Goal: Task Accomplishment & Management: Complete application form

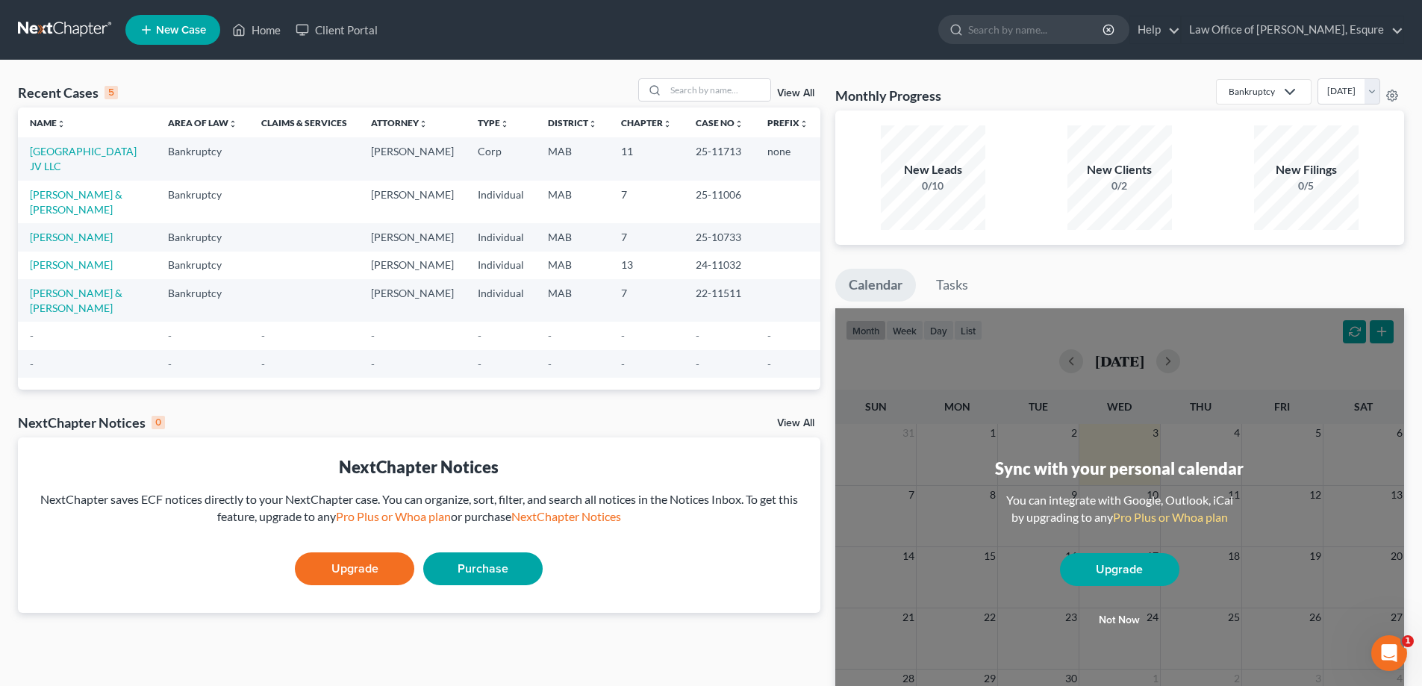
click at [44, 159] on td "[GEOGRAPHIC_DATA] JV LLC" at bounding box center [87, 158] width 138 height 43
click at [96, 151] on link "[GEOGRAPHIC_DATA] JV LLC" at bounding box center [83, 159] width 107 height 28
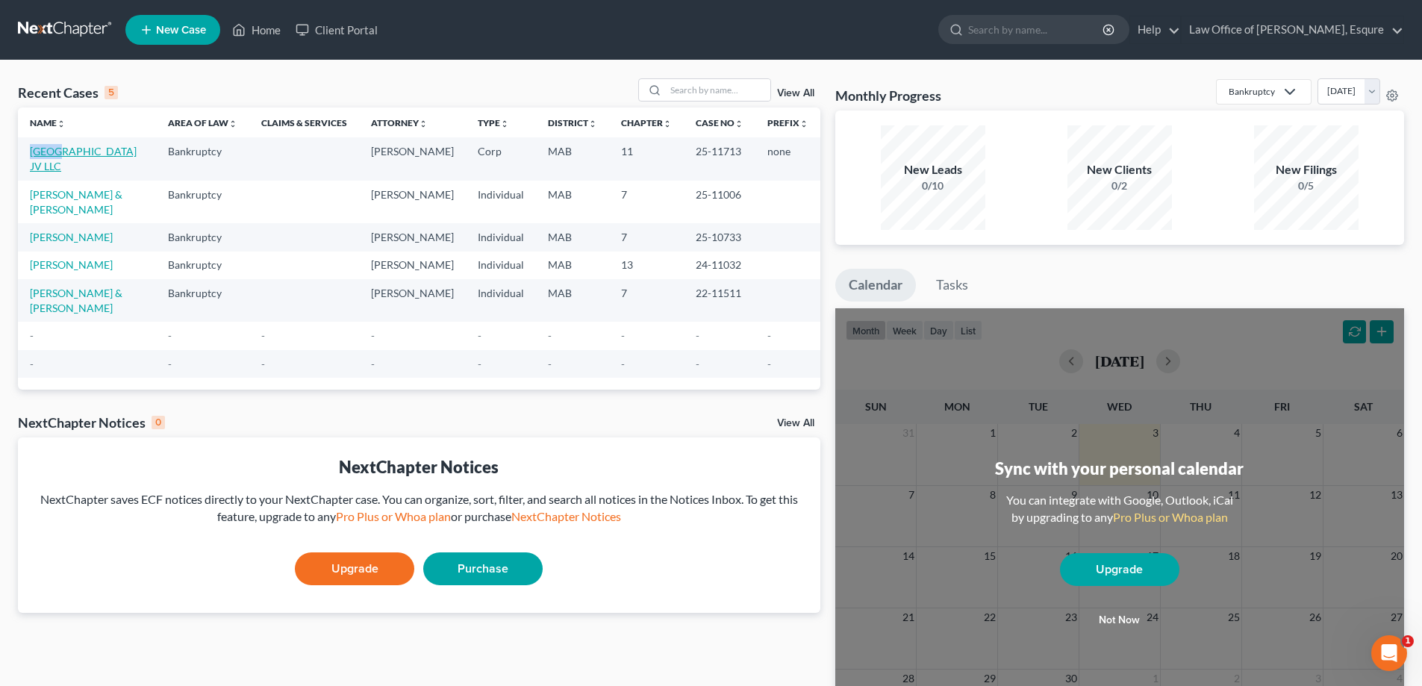
select select "6"
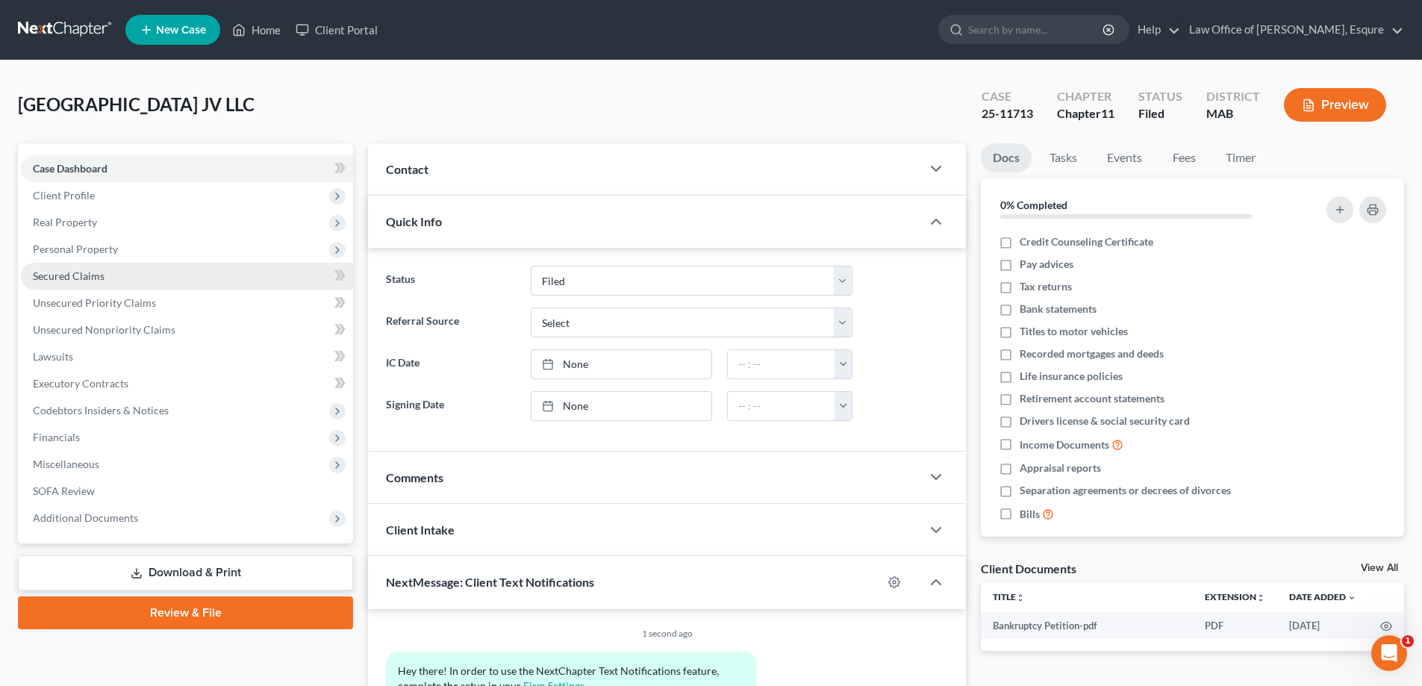
click at [65, 276] on span "Secured Claims" at bounding box center [69, 276] width 72 height 13
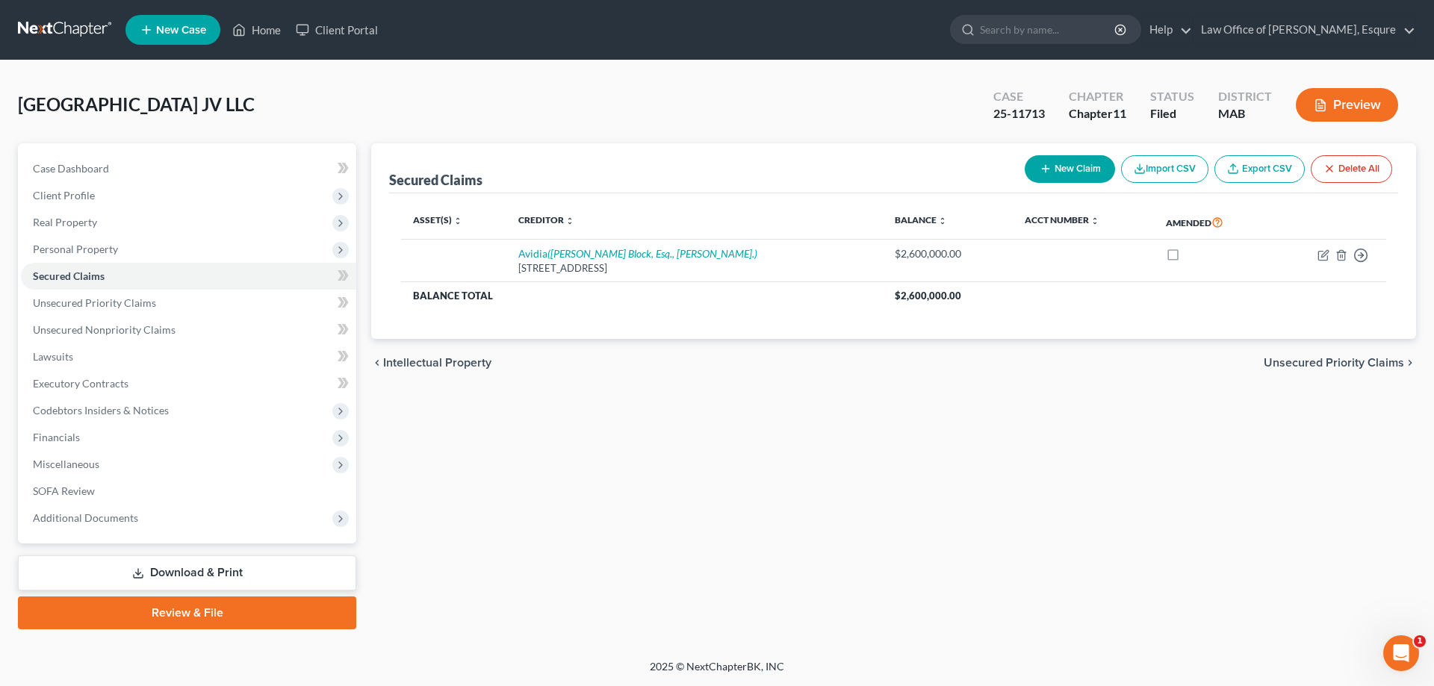
click at [1059, 164] on button "New Claim" at bounding box center [1069, 169] width 90 height 28
select select "0"
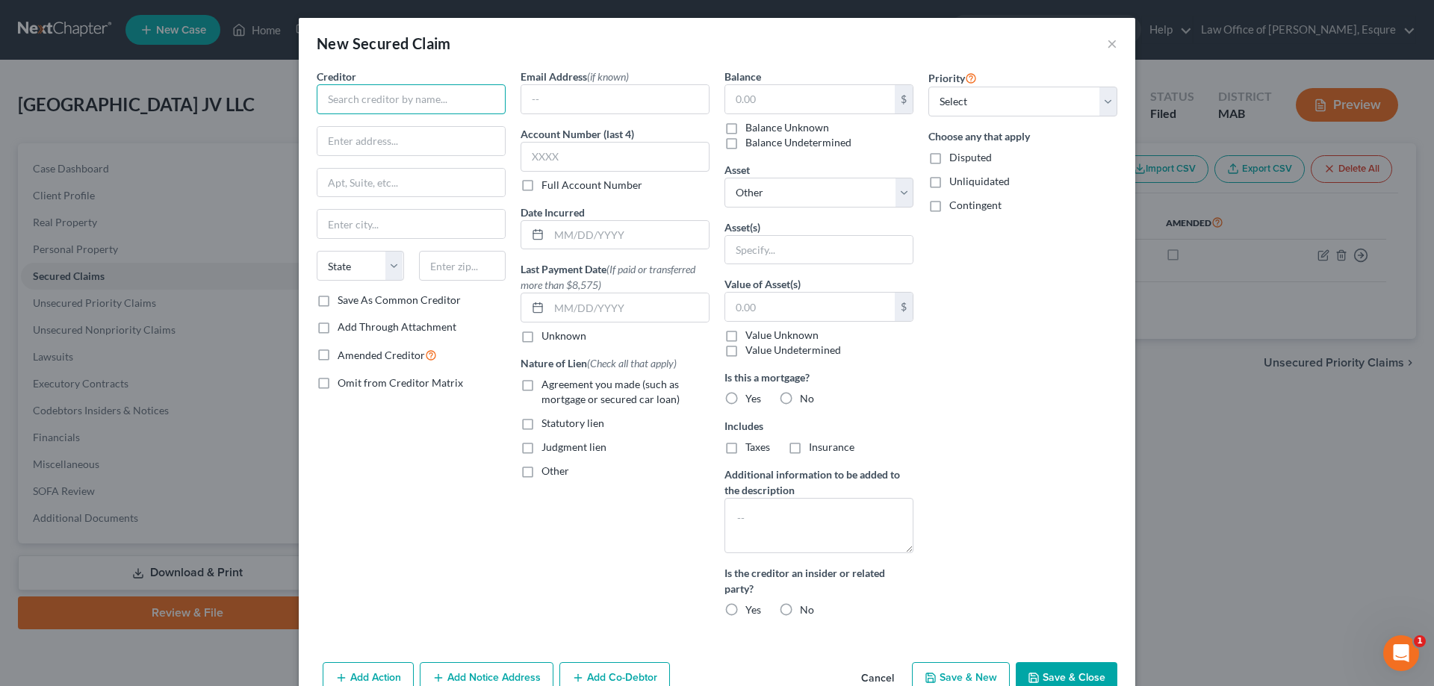
click at [371, 99] on input "text" at bounding box center [411, 99] width 189 height 30
type input "City of [GEOGRAPHIC_DATA]"
type input "P.O. Box 9129"
type input "Medford"
click at [388, 270] on select "State [US_STATE] AK AR AZ CA CO CT DE DC [GEOGRAPHIC_DATA] [GEOGRAPHIC_DATA] GU…" at bounding box center [360, 266] width 87 height 30
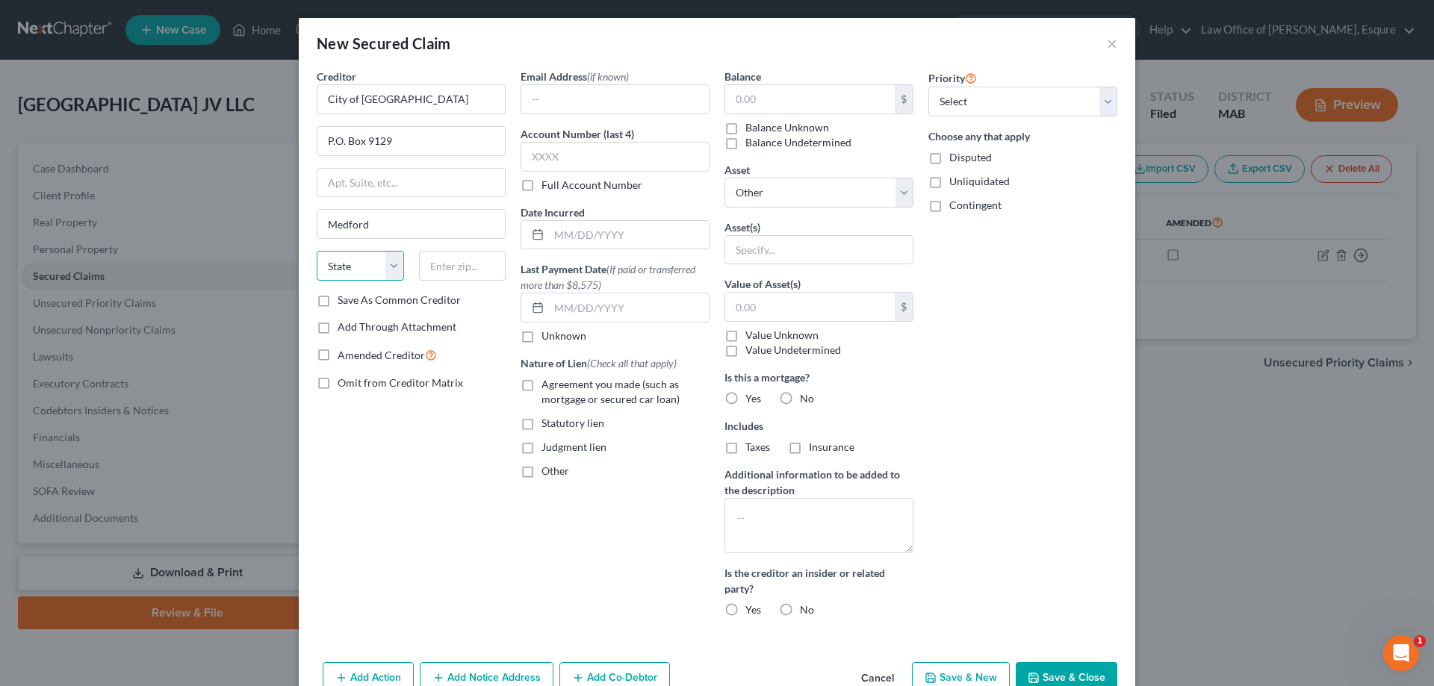
select select "22"
click at [317, 251] on select "State [US_STATE] AK AR AZ CA CO CT DE DC [GEOGRAPHIC_DATA] [GEOGRAPHIC_DATA] GU…" at bounding box center [360, 266] width 87 height 30
click at [440, 266] on input "text" at bounding box center [462, 266] width 87 height 30
type input "02155-9129"
click at [572, 159] on input "text" at bounding box center [614, 157] width 189 height 30
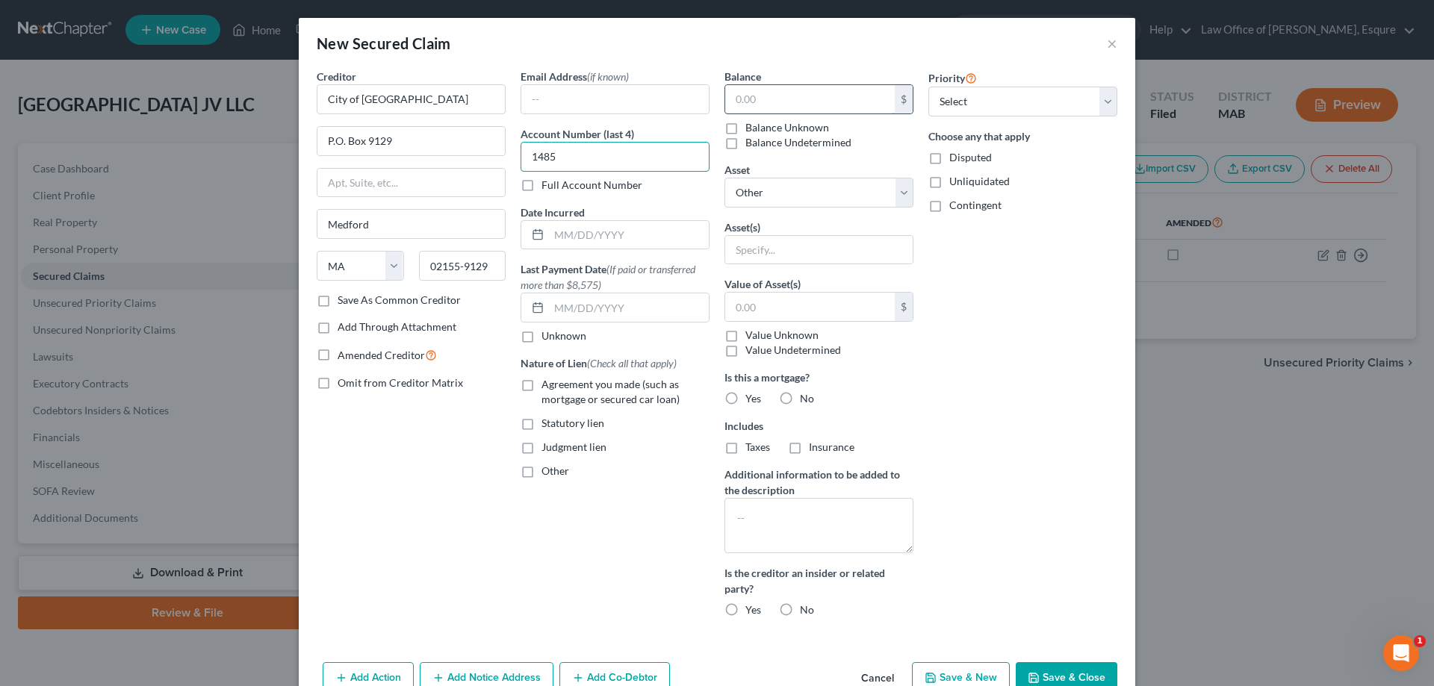
type input "1485"
click at [741, 102] on input "text" at bounding box center [810, 99] width 170 height 28
type input "17,136.75"
click at [800, 396] on label "No" at bounding box center [807, 398] width 14 height 15
click at [806, 396] on input "No" at bounding box center [811, 396] width 10 height 10
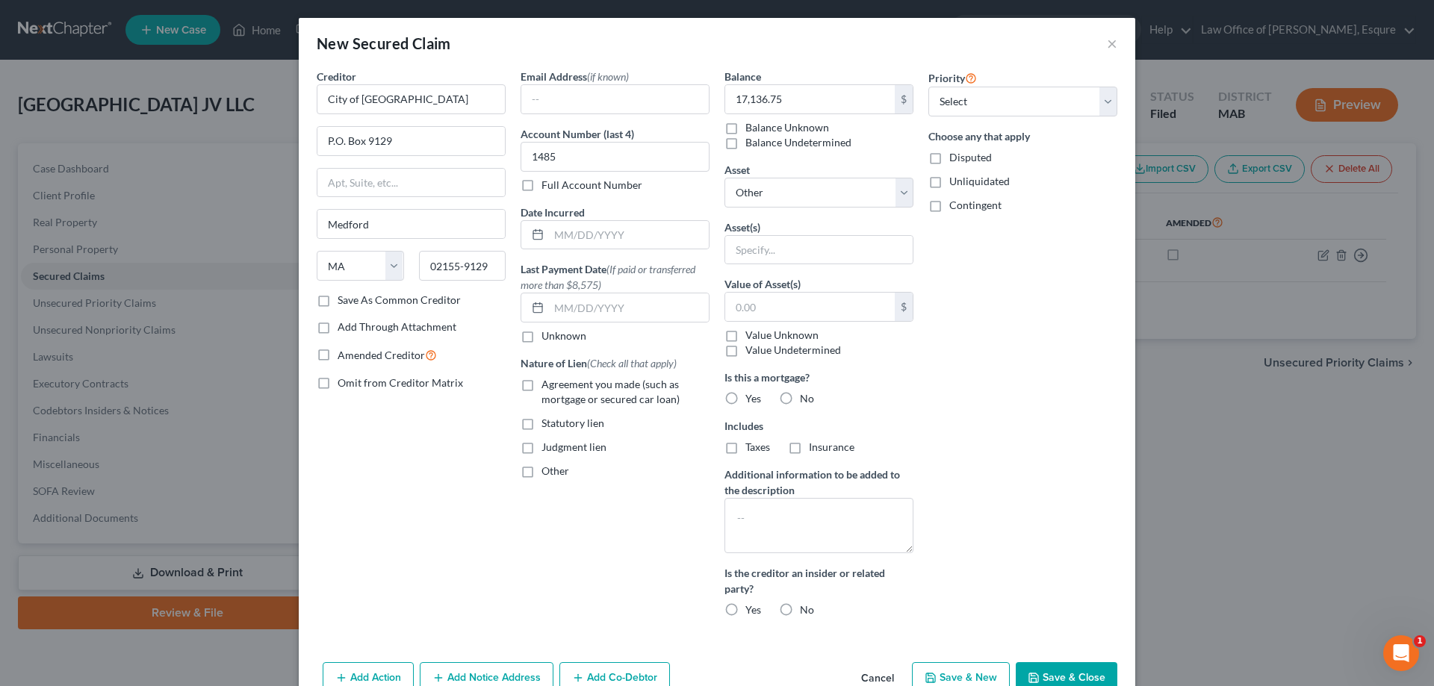
radio input "true"
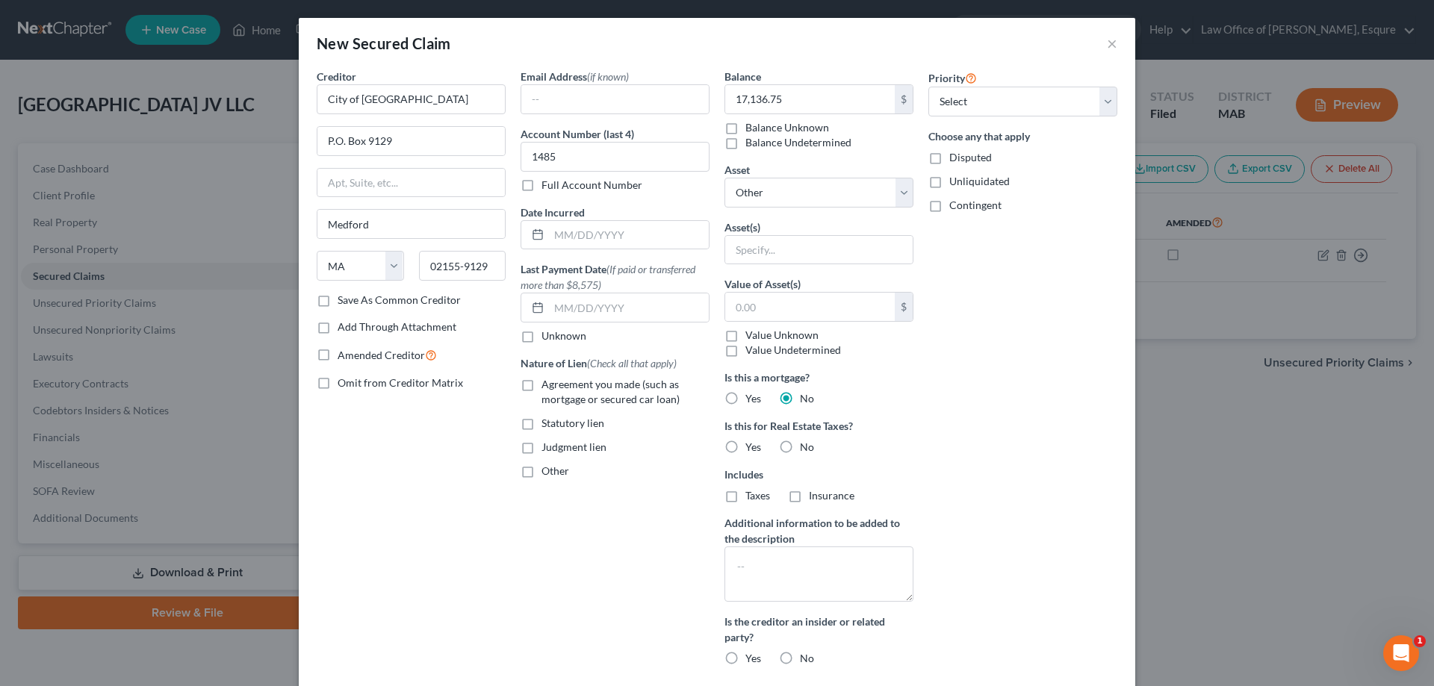
click at [745, 448] on label "Yes" at bounding box center [753, 447] width 16 height 15
click at [751, 448] on input "Yes" at bounding box center [756, 445] width 10 height 10
radio input "true"
click at [728, 555] on textarea at bounding box center [818, 574] width 189 height 55
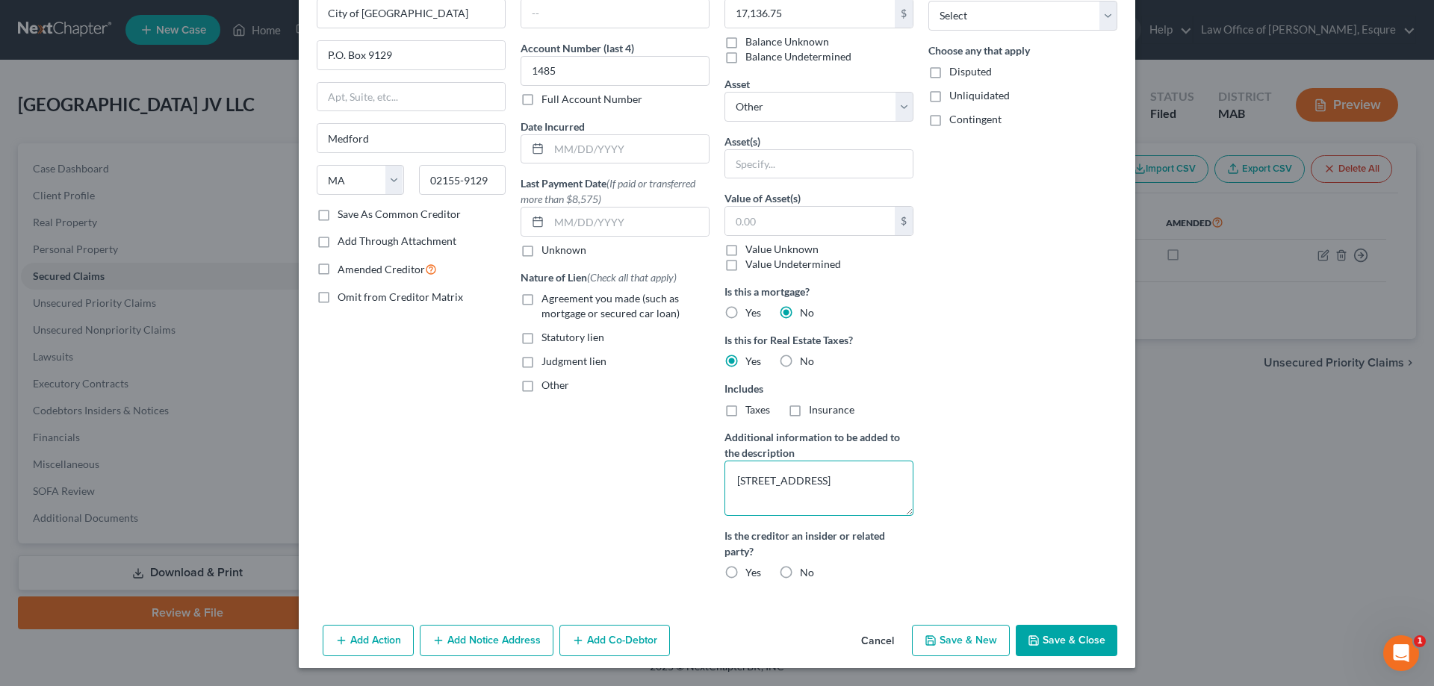
type textarea "[STREET_ADDRESS]"
click at [800, 573] on label "No" at bounding box center [807, 572] width 14 height 15
click at [806, 573] on input "No" at bounding box center [811, 570] width 10 height 10
radio input "true"
click at [1098, 19] on select "Select 1st 2nd 3rd 4th 5th 6th 7th 8th 9th 10th 11th 12th 13th 14th 15th 16th 1…" at bounding box center [1022, 16] width 189 height 30
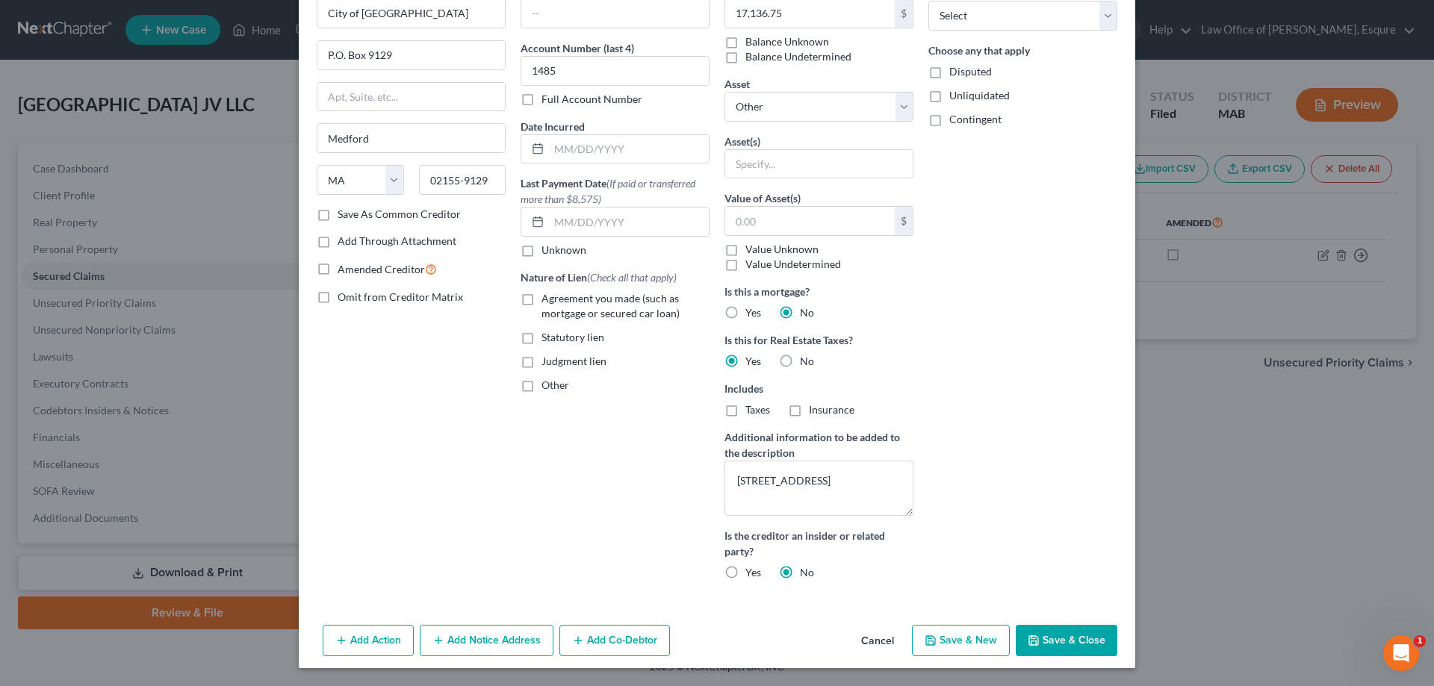
click at [1280, 541] on div "New Secured Claim × Creditor * City of Medford P.O. Box 9129 Medford State AL A…" at bounding box center [717, 343] width 1434 height 686
click at [753, 478] on textarea "[STREET_ADDRESS]" at bounding box center [818, 488] width 189 height 55
type textarea "[STREET_ADDRESS]"
click at [1067, 640] on button "Save & Close" at bounding box center [1067, 640] width 102 height 31
select select
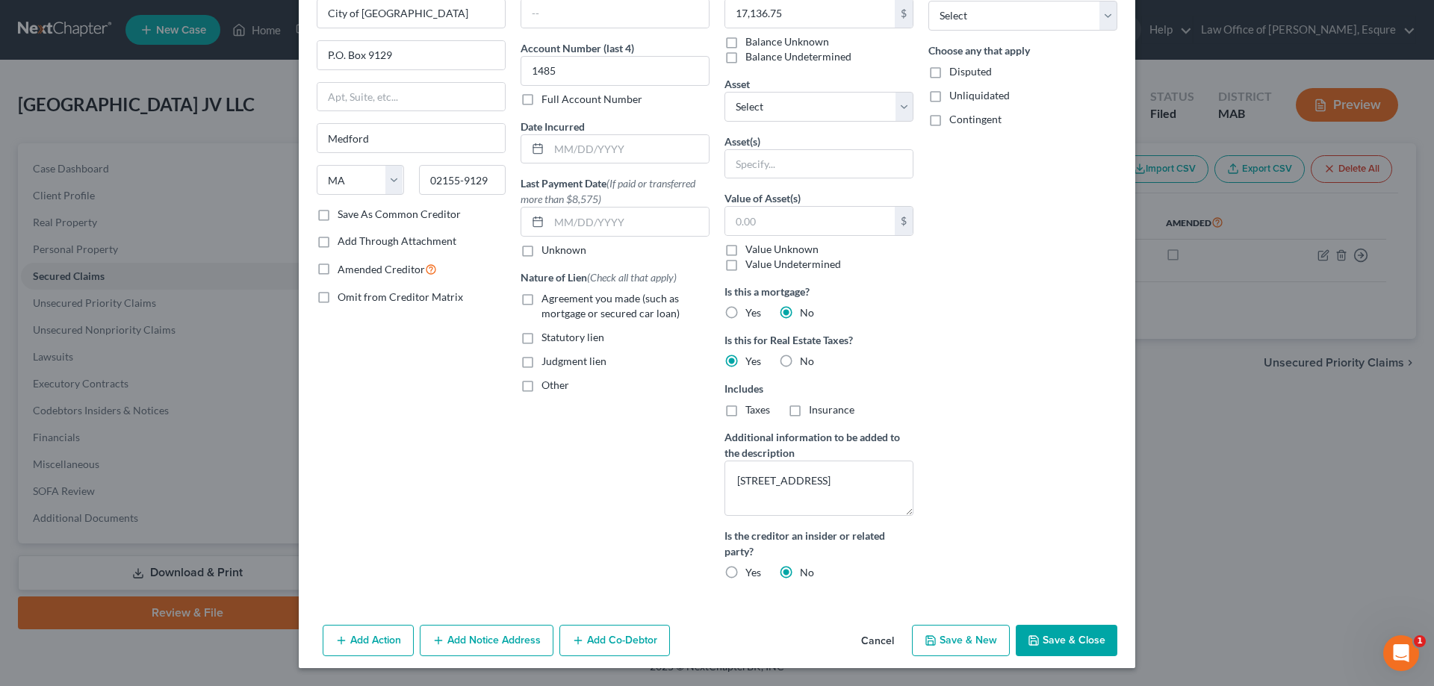
scroll to position [0, 0]
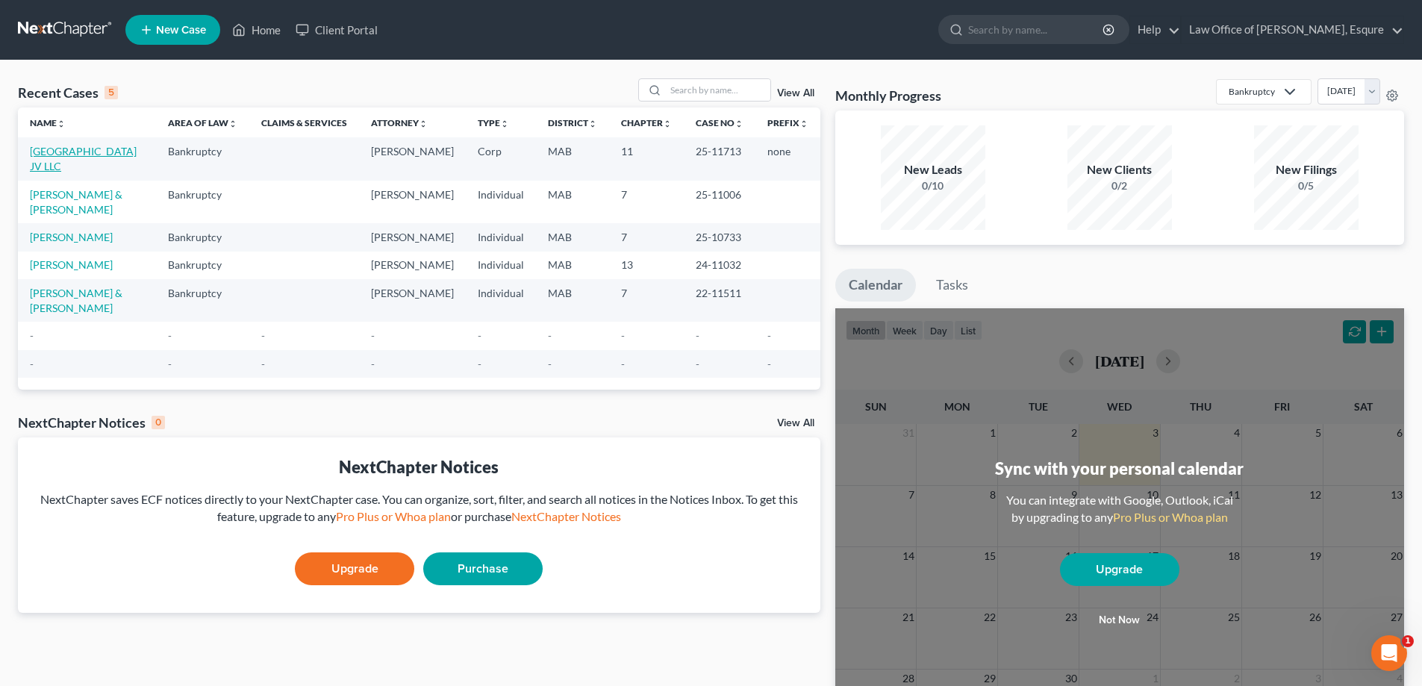
click at [56, 156] on link "[GEOGRAPHIC_DATA] JV LLC" at bounding box center [83, 159] width 107 height 28
select select "6"
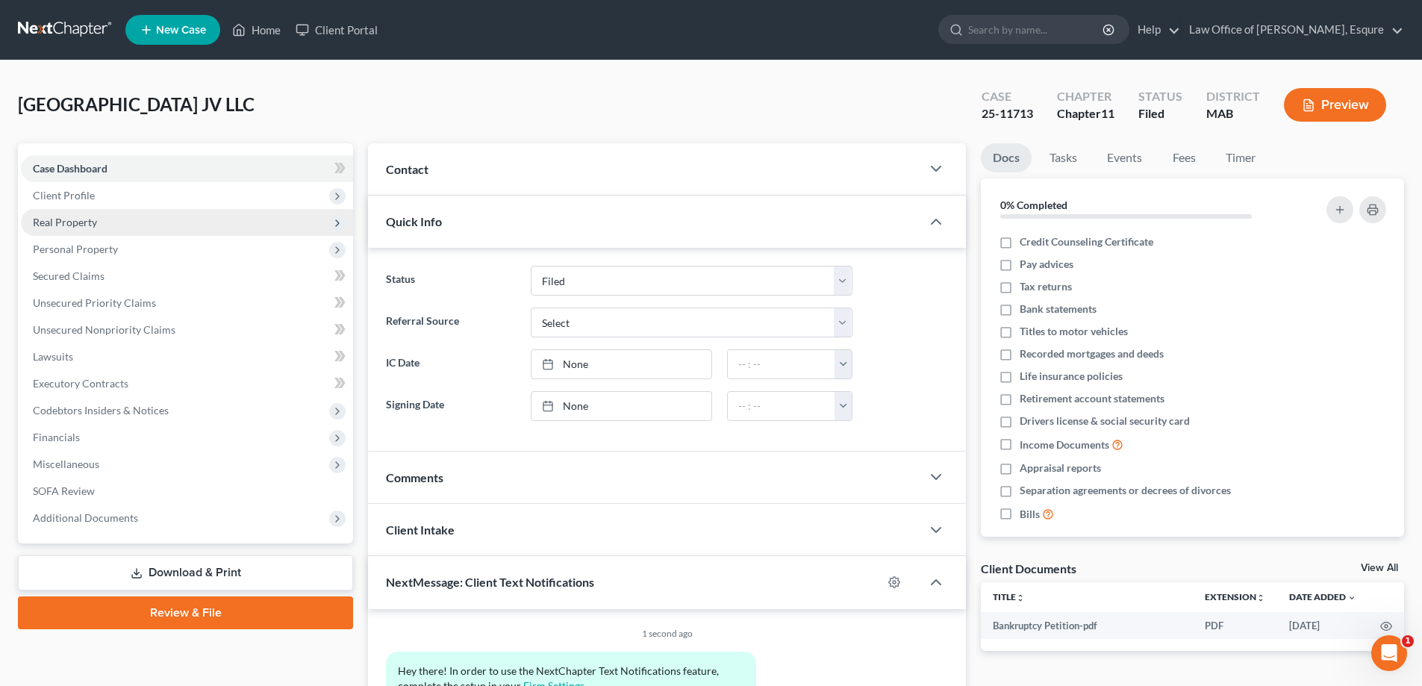
click at [84, 224] on span "Real Property" at bounding box center [65, 222] width 64 height 13
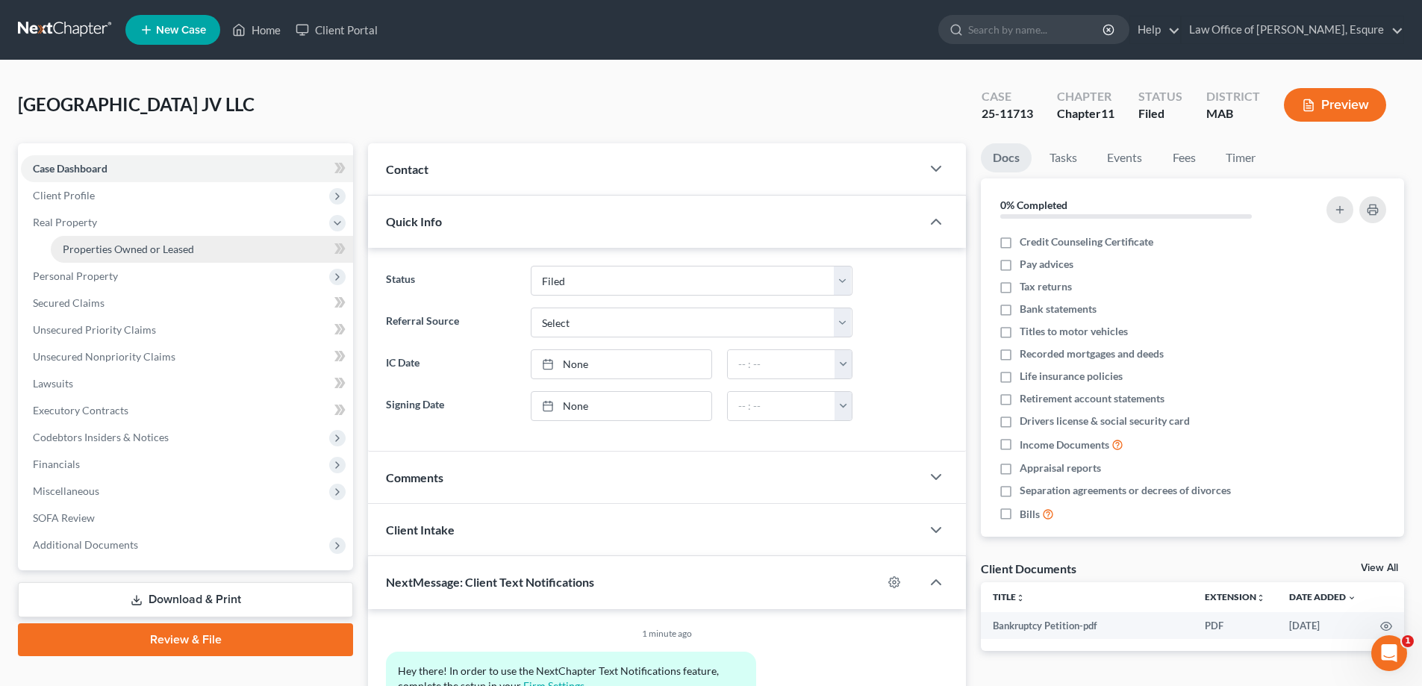
click at [102, 246] on span "Properties Owned or Leased" at bounding box center [128, 249] width 131 height 13
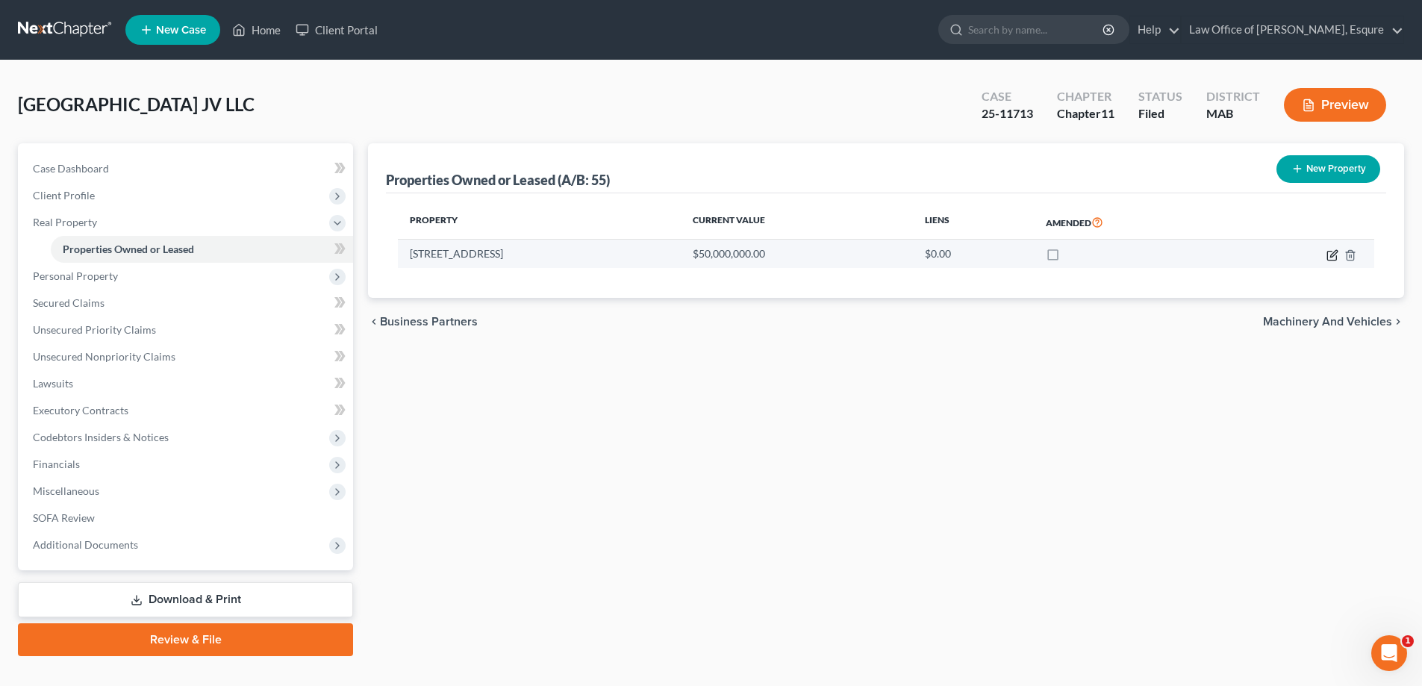
click at [1335, 256] on icon "button" at bounding box center [1333, 255] width 12 height 12
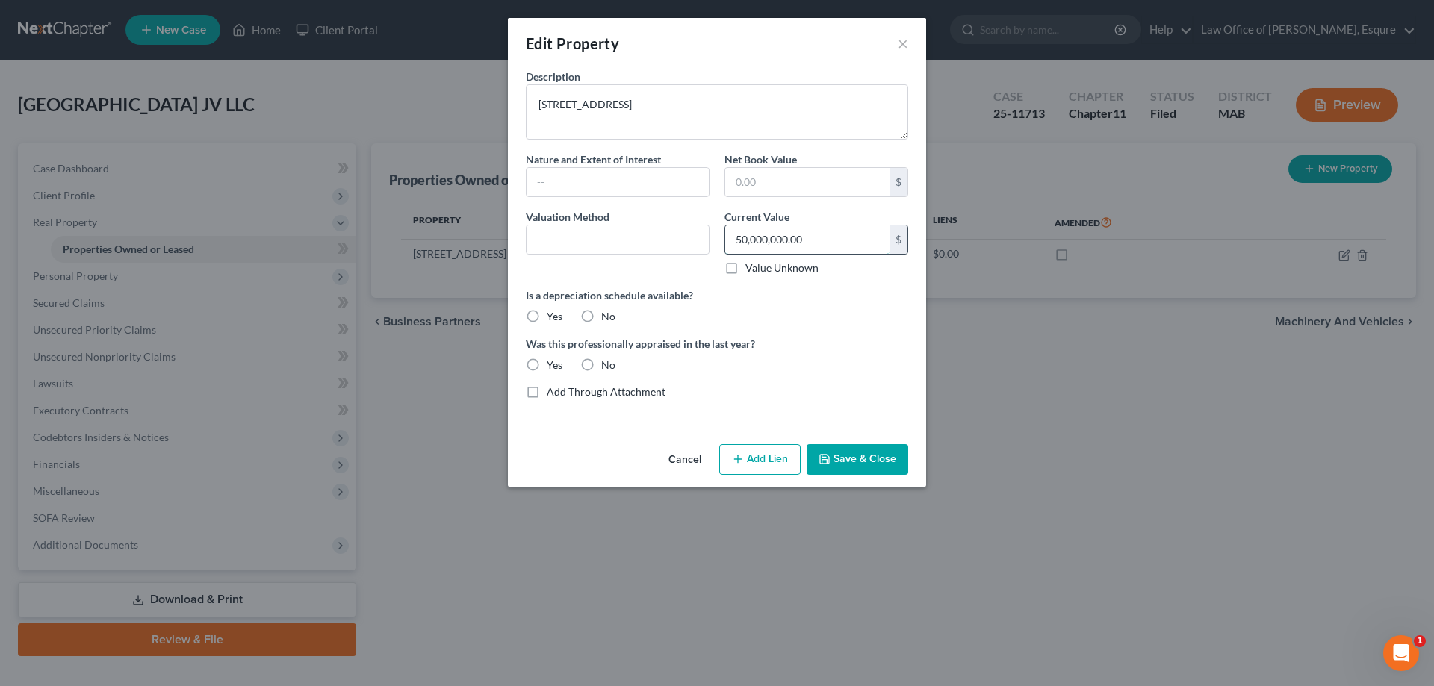
click at [747, 237] on input "50,000,000.00" at bounding box center [807, 240] width 164 height 28
type input "26,000,000.00"
click at [854, 455] on button "Save & Close" at bounding box center [857, 459] width 102 height 31
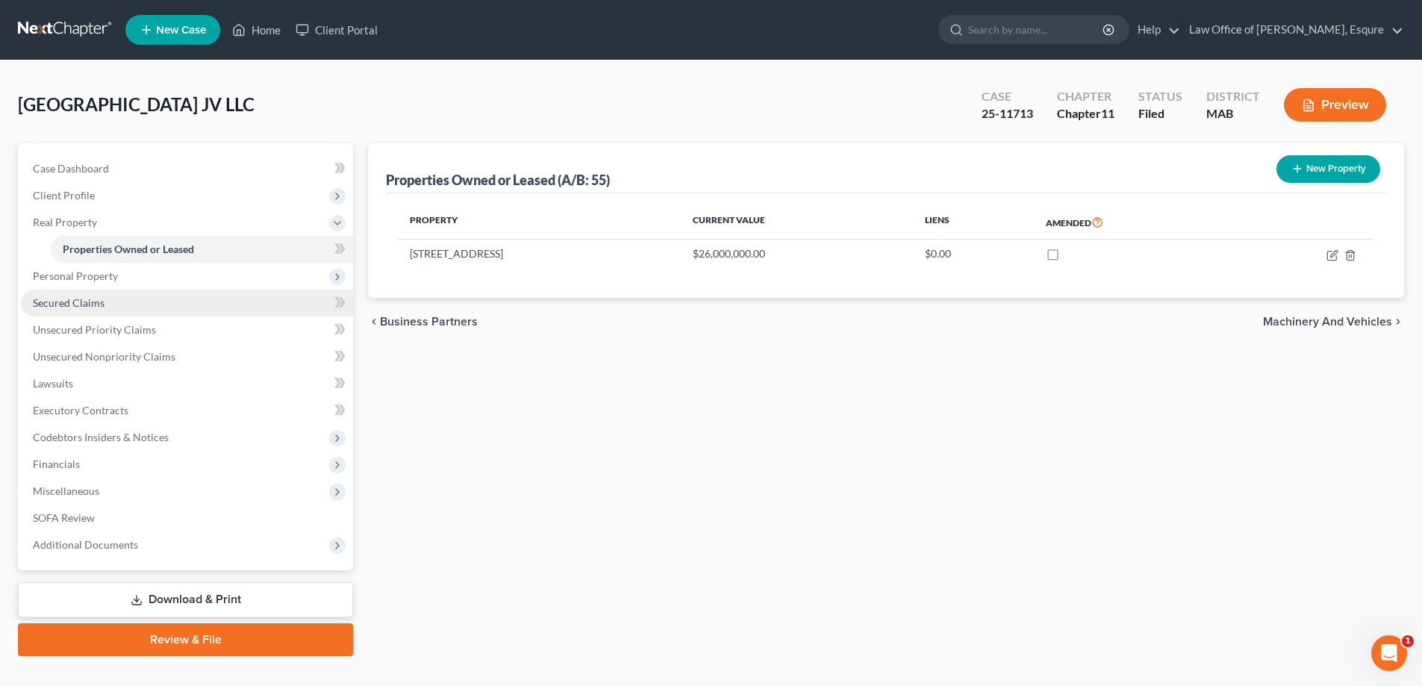
click at [57, 303] on span "Secured Claims" at bounding box center [69, 302] width 72 height 13
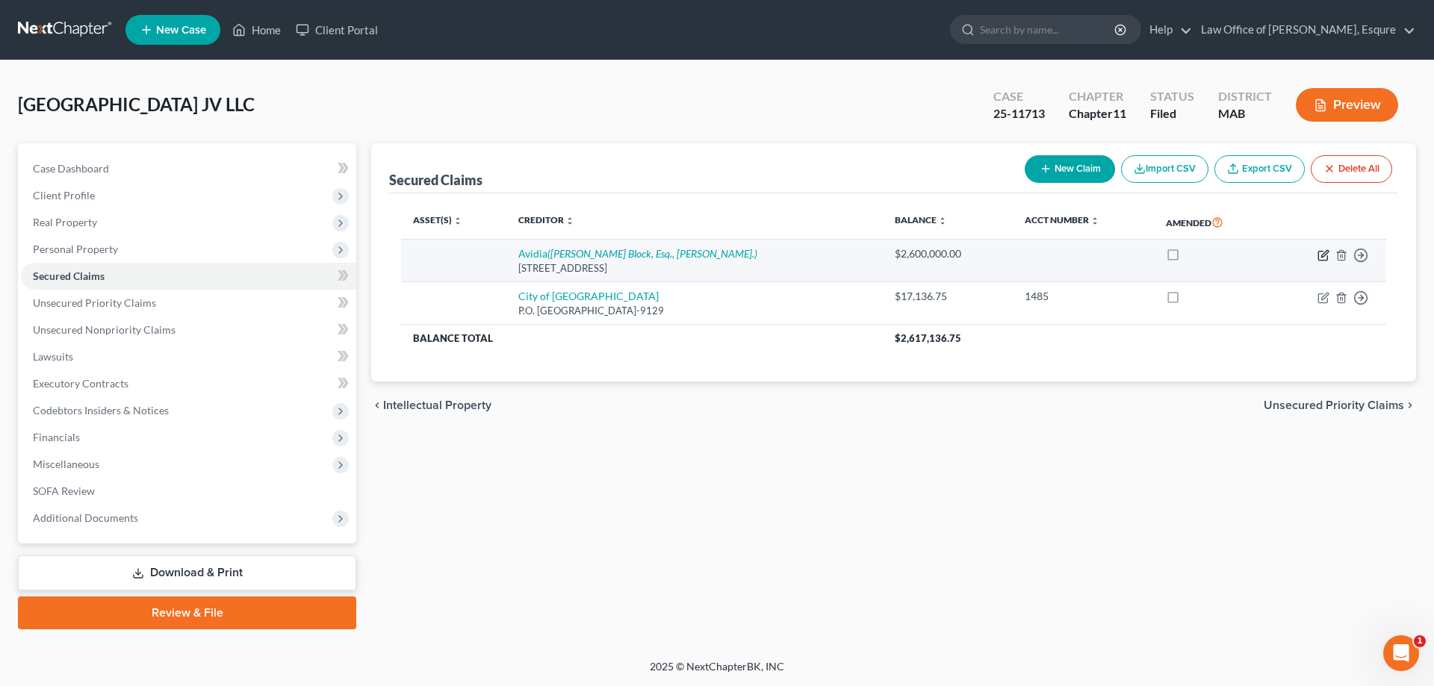
click at [1323, 255] on icon "button" at bounding box center [1323, 255] width 12 height 12
select select "22"
select select "0"
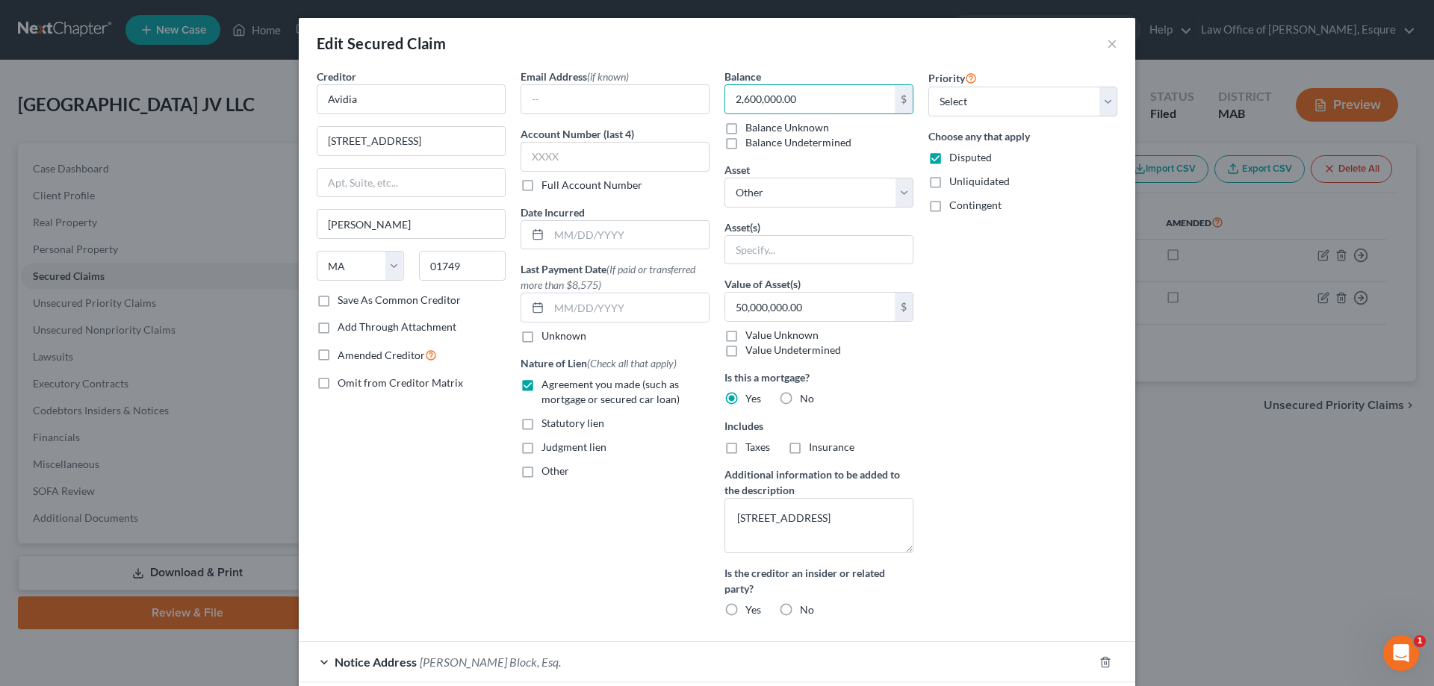
click at [1248, 494] on div "Edit Secured Claim × Creditor * Avidia 42 Main Street Hudson State AL AK AR AZ …" at bounding box center [717, 343] width 1434 height 686
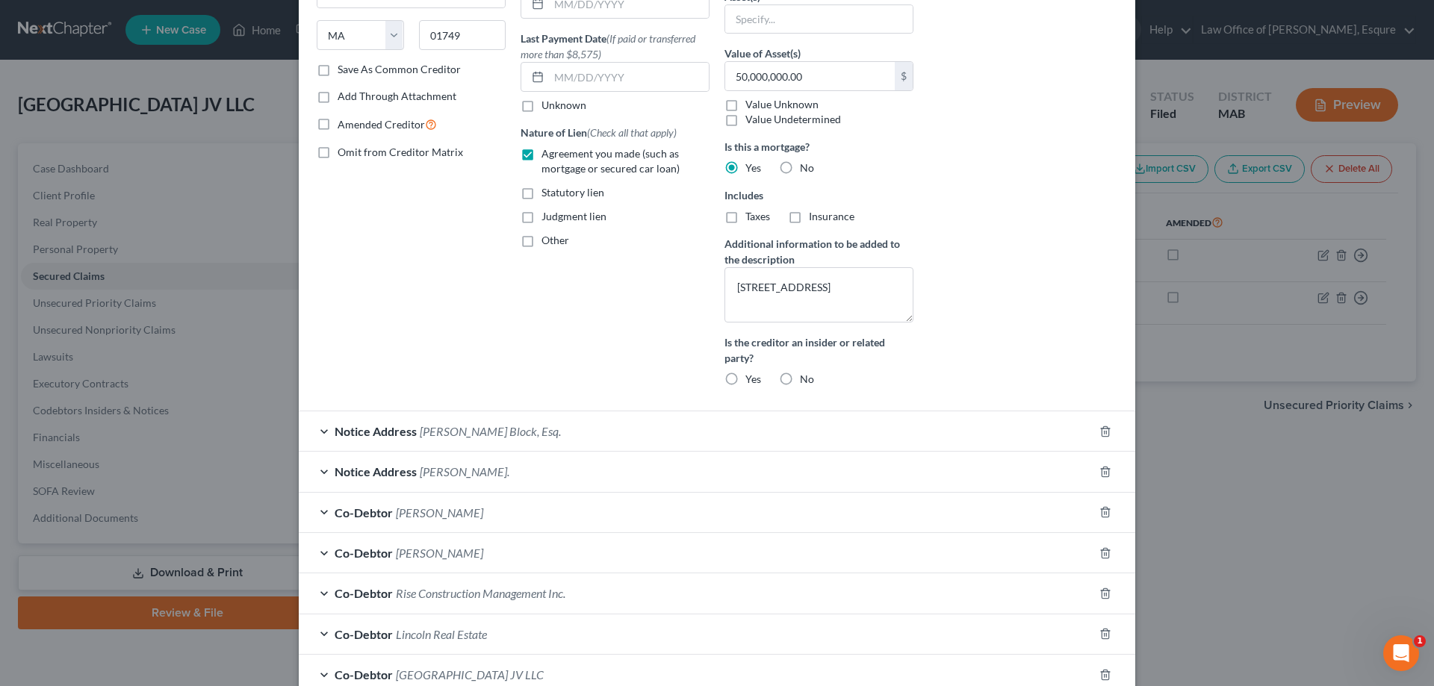
scroll to position [365, 0]
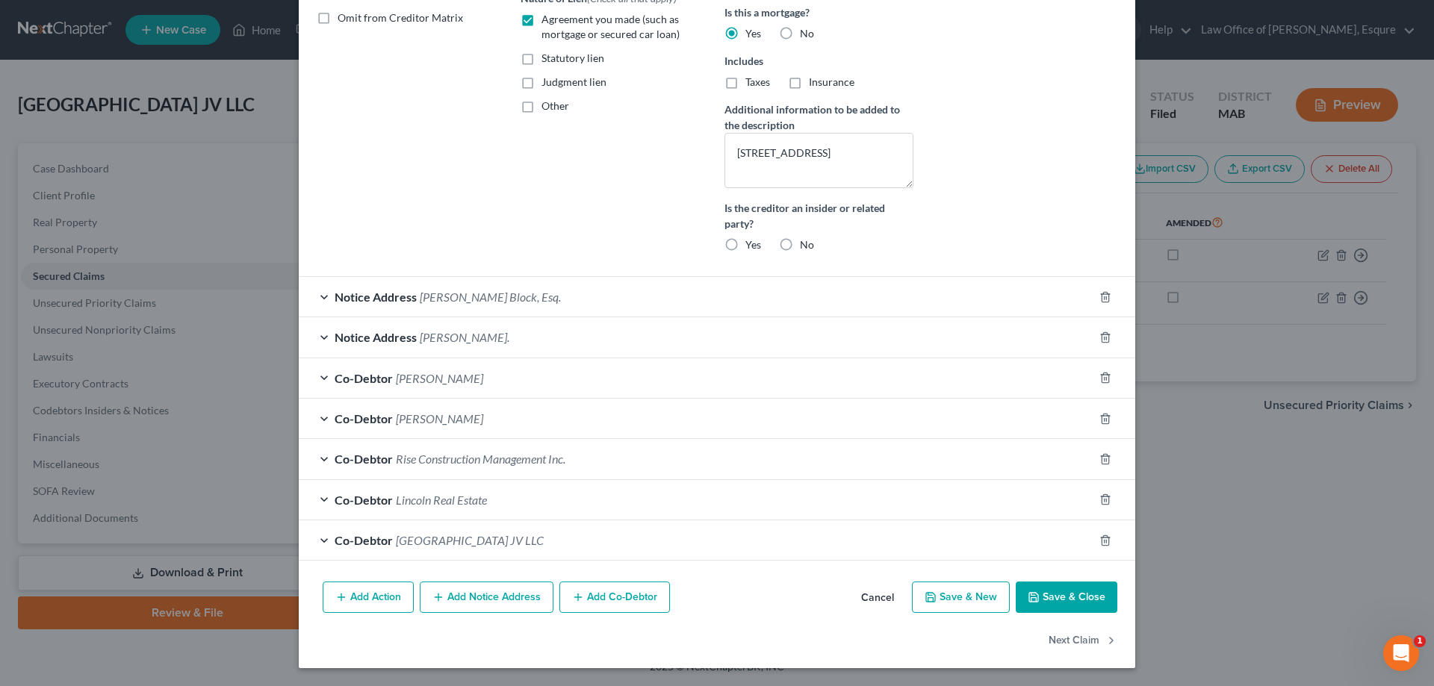
type input "26,000,000.00"
click at [1046, 600] on button "Save & Close" at bounding box center [1067, 597] width 102 height 31
select select
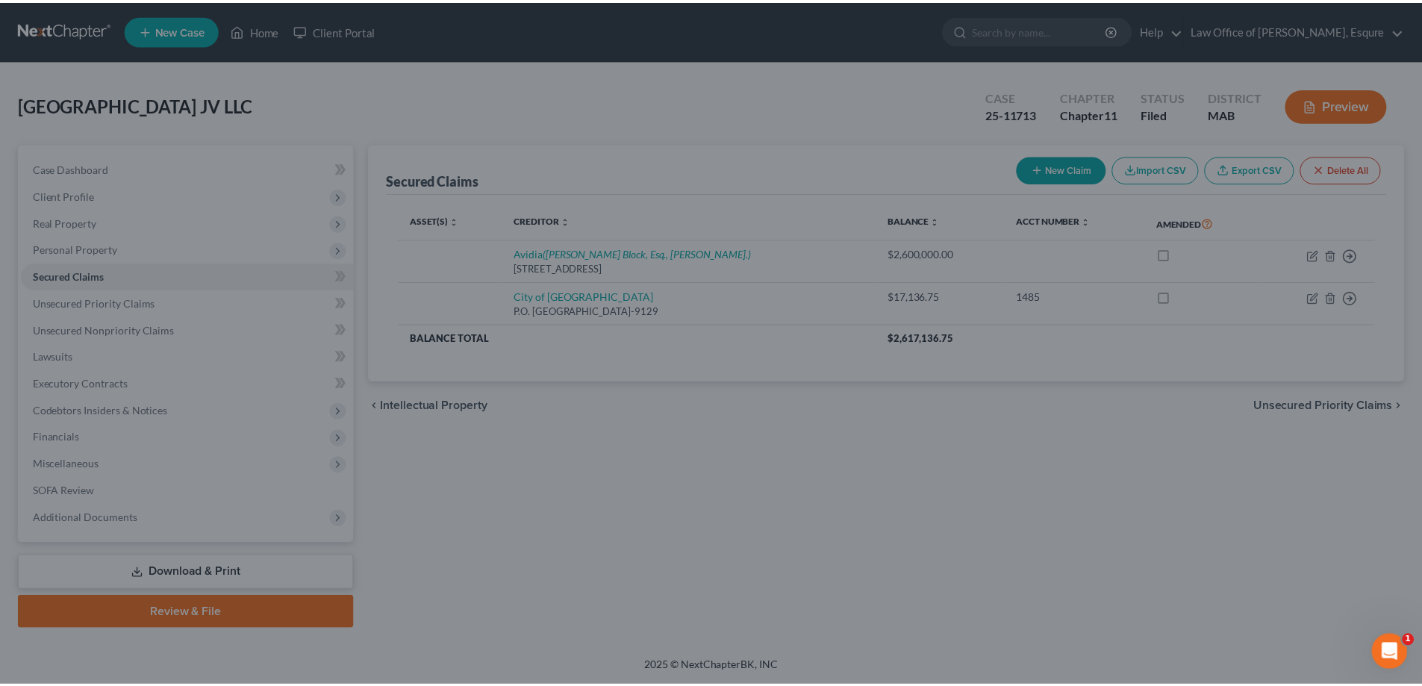
scroll to position [226, 0]
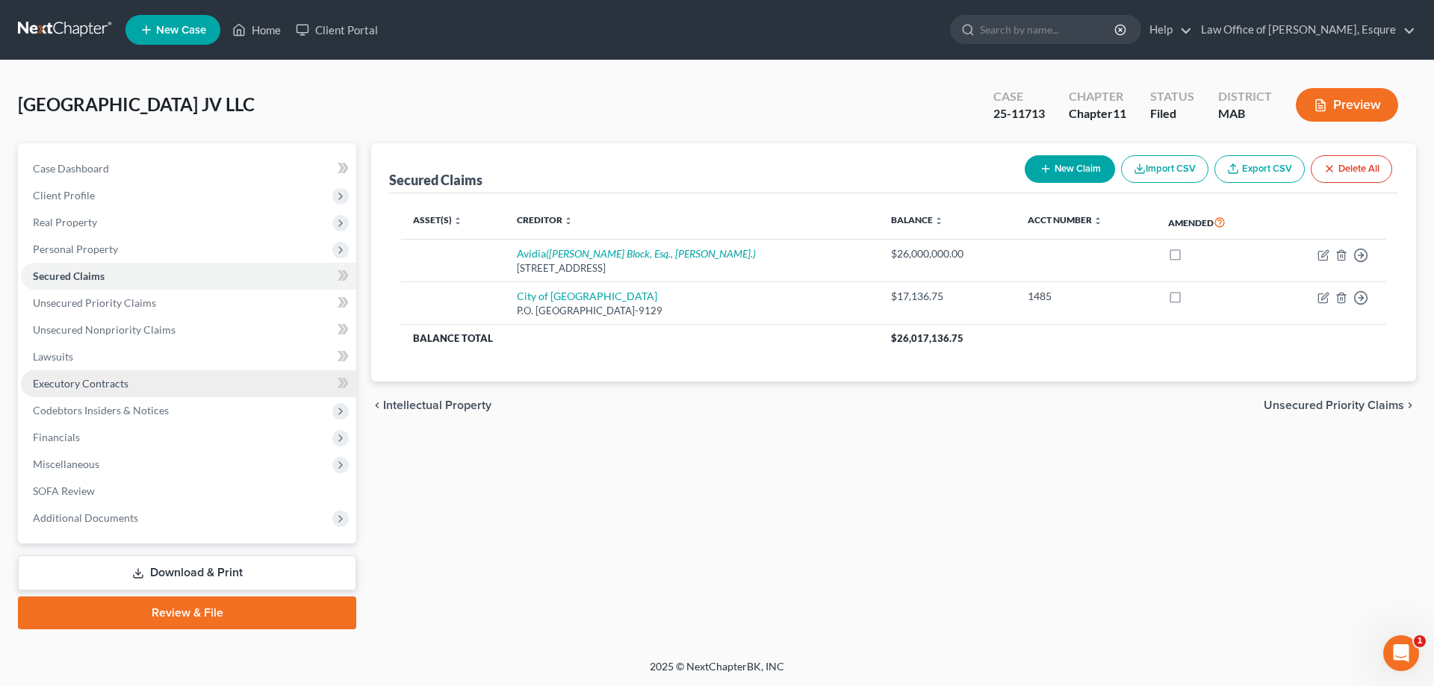
click at [69, 384] on span "Executory Contracts" at bounding box center [81, 383] width 96 height 13
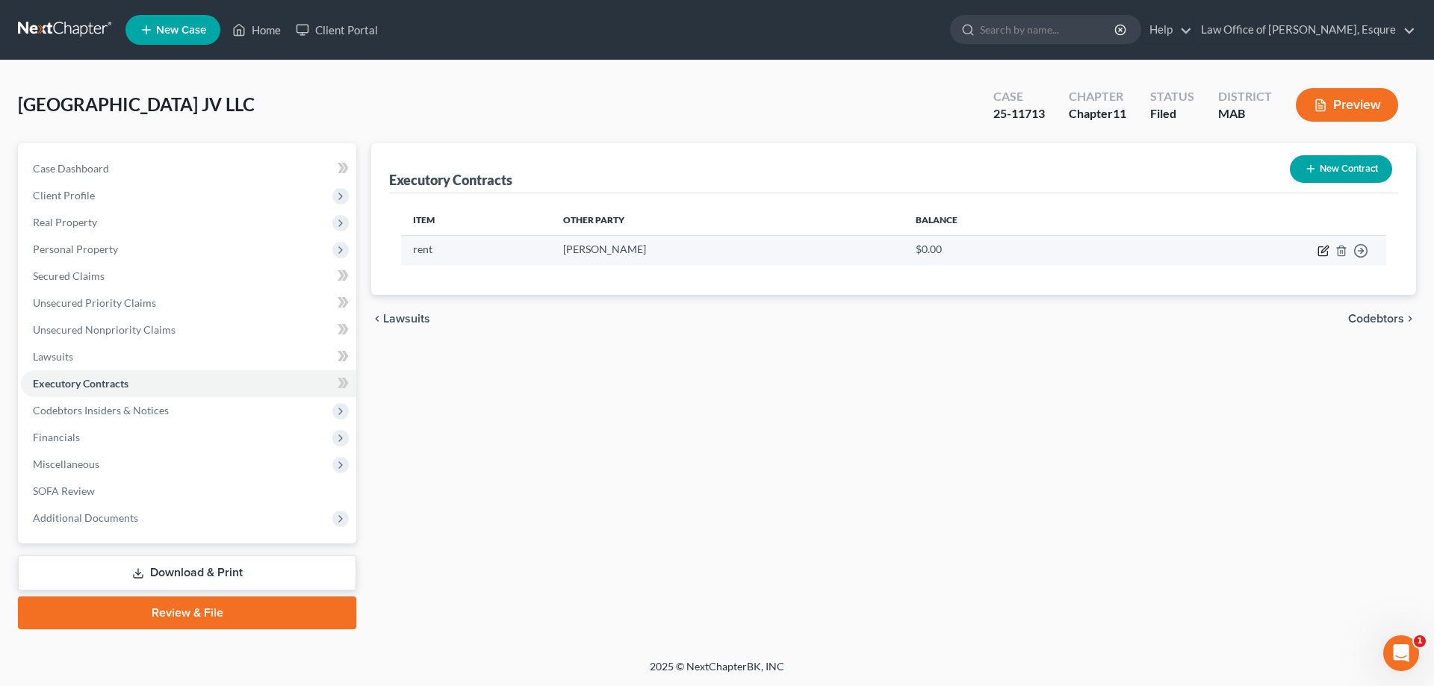
click at [1320, 249] on icon "button" at bounding box center [1323, 251] width 12 height 12
select select "9"
select select "0"
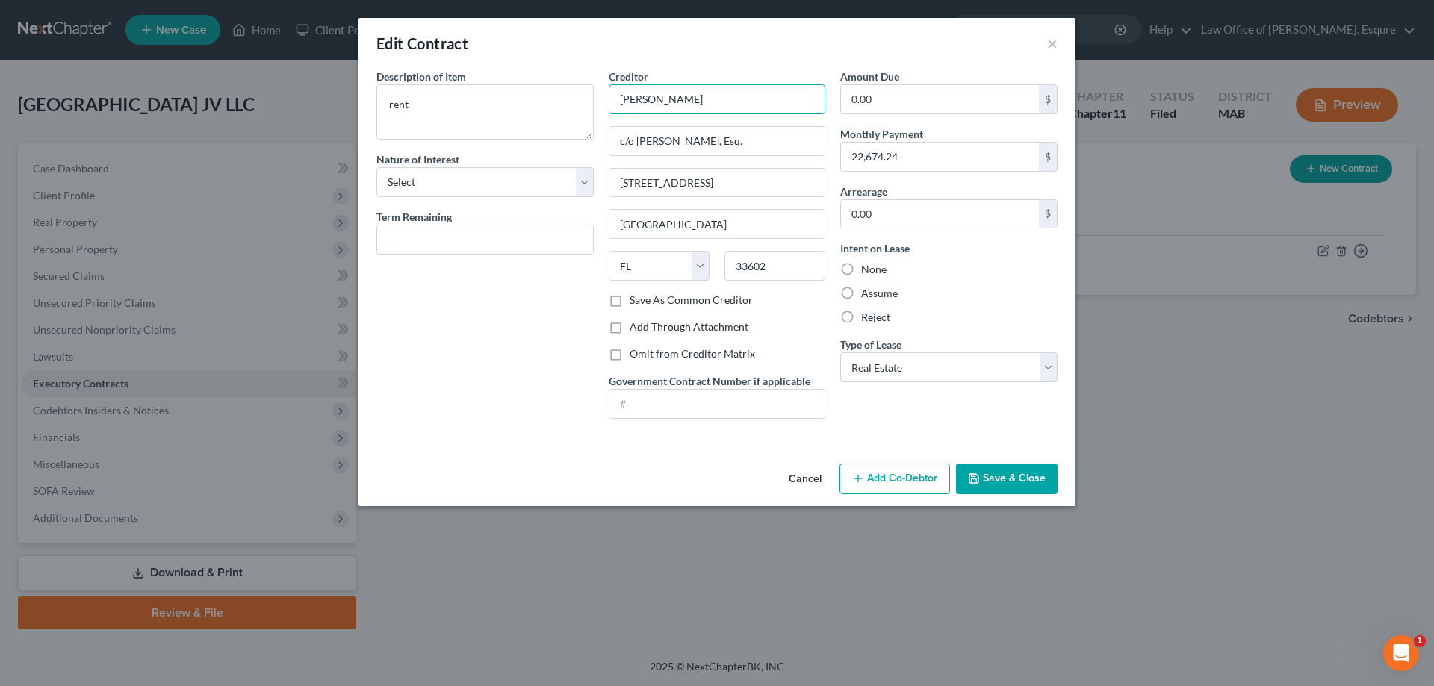
click at [676, 102] on input "Bertucci's" at bounding box center [717, 99] width 217 height 30
type input "Bertucci's Restaurants, LLC"
click at [996, 480] on button "Save & Close" at bounding box center [1007, 479] width 102 height 31
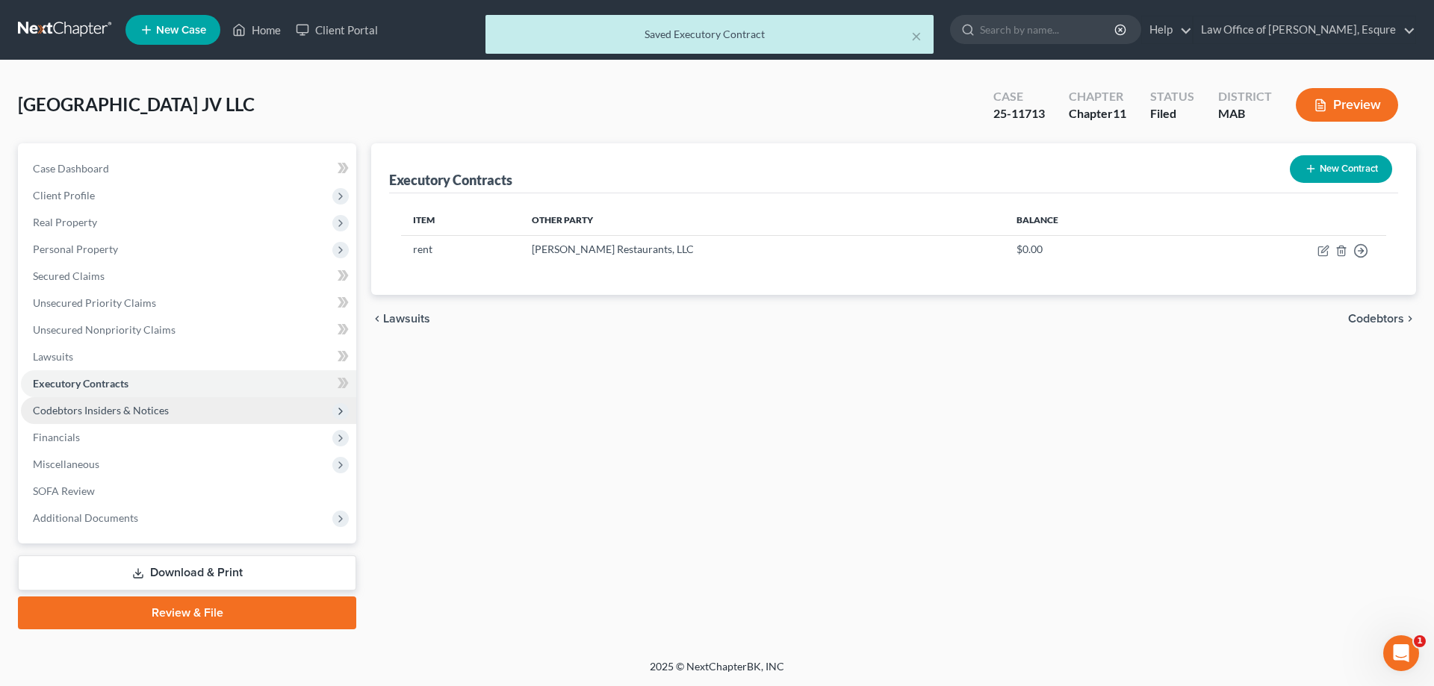
click at [108, 414] on span "Codebtors Insiders & Notices" at bounding box center [101, 410] width 136 height 13
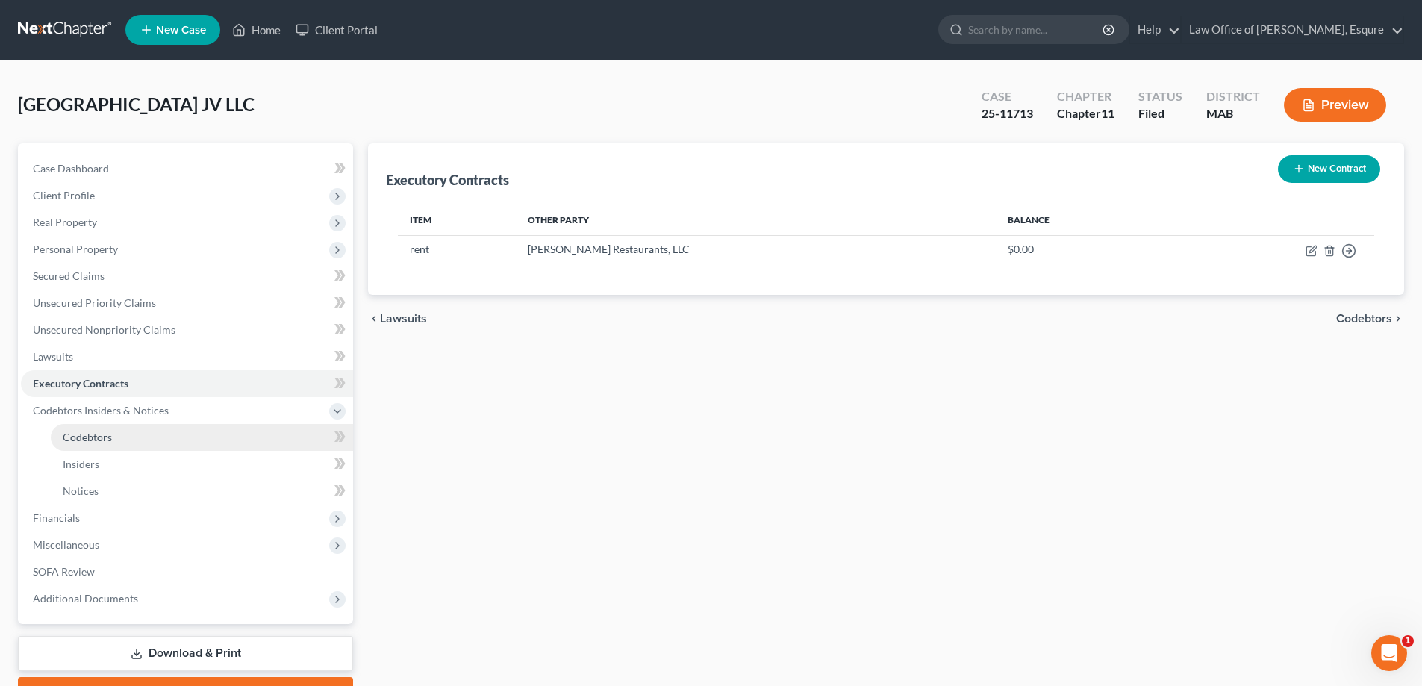
click at [94, 441] on span "Codebtors" at bounding box center [87, 437] width 49 height 13
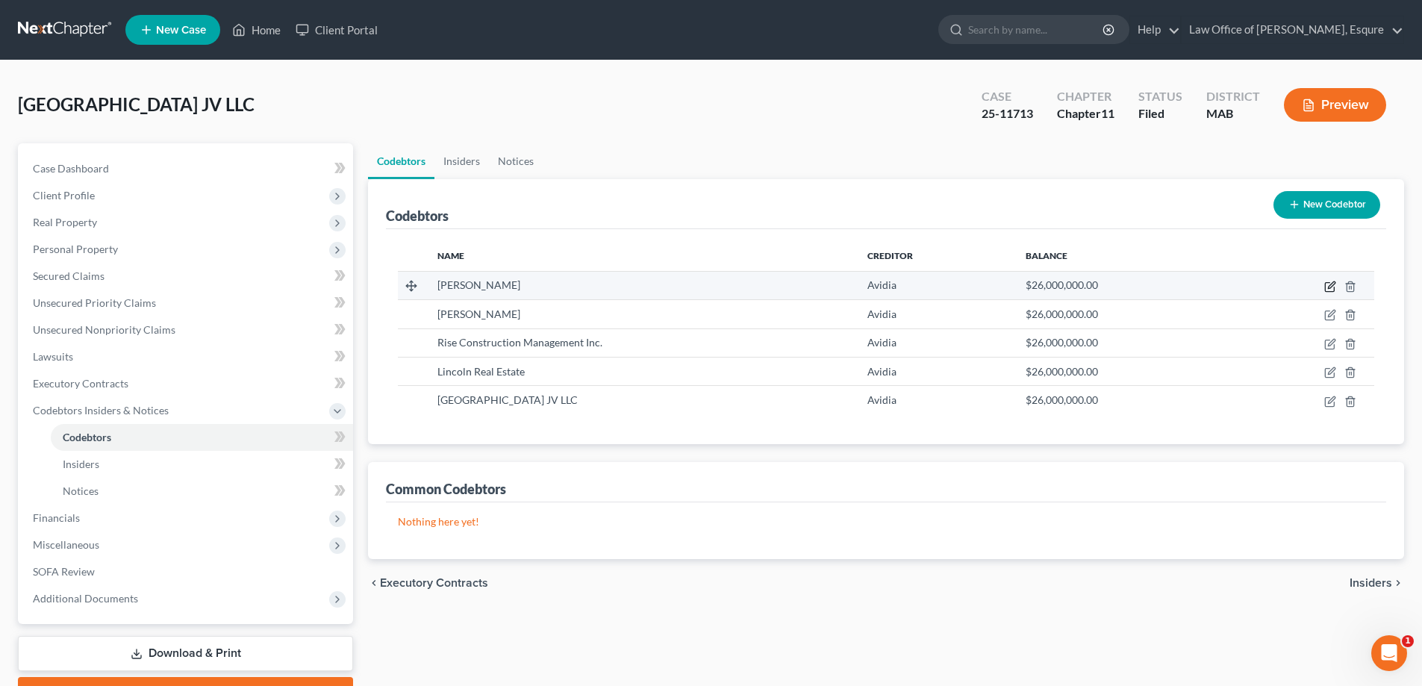
click at [1332, 287] on icon "button" at bounding box center [1331, 285] width 7 height 7
select select "22"
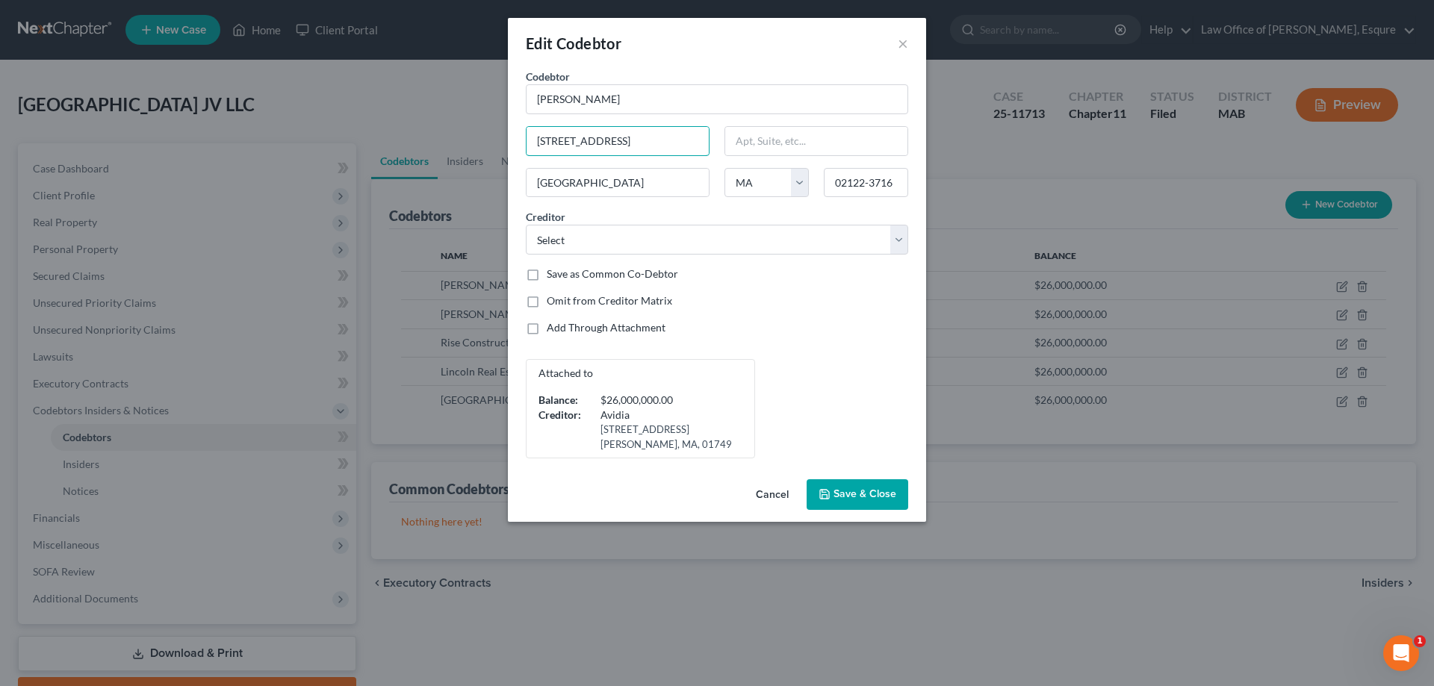
drag, startPoint x: 621, startPoint y: 140, endPoint x: 524, endPoint y: 143, distance: 97.1
click at [524, 143] on div "12 Ericsson Street" at bounding box center [617, 141] width 199 height 30
click at [594, 138] on input "100 Hallett" at bounding box center [617, 141] width 182 height 28
type input "[STREET_ADDRESS]"
type input "02124"
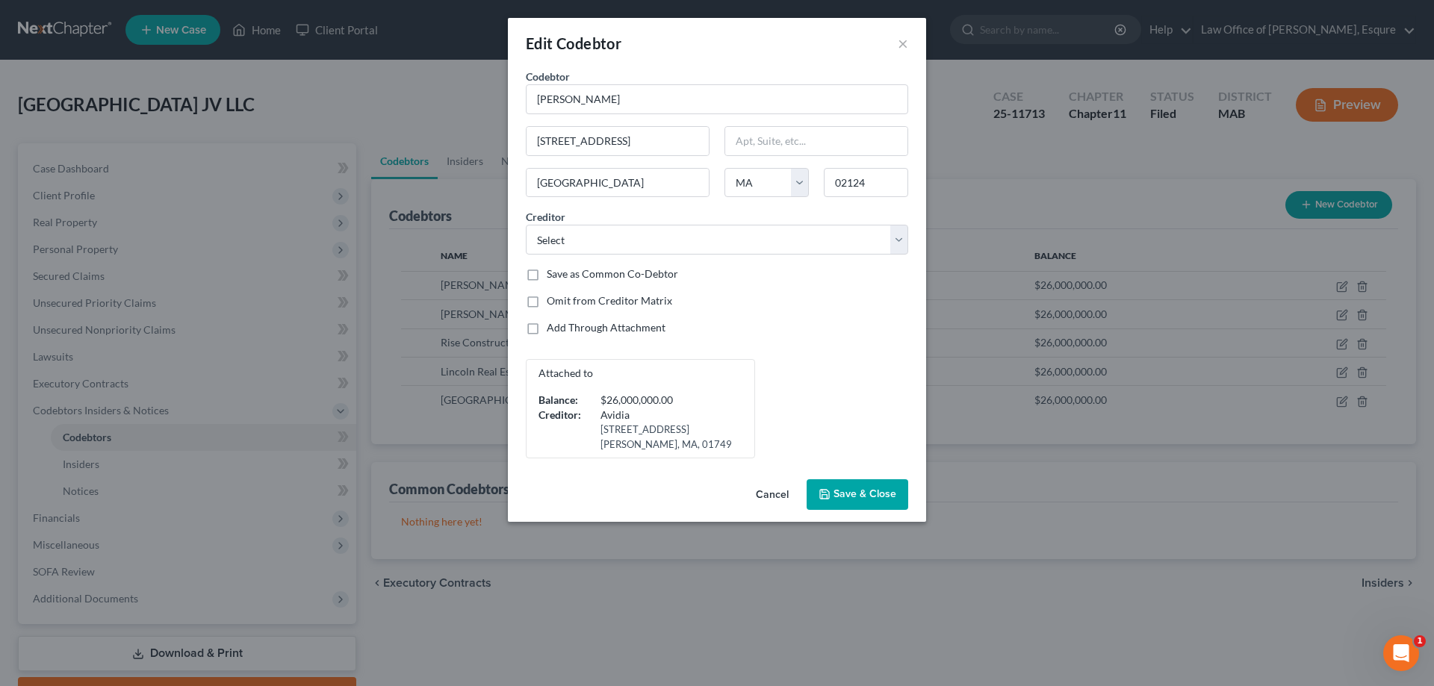
click at [854, 493] on span "Save & Close" at bounding box center [864, 494] width 63 height 13
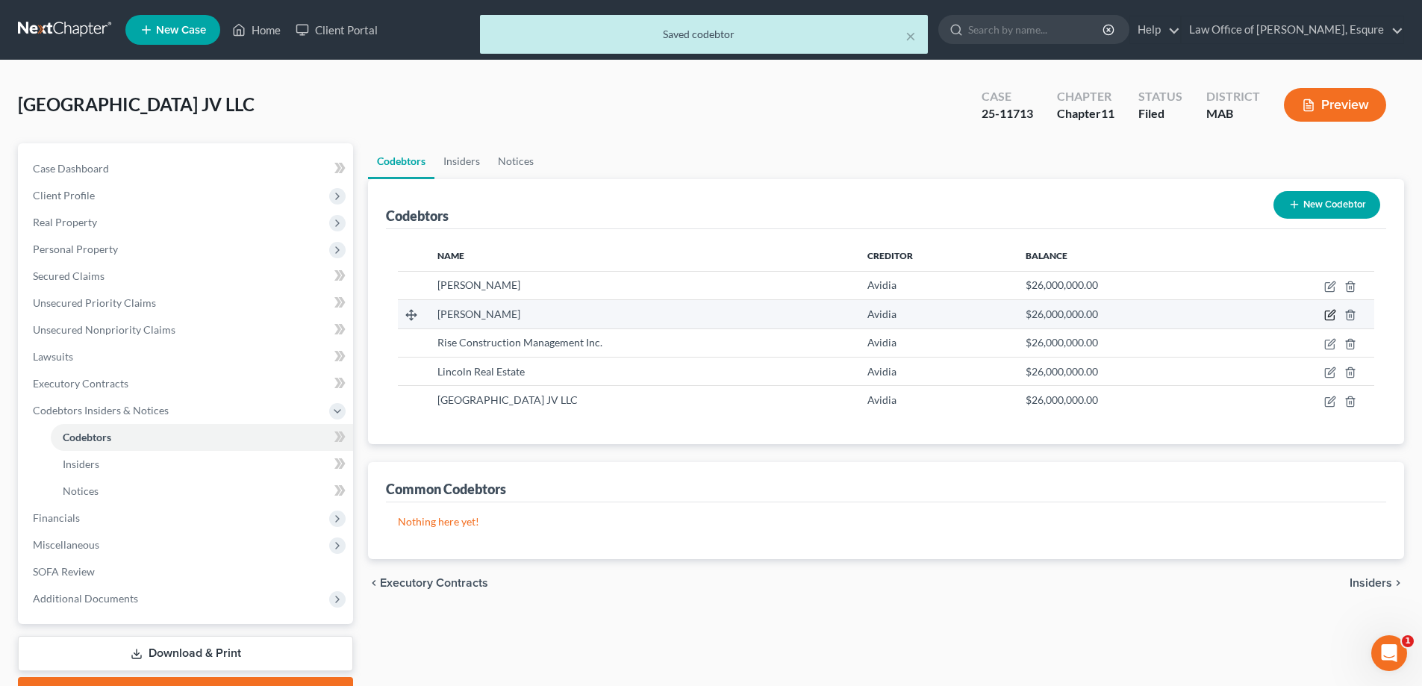
click at [1329, 314] on icon "button" at bounding box center [1331, 315] width 12 height 12
select select "11"
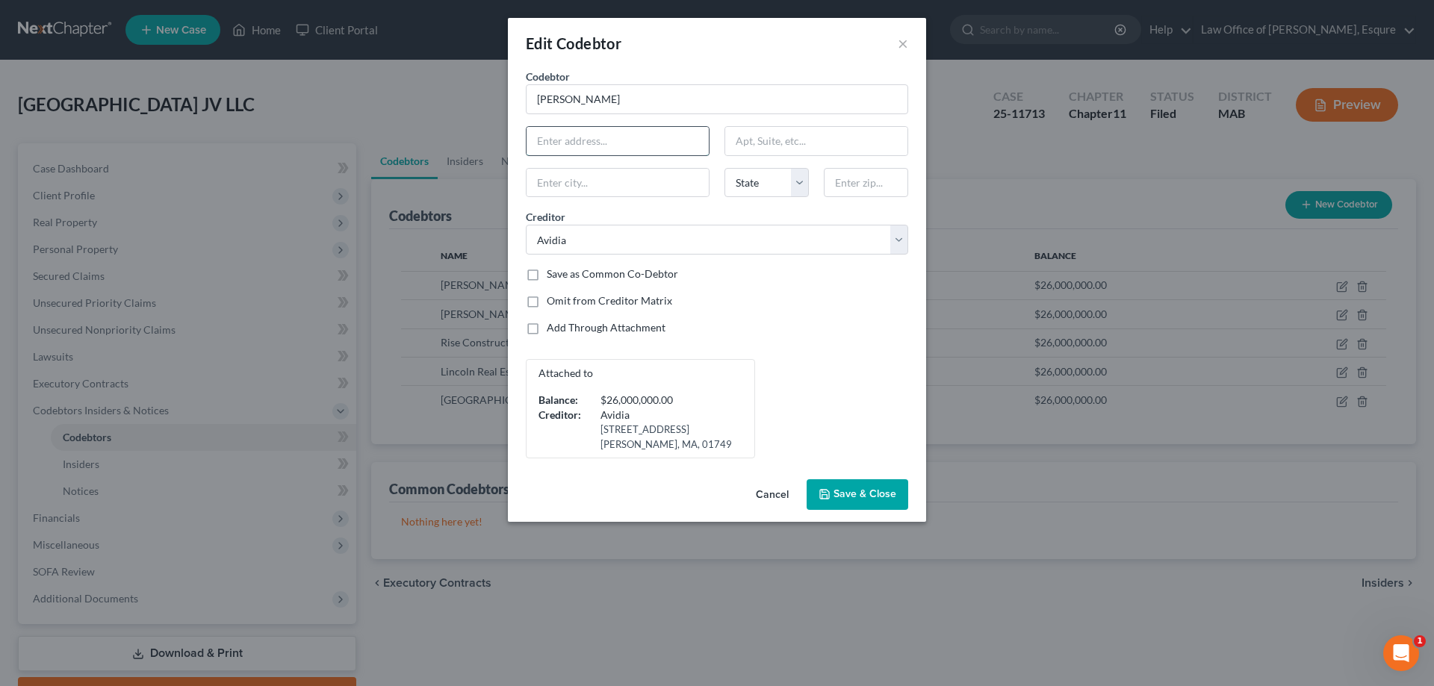
click at [576, 134] on input "text" at bounding box center [617, 141] width 182 height 28
type input "[STREET_ADDRESS]"
type input "[GEOGRAPHIC_DATA]"
click at [799, 183] on select "State [US_STATE] AK AR AZ CA CO CT DE DC [GEOGRAPHIC_DATA] [GEOGRAPHIC_DATA] GU…" at bounding box center [766, 183] width 84 height 30
select select "22"
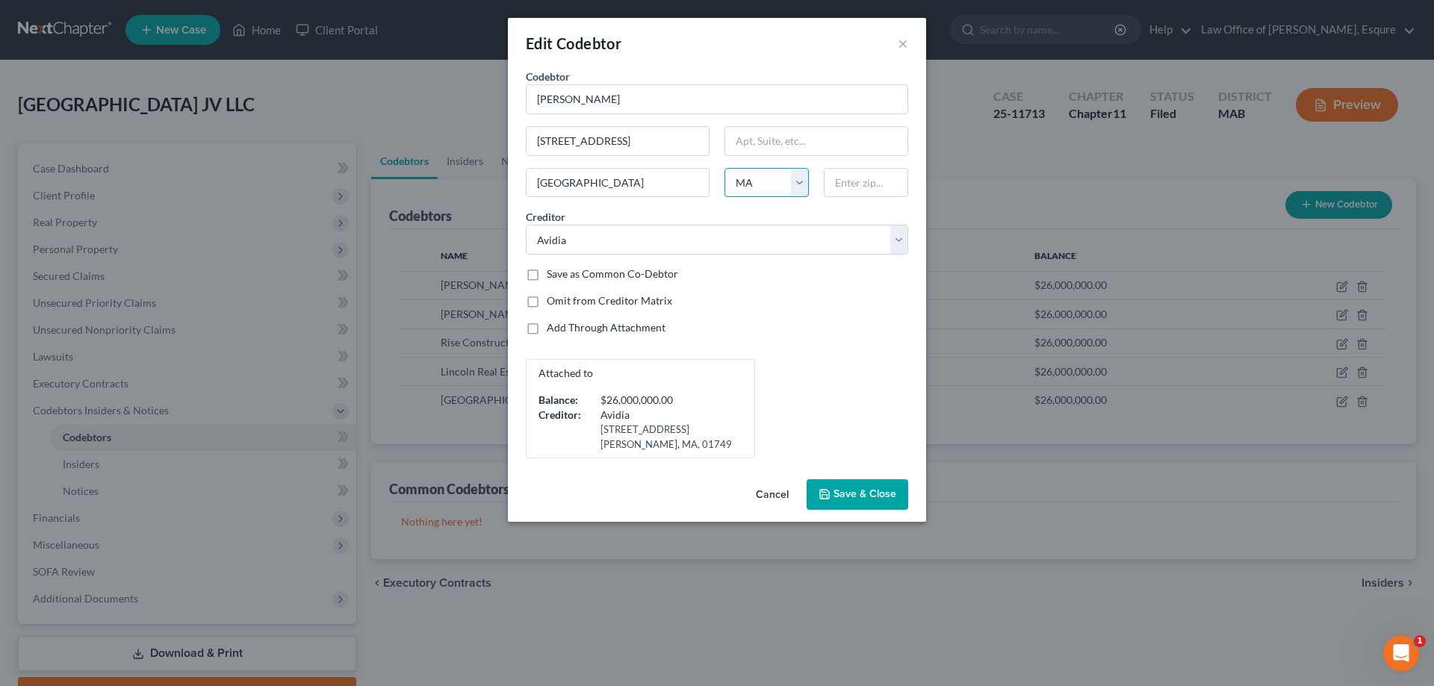
click at [724, 168] on select "State [US_STATE] AK AR AZ CA CO CT DE DC [GEOGRAPHIC_DATA] [GEOGRAPHIC_DATA] GU…" at bounding box center [766, 183] width 84 height 30
click at [856, 188] on input "text" at bounding box center [866, 183] width 84 height 30
type input "02122-3716"
click at [845, 494] on span "Save & Close" at bounding box center [864, 494] width 63 height 13
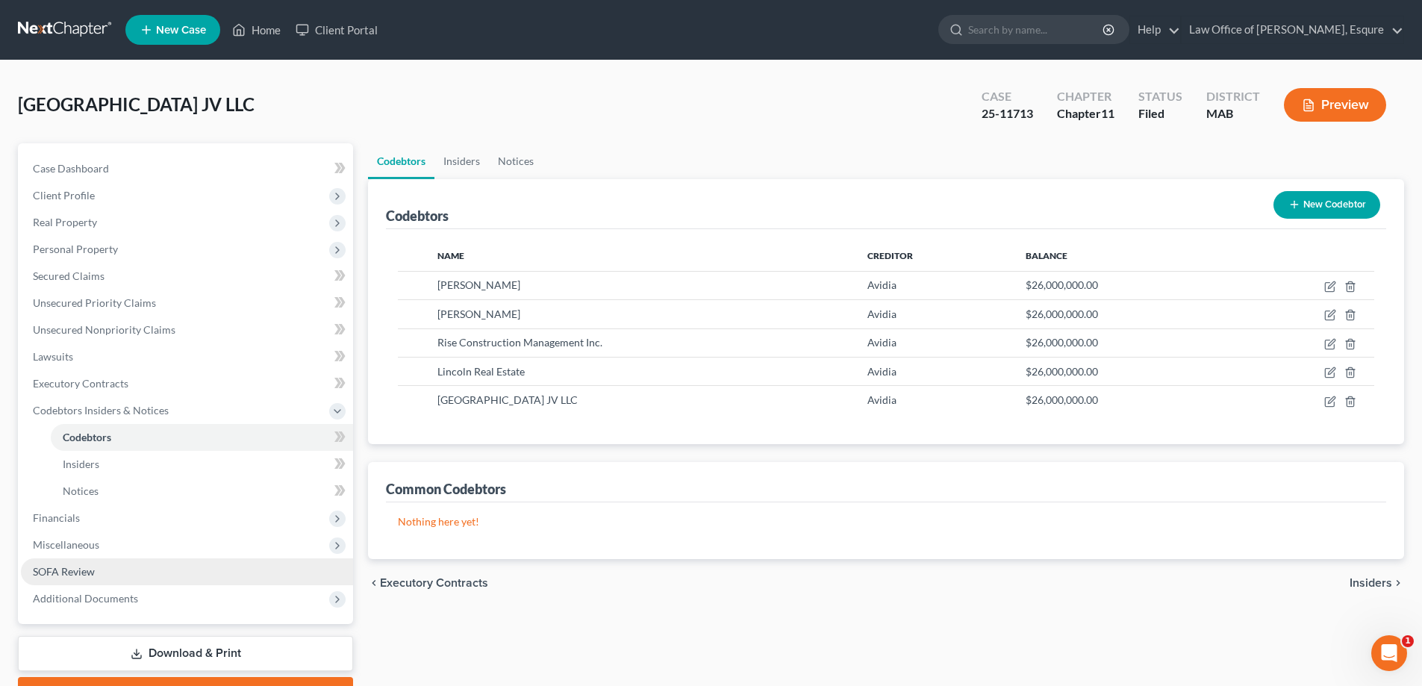
click at [85, 567] on span "SOFA Review" at bounding box center [64, 571] width 62 height 13
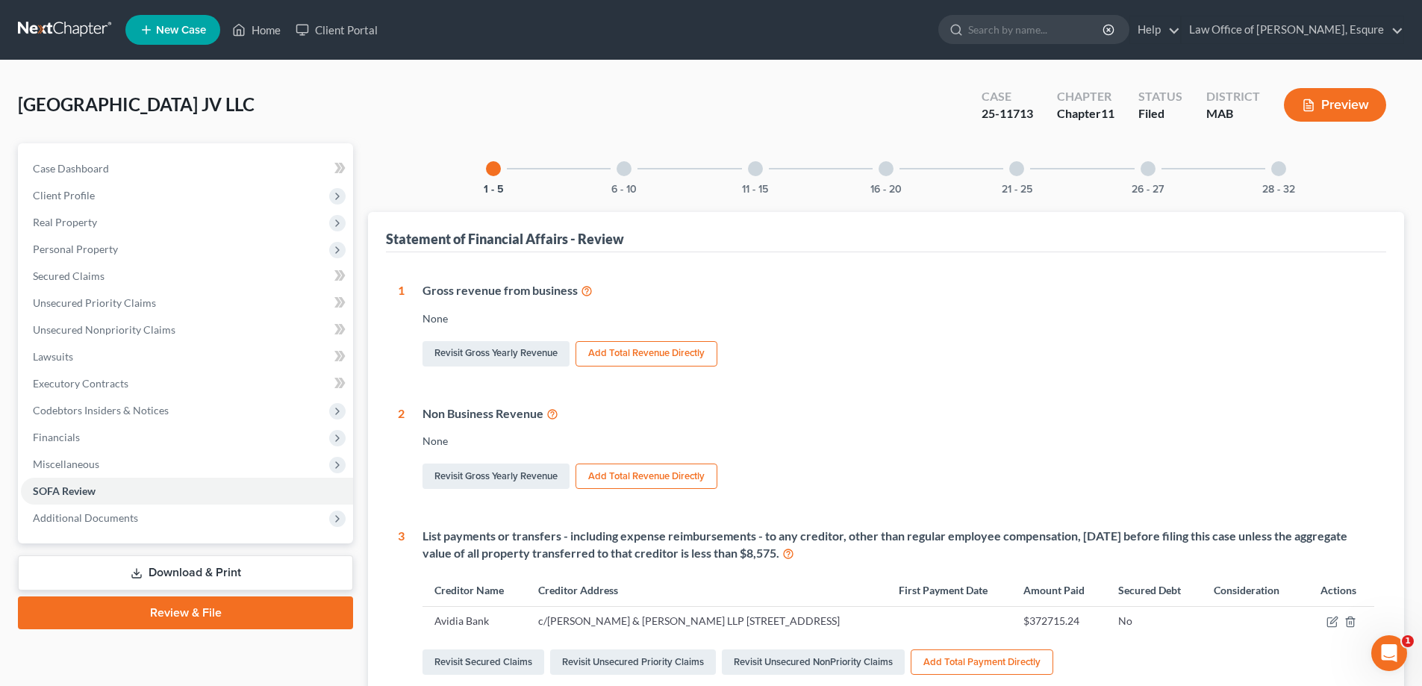
click at [1282, 167] on div at bounding box center [1279, 168] width 15 height 15
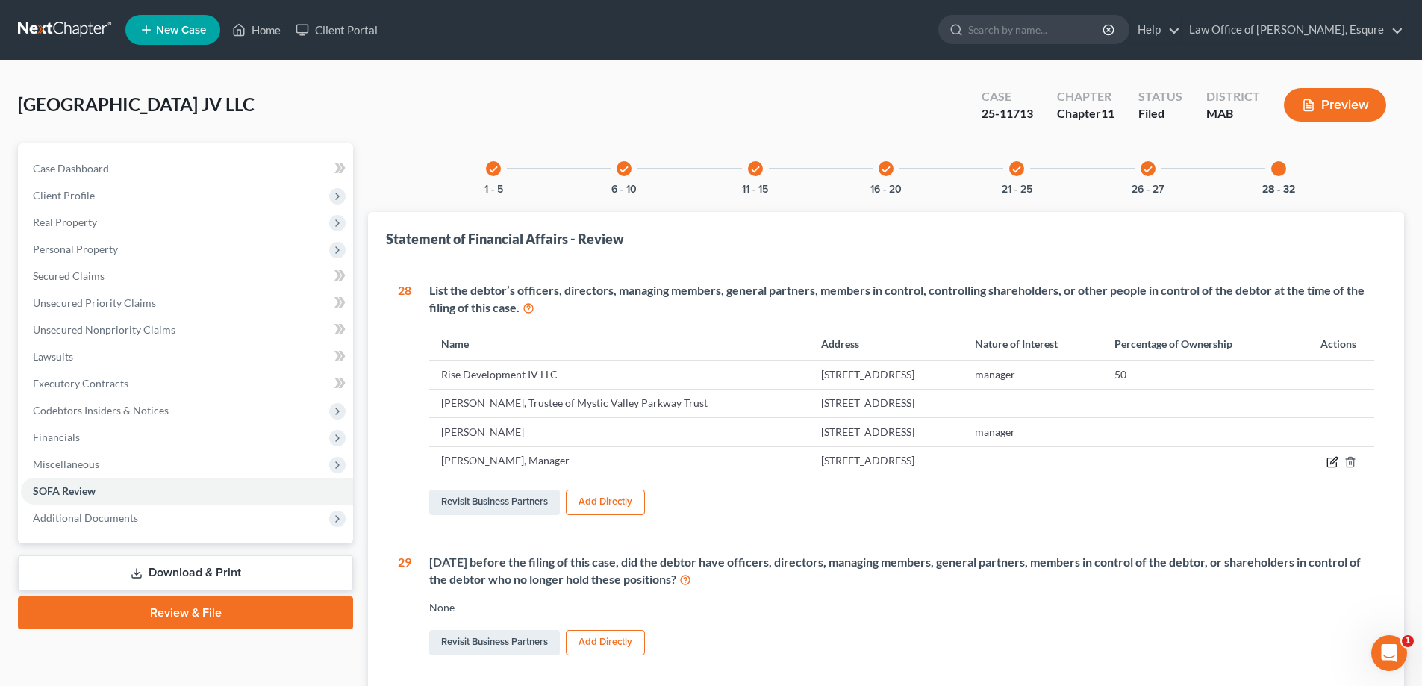
click at [1332, 461] on icon "button" at bounding box center [1334, 460] width 7 height 7
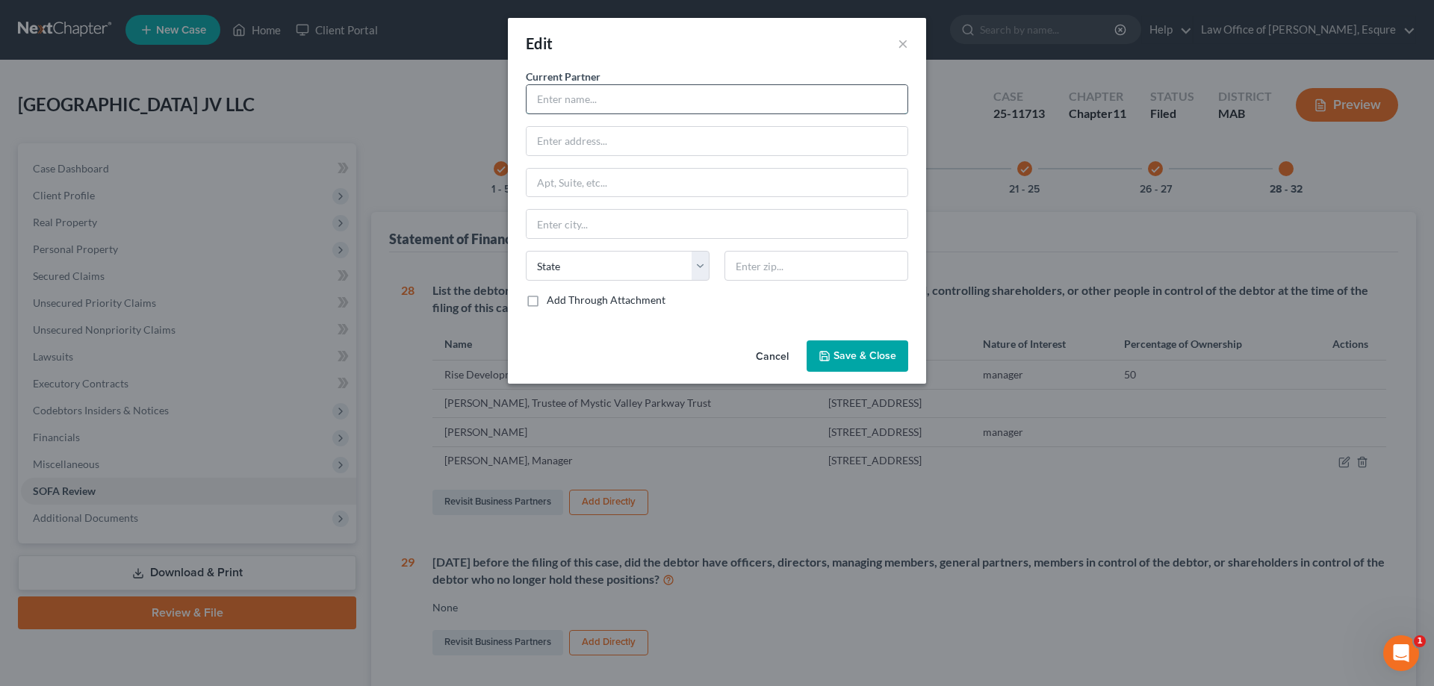
click at [603, 99] on input "text" at bounding box center [716, 99] width 381 height 28
type input "[PERSON_NAME]"
click at [553, 140] on input "text" at bounding box center [716, 141] width 381 height 28
type input "100 Hallet Street"
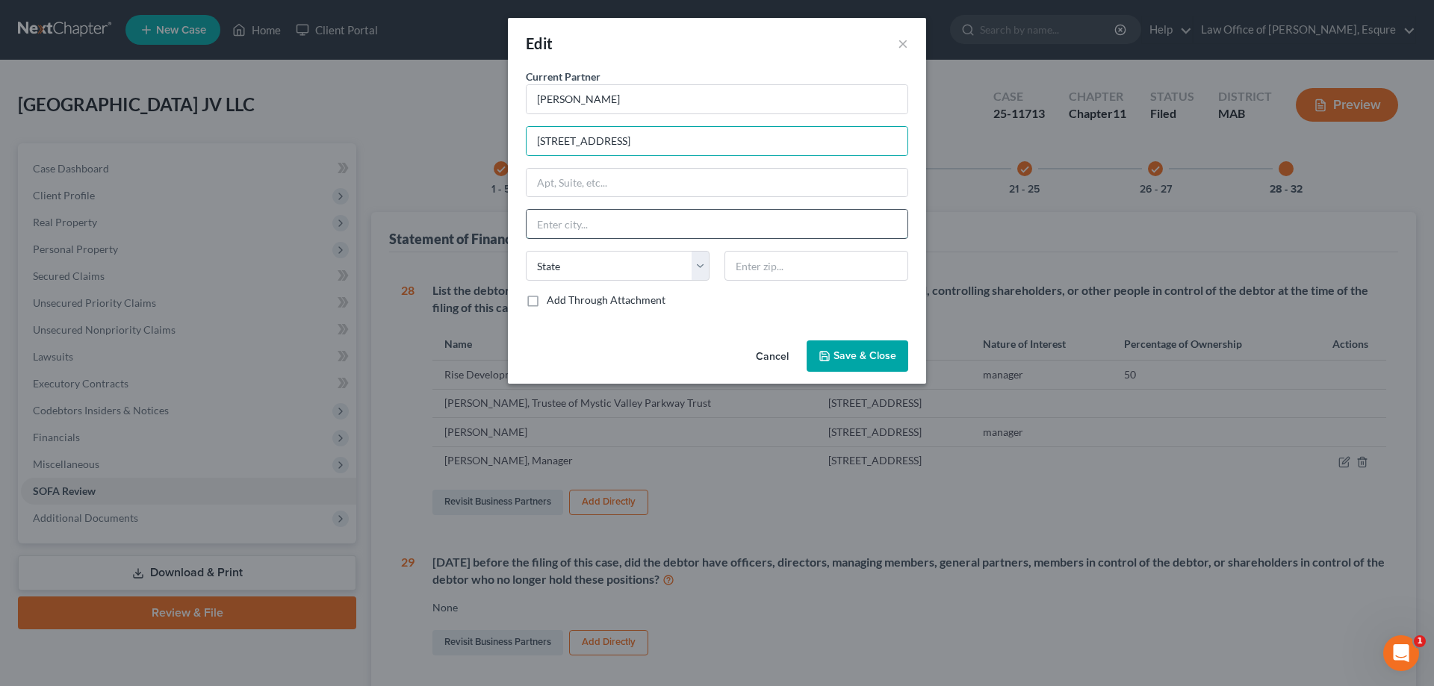
click at [585, 226] on input "text" at bounding box center [716, 224] width 381 height 28
click at [585, 224] on input "text" at bounding box center [716, 224] width 381 height 28
type input "Boston"
click at [562, 270] on select "State AL AK AR AZ CA CO CT DE DC FL GA GU HI ID IL IN IA KS KY LA ME MD MA MI M…" at bounding box center [618, 266] width 184 height 30
select select "22"
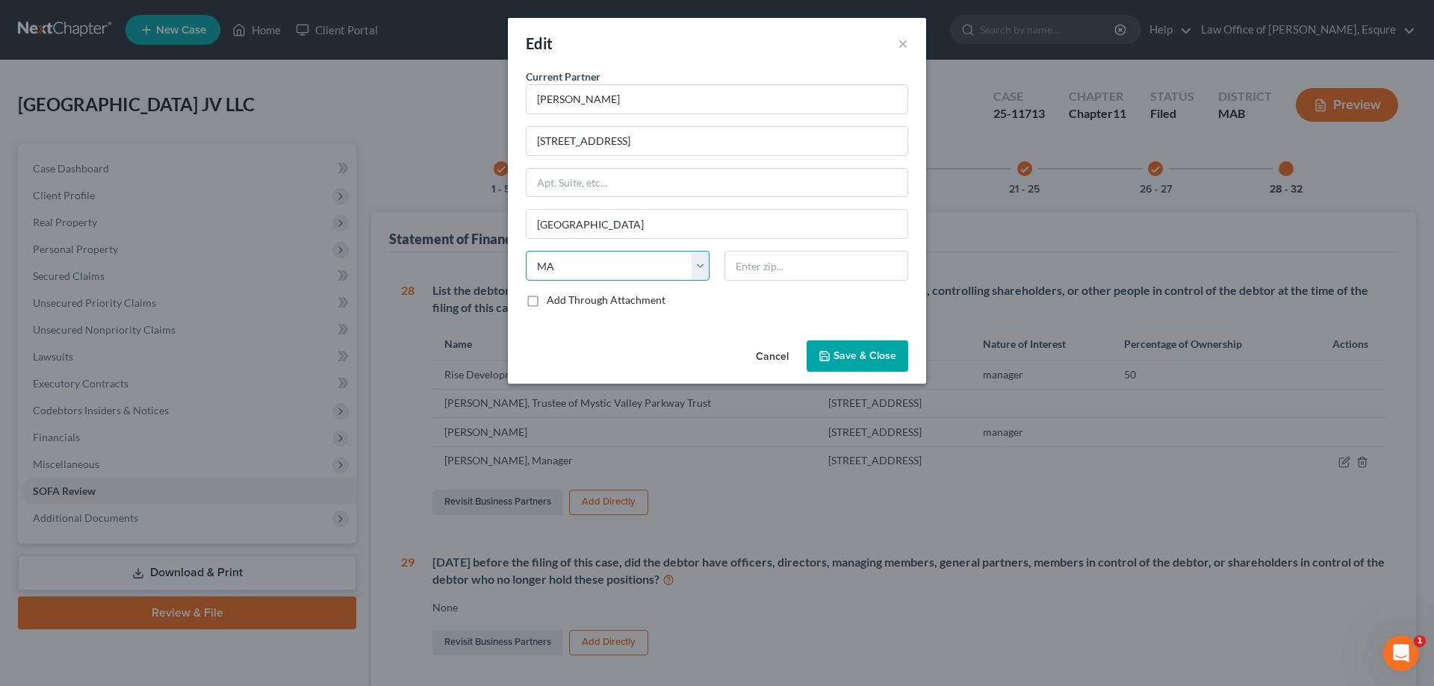
click at [526, 251] on select "State AL AK AR AZ CA CO CT DE DC FL GA GU HI ID IL IN IA KS KY LA ME MD MA MI M…" at bounding box center [618, 266] width 184 height 30
click at [768, 270] on input "text" at bounding box center [816, 266] width 184 height 30
type input "02124"
click at [856, 355] on span "Save & Close" at bounding box center [864, 355] width 63 height 13
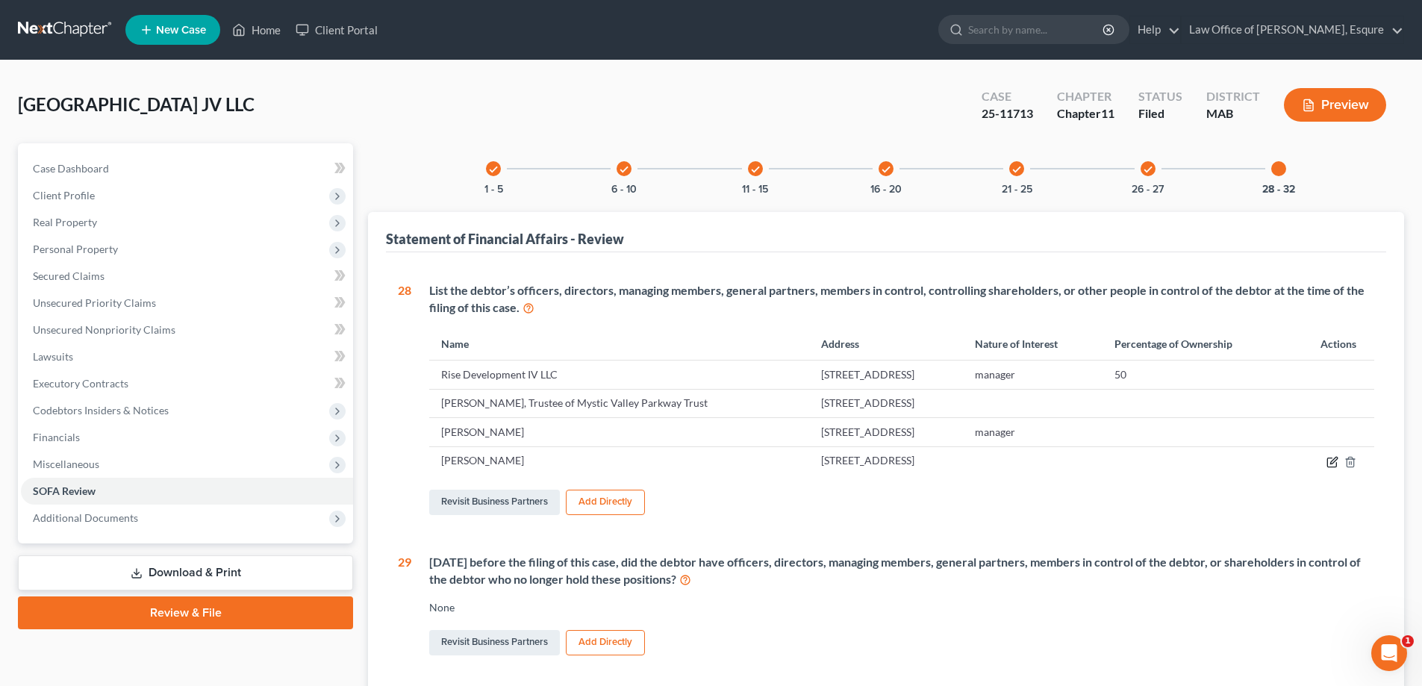
click at [1332, 464] on icon "button" at bounding box center [1334, 460] width 7 height 7
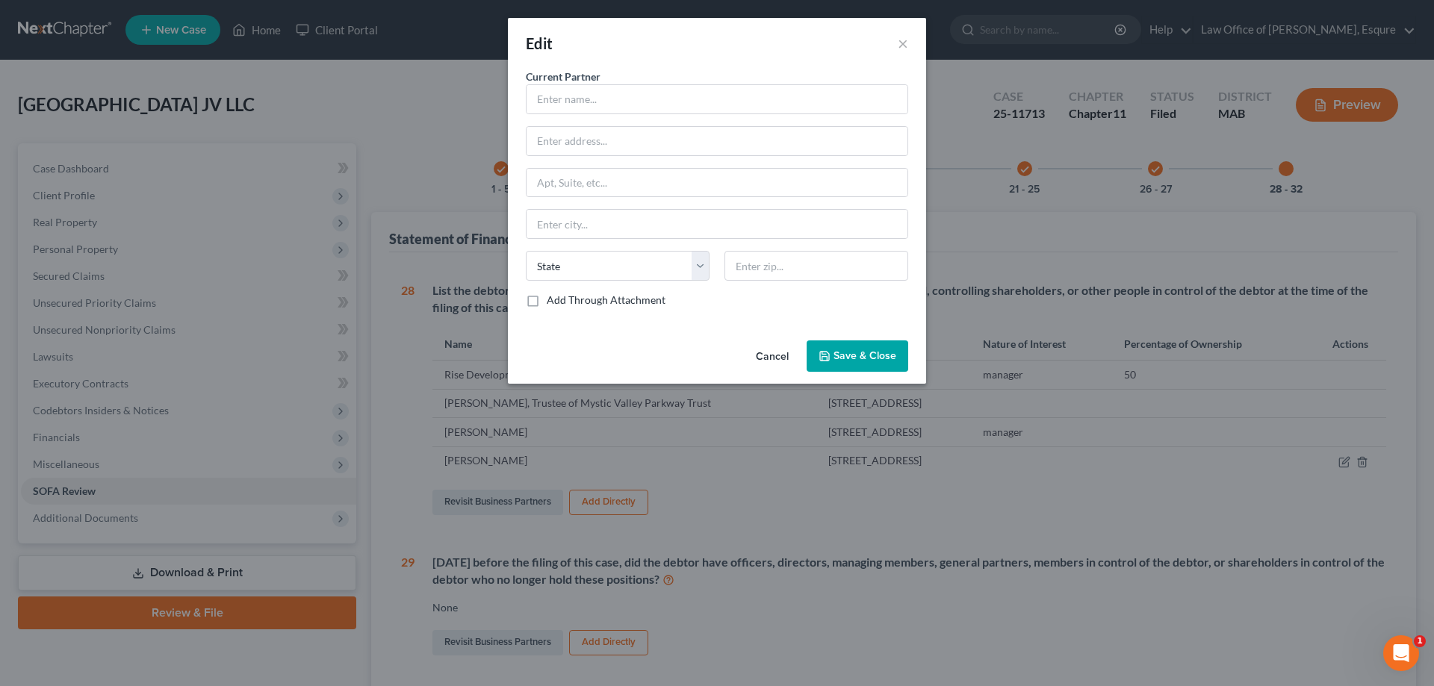
click at [768, 355] on button "Cancel" at bounding box center [772, 357] width 57 height 30
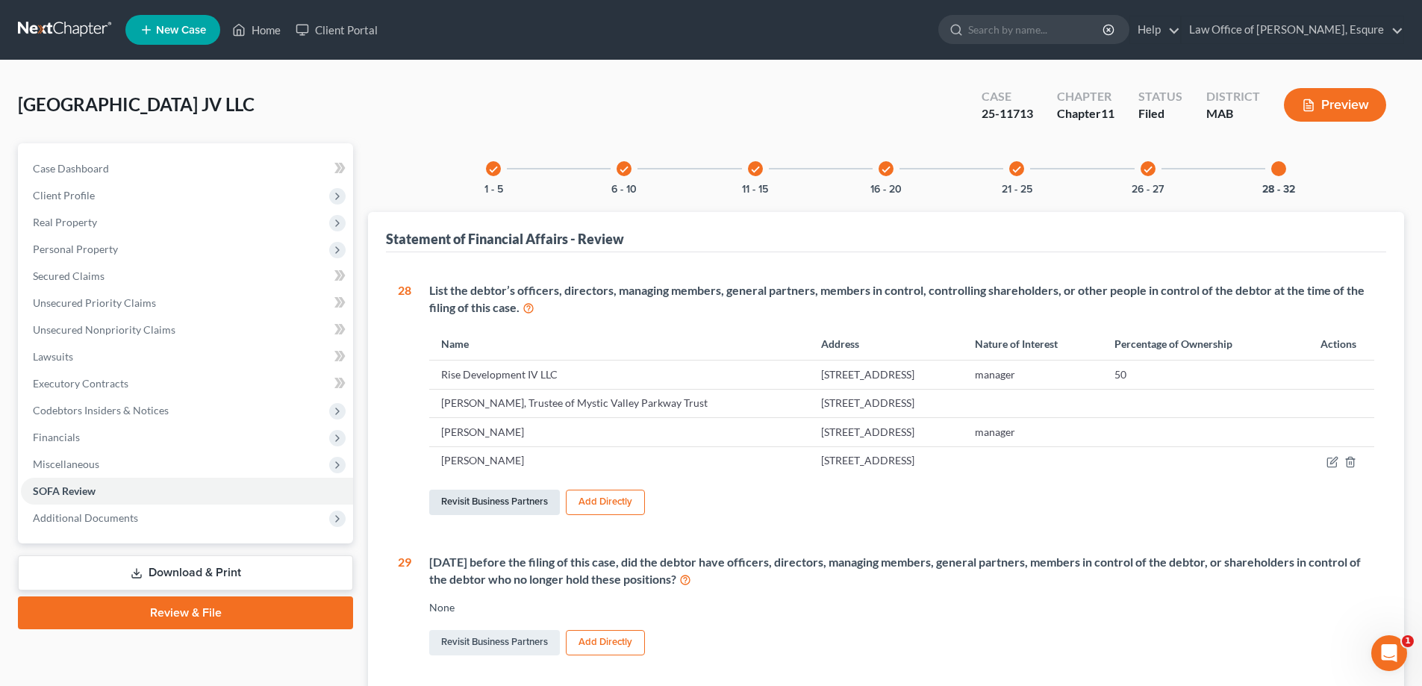
click at [497, 498] on link "Revisit Business Partners" at bounding box center [494, 502] width 131 height 25
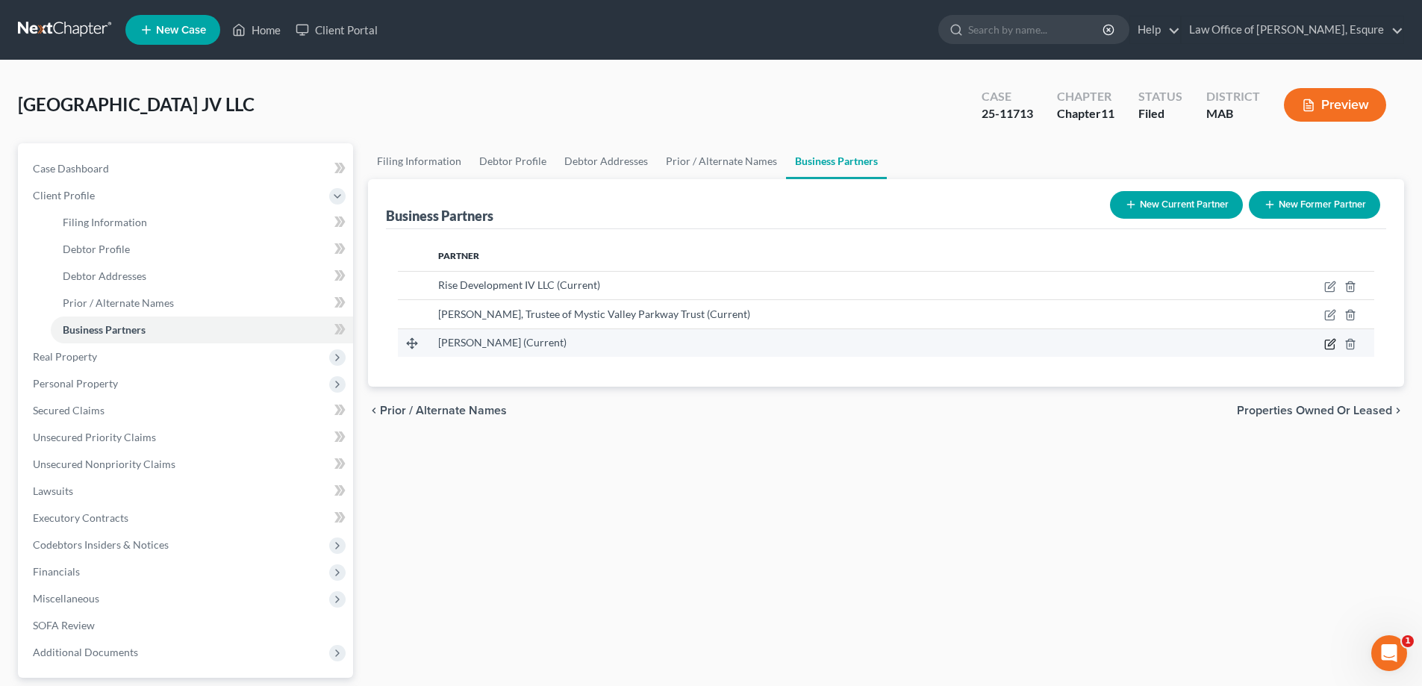
click at [1334, 342] on icon "button" at bounding box center [1331, 344] width 12 height 12
select select "22"
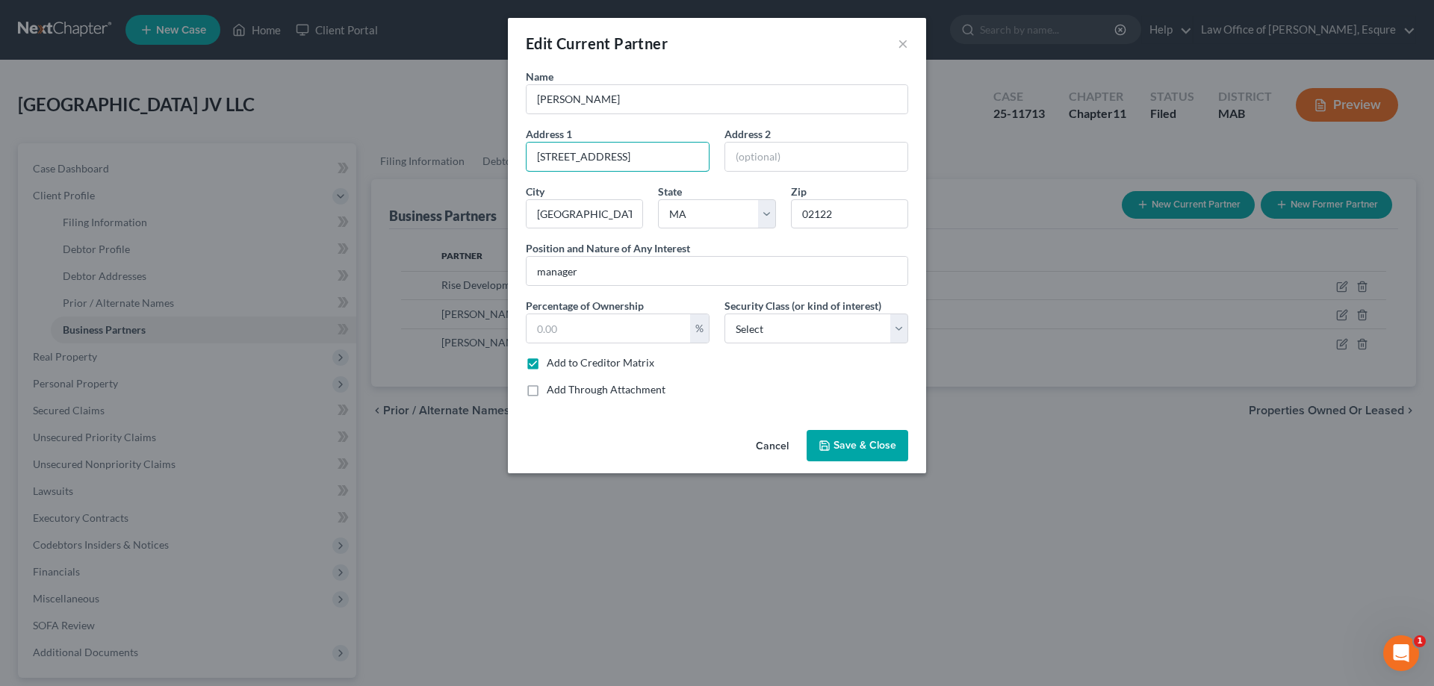
drag, startPoint x: 623, startPoint y: 157, endPoint x: 505, endPoint y: 162, distance: 118.8
click at [505, 162] on div "Edit Current Partner × Name Brian Anderson Address 1 12 Ericcson Street Address…" at bounding box center [717, 343] width 1434 height 686
type input "100 Hallet Street"
drag, startPoint x: 846, startPoint y: 214, endPoint x: 765, endPoint y: 214, distance: 81.4
click at [765, 214] on div "Name Brian Anderson Address 1 100 Hallet Street Address 2 City Boston State Sta…" at bounding box center [716, 239] width 397 height 340
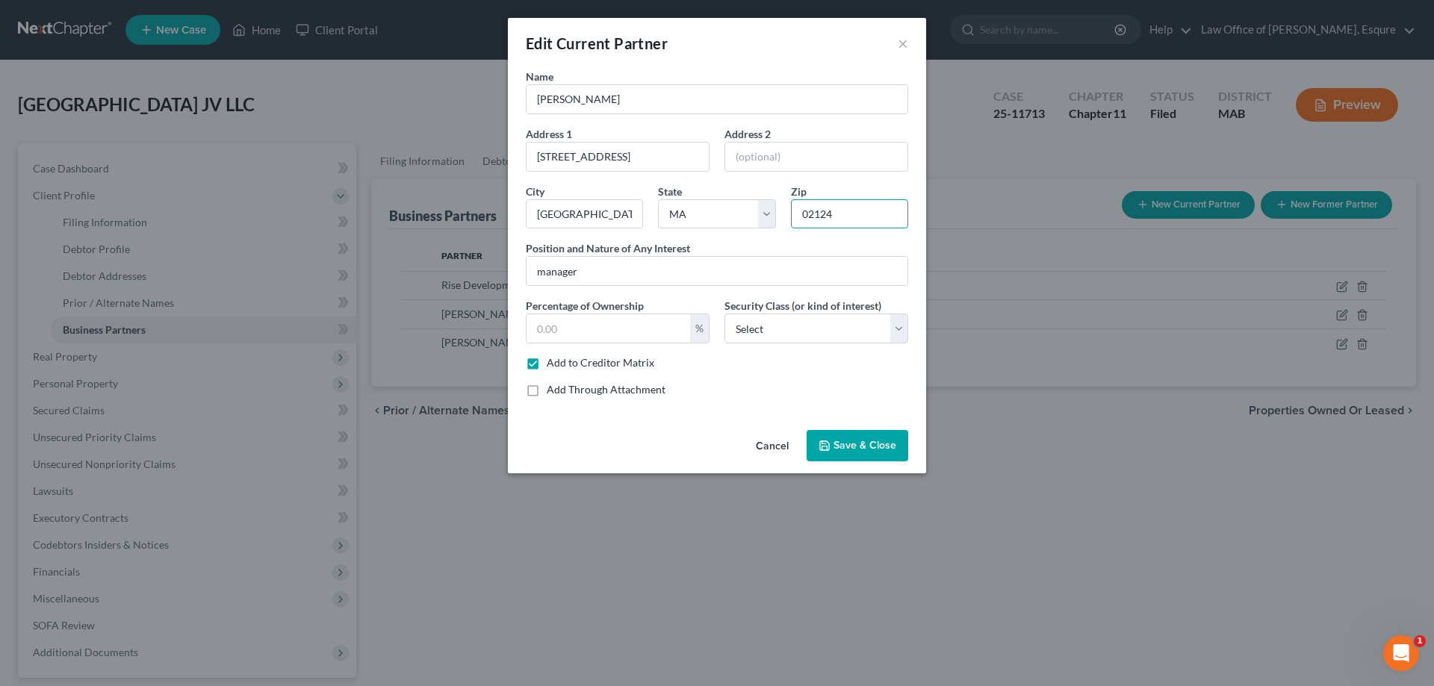
type input "02124"
click at [861, 445] on span "Save & Close" at bounding box center [864, 445] width 63 height 13
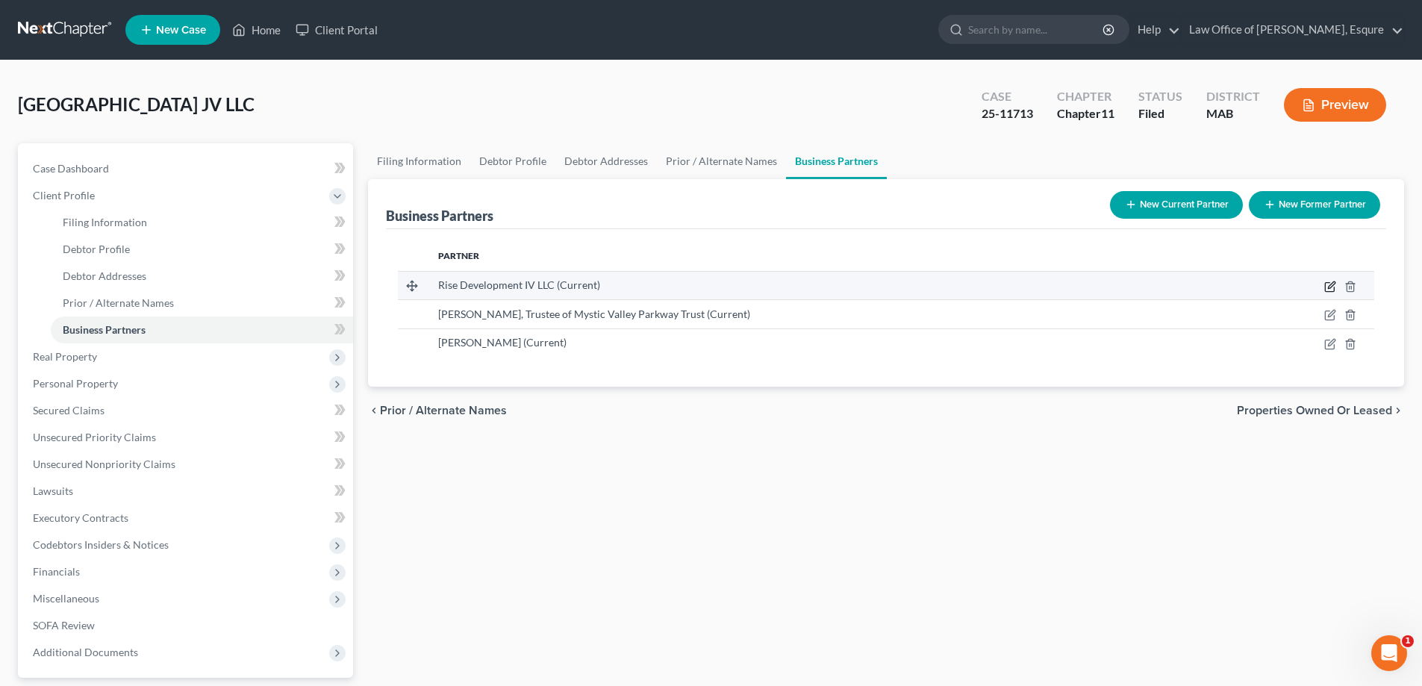
click at [1330, 284] on icon "button" at bounding box center [1331, 287] width 12 height 12
select select "22"
select select "3"
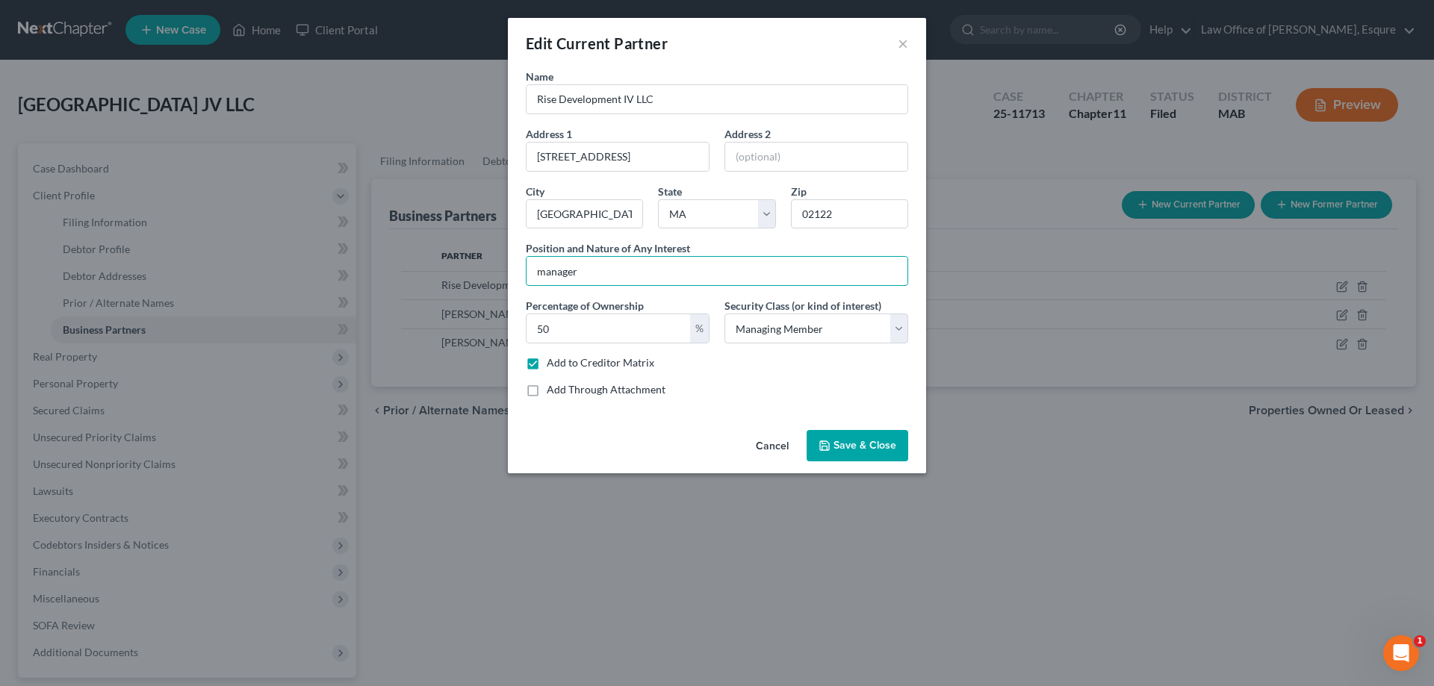
drag, startPoint x: 590, startPoint y: 274, endPoint x: 513, endPoint y: 261, distance: 78.0
click at [513, 261] on div "Name Rise Development IV LLC Address 1 12 Ericsson Street Address 2 City Boston…" at bounding box center [717, 246] width 418 height 355
type input "member"
click at [561, 332] on input "50" at bounding box center [608, 328] width 164 height 28
type input "500"
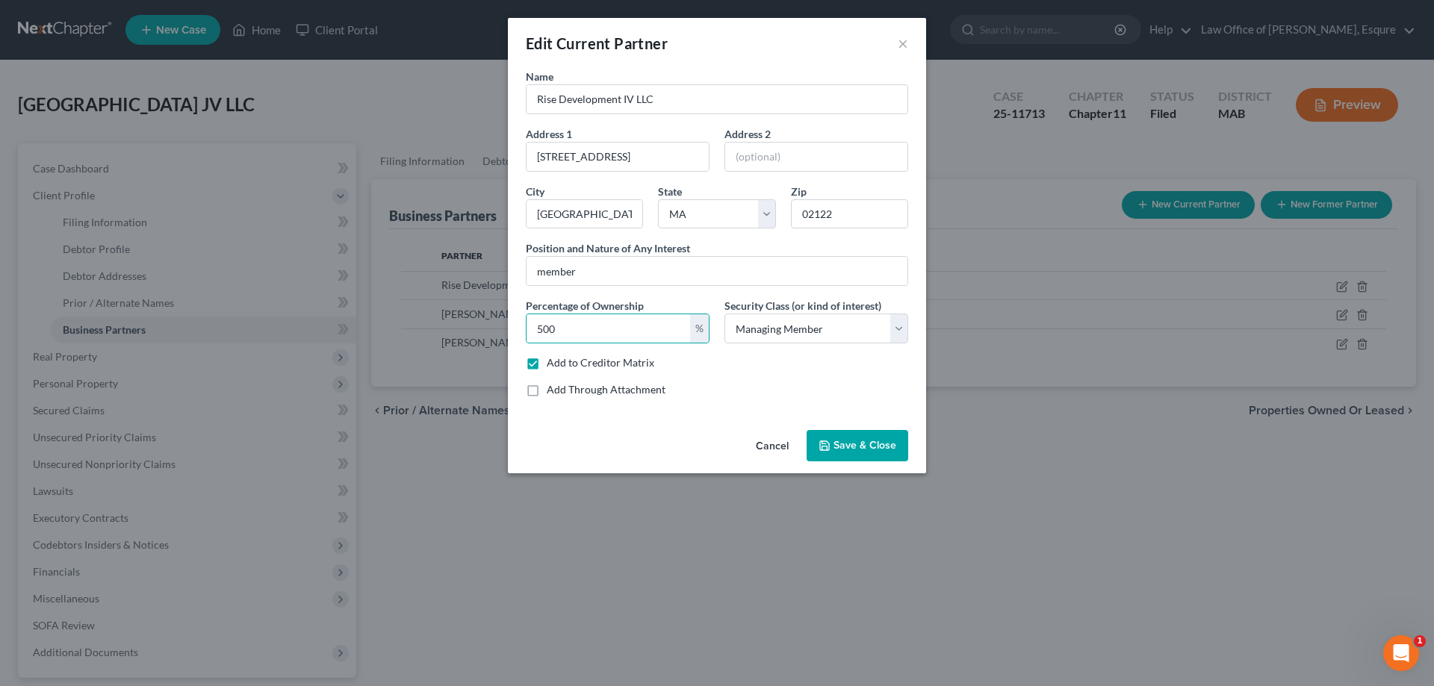
click at [847, 441] on span "Save & Close" at bounding box center [864, 445] width 63 height 13
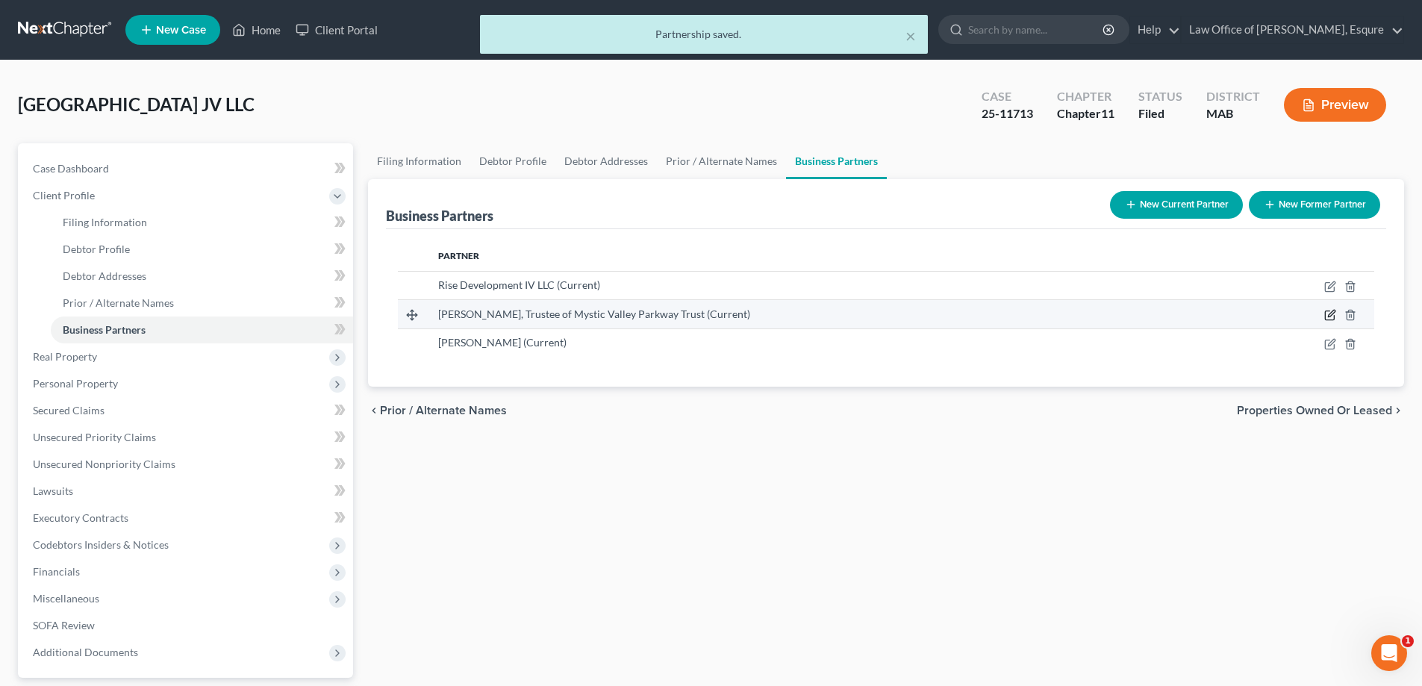
click at [1328, 314] on icon "button" at bounding box center [1331, 315] width 12 height 12
select select "22"
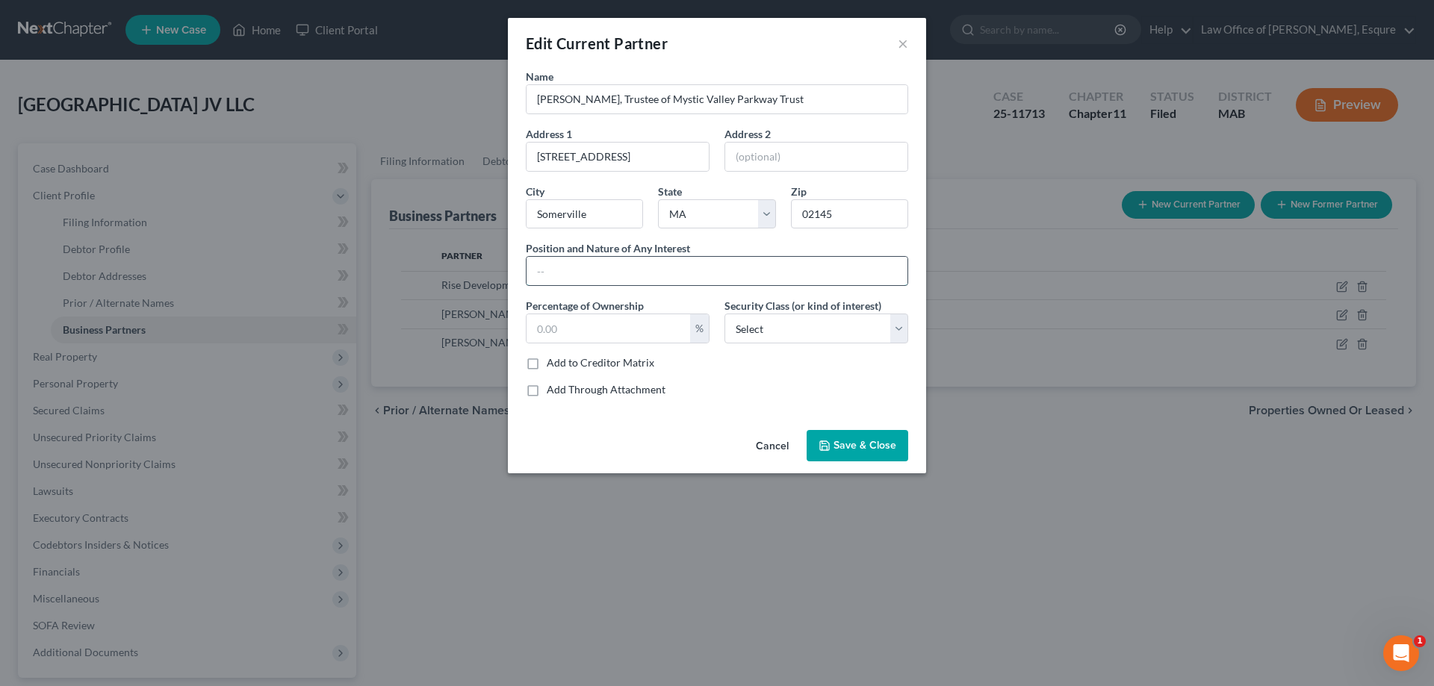
click at [617, 274] on input "text" at bounding box center [716, 271] width 381 height 28
type input "member"
click at [865, 444] on span "Save & Close" at bounding box center [864, 445] width 63 height 13
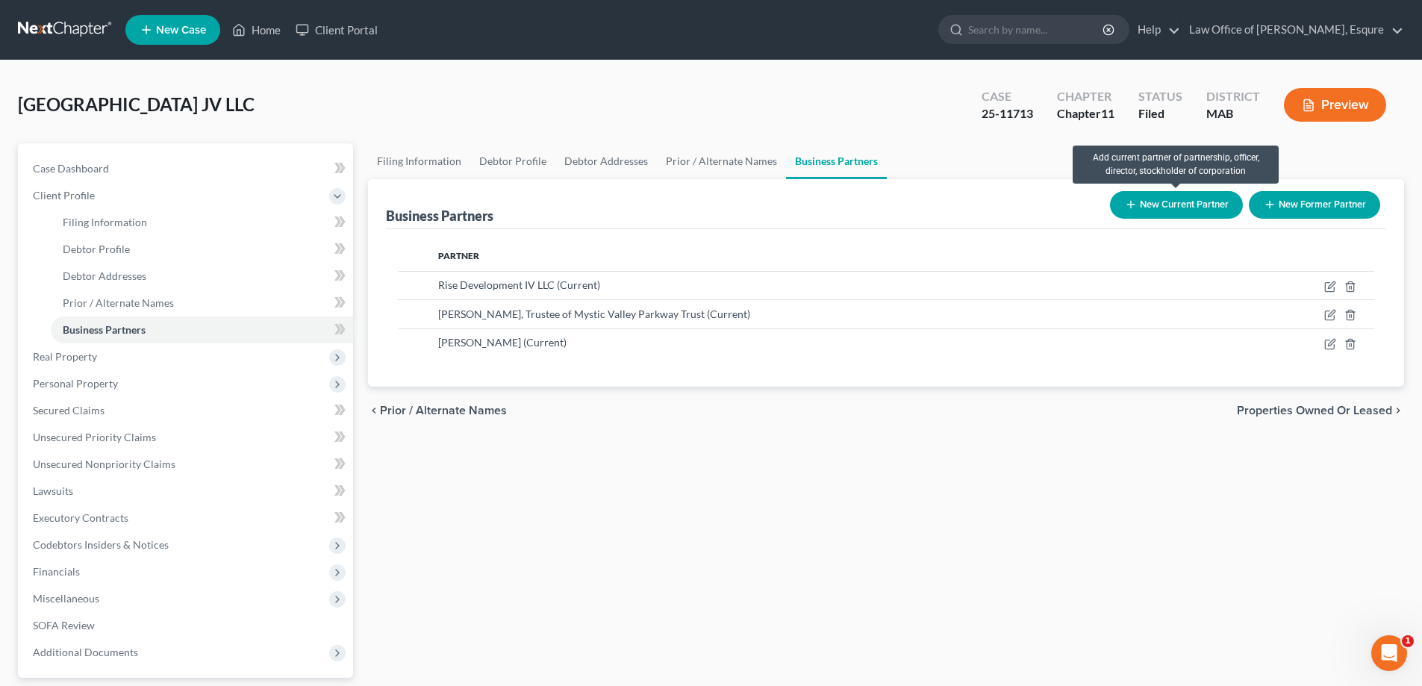
click at [1145, 204] on button "New Current Partner" at bounding box center [1176, 205] width 133 height 28
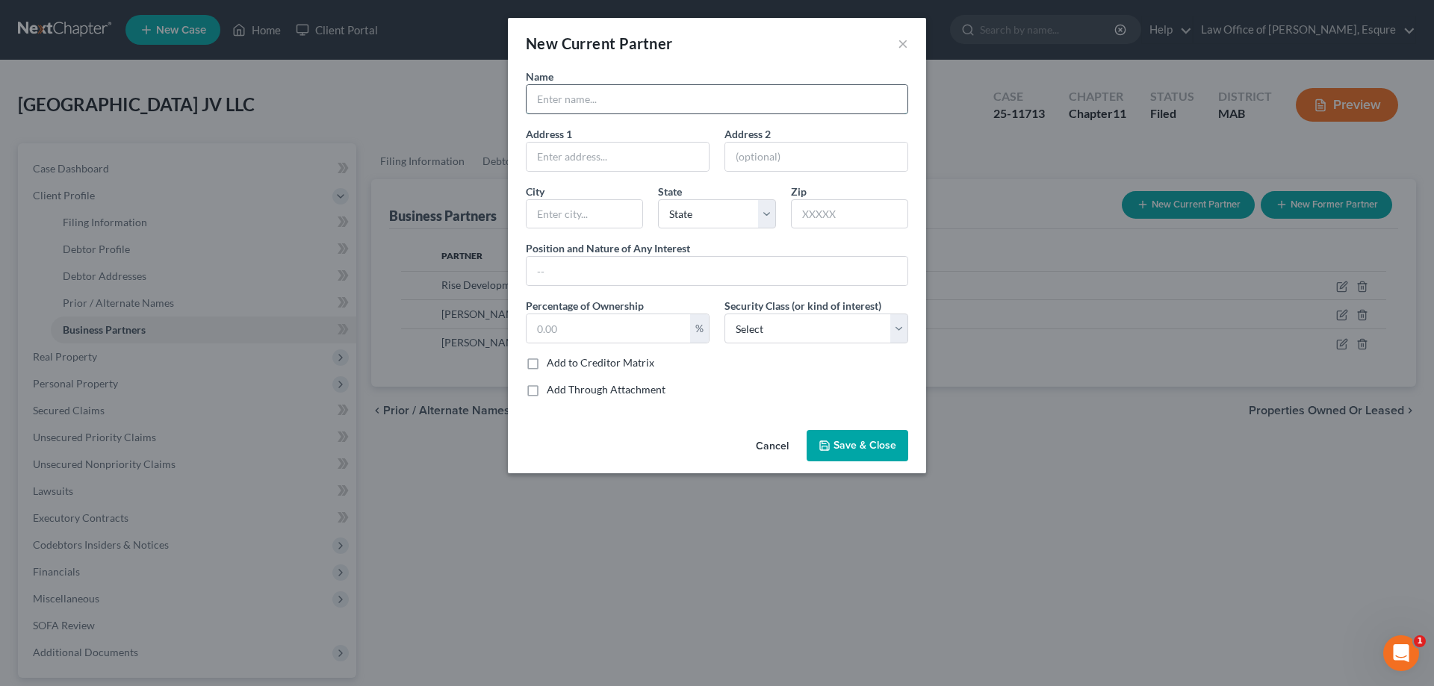
click at [605, 100] on input "text" at bounding box center [716, 99] width 381 height 28
type input "[PERSON_NAME]"
type input "12 Ericcson Street"
type input "Boston"
click at [771, 218] on select "State AL AK AR AZ CA CO CT DE DC FL GA GU HI ID IL IN IA KS KY LA ME MD MA MI M…" at bounding box center [716, 214] width 117 height 30
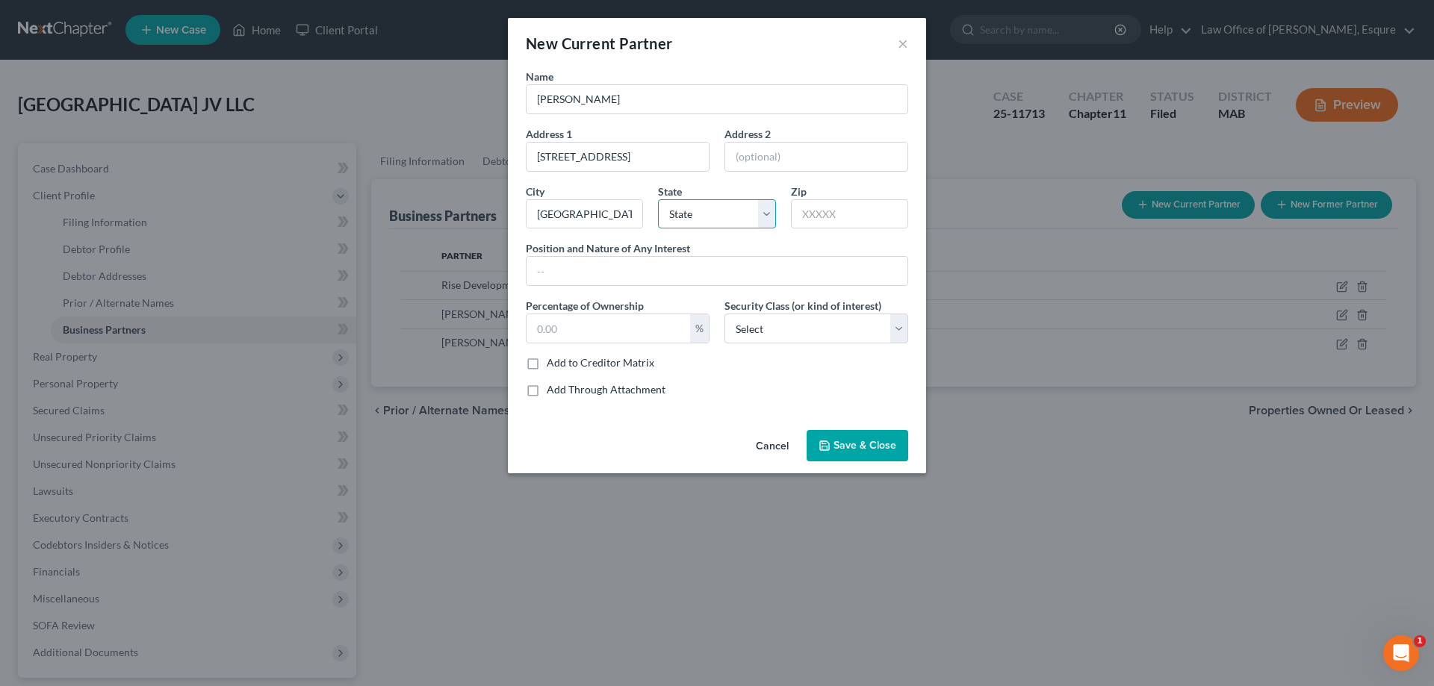
select select "22"
click at [658, 199] on select "State AL AK AR AZ CA CO CT DE DC FL GA GU HI ID IL IN IA KS KY LA ME MD MA MI M…" at bounding box center [716, 214] width 117 height 30
click at [824, 208] on input "text" at bounding box center [849, 214] width 117 height 30
type input "02122"
click at [550, 263] on input "text" at bounding box center [716, 271] width 381 height 28
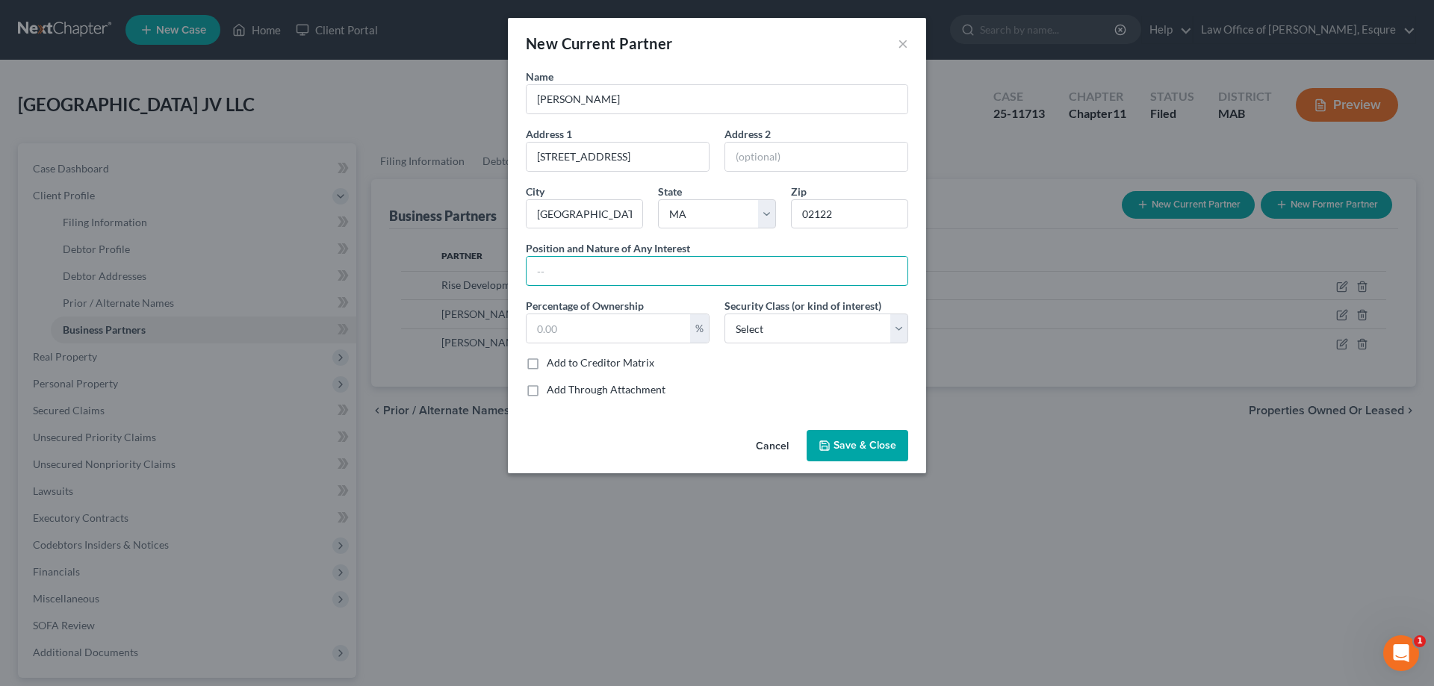
type input "manager"
click at [866, 441] on span "Save & Close" at bounding box center [864, 445] width 63 height 13
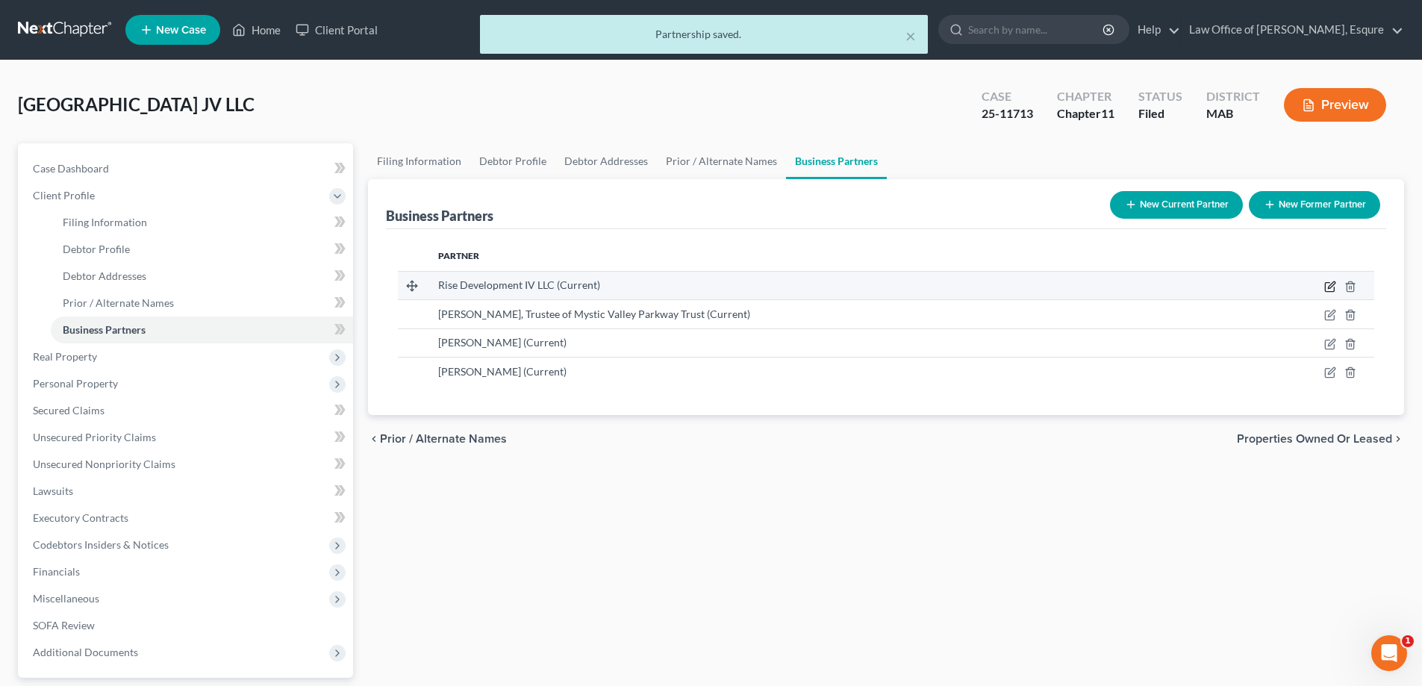
click at [1329, 287] on icon "button" at bounding box center [1331, 285] width 7 height 7
select select "22"
select select "3"
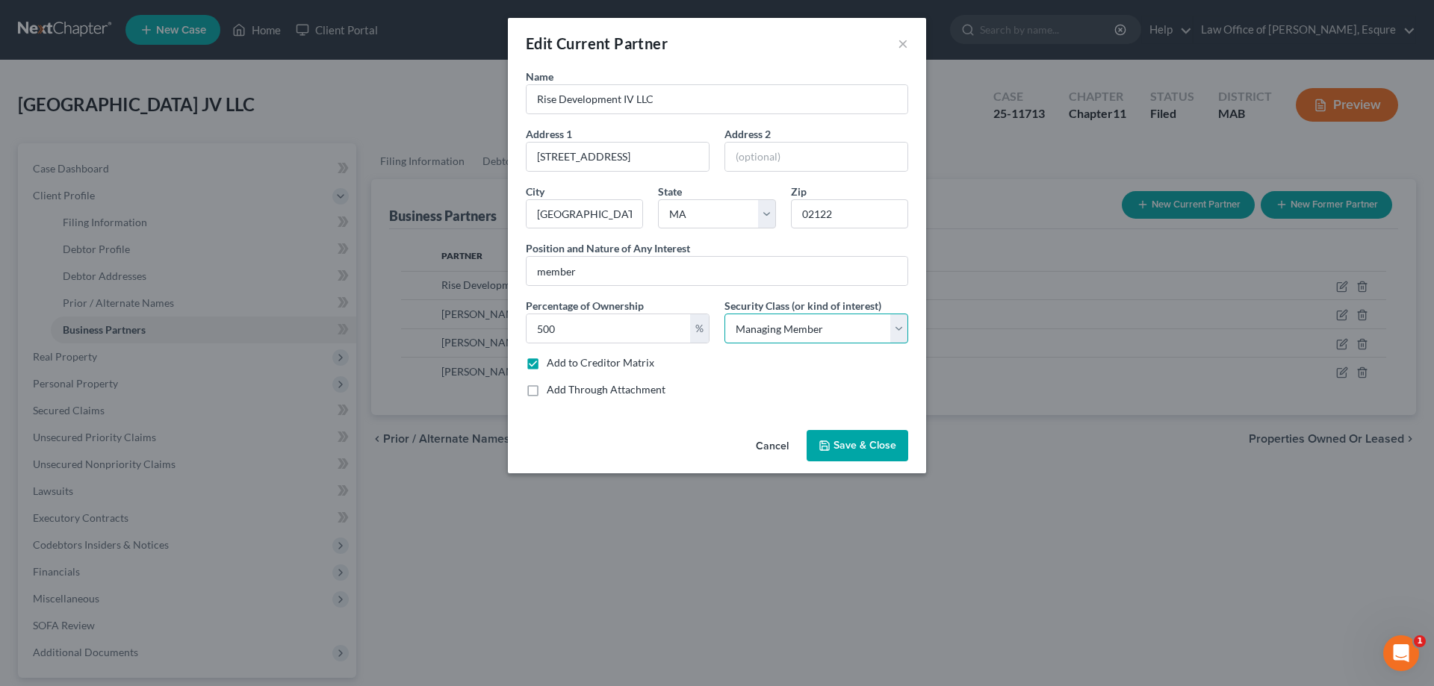
click at [898, 330] on select "Select Select Common Stockholder General Partner Limited Partner Managing Membe…" at bounding box center [816, 329] width 184 height 30
click at [842, 326] on select "Select Select Common Stockholder General Partner Limited Partner Managing Membe…" at bounding box center [816, 329] width 184 height 30
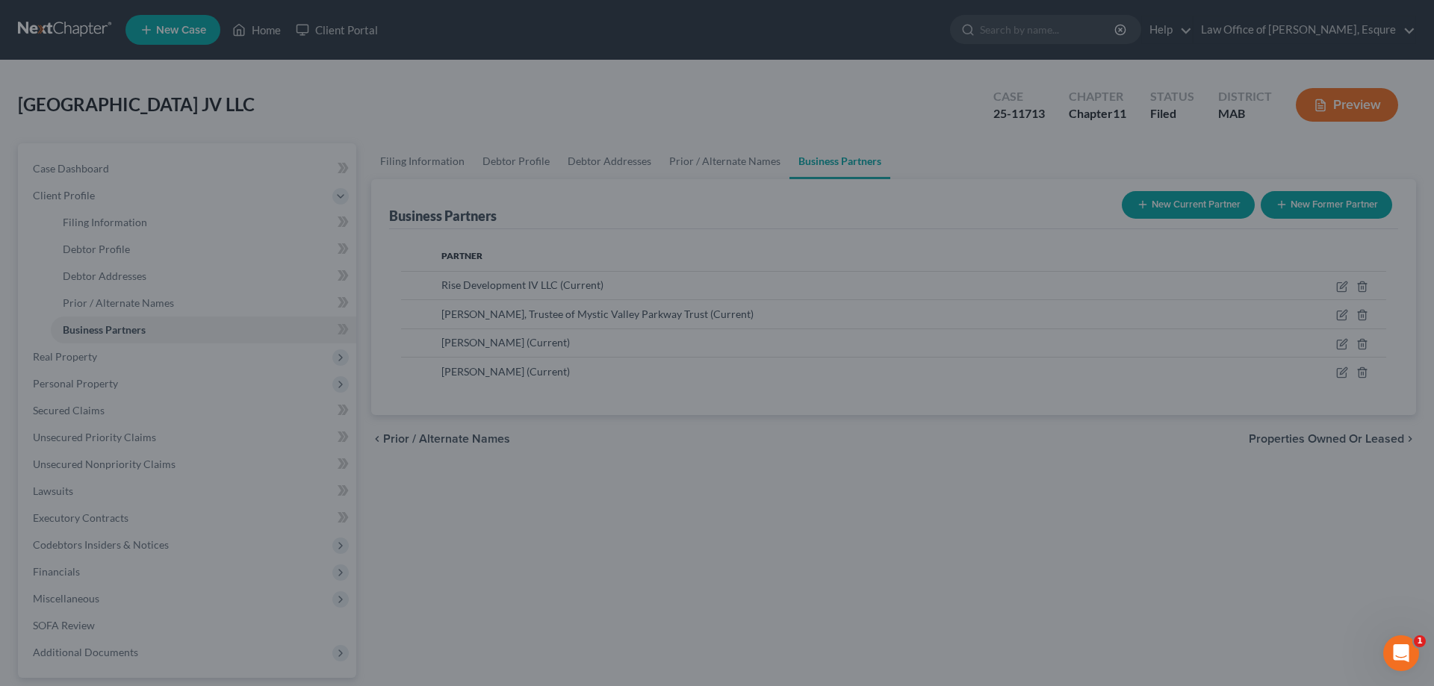
click at [1071, 518] on div "New Current Partner × Name Rise Development IV LLC Address 1 12 Ericsson Street…" at bounding box center [717, 343] width 1434 height 686
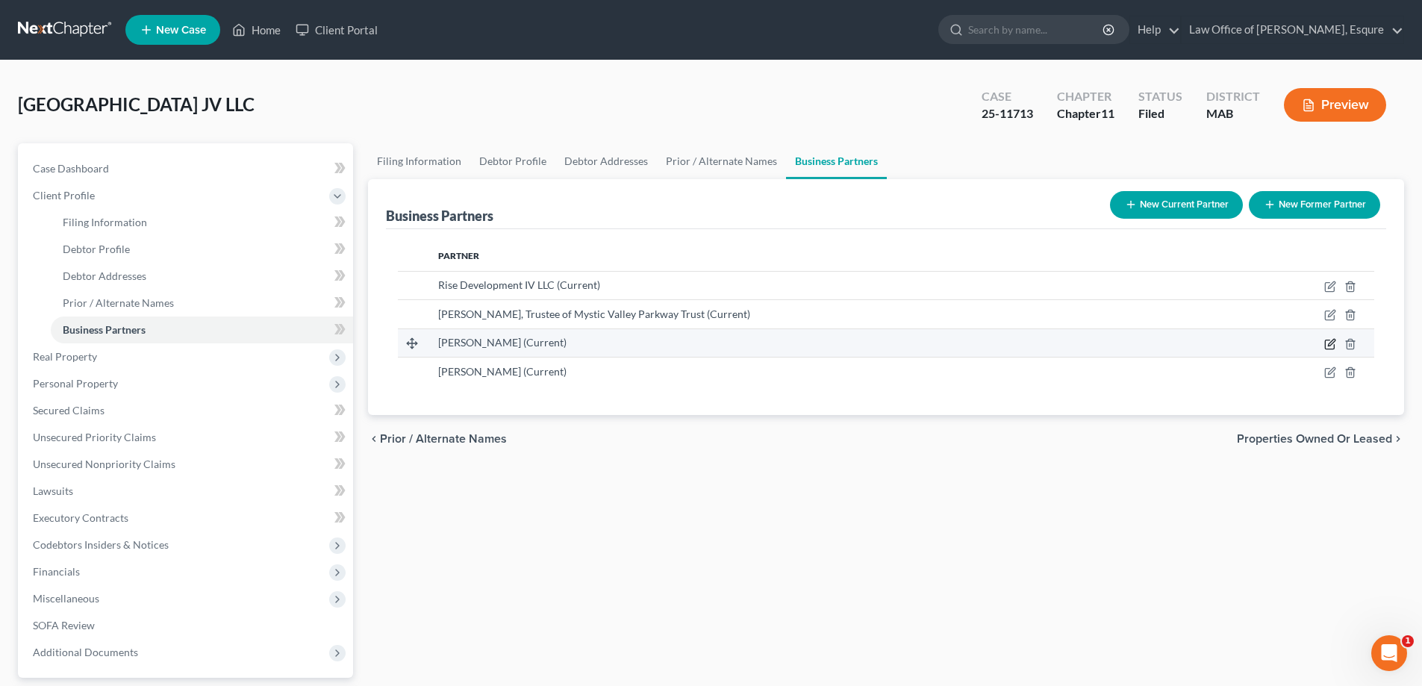
click at [1333, 342] on icon "button" at bounding box center [1331, 344] width 12 height 12
select select "22"
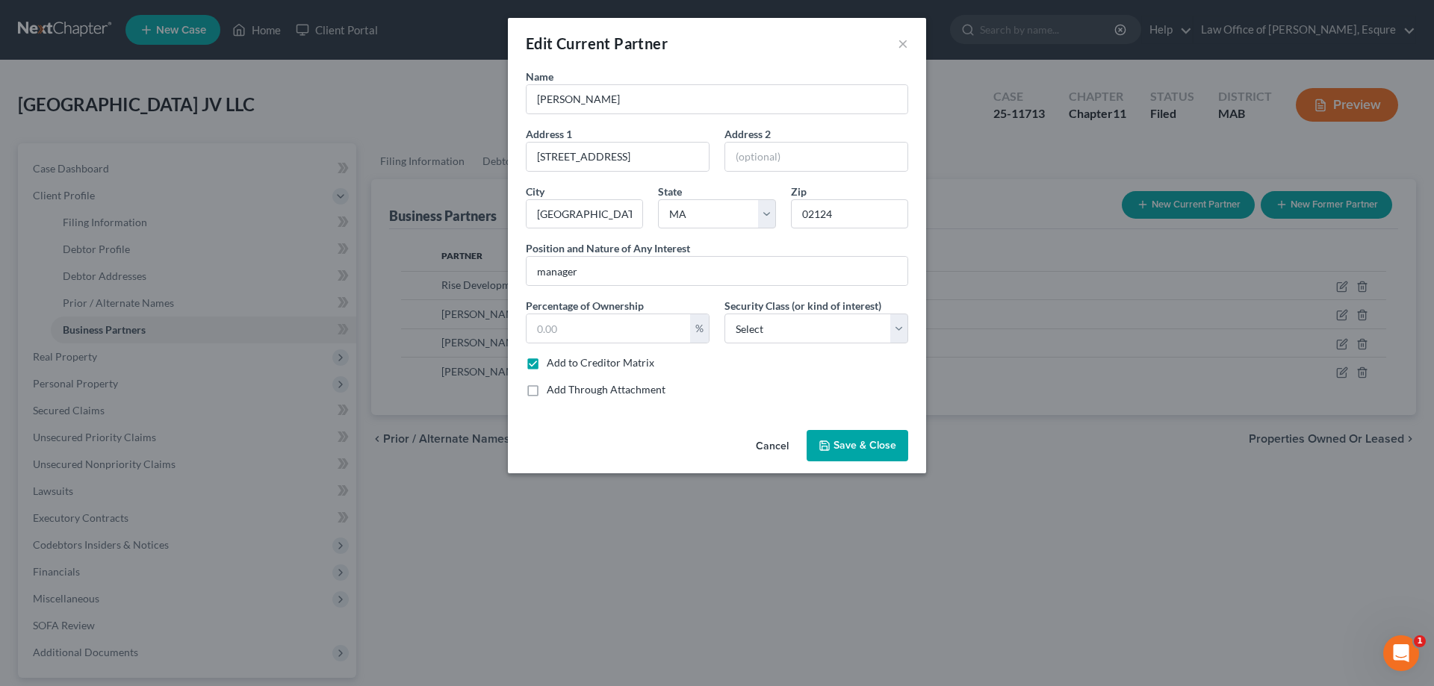
click at [874, 440] on span "Save & Close" at bounding box center [864, 445] width 63 height 13
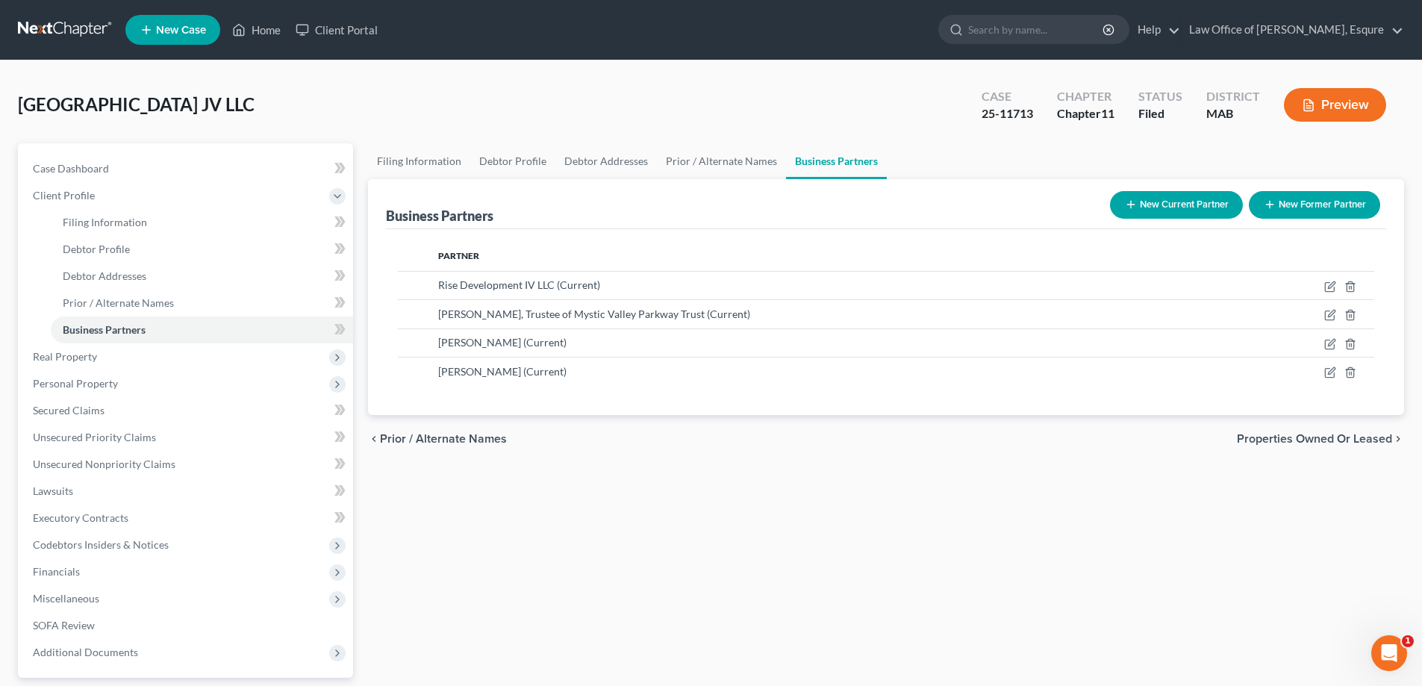
click at [1333, 103] on button "Preview" at bounding box center [1335, 105] width 102 height 34
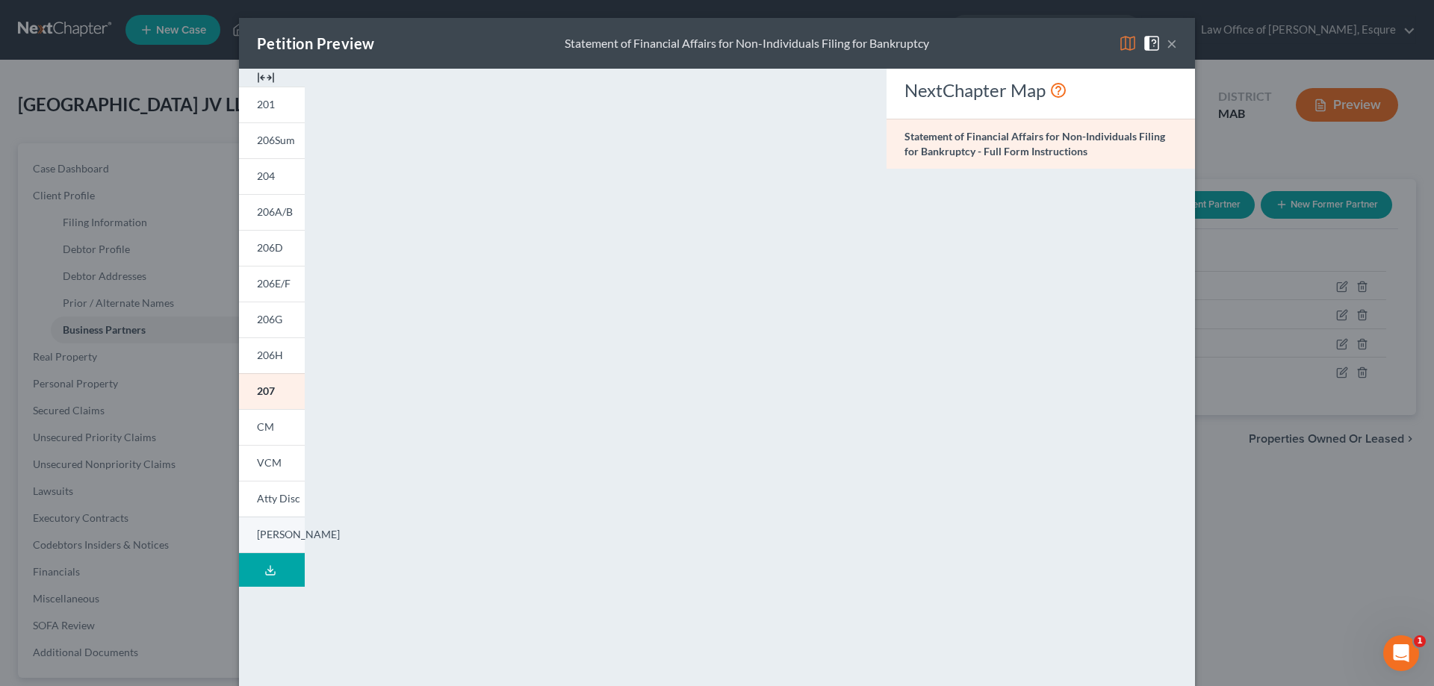
click at [261, 533] on span "[PERSON_NAME]" at bounding box center [298, 534] width 83 height 13
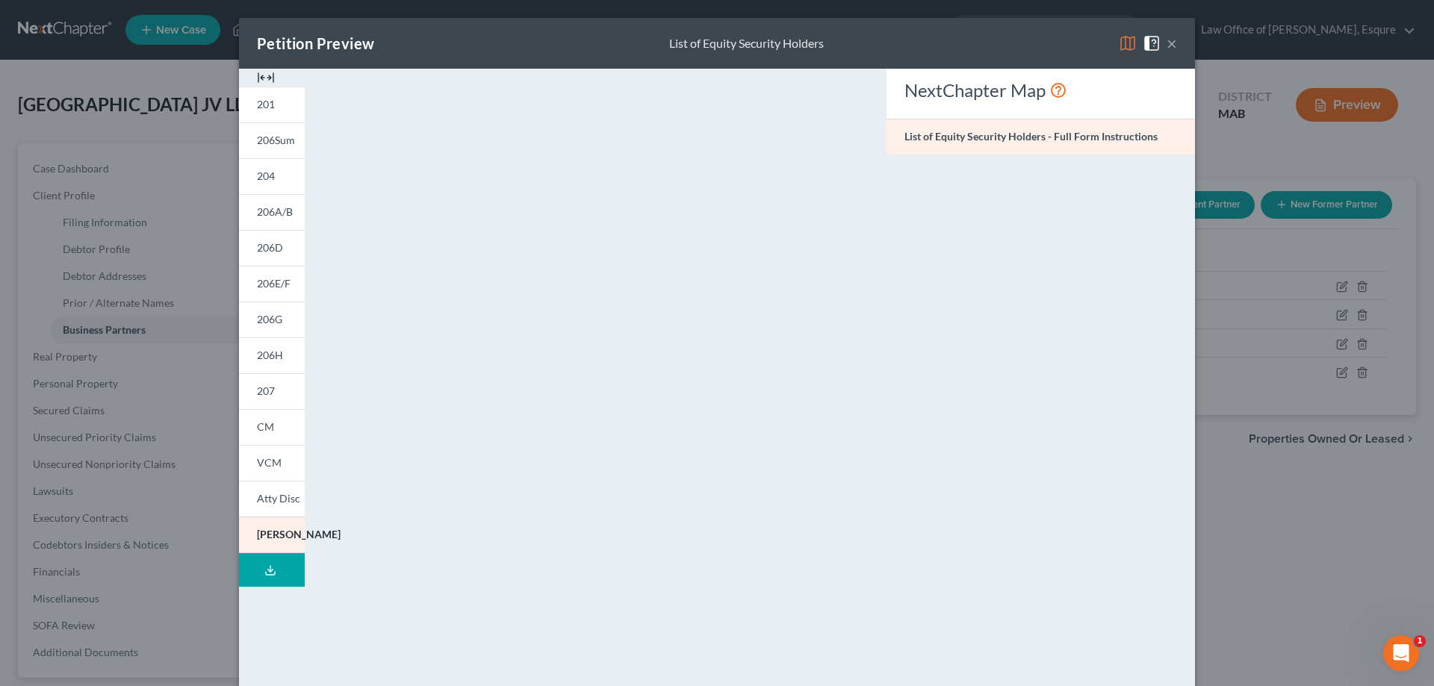
click at [1321, 552] on div "Petition Preview List of Equity Security Holders × 201 206Sum 204 206A/B 206D 2…" at bounding box center [717, 343] width 1434 height 686
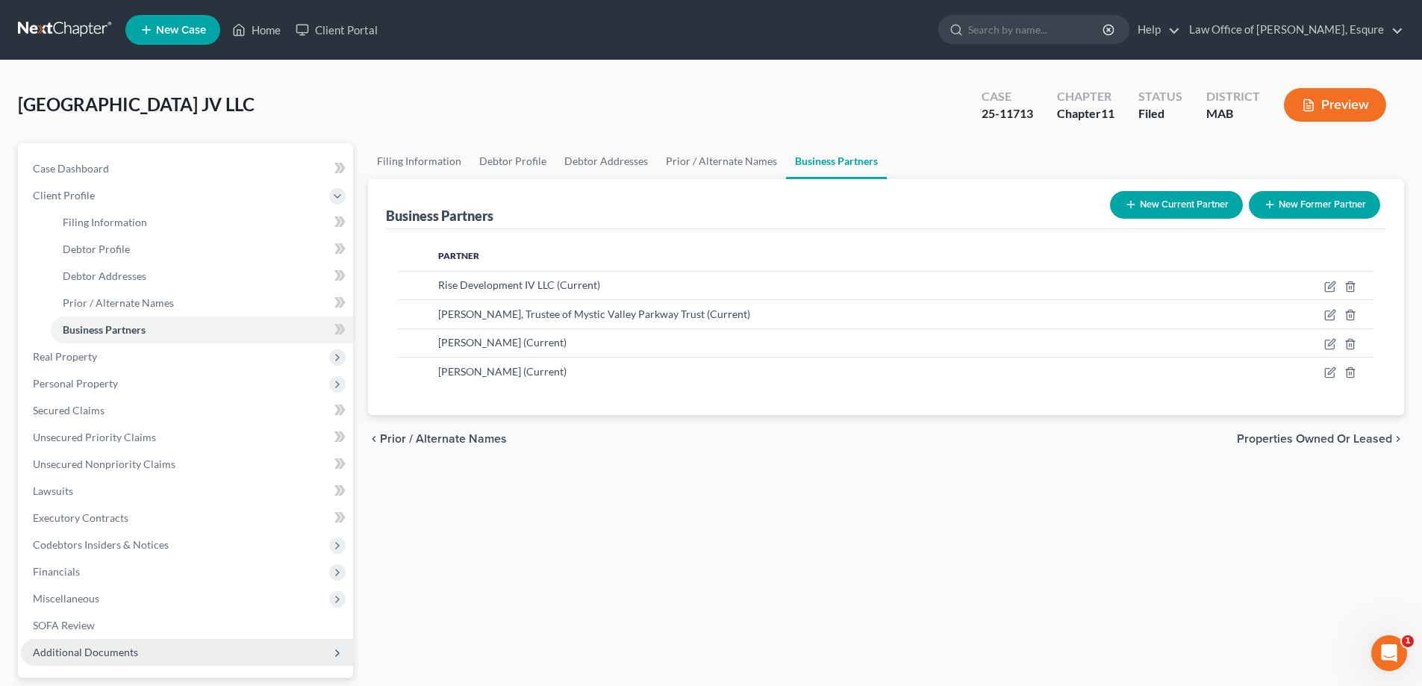
click at [93, 650] on span "Additional Documents" at bounding box center [85, 652] width 105 height 13
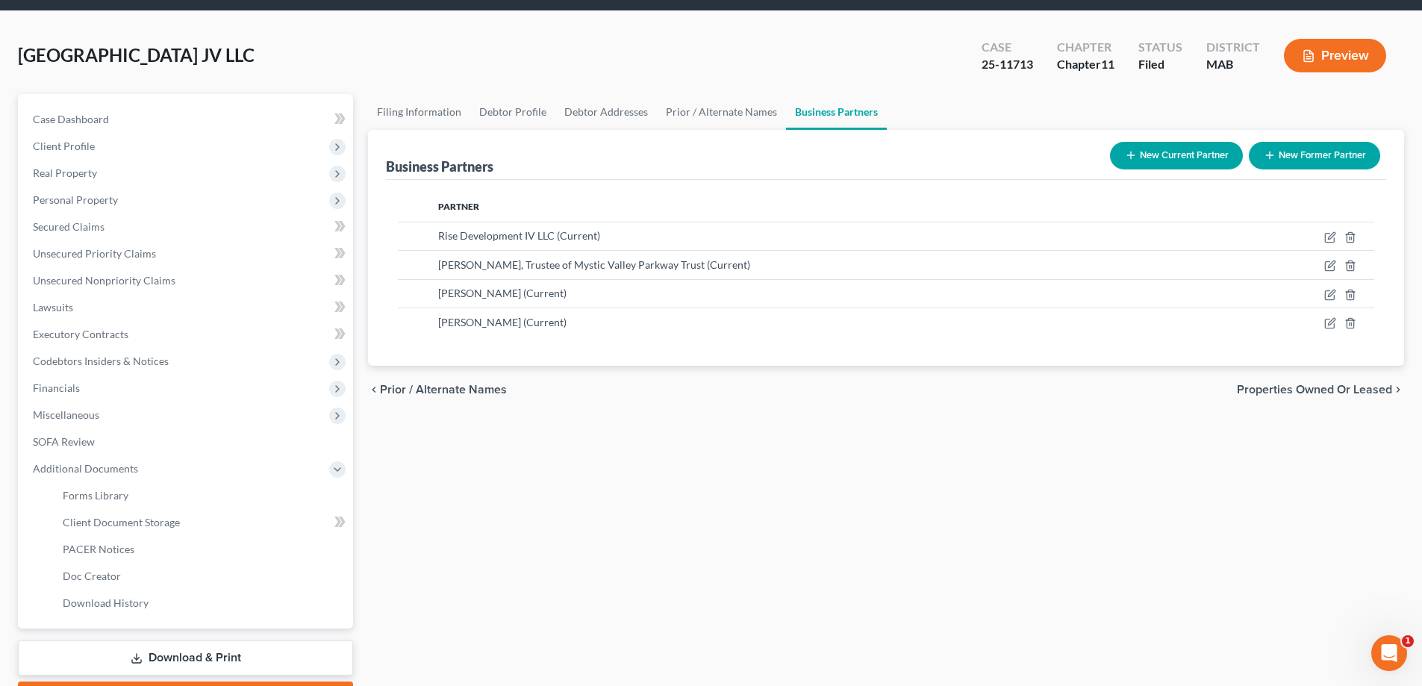
scroll to position [75, 0]
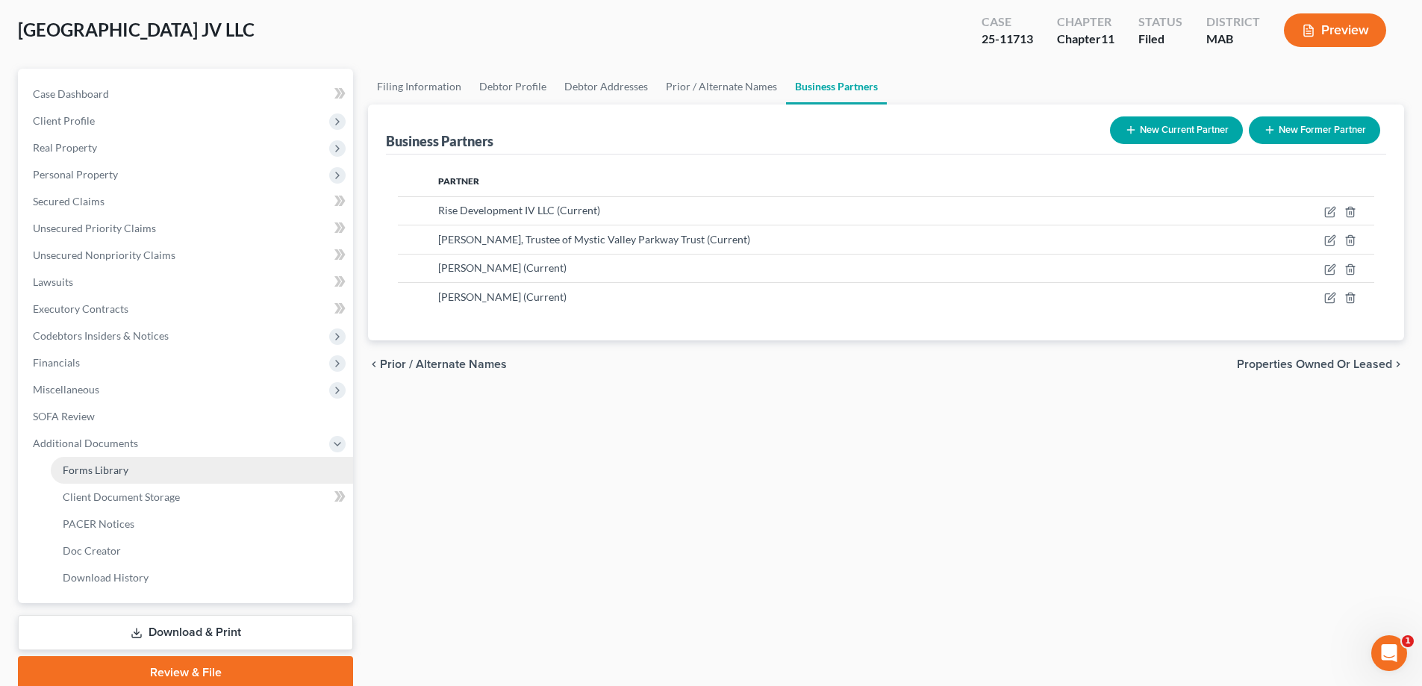
click at [98, 470] on span "Forms Library" at bounding box center [96, 470] width 66 height 13
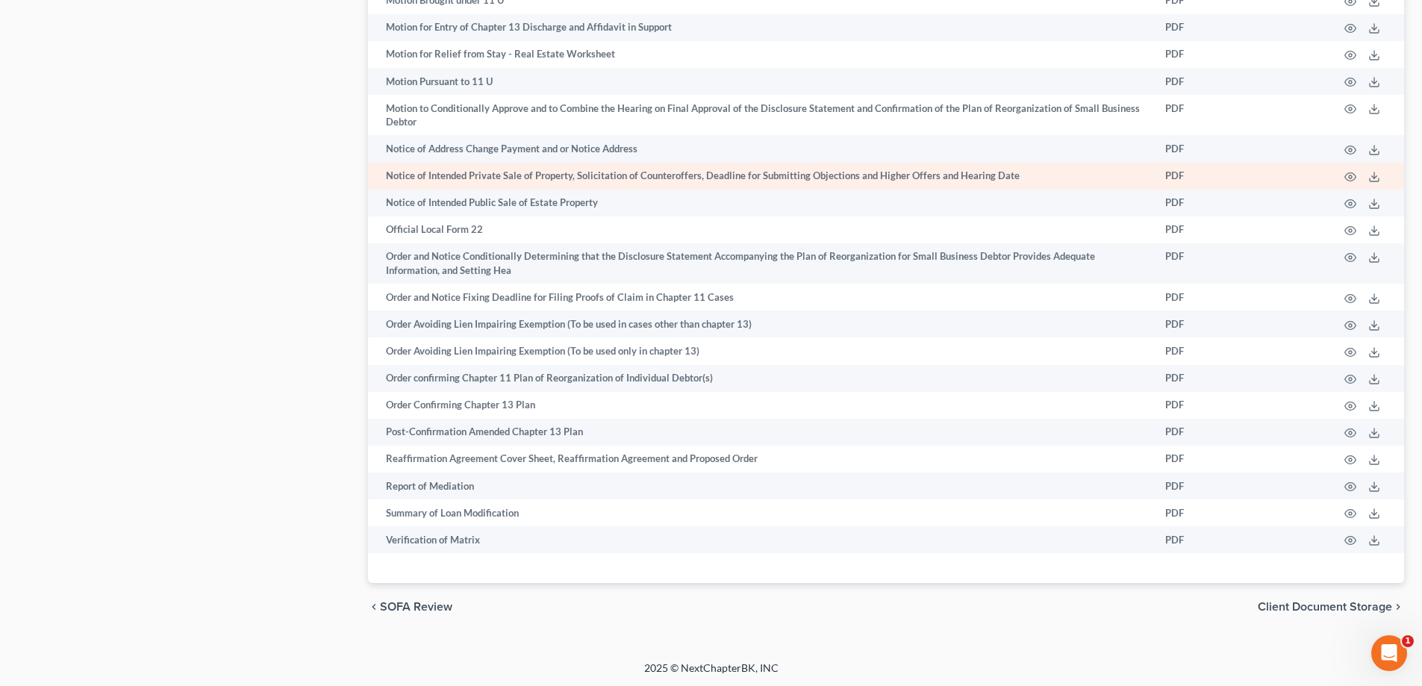
scroll to position [1127, 0]
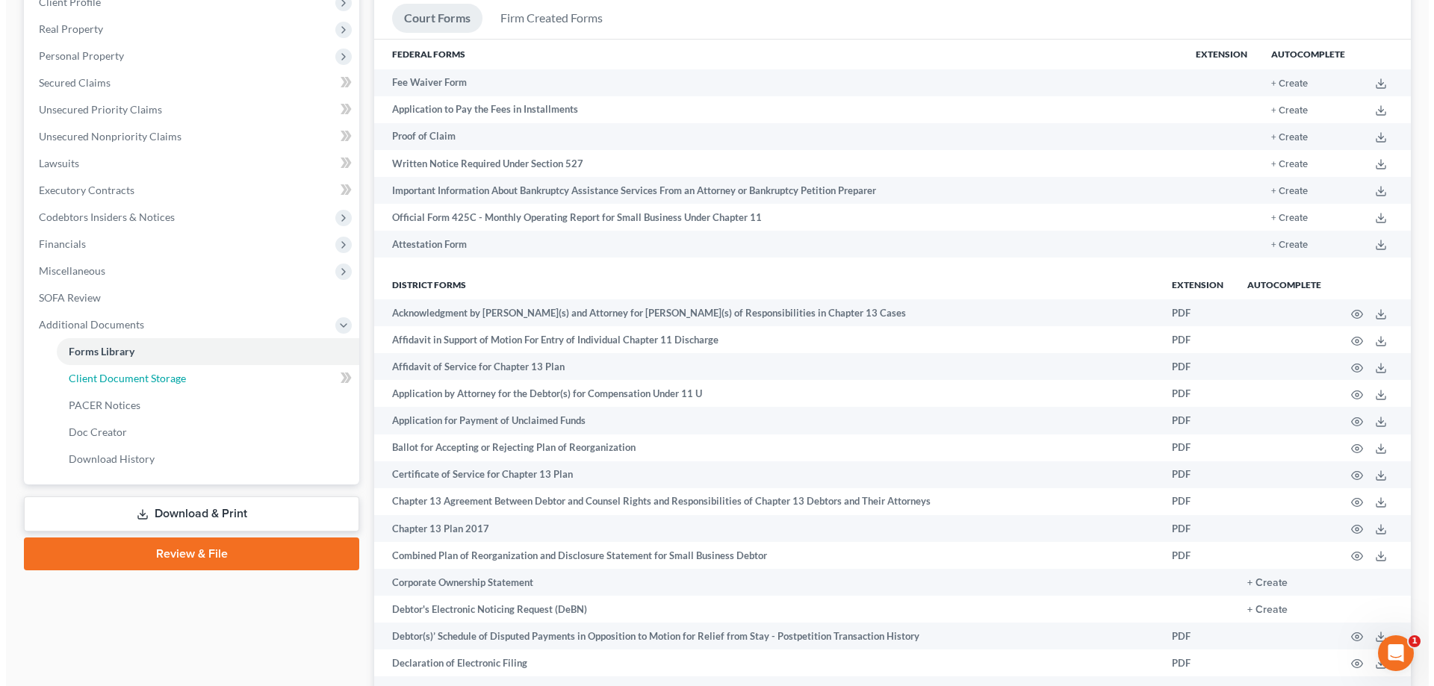
scroll to position [81, 0]
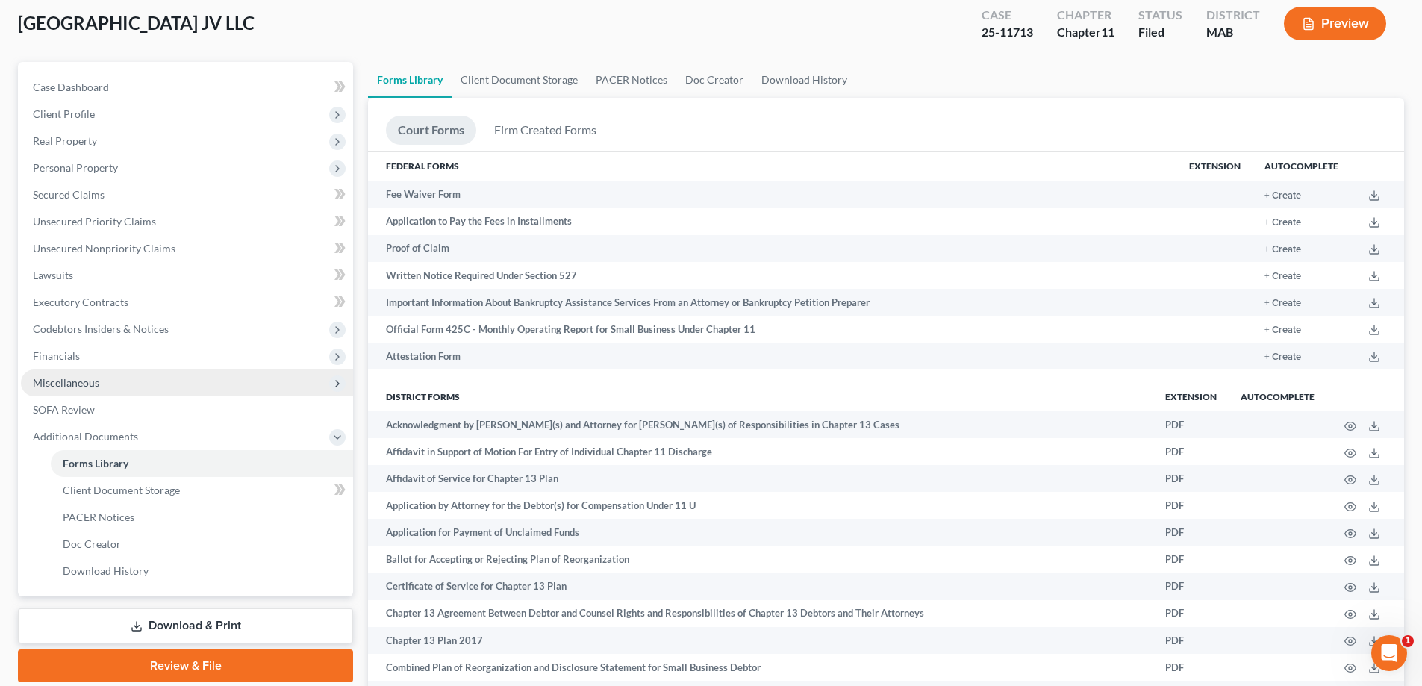
click at [68, 382] on span "Miscellaneous" at bounding box center [66, 382] width 66 height 13
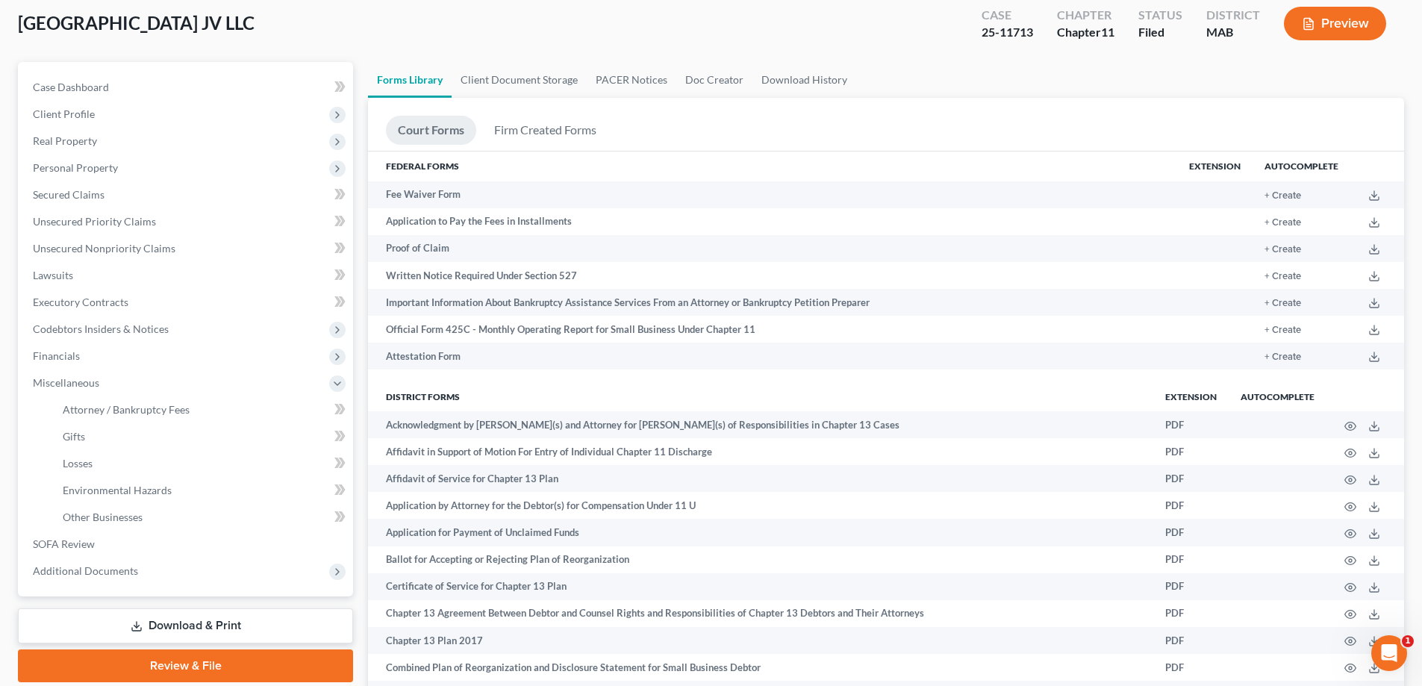
click at [1332, 19] on button "Preview" at bounding box center [1335, 24] width 102 height 34
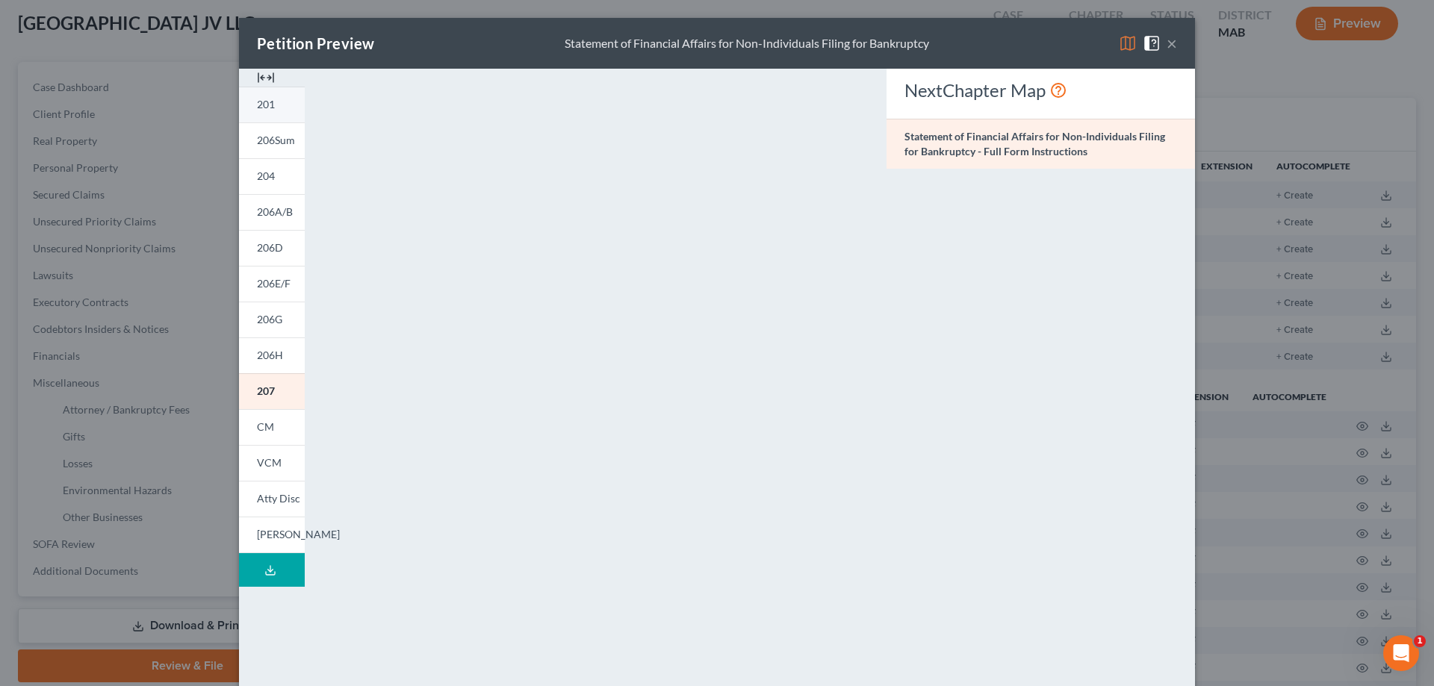
click at [257, 105] on span "201" at bounding box center [266, 104] width 18 height 13
click at [271, 137] on span "206Sum" at bounding box center [276, 140] width 38 height 13
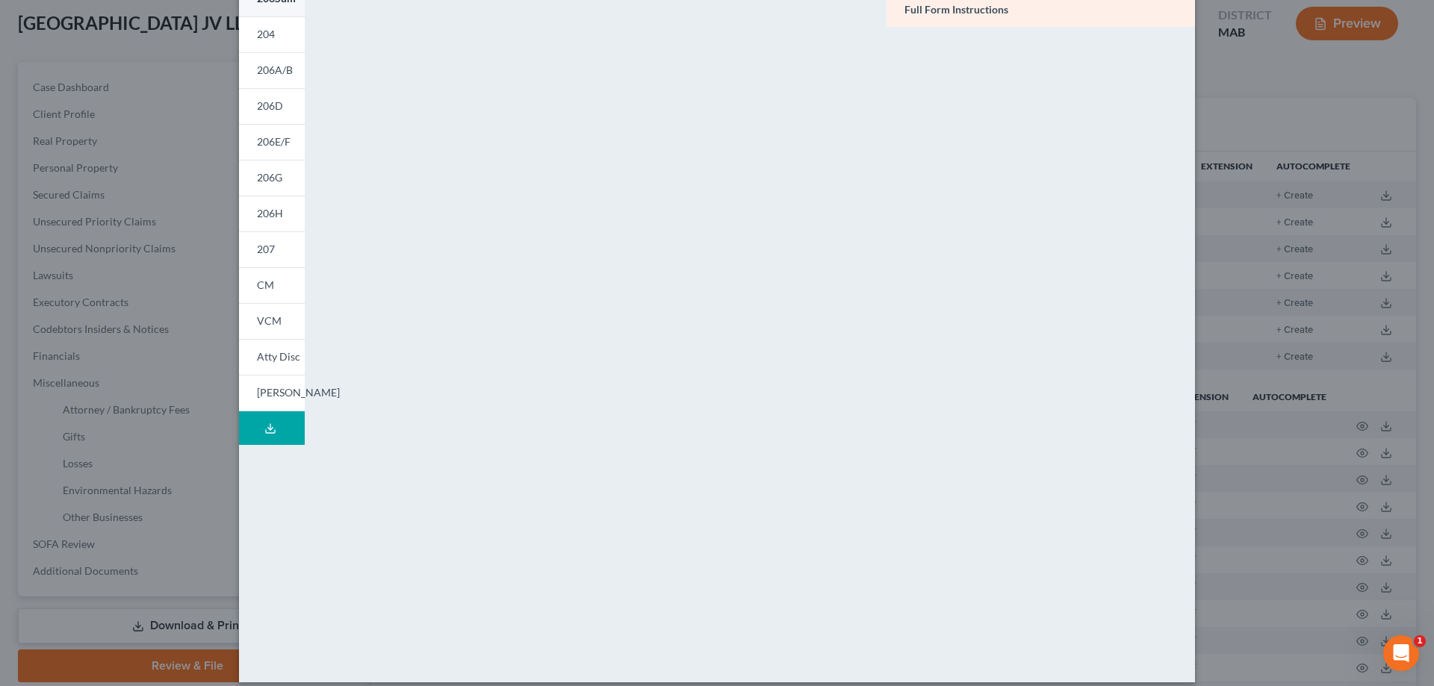
scroll to position [156, 0]
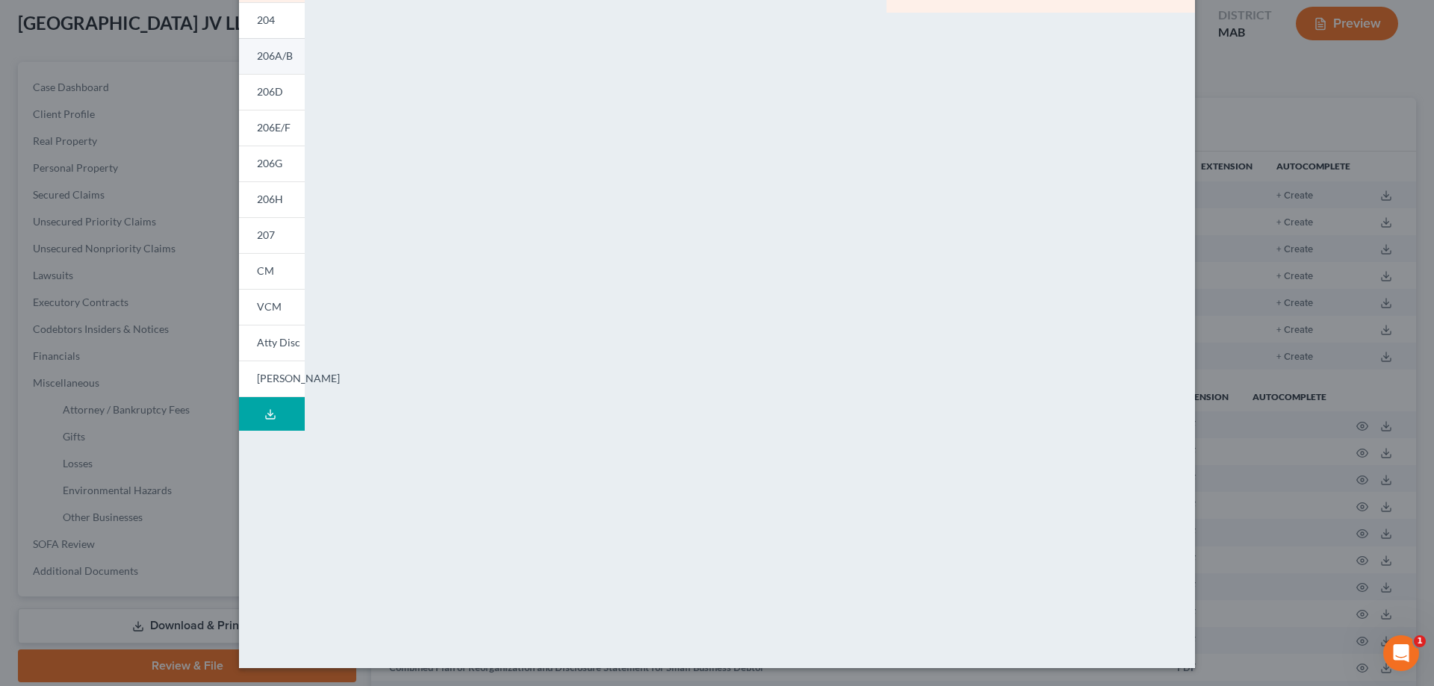
click at [258, 59] on span "206A/B" at bounding box center [275, 55] width 36 height 13
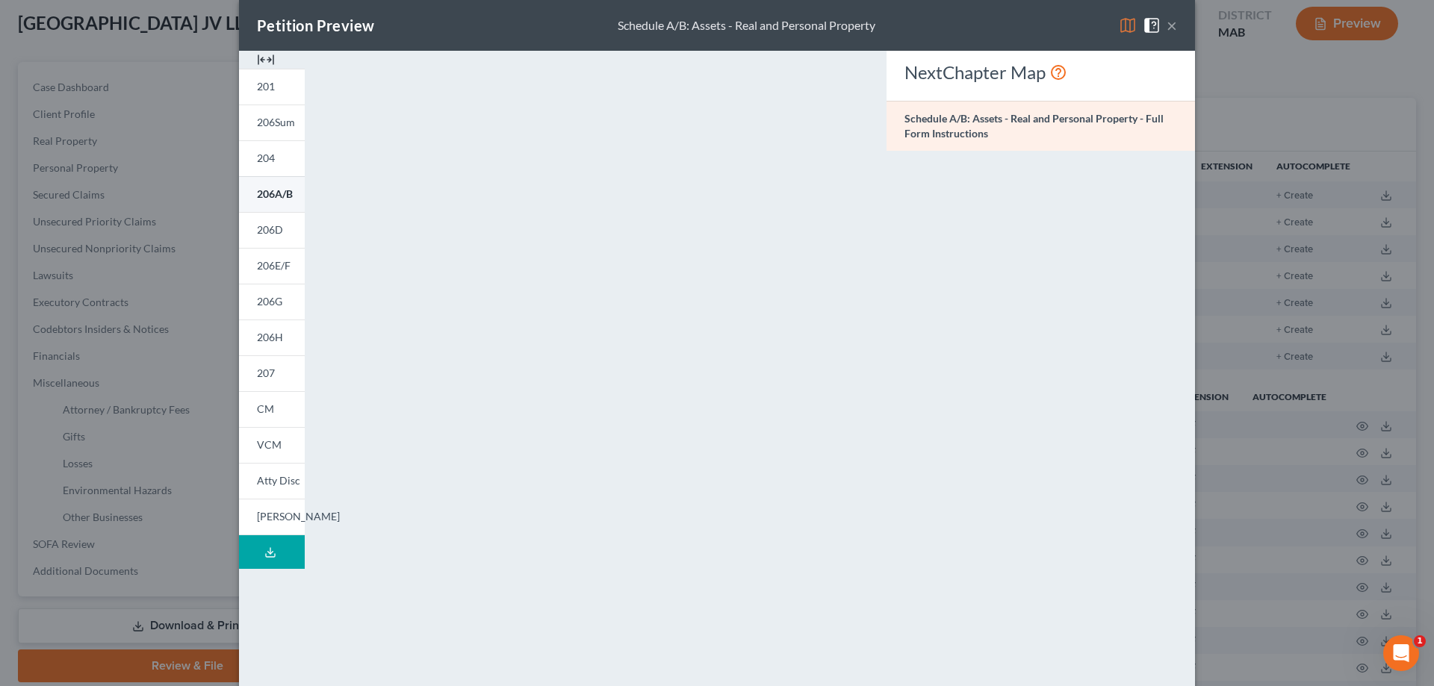
scroll to position [0, 0]
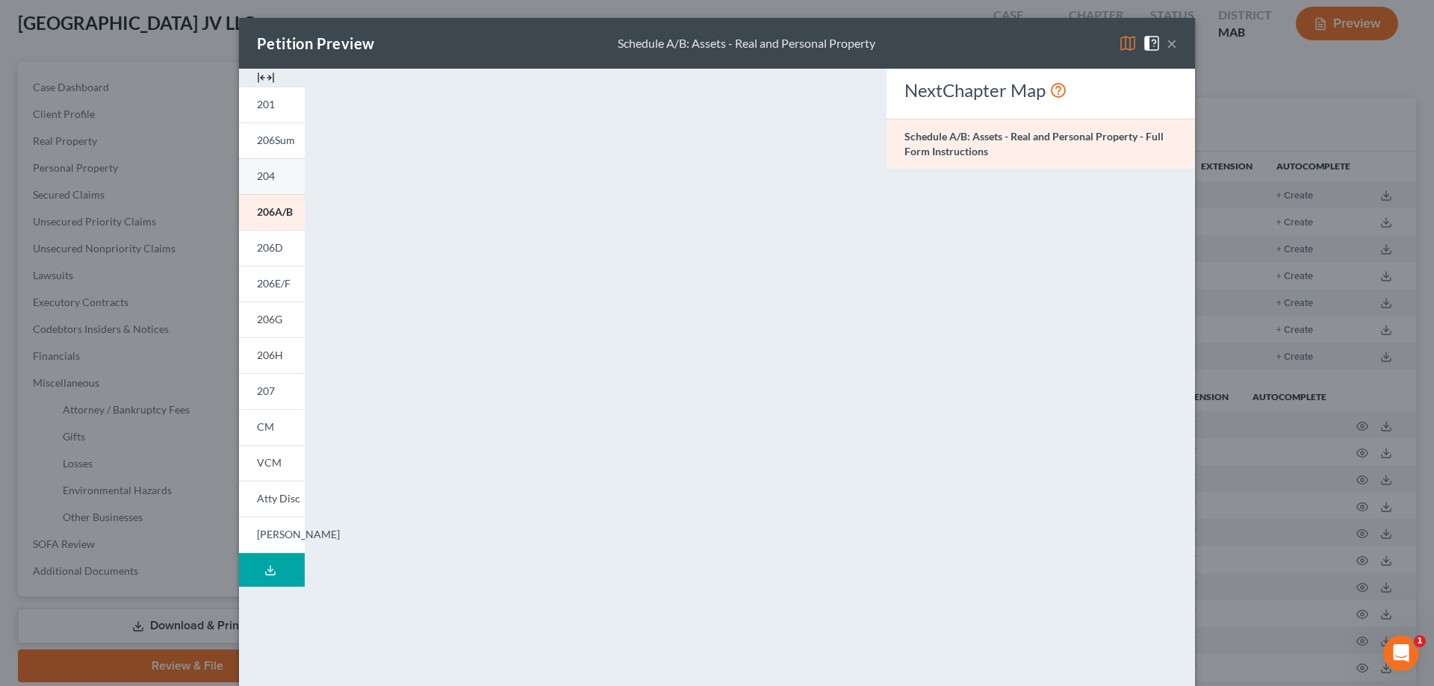
click at [263, 175] on span "204" at bounding box center [266, 176] width 18 height 13
click at [264, 215] on span "206A/B" at bounding box center [275, 211] width 36 height 13
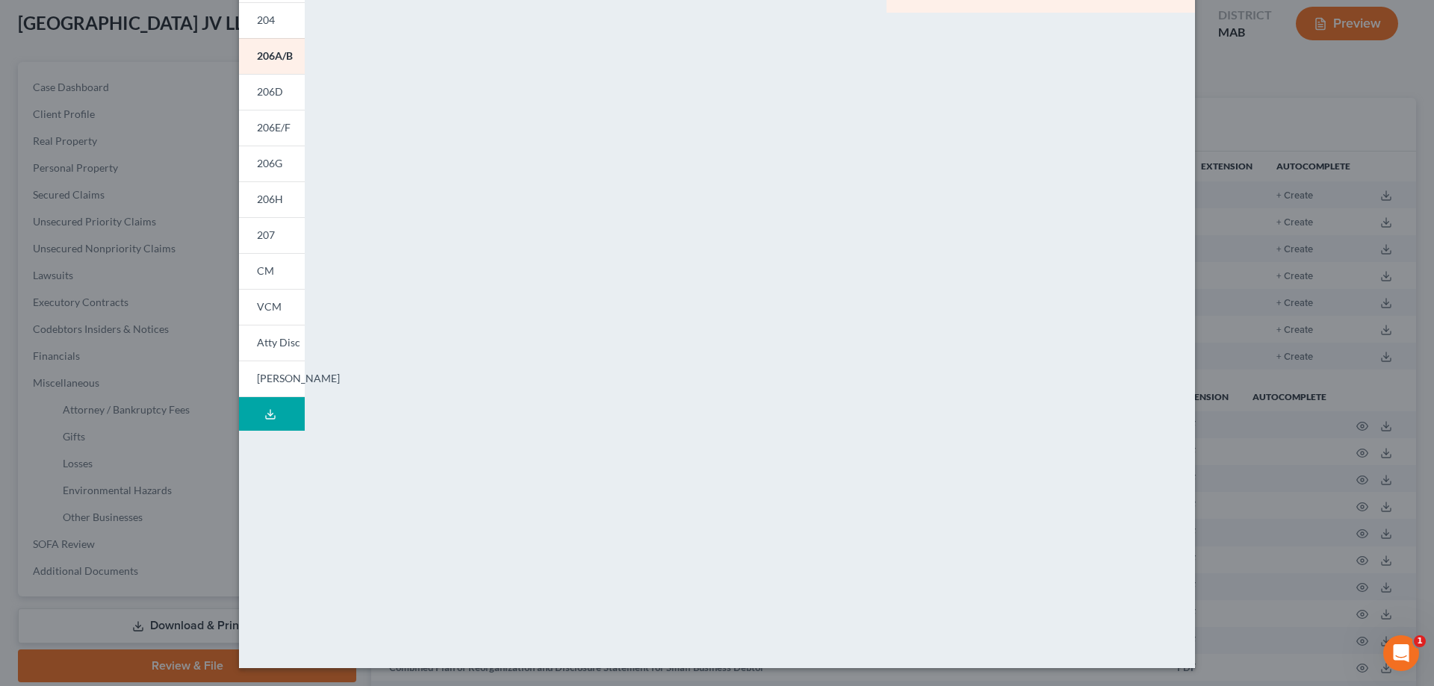
click at [270, 412] on line at bounding box center [270, 413] width 0 height 6
click at [265, 379] on span "[PERSON_NAME]" at bounding box center [298, 378] width 83 height 13
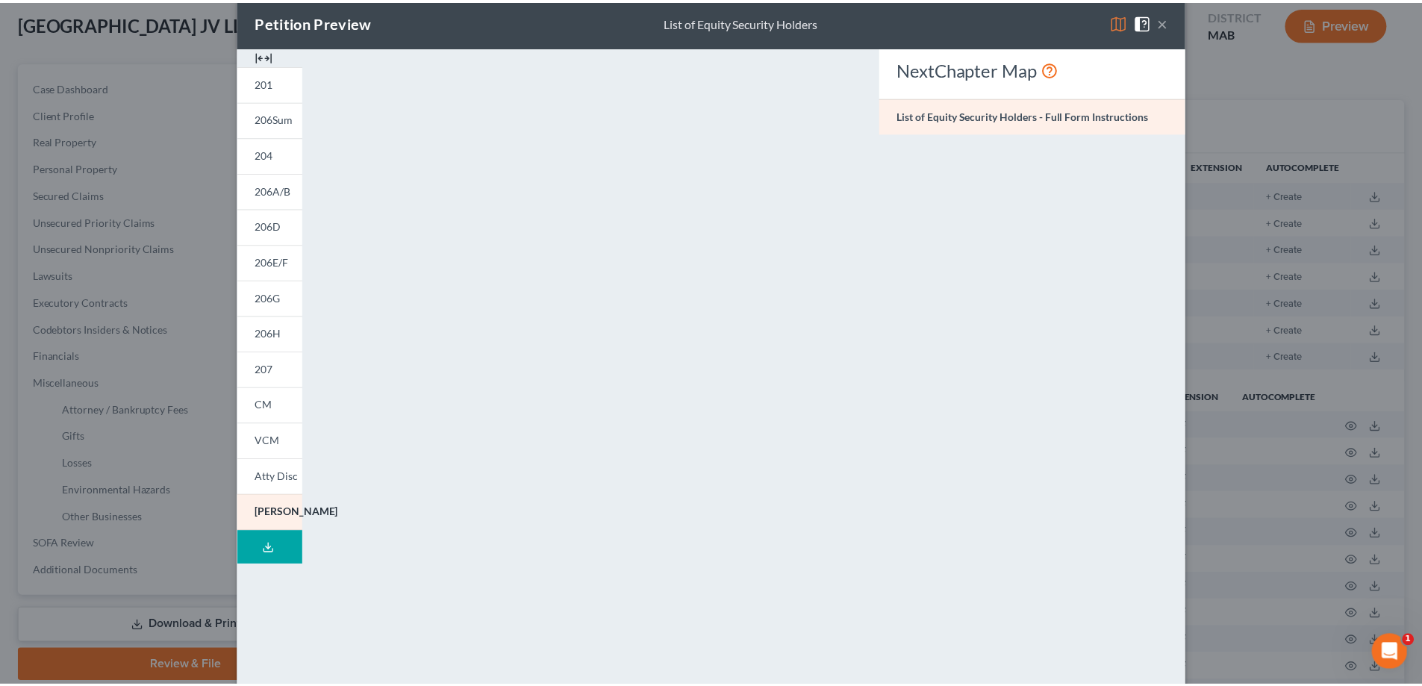
scroll to position [0, 0]
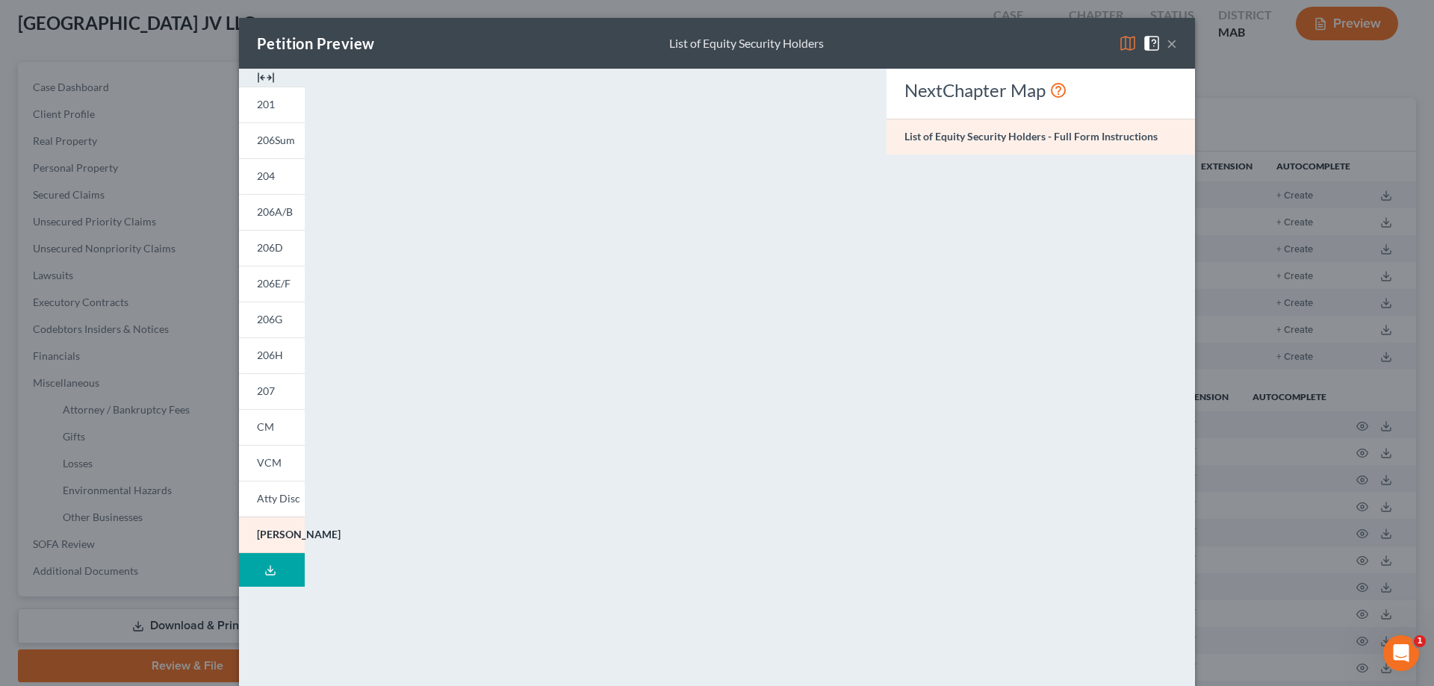
click at [1166, 43] on button "×" at bounding box center [1171, 43] width 10 height 18
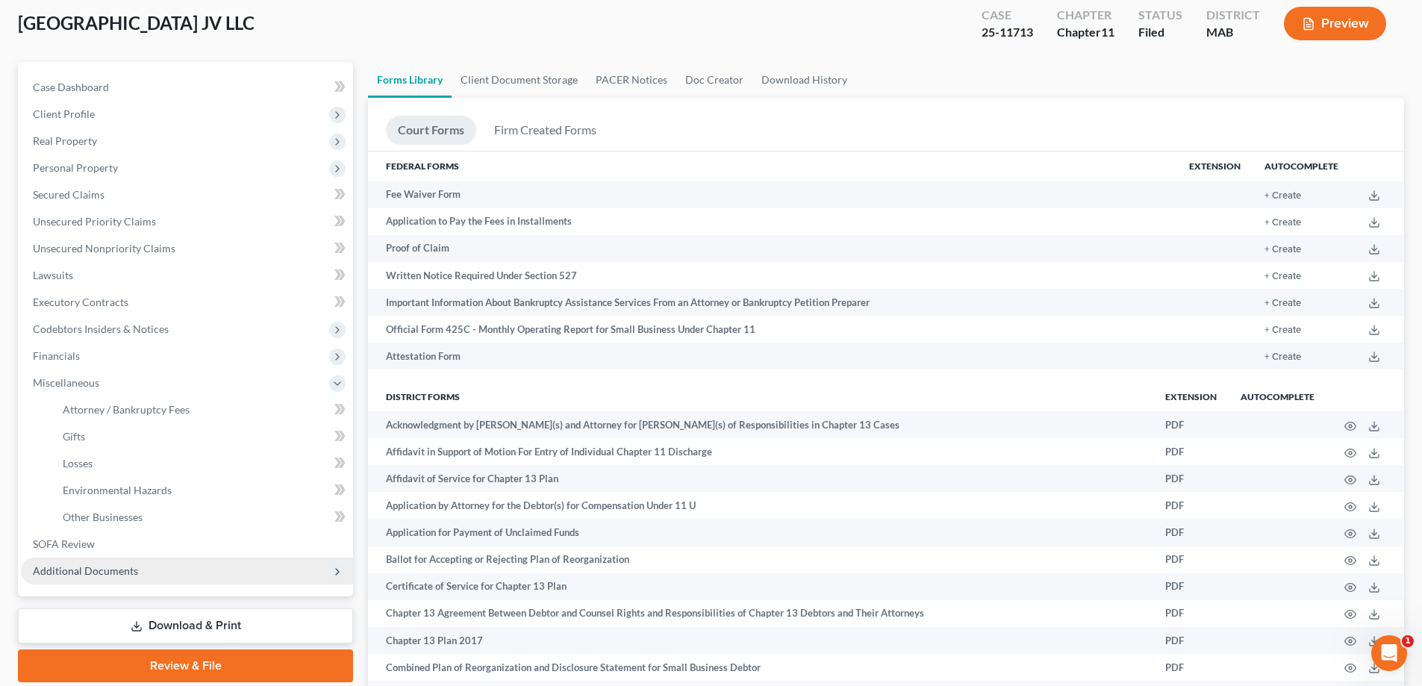
click at [71, 570] on span "Additional Documents" at bounding box center [85, 571] width 105 height 13
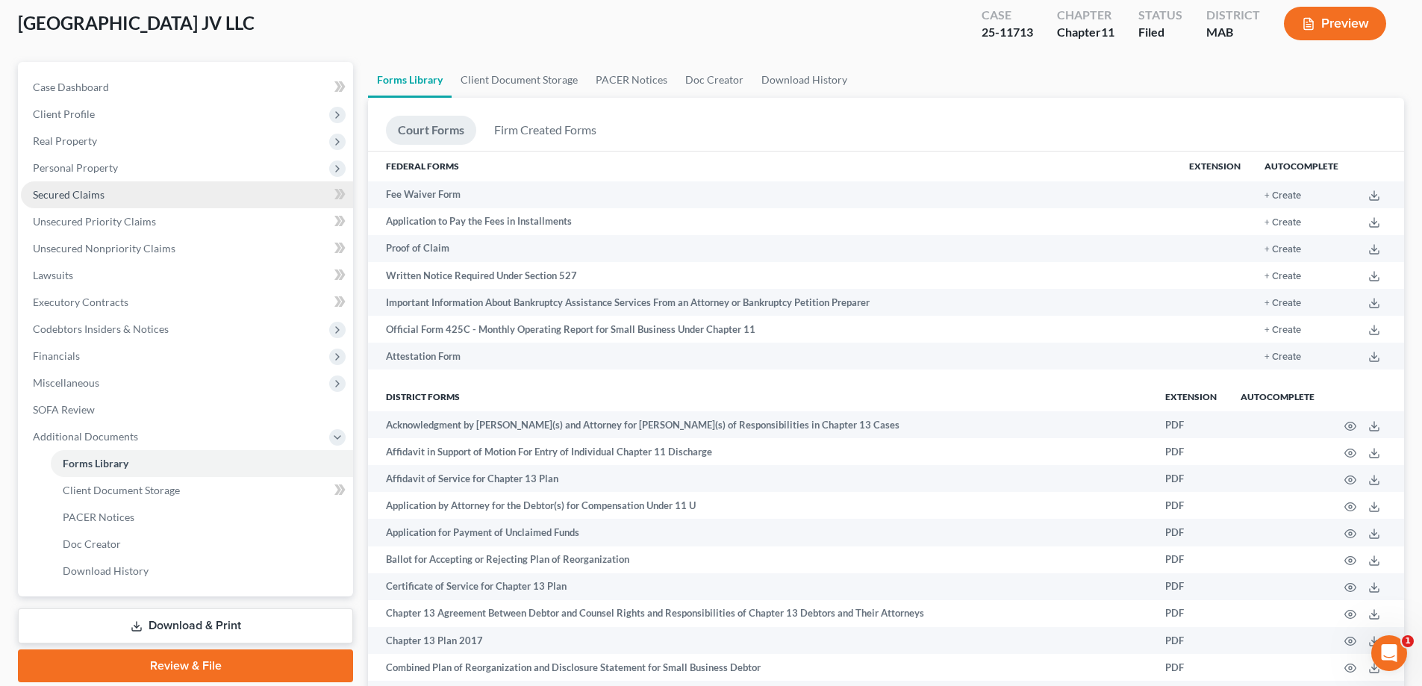
click at [74, 191] on span "Secured Claims" at bounding box center [69, 194] width 72 height 13
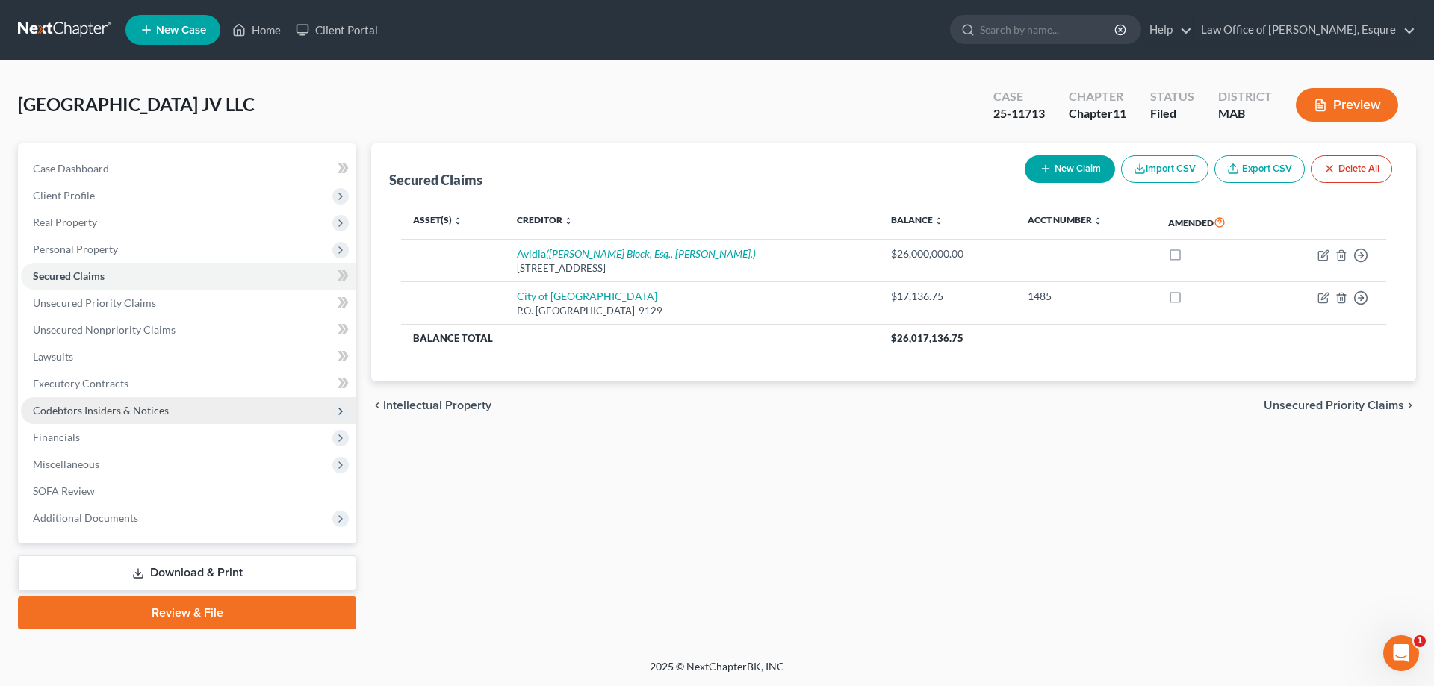
click at [86, 412] on span "Codebtors Insiders & Notices" at bounding box center [101, 410] width 136 height 13
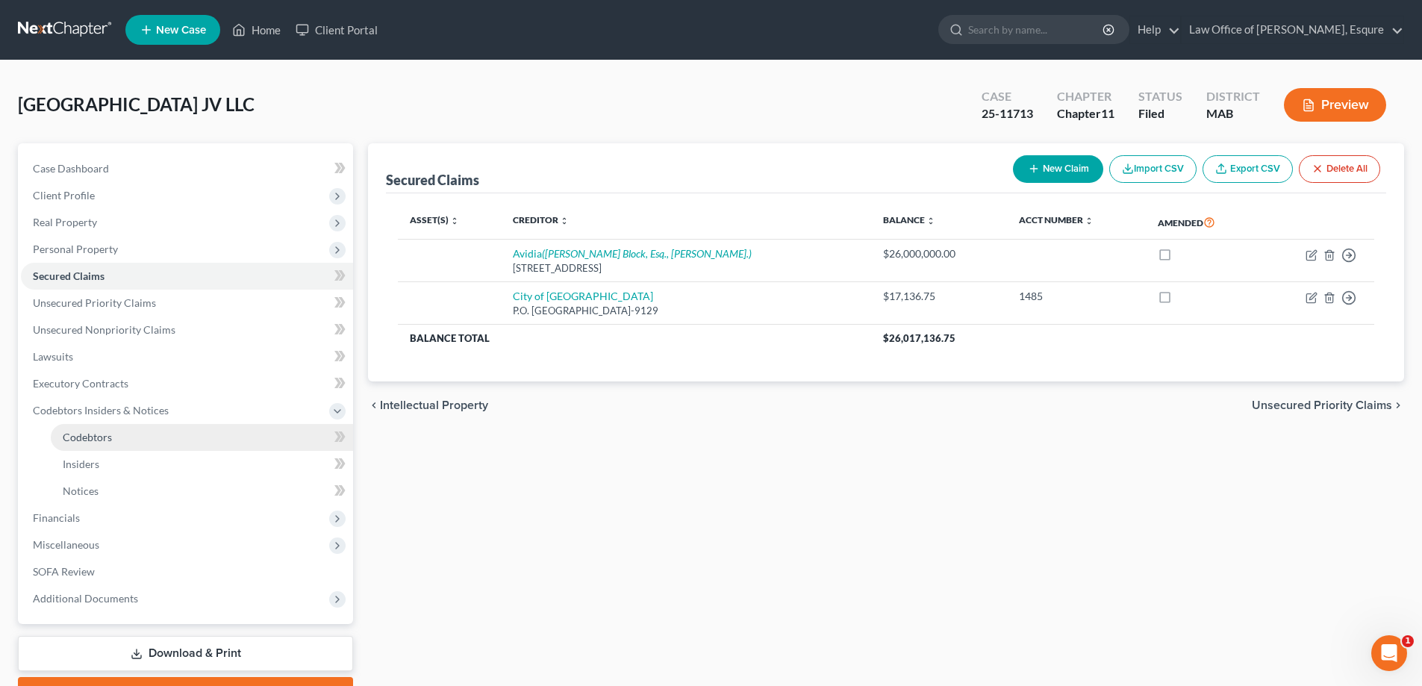
click at [80, 435] on span "Codebtors" at bounding box center [87, 437] width 49 height 13
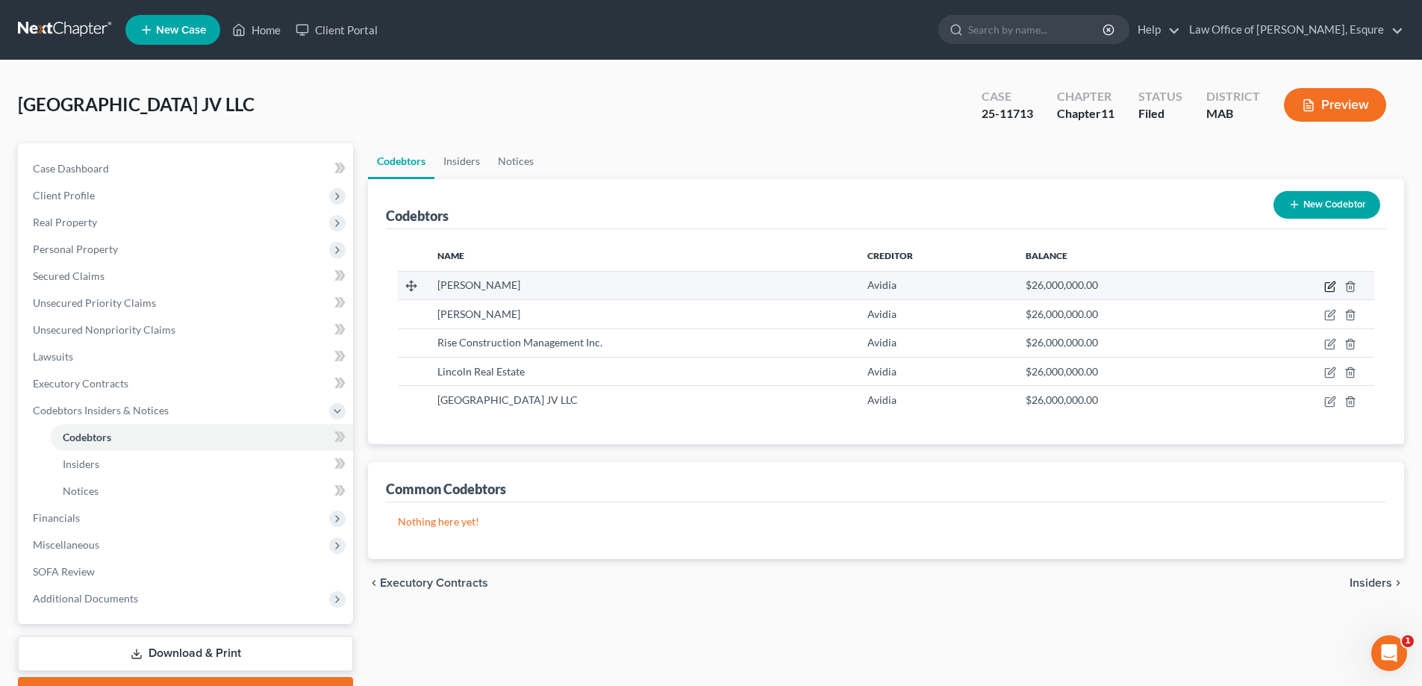
click at [1331, 286] on icon "button" at bounding box center [1331, 287] width 12 height 12
select select "22"
select select "11"
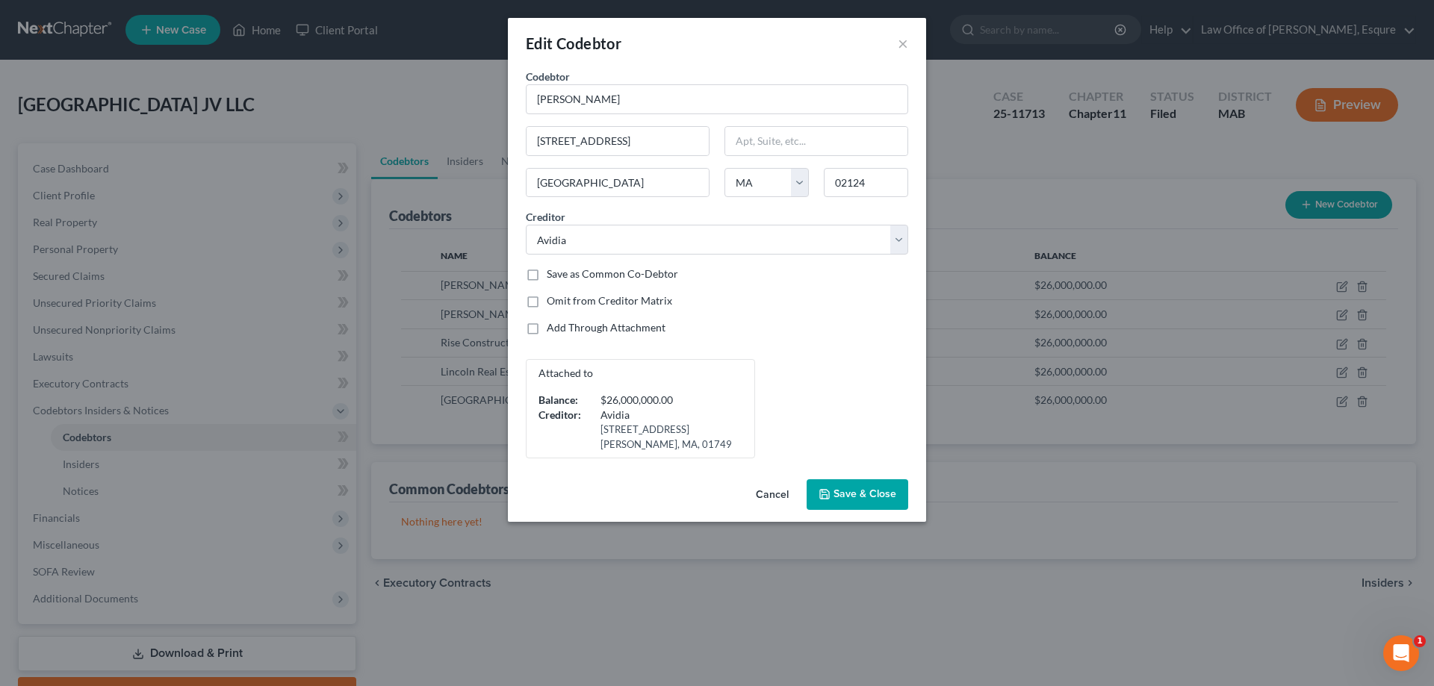
click at [859, 491] on span "Save & Close" at bounding box center [864, 494] width 63 height 13
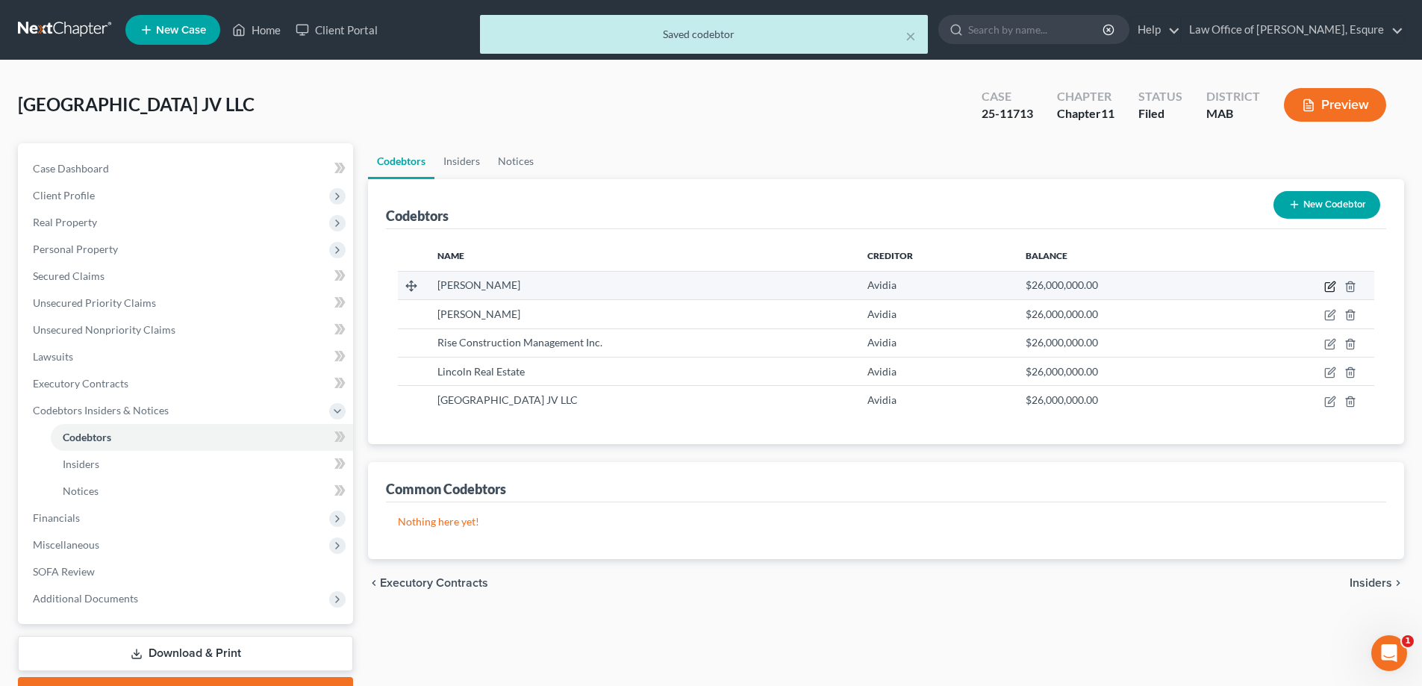
click at [1328, 286] on icon "button" at bounding box center [1331, 287] width 12 height 12
select select "22"
select select "11"
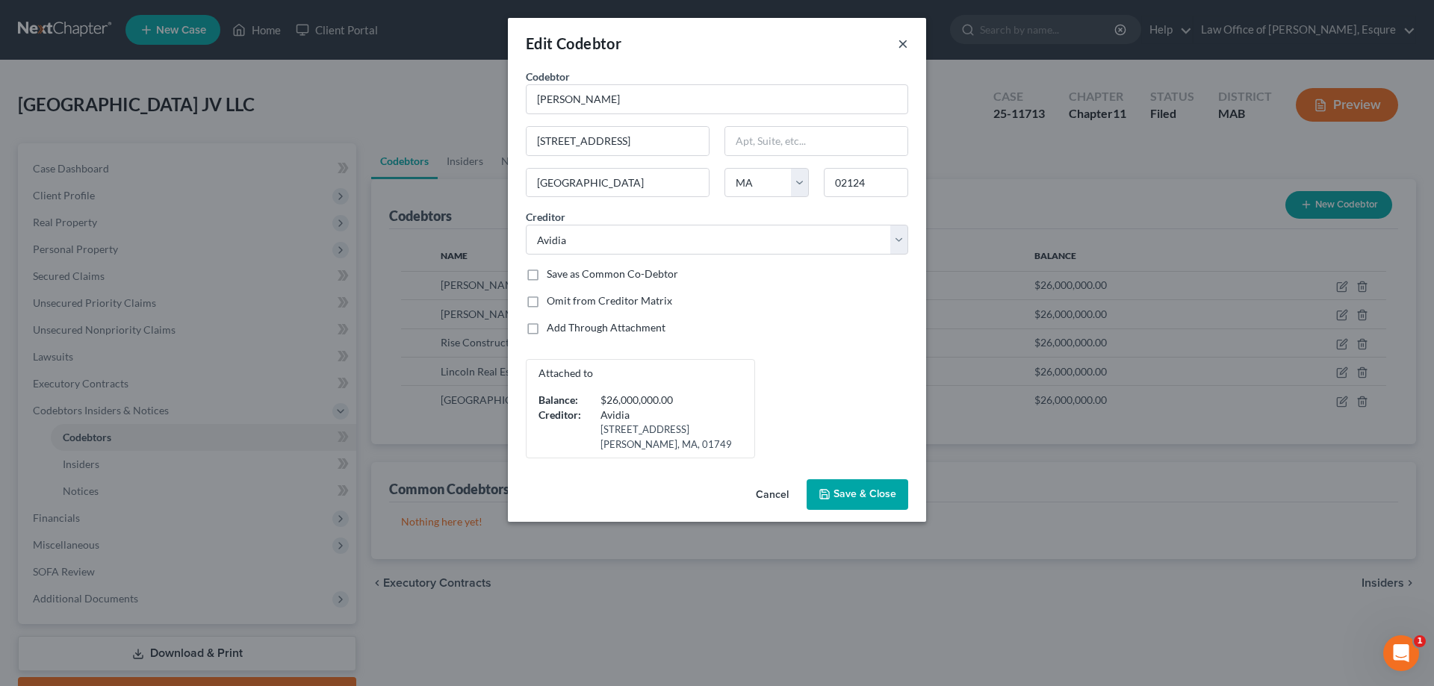
drag, startPoint x: 903, startPoint y: 42, endPoint x: 903, endPoint y: 50, distance: 8.2
click at [903, 41] on button "×" at bounding box center [903, 43] width 10 height 18
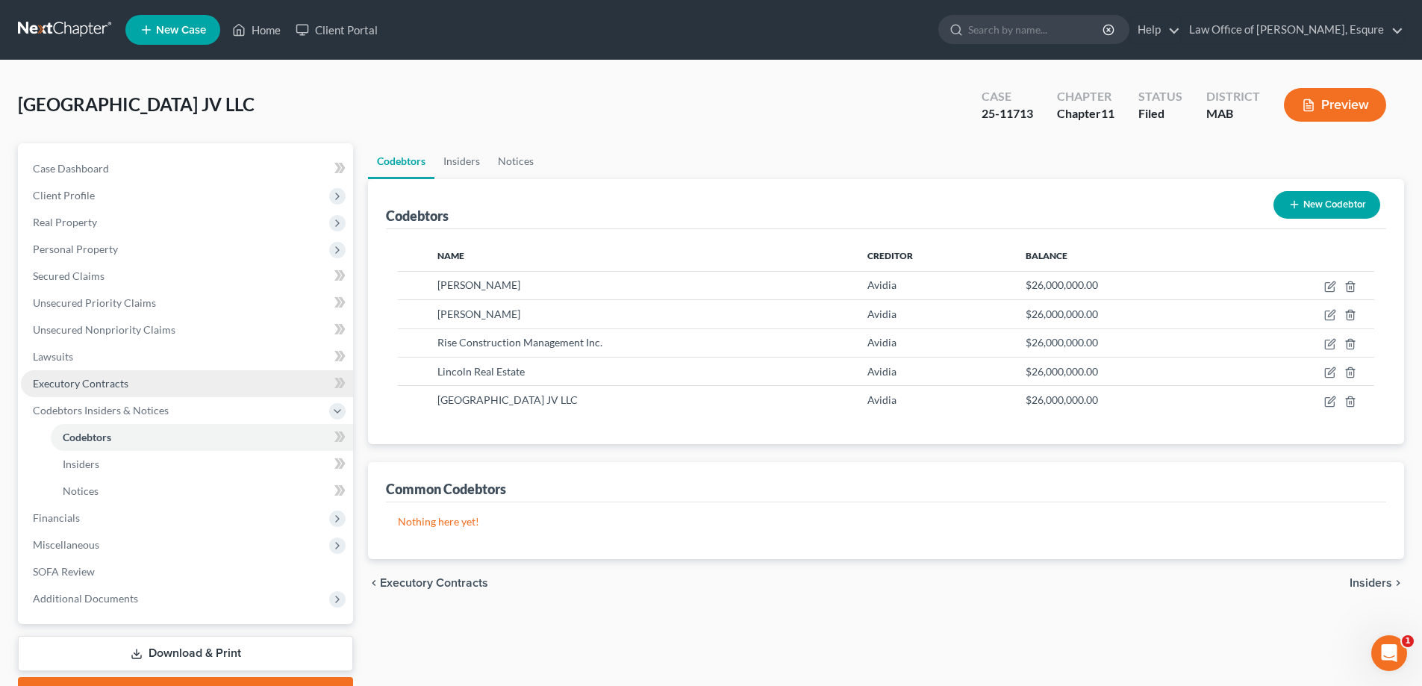
click at [52, 379] on span "Executory Contracts" at bounding box center [81, 383] width 96 height 13
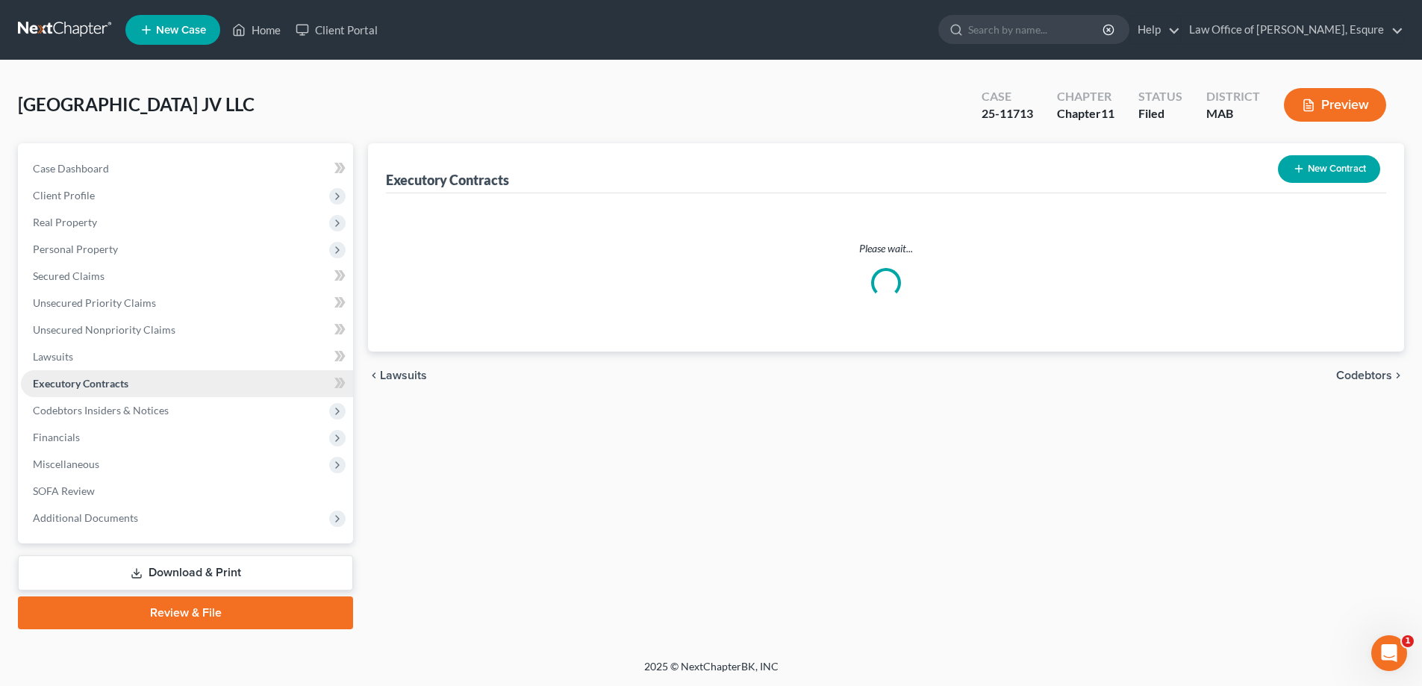
click at [52, 379] on span "Executory Contracts" at bounding box center [81, 383] width 96 height 13
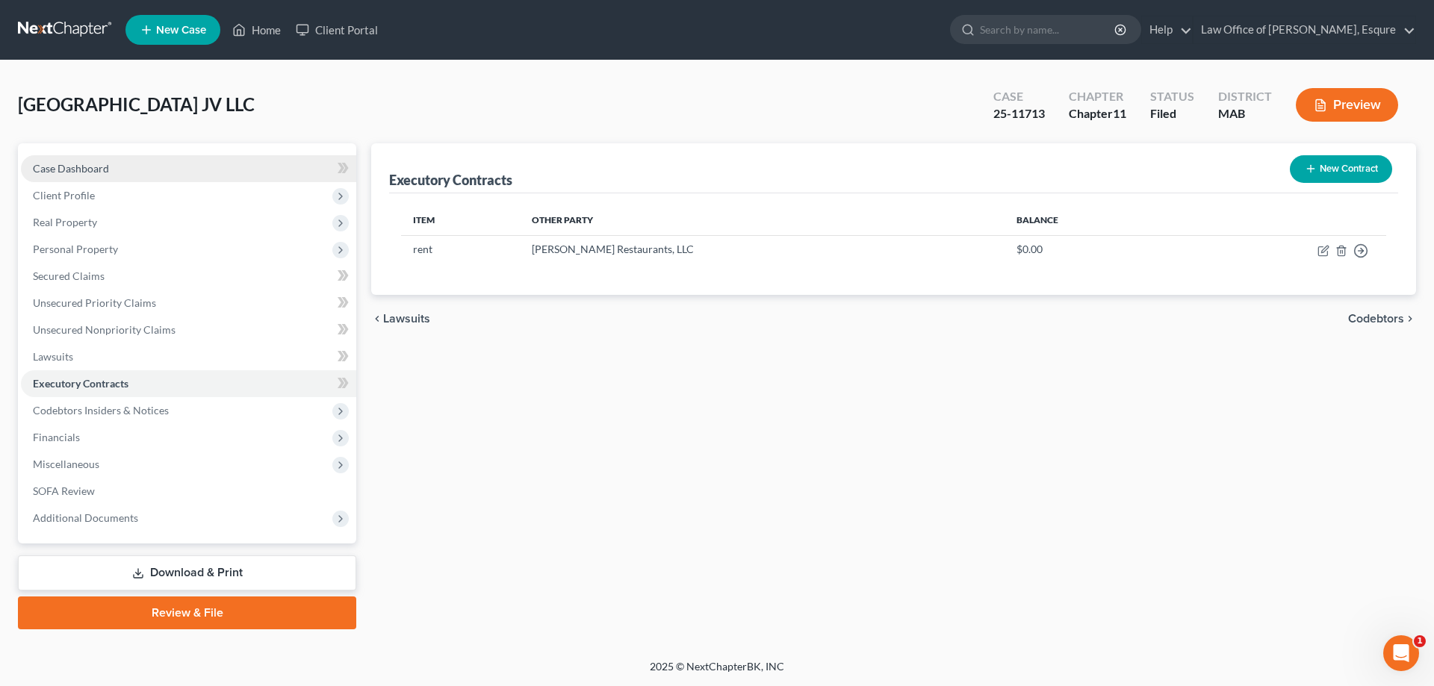
click at [90, 171] on span "Case Dashboard" at bounding box center [71, 168] width 76 height 13
select select "6"
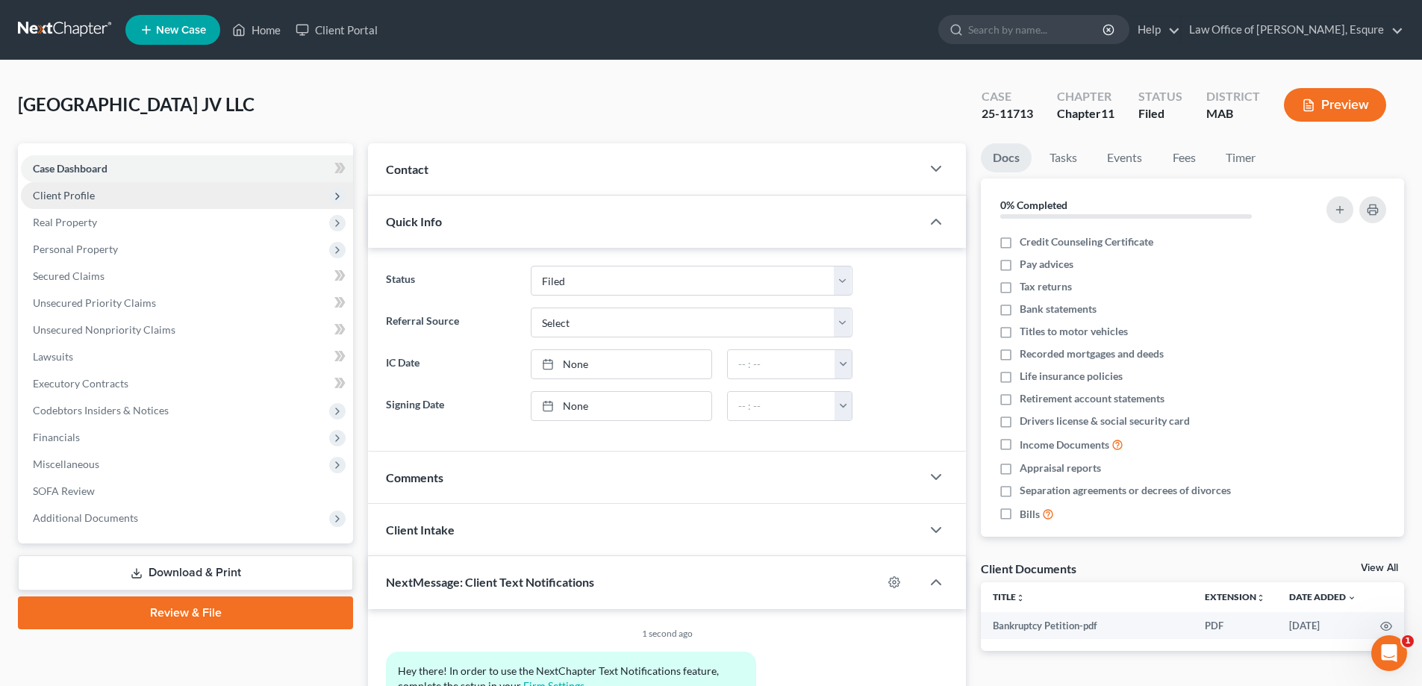
click at [62, 194] on span "Client Profile" at bounding box center [64, 195] width 62 height 13
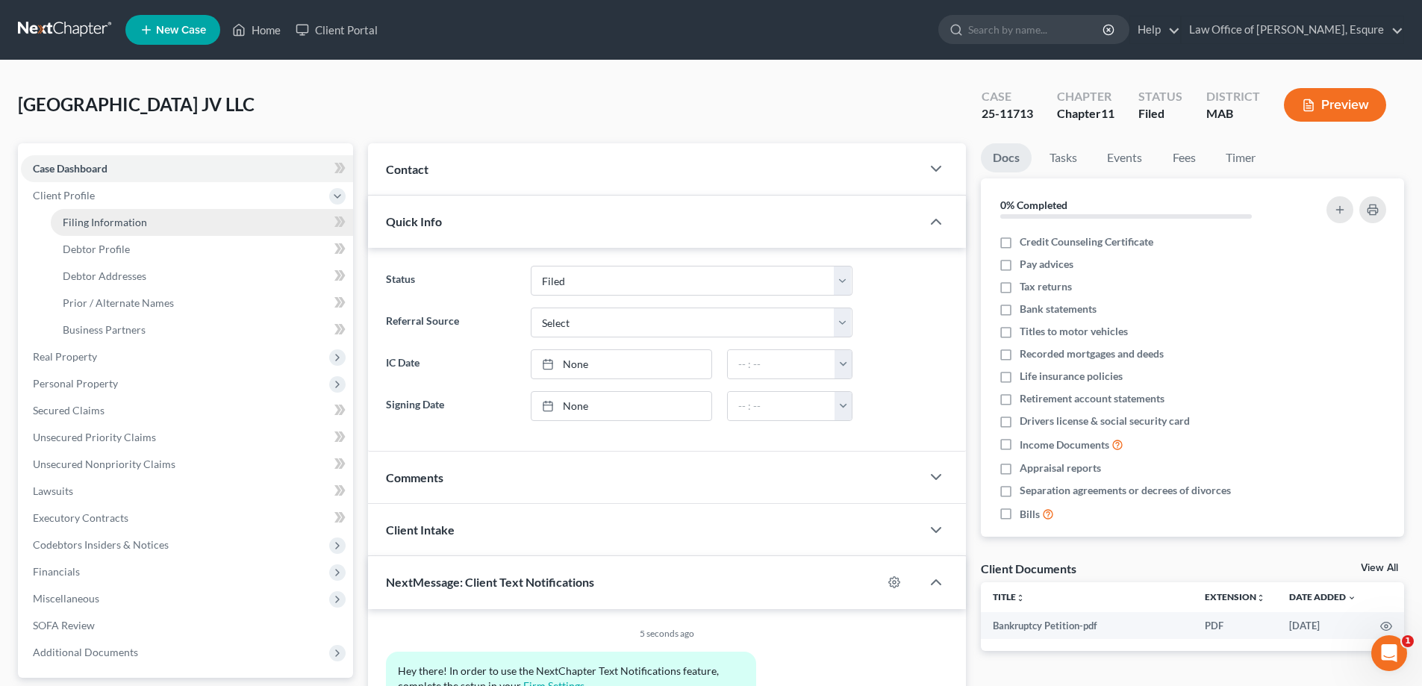
click at [101, 220] on span "Filing Information" at bounding box center [105, 222] width 84 height 13
select select "5"
select select "1"
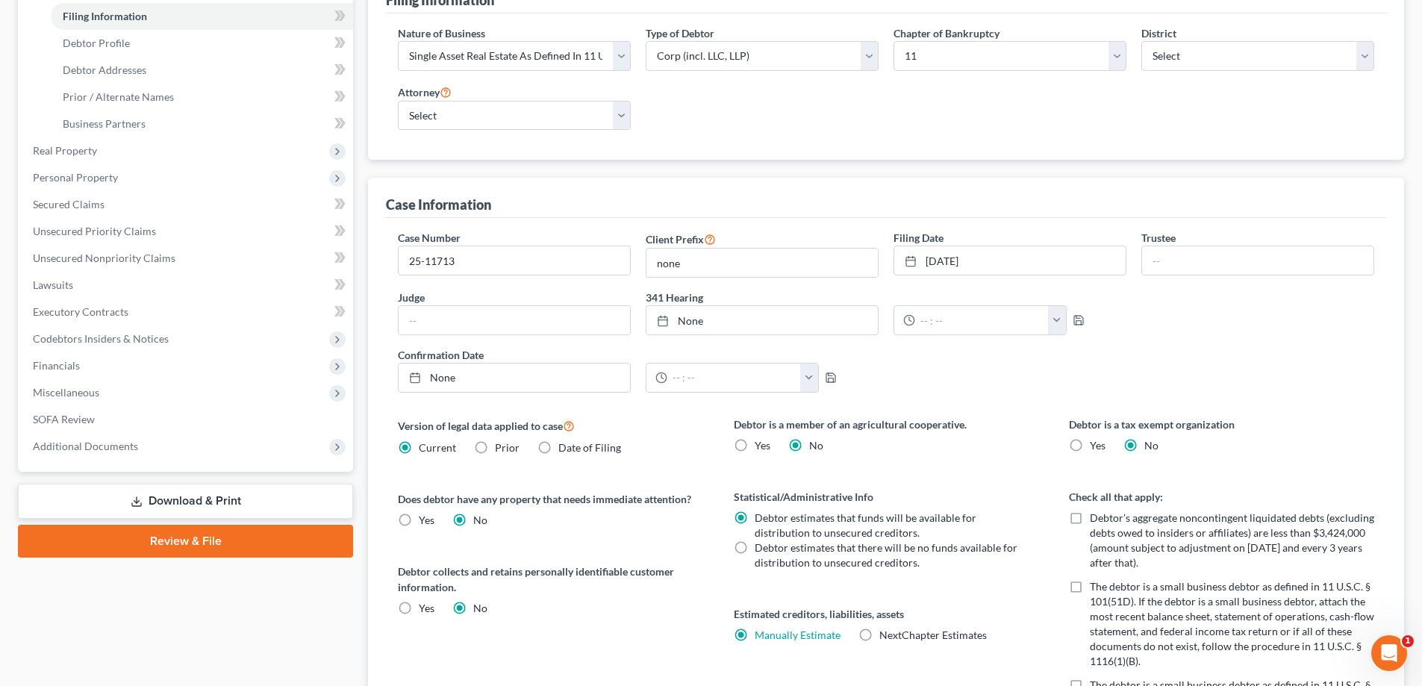
scroll to position [48, 0]
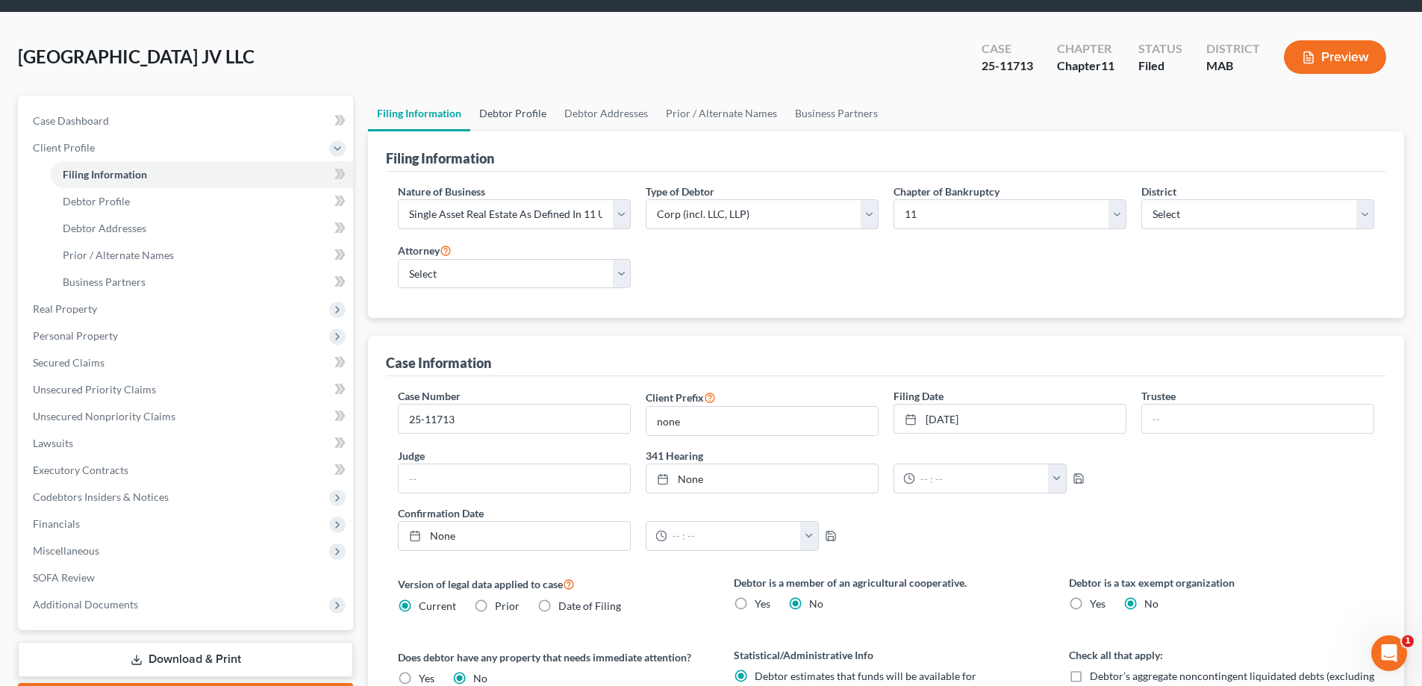
click at [512, 113] on link "Debtor Profile" at bounding box center [512, 114] width 85 height 36
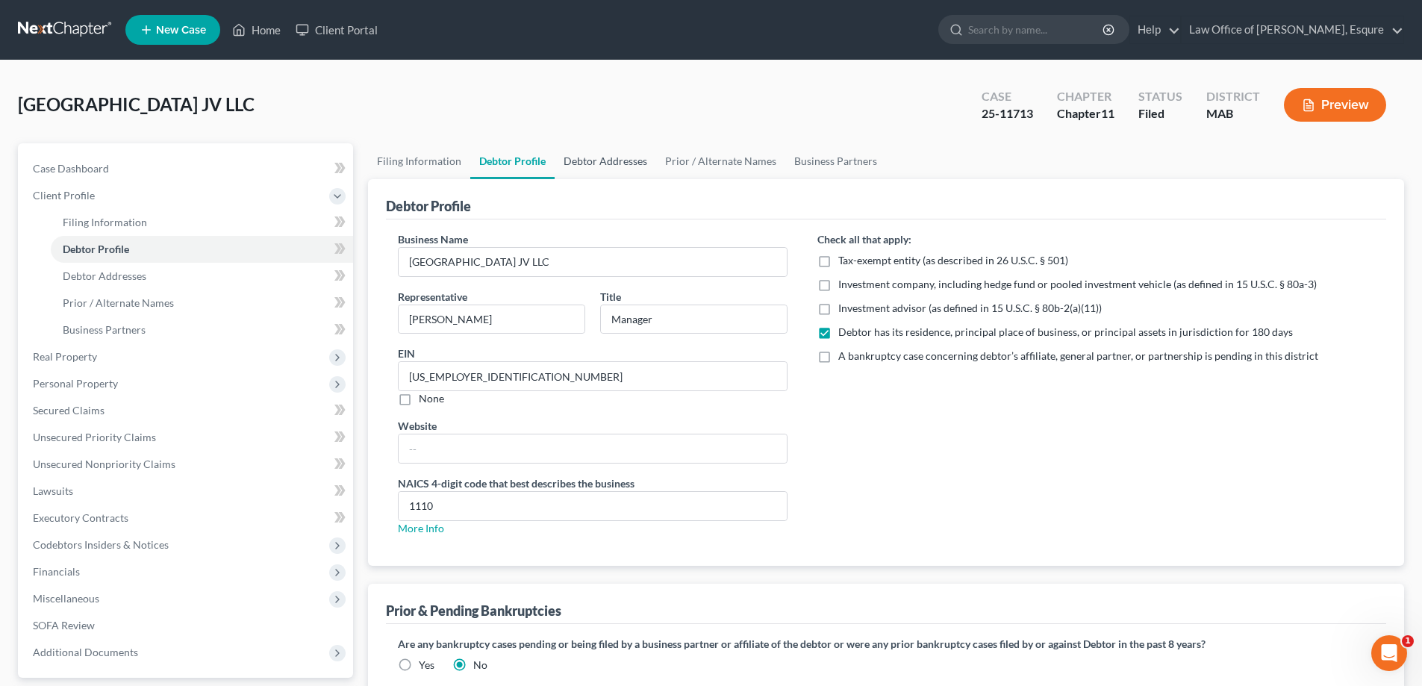
click at [594, 157] on link "Debtor Addresses" at bounding box center [606, 161] width 102 height 36
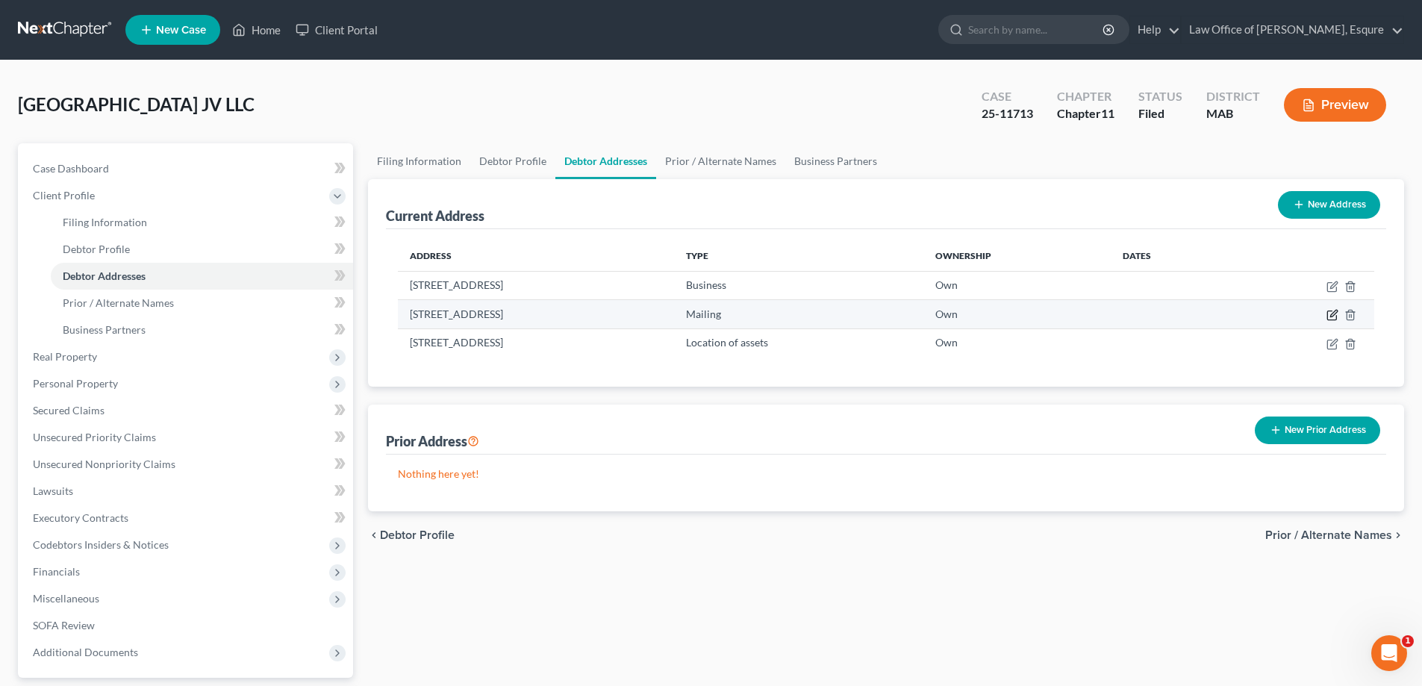
click at [1334, 312] on icon "button" at bounding box center [1333, 315] width 12 height 12
select select "22"
select select "12"
select select "1"
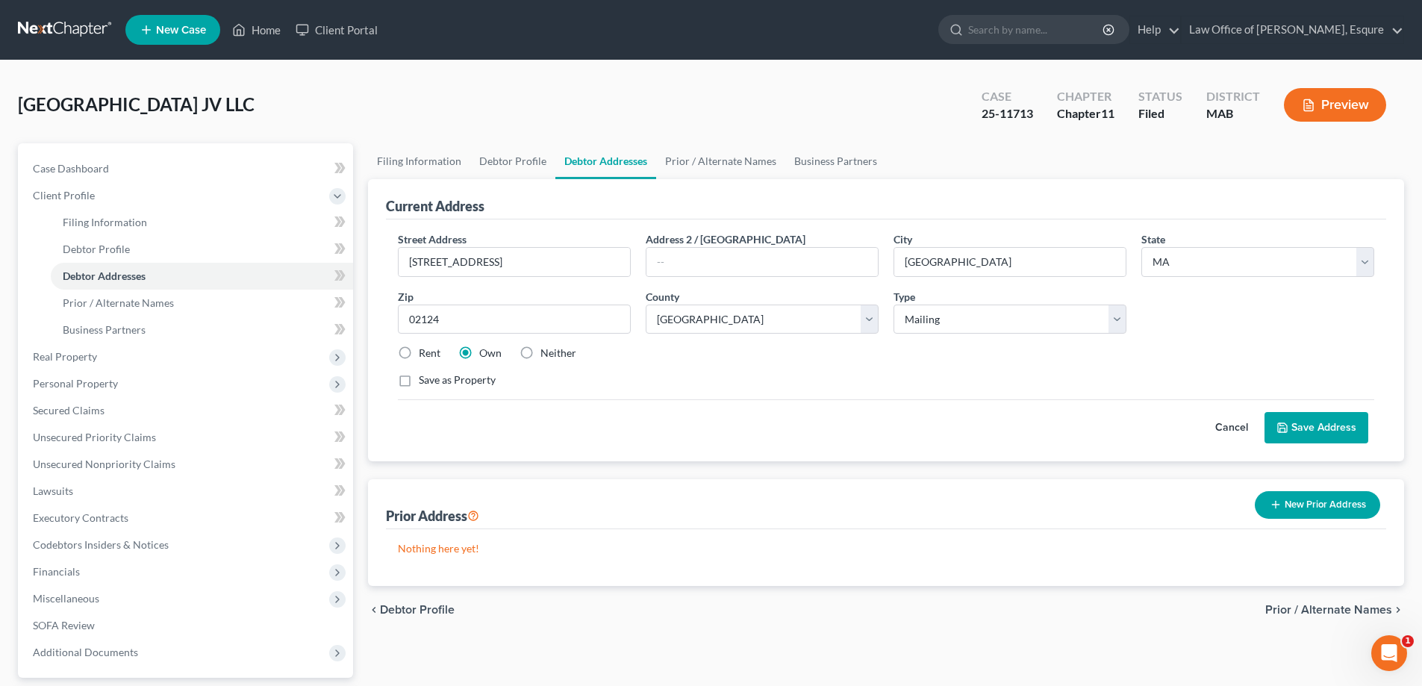
click at [1228, 423] on button "Cancel" at bounding box center [1232, 428] width 66 height 30
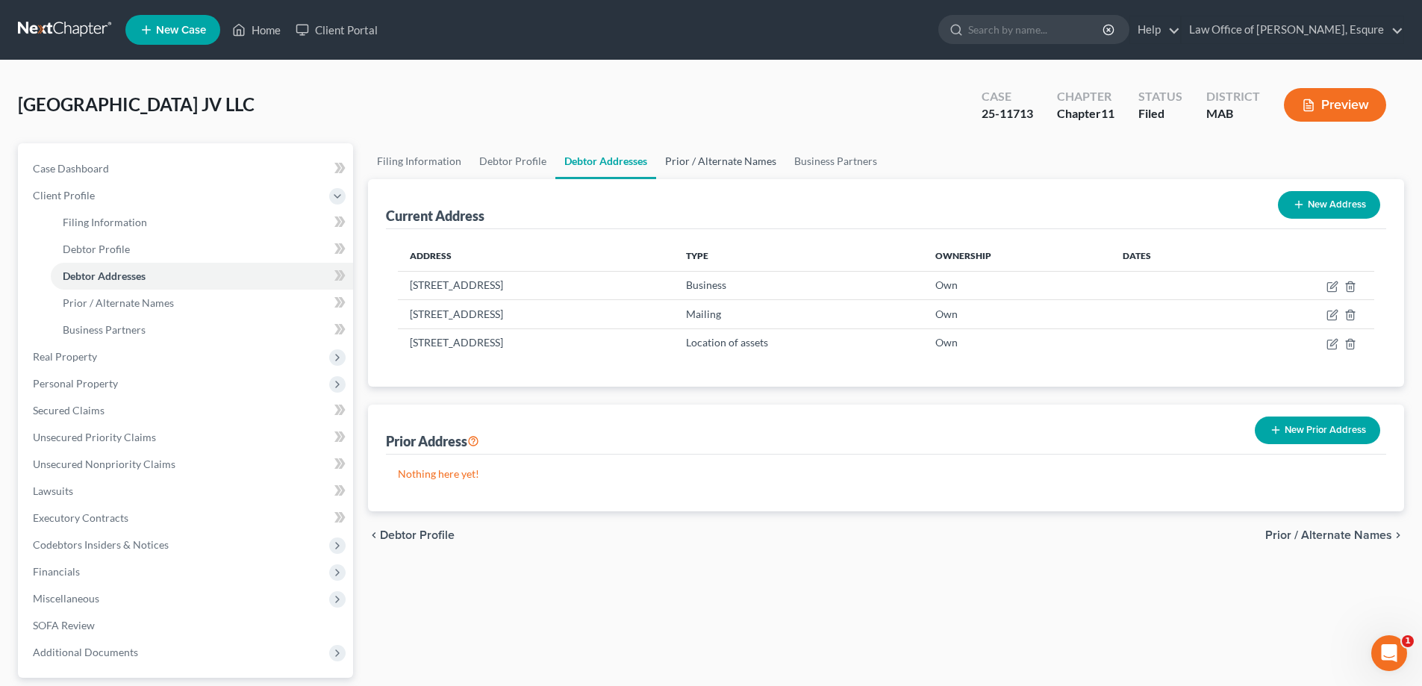
click at [694, 160] on link "Prior / Alternate Names" at bounding box center [720, 161] width 129 height 36
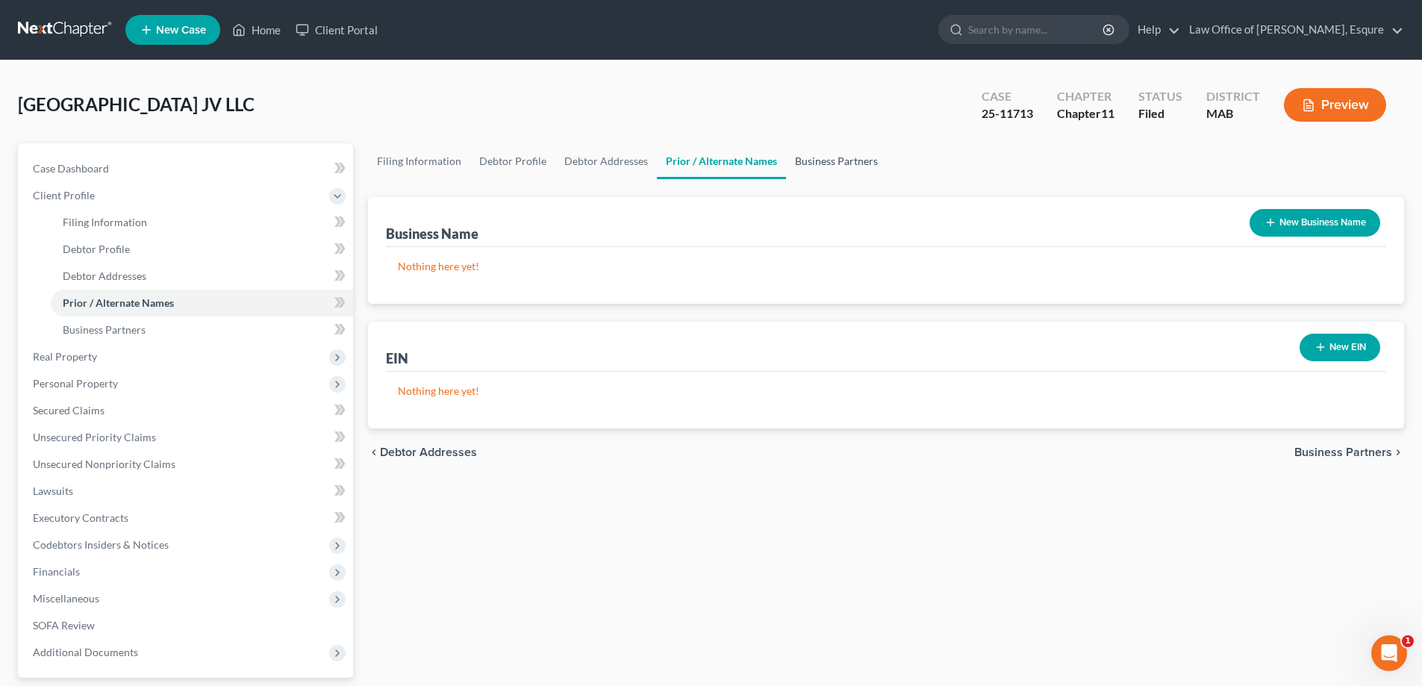
click at [810, 160] on link "Business Partners" at bounding box center [836, 161] width 101 height 36
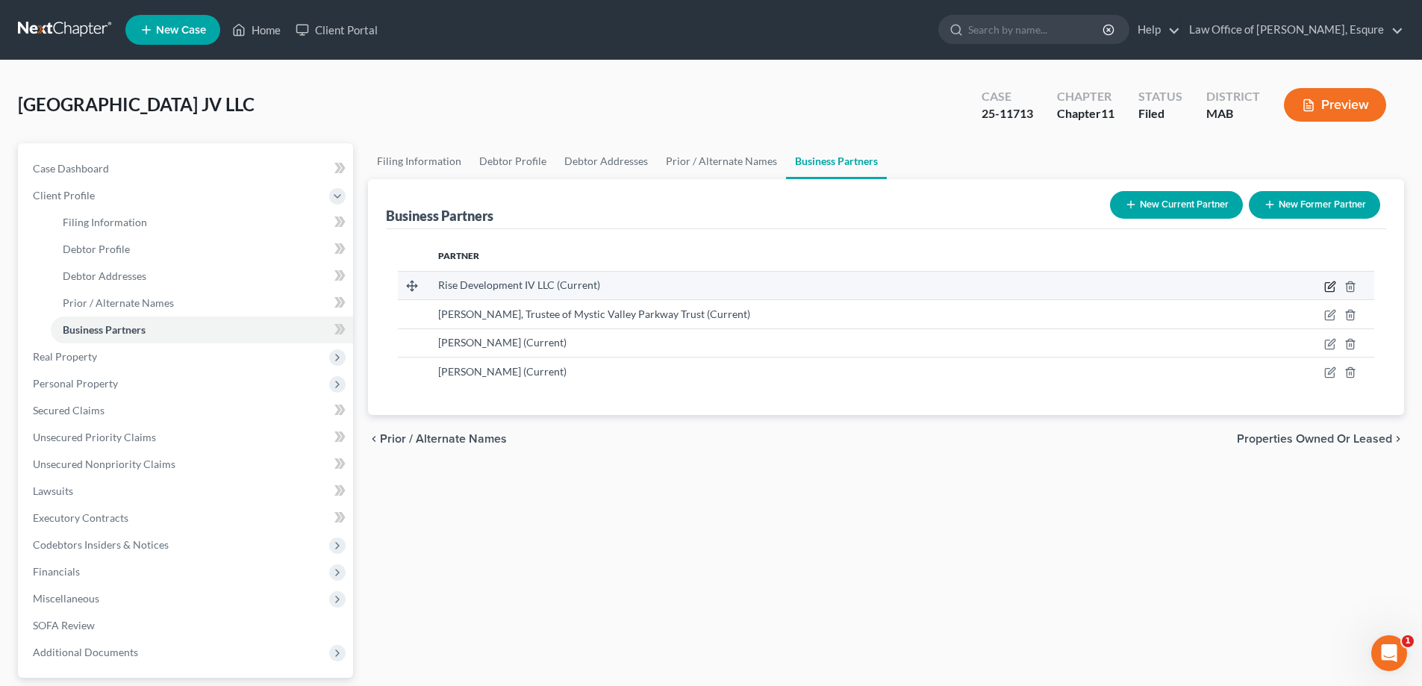
click at [1328, 284] on icon "button" at bounding box center [1331, 287] width 12 height 12
select select "22"
select select "3"
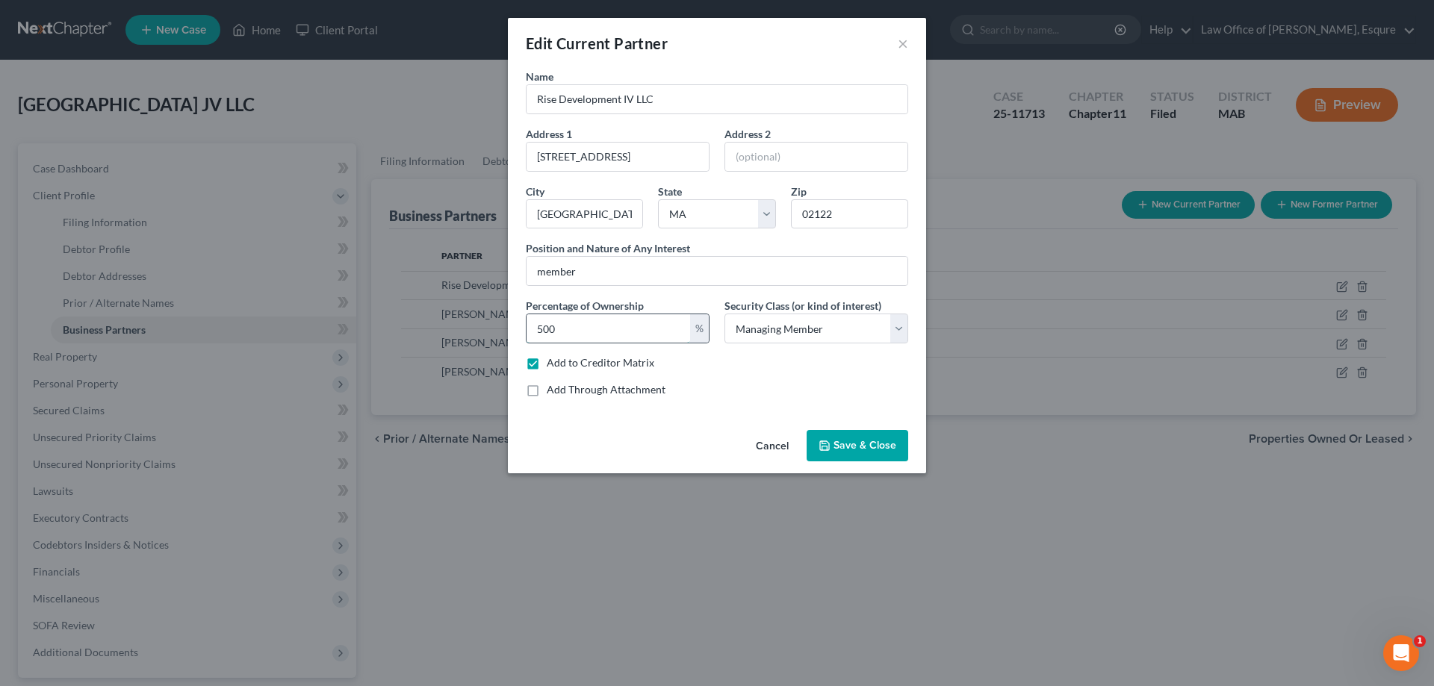
click at [574, 325] on input "500" at bounding box center [608, 328] width 164 height 28
type input "50"
click at [898, 329] on select "Select Select Common Stockholder General Partner Limited Partner Managing Membe…" at bounding box center [816, 329] width 184 height 30
select select "6"
click at [724, 314] on select "Select Select Common Stockholder General Partner Limited Partner Managing Membe…" at bounding box center [816, 329] width 184 height 30
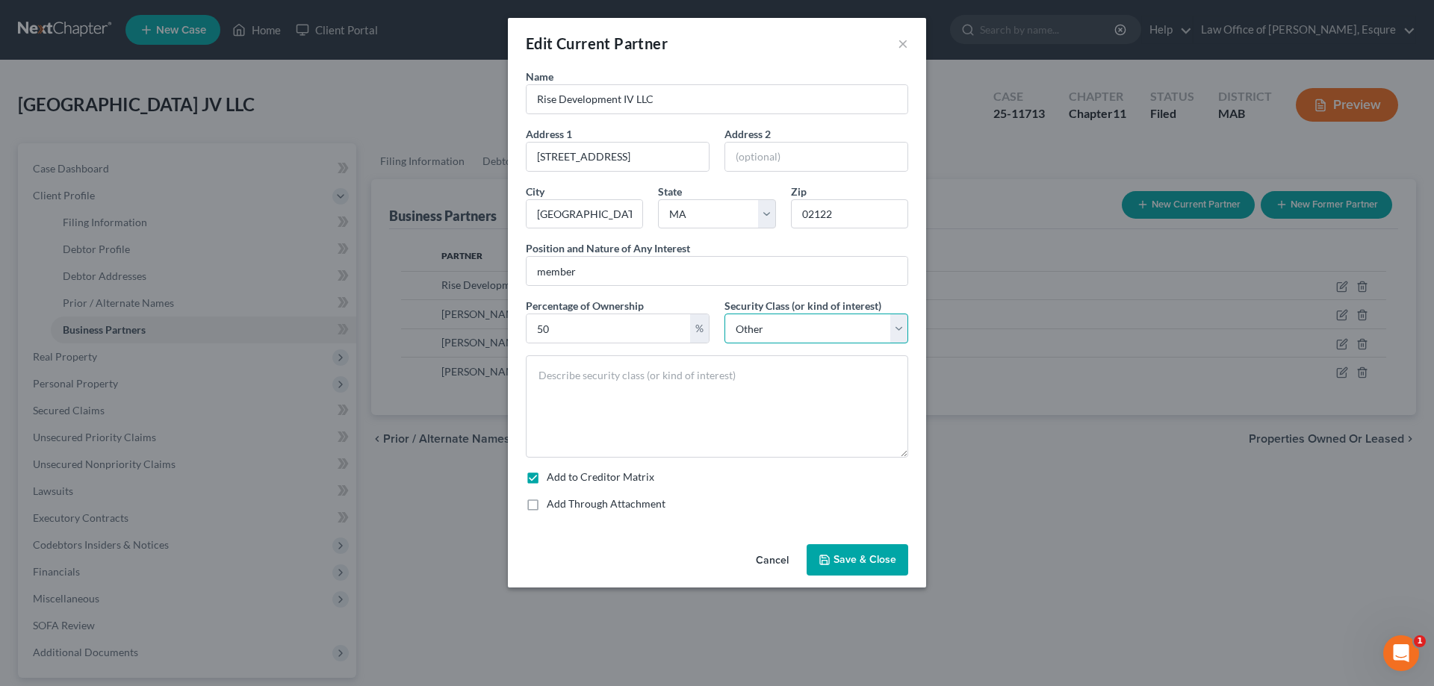
click at [789, 323] on select "Select Select Common Stockholder General Partner Limited Partner Managing Membe…" at bounding box center [816, 329] width 184 height 30
drag, startPoint x: 553, startPoint y: 376, endPoint x: 550, endPoint y: 366, distance: 10.0
click at [552, 368] on textarea at bounding box center [717, 406] width 382 height 102
type textarea "member"
click at [855, 555] on span "Save & Close" at bounding box center [864, 559] width 63 height 13
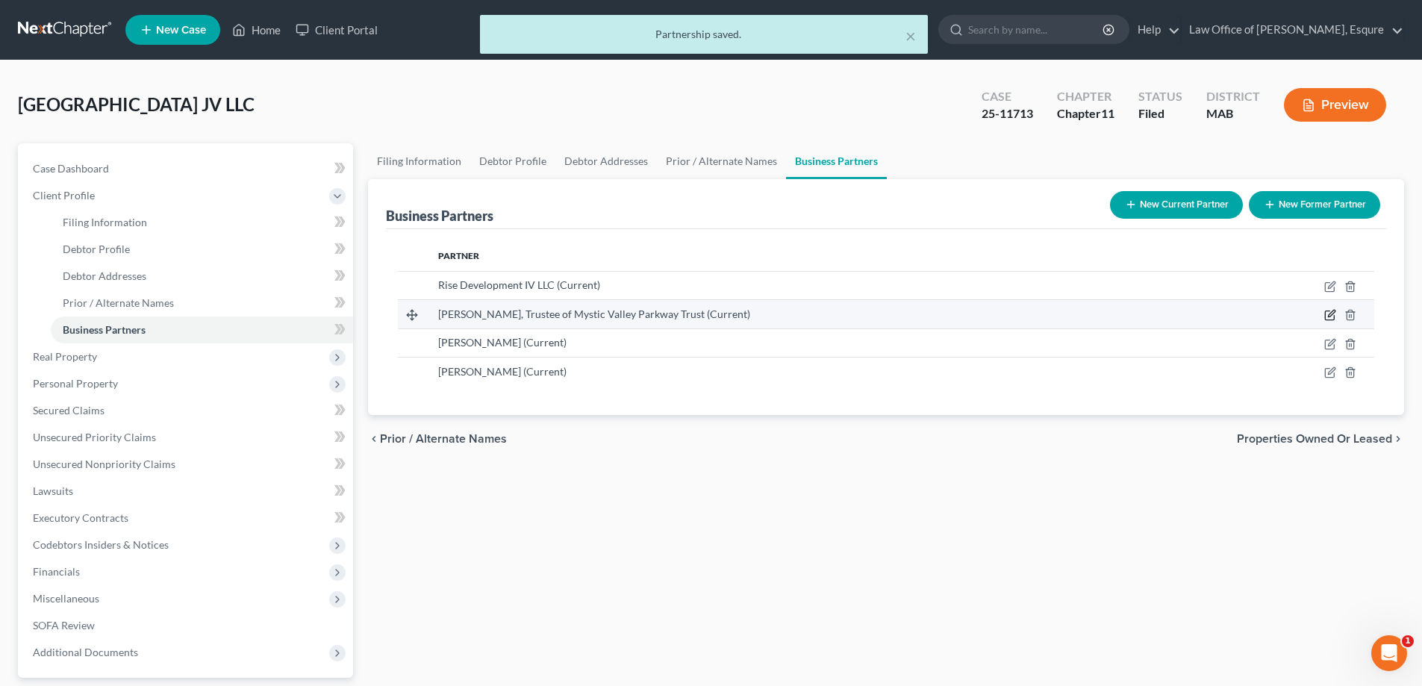
click at [1334, 319] on icon "button" at bounding box center [1331, 315] width 12 height 12
select select "22"
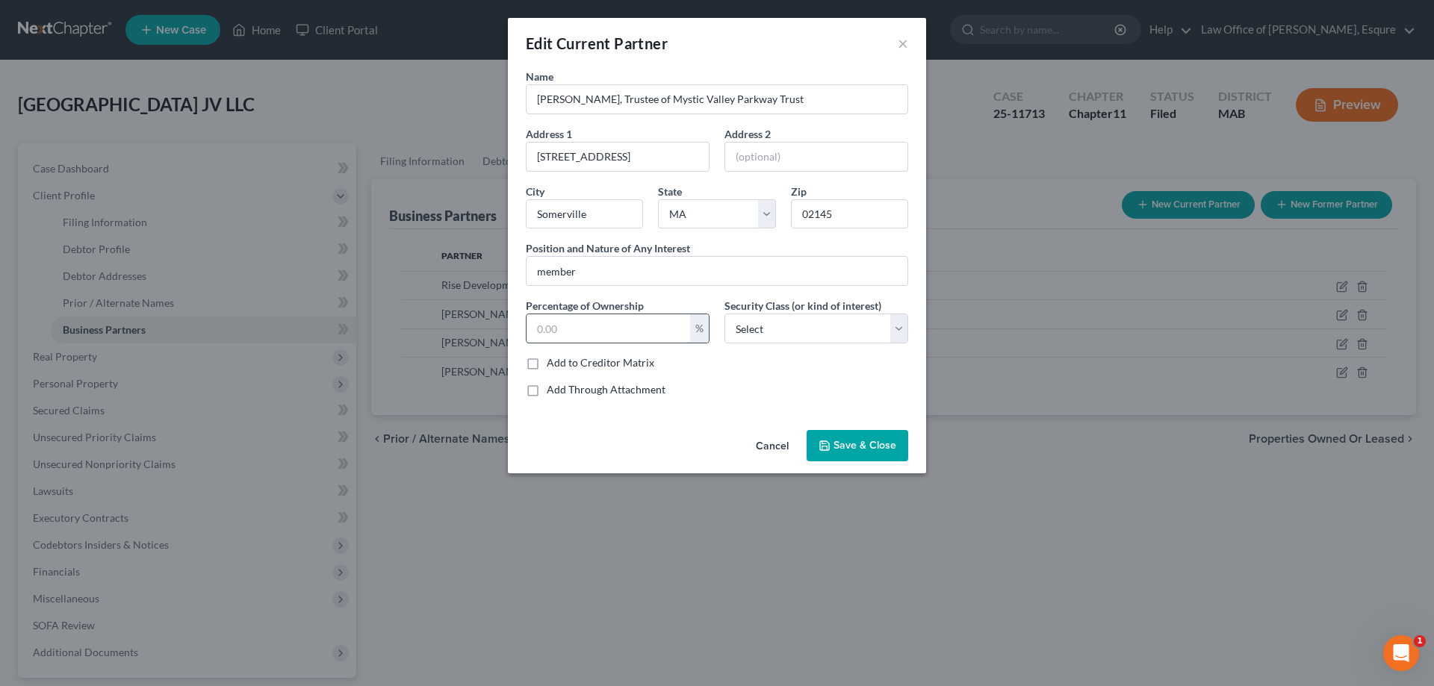
click at [559, 328] on input "text" at bounding box center [608, 328] width 164 height 28
type input "50.00"
click at [547, 361] on label "Add to Creditor Matrix" at bounding box center [601, 362] width 108 height 15
click at [553, 361] on input "Add to Creditor Matrix" at bounding box center [558, 360] width 10 height 10
checkbox input "true"
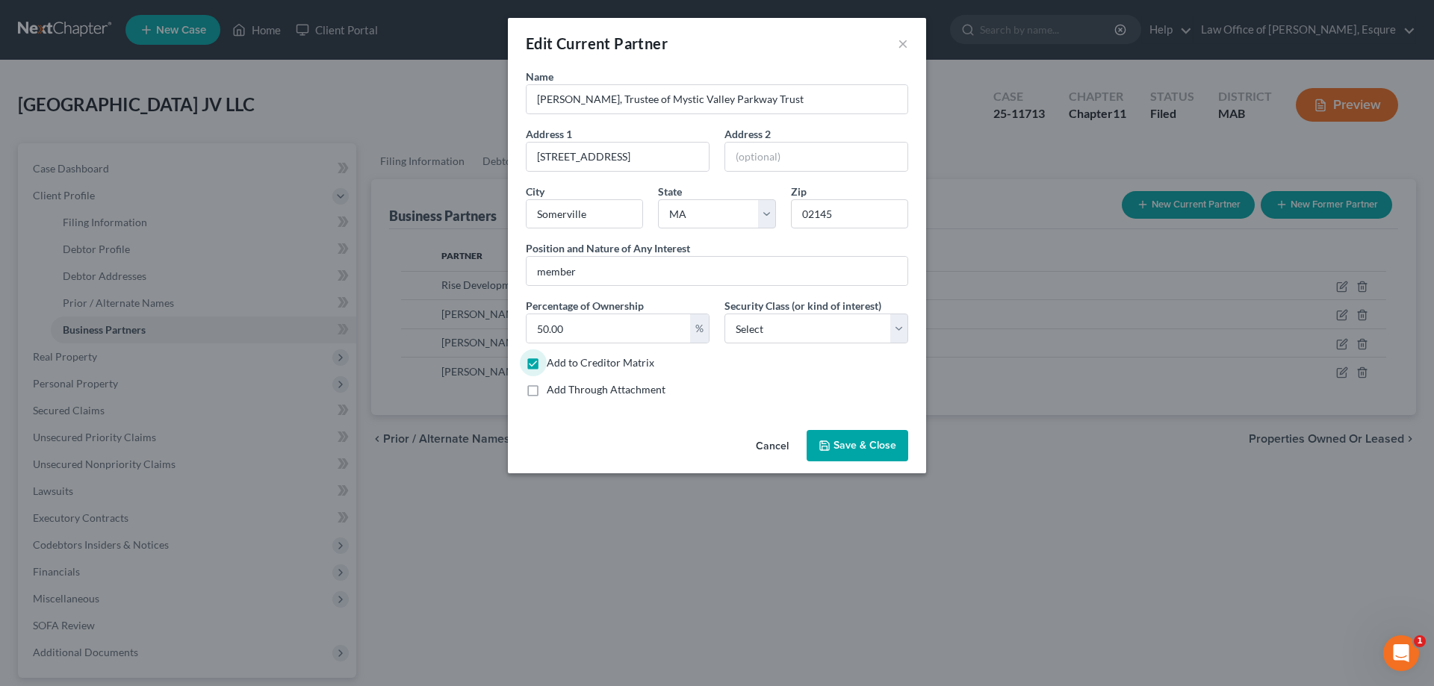
click at [859, 443] on span "Save & Close" at bounding box center [864, 445] width 63 height 13
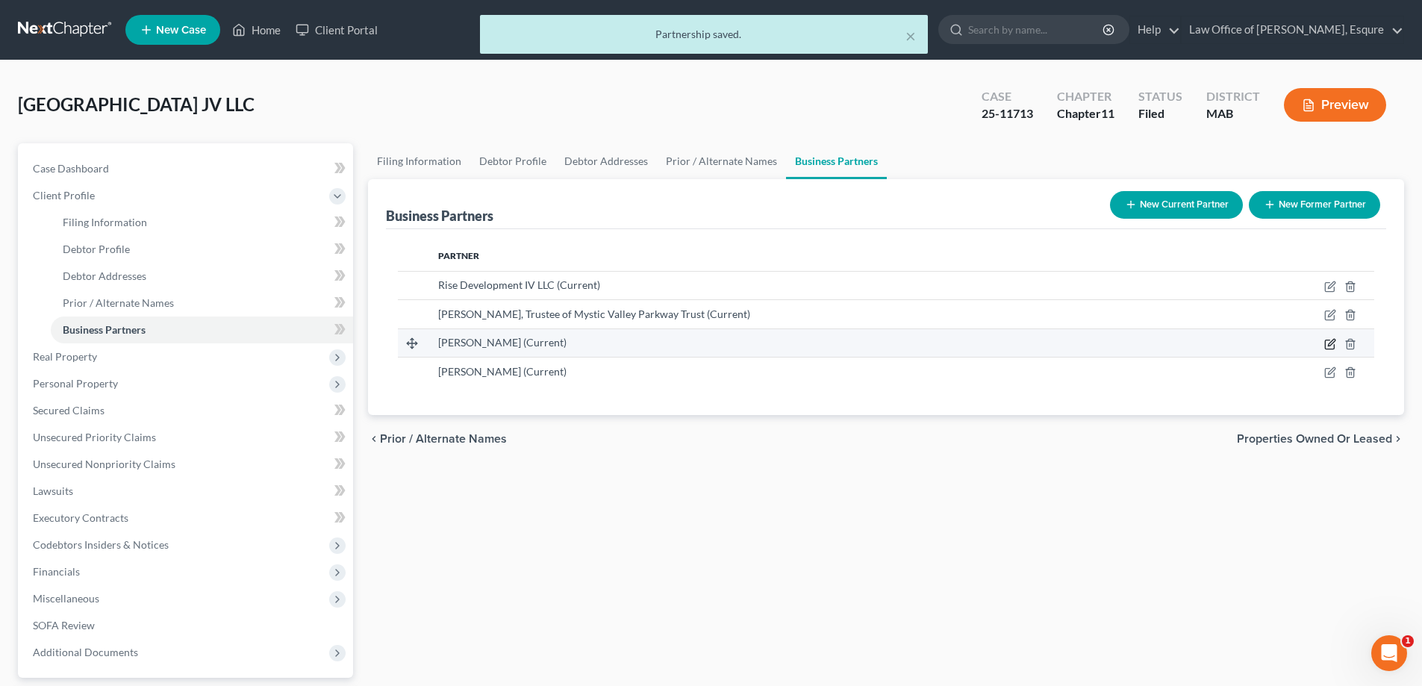
click at [1333, 343] on icon "button" at bounding box center [1331, 344] width 12 height 12
select select "22"
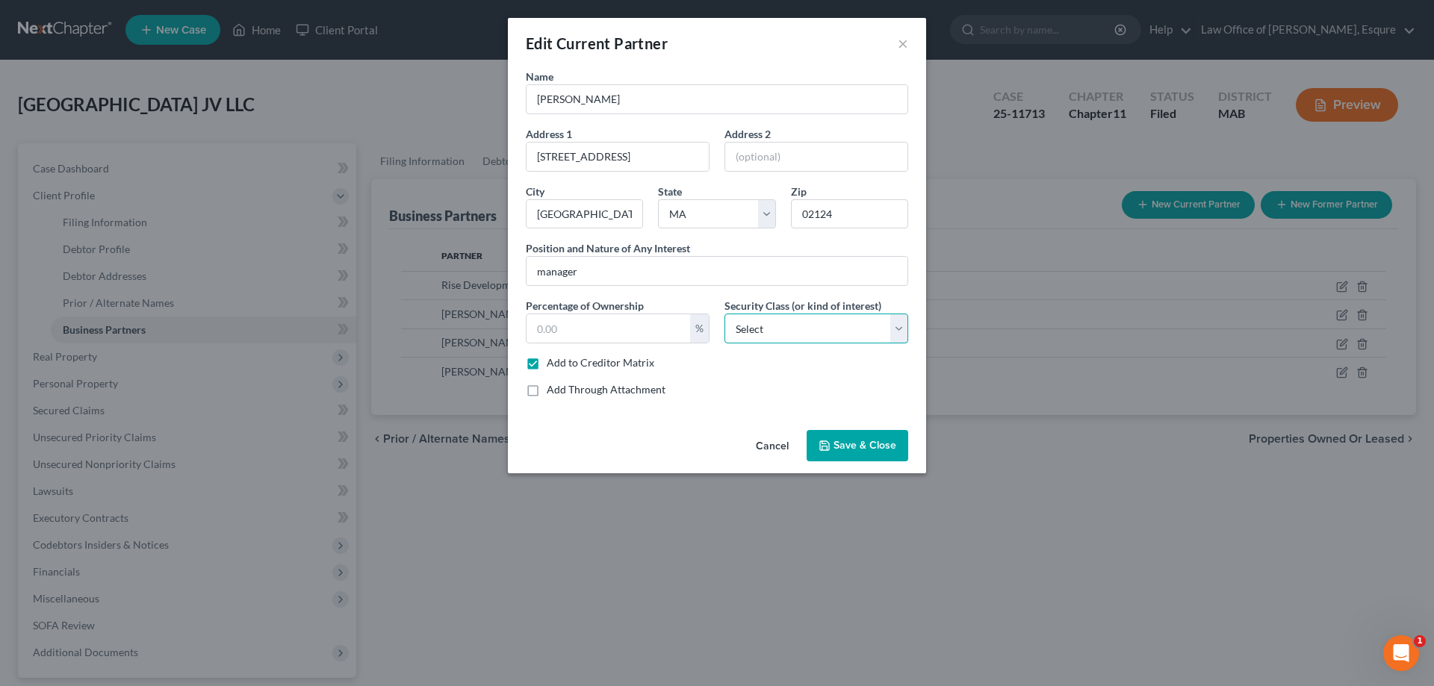
click at [896, 328] on select "Select Select Common Stockholder General Partner Limited Partner Managing Membe…" at bounding box center [816, 329] width 184 height 30
drag, startPoint x: 1174, startPoint y: 610, endPoint x: 1175, endPoint y: 585, distance: 24.7
click at [1175, 608] on div "Edit Current Partner × Name Brian Anderson Address 1 100 Hallet Street Address …" at bounding box center [717, 343] width 1434 height 686
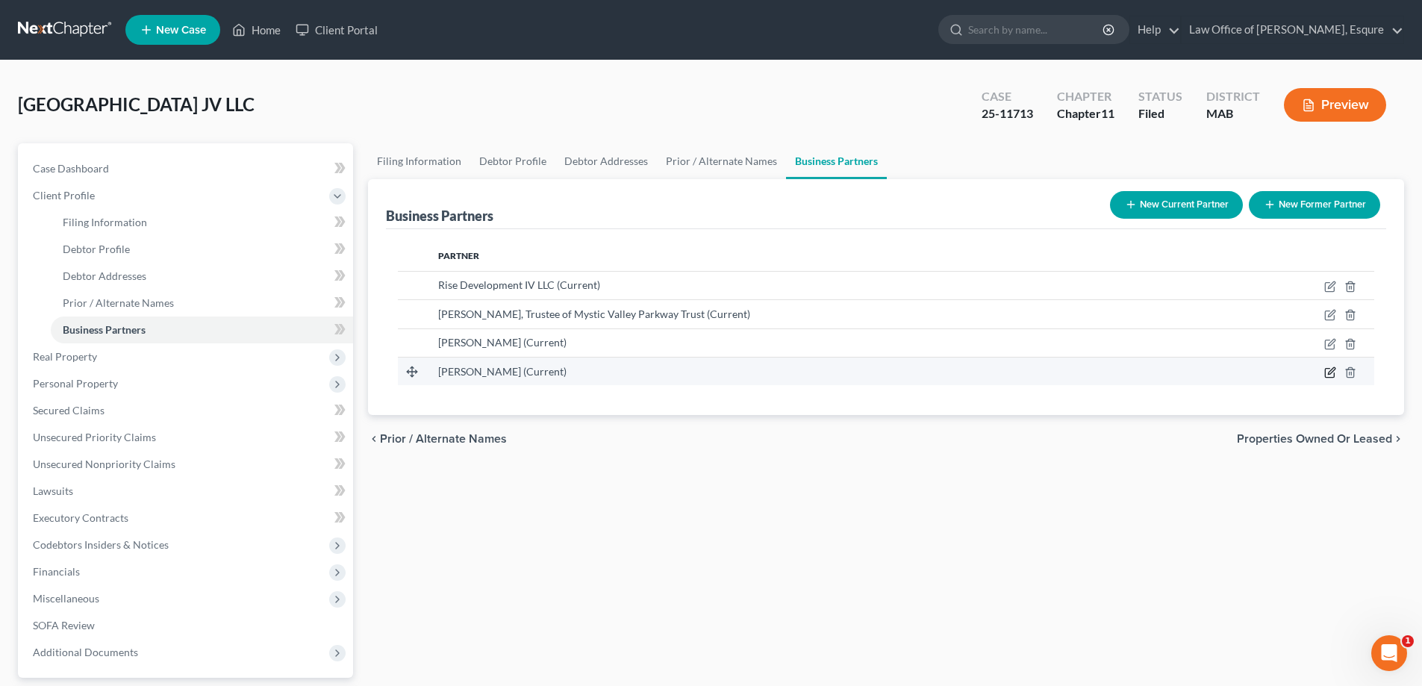
click at [1332, 370] on icon "button" at bounding box center [1331, 370] width 7 height 7
select select "22"
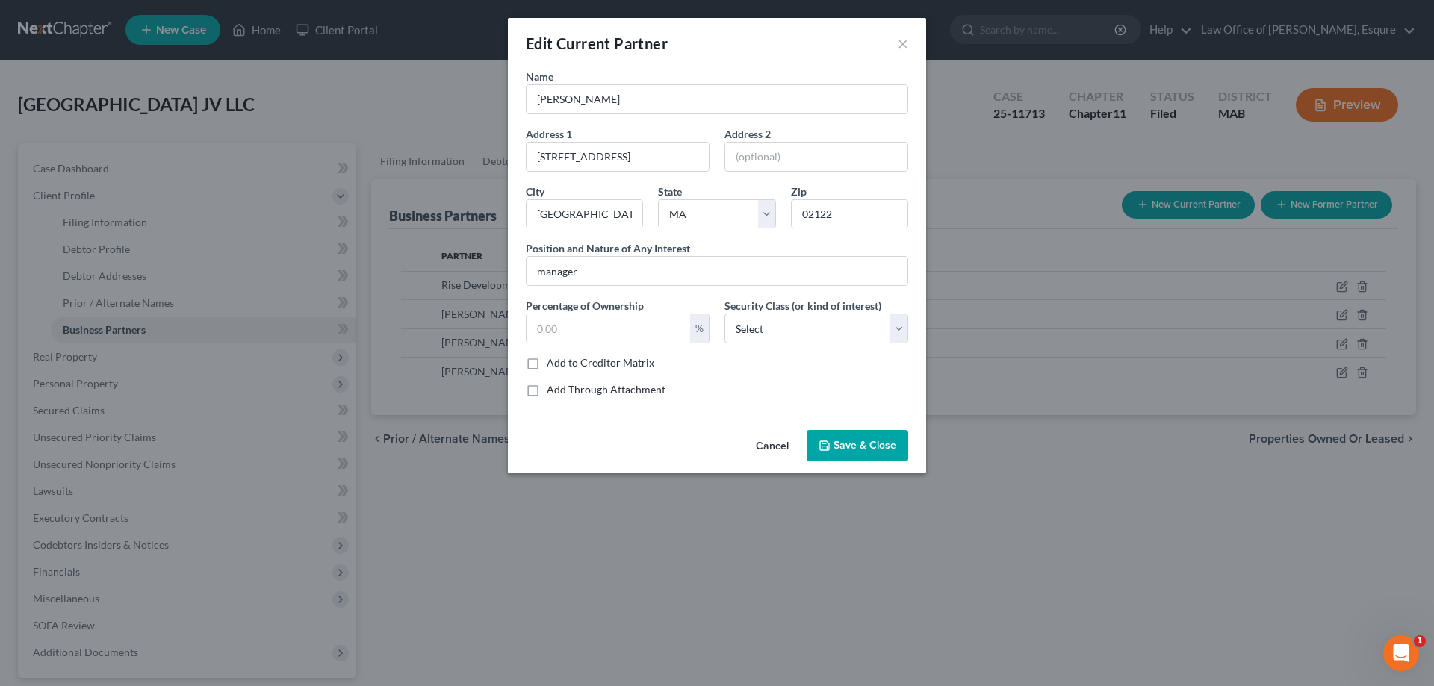
click at [853, 442] on span "Save & Close" at bounding box center [864, 445] width 63 height 13
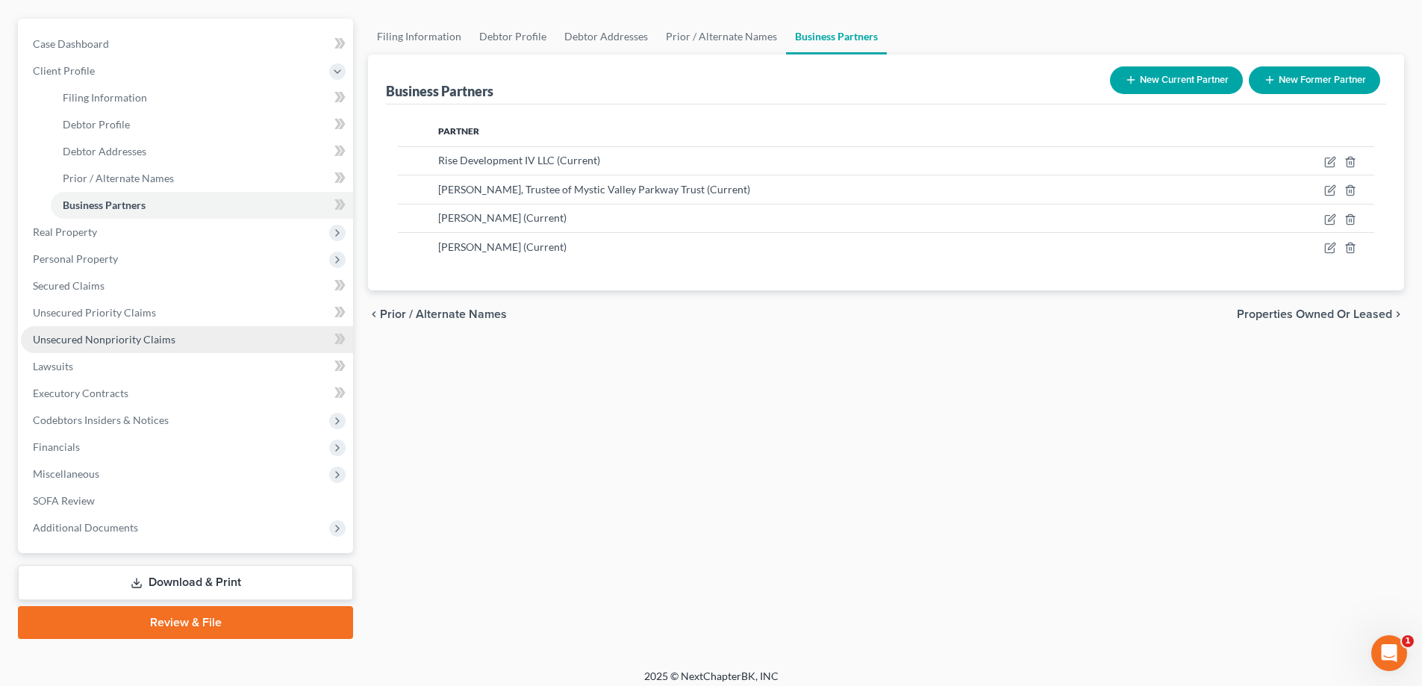
scroll to position [134, 0]
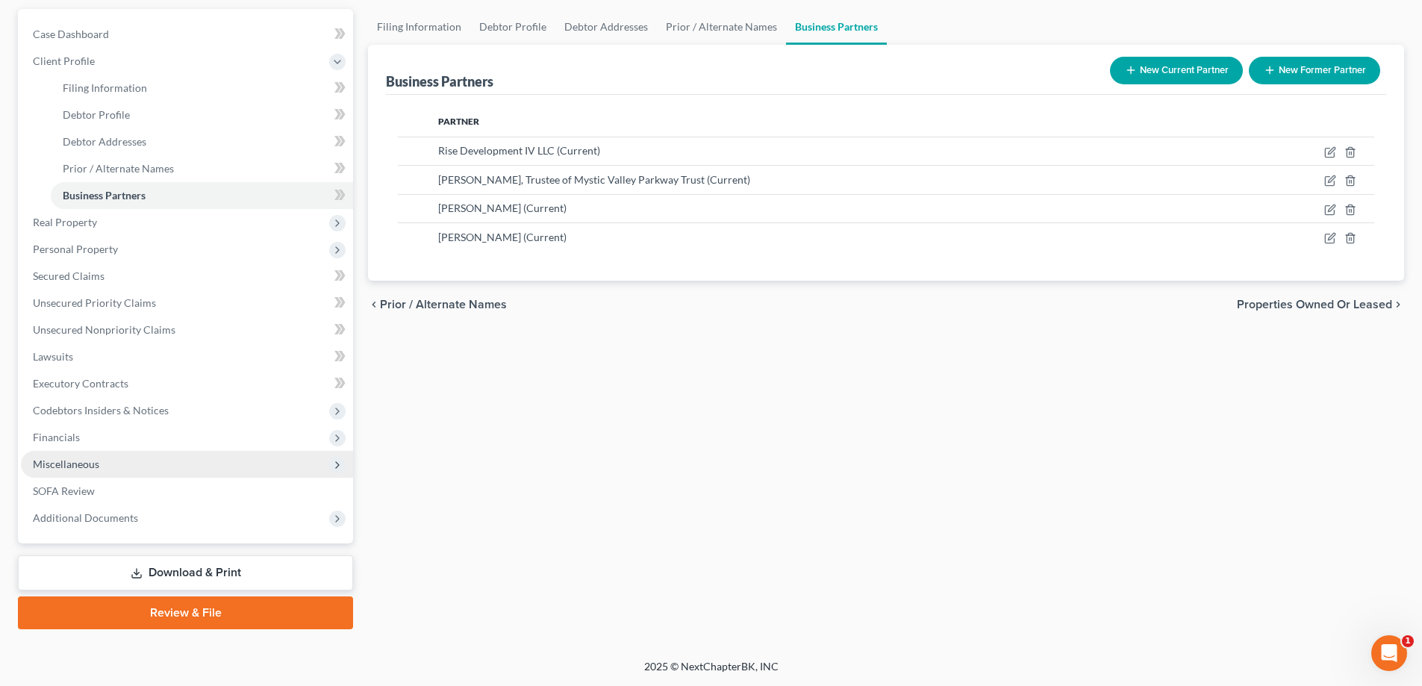
click at [77, 464] on span "Miscellaneous" at bounding box center [66, 464] width 66 height 13
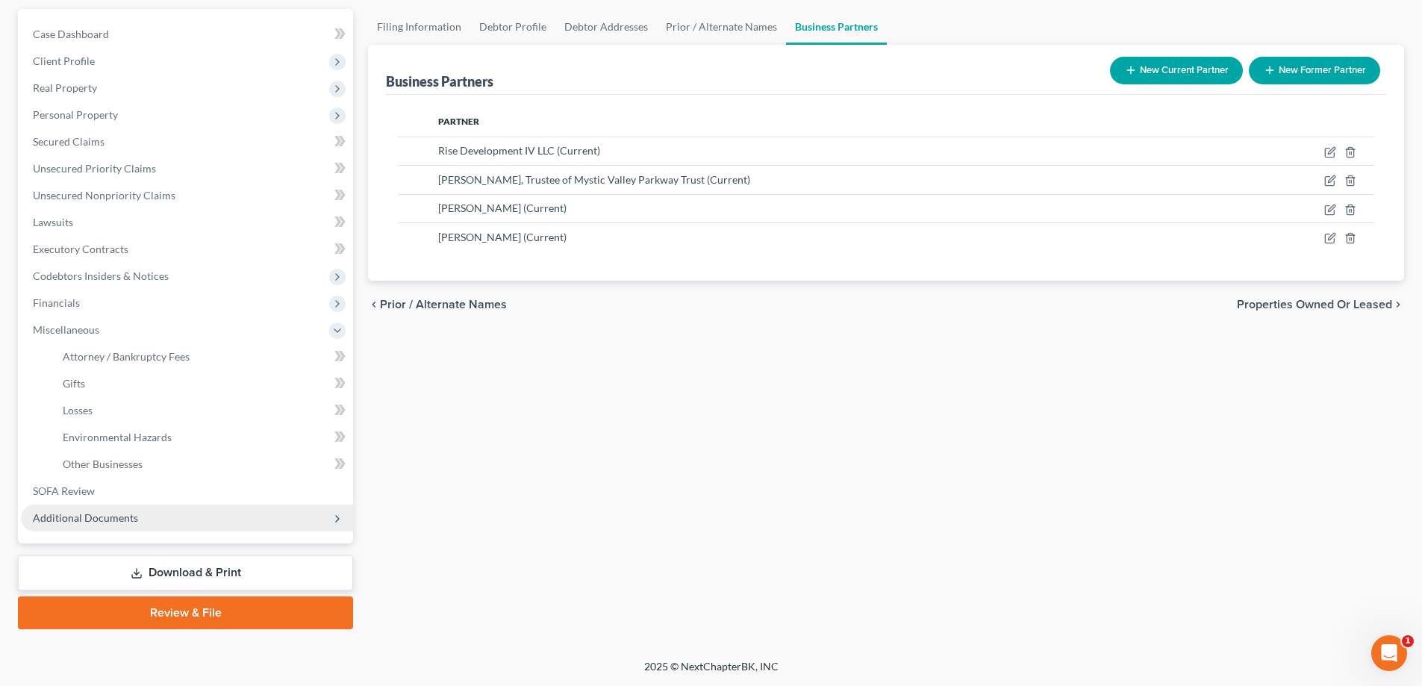
click at [78, 516] on span "Additional Documents" at bounding box center [85, 517] width 105 height 13
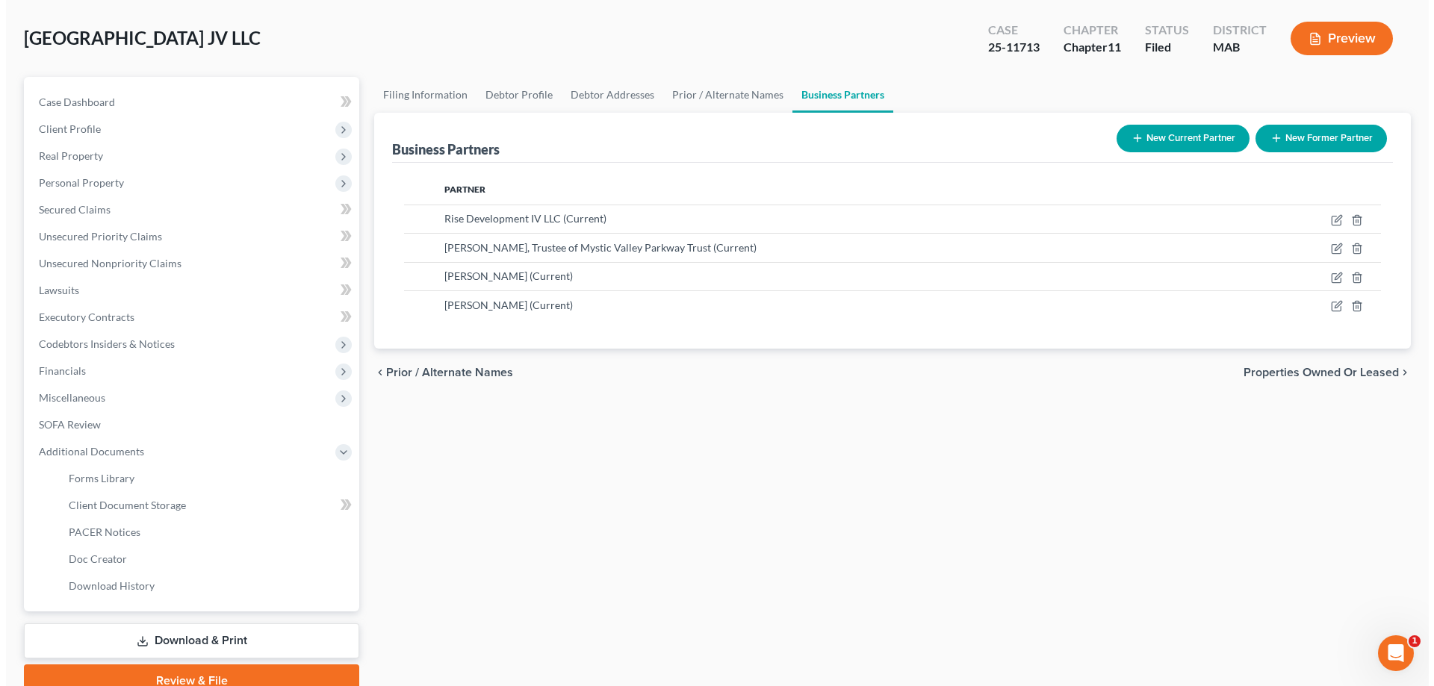
scroll to position [0, 0]
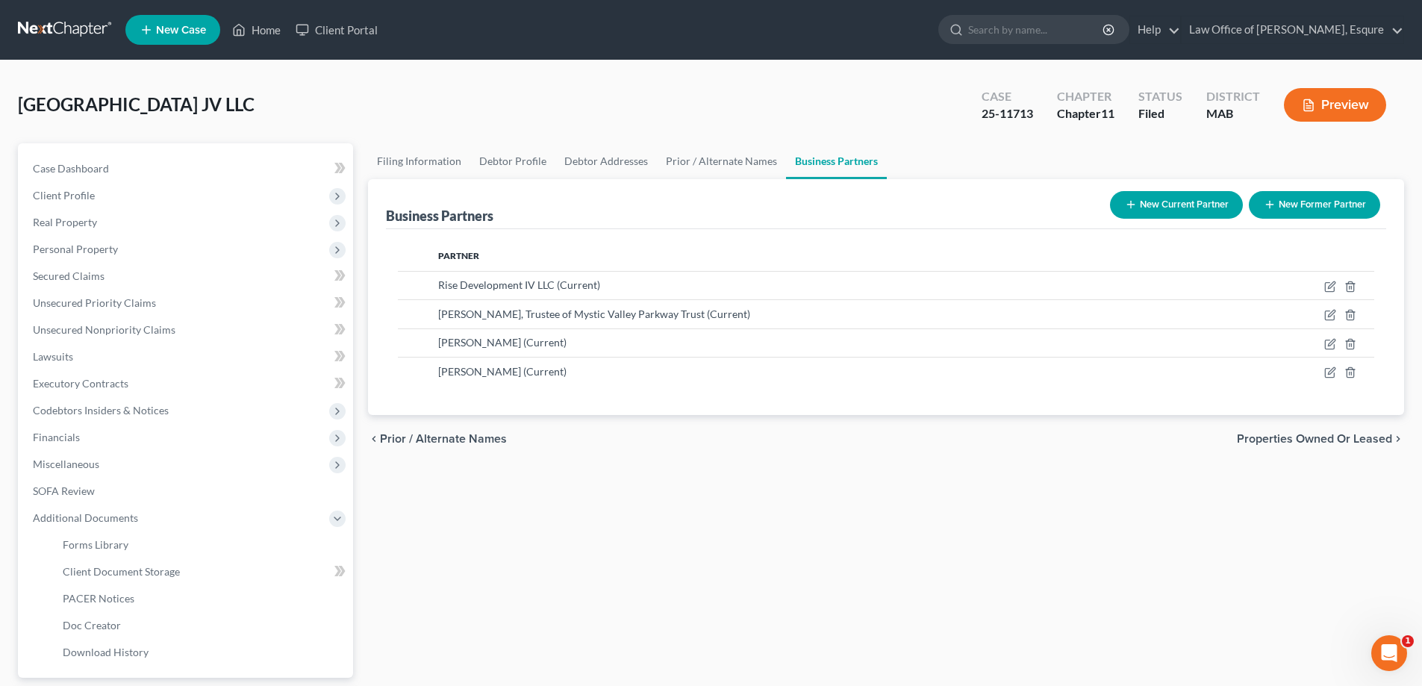
click at [1338, 104] on button "Preview" at bounding box center [1335, 105] width 102 height 34
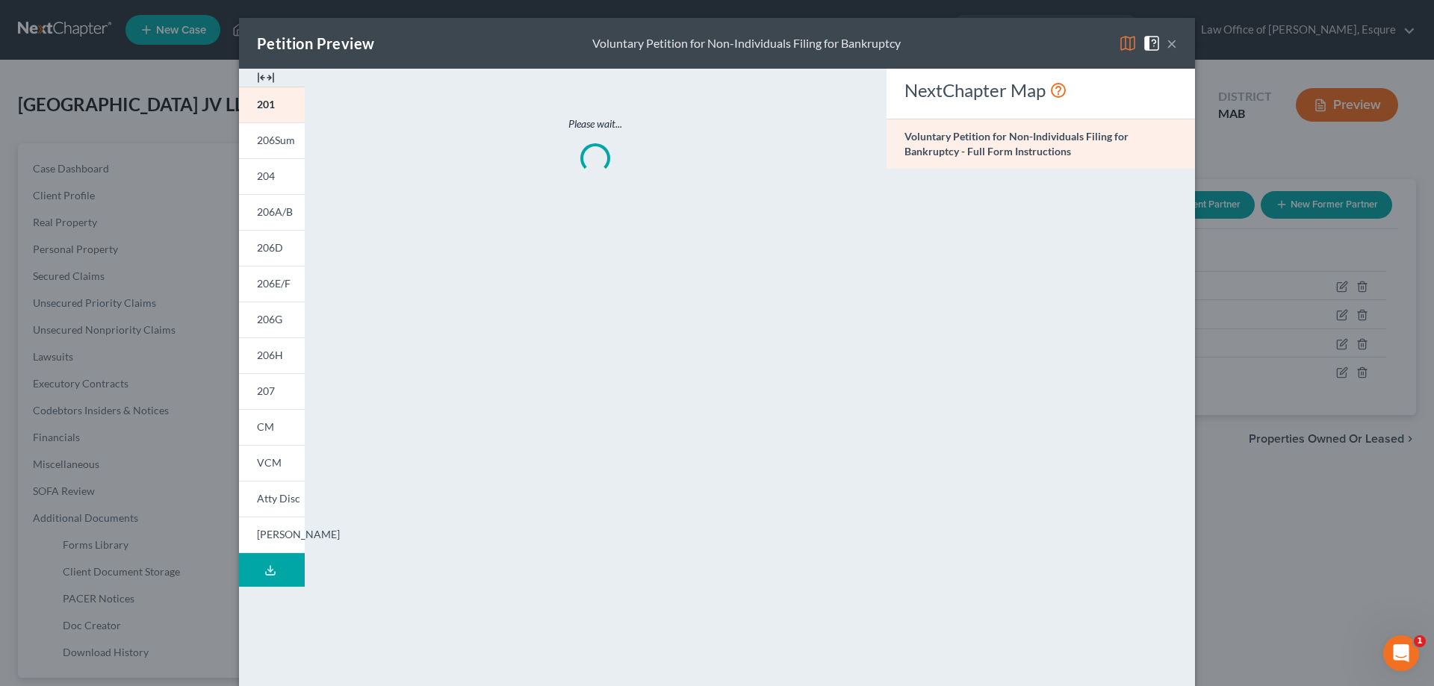
click at [264, 569] on icon at bounding box center [270, 571] width 12 height 12
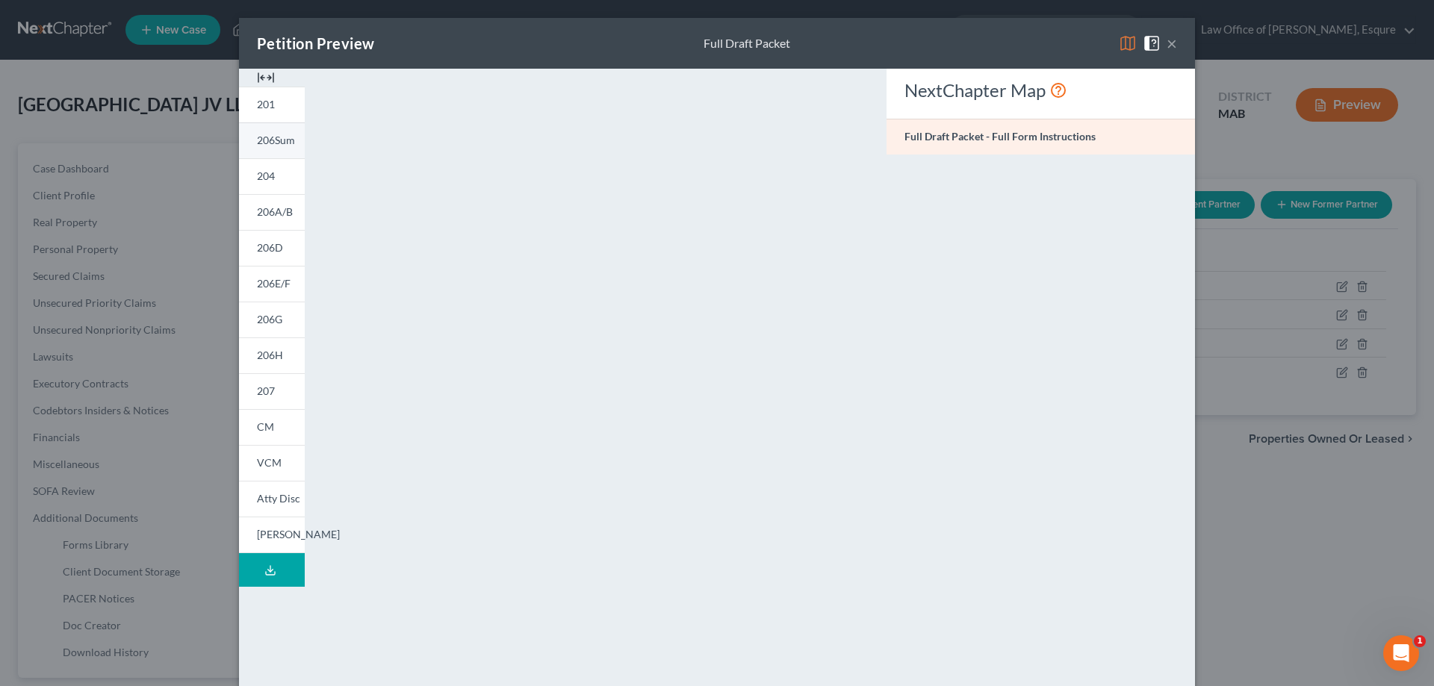
click at [257, 142] on span "206Sum" at bounding box center [276, 140] width 38 height 13
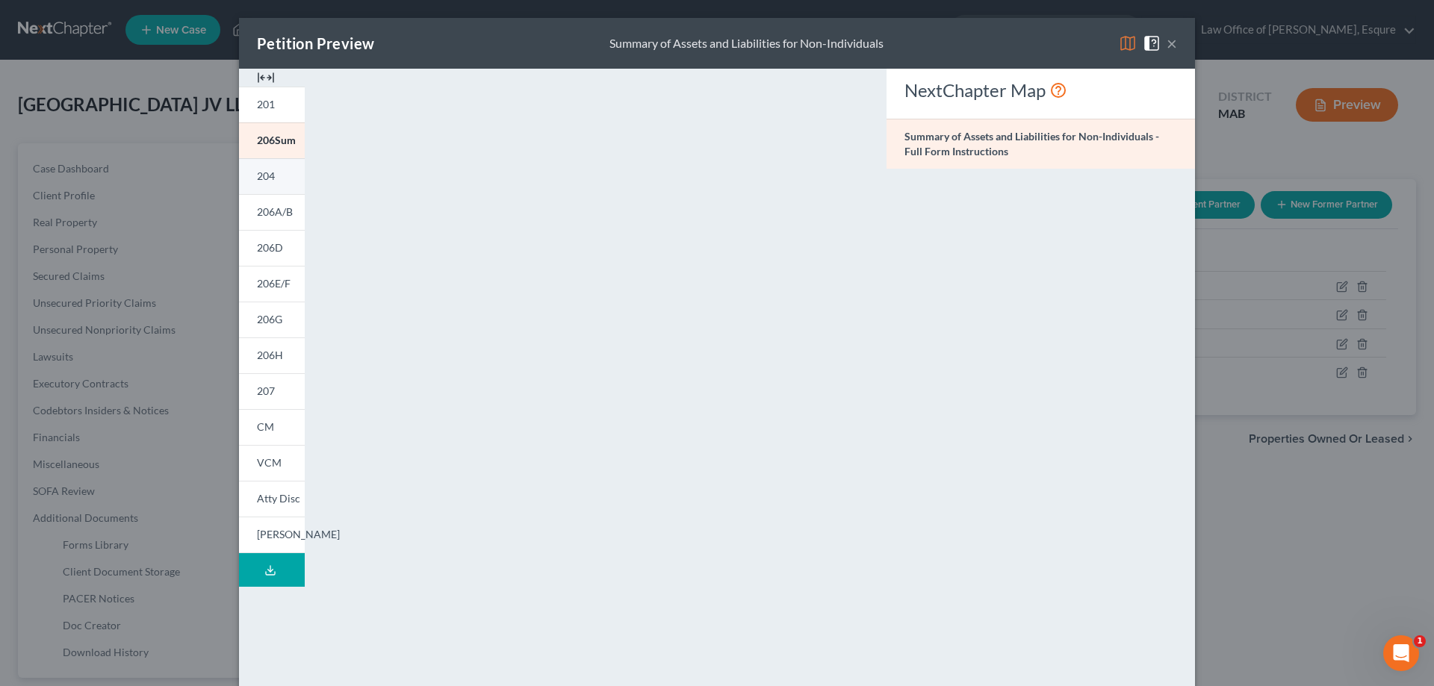
click at [261, 174] on span "204" at bounding box center [266, 176] width 18 height 13
click at [267, 212] on span "206A/B" at bounding box center [275, 211] width 36 height 13
click at [267, 243] on span "206D" at bounding box center [270, 247] width 26 height 13
click at [267, 317] on span "206G" at bounding box center [269, 319] width 25 height 13
click at [265, 355] on span "206H" at bounding box center [270, 355] width 26 height 13
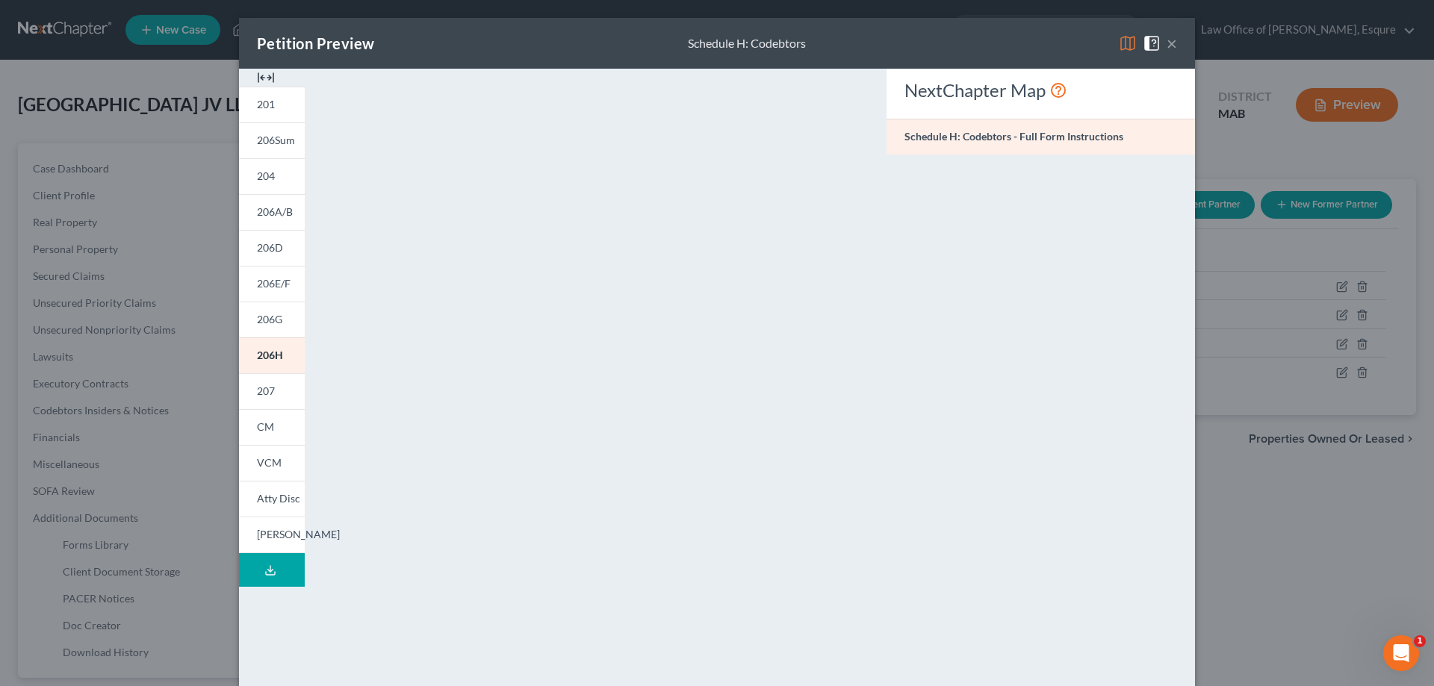
scroll to position [75, 0]
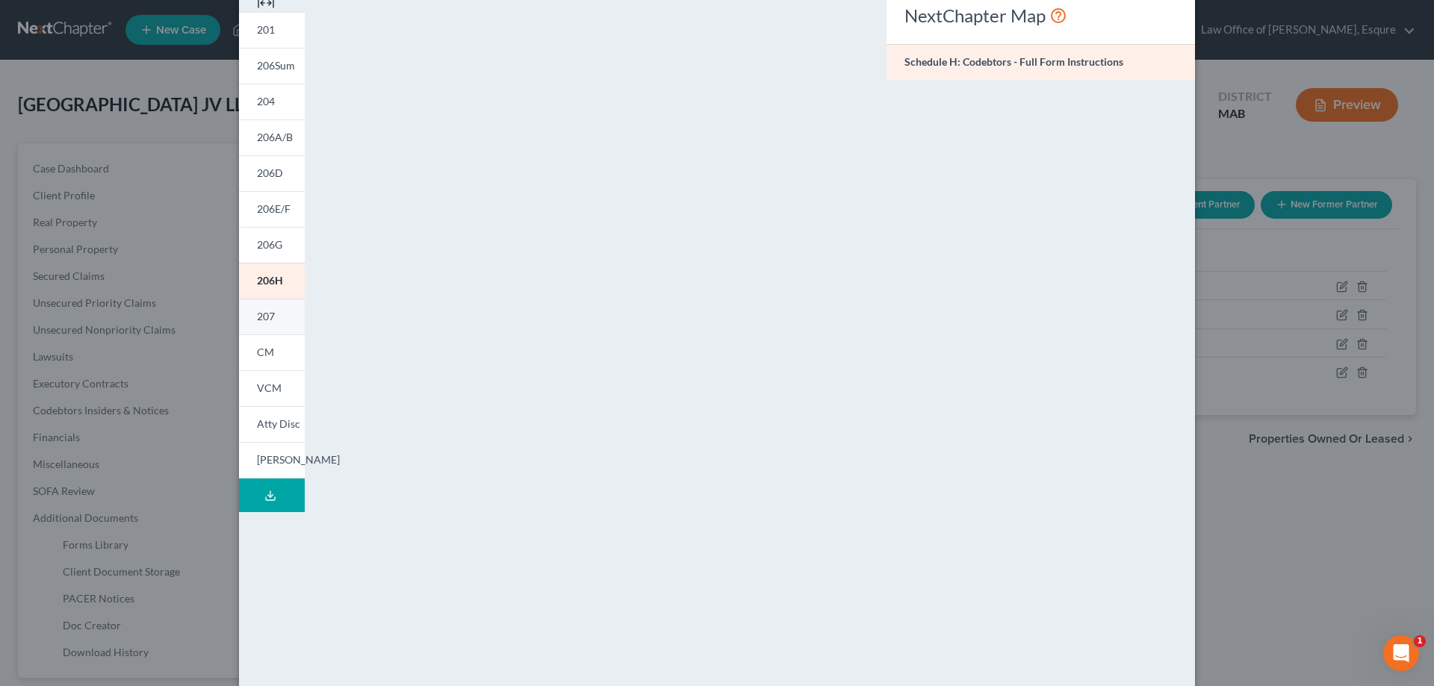
click at [267, 313] on span "207" at bounding box center [266, 316] width 18 height 13
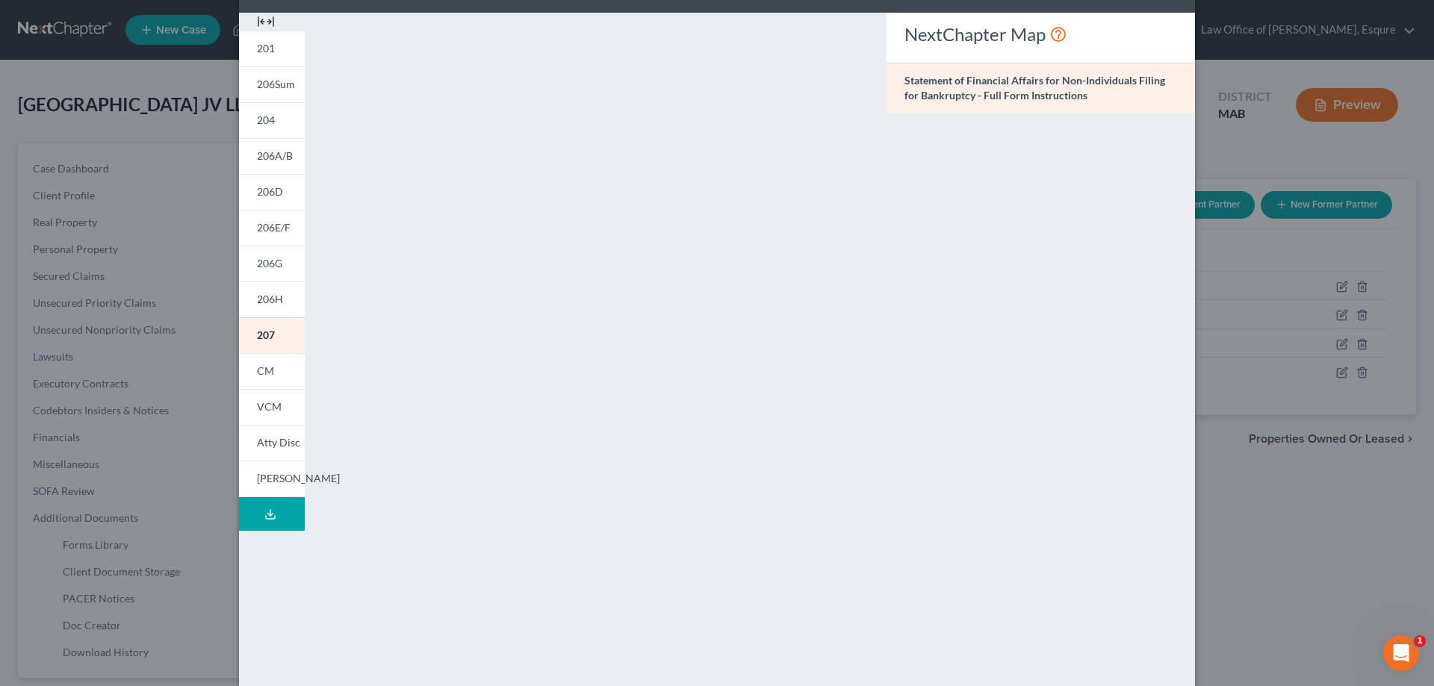
scroll to position [0, 0]
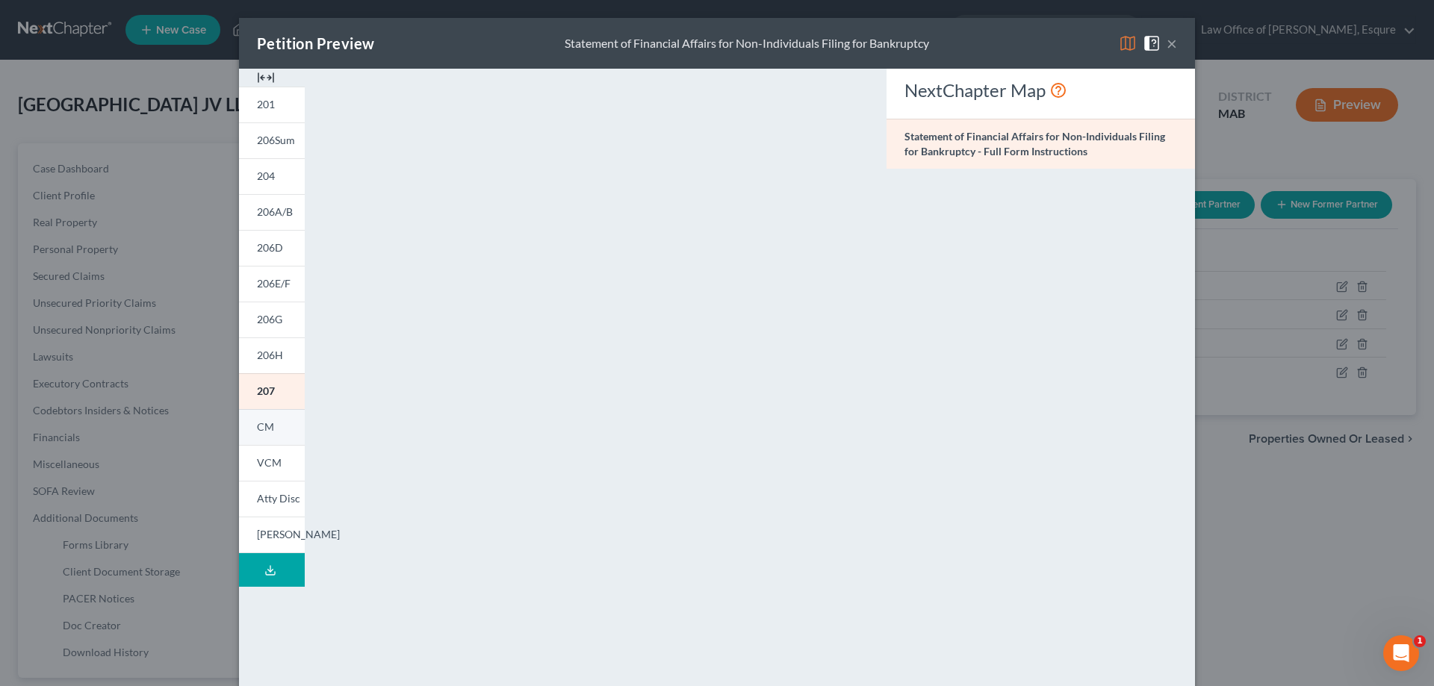
click at [264, 427] on span "CM" at bounding box center [265, 426] width 17 height 13
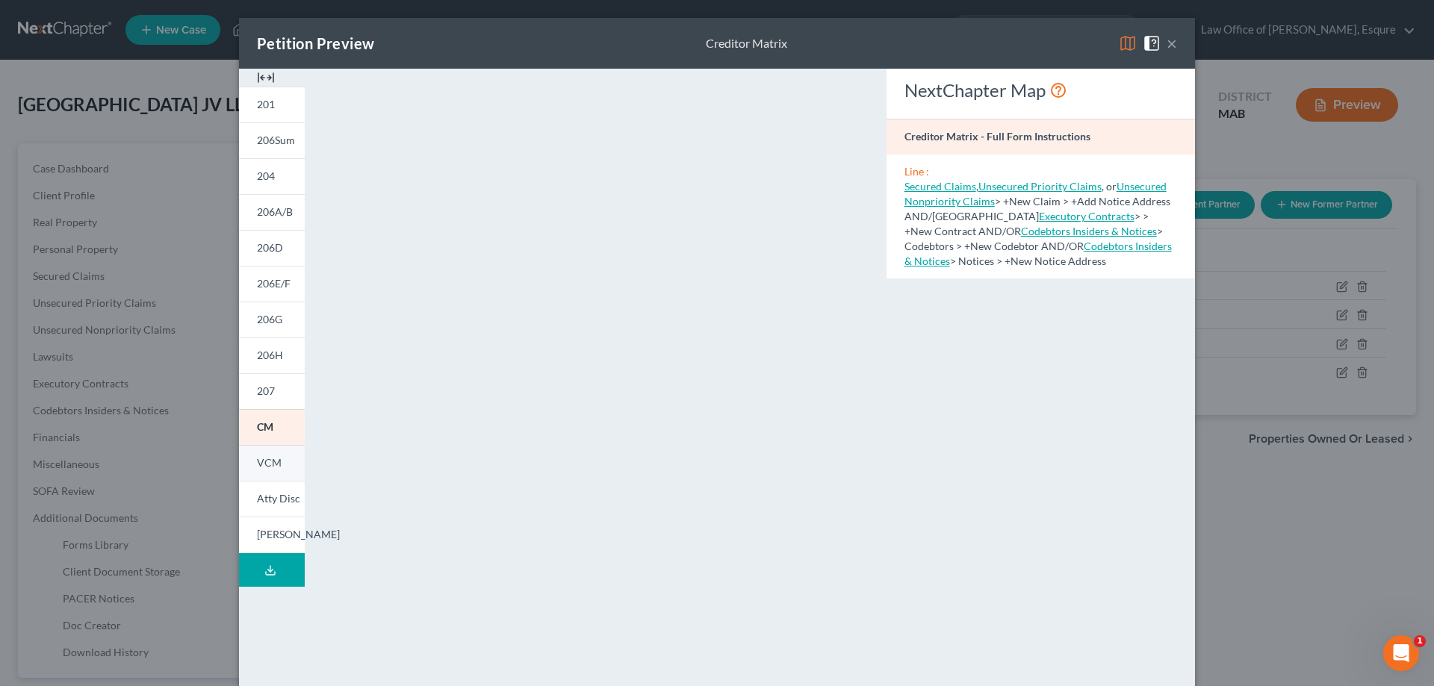
click at [261, 467] on span "VCM" at bounding box center [269, 462] width 25 height 13
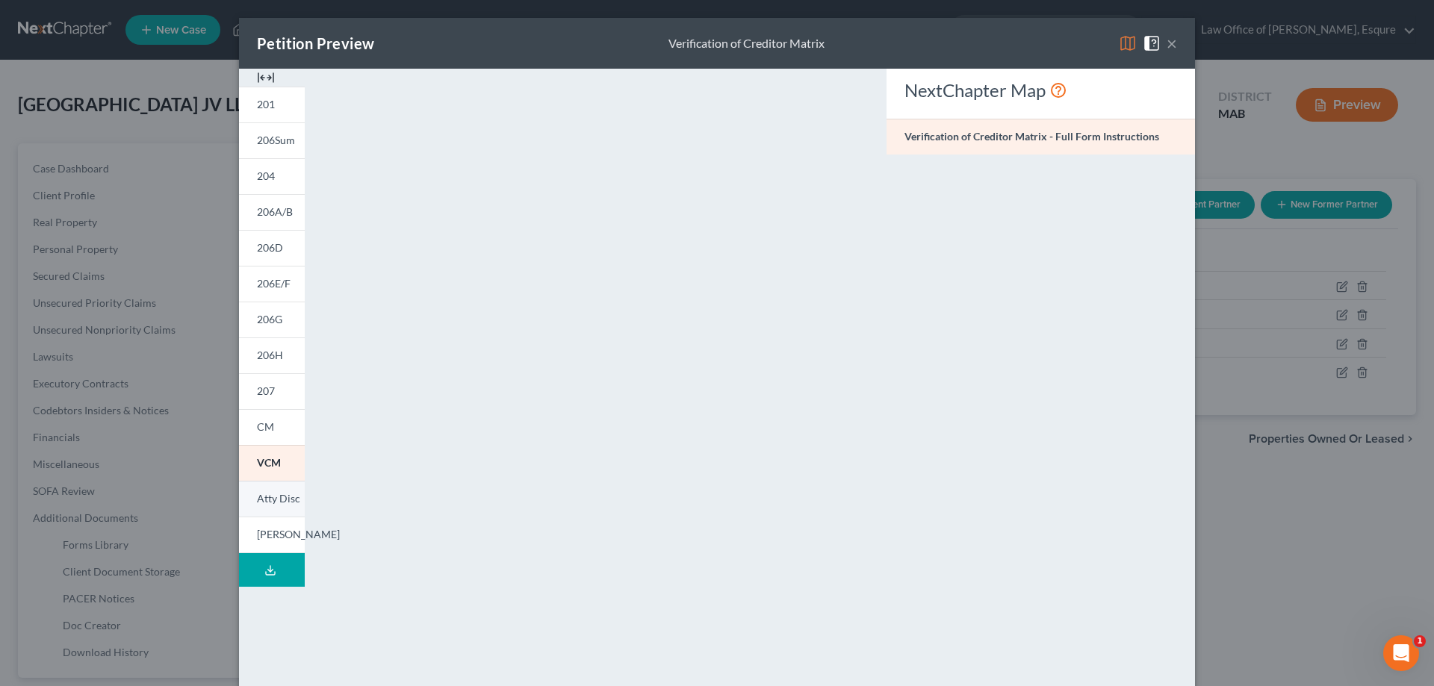
click at [264, 503] on span "Atty Disc" at bounding box center [278, 498] width 43 height 13
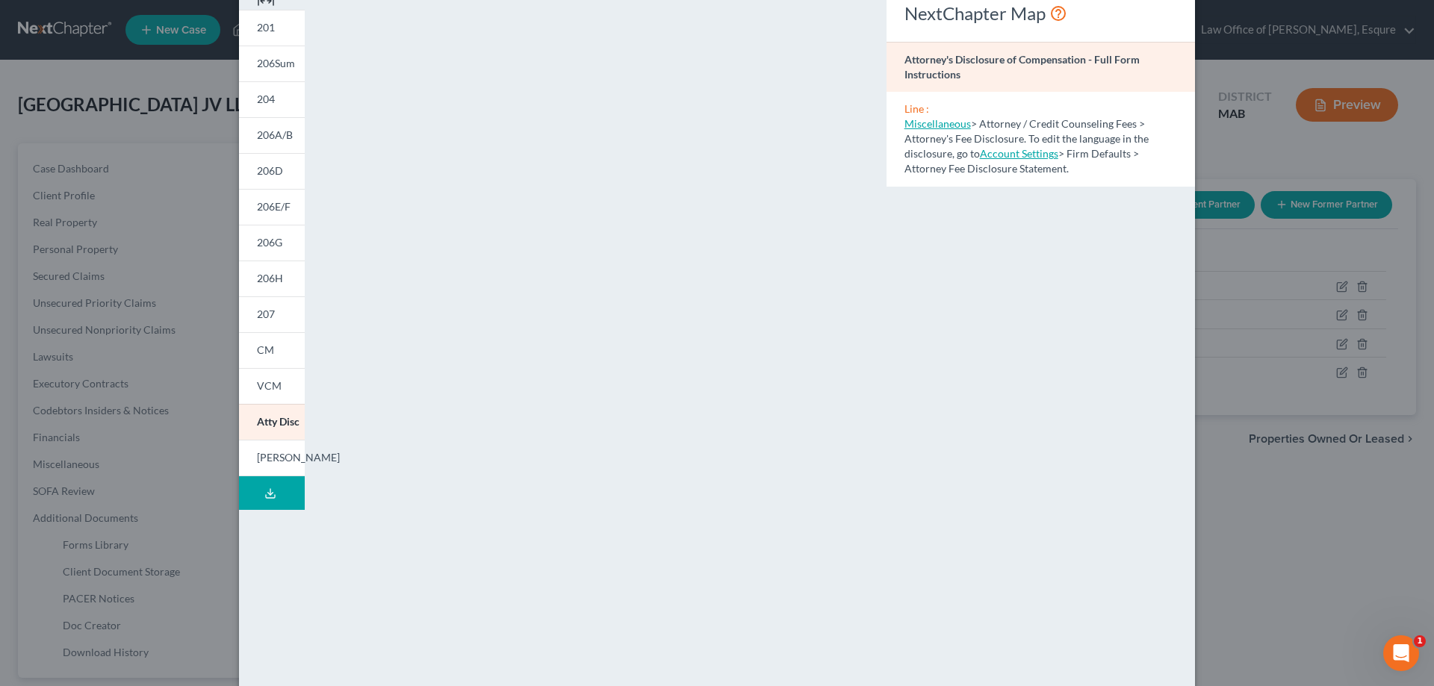
scroll to position [156, 0]
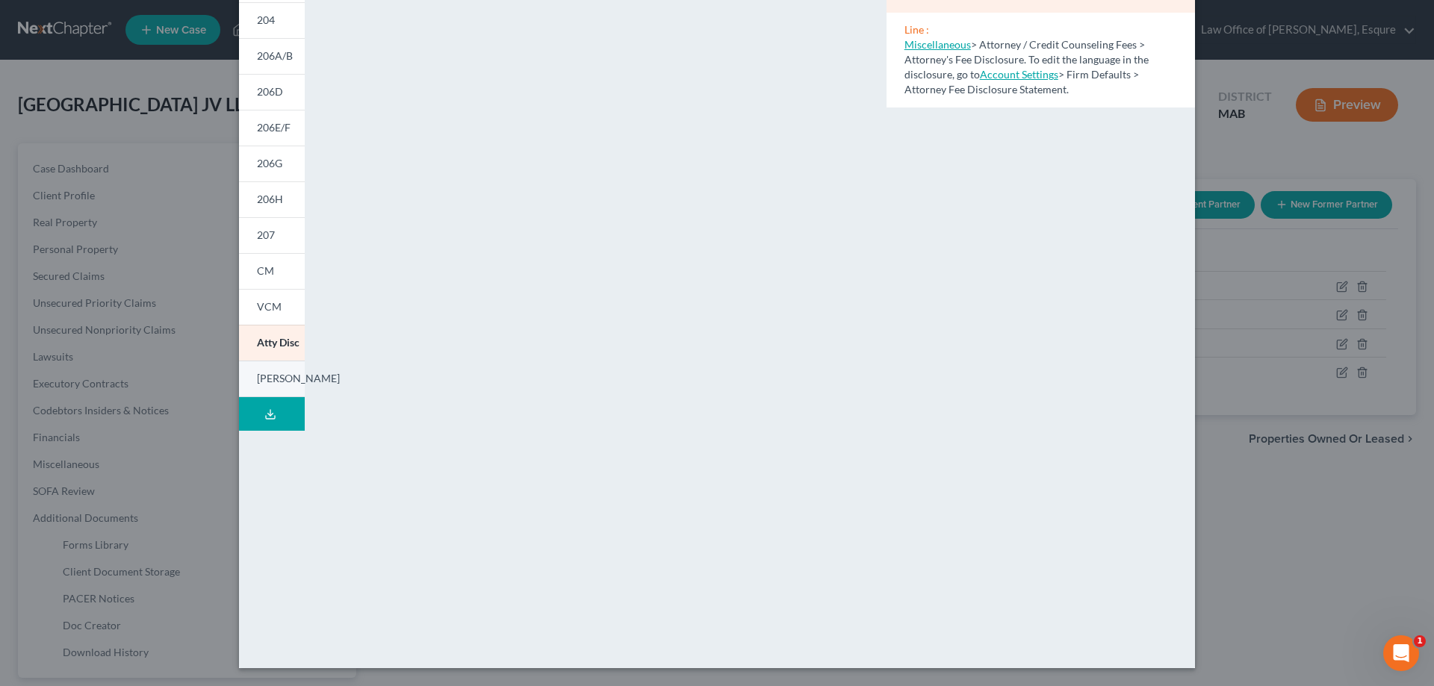
click at [258, 378] on span "[PERSON_NAME]" at bounding box center [298, 378] width 83 height 13
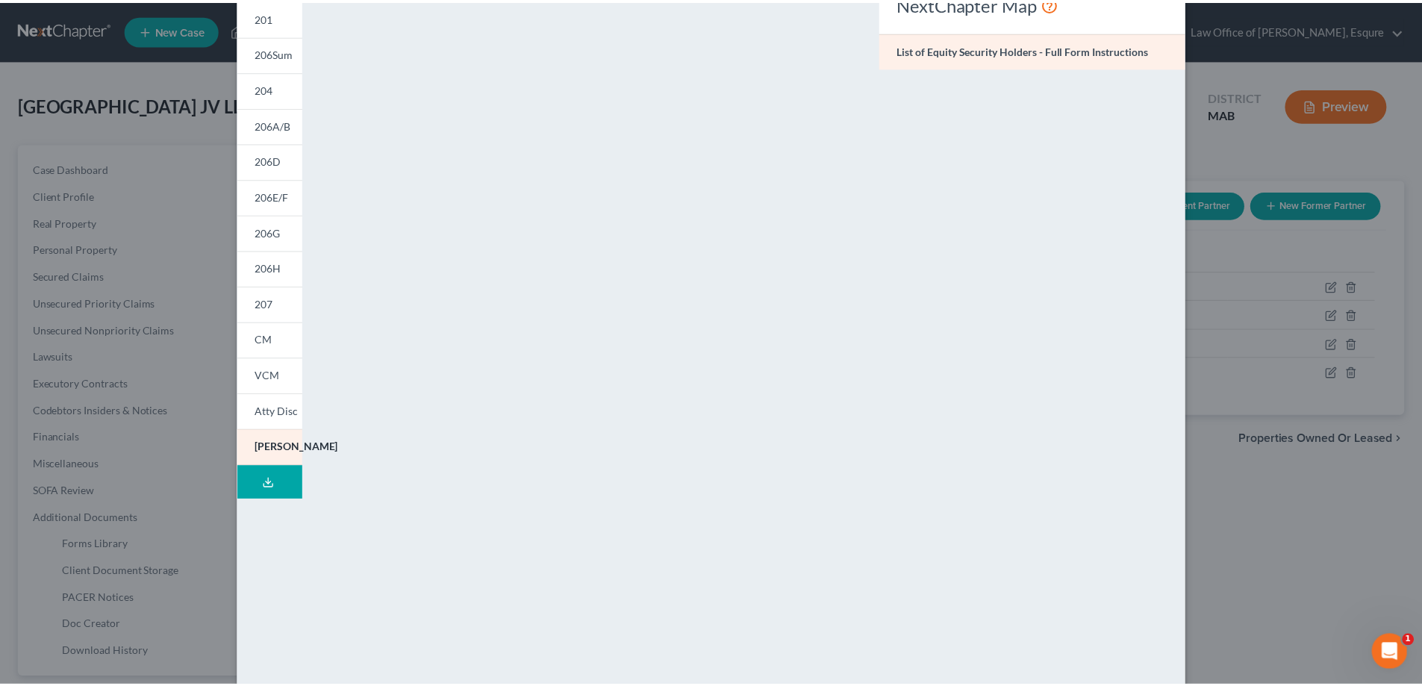
scroll to position [0, 0]
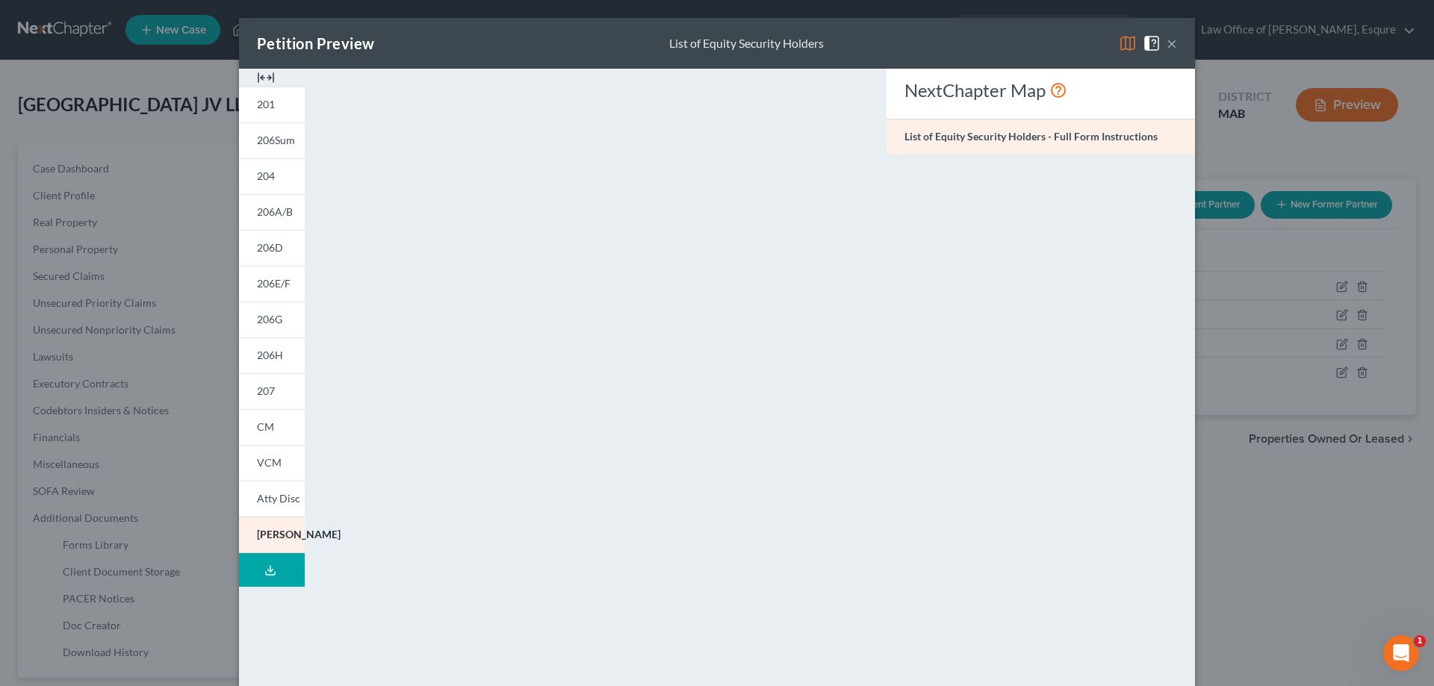
click at [119, 408] on div "Petition Preview List of Equity Security Holders × 201 206Sum 204 206A/B 206D 2…" at bounding box center [717, 343] width 1434 height 686
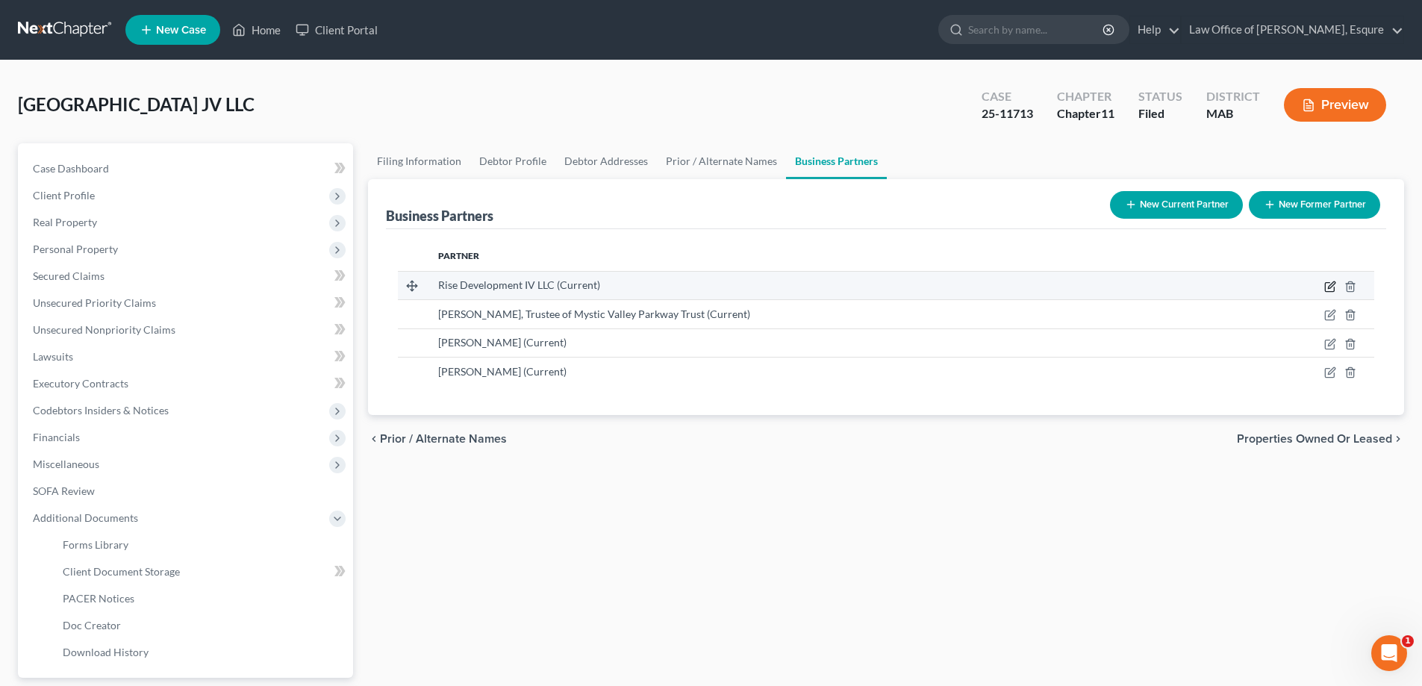
click at [1328, 284] on icon "button" at bounding box center [1331, 287] width 12 height 12
select select "22"
select select "6"
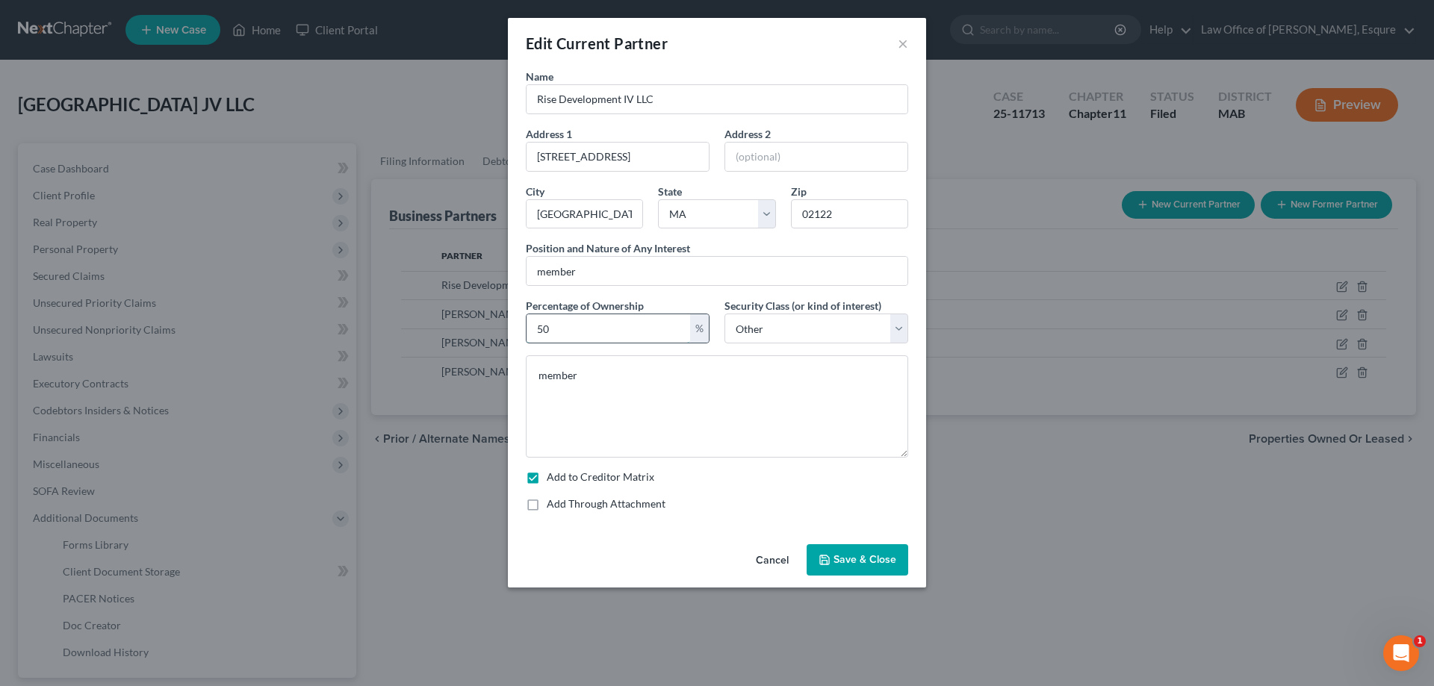
drag, startPoint x: 554, startPoint y: 328, endPoint x: 568, endPoint y: 326, distance: 14.3
click at [553, 328] on input "50" at bounding box center [608, 328] width 164 height 28
type input "50.00"
click at [847, 559] on span "Save & Close" at bounding box center [864, 559] width 63 height 13
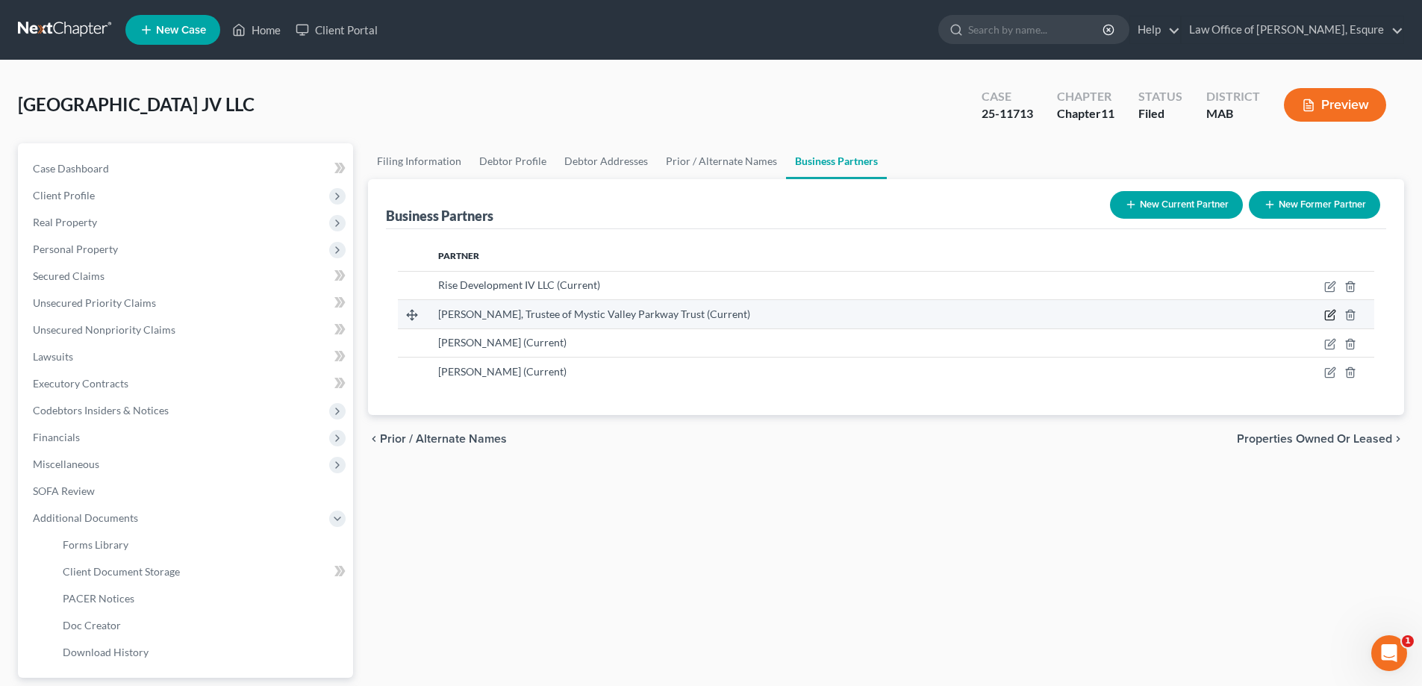
click at [1329, 315] on icon "button" at bounding box center [1331, 314] width 7 height 7
select select "22"
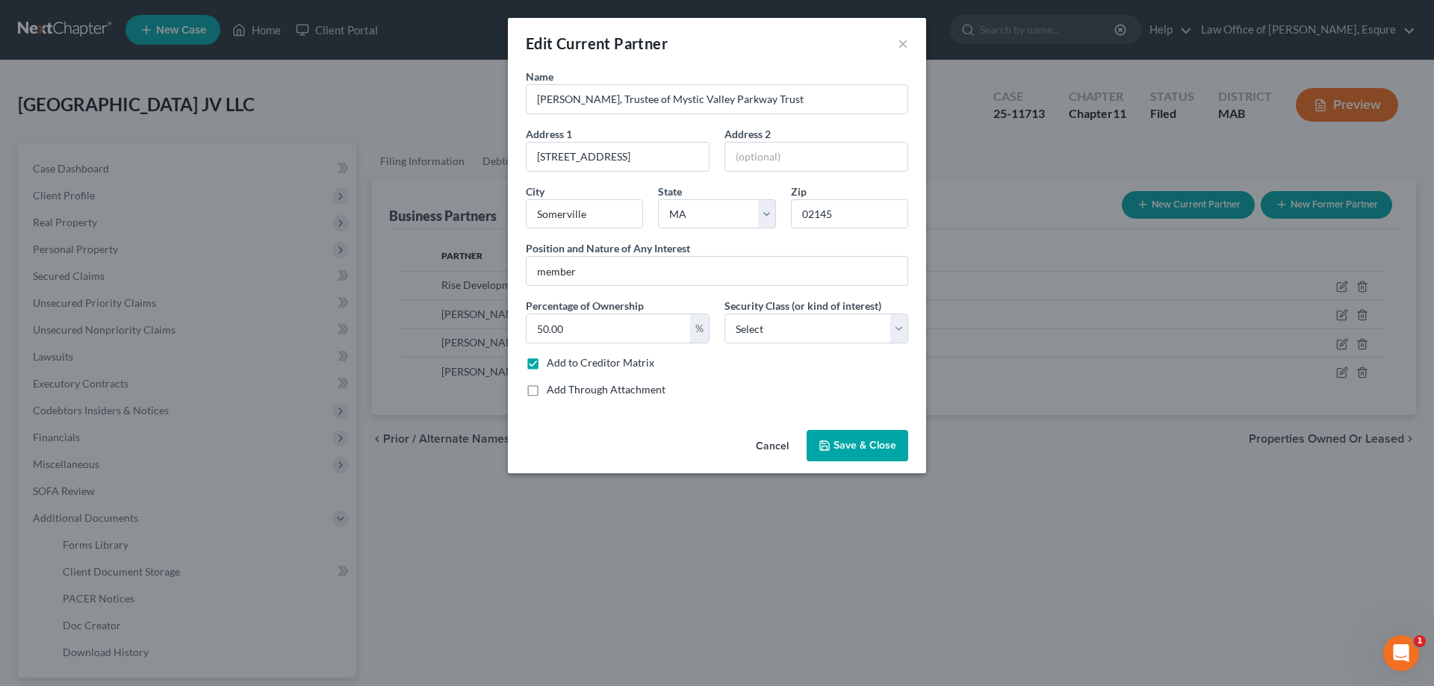
click at [861, 444] on span "Save & Close" at bounding box center [864, 445] width 63 height 13
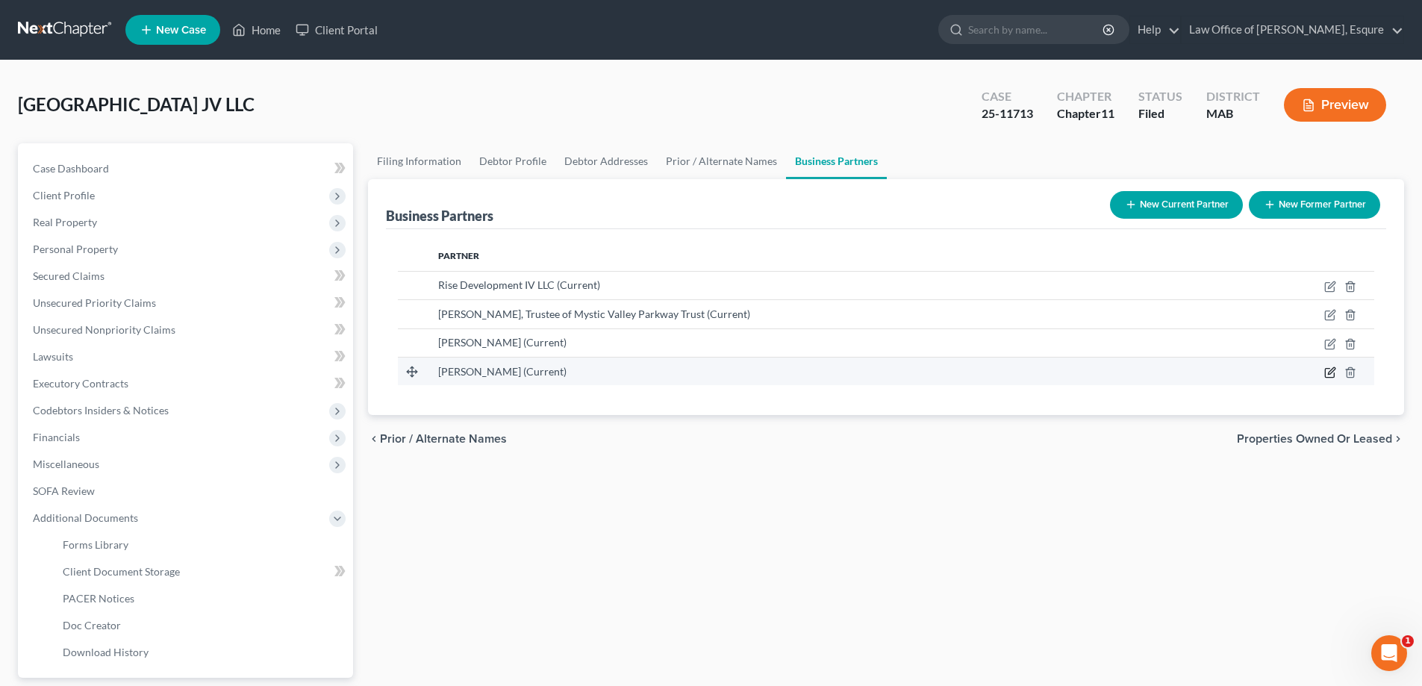
click at [1331, 373] on icon "button" at bounding box center [1331, 373] width 12 height 12
select select "22"
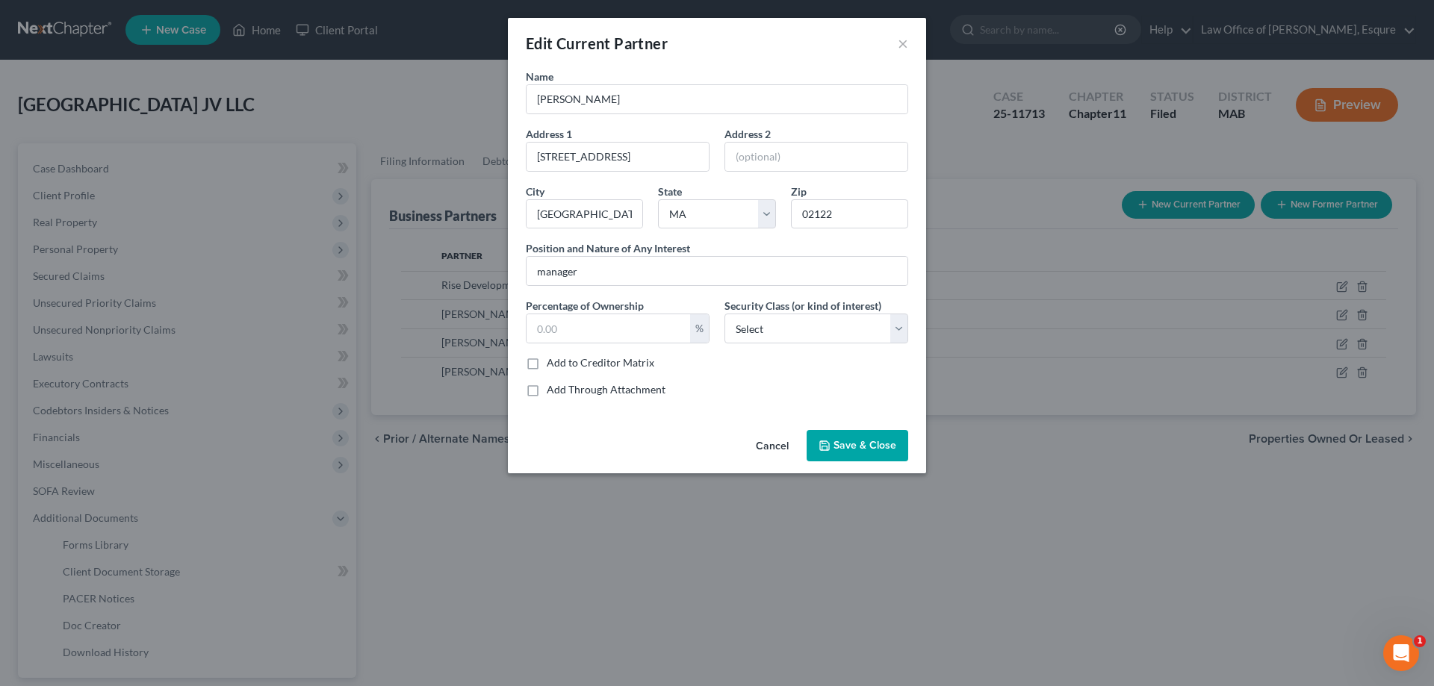
click at [547, 365] on label "Add to Creditor Matrix" at bounding box center [601, 362] width 108 height 15
click at [553, 365] on input "Add to Creditor Matrix" at bounding box center [558, 360] width 10 height 10
checkbox input "true"
click at [857, 443] on span "Save & Close" at bounding box center [864, 445] width 63 height 13
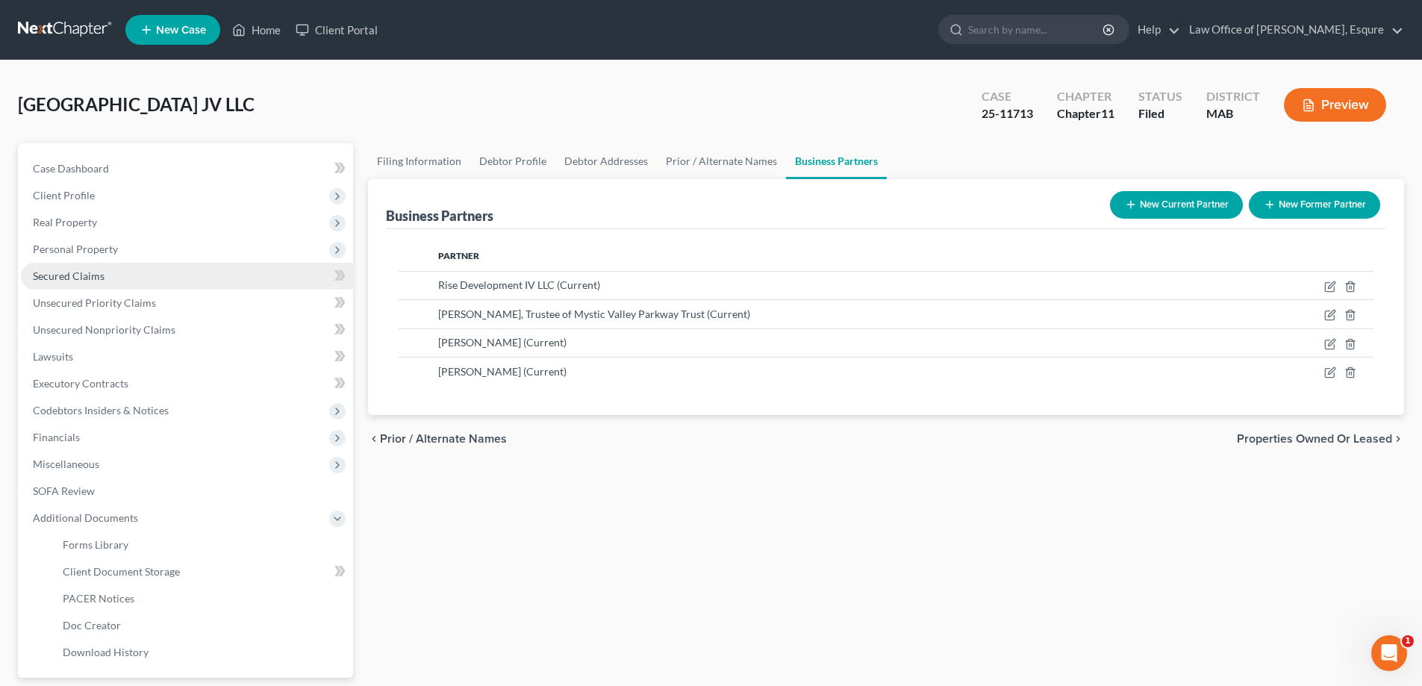
click at [58, 276] on span "Secured Claims" at bounding box center [69, 276] width 72 height 13
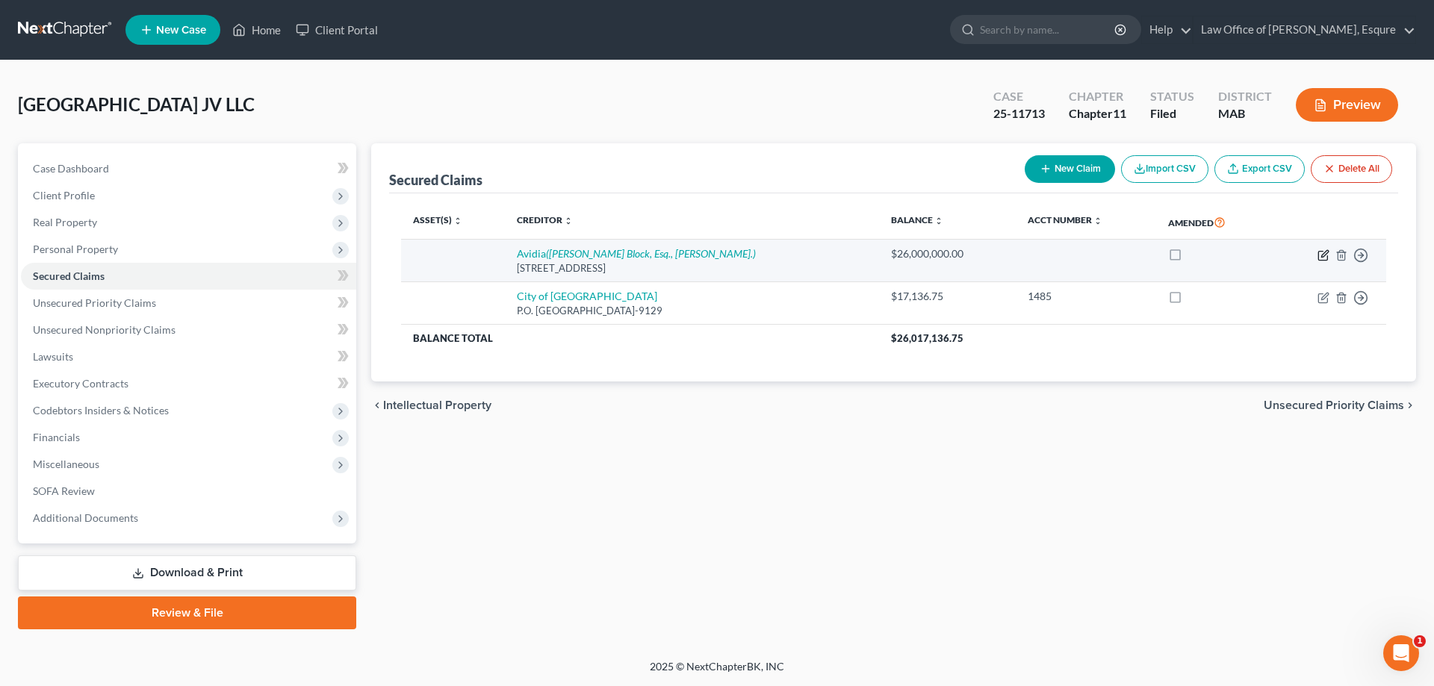
click at [1323, 256] on icon "button" at bounding box center [1324, 253] width 7 height 7
select select "22"
select select "0"
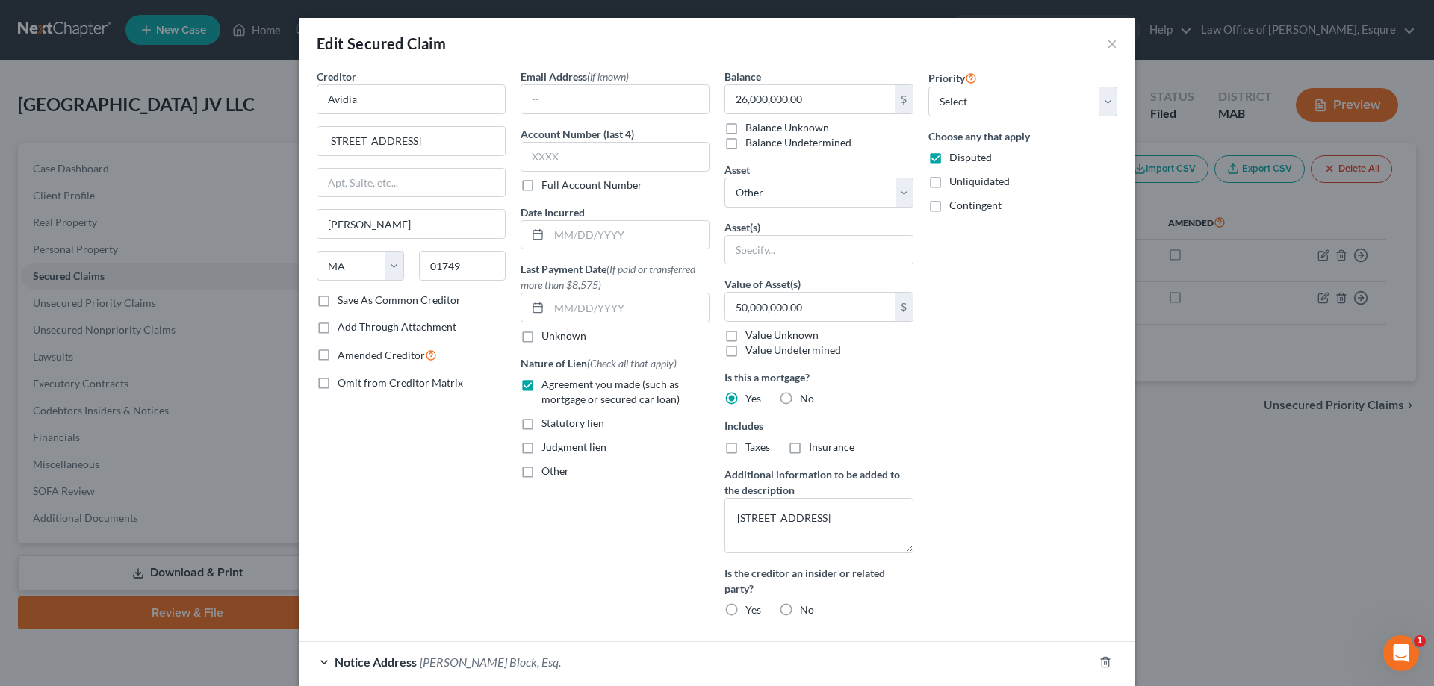
click at [800, 610] on label "No" at bounding box center [807, 610] width 14 height 15
click at [806, 610] on input "No" at bounding box center [811, 608] width 10 height 10
radio input "true"
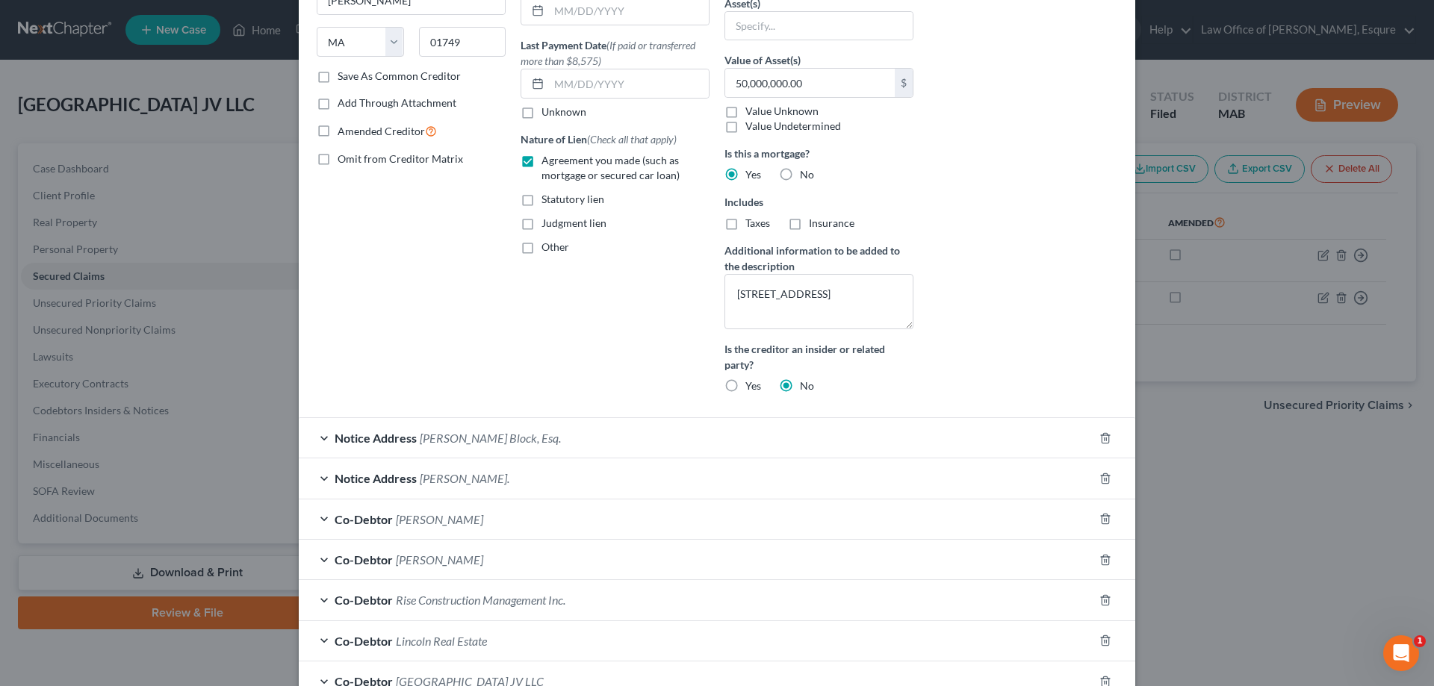
scroll to position [365, 0]
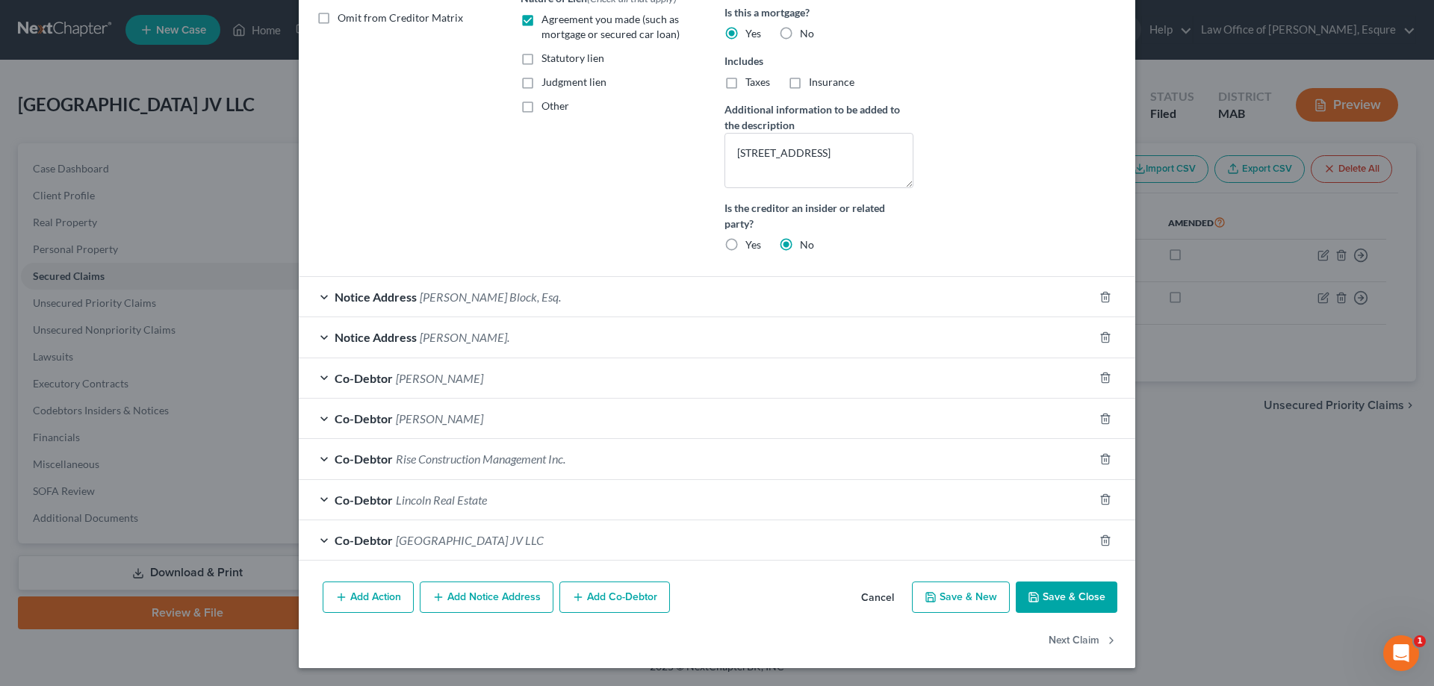
click at [354, 377] on span "Co-Debtor" at bounding box center [364, 378] width 58 height 14
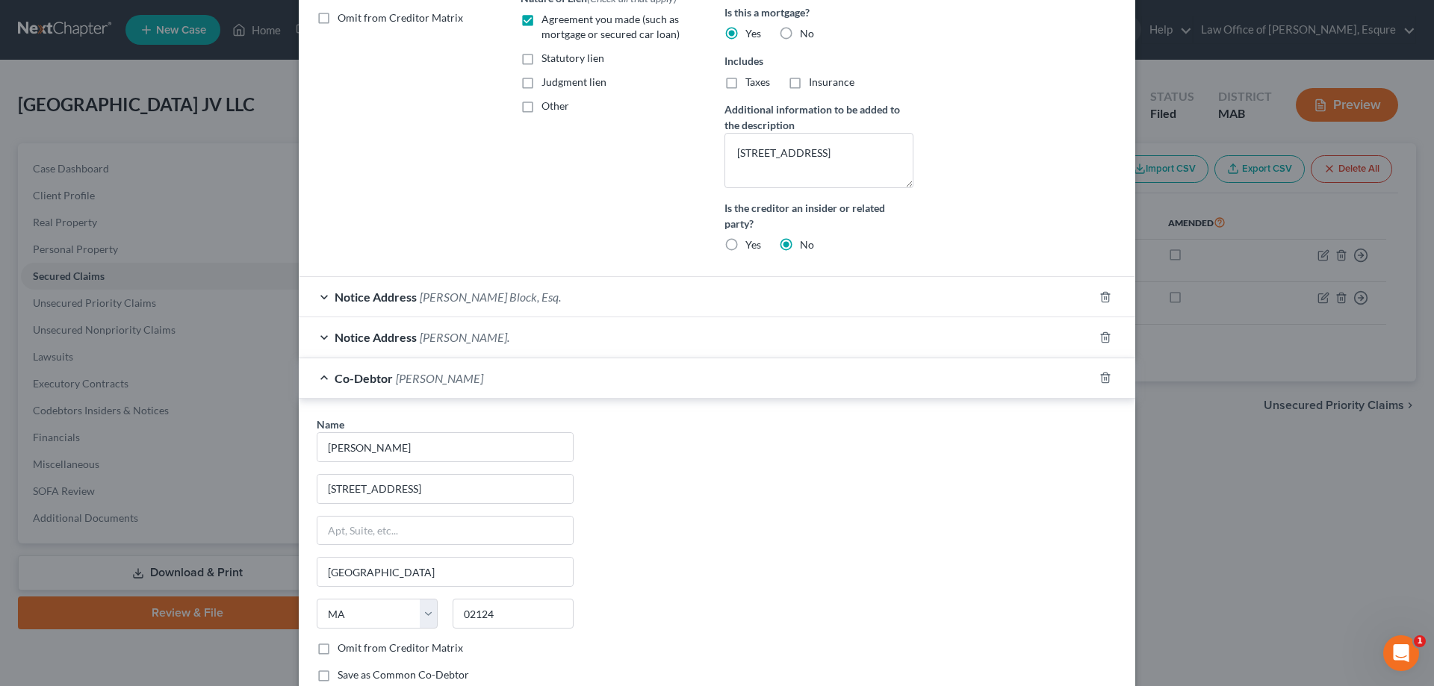
click at [1296, 511] on div "Edit Secured Claim × Creditor * Avidia 42 Main Street Hudson State AL AK AR AZ …" at bounding box center [717, 343] width 1434 height 686
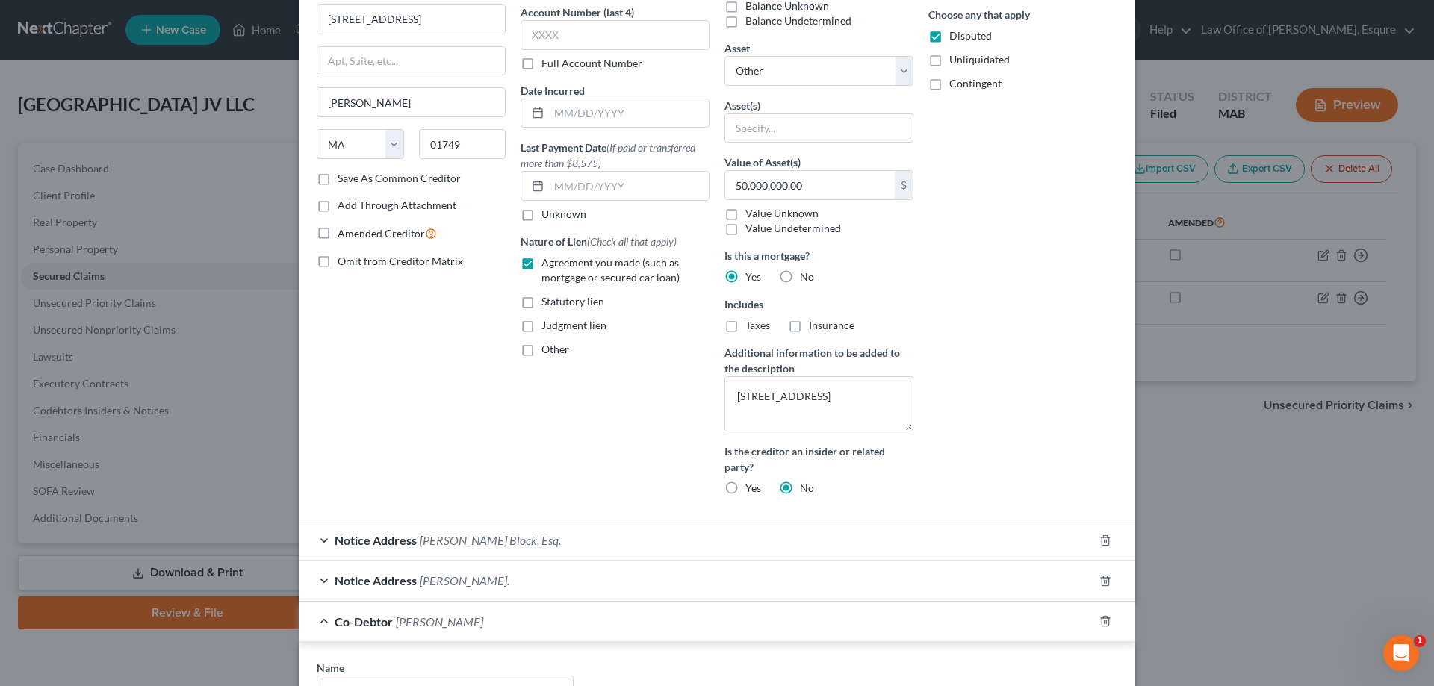
scroll to position [0, 0]
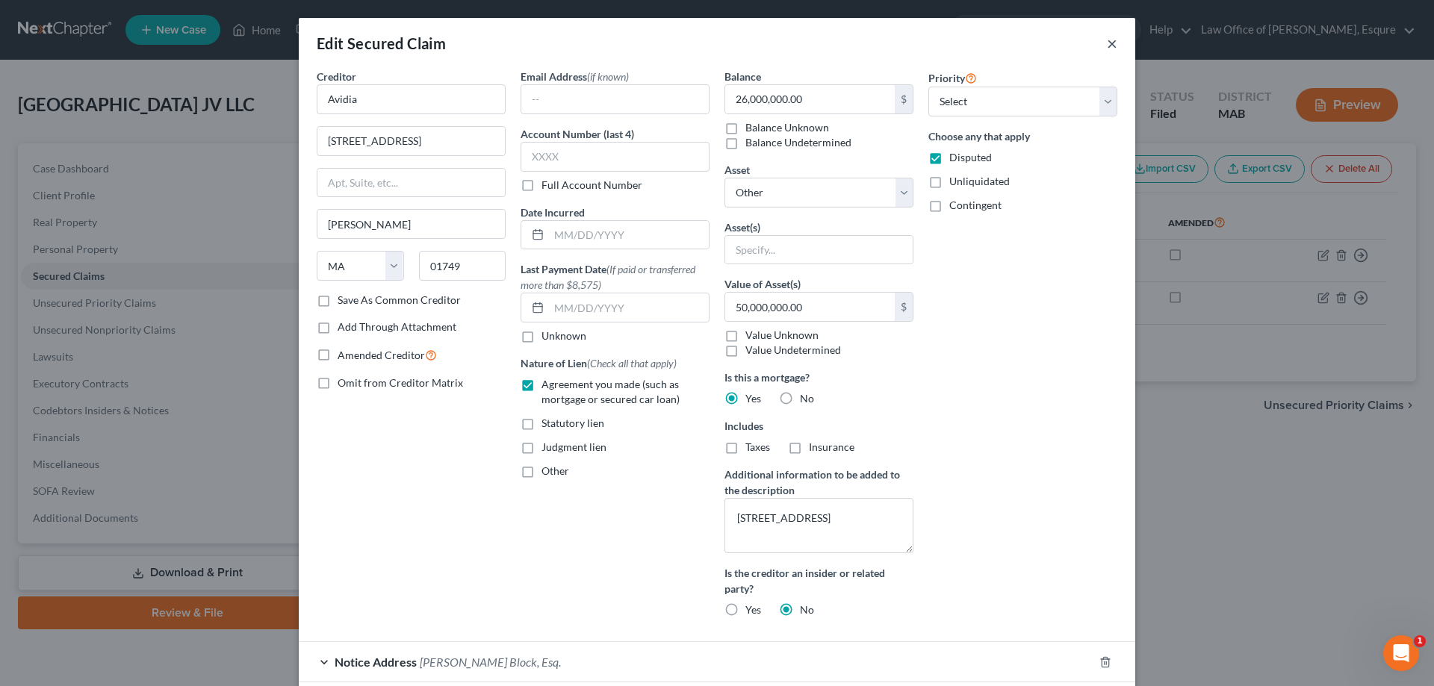
click at [1107, 43] on button "×" at bounding box center [1112, 43] width 10 height 18
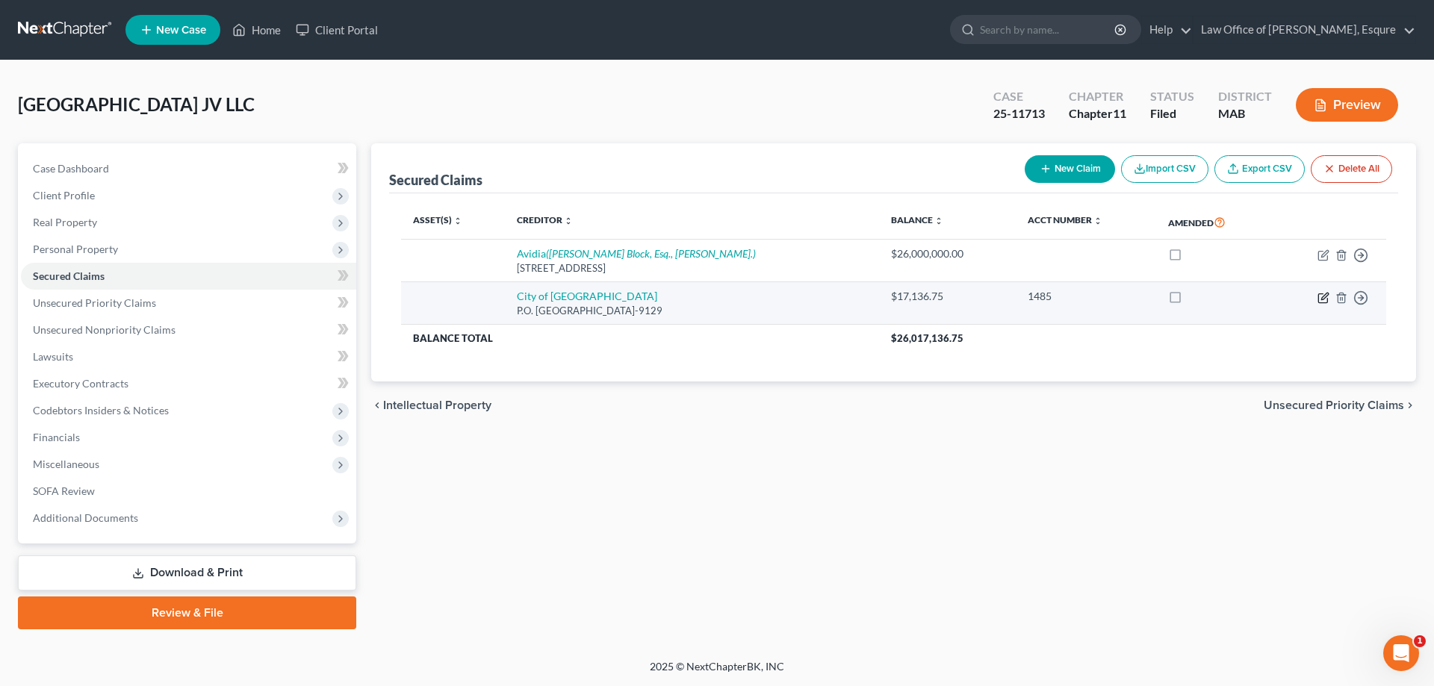
click at [1321, 295] on icon "button" at bounding box center [1323, 298] width 12 height 12
select select "22"
select select "0"
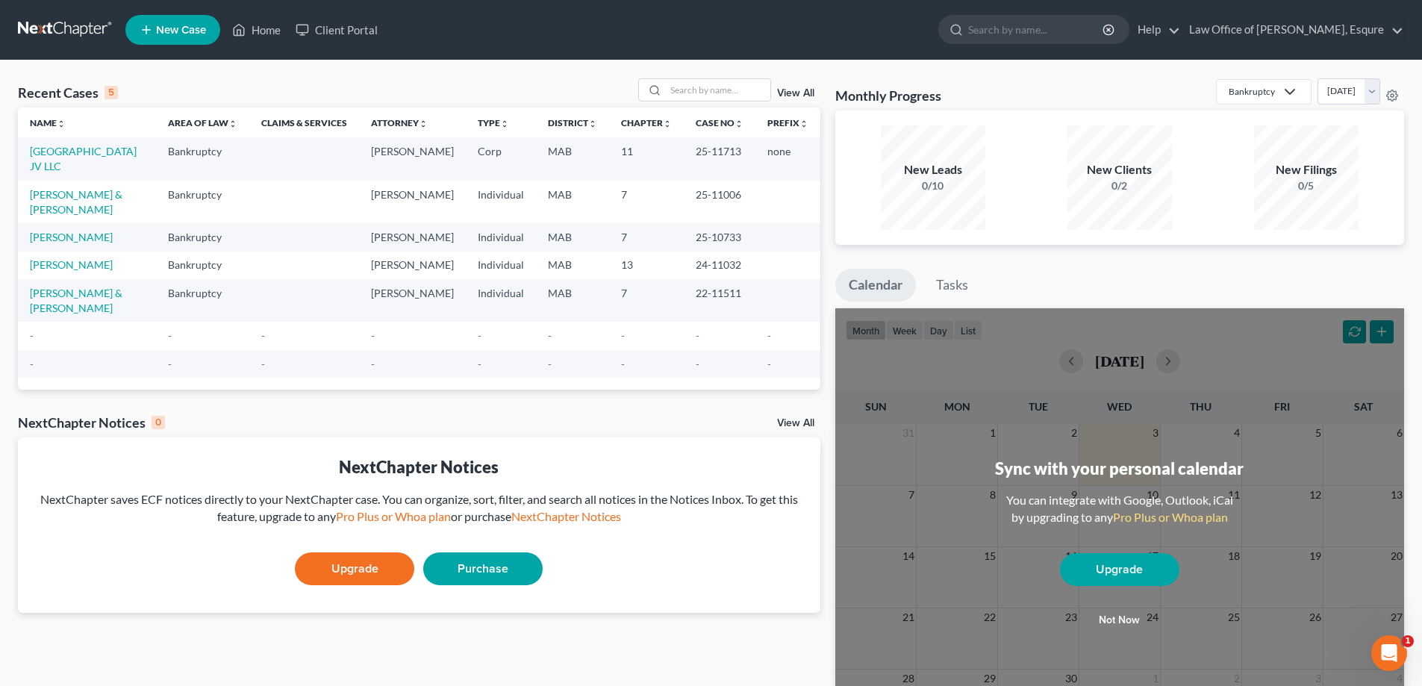
click at [71, 158] on td "[GEOGRAPHIC_DATA] JV LLC" at bounding box center [87, 158] width 138 height 43
click at [273, 437] on div "Recent Cases 5 View All Name unfold_more expand_more expand_less Area of Law un…" at bounding box center [419, 447] width 818 height 739
click at [64, 157] on link "[GEOGRAPHIC_DATA] JV LLC" at bounding box center [83, 159] width 107 height 28
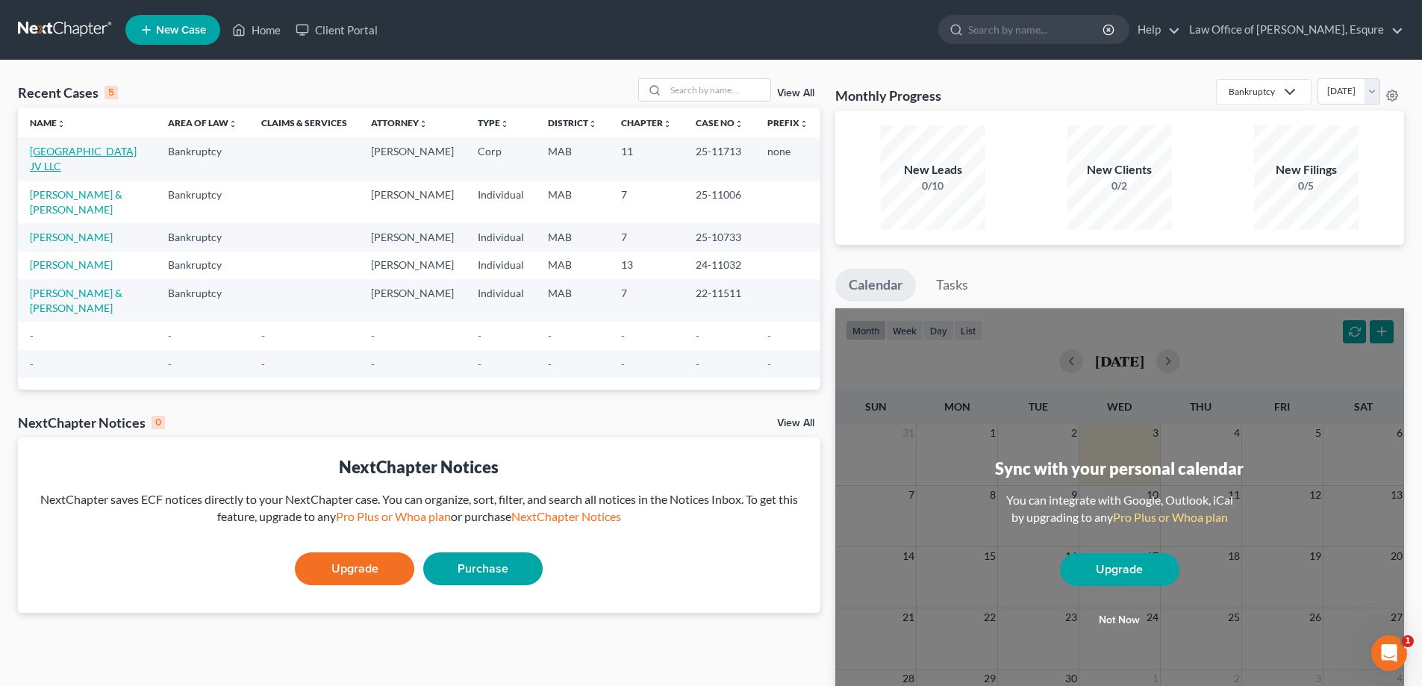
click at [64, 157] on link "[GEOGRAPHIC_DATA] JV LLC" at bounding box center [83, 159] width 107 height 28
select select "6"
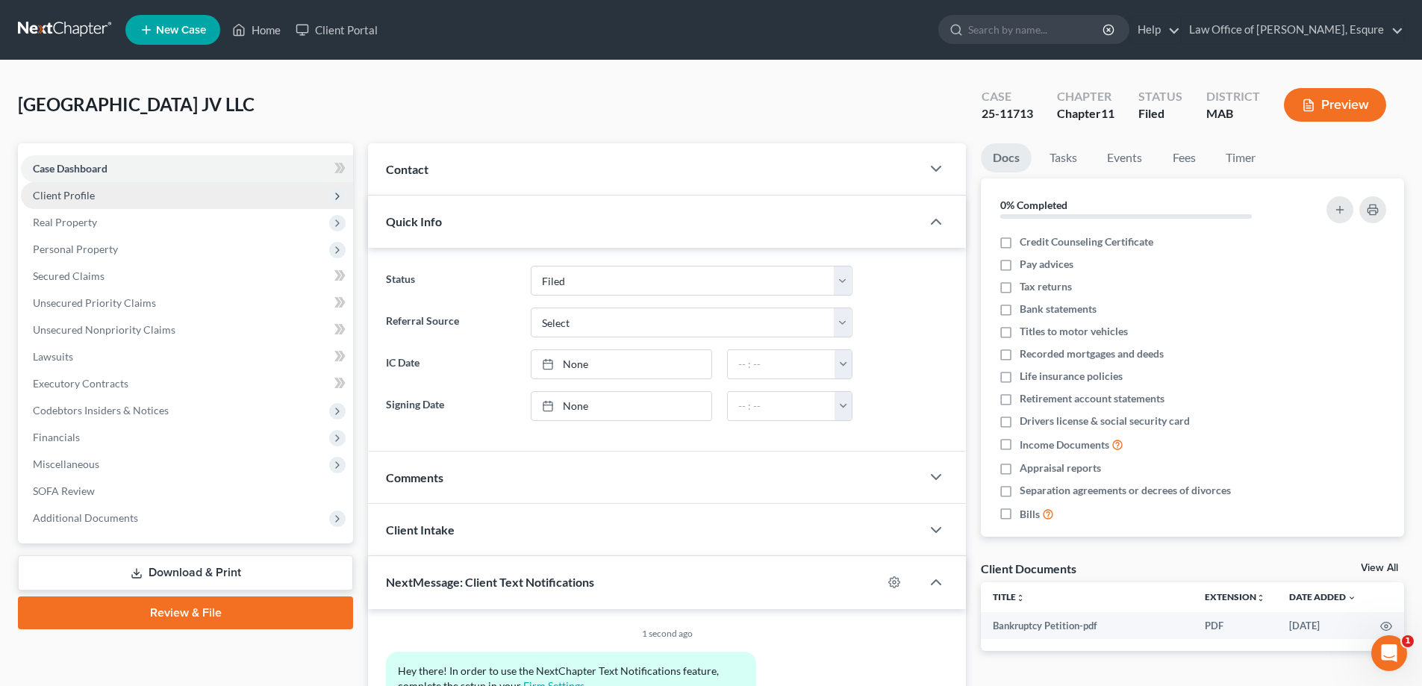
click at [73, 197] on span "Client Profile" at bounding box center [64, 195] width 62 height 13
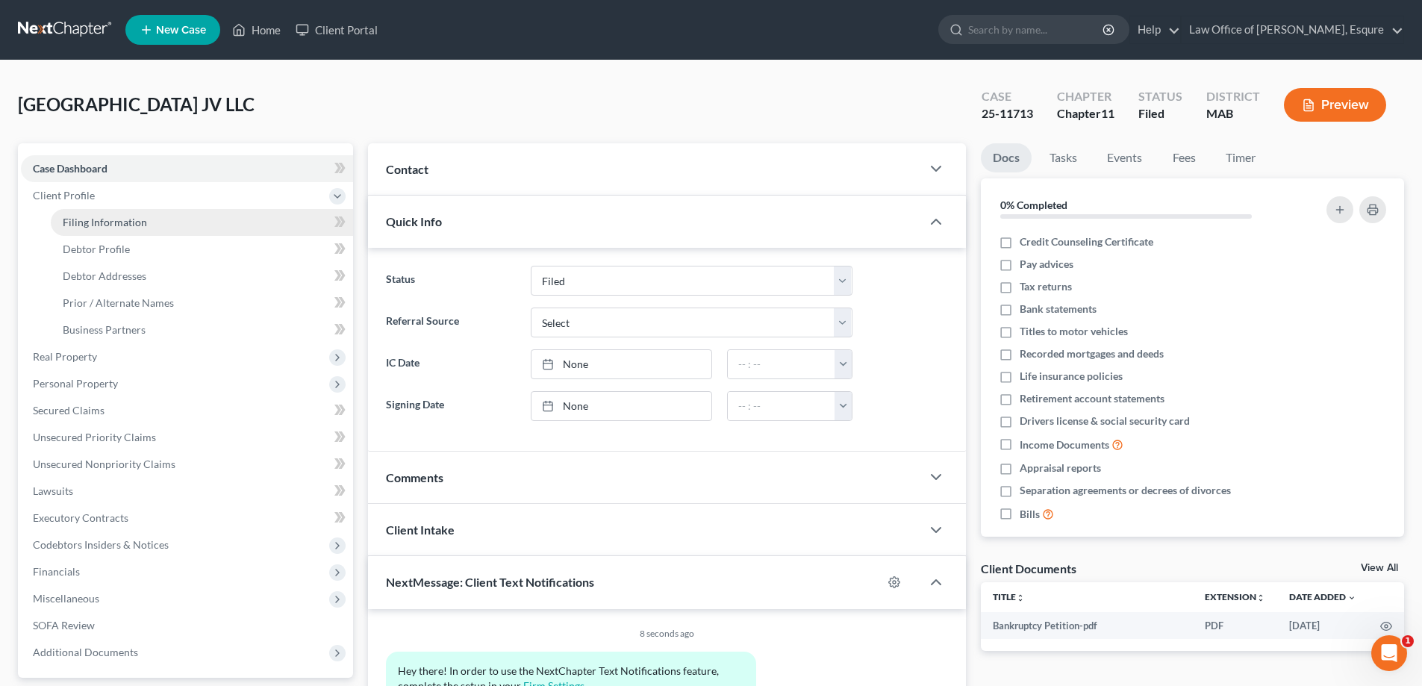
click at [115, 223] on span "Filing Information" at bounding box center [105, 222] width 84 height 13
select select "5"
select select "1"
select select "39"
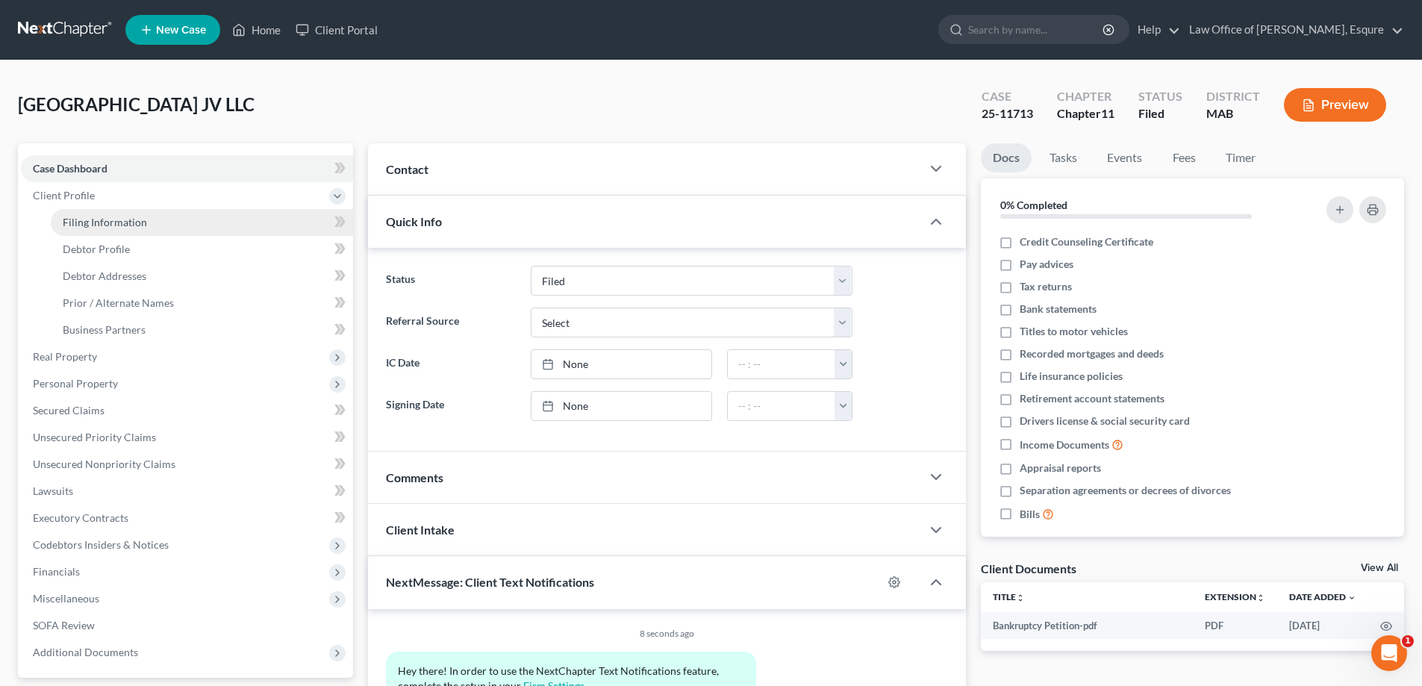
select select "0"
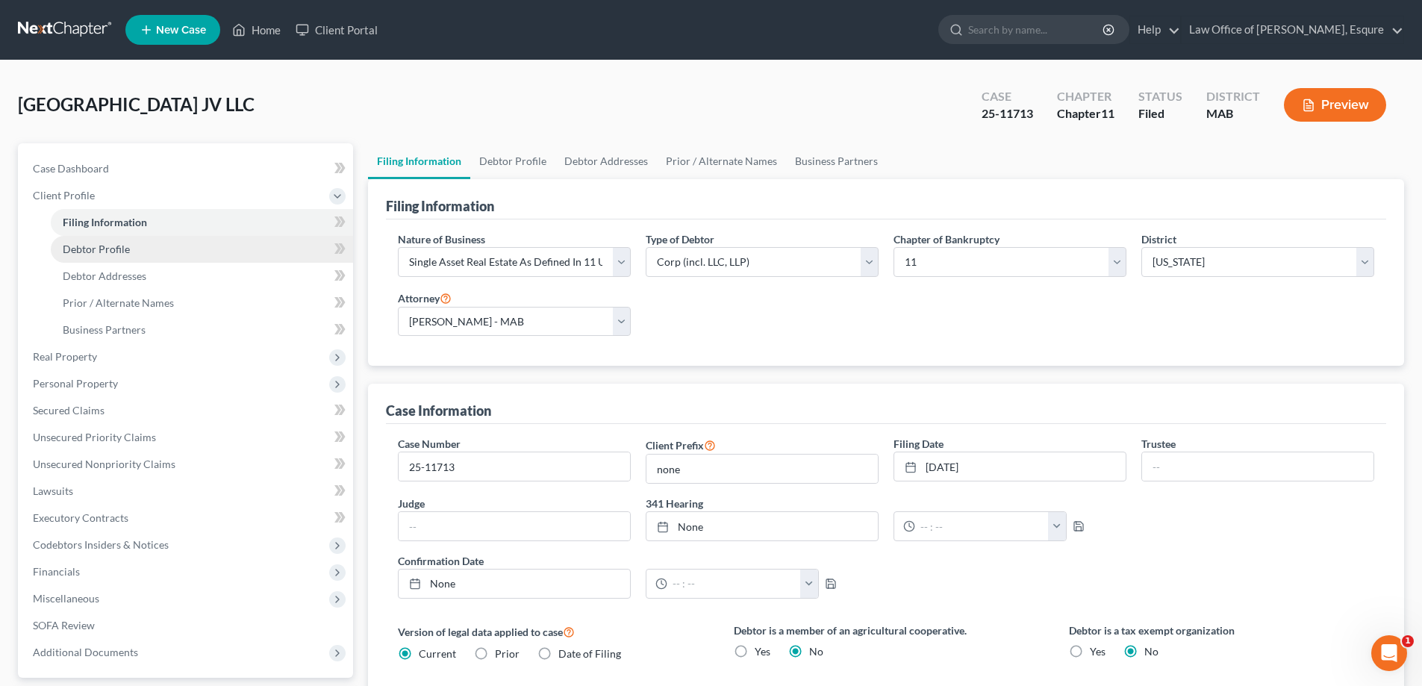
click at [108, 252] on span "Debtor Profile" at bounding box center [96, 249] width 67 height 13
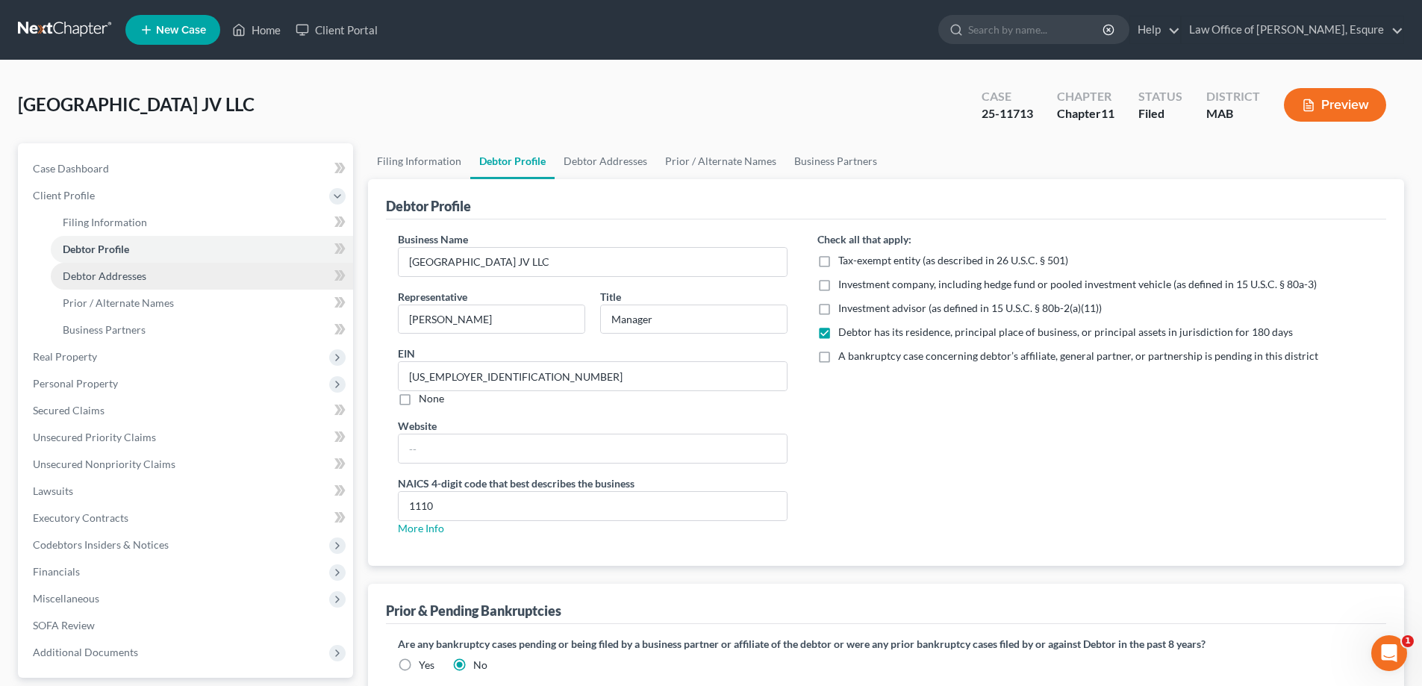
click at [102, 280] on span "Debtor Addresses" at bounding box center [105, 276] width 84 height 13
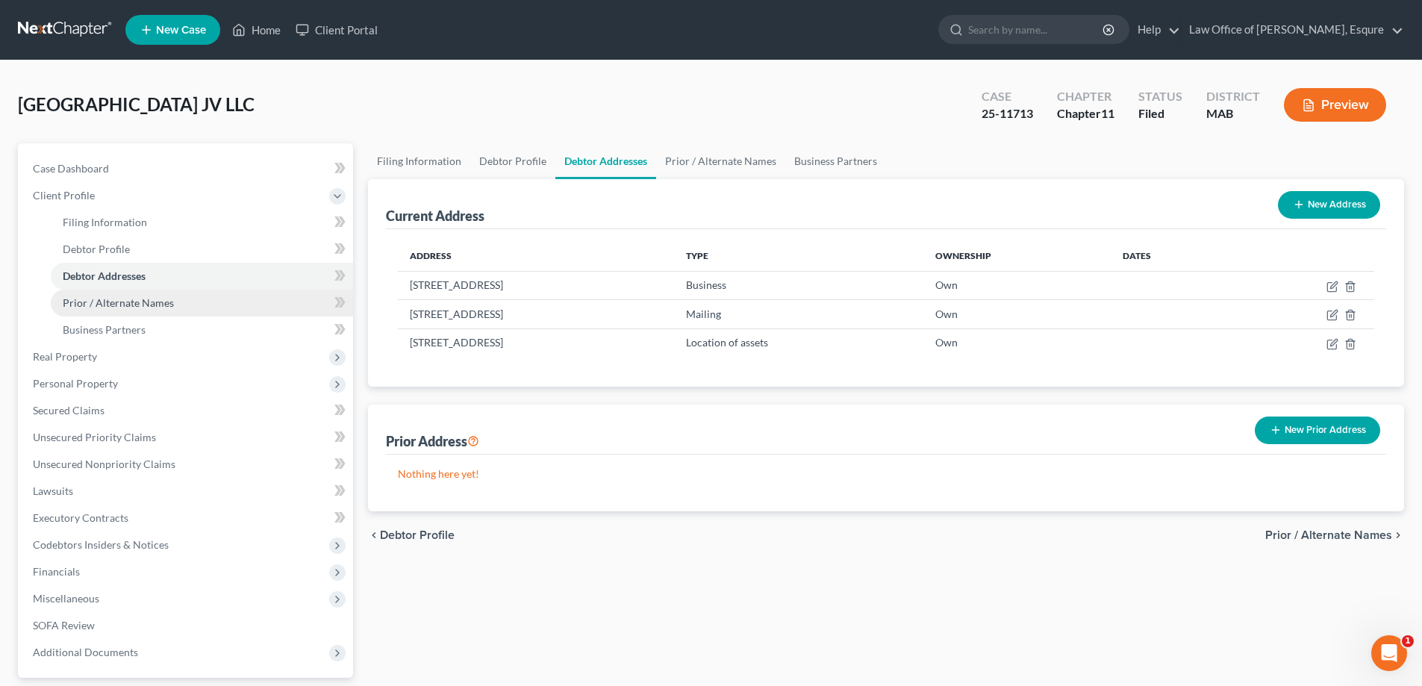
click at [100, 302] on span "Prior / Alternate Names" at bounding box center [118, 302] width 111 height 13
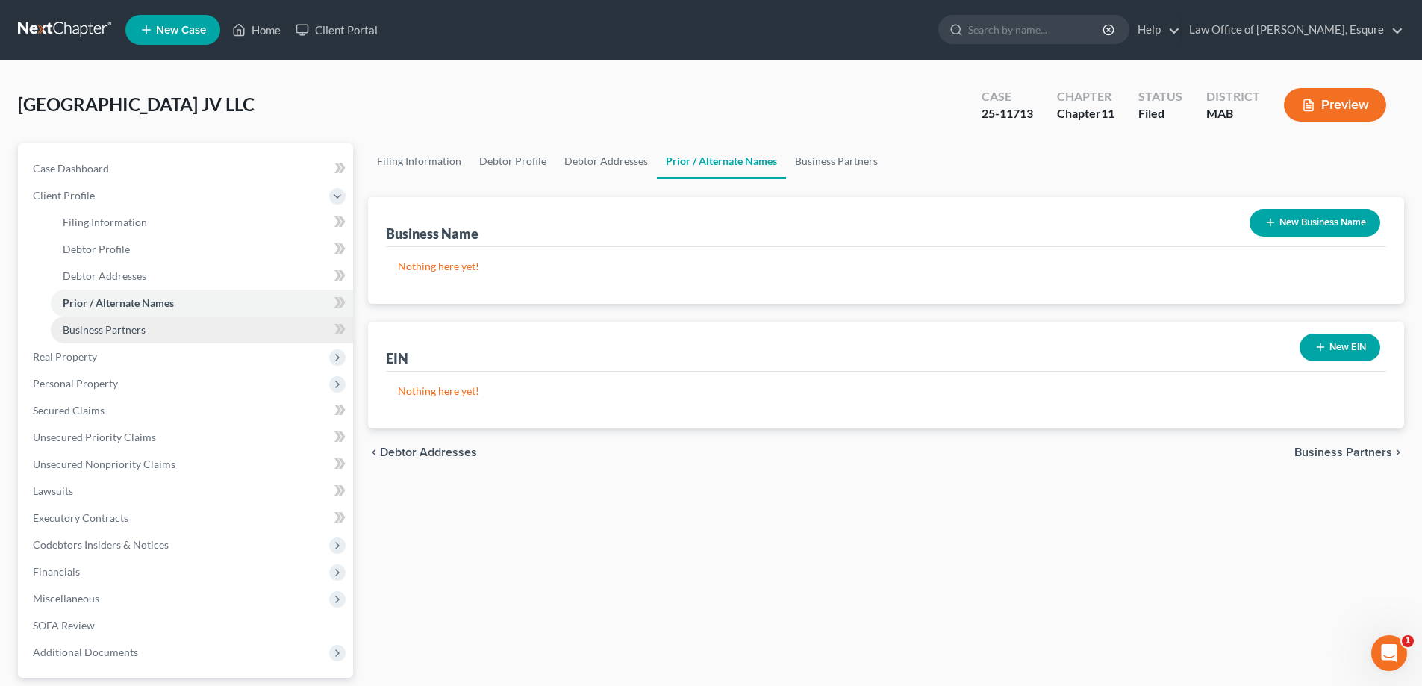
click at [94, 332] on span "Business Partners" at bounding box center [104, 329] width 83 height 13
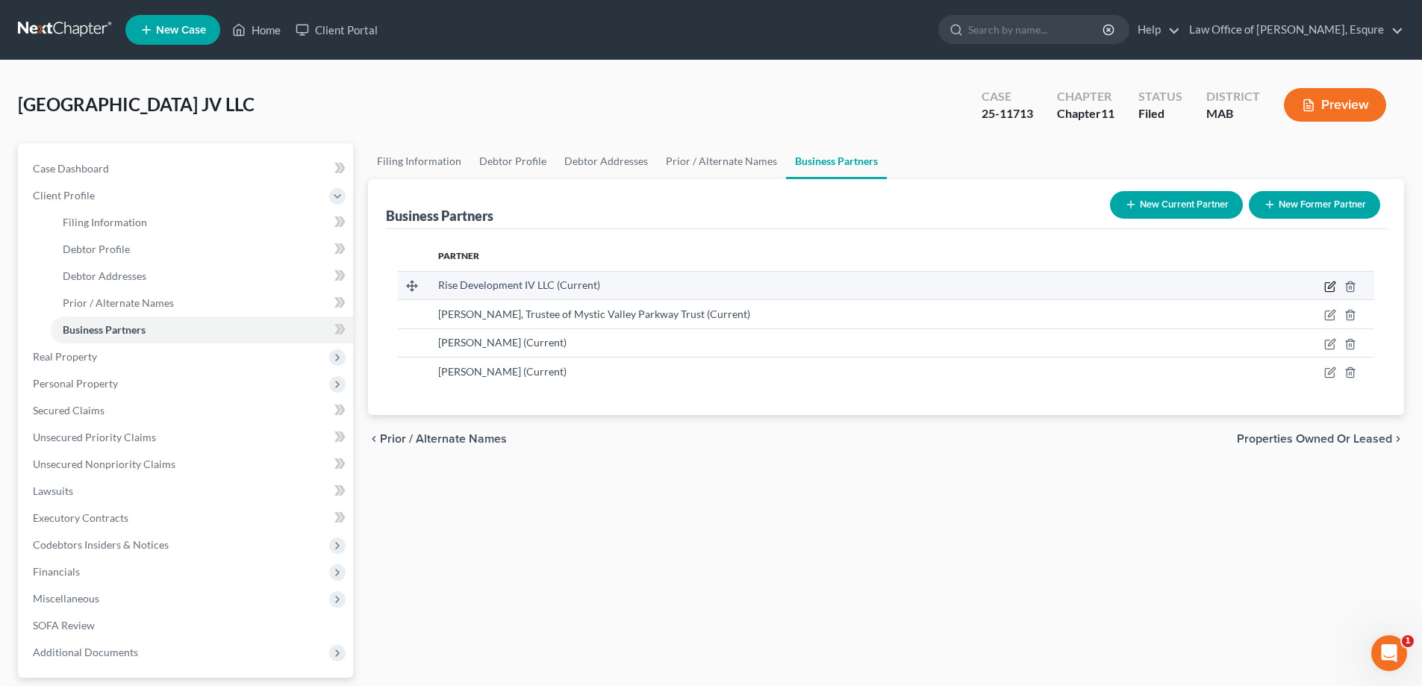
click at [1328, 284] on icon "button" at bounding box center [1331, 287] width 12 height 12
select select "22"
select select "6"
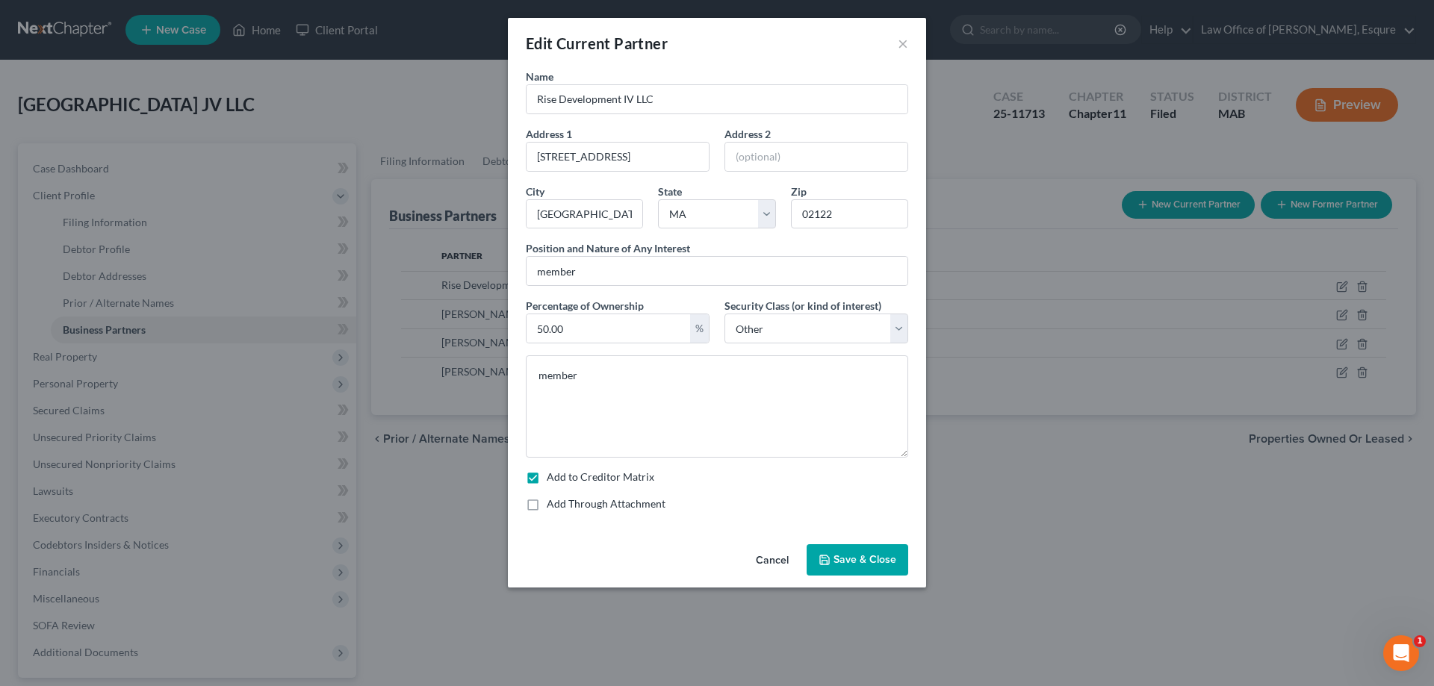
click at [856, 559] on span "Save & Close" at bounding box center [864, 559] width 63 height 13
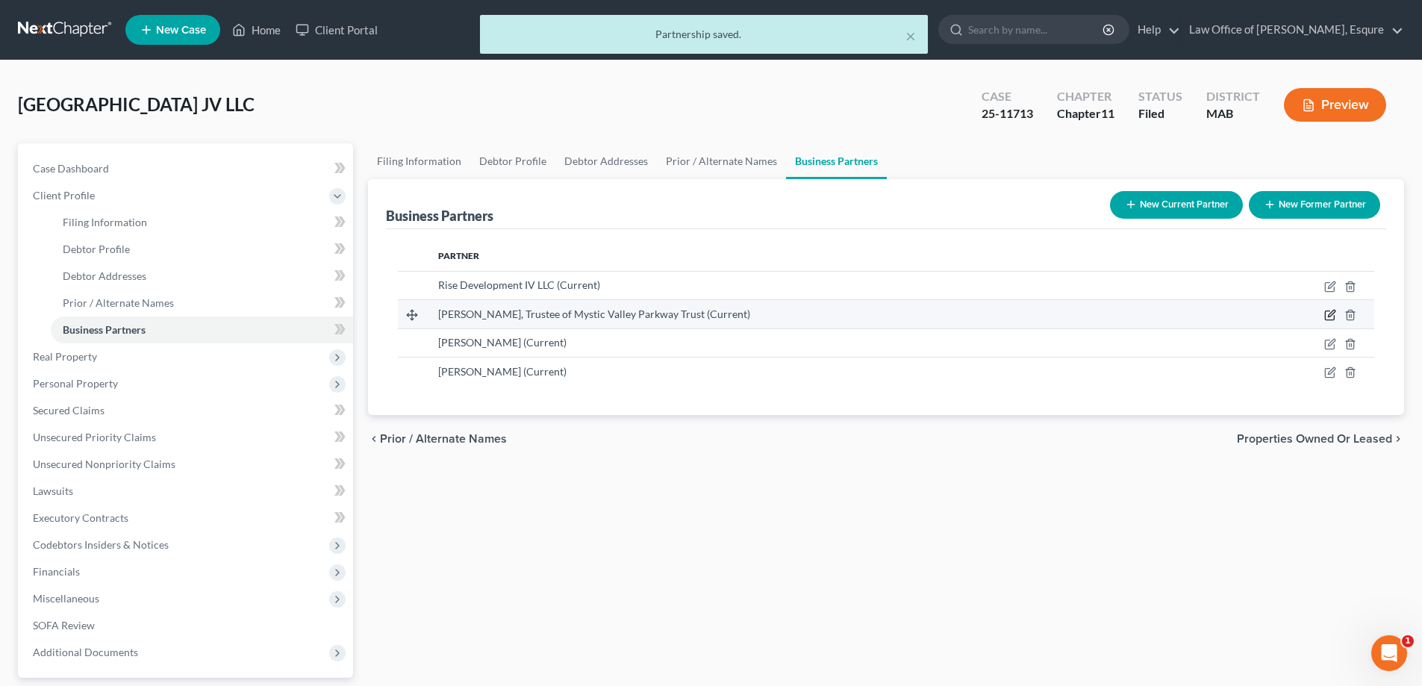
click at [1332, 314] on icon "button" at bounding box center [1331, 315] width 12 height 12
select select "22"
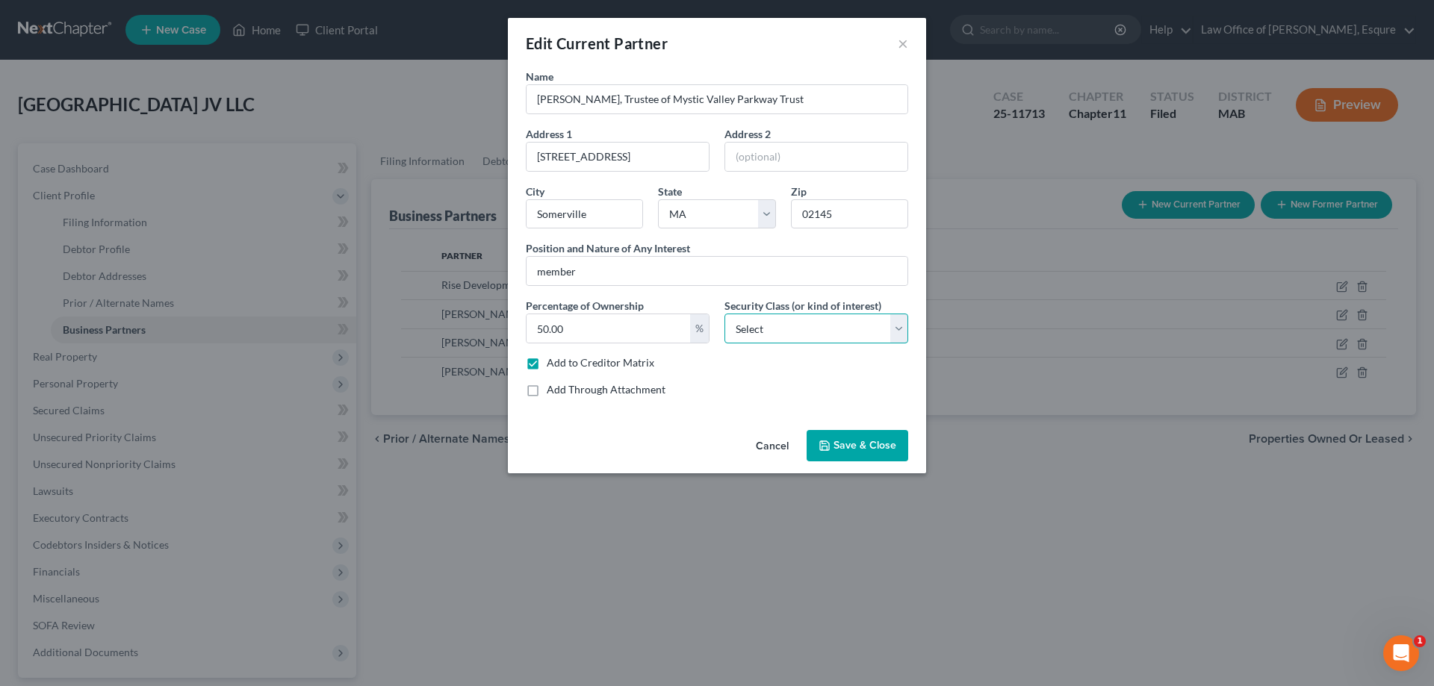
click at [899, 323] on select "Select Select Common Stockholder General Partner Limited Partner Managing Membe…" at bounding box center [816, 329] width 184 height 30
select select "6"
click at [724, 314] on select "Select Select Common Stockholder General Partner Limited Partner Managing Membe…" at bounding box center [816, 329] width 184 height 30
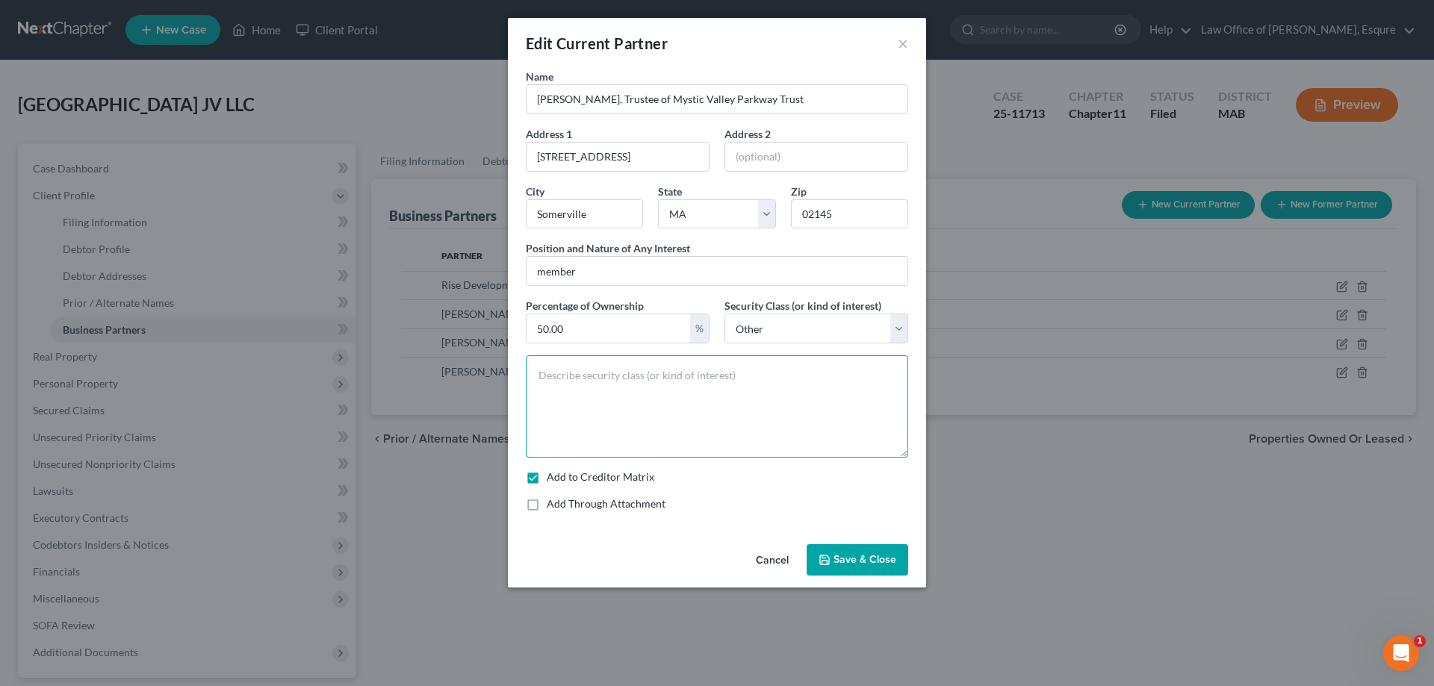
click at [538, 372] on textarea at bounding box center [717, 406] width 382 height 102
type textarea "member"
click at [865, 561] on span "Save & Close" at bounding box center [864, 559] width 63 height 13
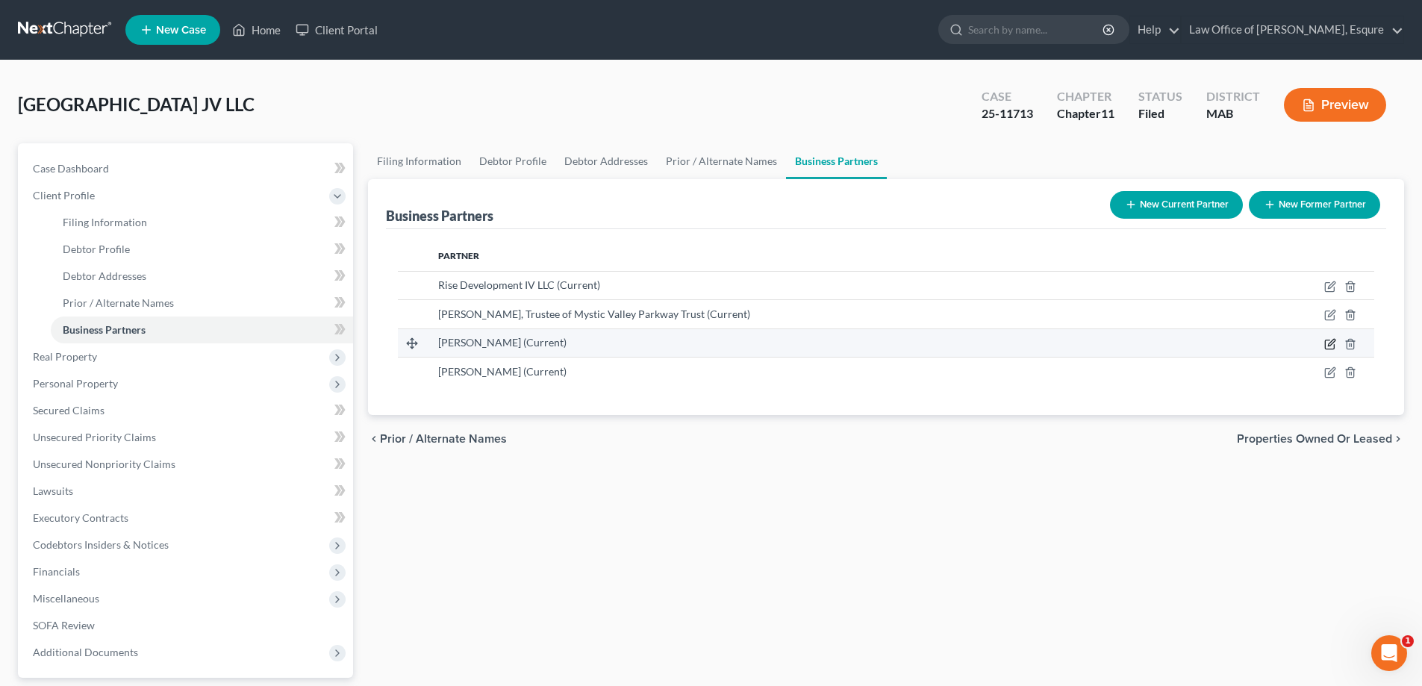
click at [1330, 343] on icon "button" at bounding box center [1331, 342] width 7 height 7
select select "22"
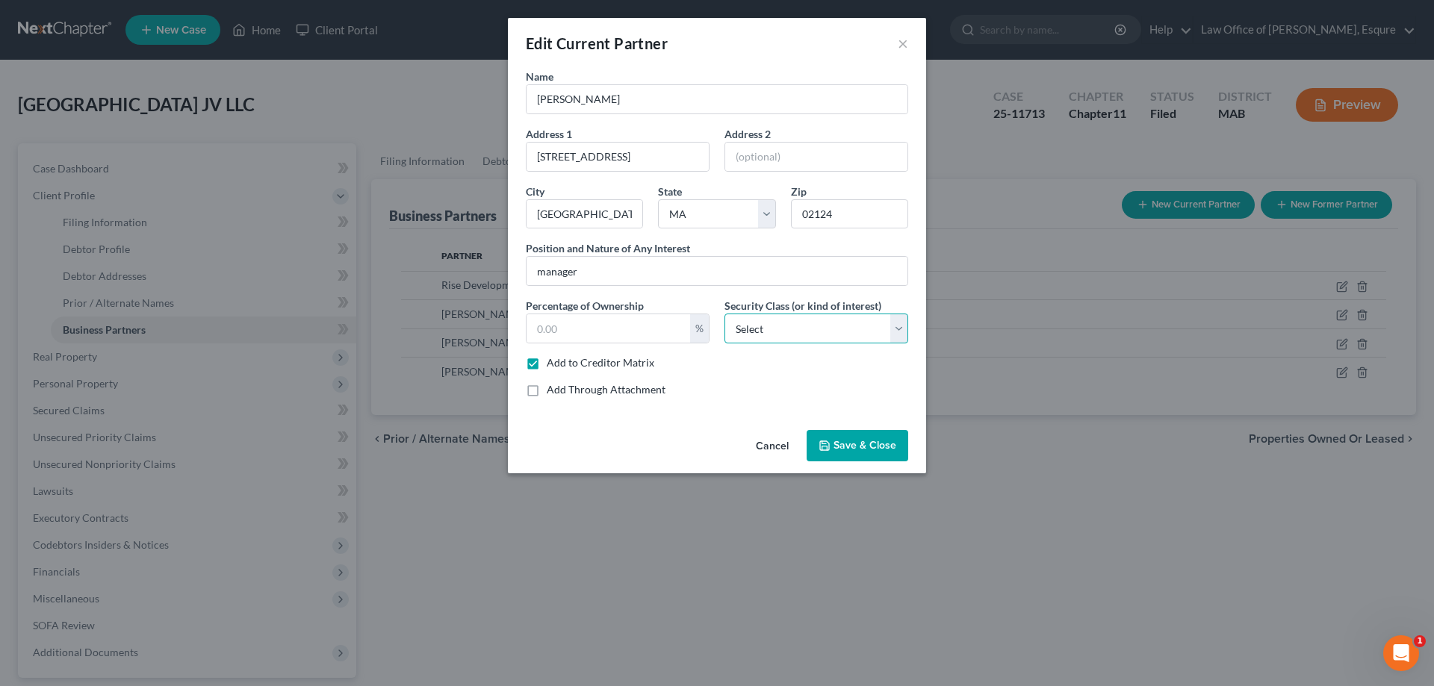
click at [898, 332] on select "Select Select Common Stockholder General Partner Limited Partner Managing Membe…" at bounding box center [816, 329] width 184 height 30
click at [724, 314] on select "Select Select Common Stockholder General Partner Limited Partner Managing Membe…" at bounding box center [816, 329] width 184 height 30
click at [901, 328] on select "Select Select Common Stockholder General Partner Limited Partner Managing Membe…" at bounding box center [816, 329] width 184 height 30
select select "6"
click at [724, 314] on select "Select Select Common Stockholder General Partner Limited Partner Managing Membe…" at bounding box center [816, 329] width 184 height 30
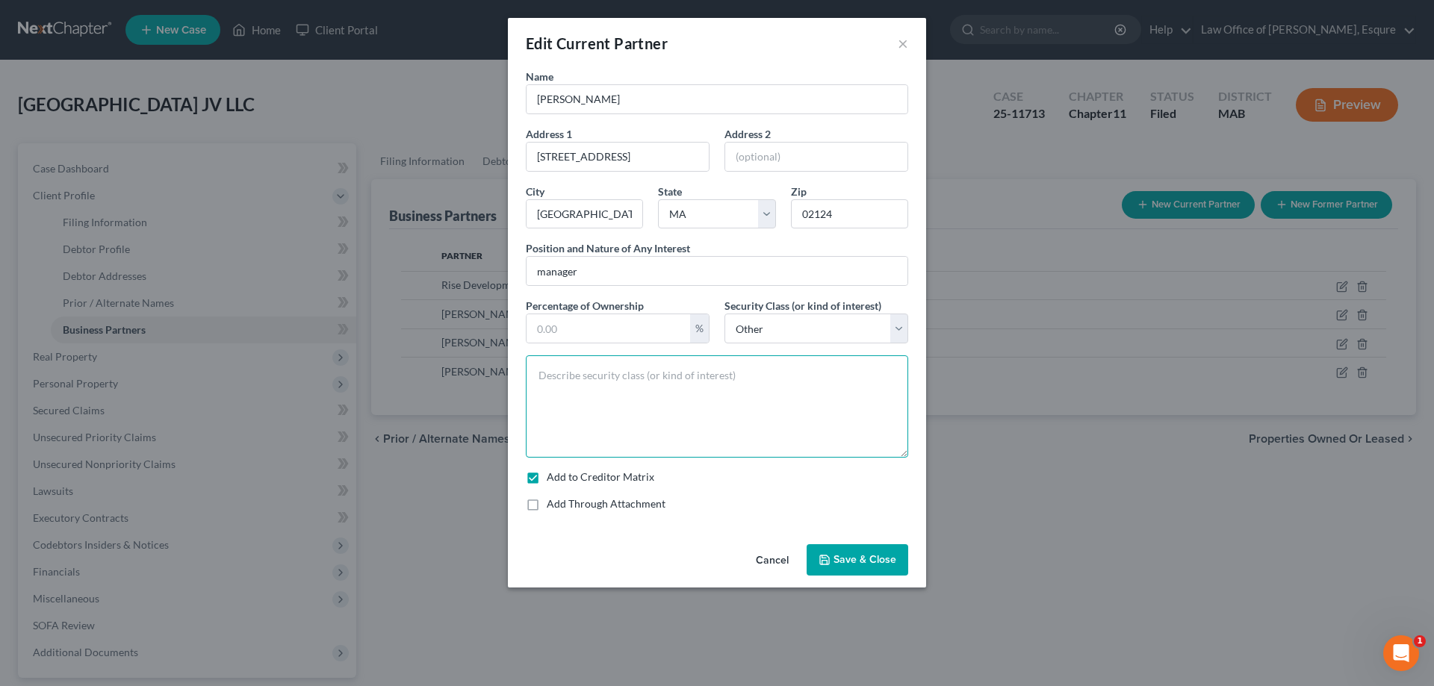
click at [573, 394] on textarea at bounding box center [717, 406] width 382 height 102
type textarea "manager"
click at [841, 560] on span "Save & Close" at bounding box center [864, 559] width 63 height 13
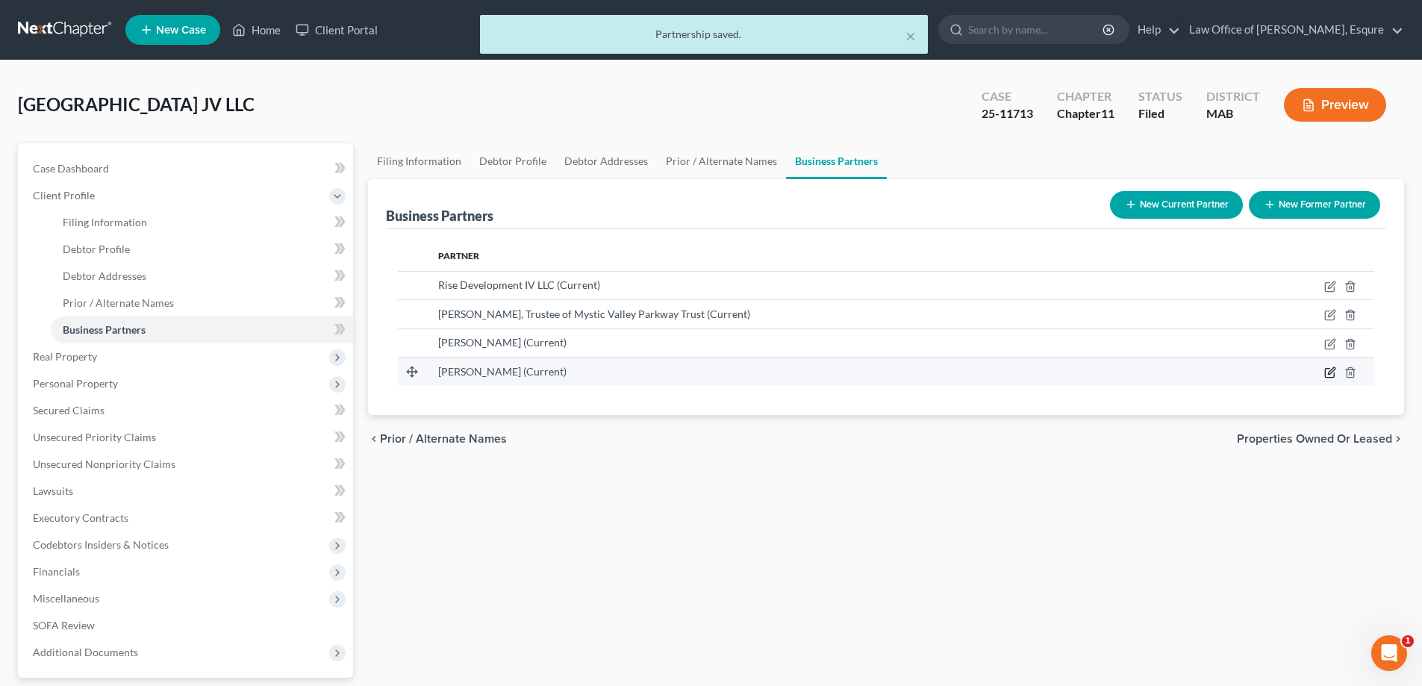
click at [1328, 373] on icon "button" at bounding box center [1331, 373] width 12 height 12
select select "22"
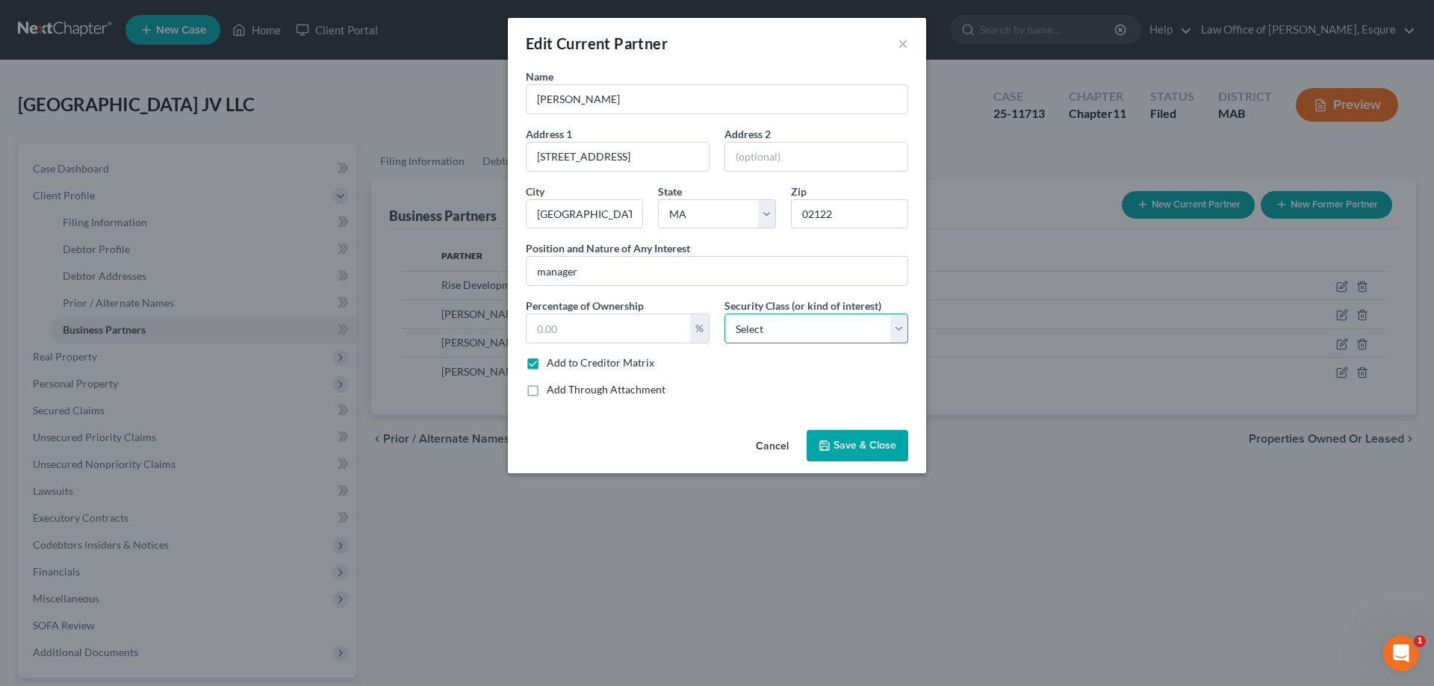
click at [898, 329] on select "Select Select Common Stockholder General Partner Limited Partner Managing Membe…" at bounding box center [816, 329] width 184 height 30
select select "6"
click at [724, 314] on select "Select Select Common Stockholder General Partner Limited Partner Managing Membe…" at bounding box center [816, 329] width 184 height 30
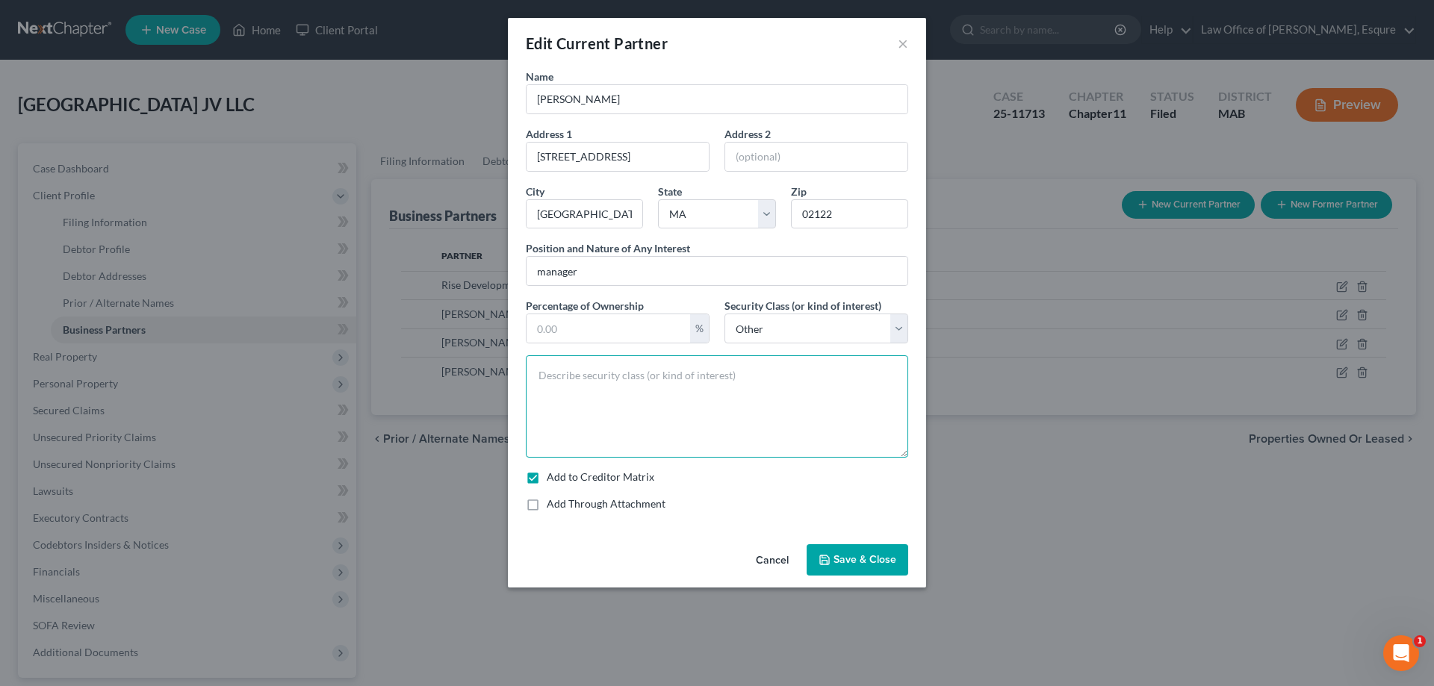
click at [550, 370] on textarea at bounding box center [717, 406] width 382 height 102
type textarea "manager"
click at [847, 558] on span "Save & Close" at bounding box center [864, 559] width 63 height 13
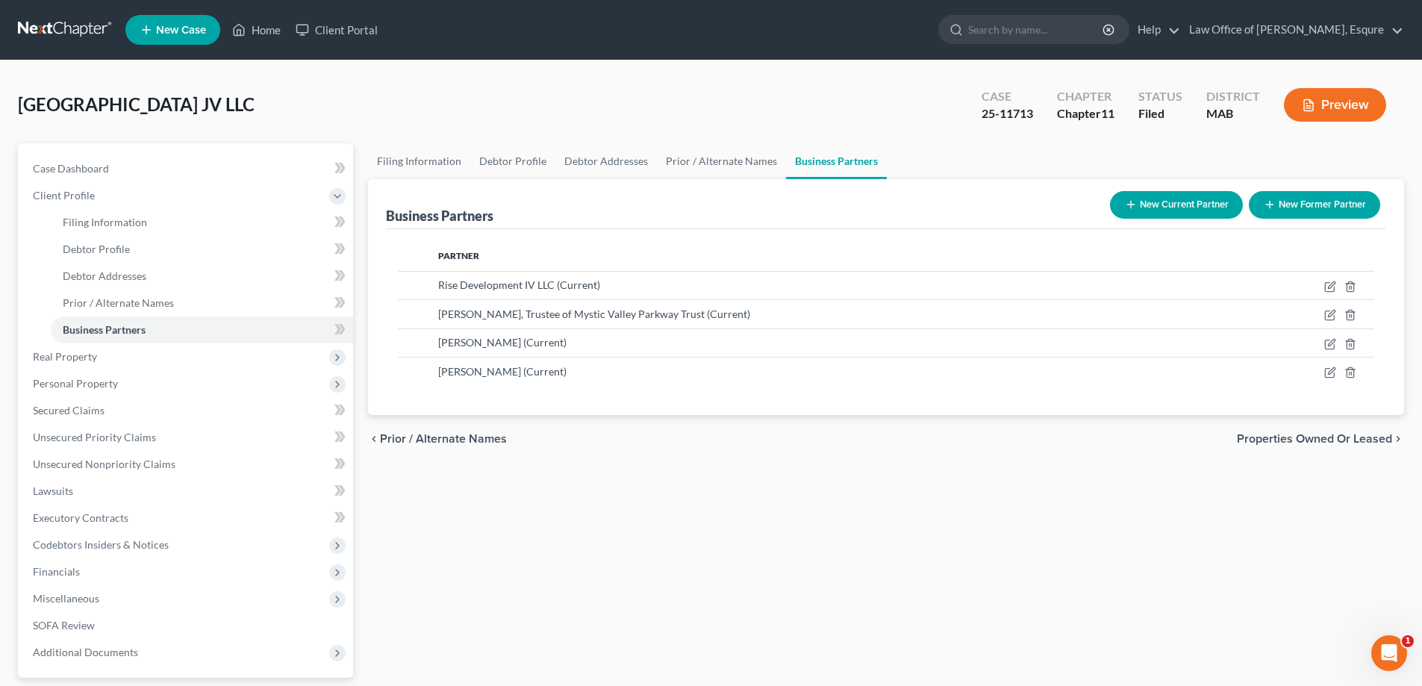
click at [1348, 103] on button "Preview" at bounding box center [1335, 105] width 102 height 34
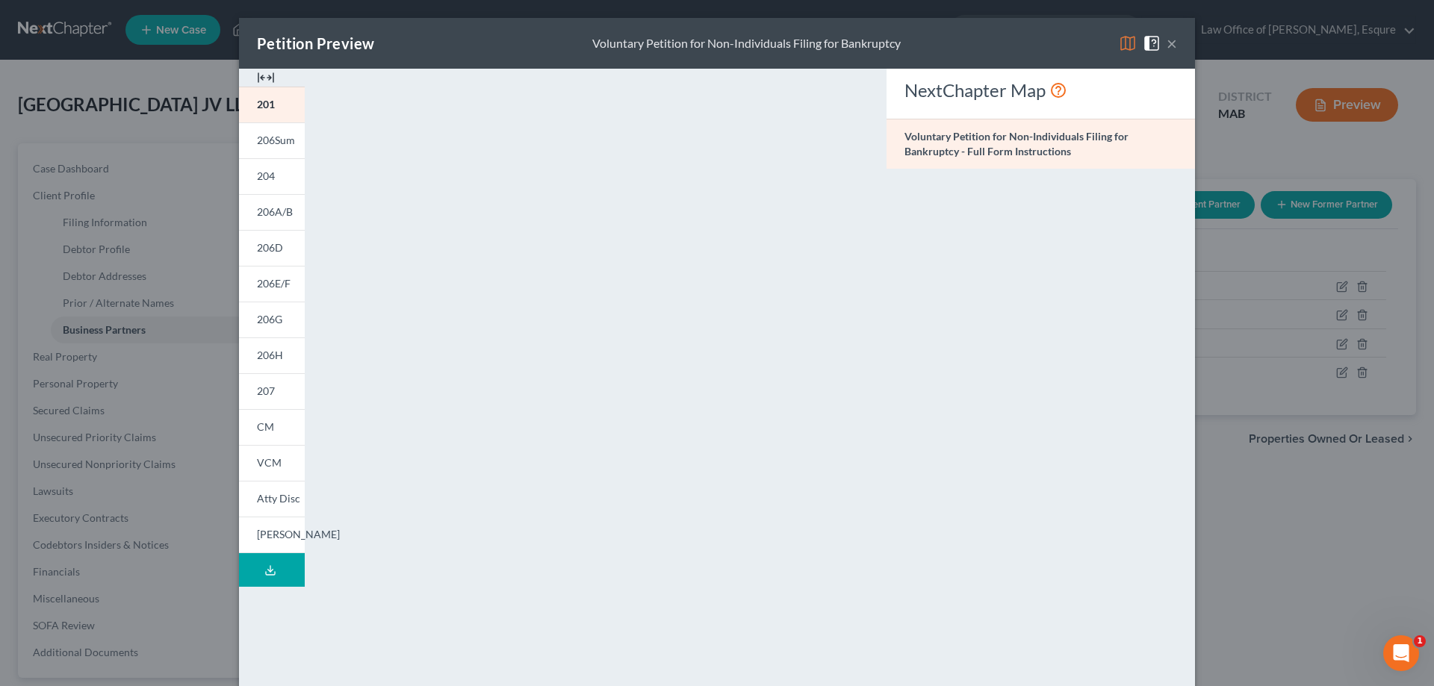
click at [264, 568] on icon at bounding box center [270, 571] width 12 height 12
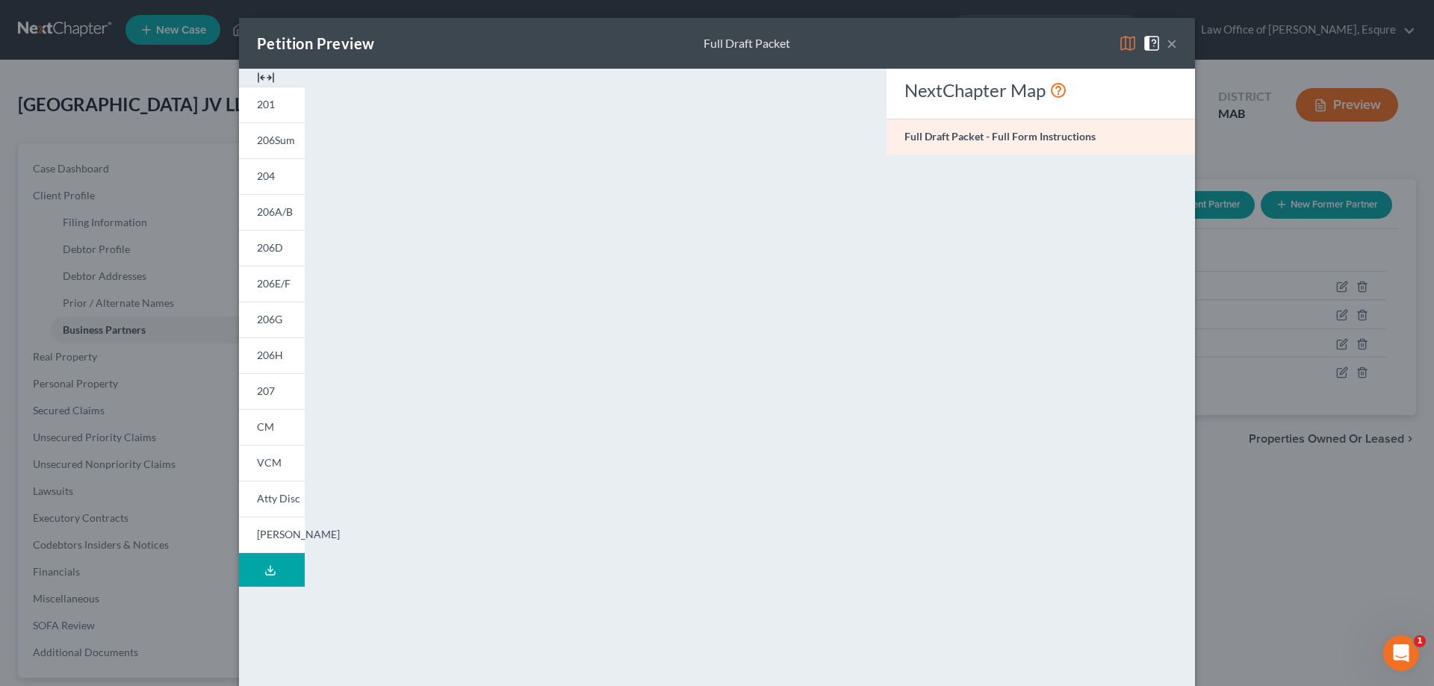
click at [1167, 43] on button "×" at bounding box center [1171, 43] width 10 height 18
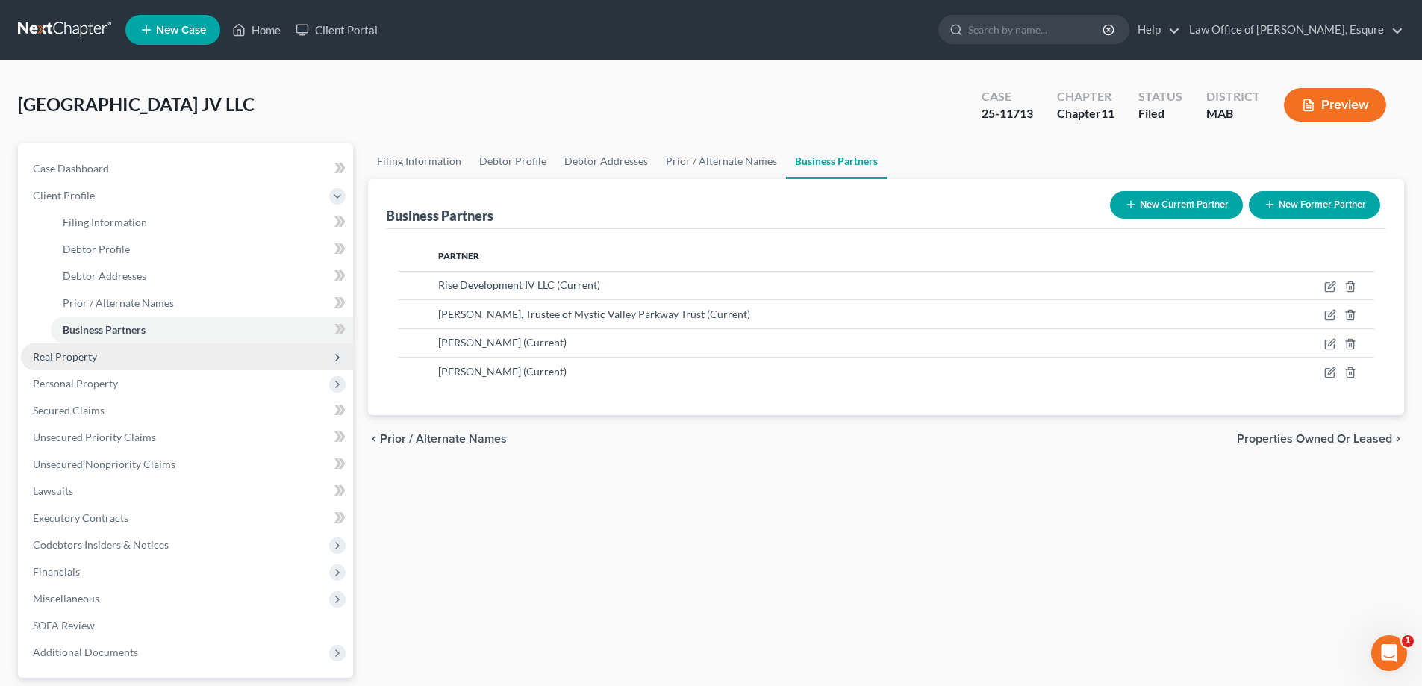
click at [82, 355] on span "Real Property" at bounding box center [65, 356] width 64 height 13
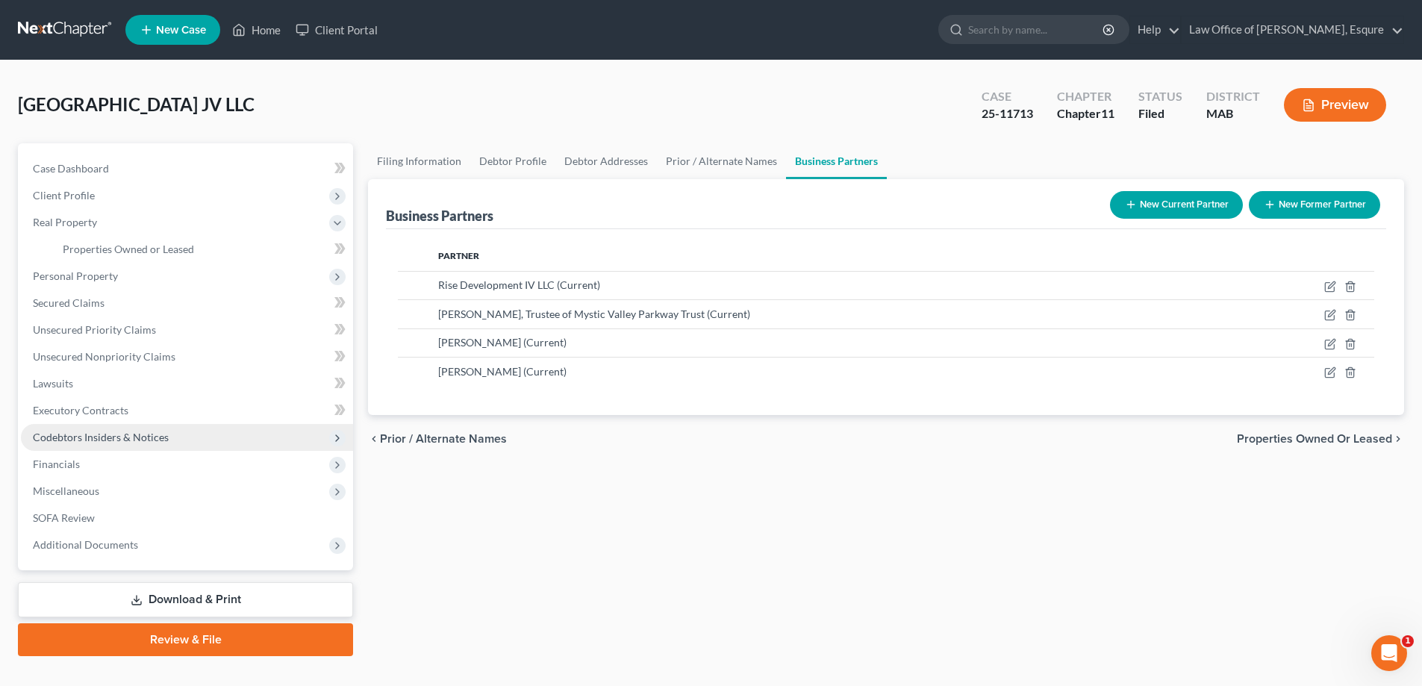
click at [105, 434] on span "Codebtors Insiders & Notices" at bounding box center [101, 437] width 136 height 13
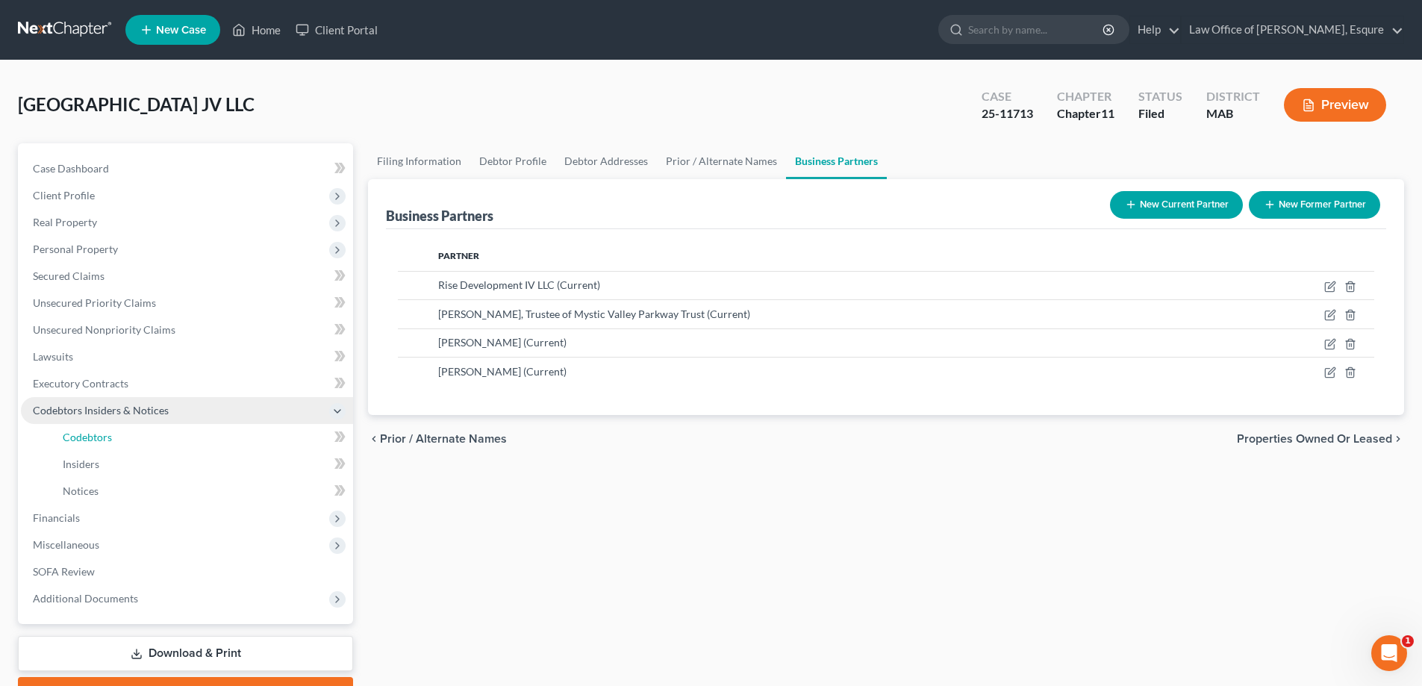
click at [105, 434] on span "Codebtors" at bounding box center [87, 437] width 49 height 13
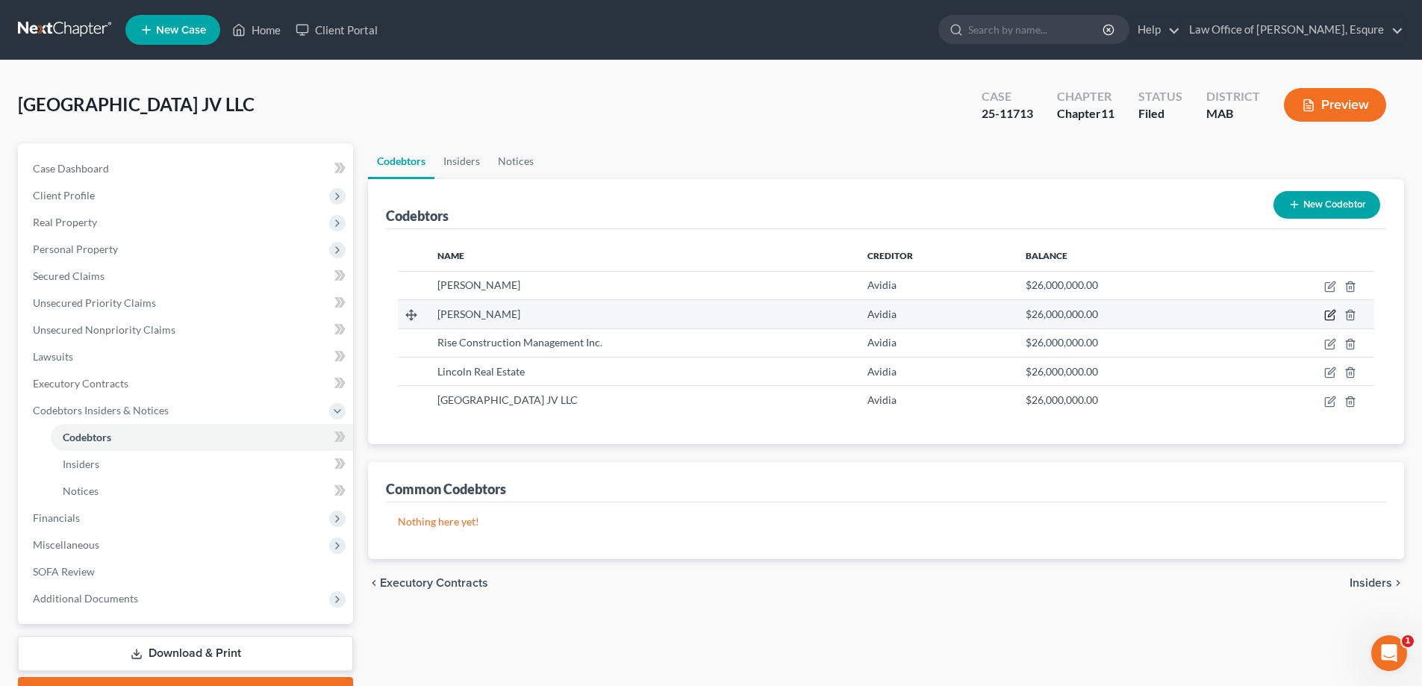
click at [1332, 311] on icon "button" at bounding box center [1331, 315] width 12 height 12
select select "22"
select select "11"
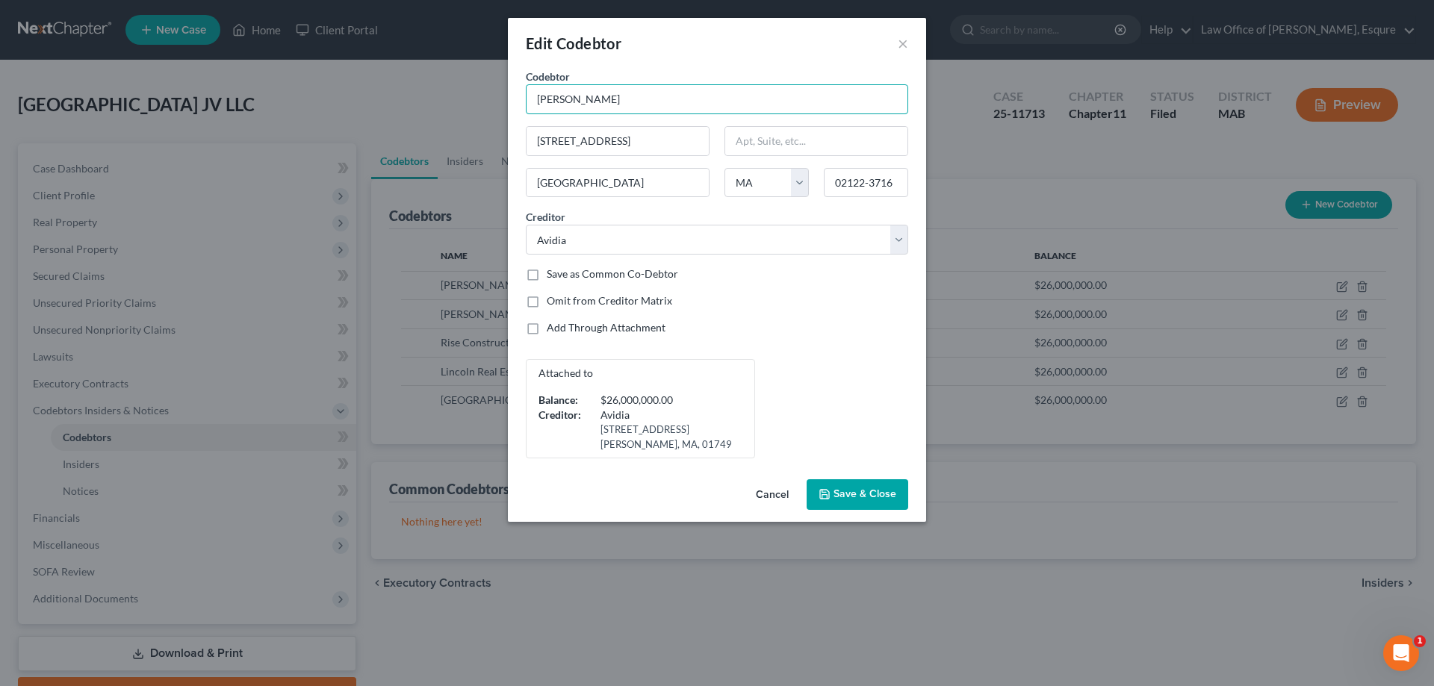
click at [570, 96] on input "James Grossman" at bounding box center [717, 99] width 382 height 30
type input "James N. Grossman, Jr."
click at [854, 493] on span "Save & Close" at bounding box center [864, 494] width 63 height 13
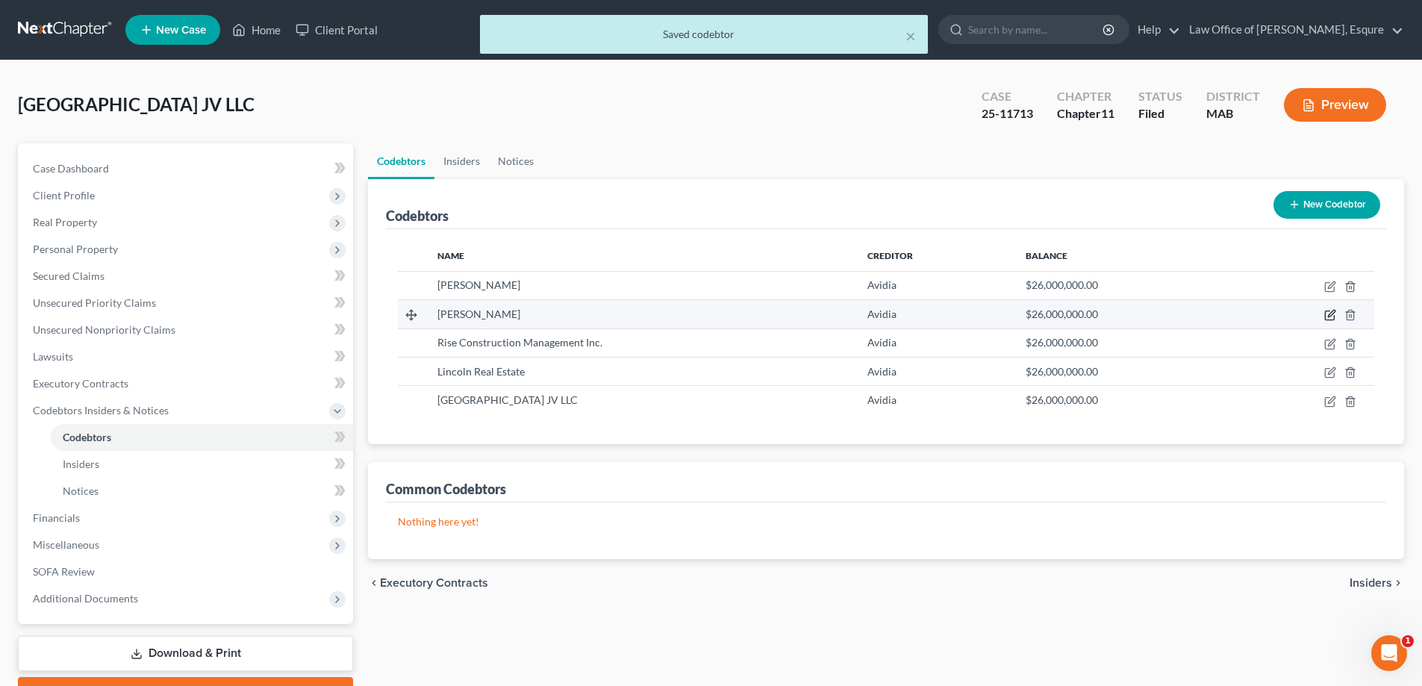
click at [1330, 315] on icon "button" at bounding box center [1331, 314] width 7 height 7
select select "22"
select select "11"
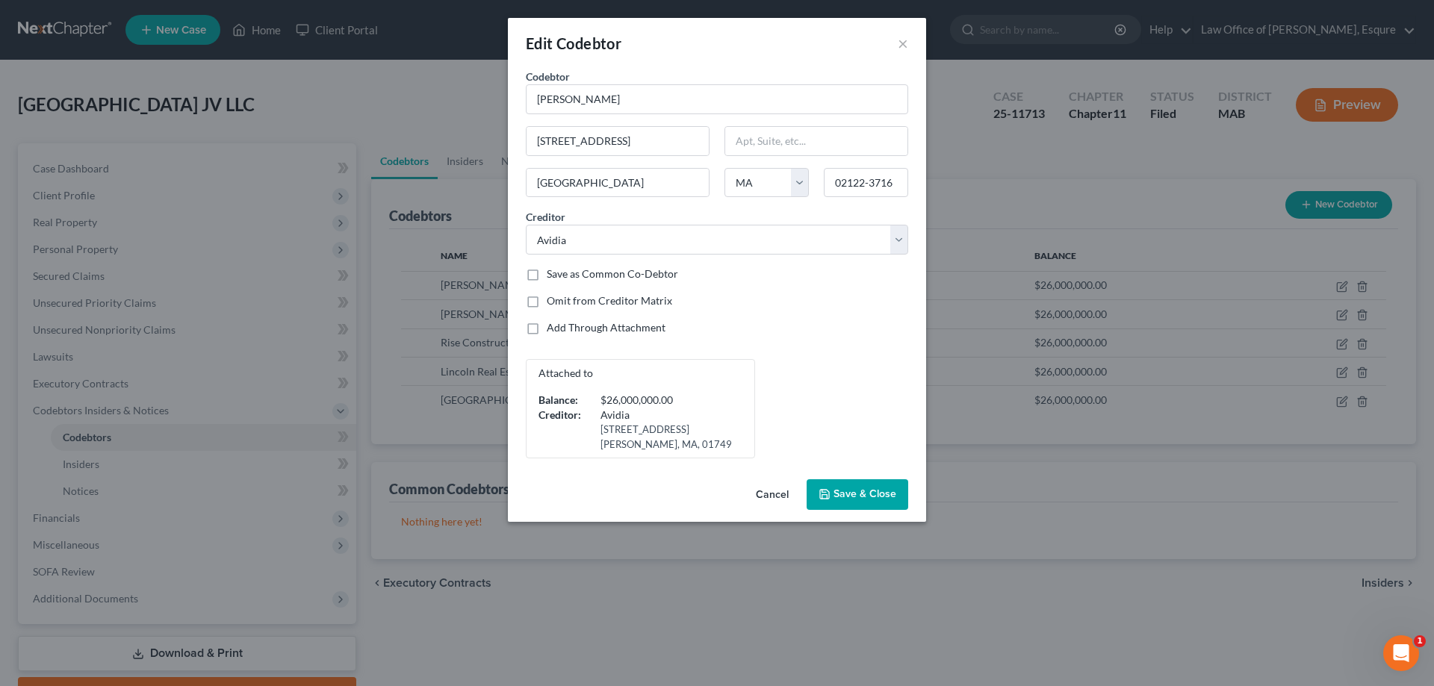
click at [852, 495] on span "Save & Close" at bounding box center [864, 494] width 63 height 13
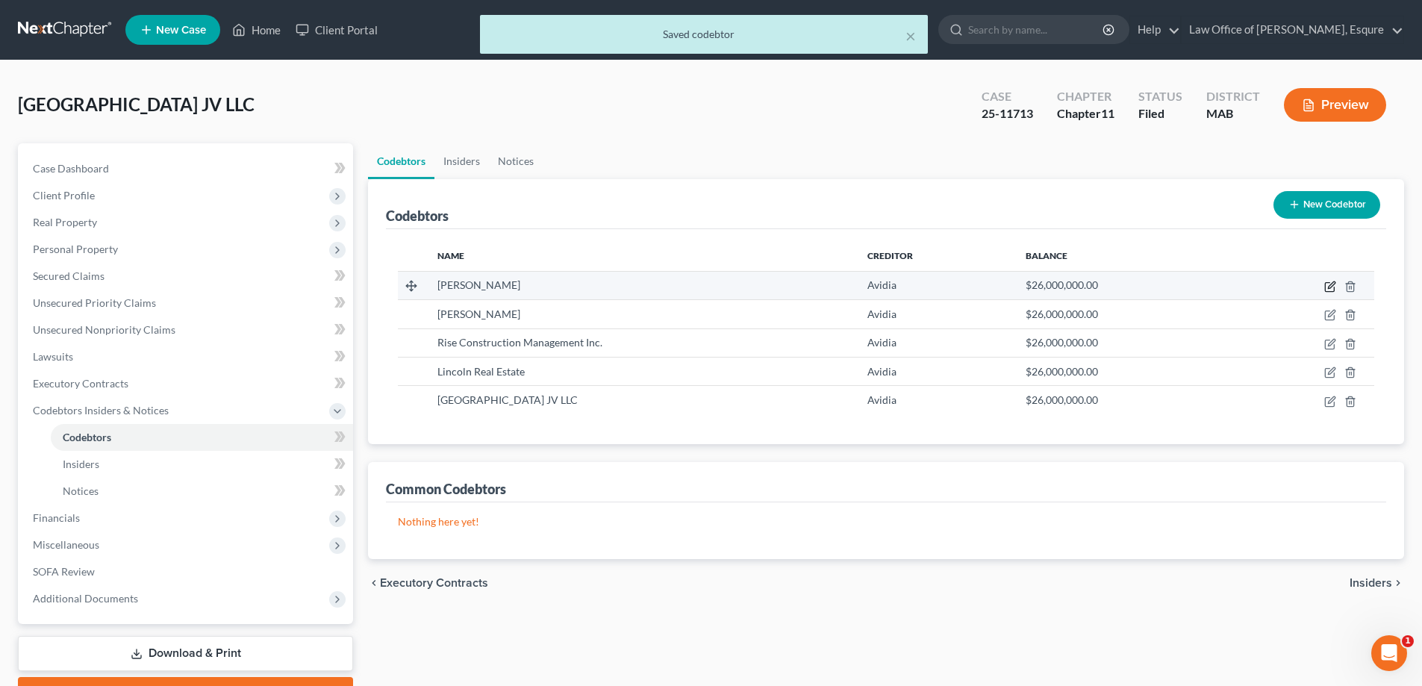
click at [1328, 283] on icon "button" at bounding box center [1329, 287] width 9 height 9
select select "22"
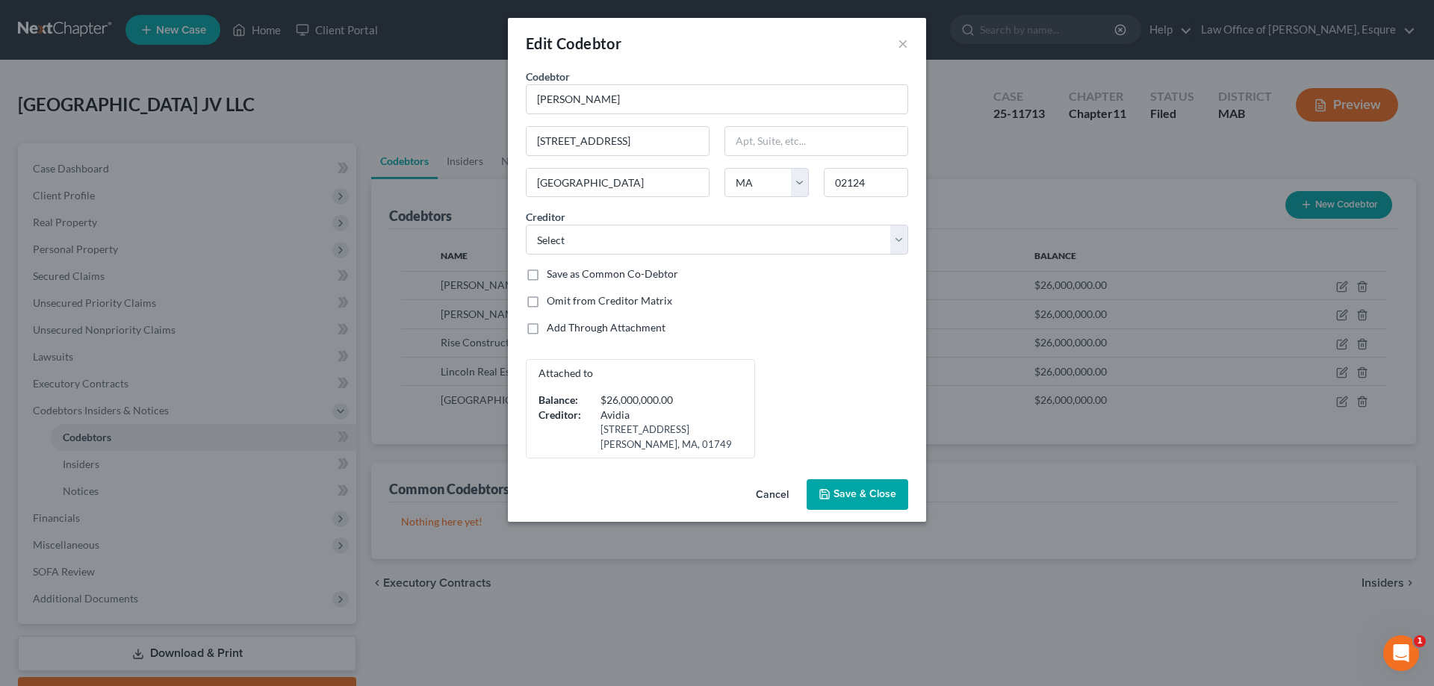
click at [868, 494] on span "Save & Close" at bounding box center [864, 494] width 63 height 13
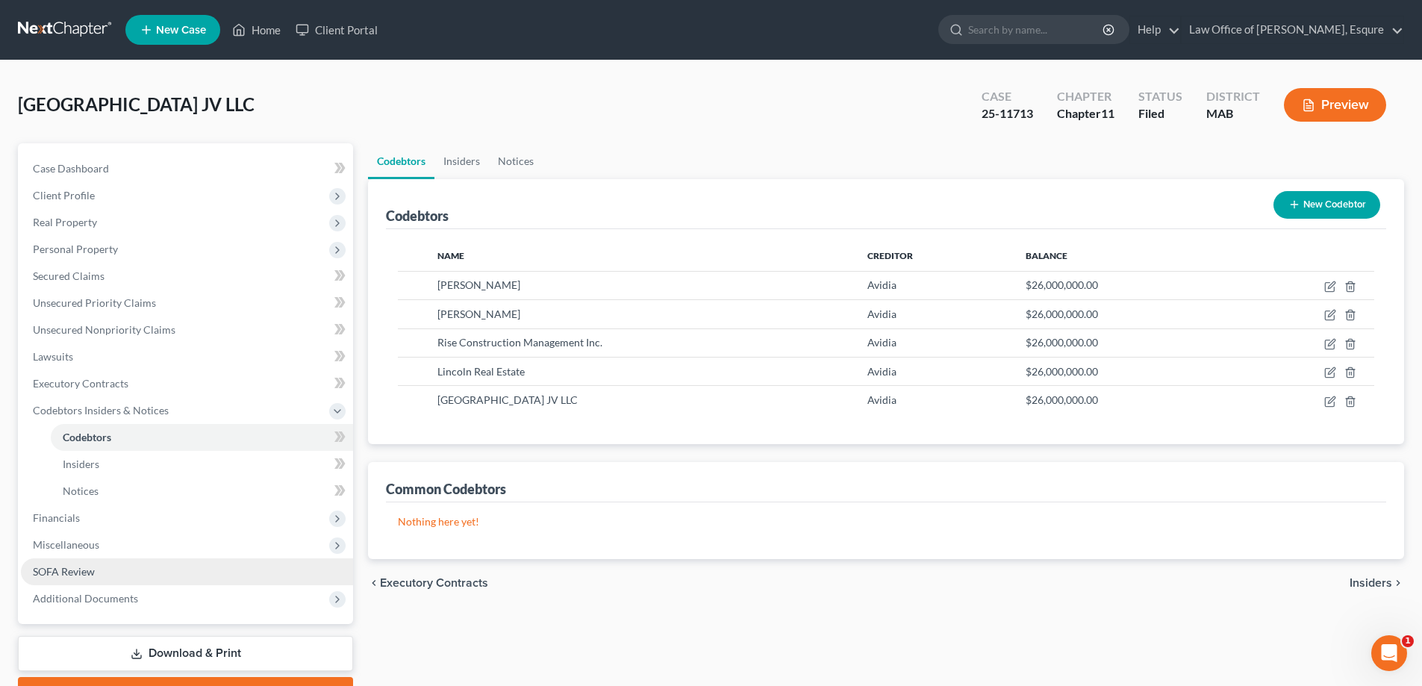
click at [50, 574] on span "SOFA Review" at bounding box center [64, 571] width 62 height 13
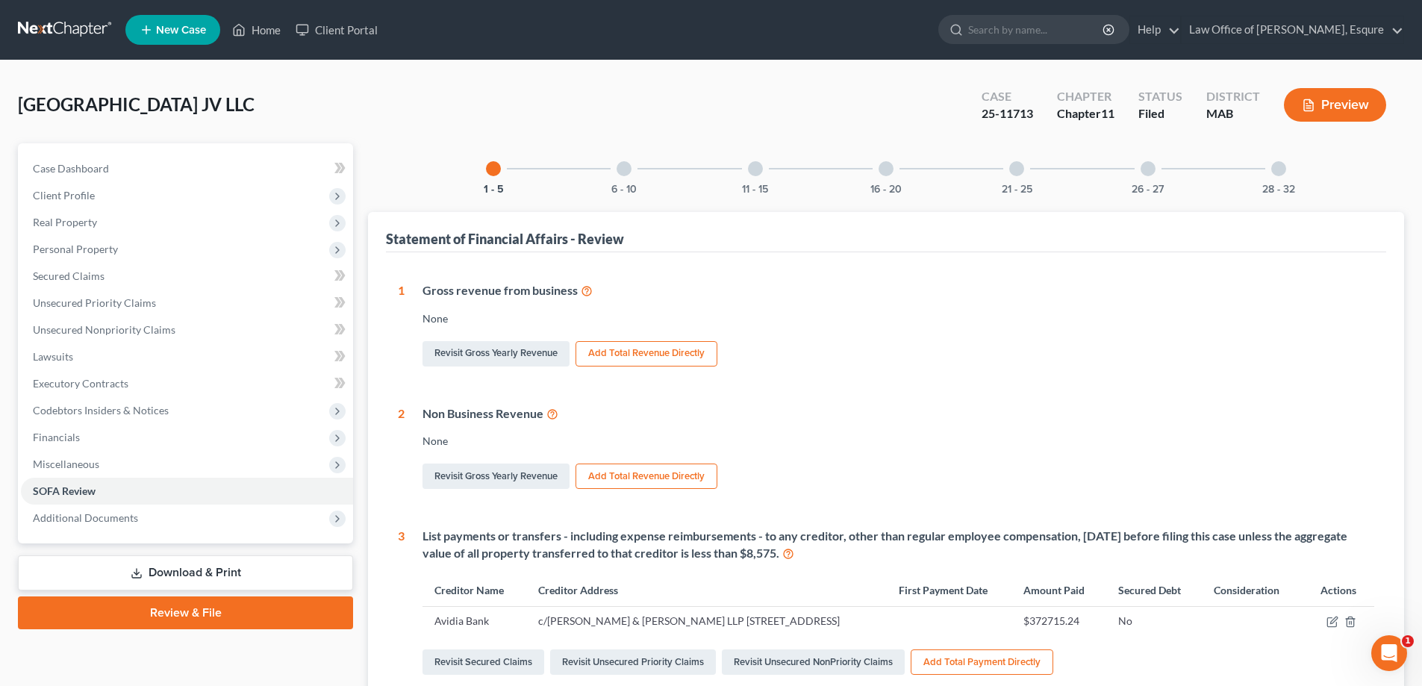
click at [1279, 168] on div at bounding box center [1279, 168] width 15 height 15
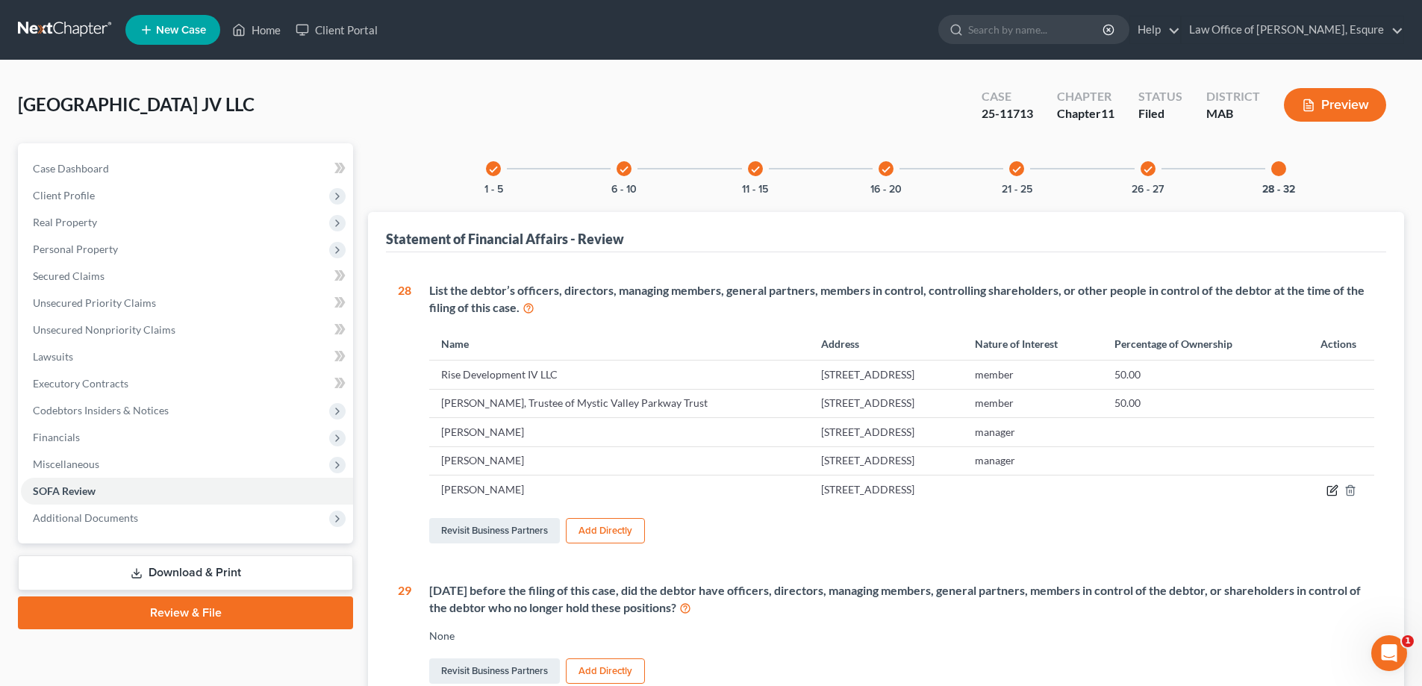
click at [1332, 491] on icon "button" at bounding box center [1333, 491] width 12 height 12
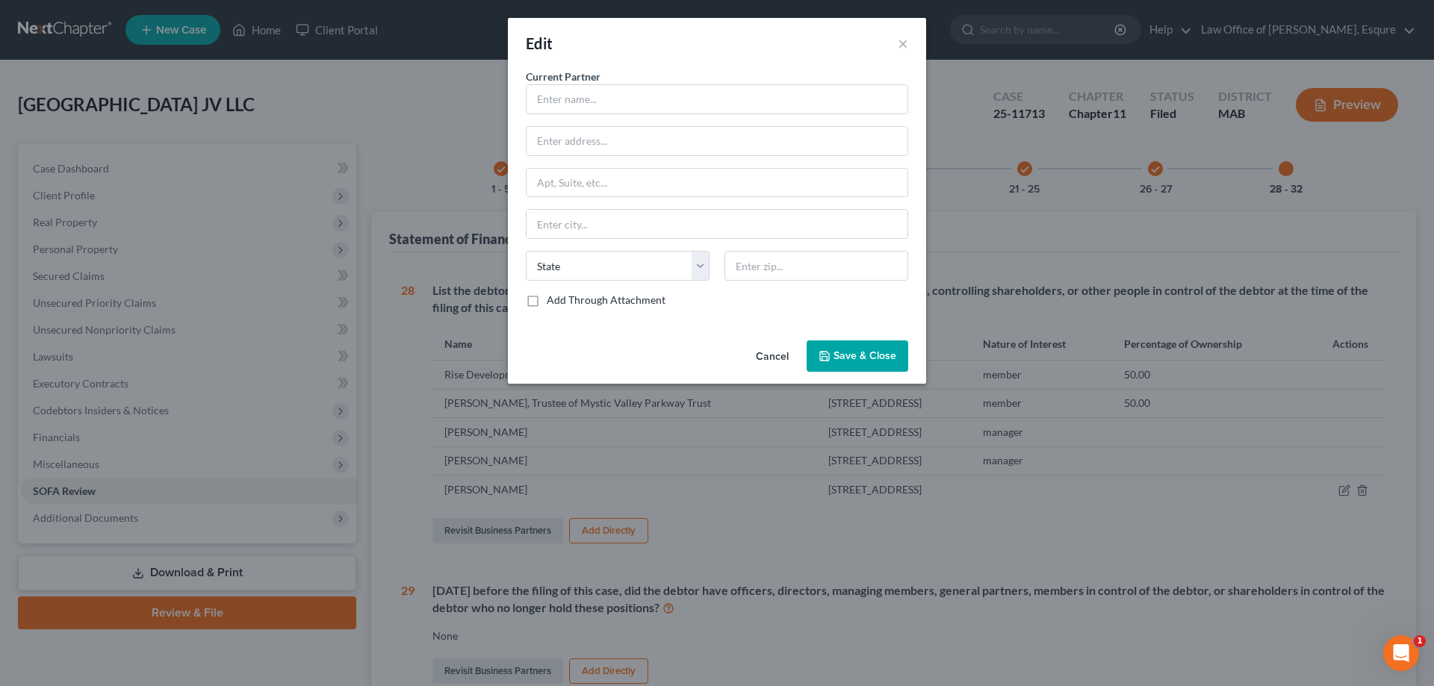
click at [771, 358] on button "Cancel" at bounding box center [772, 357] width 57 height 30
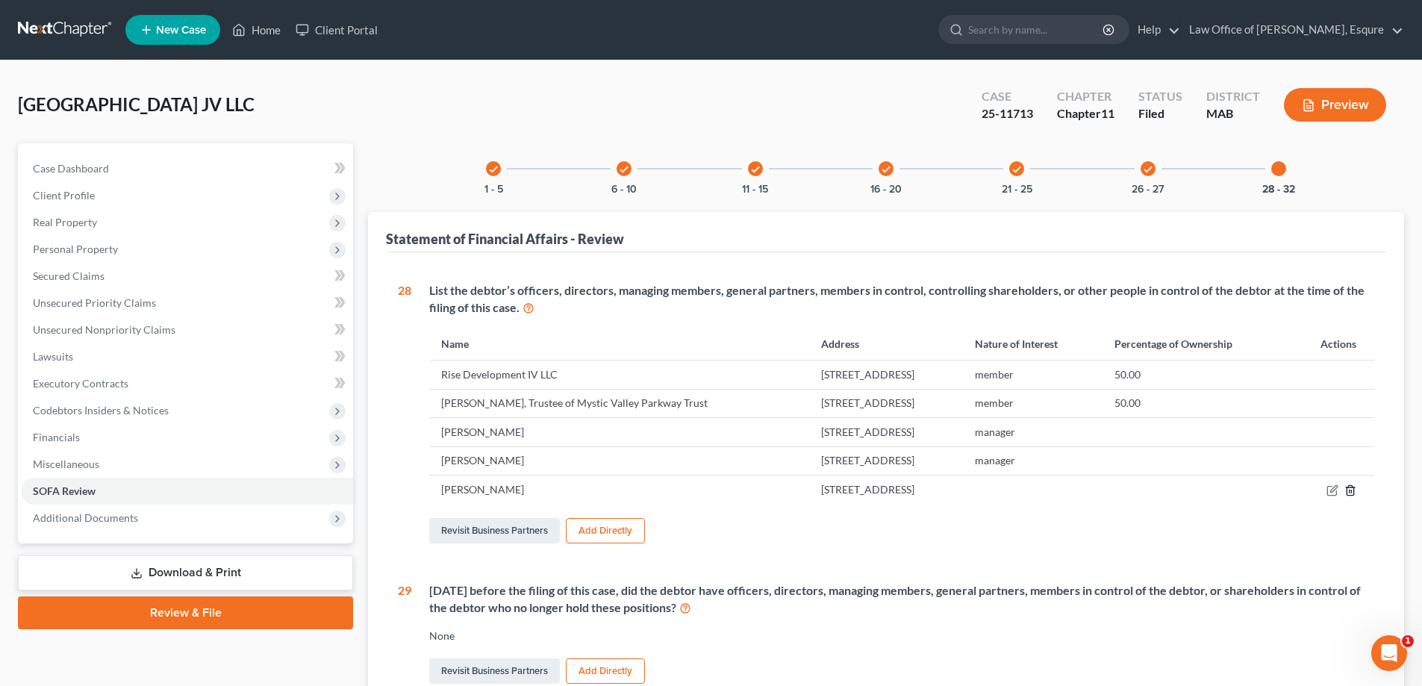
click at [1352, 491] on line "button" at bounding box center [1352, 491] width 0 height 3
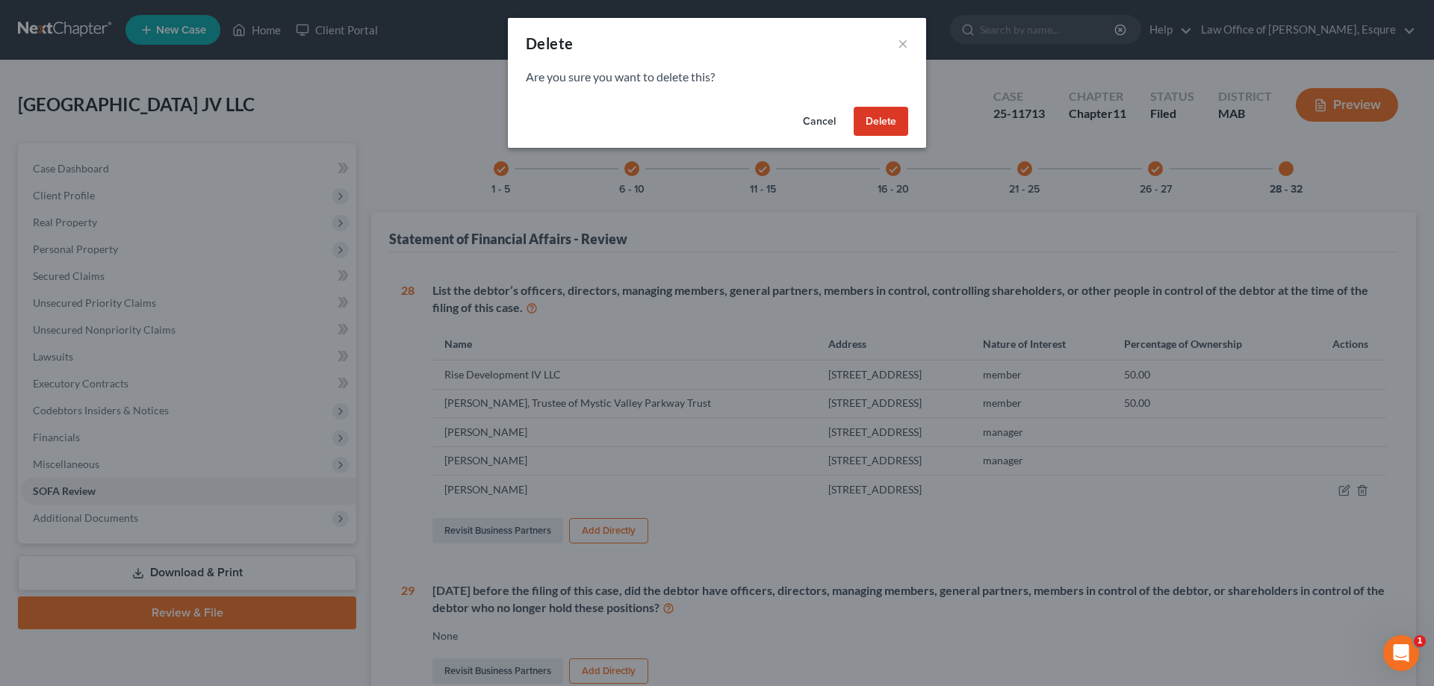
click at [814, 120] on button "Cancel" at bounding box center [819, 122] width 57 height 30
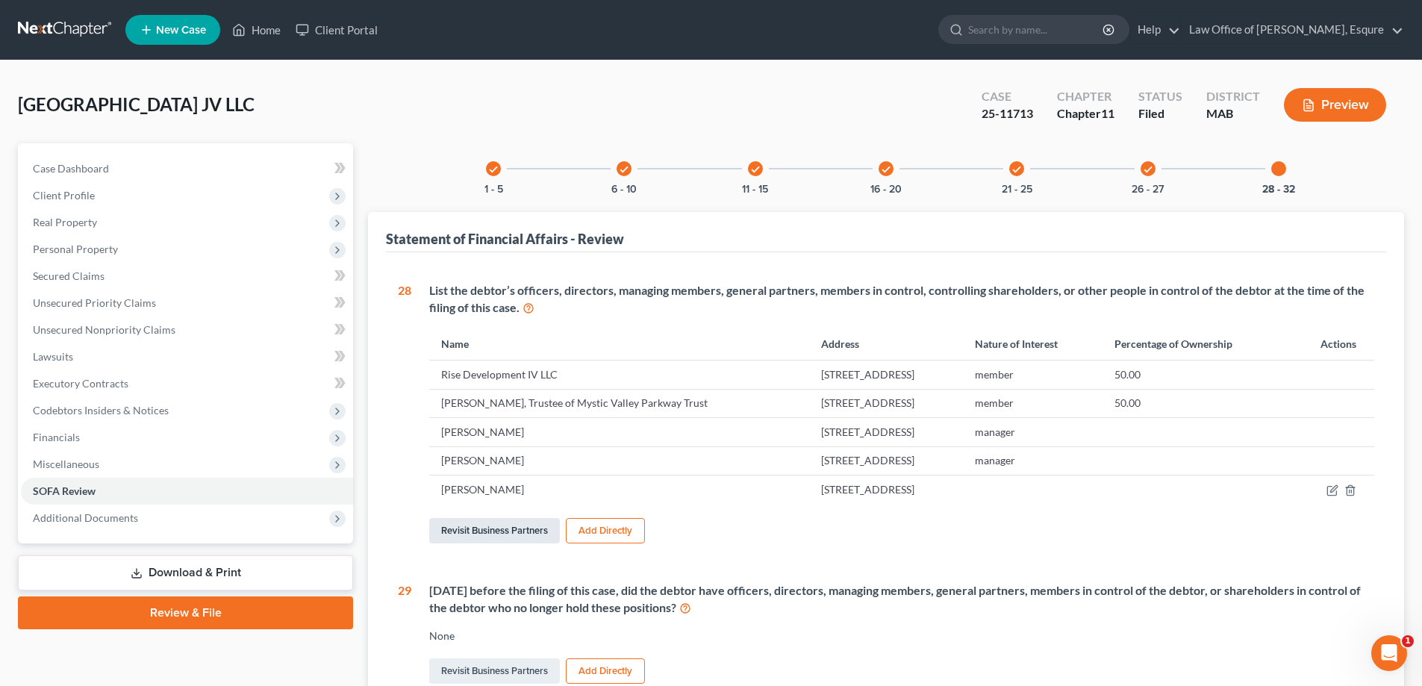
click at [506, 532] on link "Revisit Business Partners" at bounding box center [494, 530] width 131 height 25
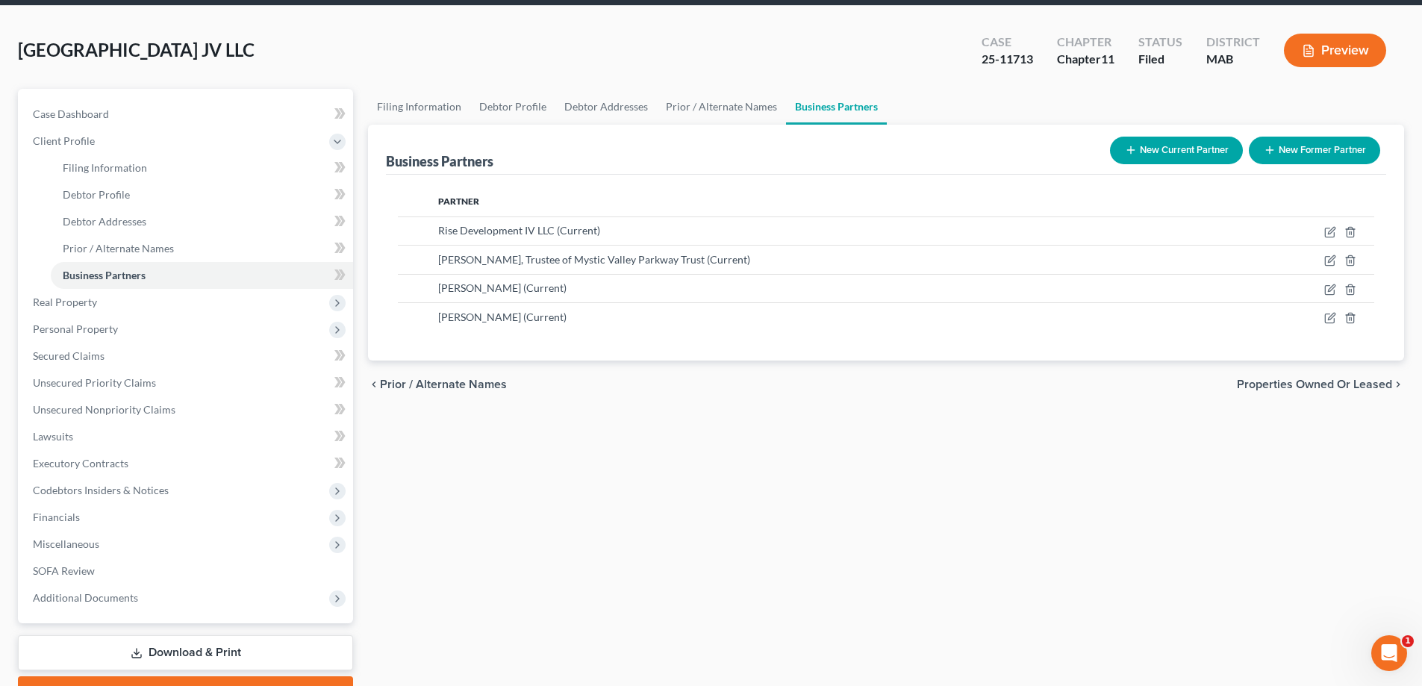
scroll to position [134, 0]
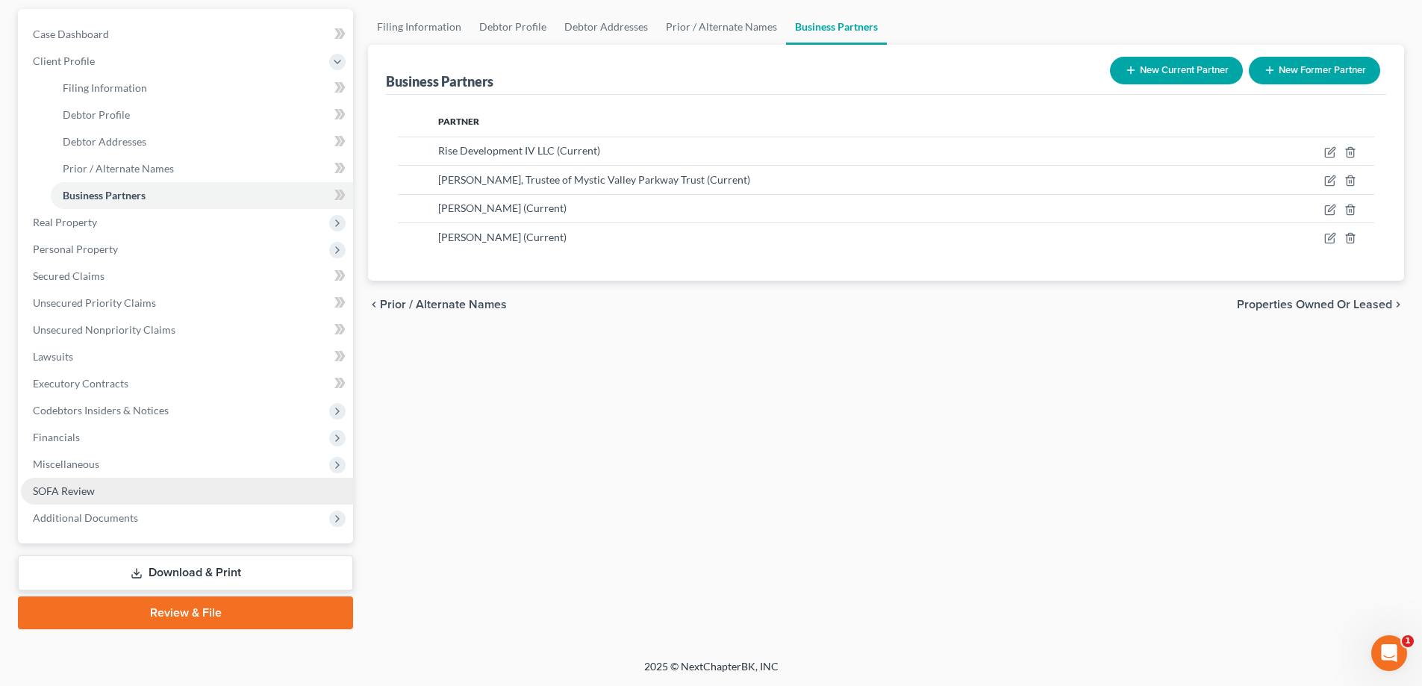
click at [61, 495] on span "SOFA Review" at bounding box center [64, 491] width 62 height 13
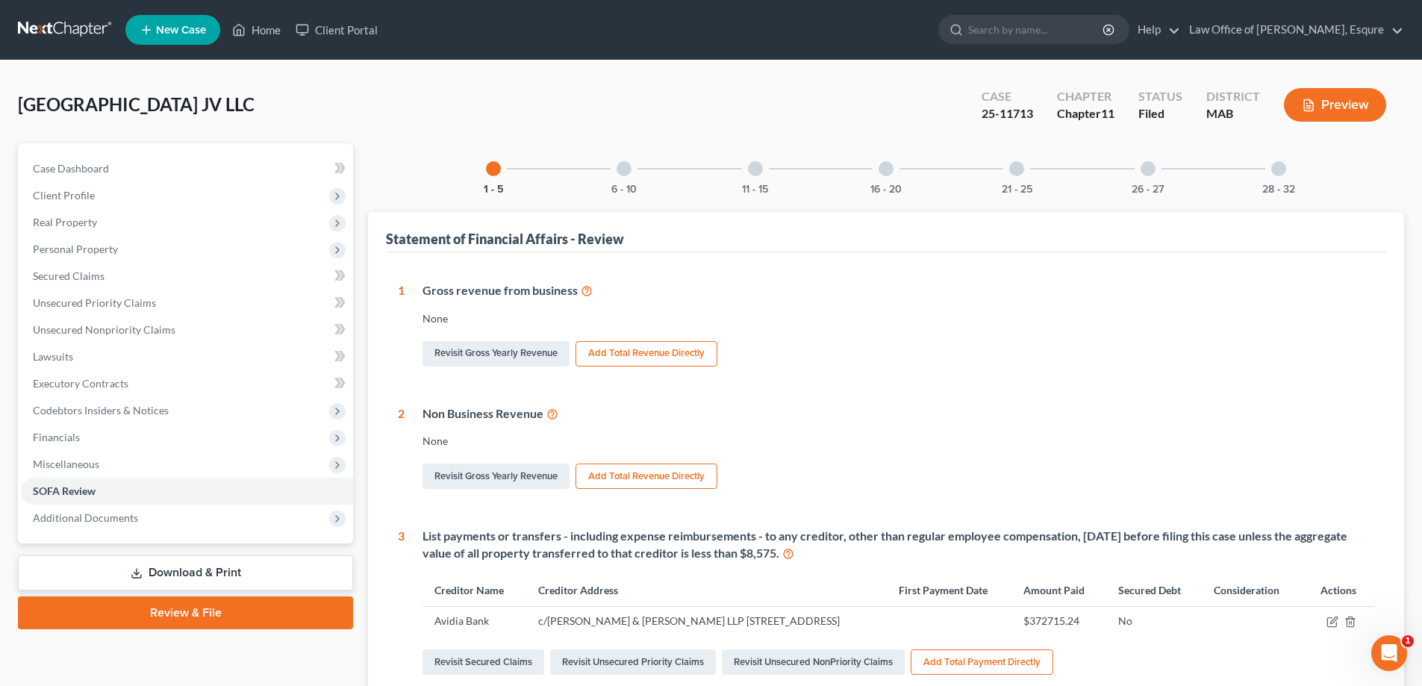
click at [1279, 173] on div at bounding box center [1279, 168] width 15 height 15
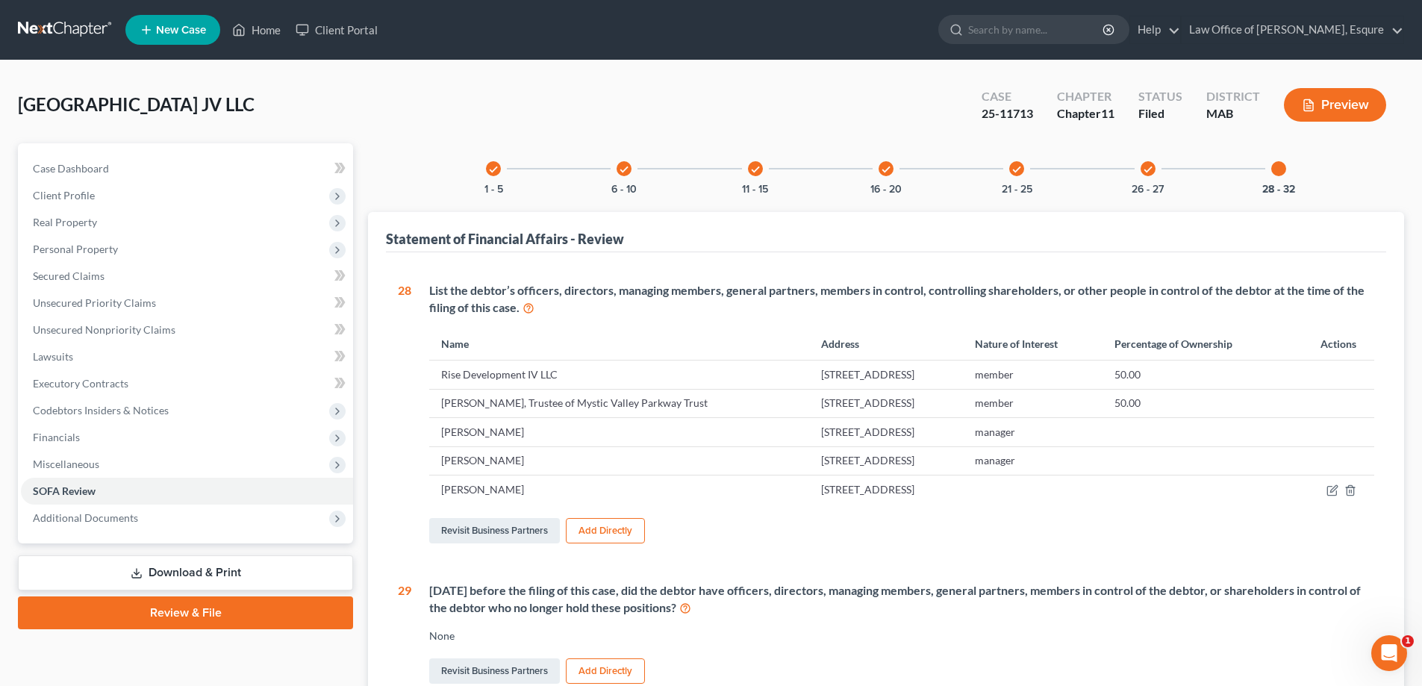
drag, startPoint x: 498, startPoint y: 493, endPoint x: 973, endPoint y: 549, distance: 478.2
click at [972, 550] on div "28 List the debtor’s officers, directors, managing members, general partners, m…" at bounding box center [886, 678] width 977 height 792
click at [1351, 491] on icon "button" at bounding box center [1351, 491] width 12 height 12
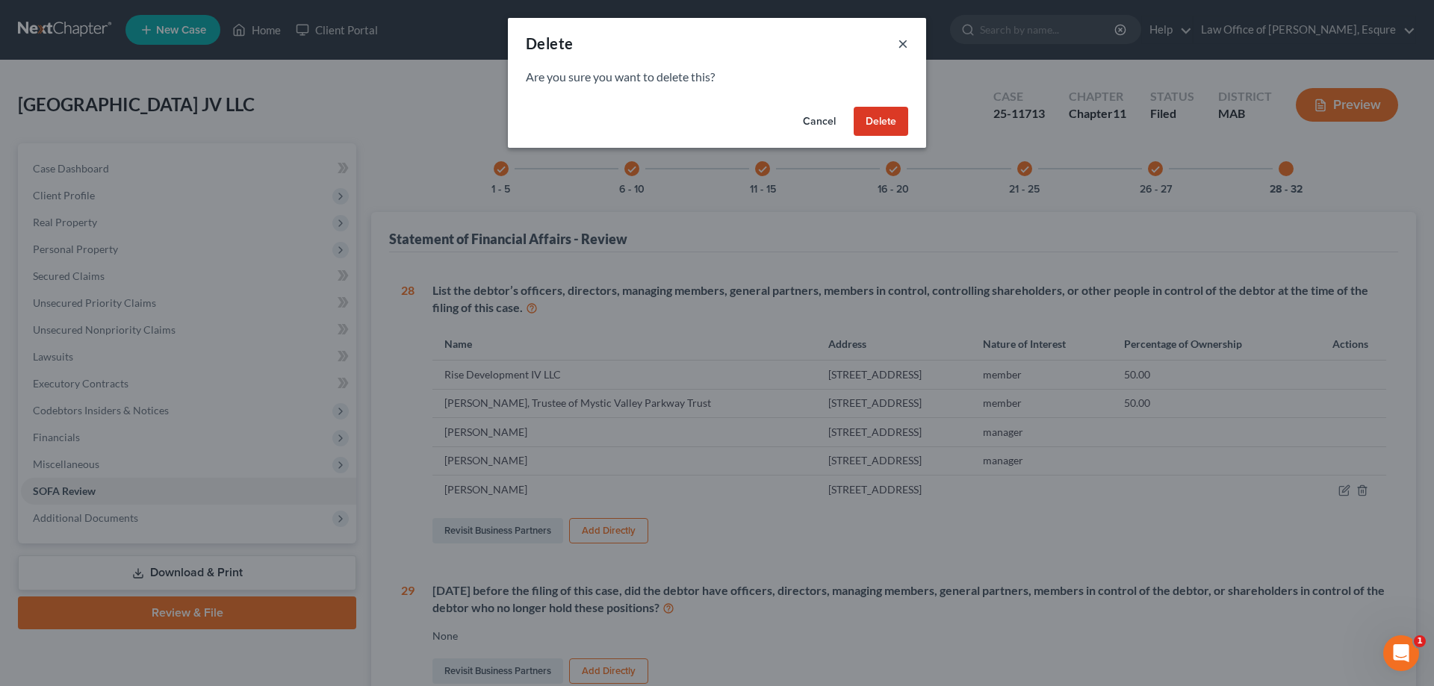
click at [904, 43] on button "×" at bounding box center [903, 43] width 10 height 18
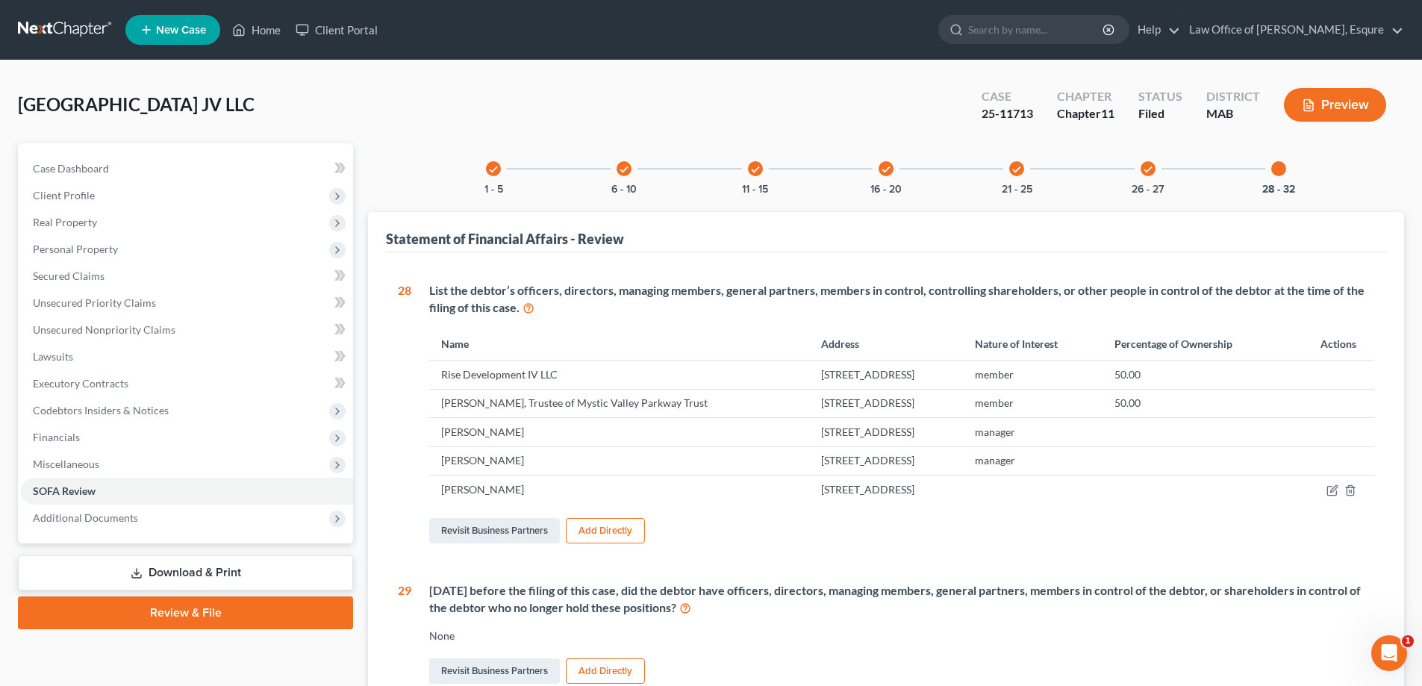
click at [815, 490] on td "[STREET_ADDRESS]" at bounding box center [886, 489] width 154 height 28
click at [464, 489] on td "[PERSON_NAME]" at bounding box center [619, 489] width 380 height 28
click at [466, 489] on td "[PERSON_NAME]" at bounding box center [619, 489] width 380 height 28
click at [1283, 527] on div "Revisit Business Partners Add Directly" at bounding box center [901, 530] width 945 height 31
click at [529, 305] on icon at bounding box center [529, 307] width 12 height 14
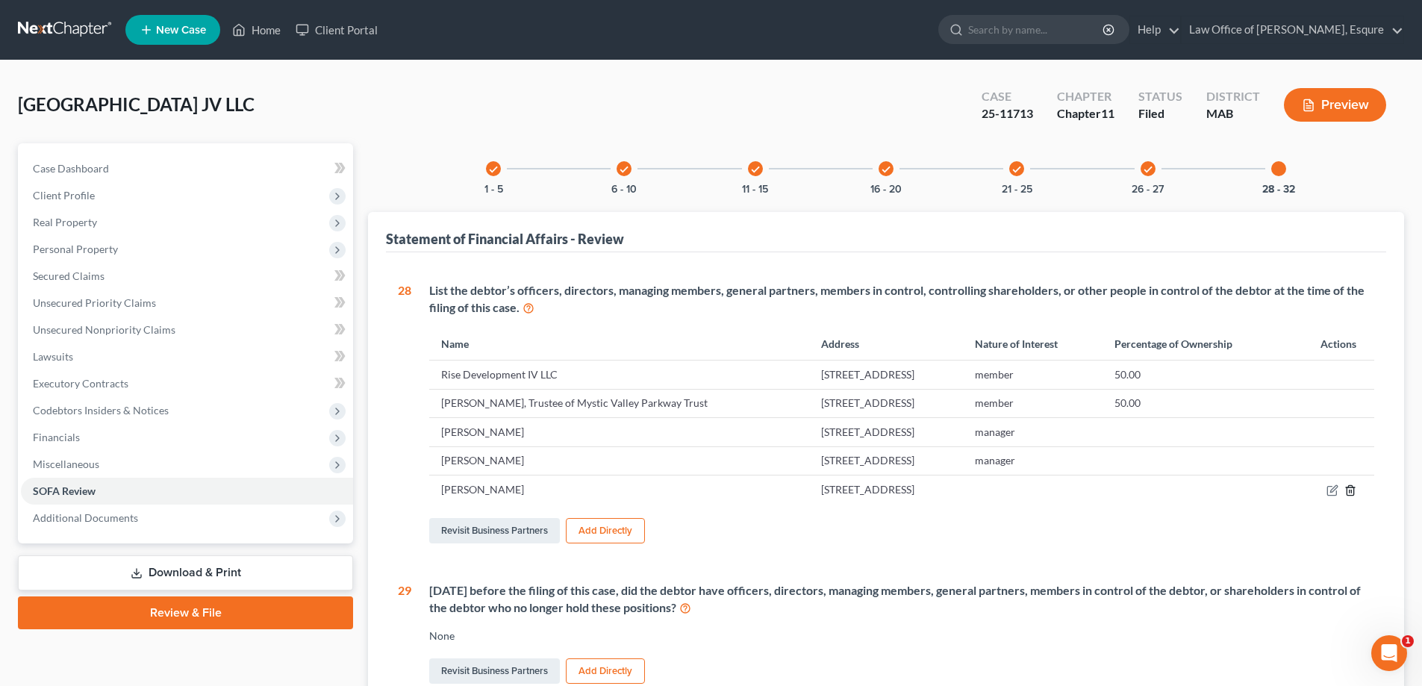
click at [1350, 486] on icon "button" at bounding box center [1351, 491] width 12 height 12
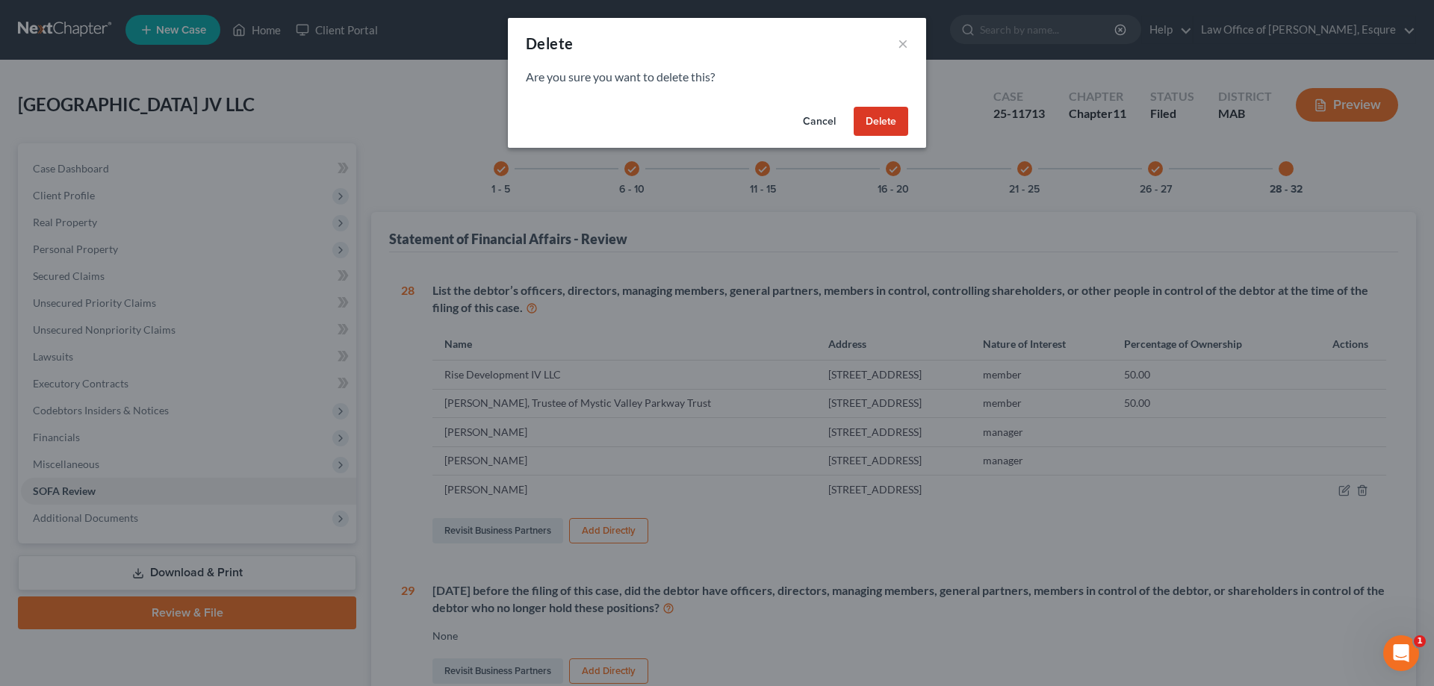
click at [880, 119] on button "Delete" at bounding box center [880, 122] width 55 height 30
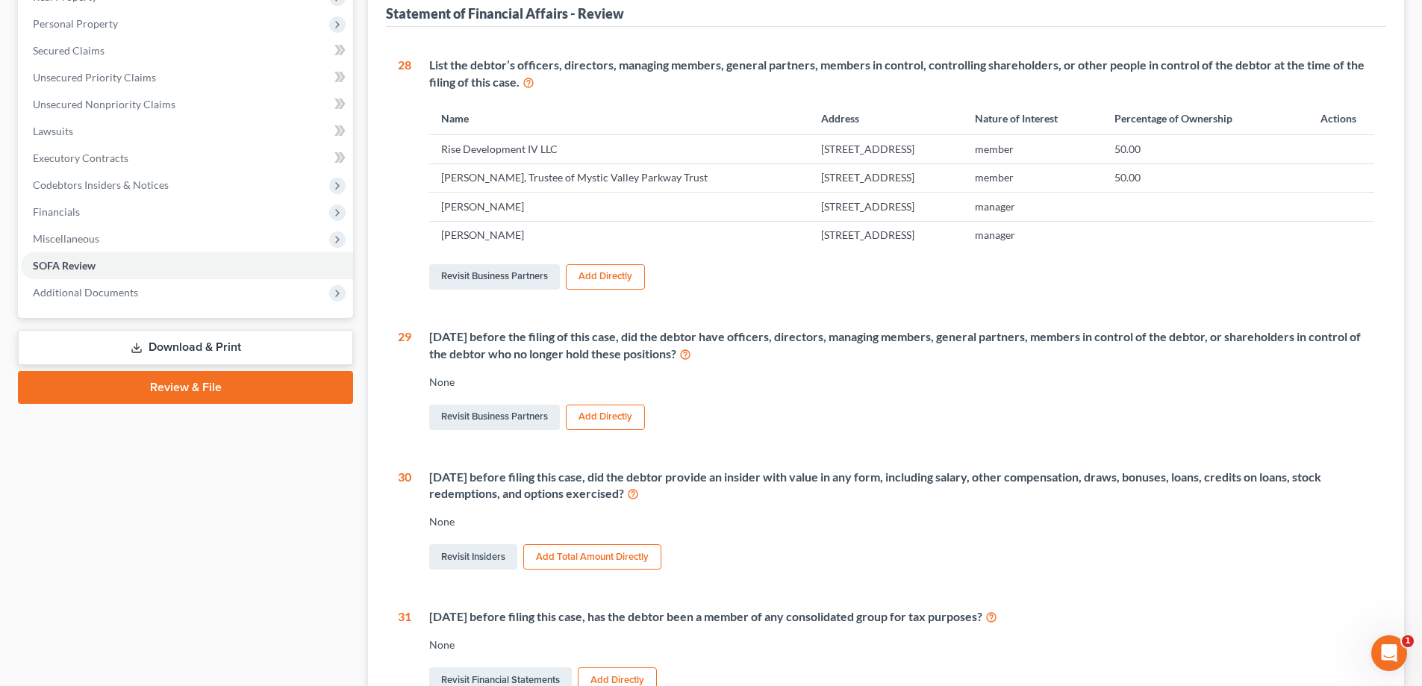
scroll to position [218, 0]
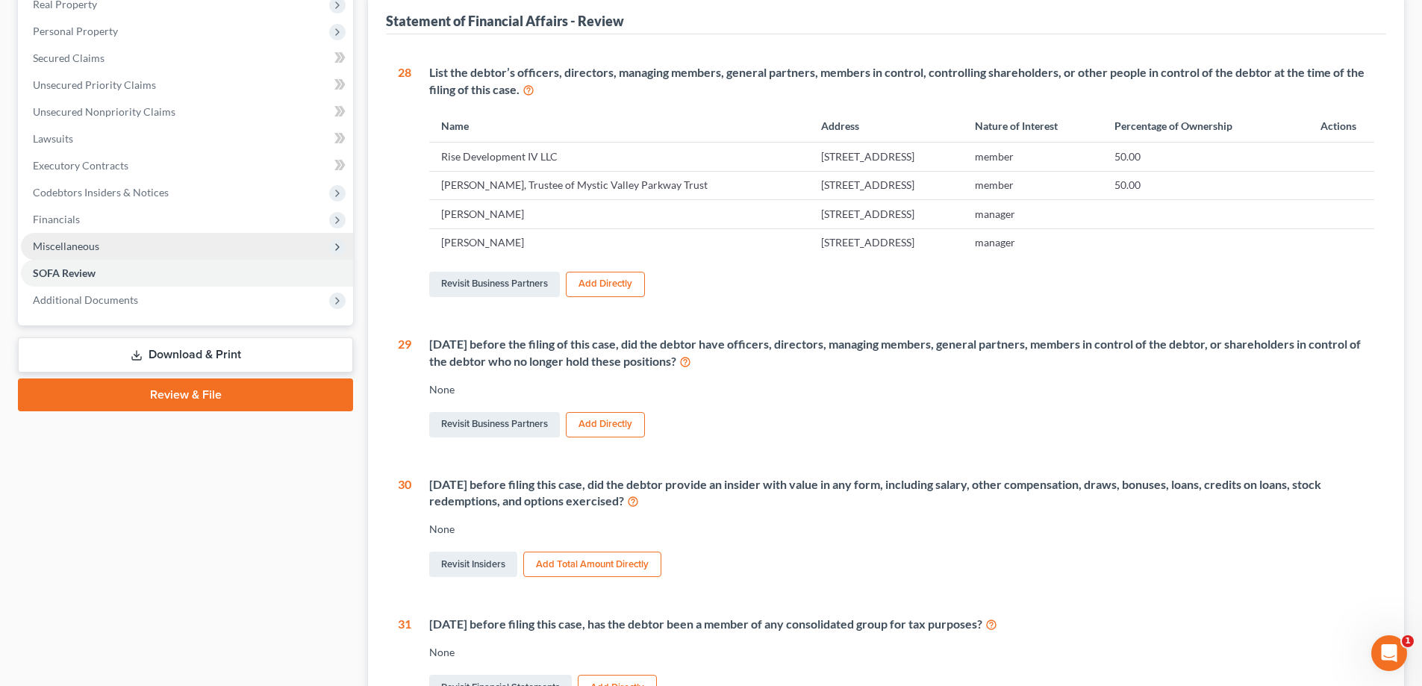
click at [57, 247] on span "Miscellaneous" at bounding box center [66, 246] width 66 height 13
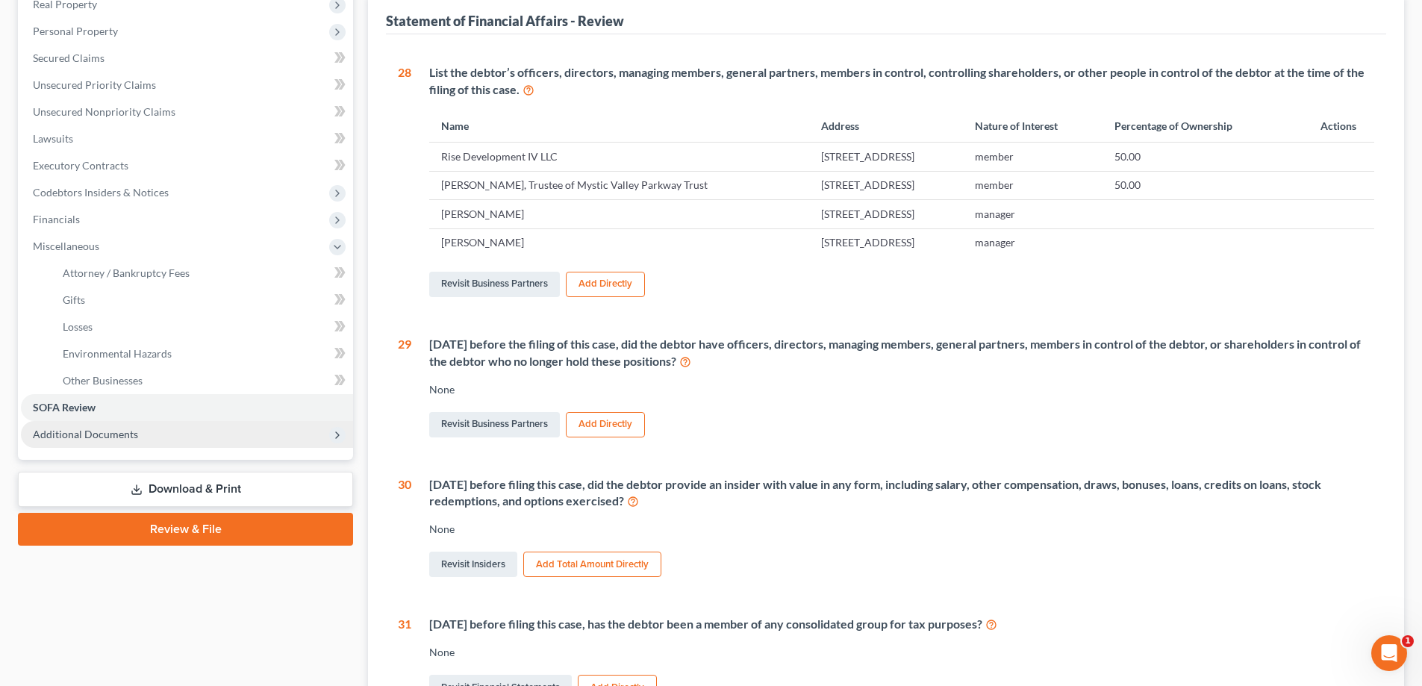
click at [78, 436] on span "Additional Documents" at bounding box center [85, 434] width 105 height 13
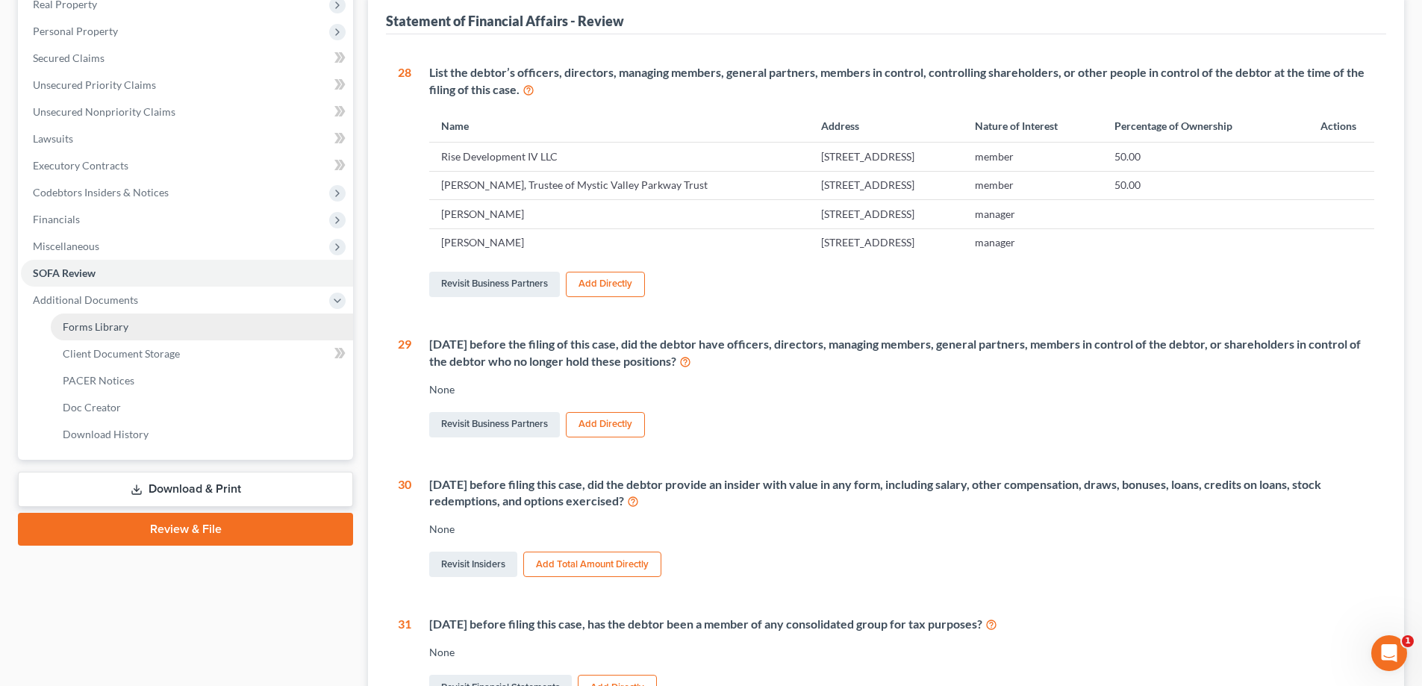
scroll to position [0, 0]
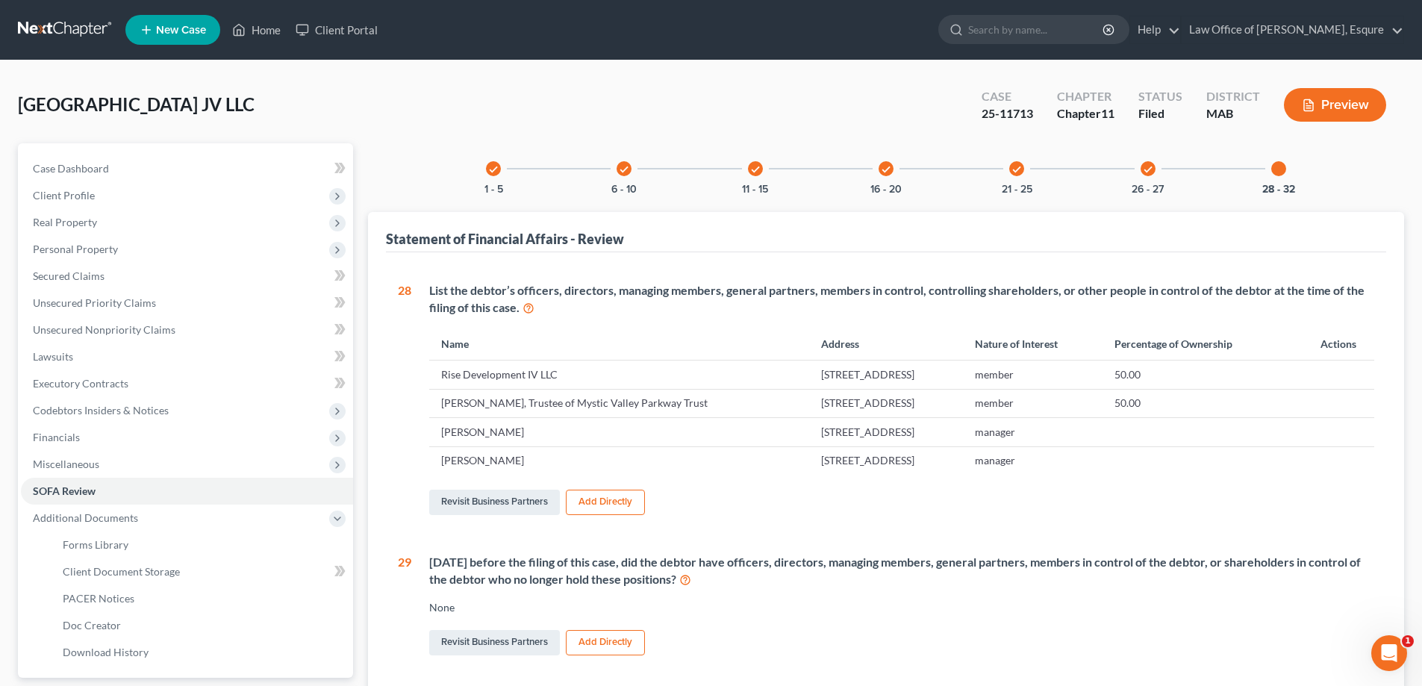
click at [1344, 101] on button "Preview" at bounding box center [1335, 105] width 102 height 34
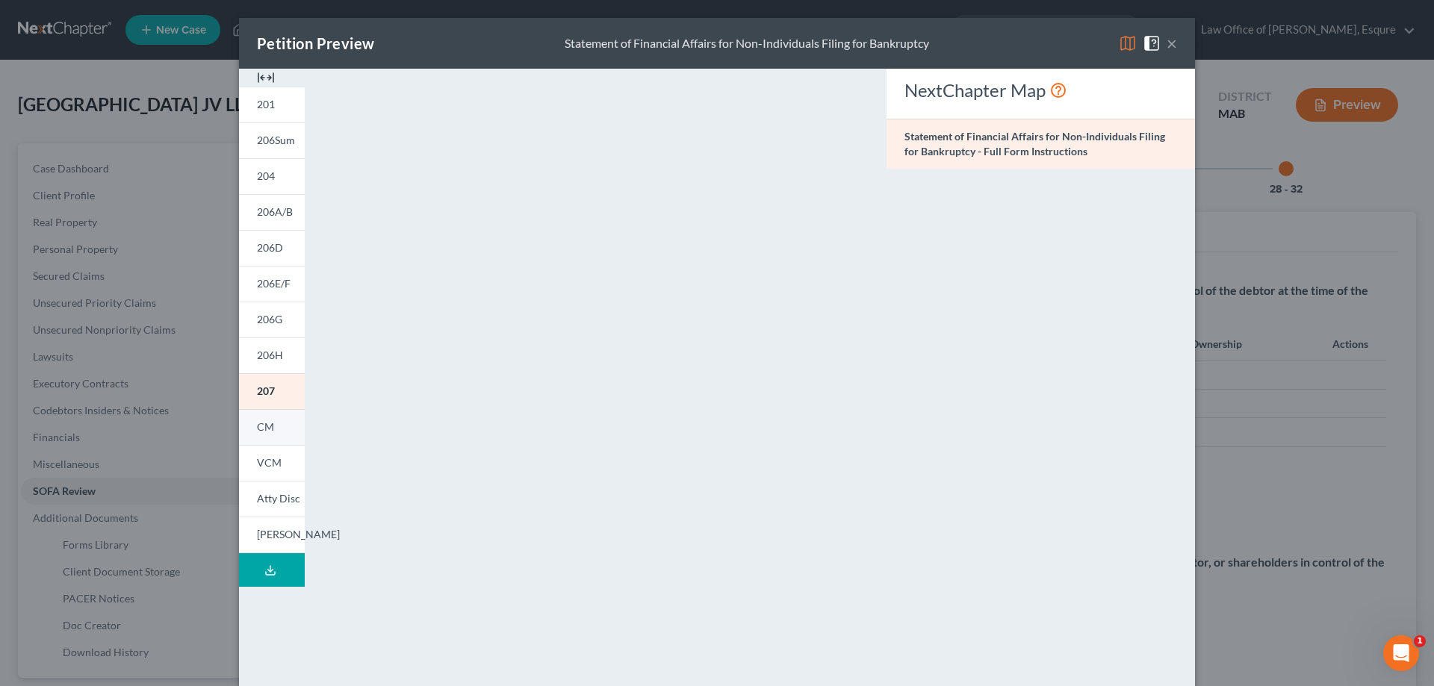
click at [263, 427] on span "CM" at bounding box center [265, 426] width 17 height 13
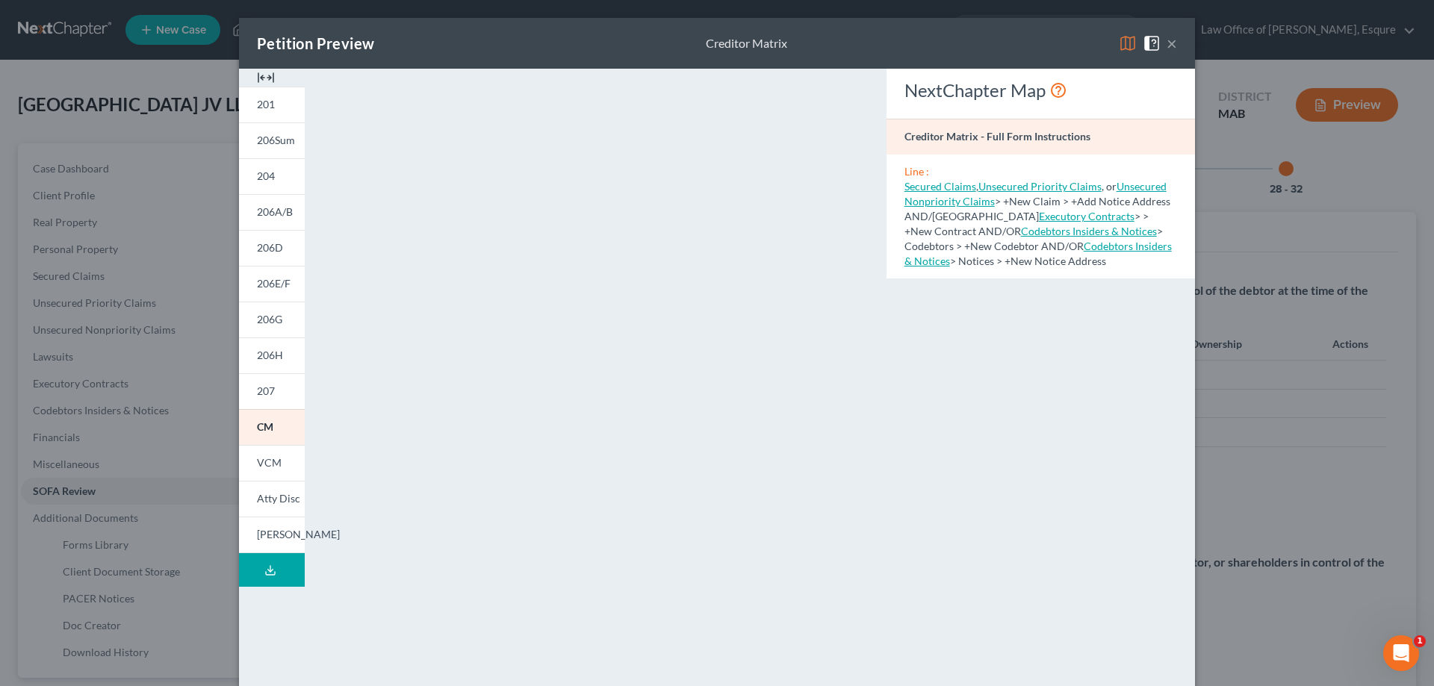
click at [1166, 42] on button "×" at bounding box center [1171, 43] width 10 height 18
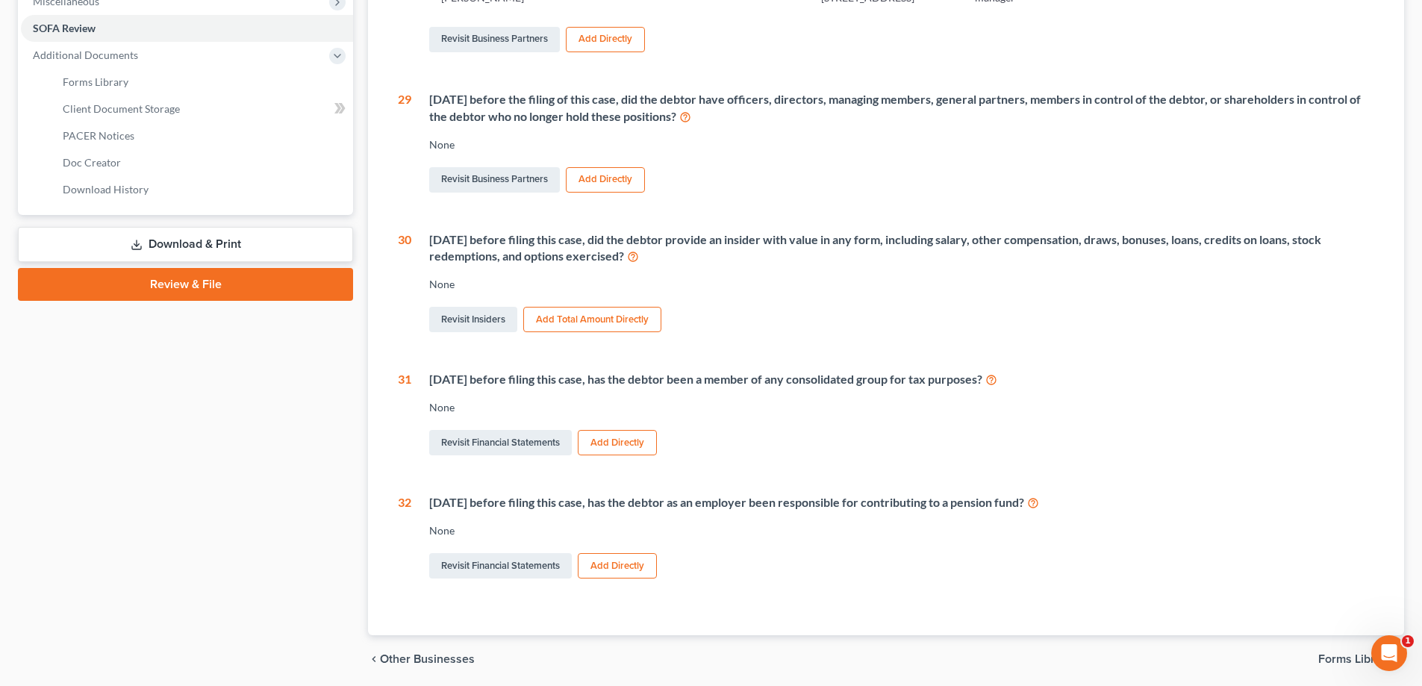
scroll to position [517, 0]
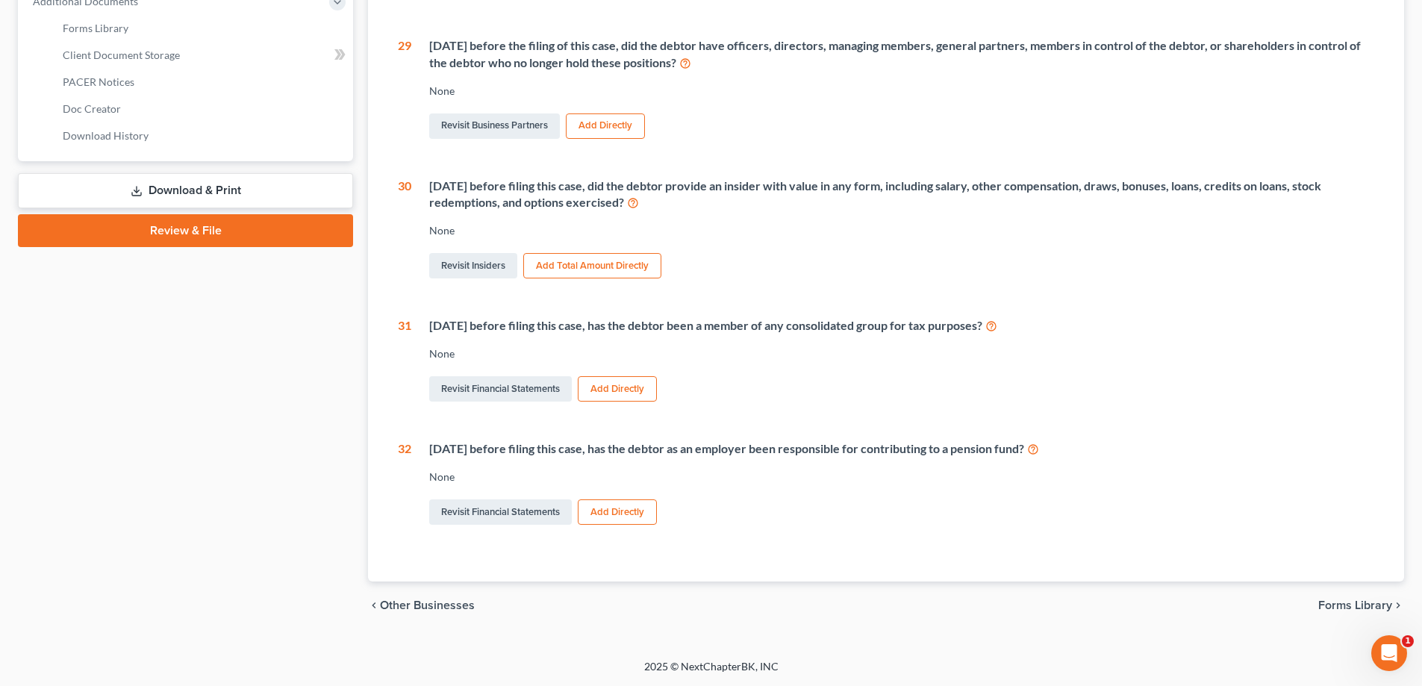
click at [1173, 372] on div "Within 6 years before filing this case, has the debtor been a member of any con…" at bounding box center [892, 360] width 963 height 87
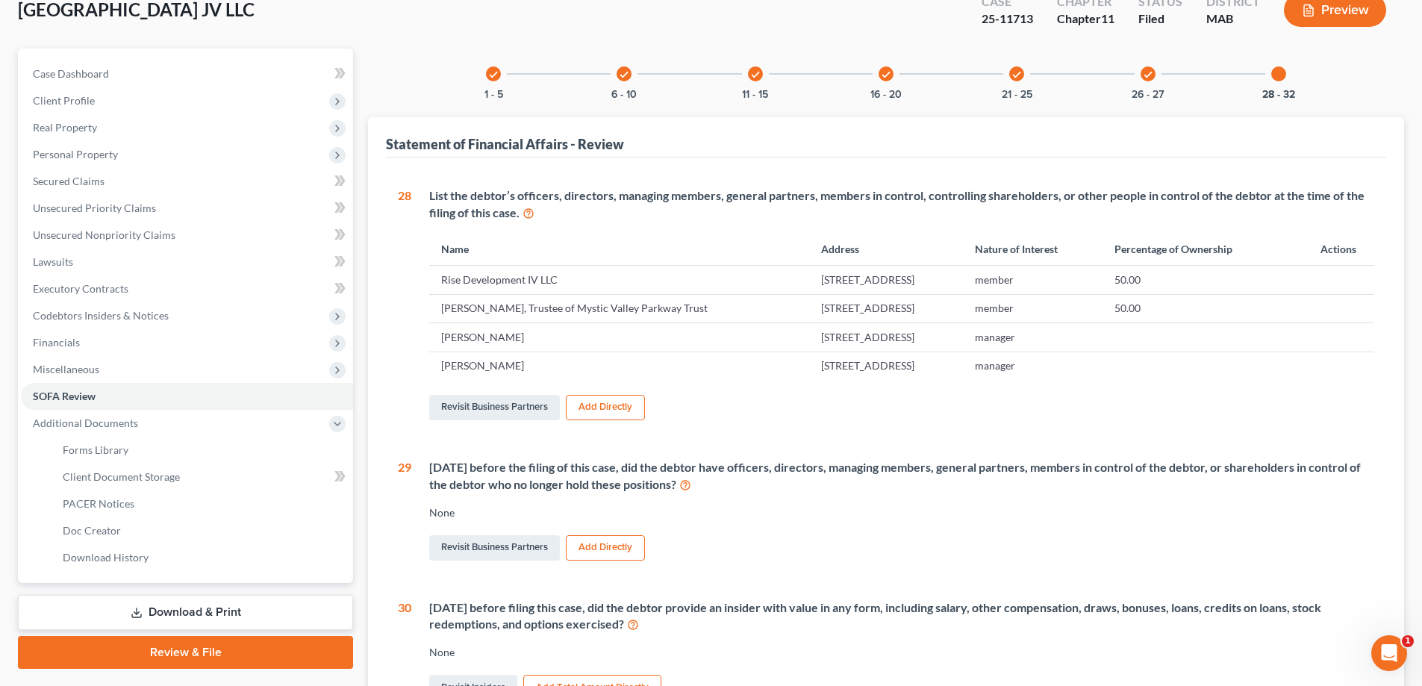
scroll to position [0, 0]
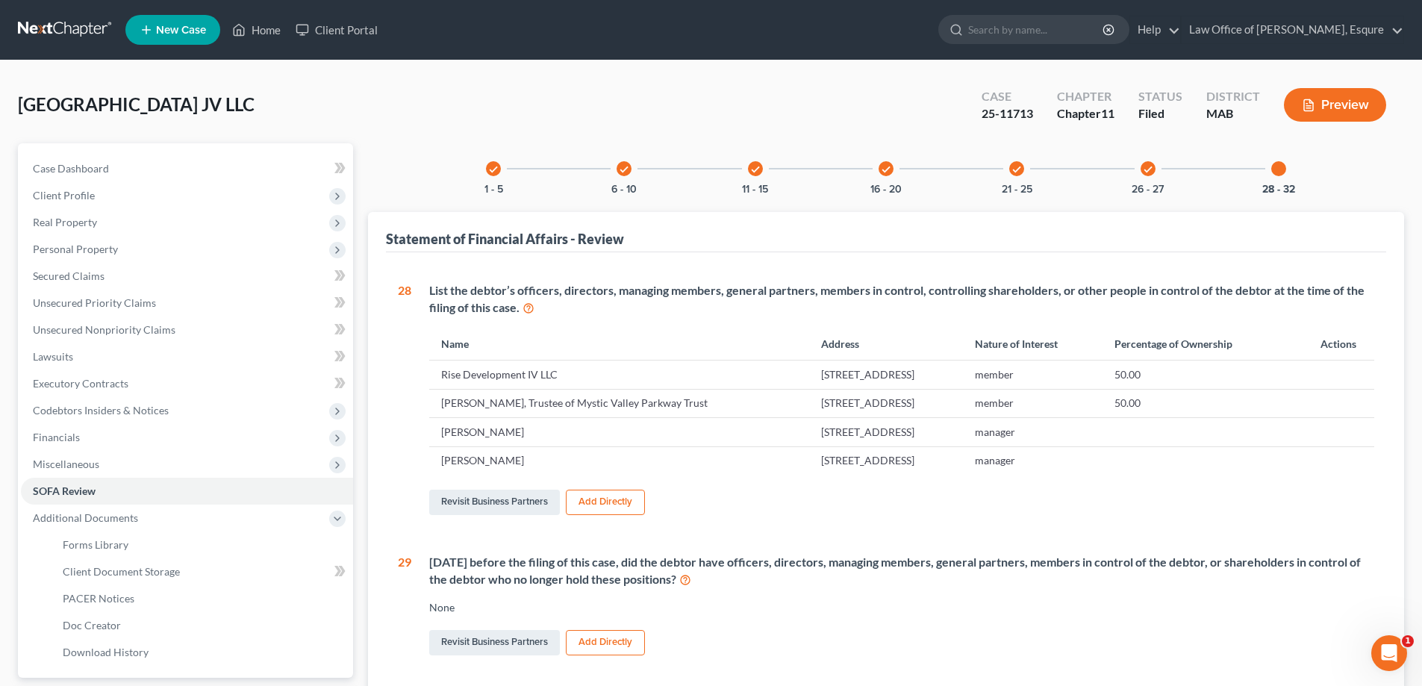
click at [1338, 102] on button "Preview" at bounding box center [1335, 105] width 102 height 34
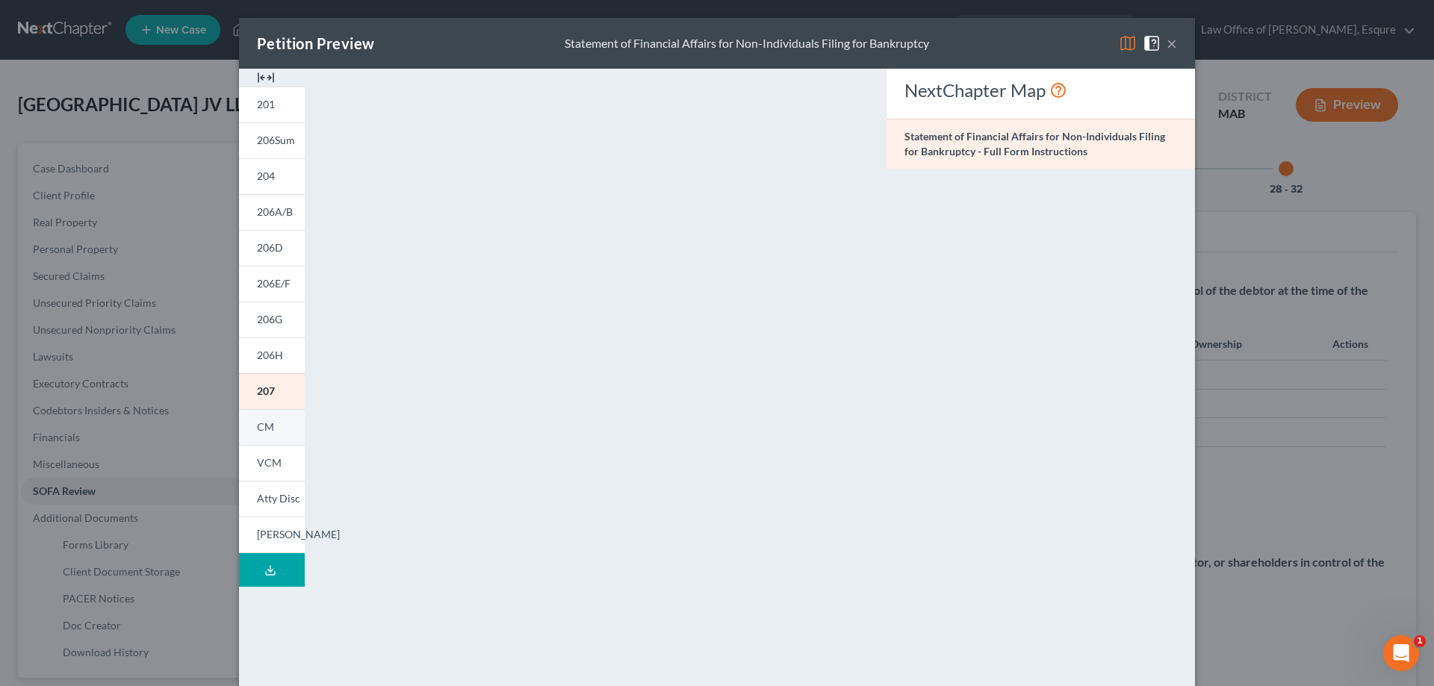
click at [260, 426] on span "CM" at bounding box center [265, 426] width 17 height 13
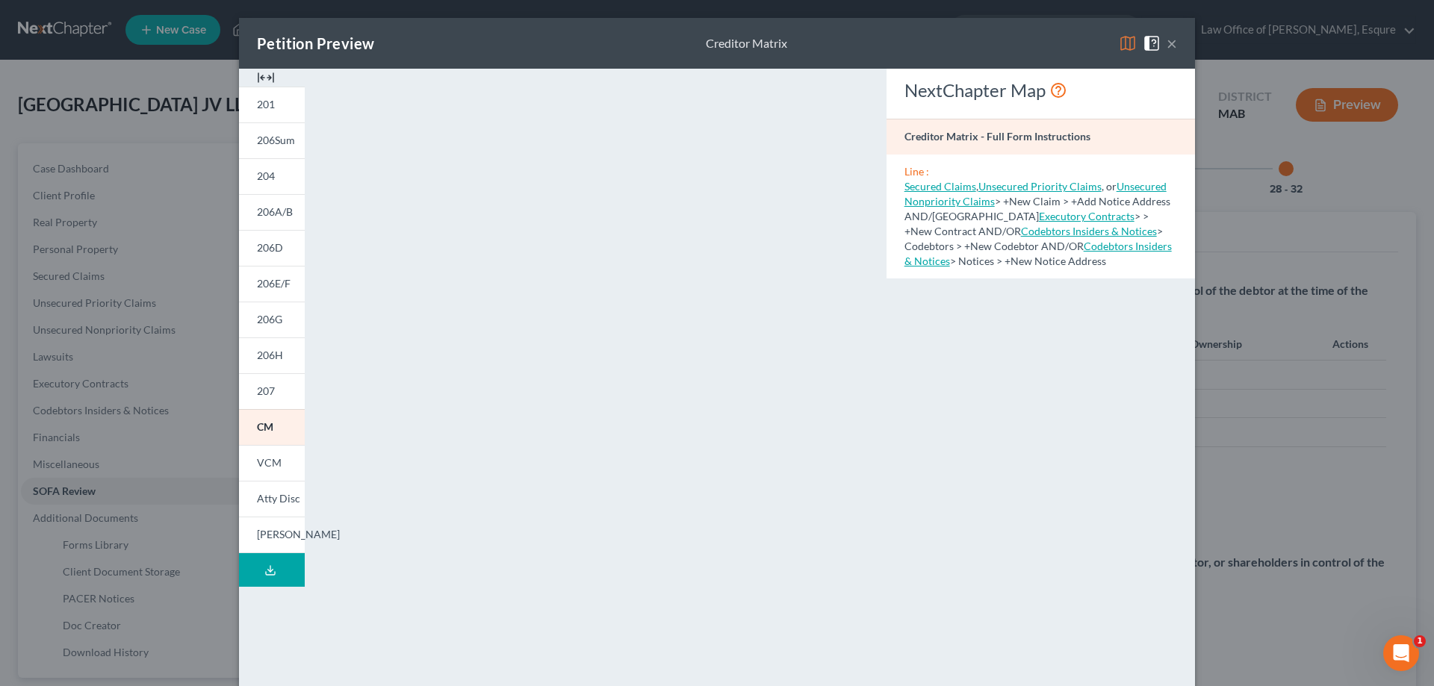
click at [1167, 44] on button "×" at bounding box center [1171, 43] width 10 height 18
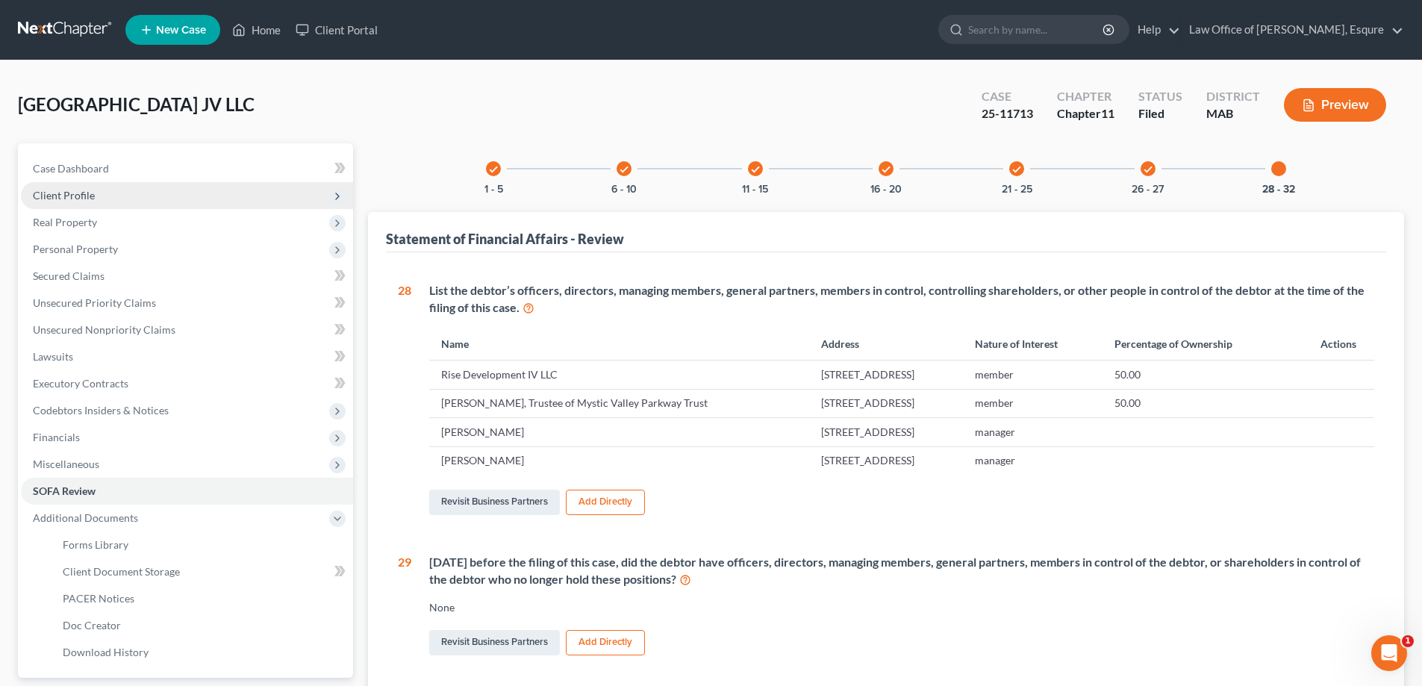
click at [69, 196] on span "Client Profile" at bounding box center [64, 195] width 62 height 13
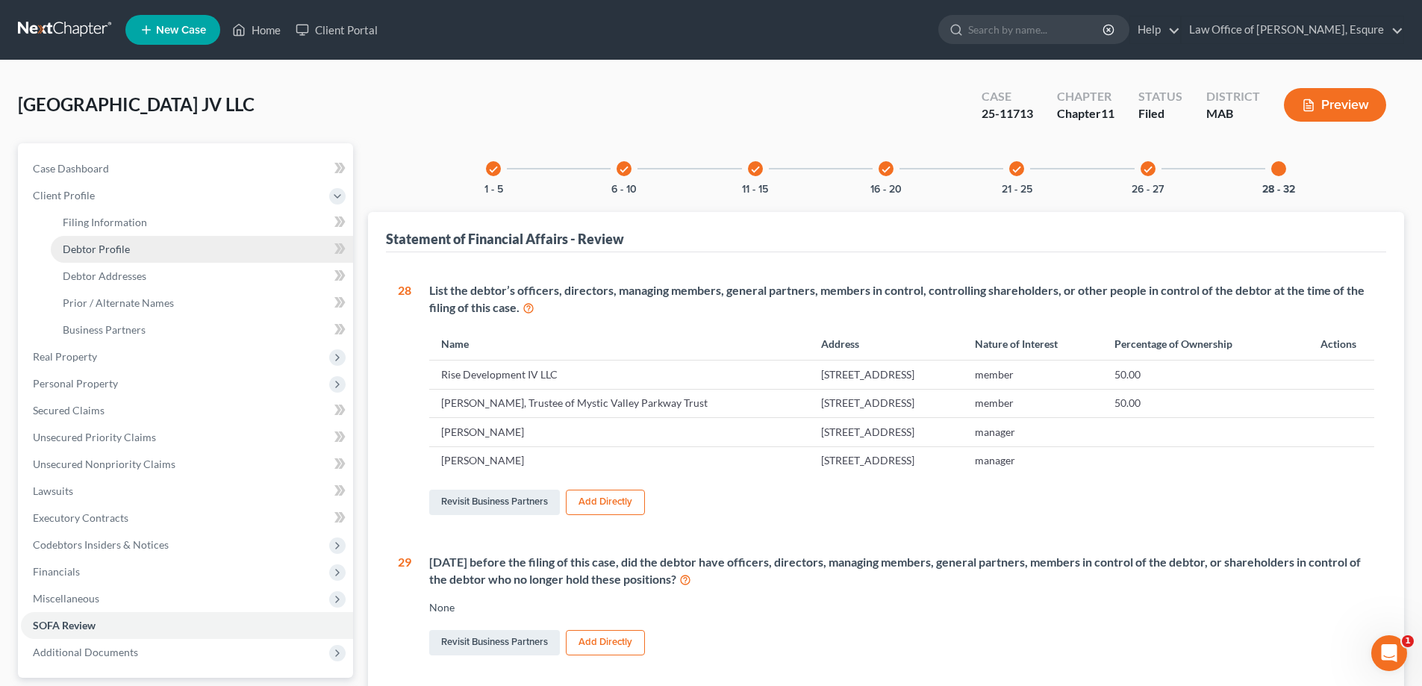
click at [101, 249] on span "Debtor Profile" at bounding box center [96, 249] width 67 height 13
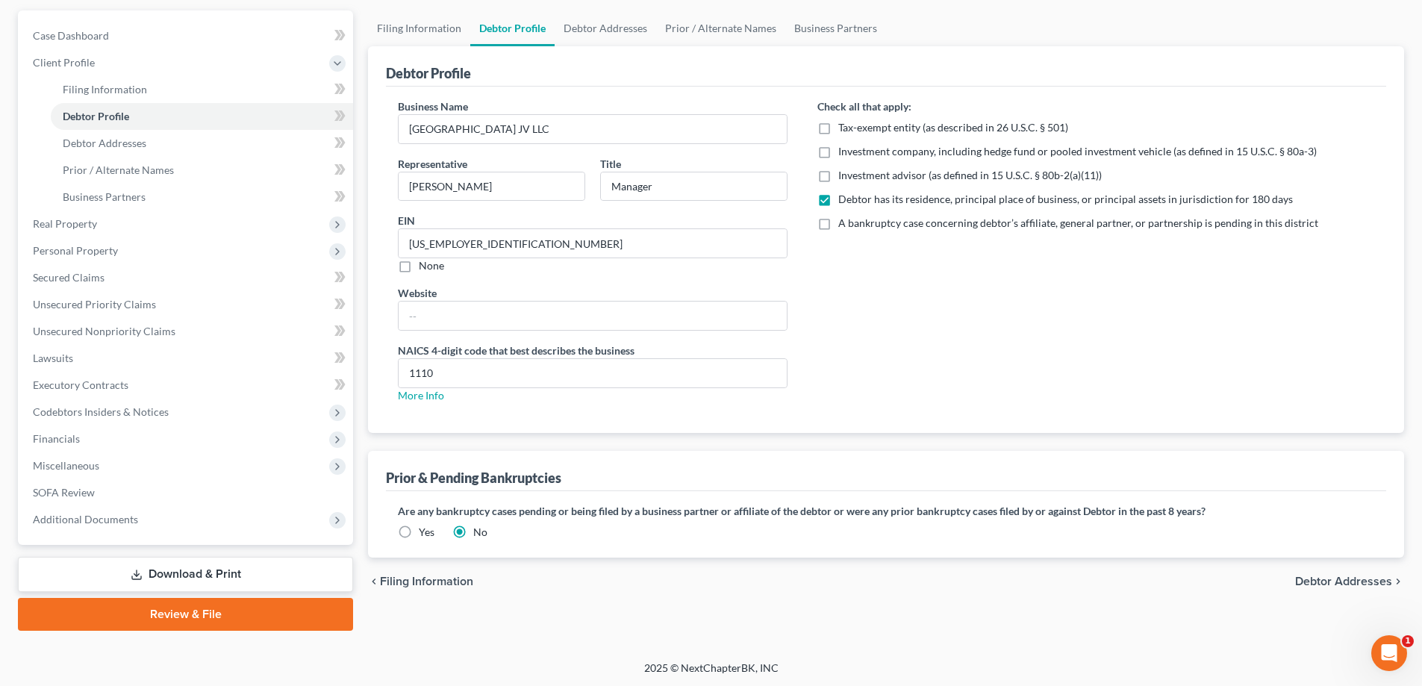
scroll to position [134, 0]
click at [618, 24] on link "Debtor Addresses" at bounding box center [606, 27] width 102 height 36
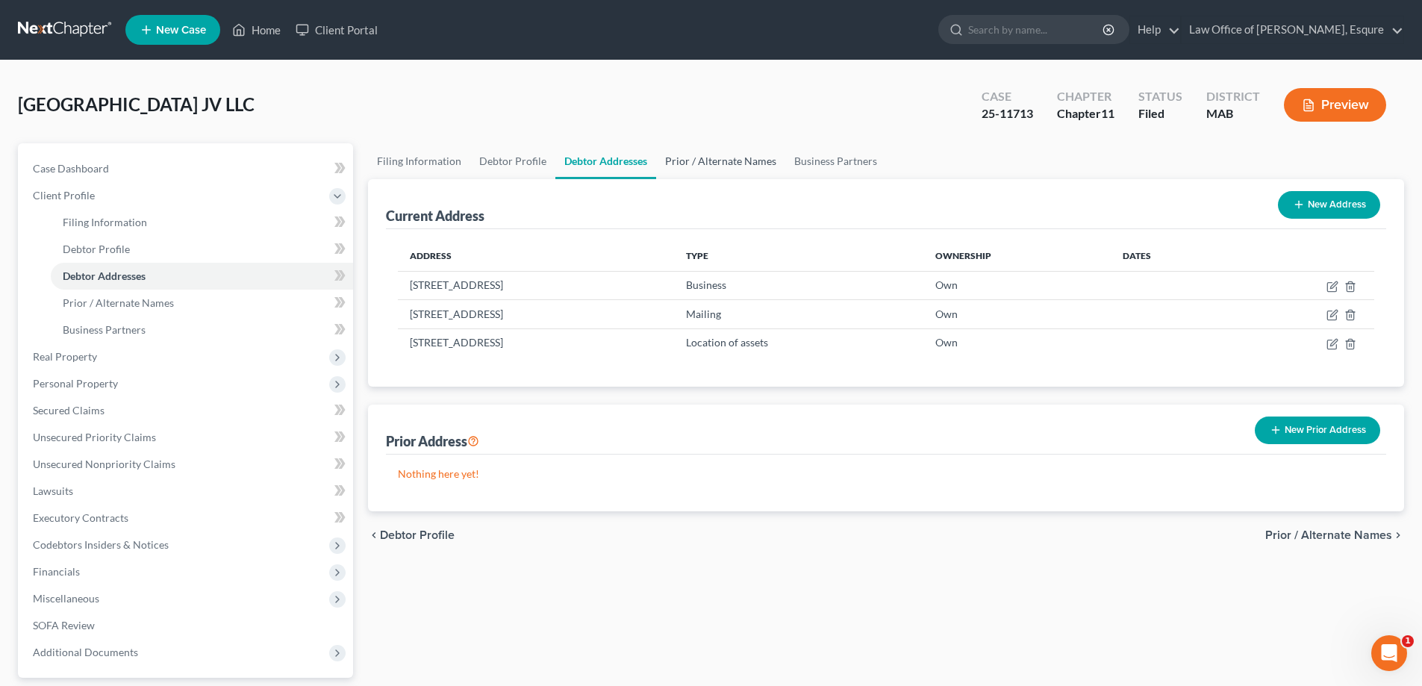
click at [718, 160] on link "Prior / Alternate Names" at bounding box center [720, 161] width 129 height 36
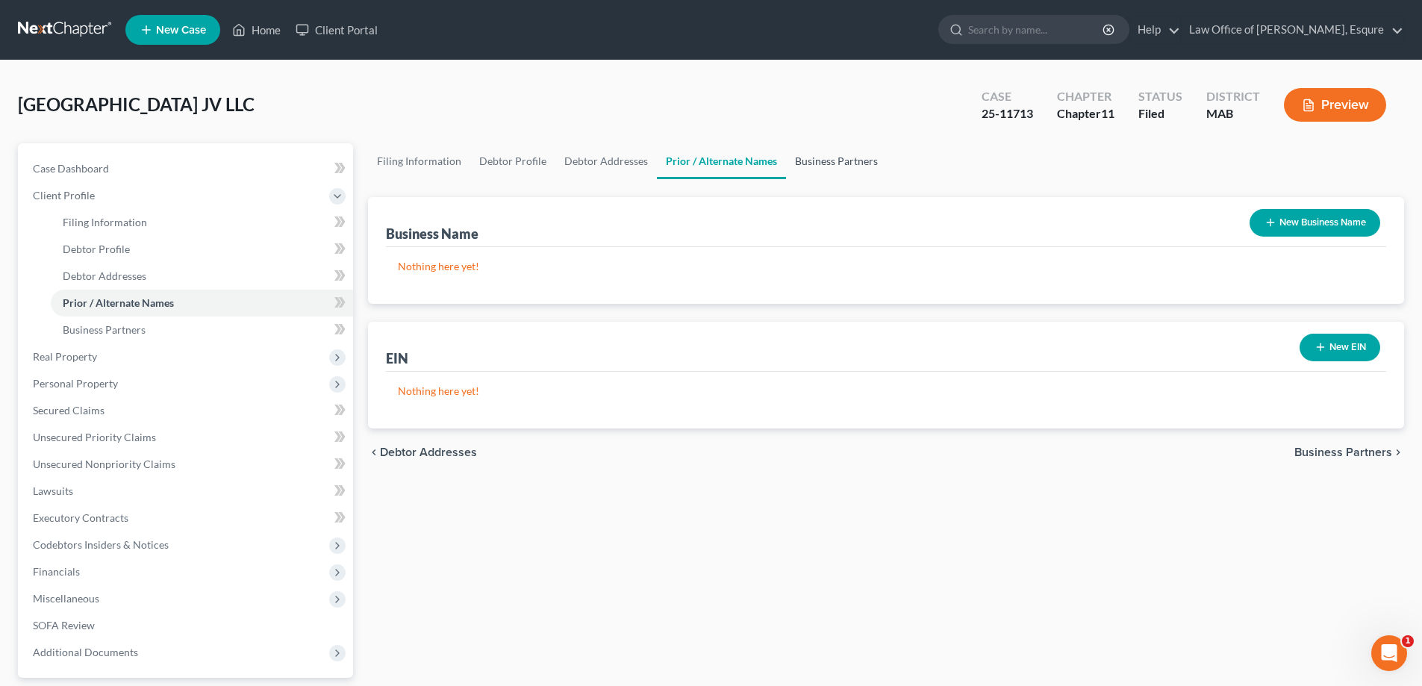
click at [828, 162] on link "Business Partners" at bounding box center [836, 161] width 101 height 36
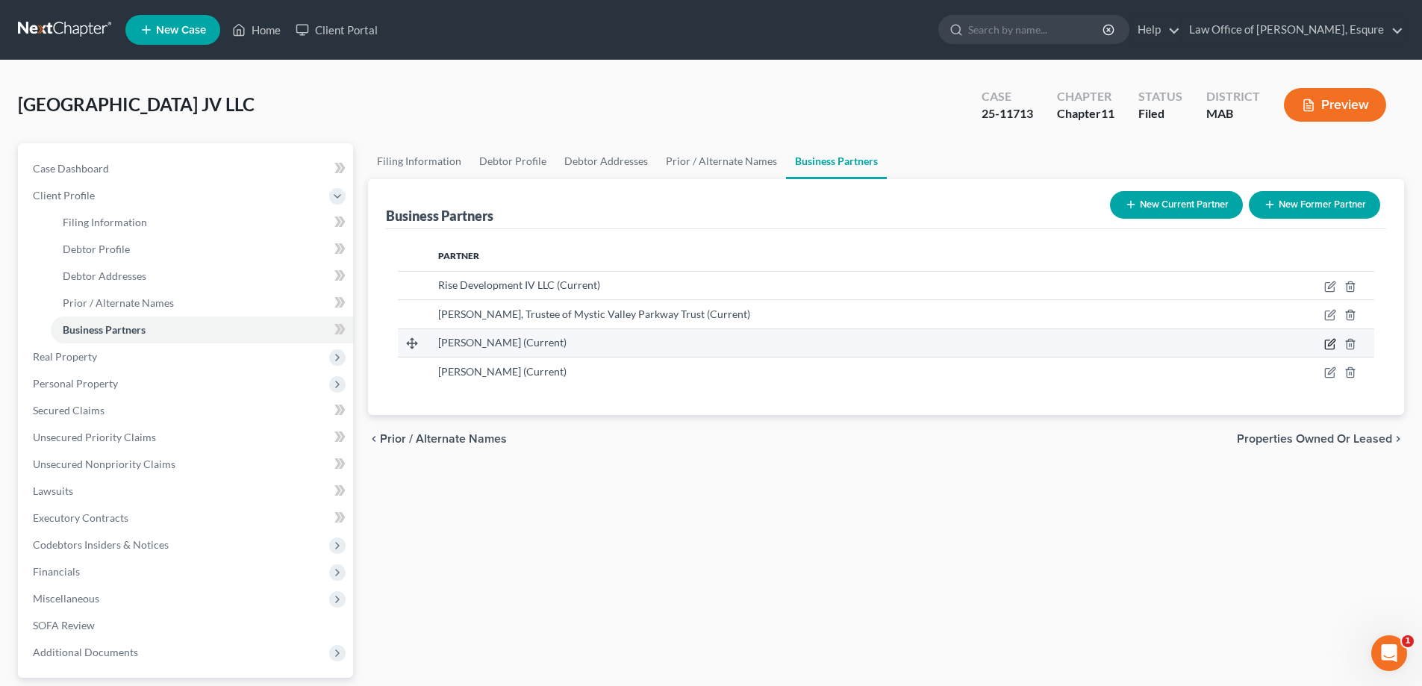
click at [1328, 340] on icon "button" at bounding box center [1329, 344] width 9 height 9
select select "22"
select select "6"
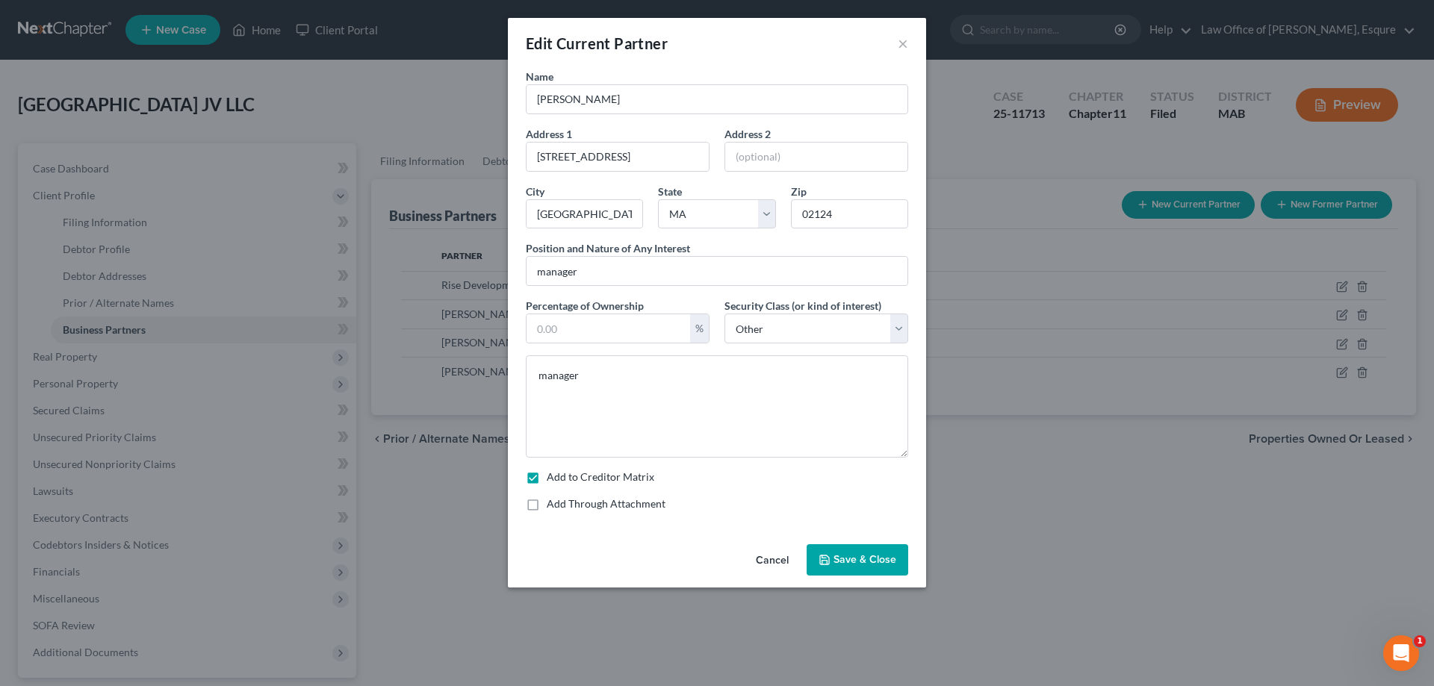
click at [859, 555] on span "Save & Close" at bounding box center [864, 559] width 63 height 13
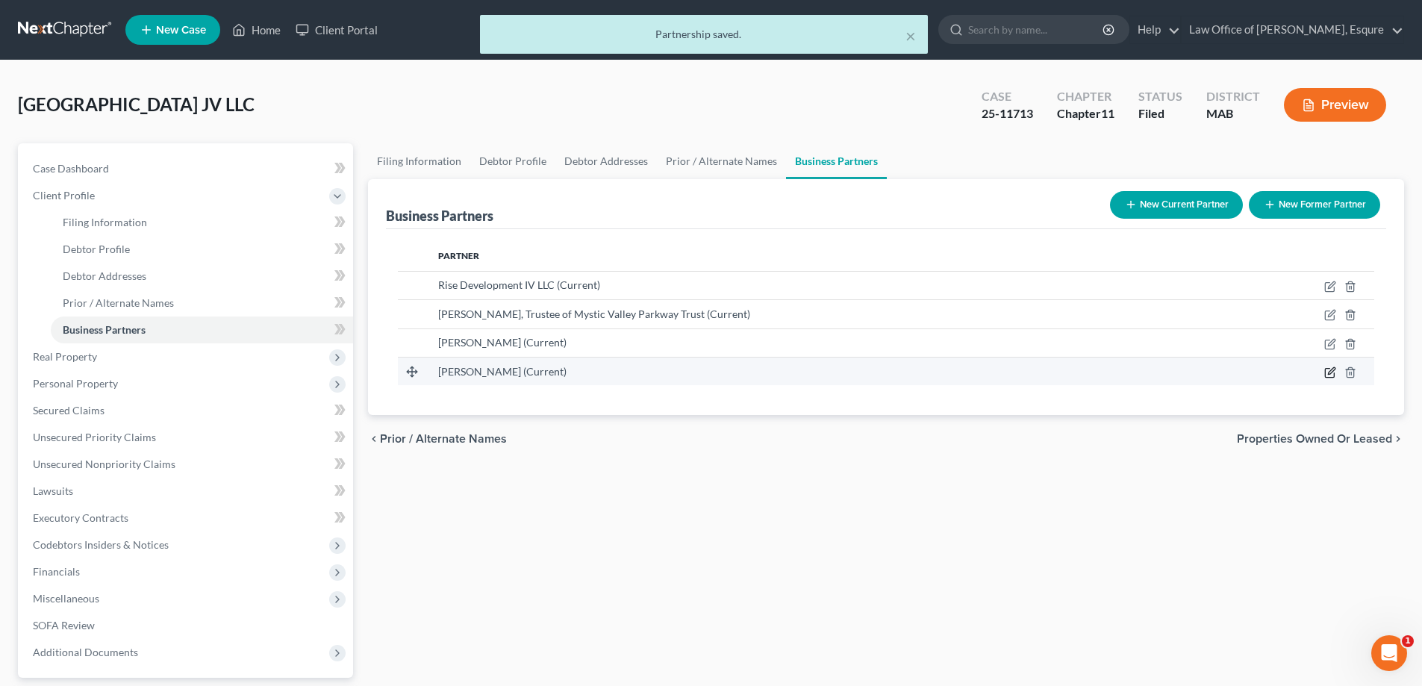
click at [1328, 372] on icon "button" at bounding box center [1331, 373] width 12 height 12
select select "22"
select select "6"
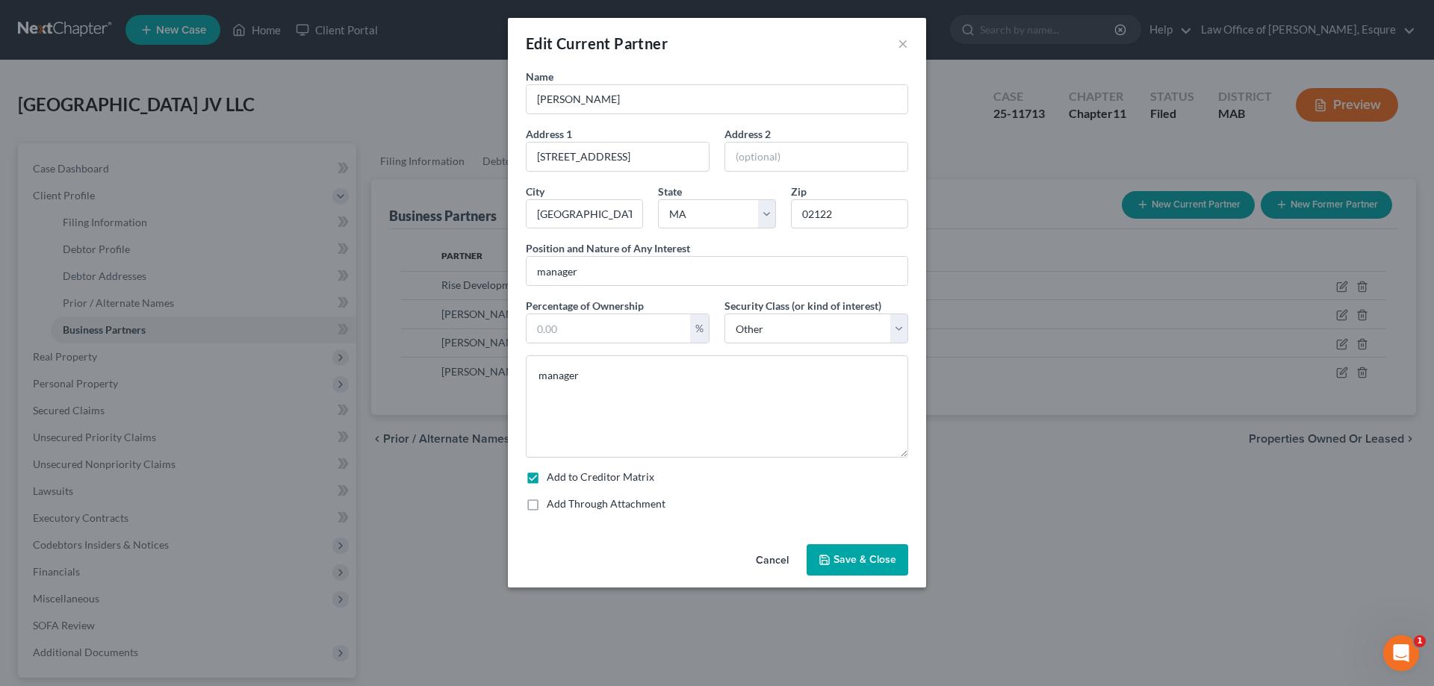
click at [856, 559] on span "Save & Close" at bounding box center [864, 559] width 63 height 13
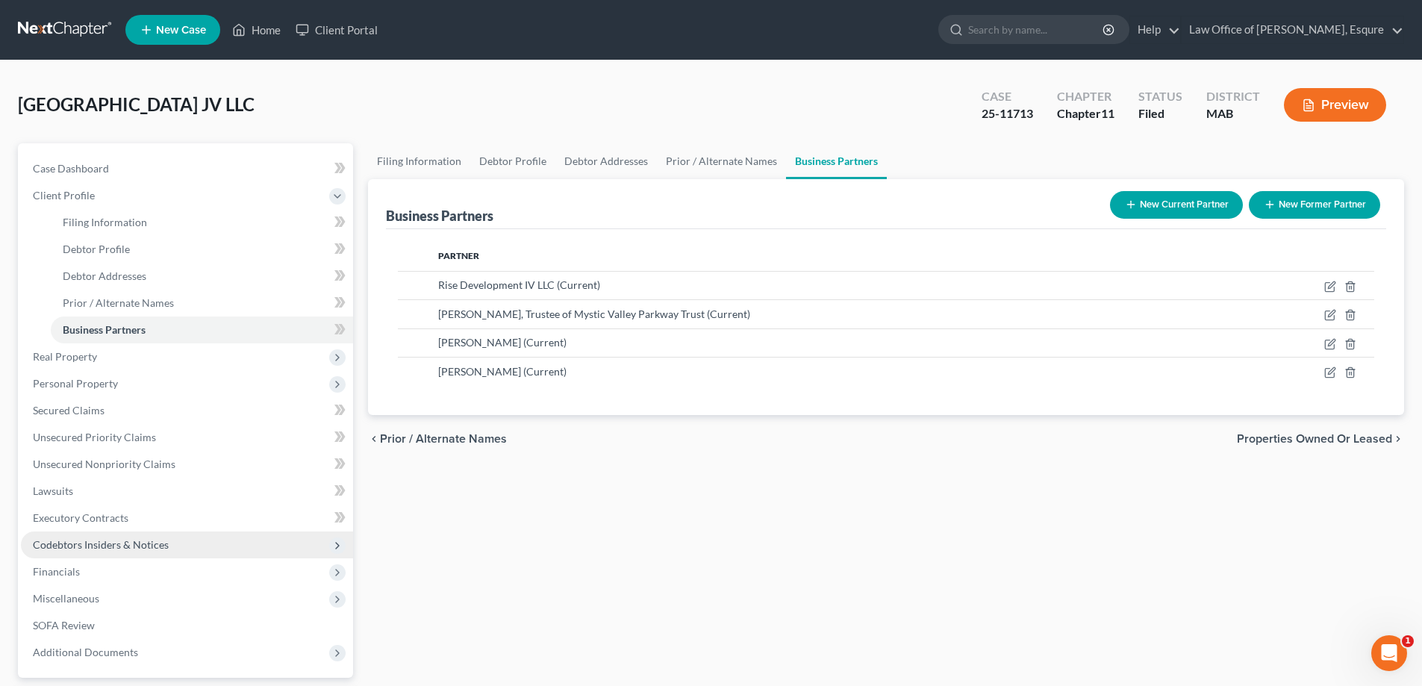
click at [108, 543] on span "Codebtors Insiders & Notices" at bounding box center [101, 544] width 136 height 13
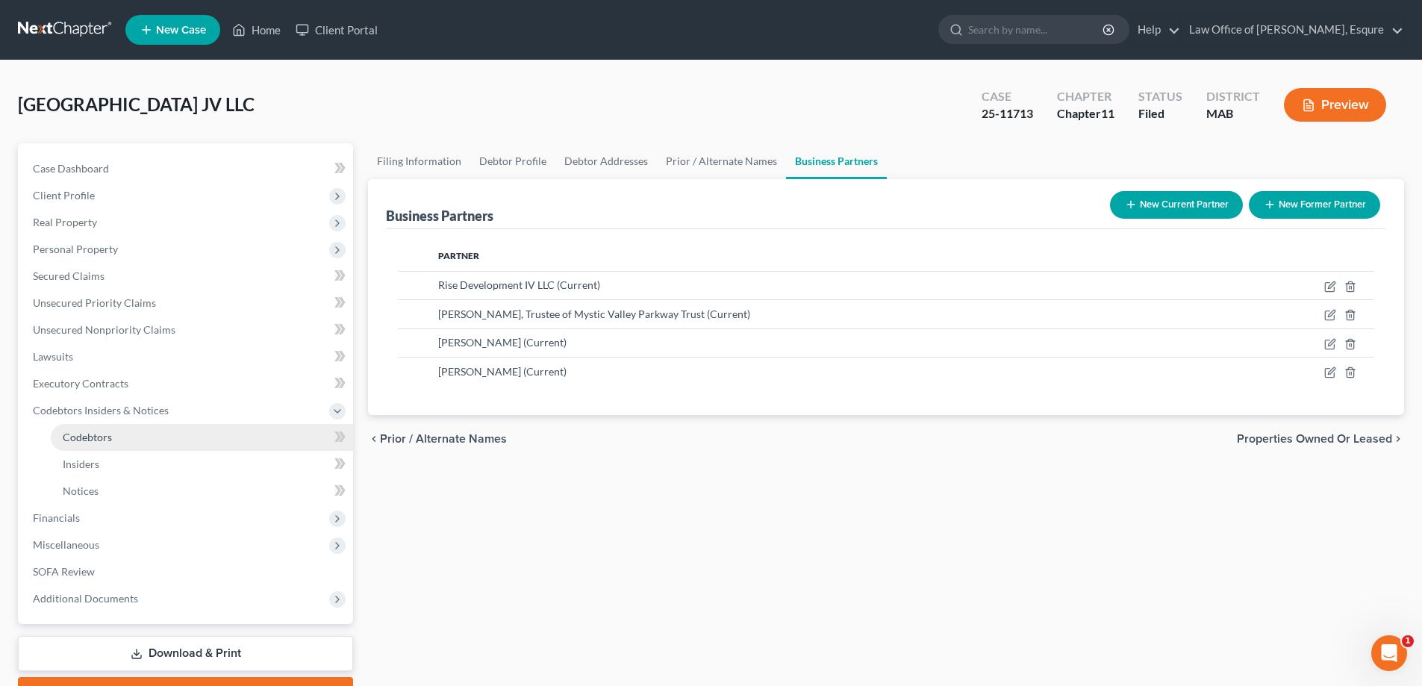
click at [97, 437] on span "Codebtors" at bounding box center [87, 437] width 49 height 13
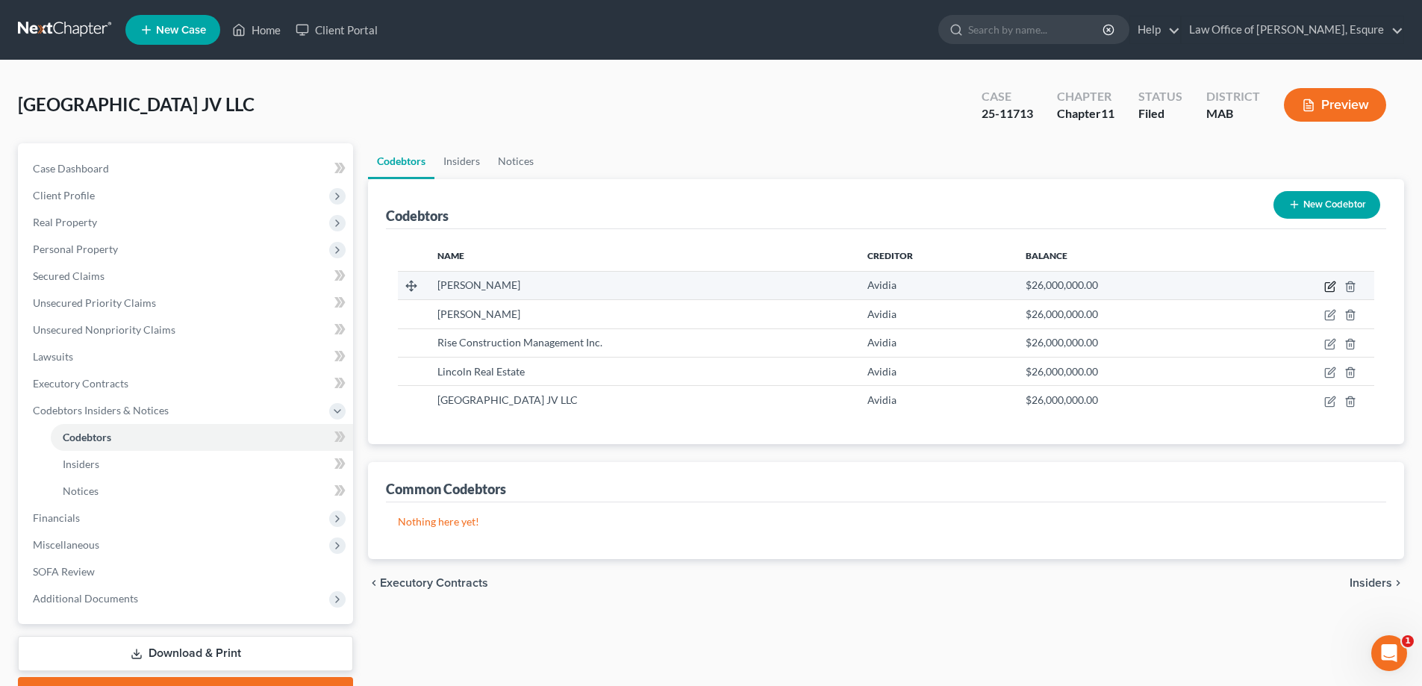
click at [1332, 286] on icon "button" at bounding box center [1331, 287] width 12 height 12
select select "22"
select select "11"
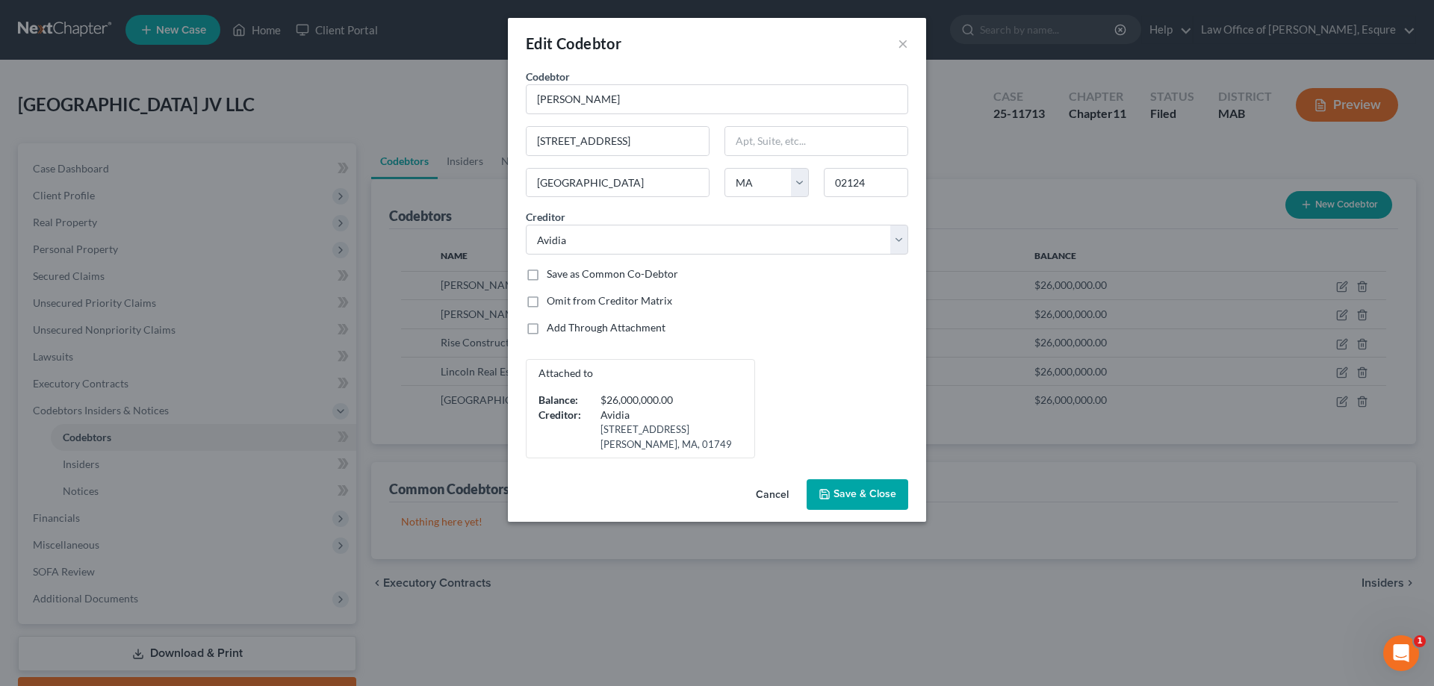
click at [547, 300] on label "Omit from Creditor Matrix" at bounding box center [609, 300] width 125 height 15
click at [553, 300] on input "Omit from Creditor Matrix" at bounding box center [558, 298] width 10 height 10
checkbox input "true"
click at [865, 491] on span "Save & Close" at bounding box center [864, 494] width 63 height 13
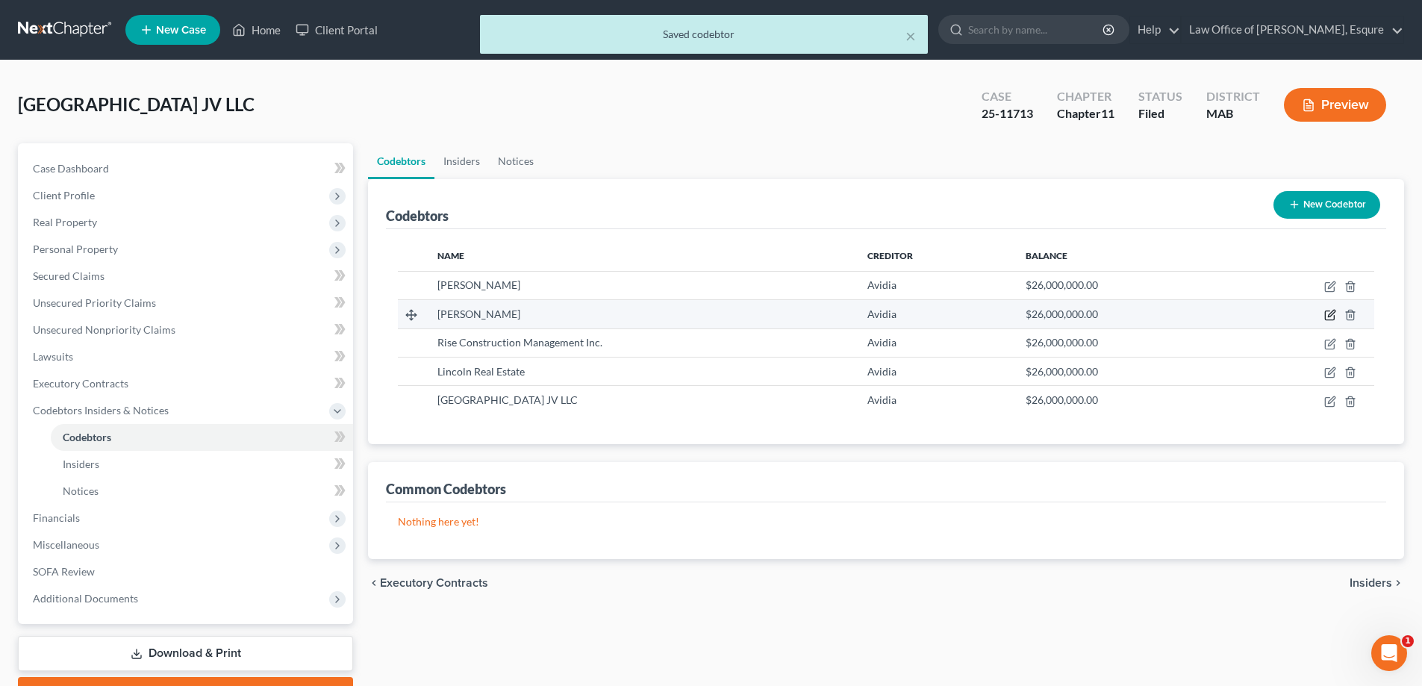
click at [1332, 315] on icon "button" at bounding box center [1331, 314] width 7 height 7
select select "22"
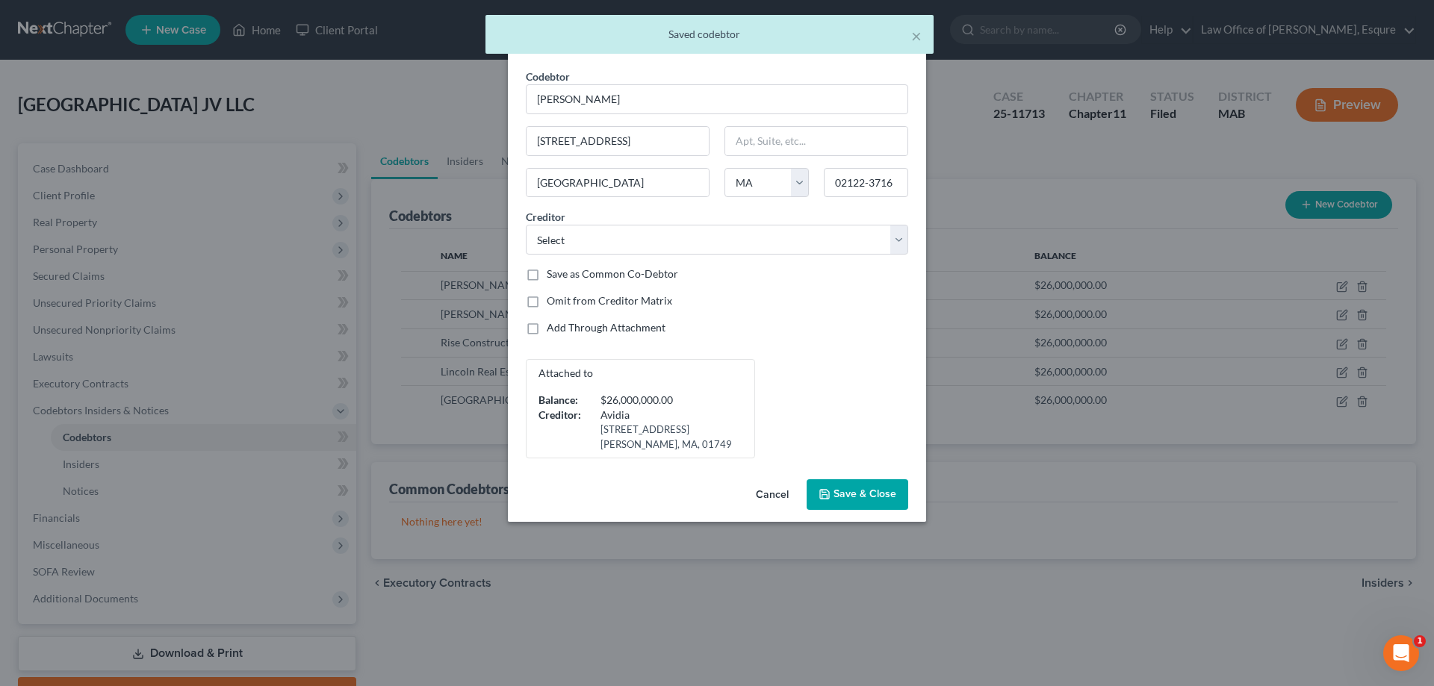
click at [547, 303] on label "Omit from Creditor Matrix" at bounding box center [609, 300] width 125 height 15
click at [553, 303] on input "Omit from Creditor Matrix" at bounding box center [558, 298] width 10 height 10
checkbox input "true"
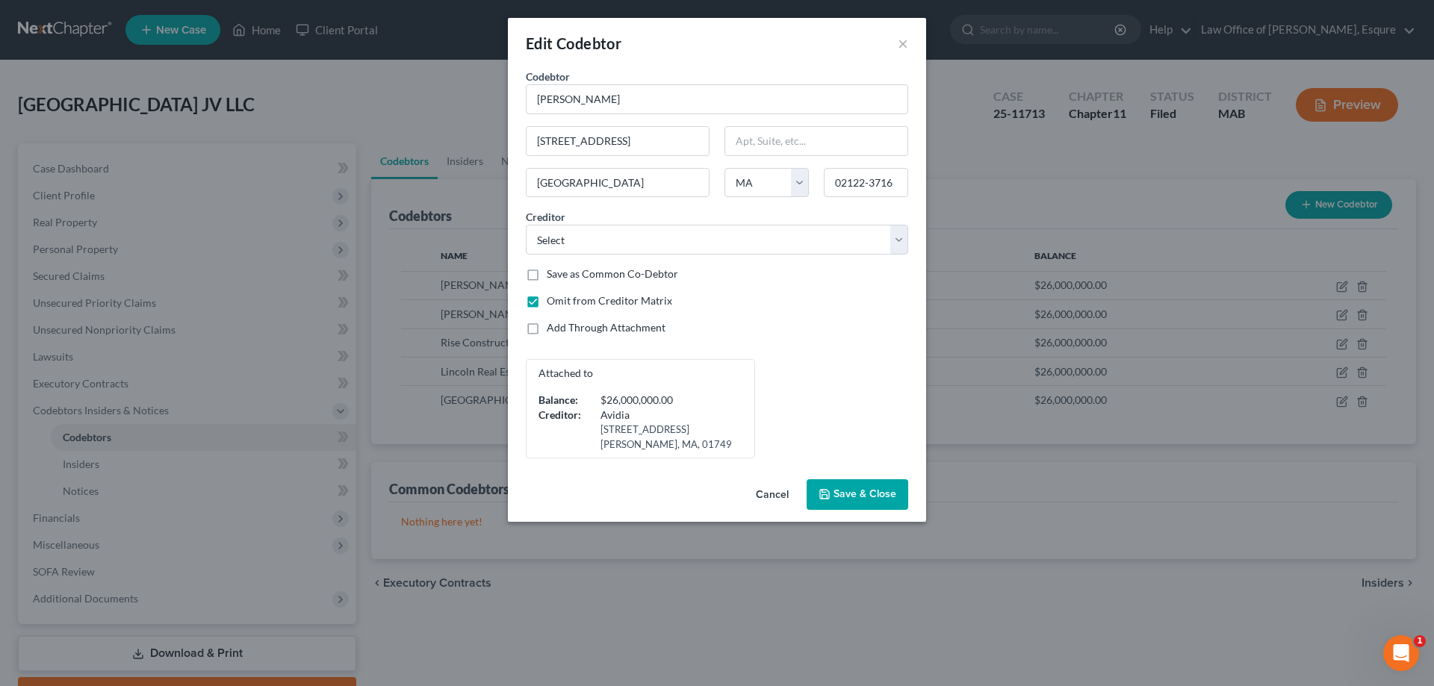
click at [858, 493] on span "Save & Close" at bounding box center [864, 494] width 63 height 13
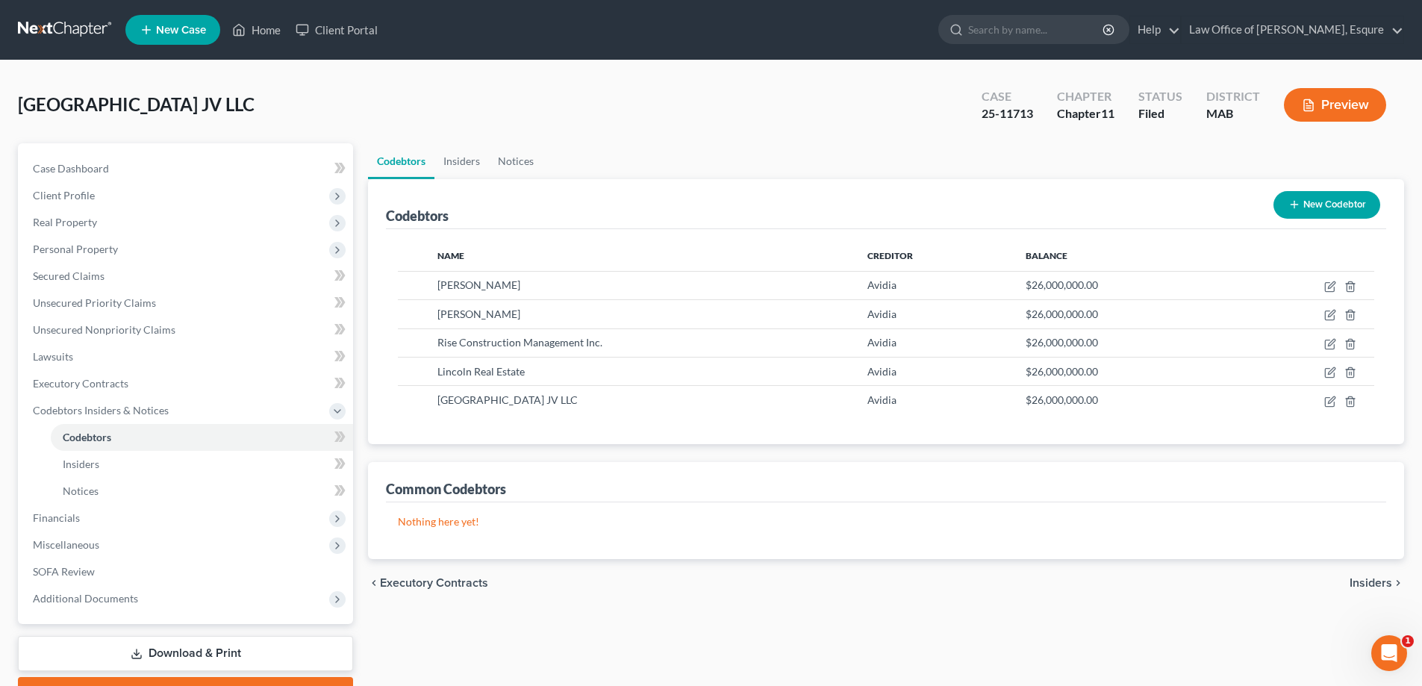
click at [1350, 105] on button "Preview" at bounding box center [1335, 105] width 102 height 34
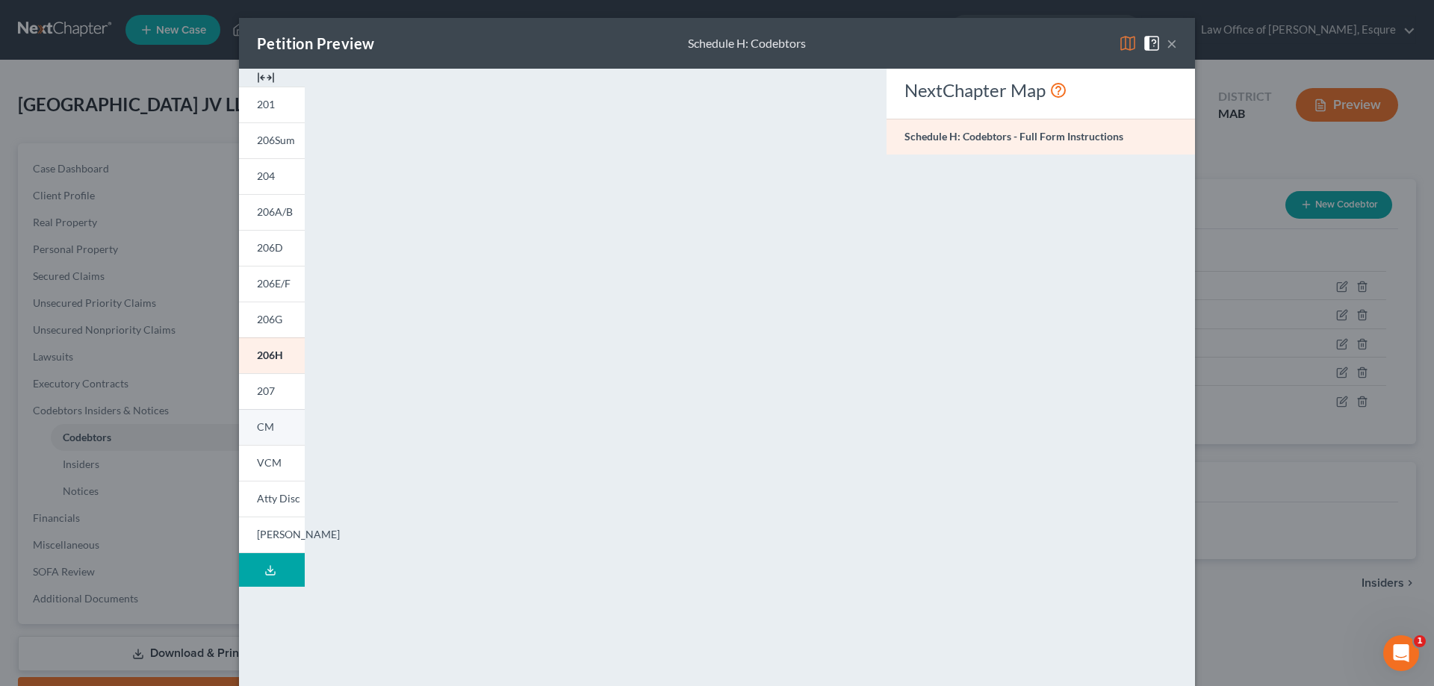
click at [258, 426] on span "CM" at bounding box center [265, 426] width 17 height 13
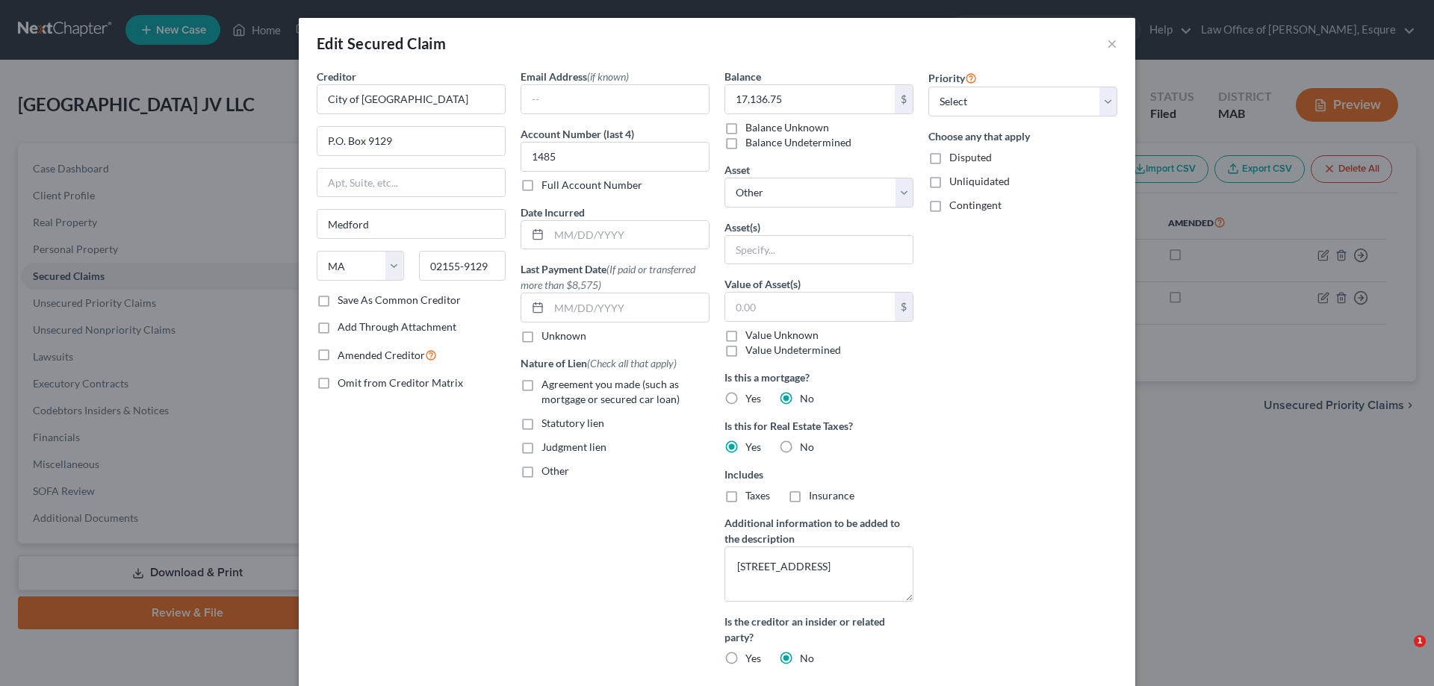
select select "22"
select select "0"
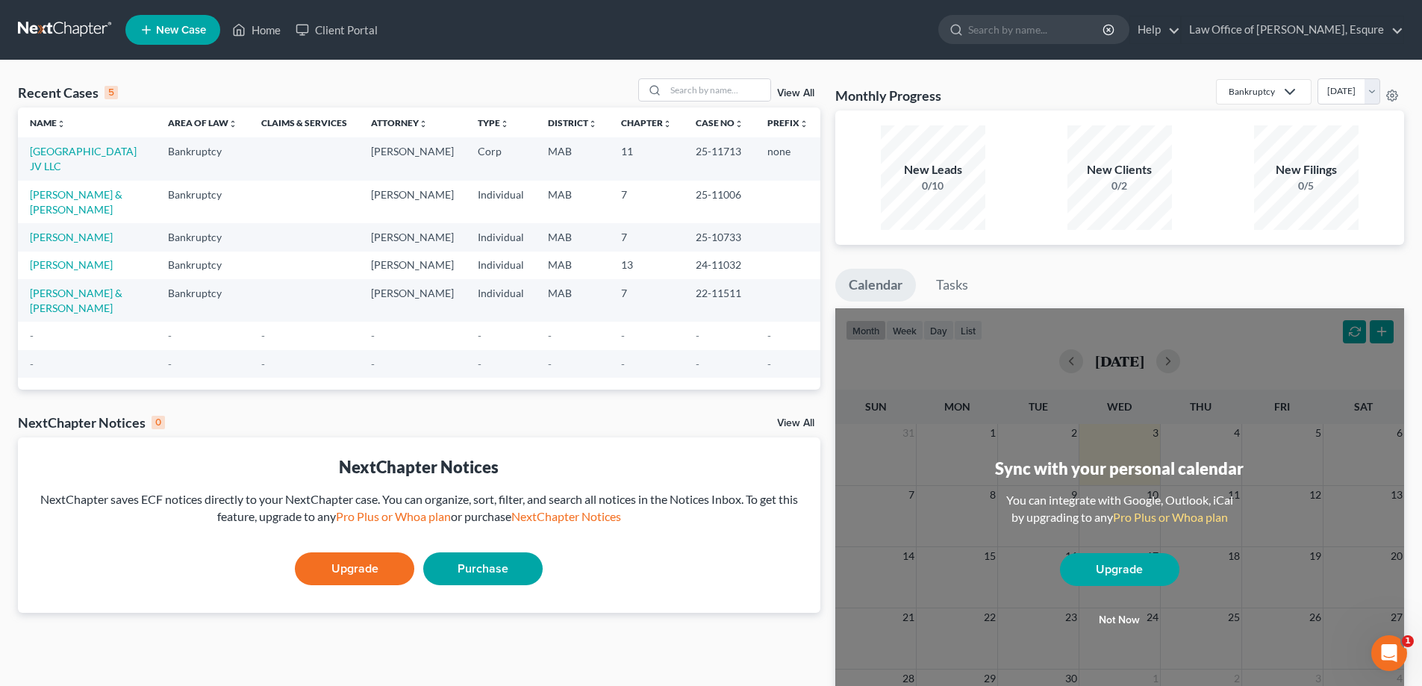
click at [57, 158] on td "[GEOGRAPHIC_DATA] JV LLC" at bounding box center [87, 158] width 138 height 43
click at [84, 152] on link "[GEOGRAPHIC_DATA] JV LLC" at bounding box center [83, 159] width 107 height 28
select select "6"
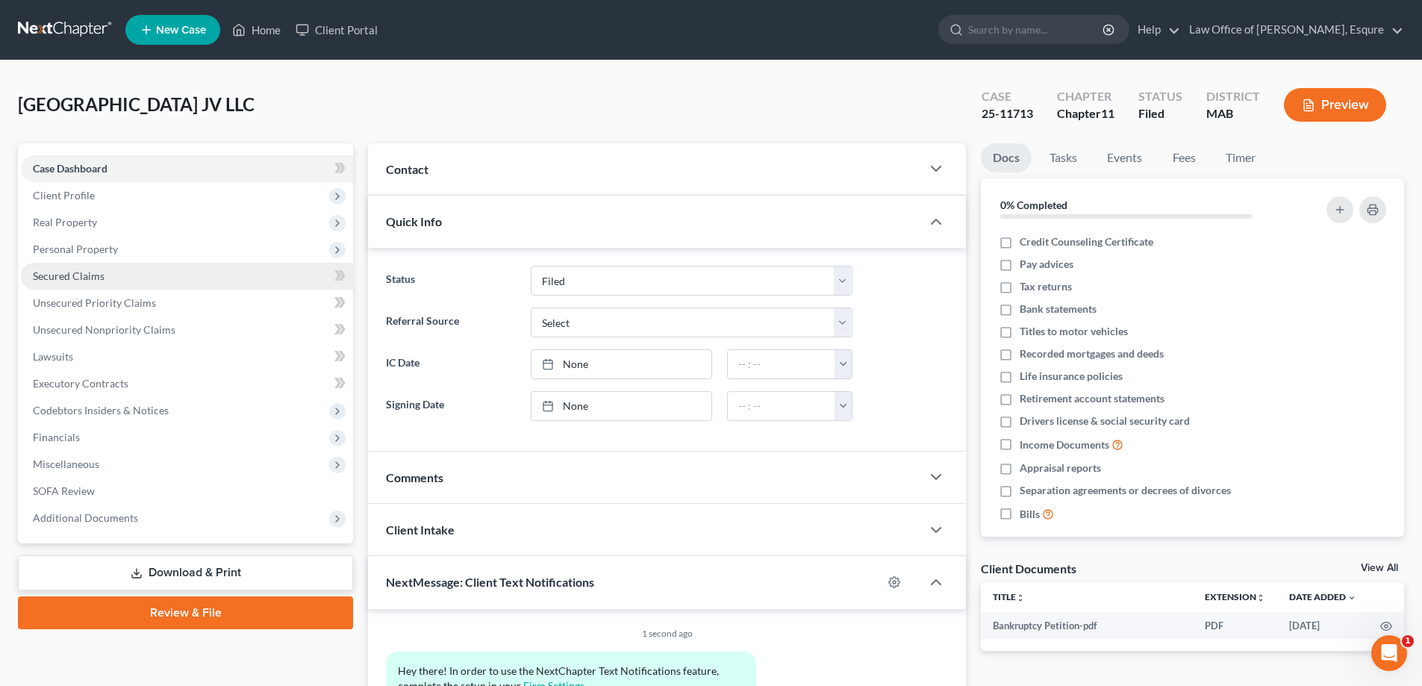
click at [79, 277] on span "Secured Claims" at bounding box center [69, 276] width 72 height 13
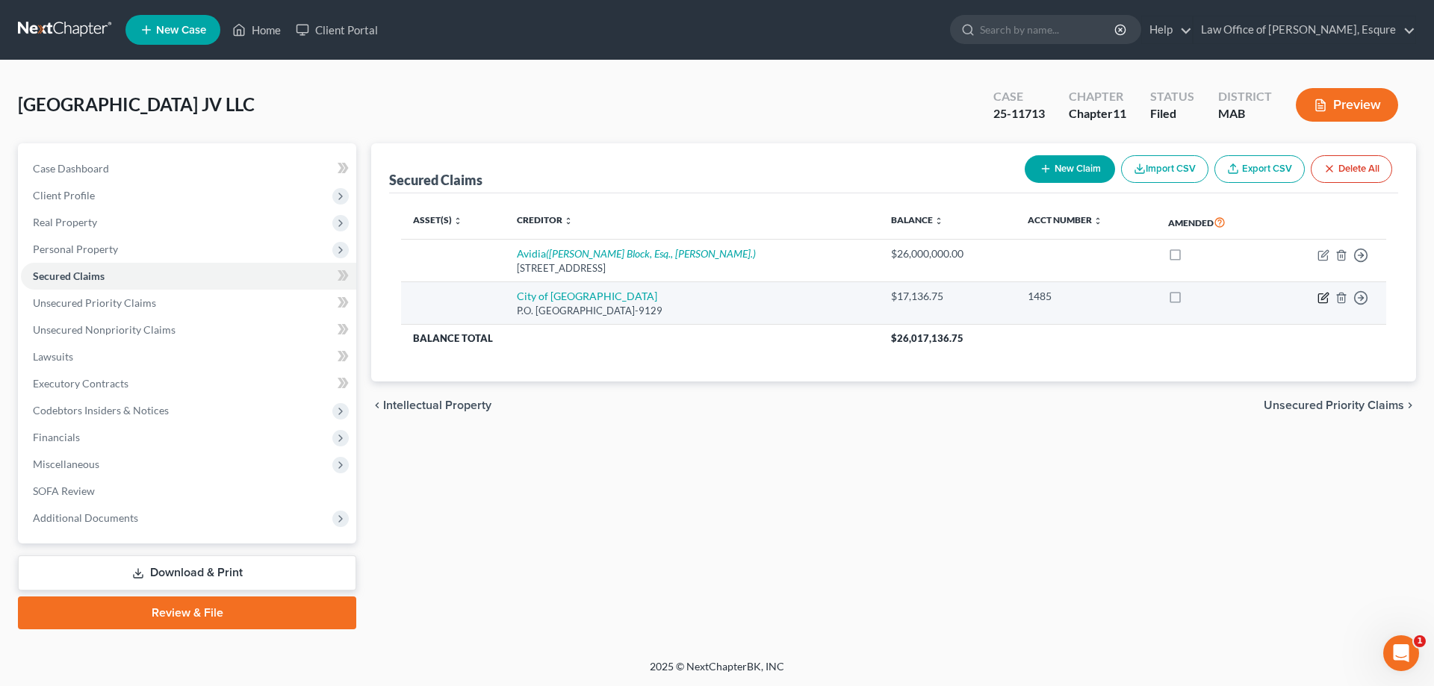
click at [1323, 296] on icon "button" at bounding box center [1324, 296] width 7 height 7
select select "22"
select select "0"
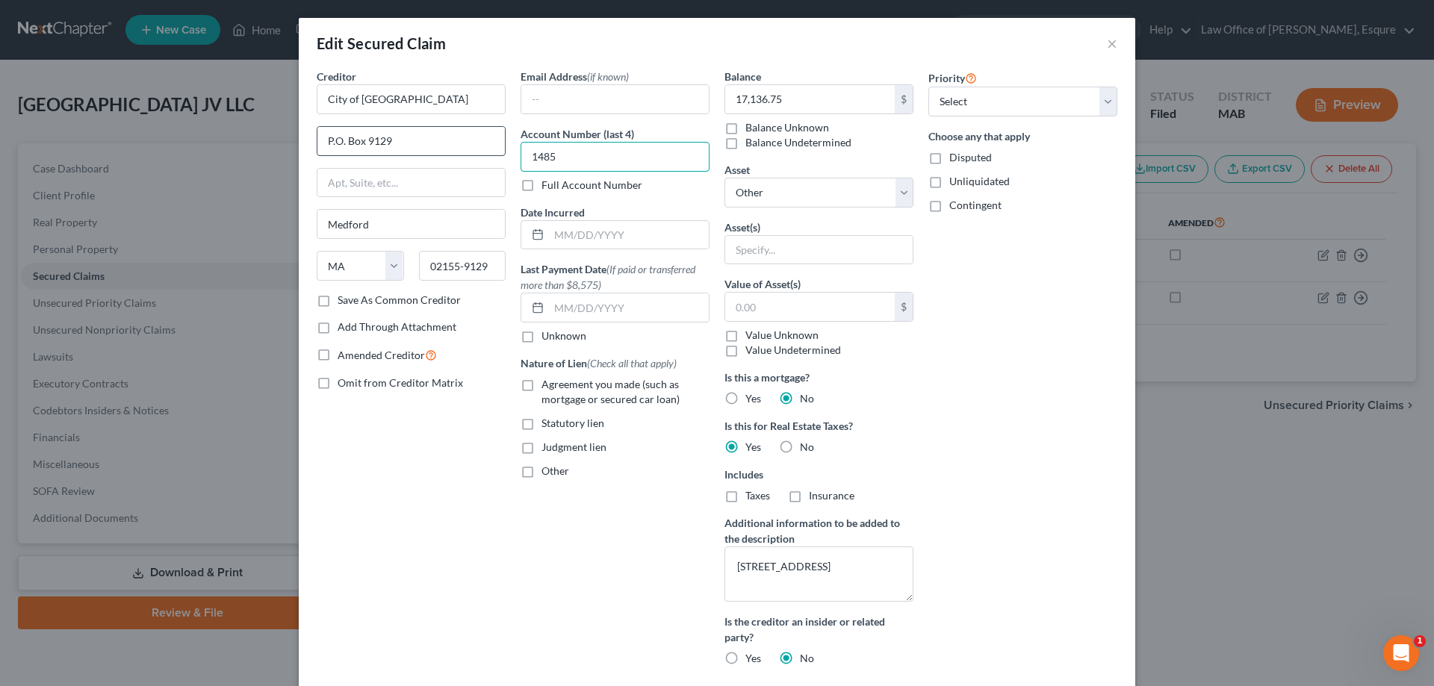
drag, startPoint x: 565, startPoint y: 161, endPoint x: 498, endPoint y: 151, distance: 67.2
click at [498, 151] on div "Creditor * City of Medford P.O. [GEOGRAPHIC_DATA] [US_STATE] AK AR AZ CA CO CT …" at bounding box center [716, 373] width 815 height 609
type input "17,182.76"
click at [756, 567] on textarea "[STREET_ADDRESS]" at bounding box center [818, 574] width 189 height 55
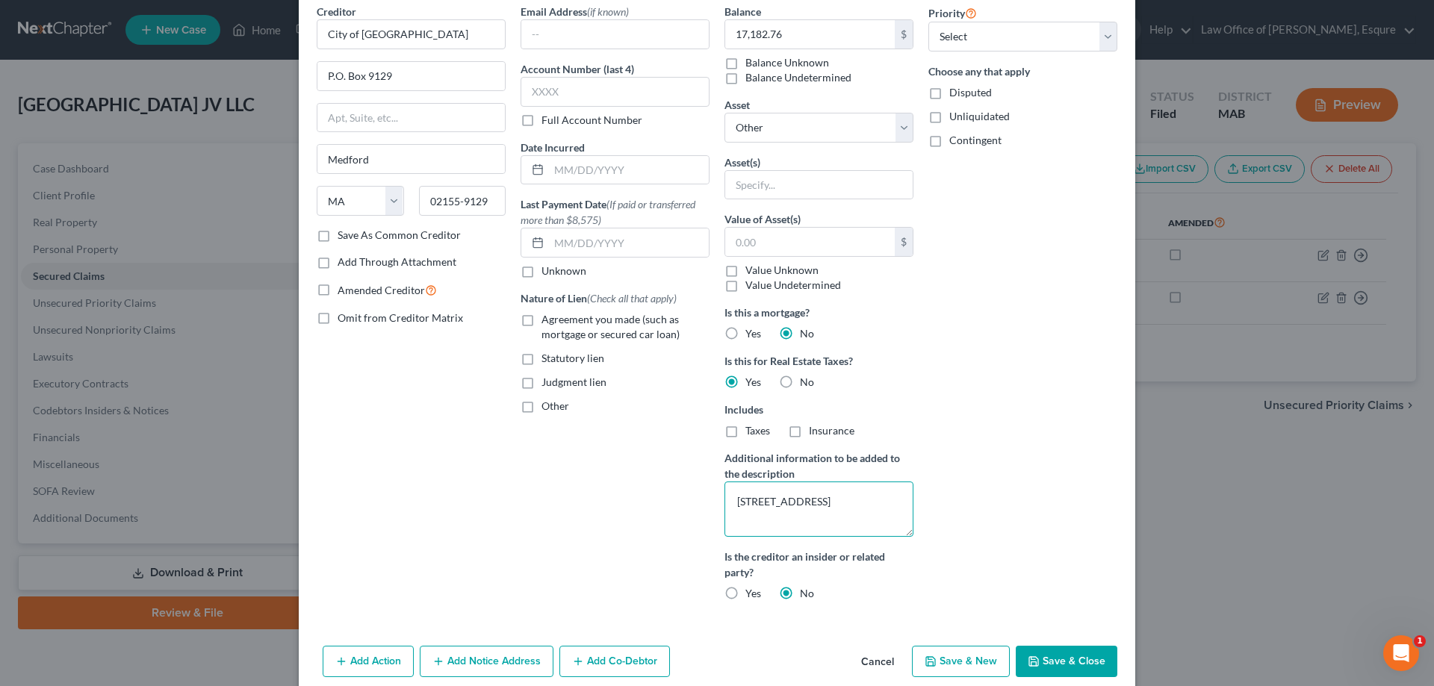
scroll to position [128, 0]
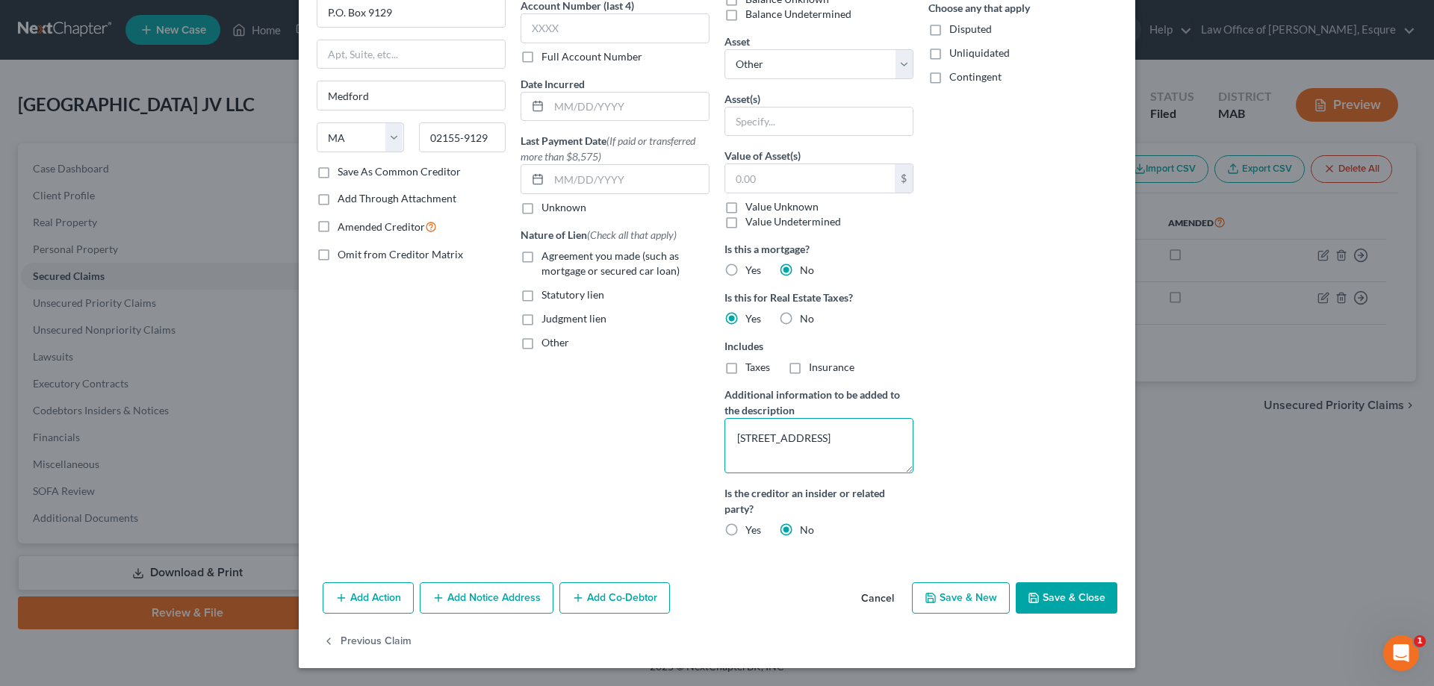
type textarea "[STREET_ADDRESS]"
click at [1060, 596] on button "Save & Close" at bounding box center [1067, 597] width 102 height 31
select select
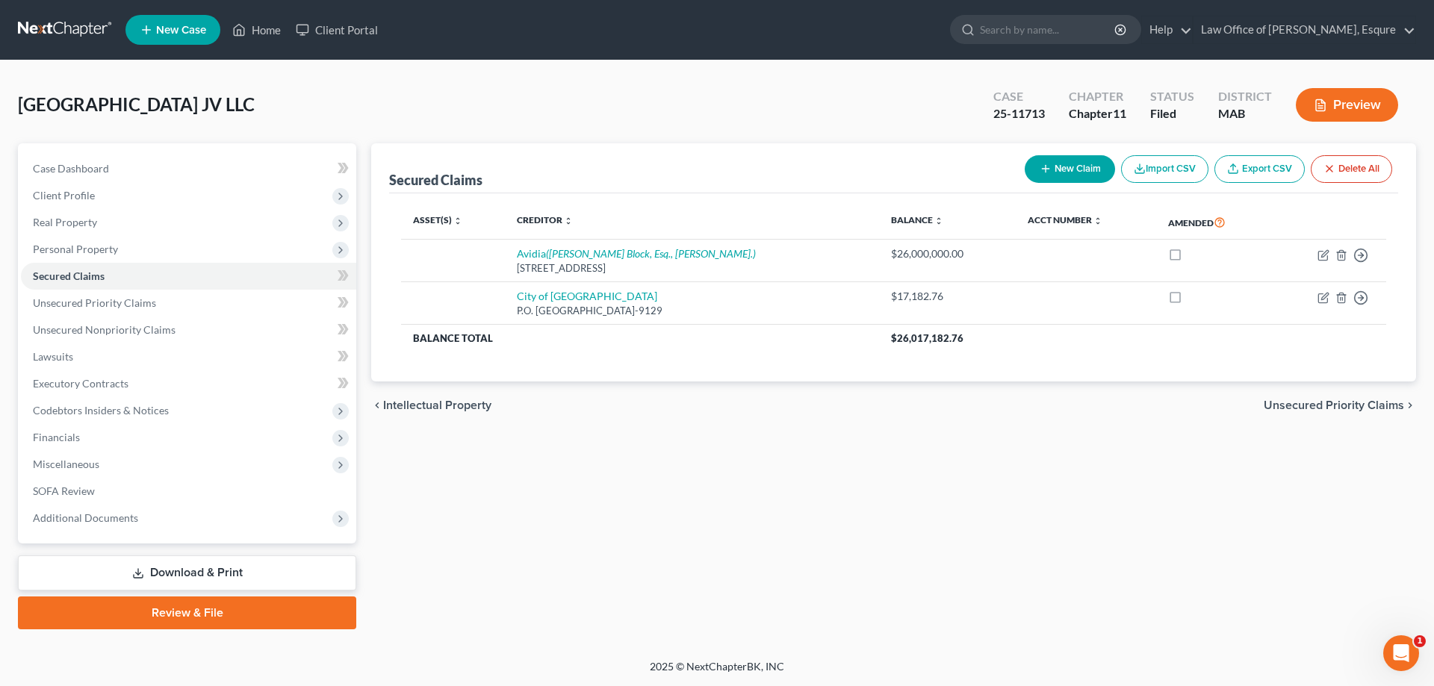
click at [1066, 169] on button "New Claim" at bounding box center [1069, 169] width 90 height 28
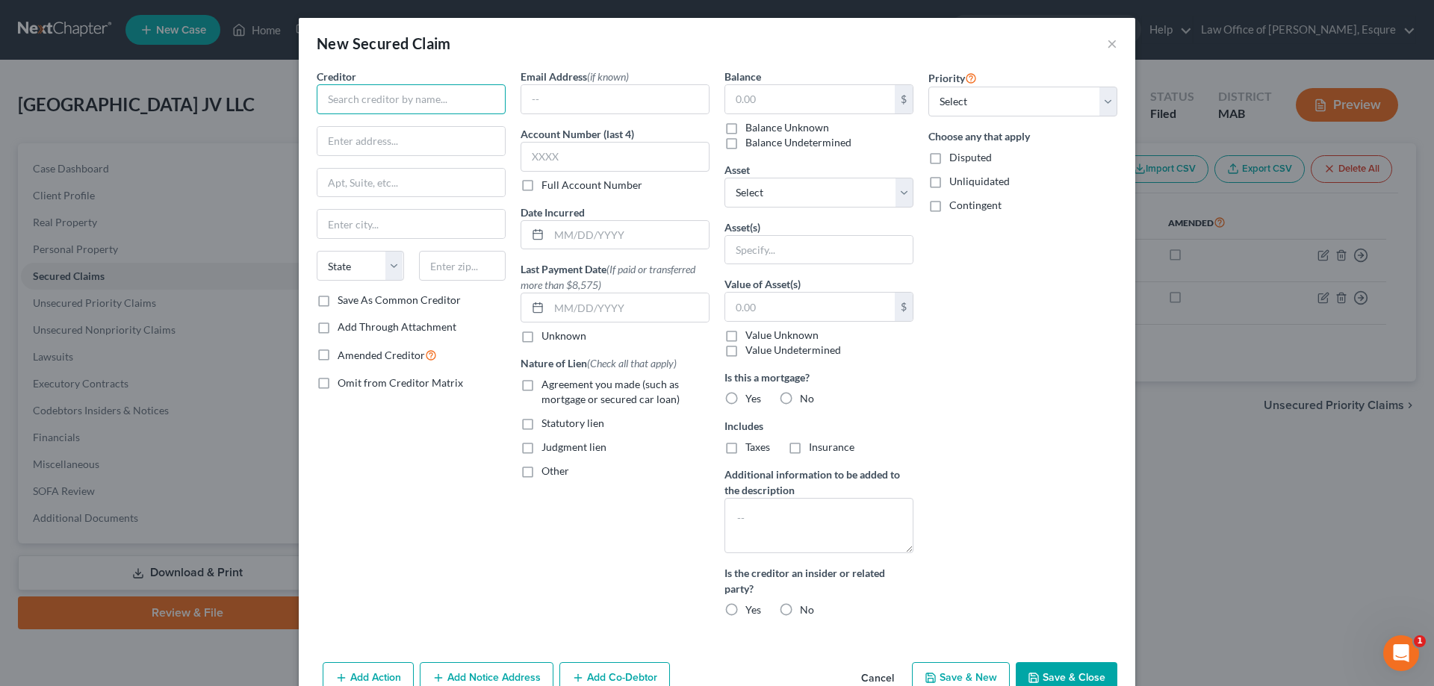
click at [351, 97] on input "text" at bounding box center [411, 99] width 189 height 30
type input "City of [GEOGRAPHIC_DATA]"
click at [346, 147] on input "text" at bounding box center [410, 141] width 187 height 28
type input "P.O. Box 9129"
click at [367, 217] on input "text" at bounding box center [410, 224] width 187 height 28
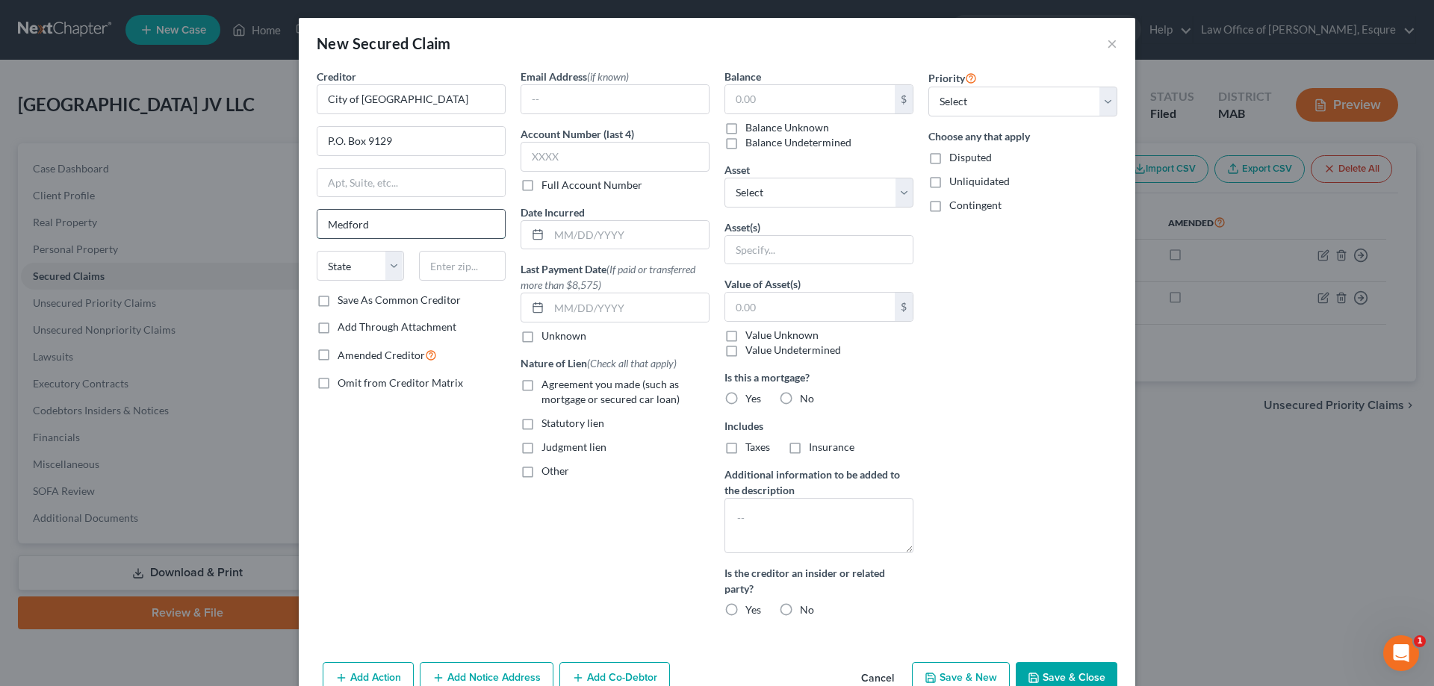
type input "Medford"
click at [394, 262] on select "State [US_STATE] AK AR AZ CA CO CT DE DC [GEOGRAPHIC_DATA] [GEOGRAPHIC_DATA] GU…" at bounding box center [360, 266] width 87 height 30
select select "22"
click at [317, 251] on select "State [US_STATE] AK AR AZ CA CO CT DE DC [GEOGRAPHIC_DATA] [GEOGRAPHIC_DATA] GU…" at bounding box center [360, 266] width 87 height 30
click at [444, 268] on input "text" at bounding box center [462, 266] width 87 height 30
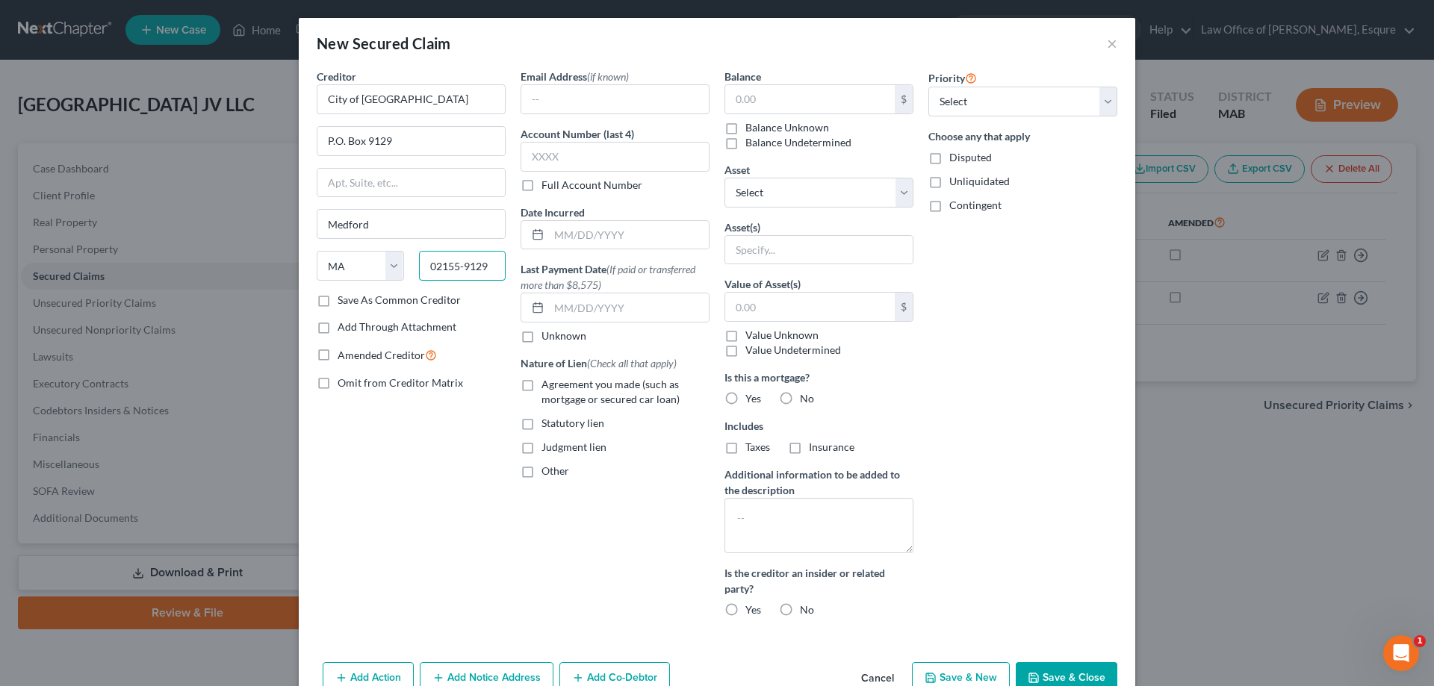
type input "02155-9129"
click at [338, 384] on label "Omit from Creditor Matrix" at bounding box center [400, 383] width 125 height 15
click at [343, 384] on input "Omit from Creditor Matrix" at bounding box center [348, 381] width 10 height 10
checkbox input "true"
click at [765, 90] on input "text" at bounding box center [810, 99] width 170 height 28
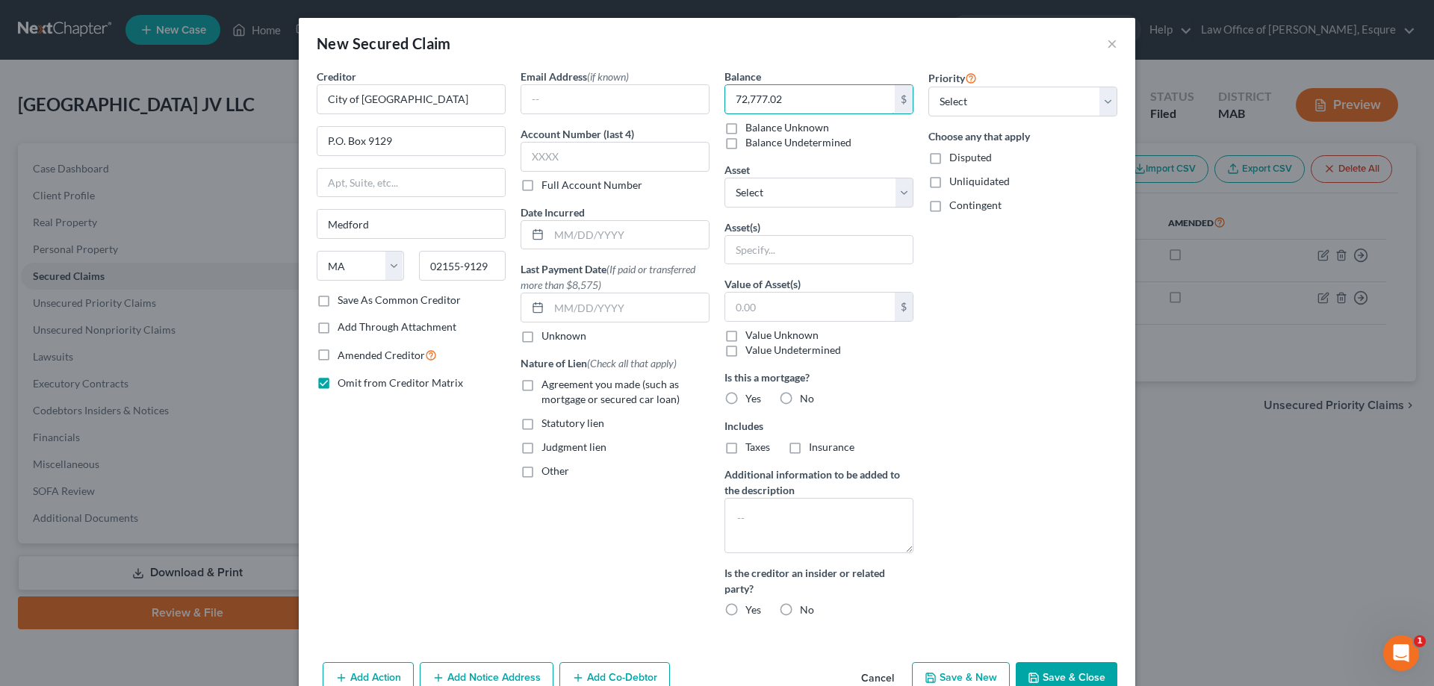
type input "72,777.02"
click at [800, 399] on label "No" at bounding box center [807, 398] width 14 height 15
click at [806, 399] on input "No" at bounding box center [811, 396] width 10 height 10
radio input "true"
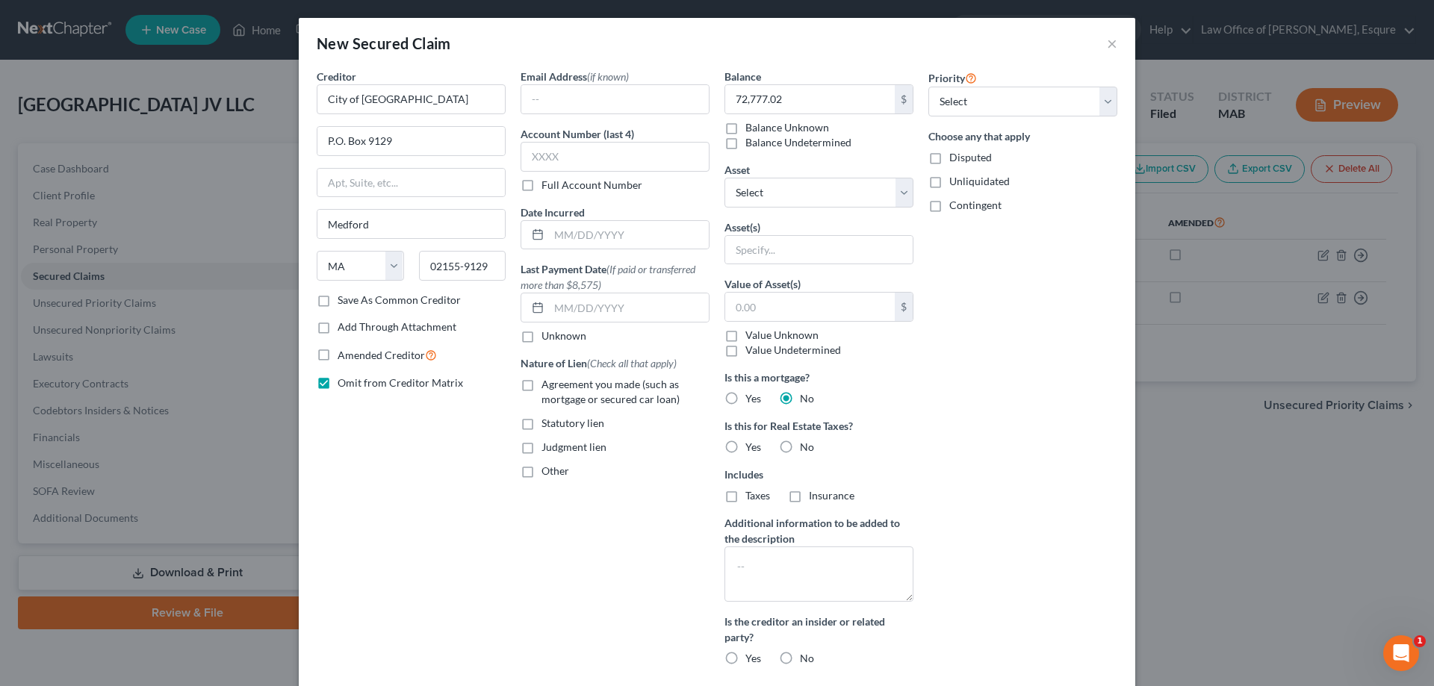
click at [745, 445] on label "Yes" at bounding box center [753, 447] width 16 height 15
click at [751, 445] on input "Yes" at bounding box center [756, 445] width 10 height 10
radio input "true"
click at [738, 562] on textarea at bounding box center [818, 574] width 189 height 55
type textarea "[STREET_ADDRESS]"
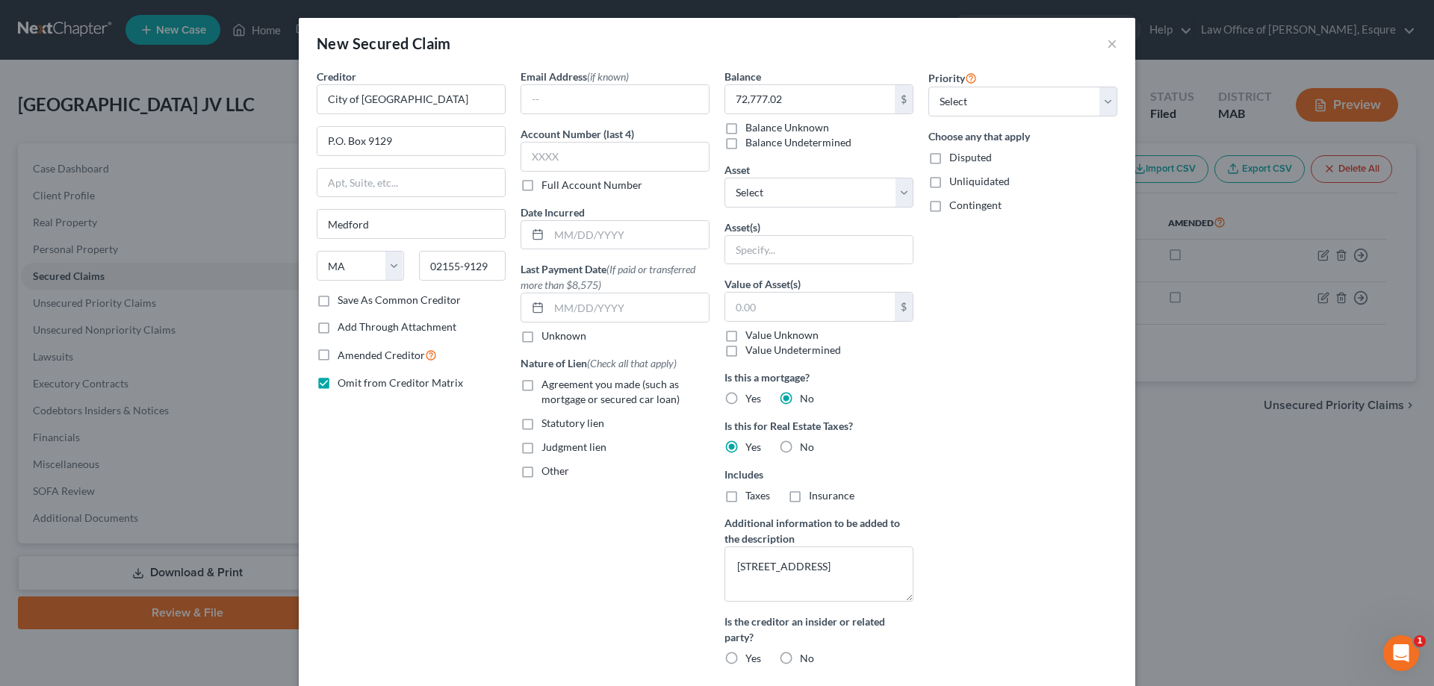
click at [800, 662] on label "No" at bounding box center [807, 658] width 14 height 15
click at [806, 661] on input "No" at bounding box center [811, 656] width 10 height 10
radio input "true"
click at [541, 186] on label "Full Account Number" at bounding box center [591, 185] width 101 height 15
click at [547, 186] on input "Full Account Number" at bounding box center [552, 183] width 10 height 10
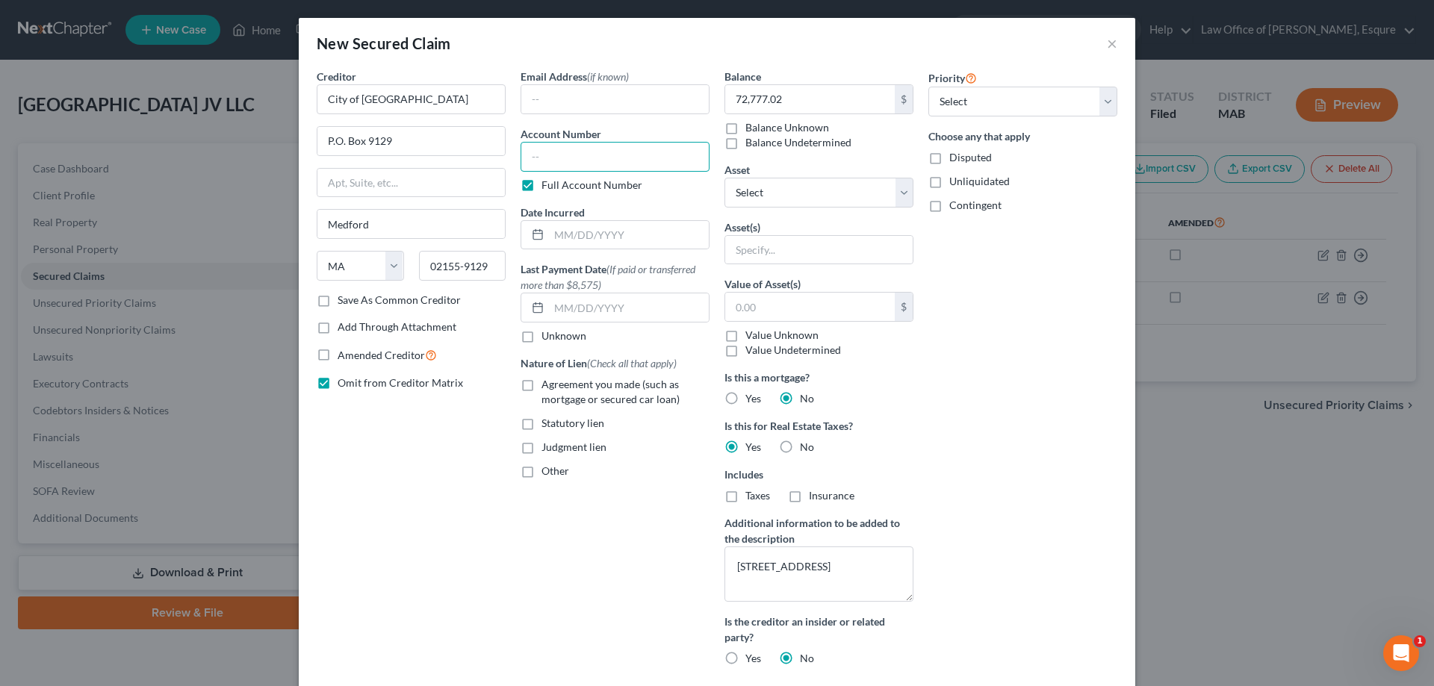
click at [575, 163] on input "text" at bounding box center [614, 157] width 189 height 30
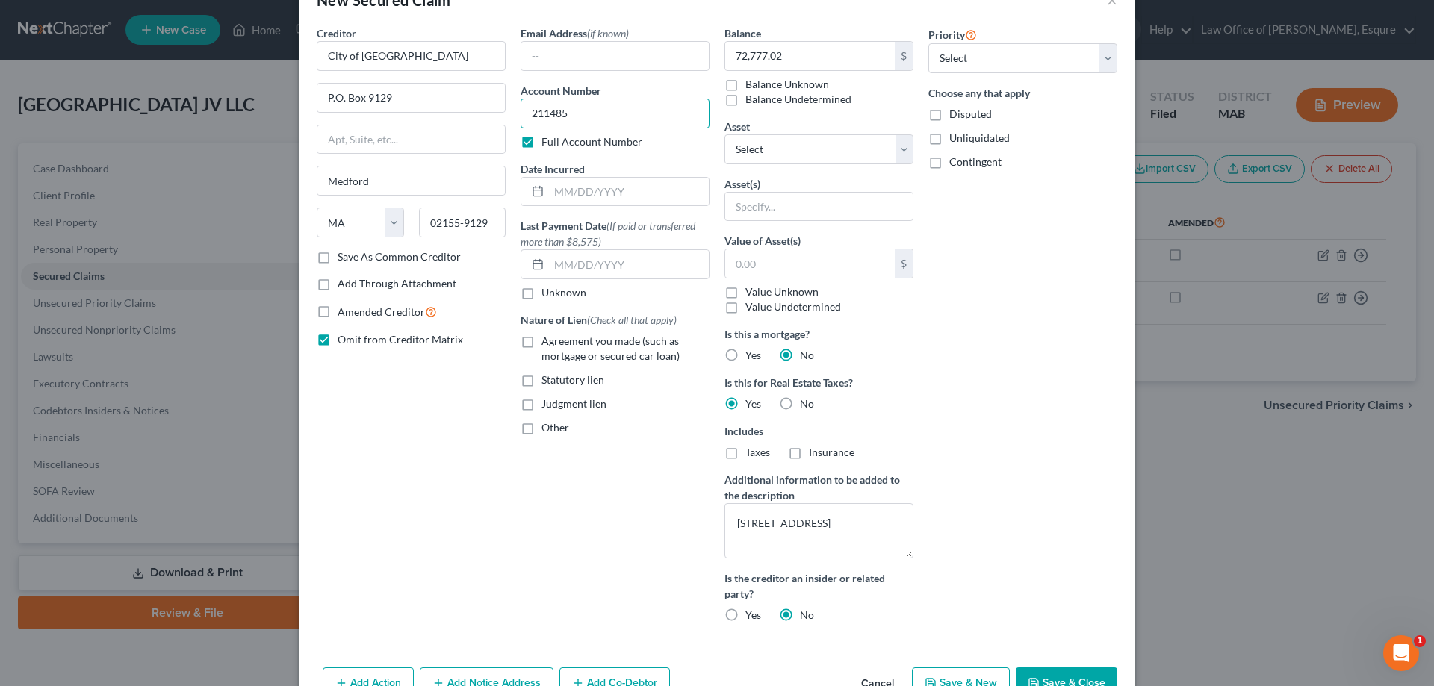
scroll to position [86, 0]
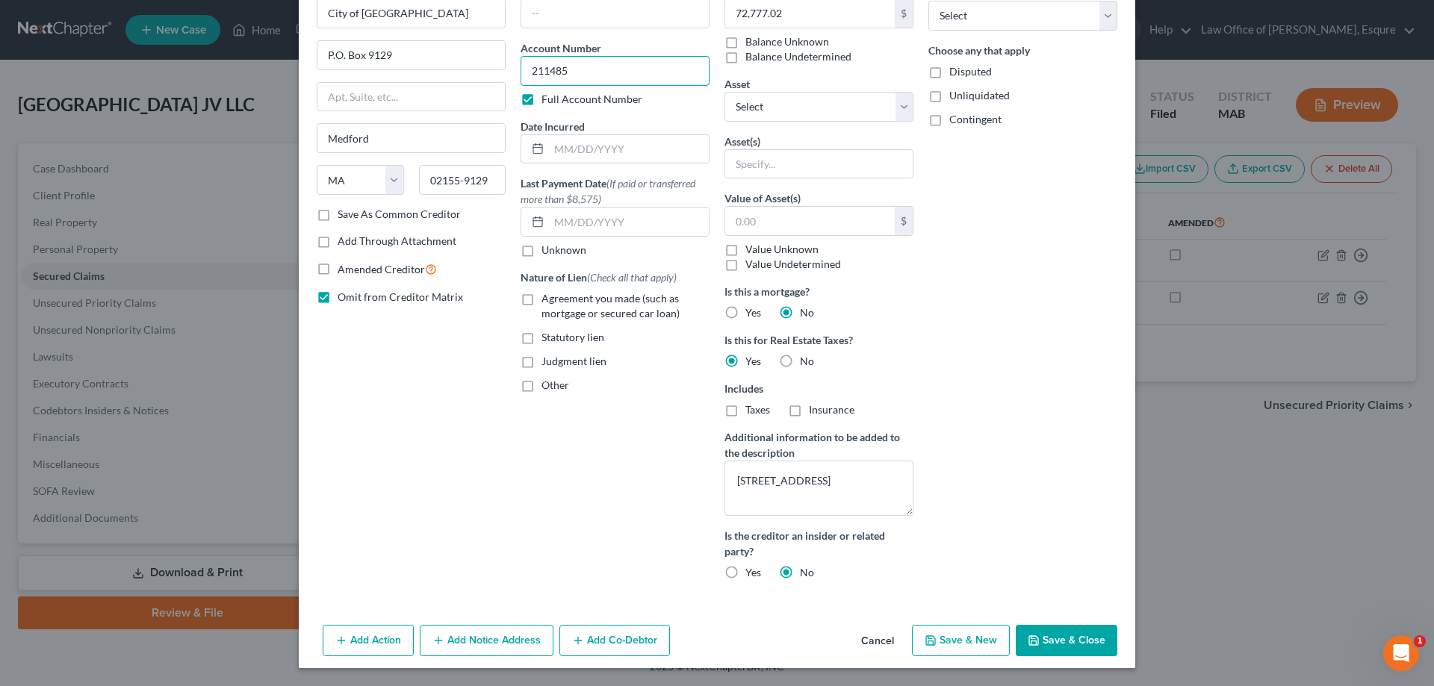
type input "211485"
click at [1069, 638] on button "Save & Close" at bounding box center [1067, 640] width 102 height 31
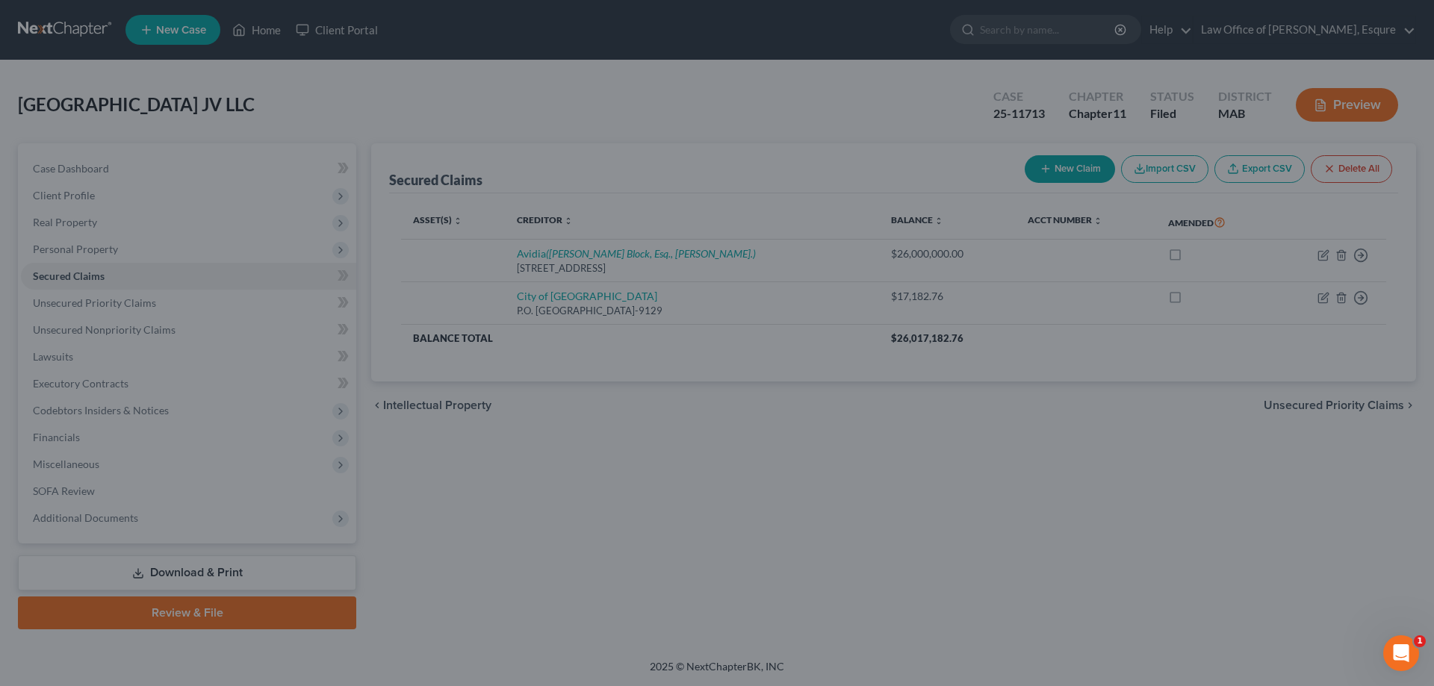
scroll to position [0, 0]
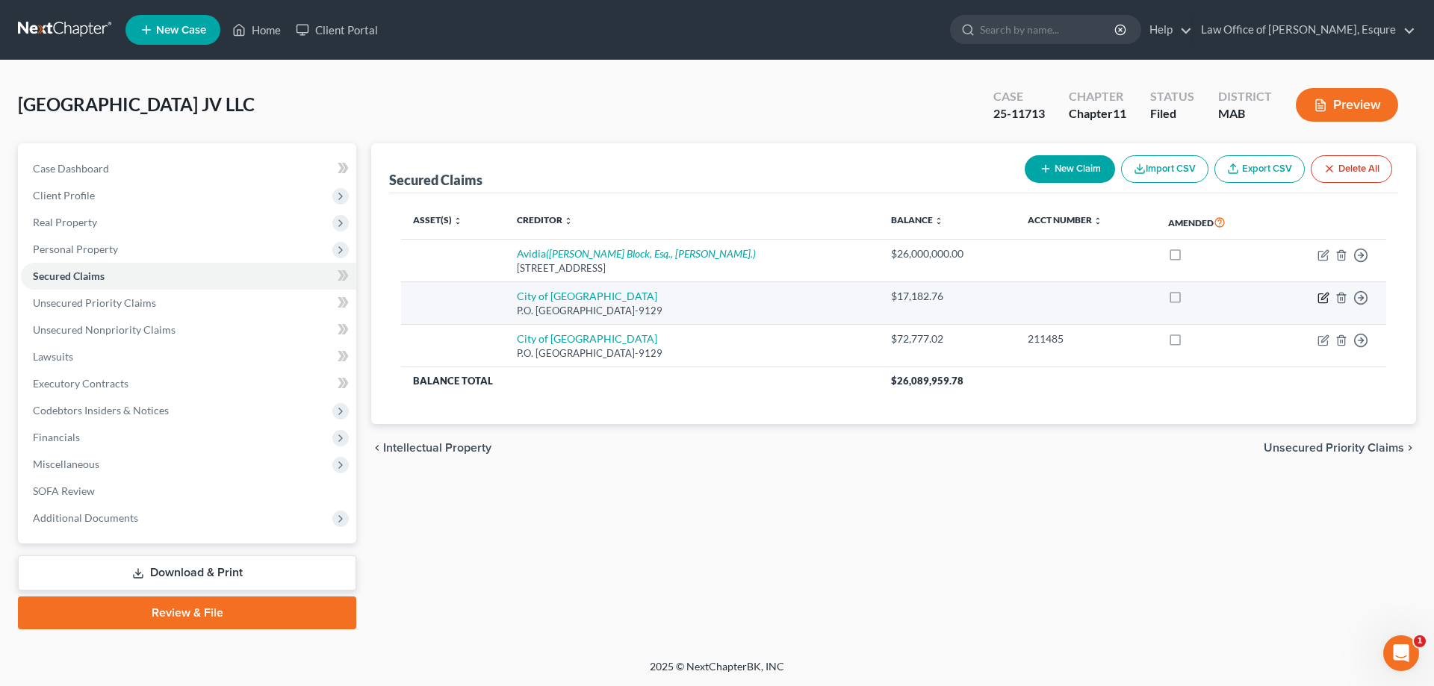
click at [1322, 300] on icon "button" at bounding box center [1323, 298] width 12 height 12
select select "22"
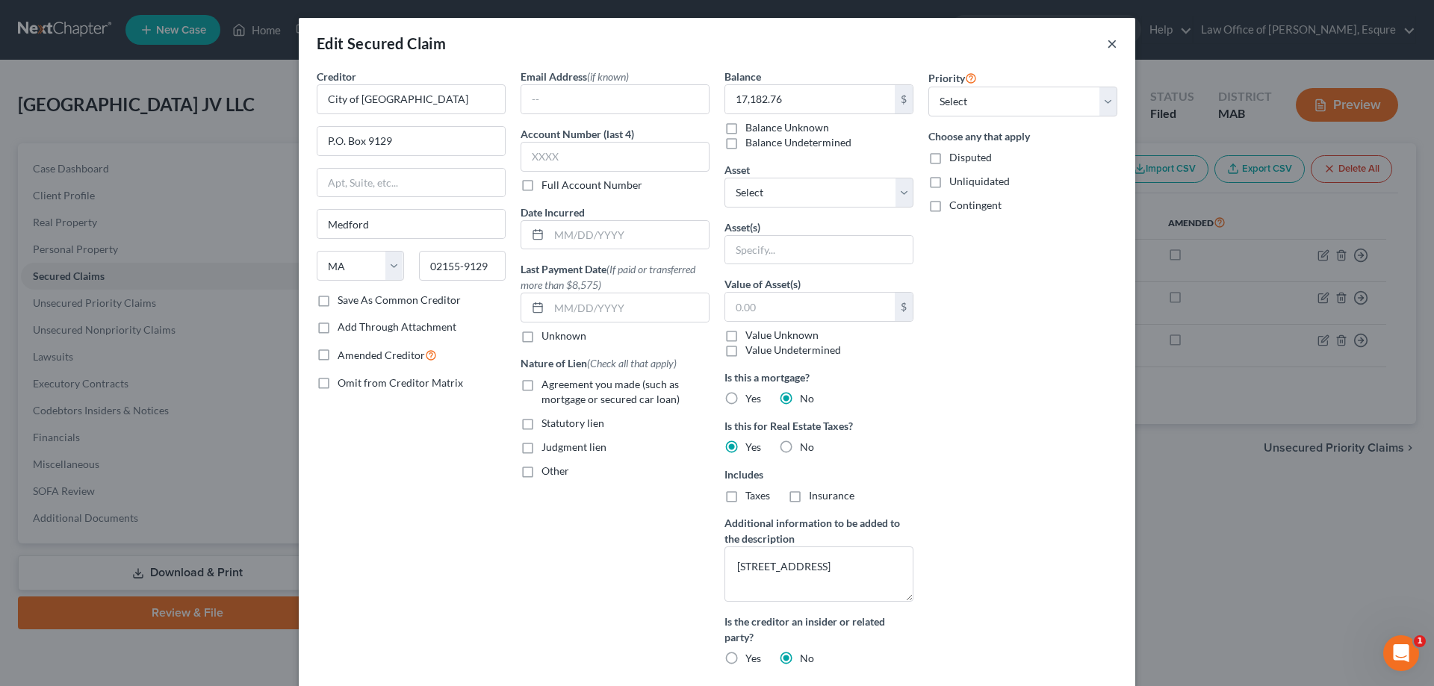
click at [1108, 45] on button "×" at bounding box center [1112, 43] width 10 height 18
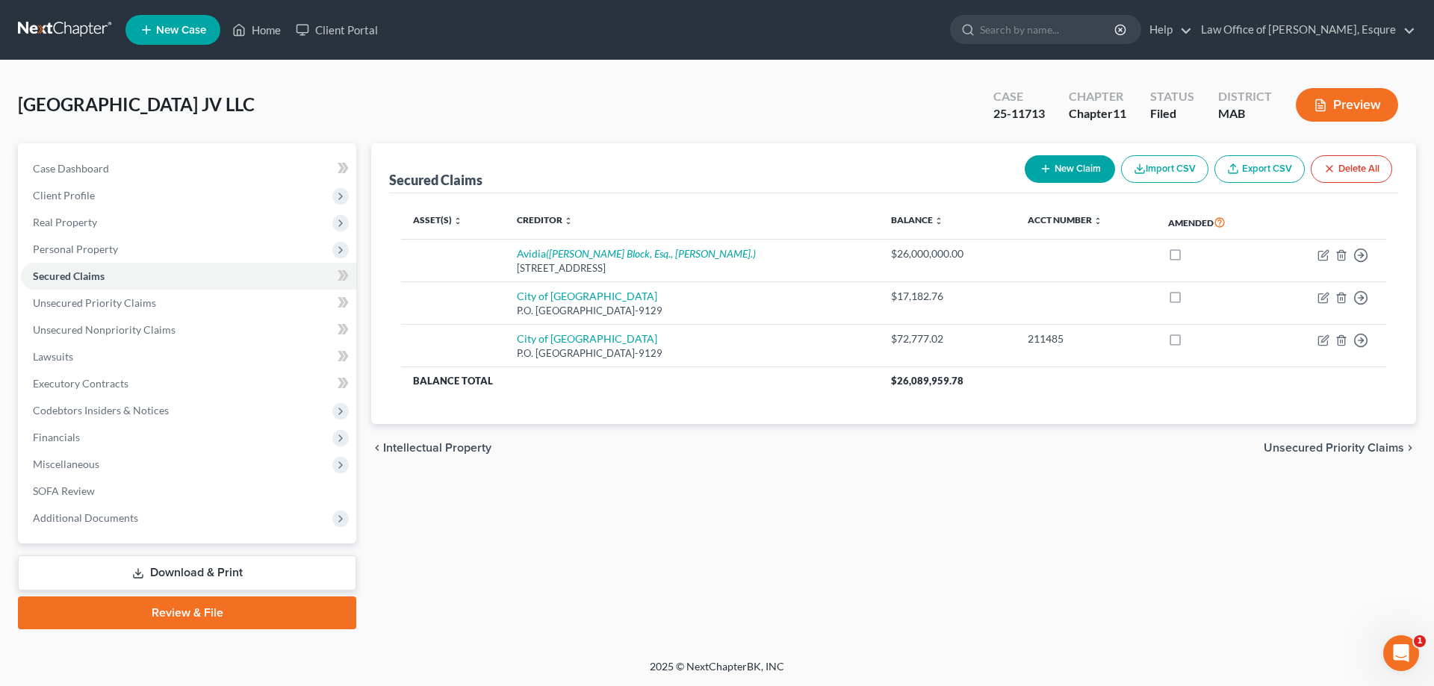
click at [1071, 161] on button "New Claim" at bounding box center [1069, 169] width 90 height 28
select select "0"
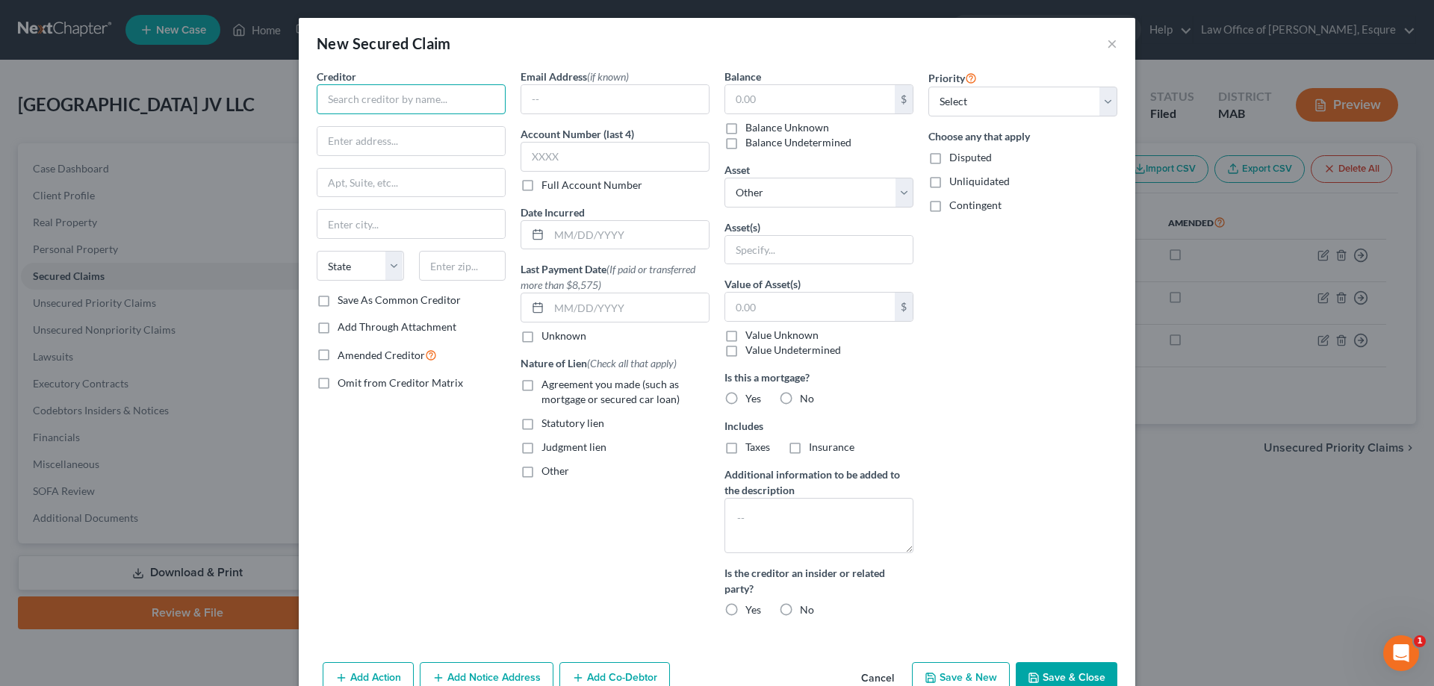
click at [337, 96] on input "text" at bounding box center [411, 99] width 189 height 30
type input "X"
type input "City of Medford"
type input "P.O. Box 9129"
type input "Medford"
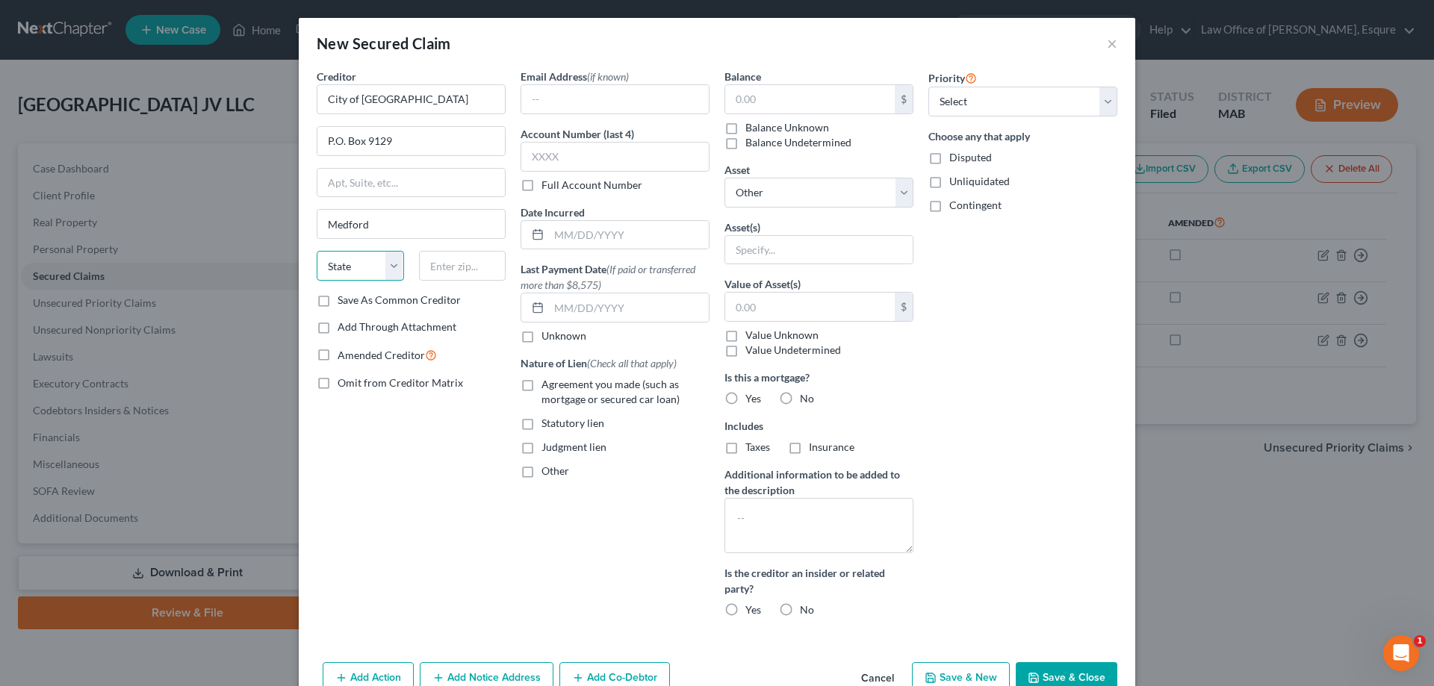
click at [392, 269] on select "State AL AK AR AZ CA CO CT DE DC FL GA GU HI ID IL IN IA KS KY LA ME MD MA MI M…" at bounding box center [360, 266] width 87 height 30
select select "22"
click at [317, 251] on select "State AL AK AR AZ CA CO CT DE DC FL GA GU HI ID IL IN IA KS KY LA ME MD MA MI M…" at bounding box center [360, 266] width 87 height 30
click at [433, 263] on input "text" at bounding box center [462, 266] width 87 height 30
type input "02155-9129"
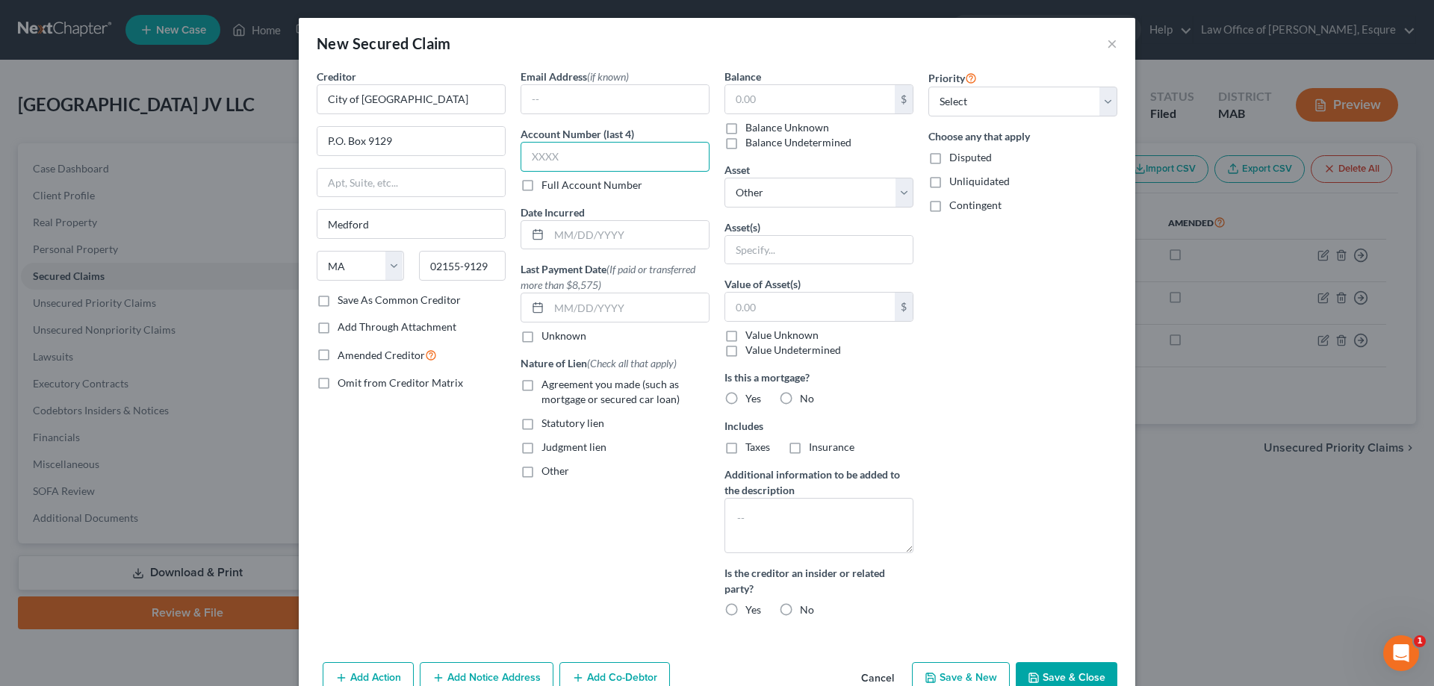
click at [559, 155] on input "text" at bounding box center [614, 157] width 189 height 30
click at [541, 187] on label "Full Account Number" at bounding box center [591, 185] width 101 height 15
click at [547, 187] on input "Full Account Number" at bounding box center [552, 183] width 10 height 10
click at [538, 155] on input "text" at bounding box center [614, 157] width 189 height 30
type input "211485"
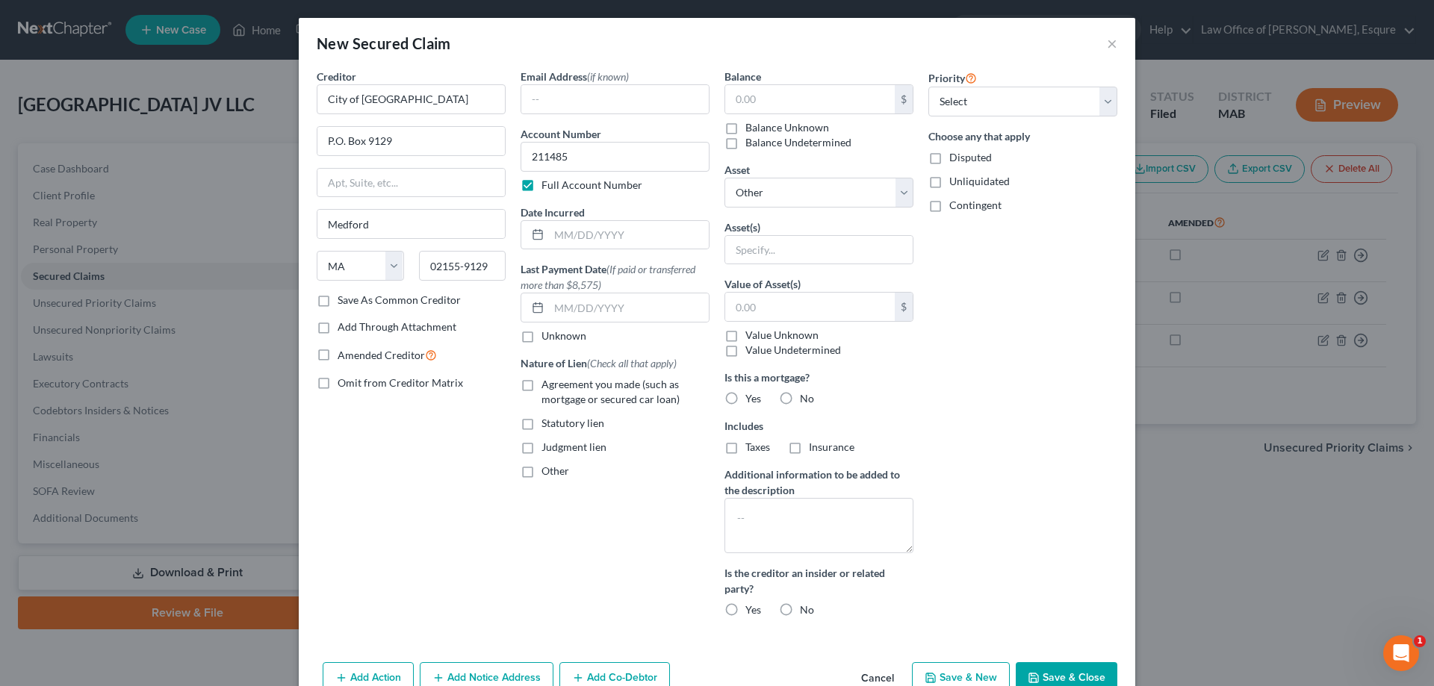
click at [800, 399] on label "No" at bounding box center [807, 398] width 14 height 15
click at [806, 399] on input "No" at bounding box center [811, 396] width 10 height 10
radio input "true"
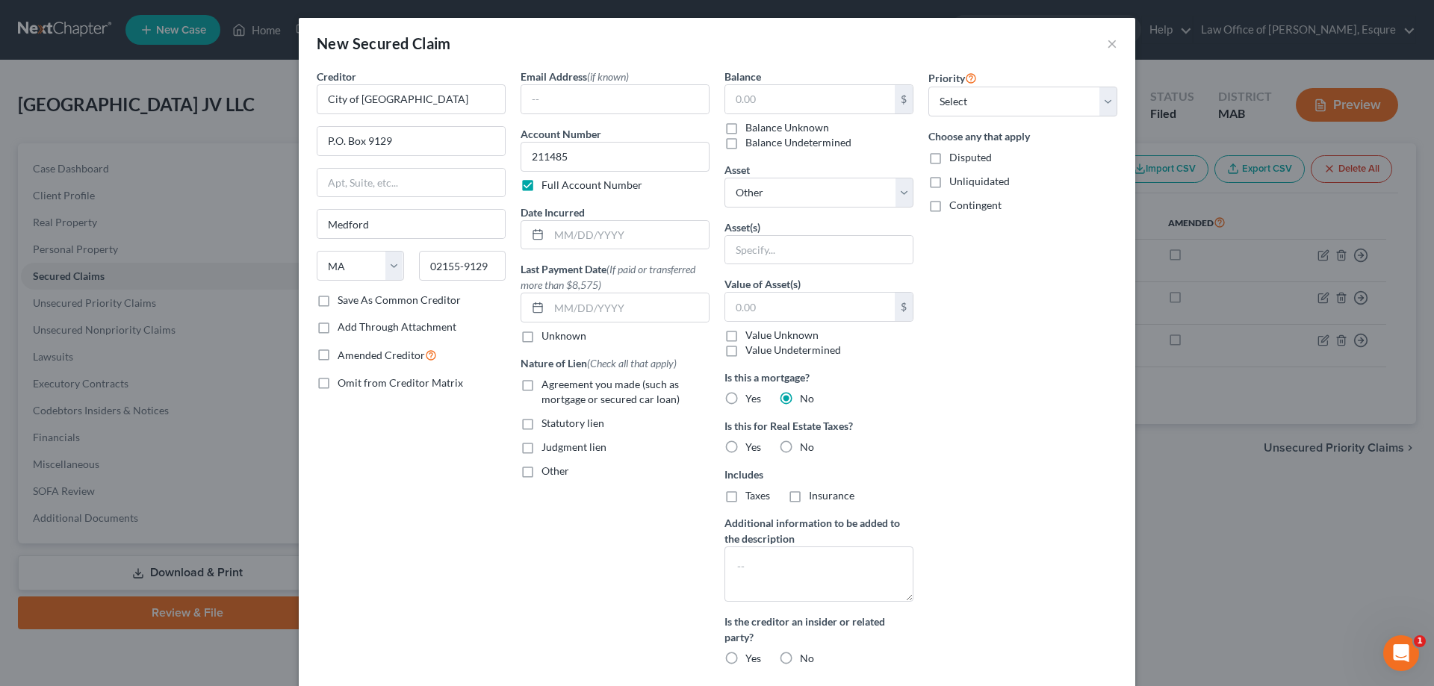
click at [745, 444] on label "Yes" at bounding box center [753, 447] width 16 height 15
click at [751, 444] on input "Yes" at bounding box center [756, 445] width 10 height 10
radio input "true"
click at [758, 557] on textarea at bounding box center [818, 574] width 189 height 55
type textarea "4060 Mystic Valley Parkway Medford, MA"
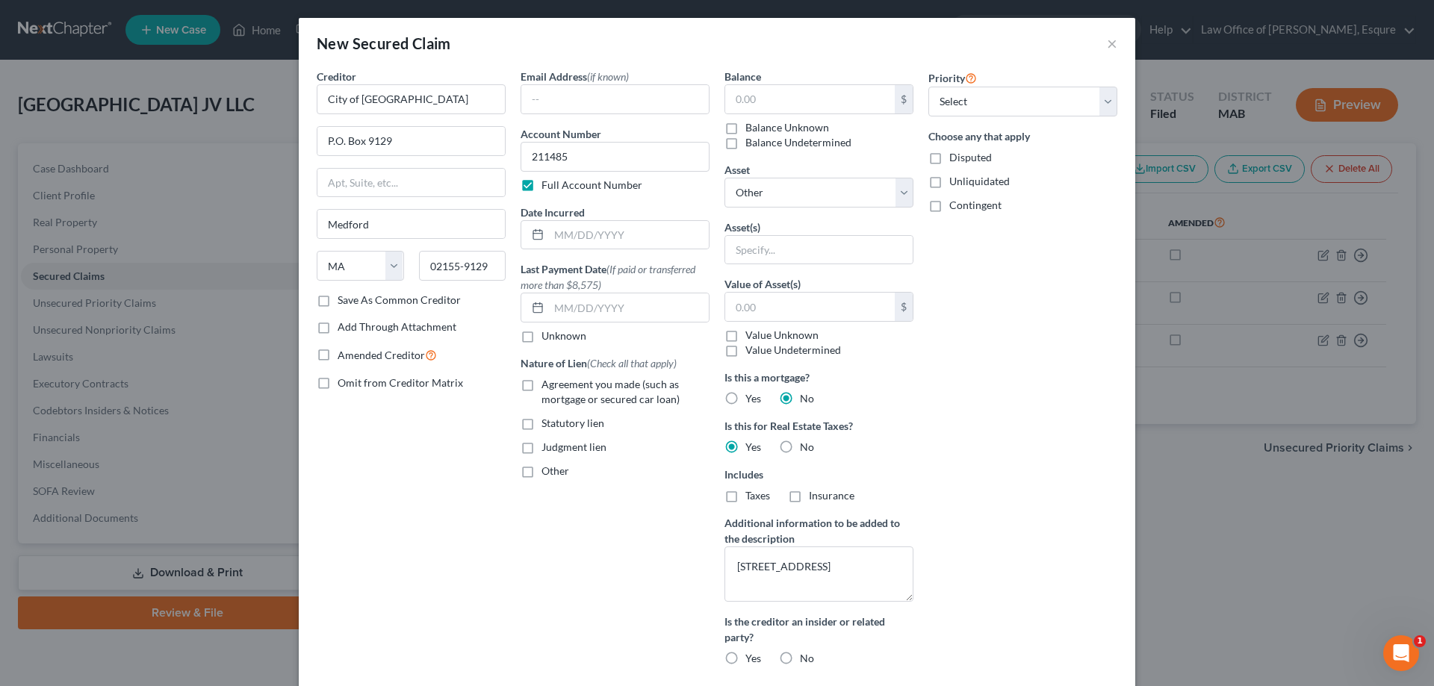
click at [800, 656] on label "No" at bounding box center [807, 658] width 14 height 15
click at [806, 656] on input "No" at bounding box center [811, 656] width 10 height 10
radio input "true"
click at [338, 382] on label "Omit from Creditor Matrix" at bounding box center [400, 383] width 125 height 15
click at [343, 382] on input "Omit from Creditor Matrix" at bounding box center [348, 381] width 10 height 10
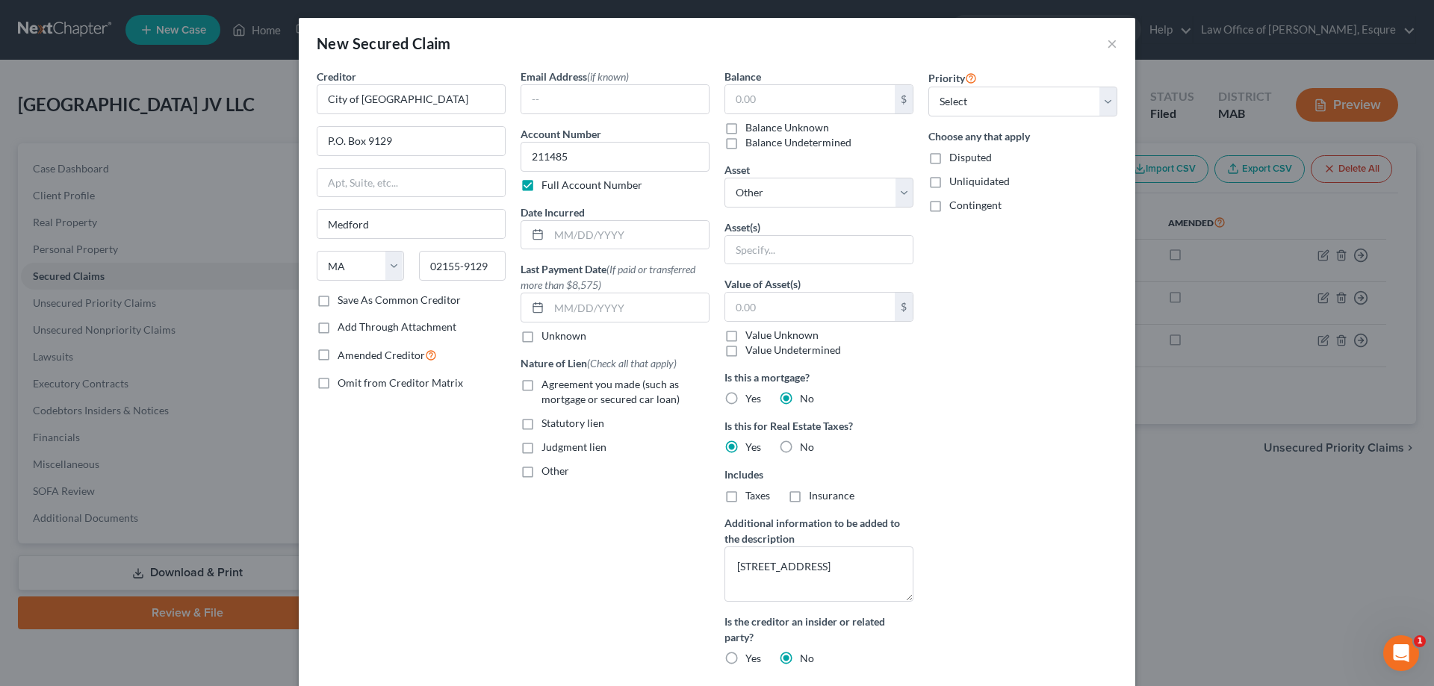
checkbox input "true"
click at [780, 93] on input "text" at bounding box center [810, 99] width 170 height 28
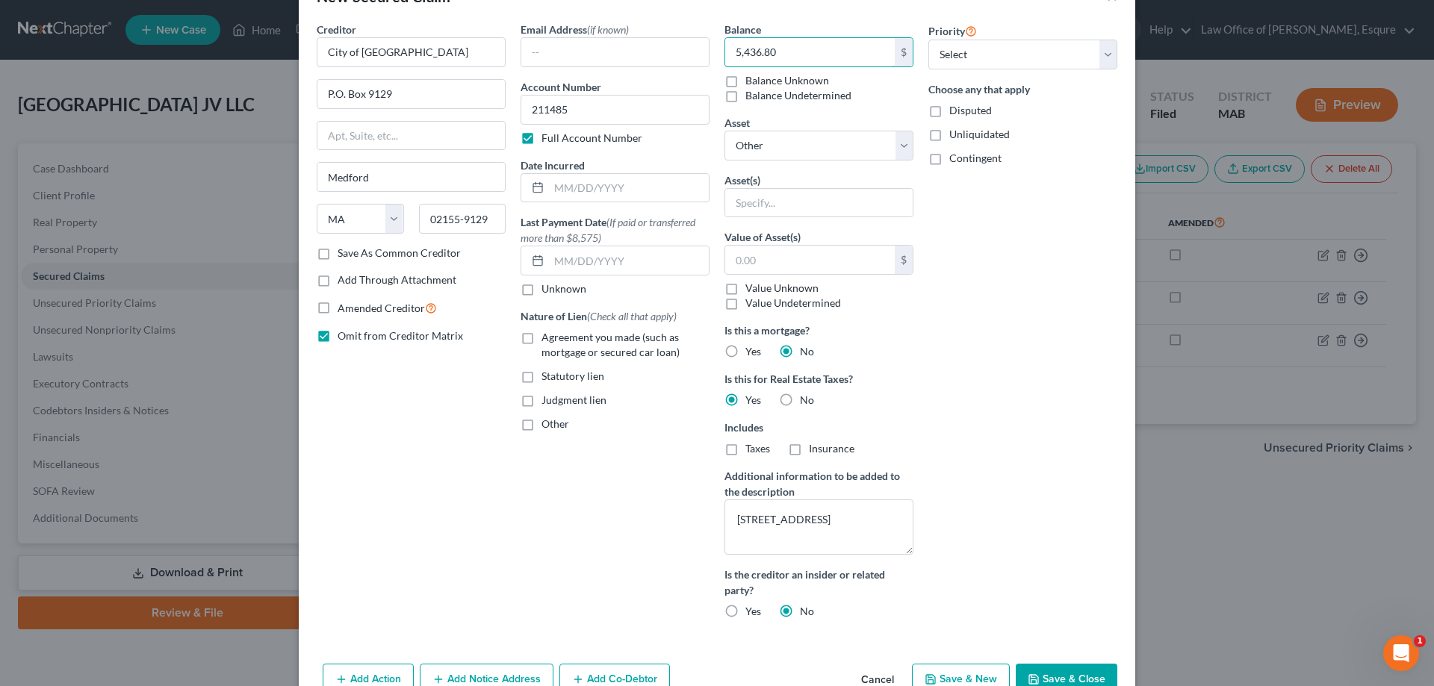
scroll to position [86, 0]
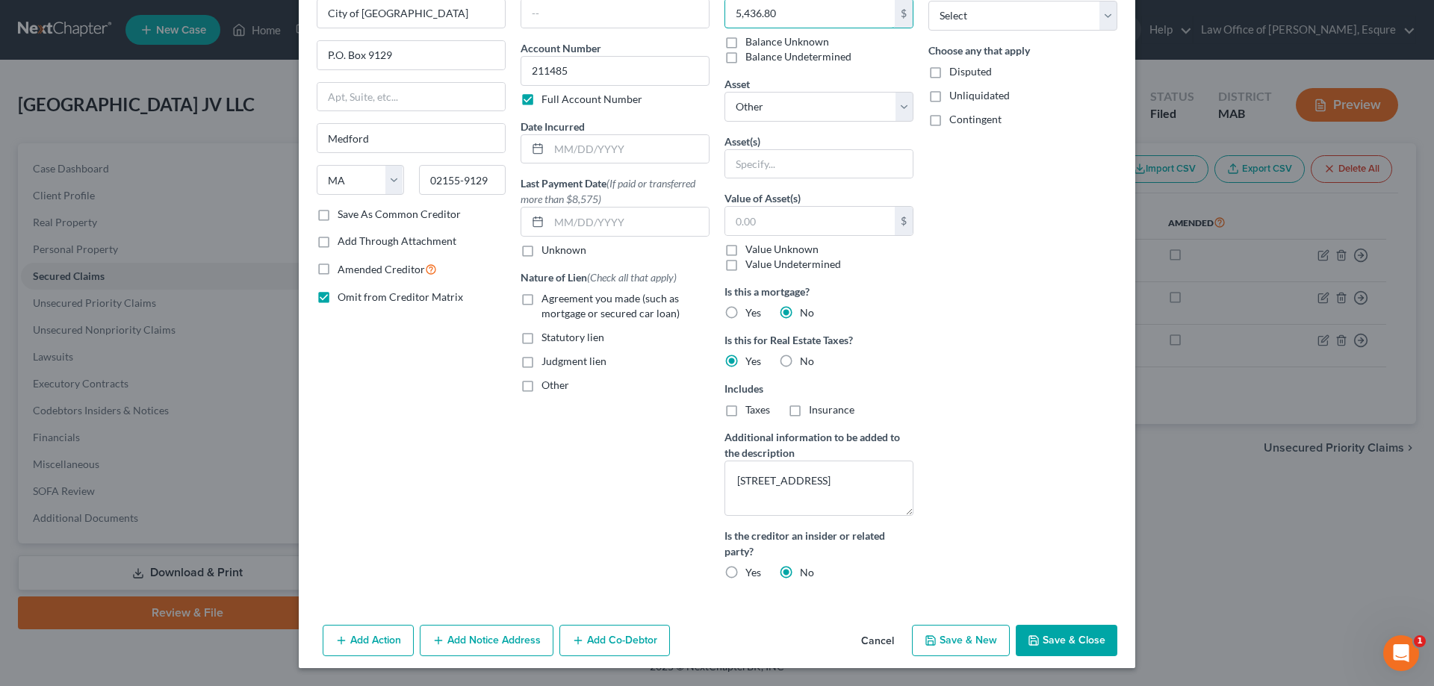
type input "5,436.80"
click at [1077, 636] on button "Save & Close" at bounding box center [1067, 640] width 102 height 31
select select
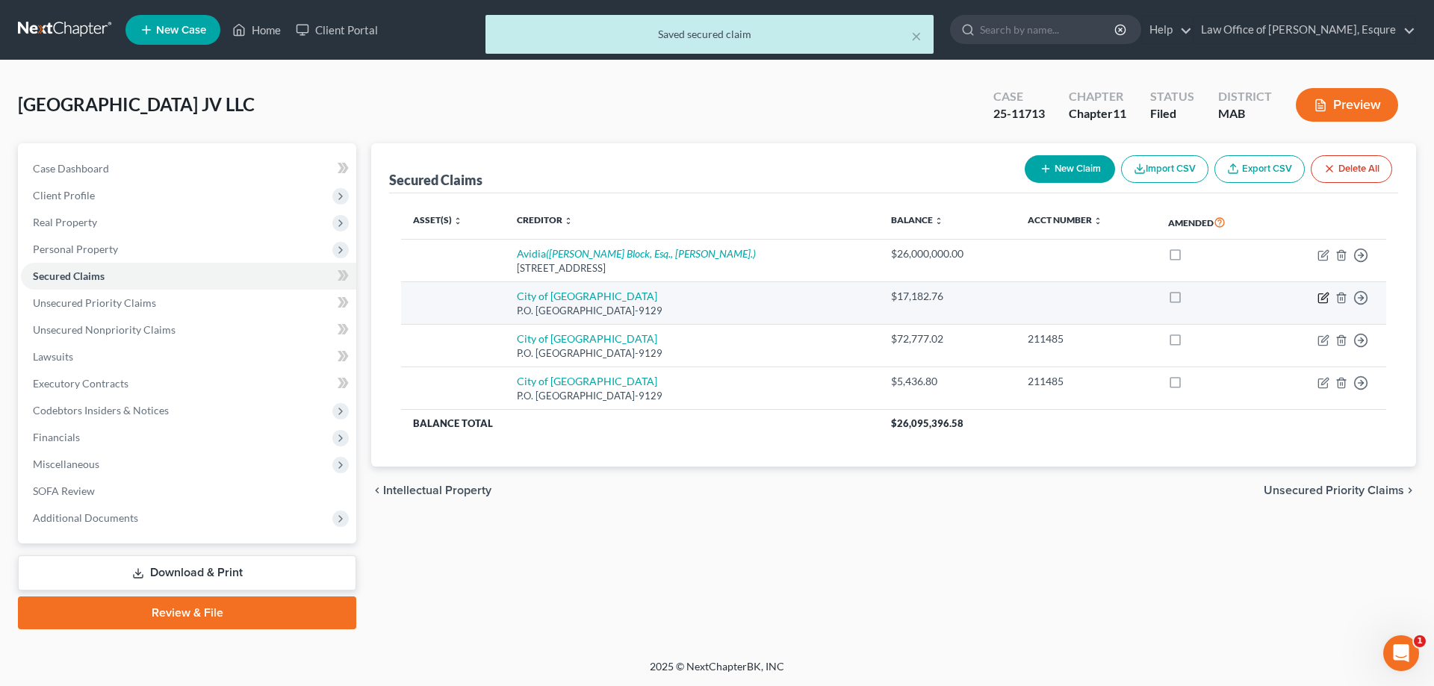
click at [1323, 293] on icon "button" at bounding box center [1323, 298] width 12 height 12
select select "22"
select select "0"
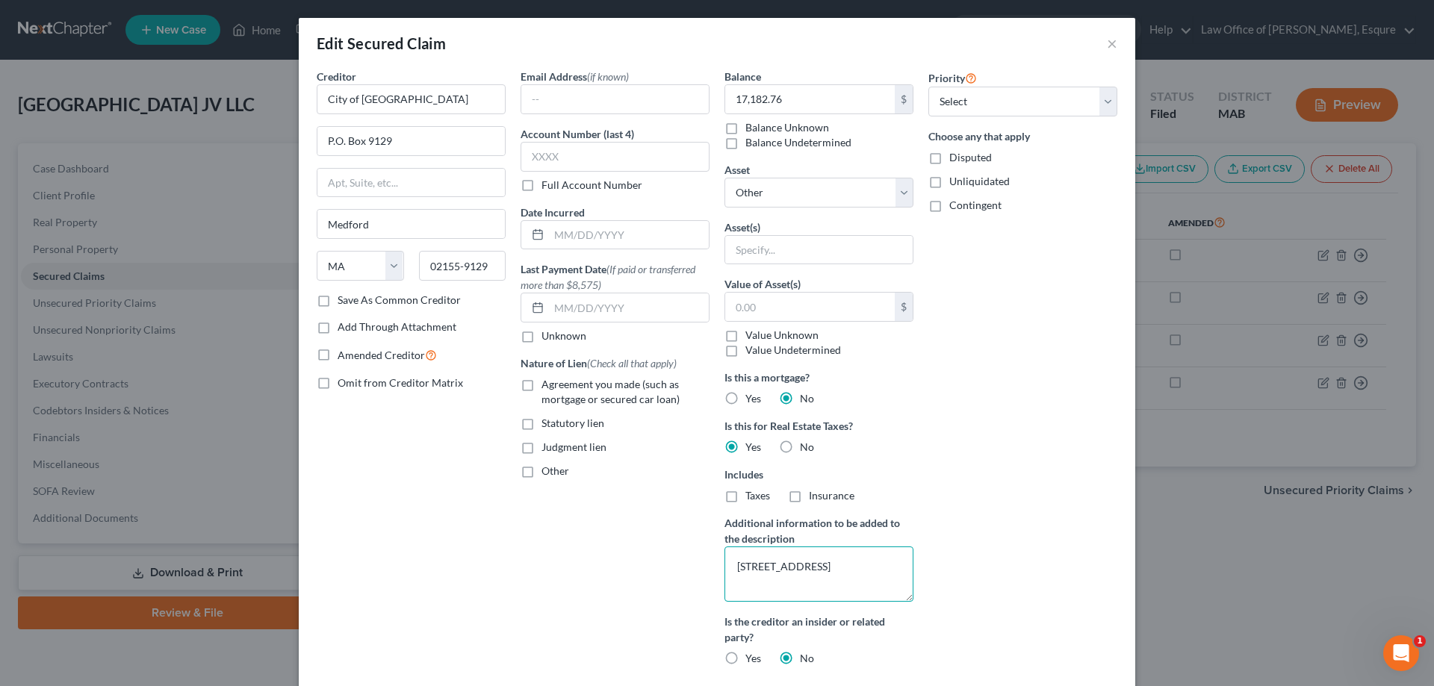
click at [754, 566] on textarea "4054 Mystic Valley Parkway, Medford, MA" at bounding box center [818, 574] width 189 height 55
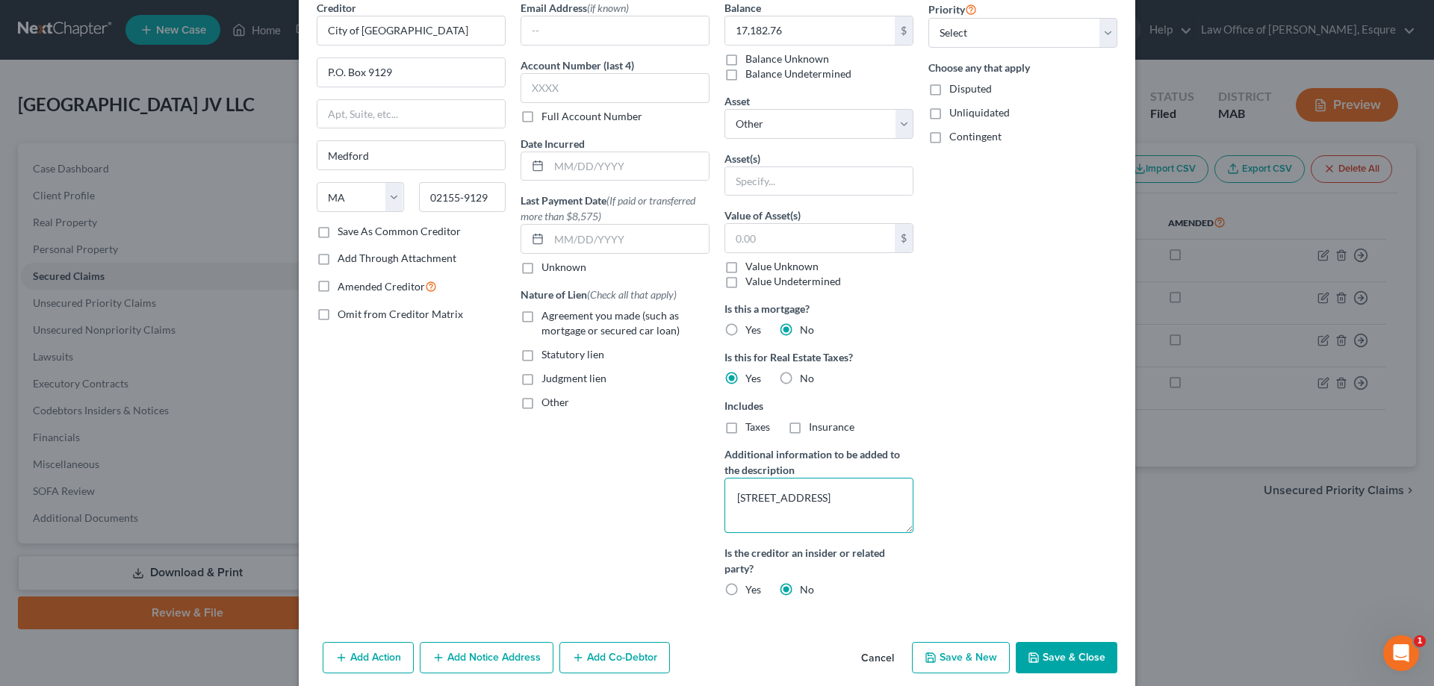
scroll to position [128, 0]
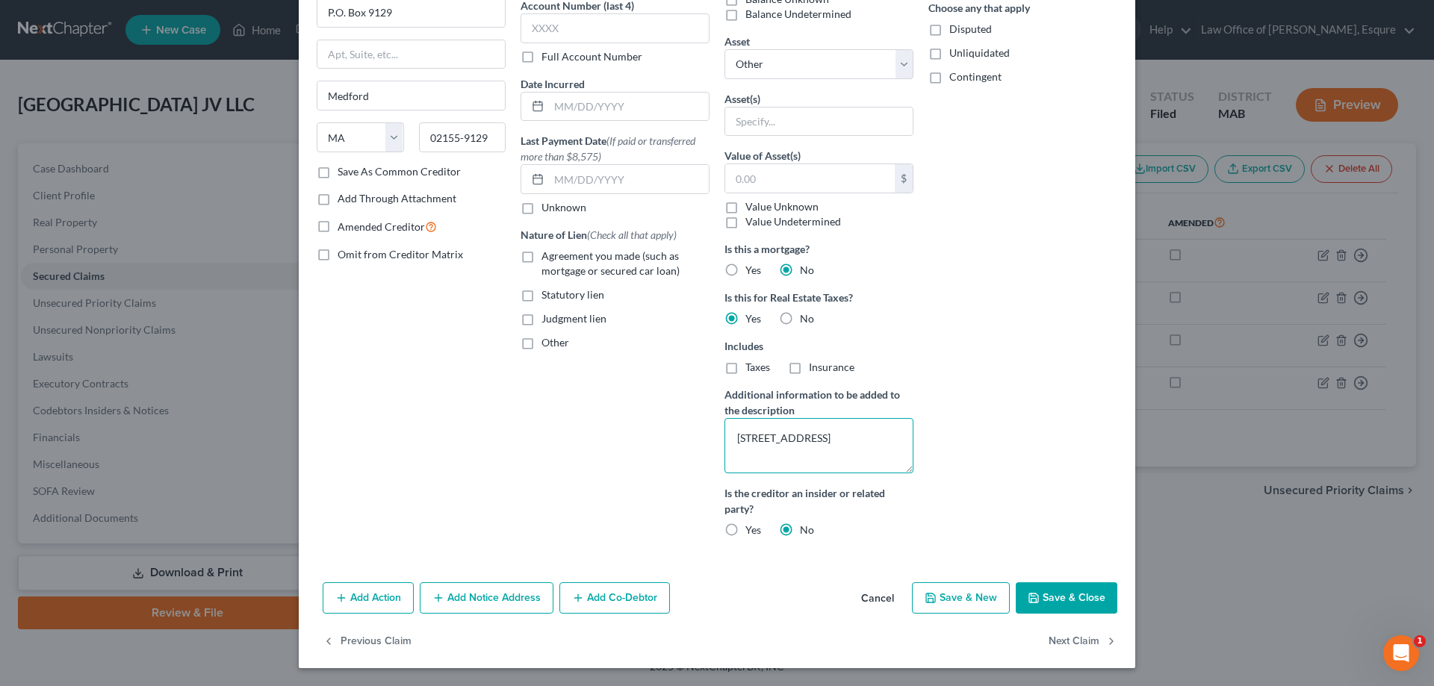
type textarea "4060 Mystic Valley Parkway, Medford, MA"
click at [1058, 600] on button "Save & Close" at bounding box center [1067, 597] width 102 height 31
select select
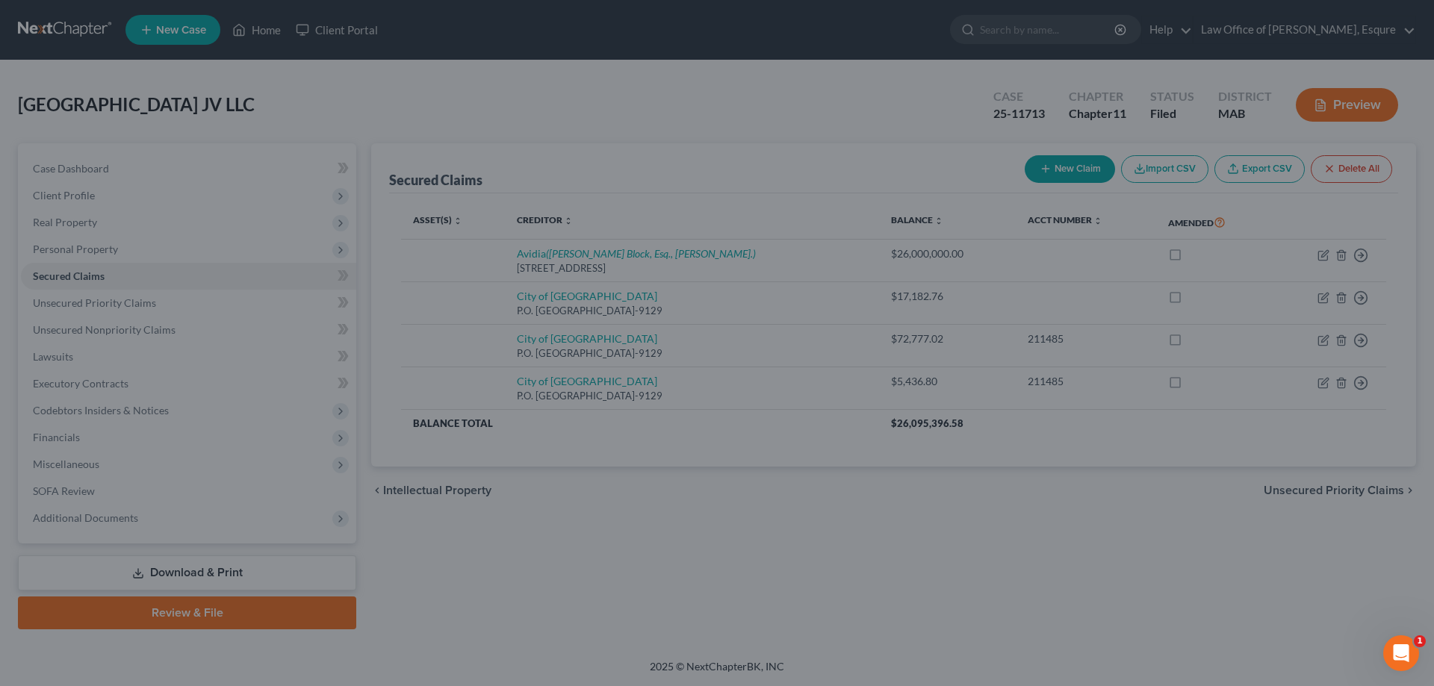
scroll to position [0, 0]
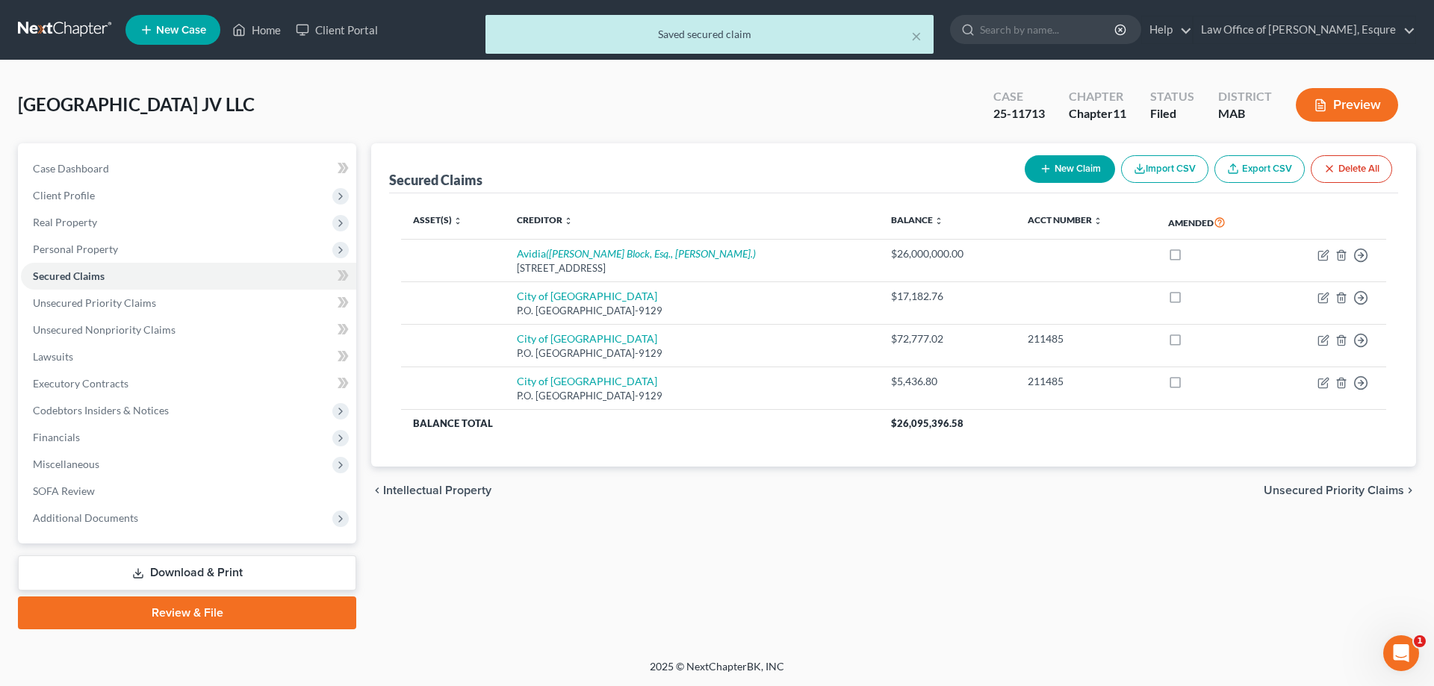
click at [1057, 169] on button "New Claim" at bounding box center [1069, 169] width 90 height 28
select select "0"
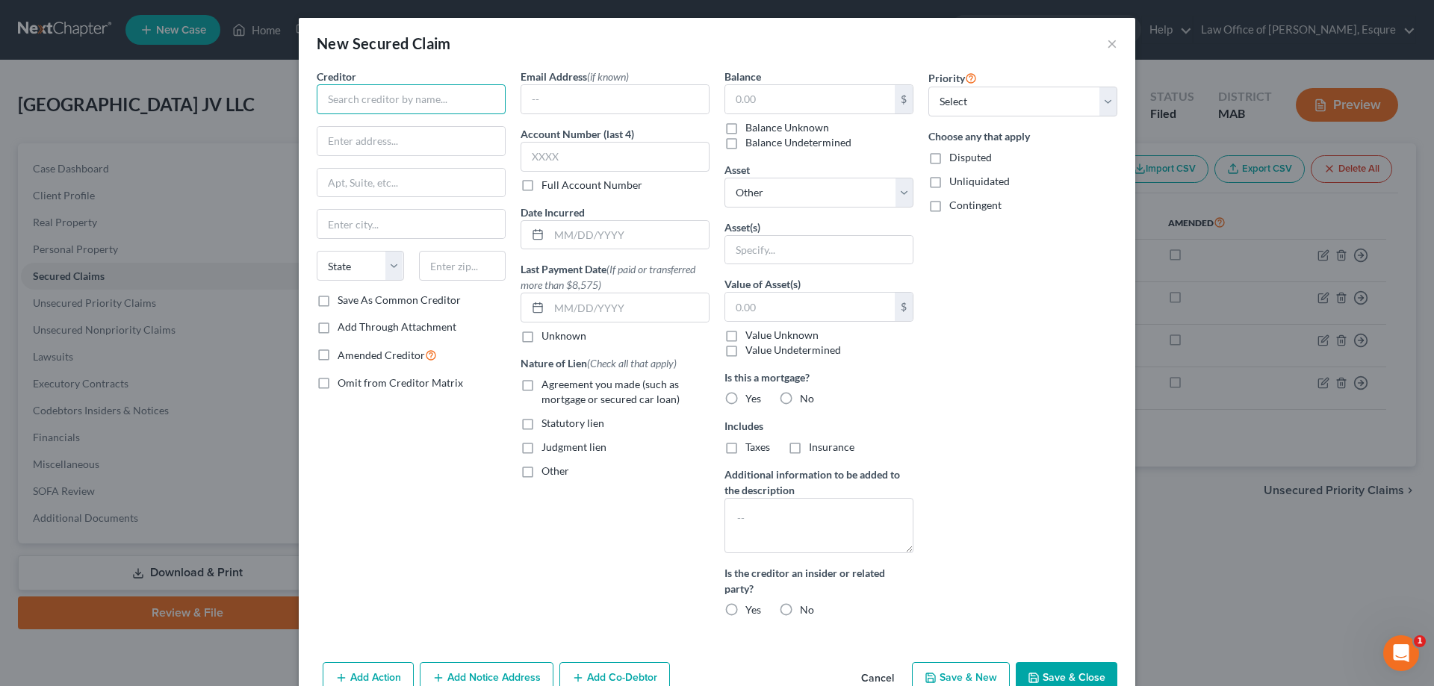
click at [329, 87] on input "text" at bounding box center [411, 99] width 189 height 30
type input "City of Medford"
type input "P.O. Box 9129"
type input "Medford"
click at [385, 268] on select "State AL AK AR AZ CA CO CT DE DC FL GA GU HI ID IL IN IA KS KY LA ME MD MA MI M…" at bounding box center [360, 266] width 87 height 30
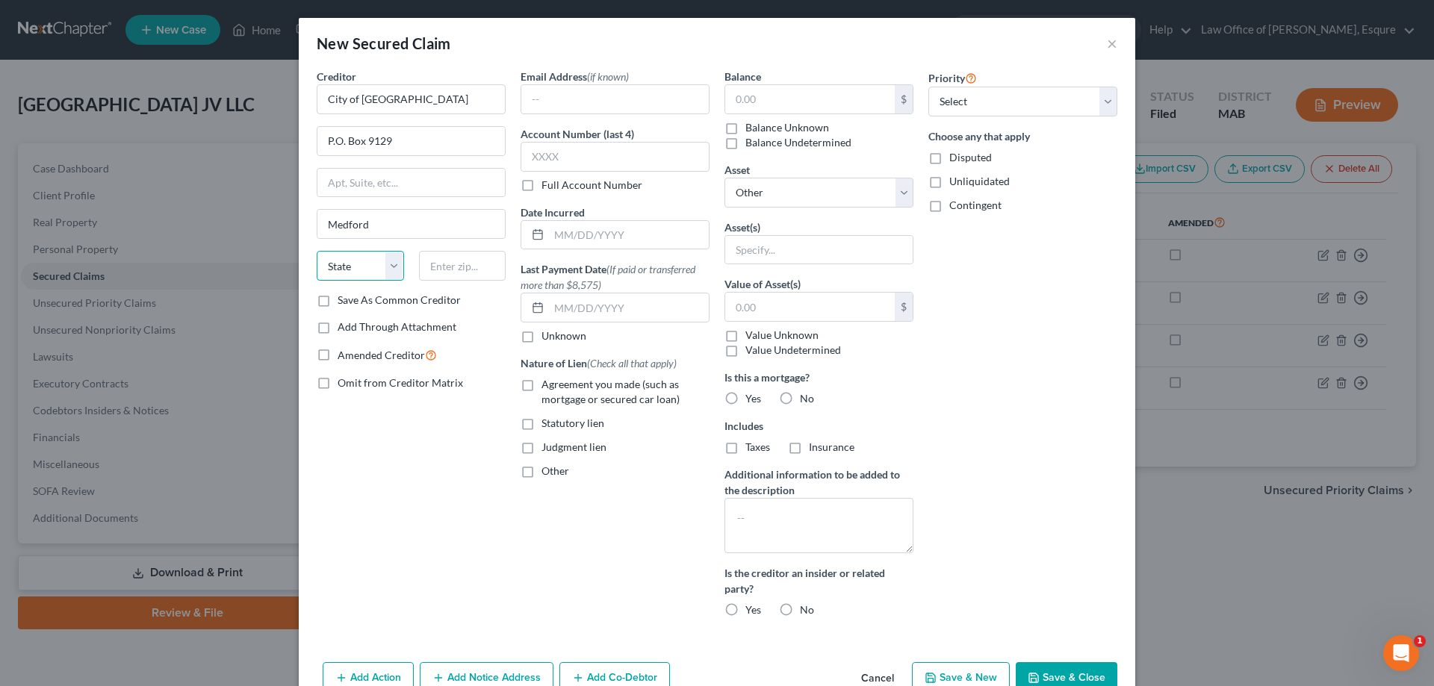
select select "22"
click at [317, 251] on select "State AL AK AR AZ CA CO CT DE DC FL GA GU HI ID IL IN IA KS KY LA ME MD MA MI M…" at bounding box center [360, 266] width 87 height 30
click at [421, 264] on input "text" at bounding box center [462, 266] width 87 height 30
type input "02155-9129"
click at [338, 387] on label "Omit from Creditor Matrix" at bounding box center [400, 383] width 125 height 15
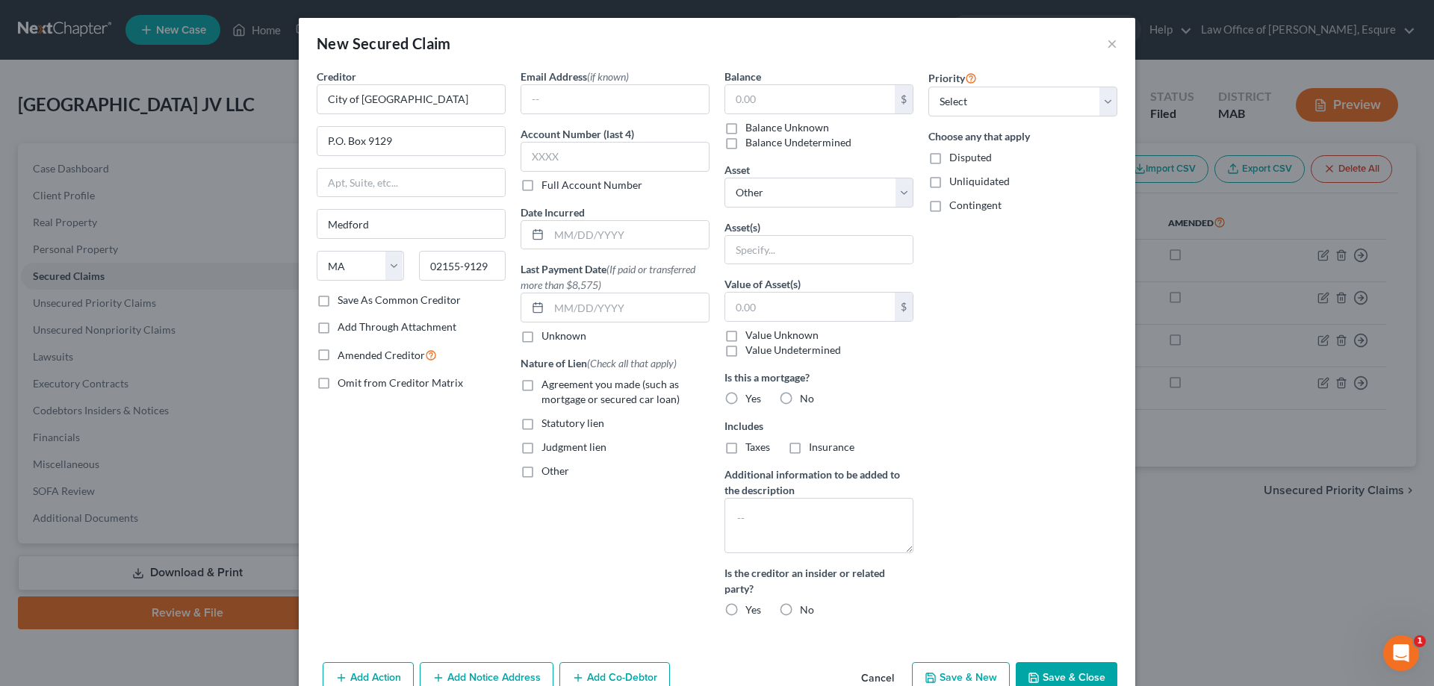
click at [343, 385] on input "Omit from Creditor Matrix" at bounding box center [348, 381] width 10 height 10
checkbox input "true"
click at [541, 188] on label "Full Account Number" at bounding box center [591, 185] width 101 height 15
click at [547, 187] on input "Full Account Number" at bounding box center [552, 183] width 10 height 10
click at [526, 155] on input "text" at bounding box center [614, 157] width 189 height 30
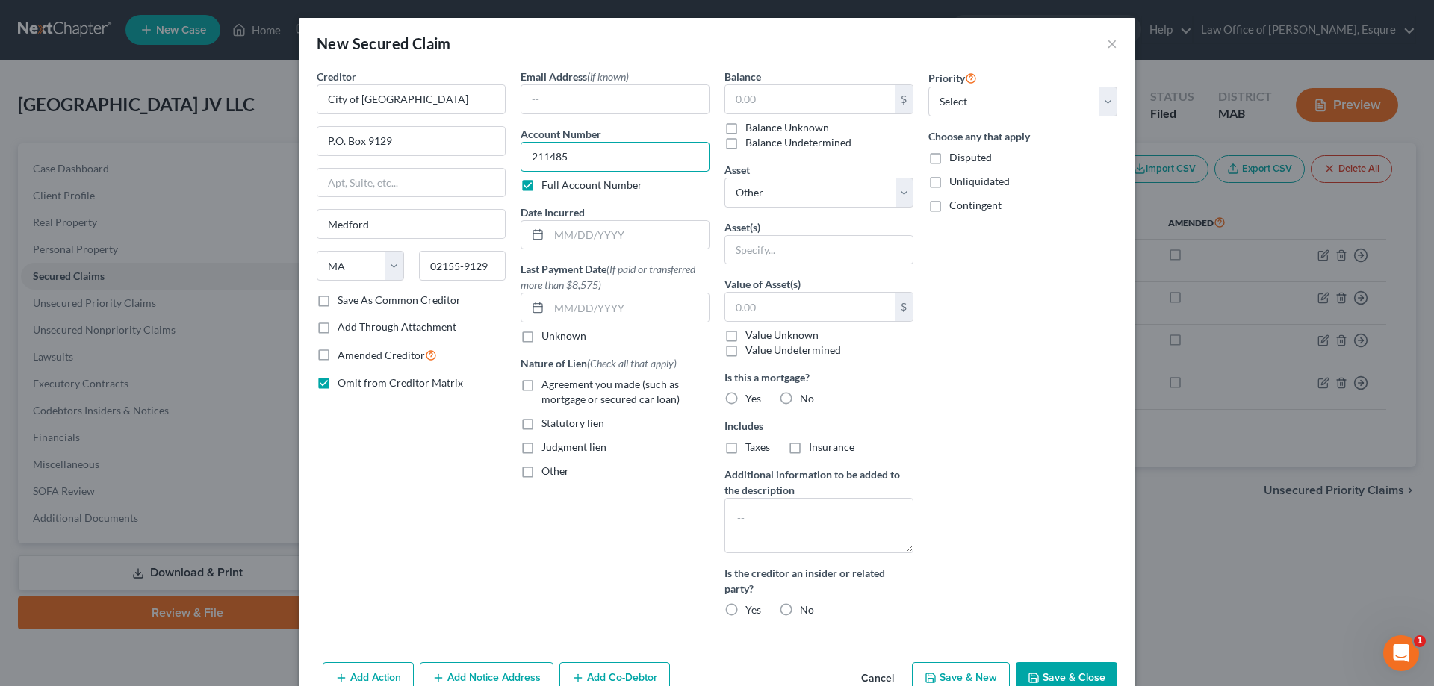
type input "211485"
click at [541, 388] on label "Agreement you made (such as mortgage or secured car loan)" at bounding box center [625, 392] width 168 height 30
click at [547, 387] on input "Agreement you made (such as mortgage or secured car loan)" at bounding box center [552, 382] width 10 height 10
checkbox input "true"
click at [541, 473] on label "Other" at bounding box center [555, 471] width 28 height 15
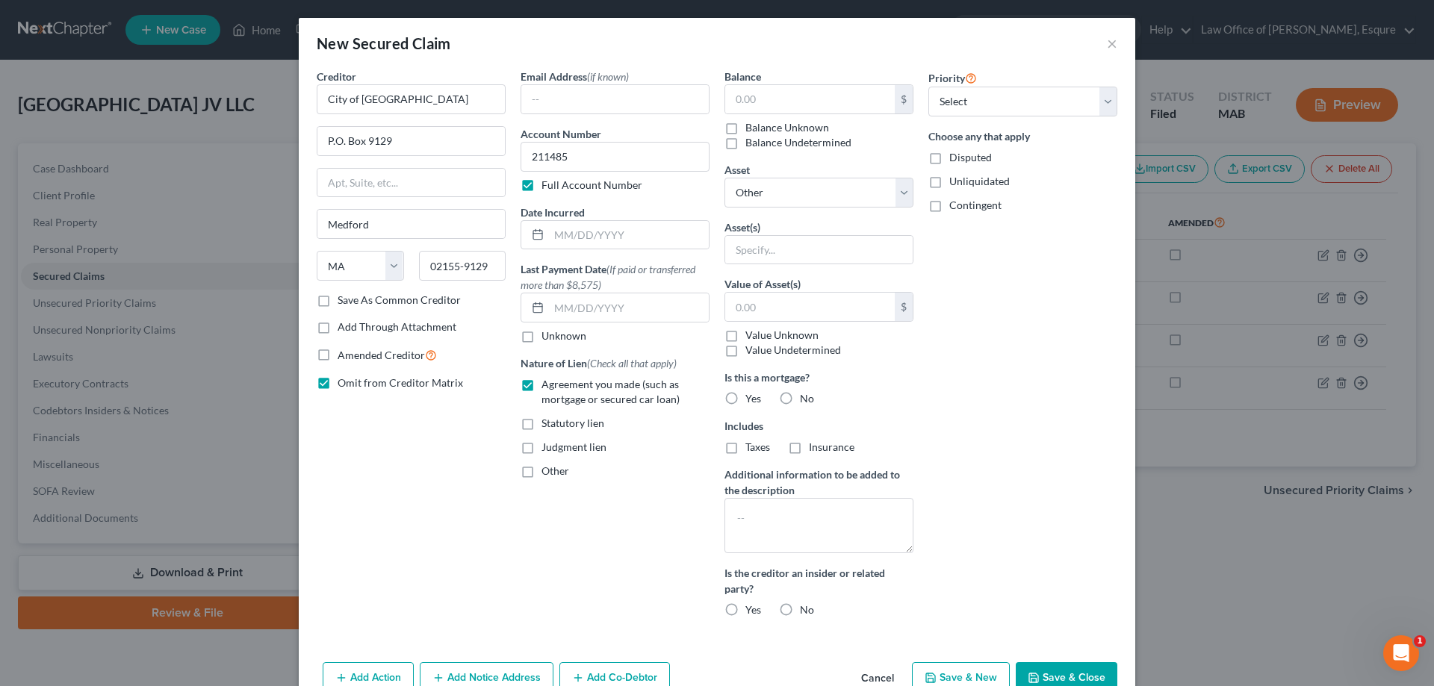
click at [547, 473] on input "Other" at bounding box center [552, 469] width 10 height 10
click at [541, 471] on label "Other" at bounding box center [555, 471] width 28 height 15
click at [547, 471] on input "Other" at bounding box center [552, 469] width 10 height 10
checkbox input "false"
click at [733, 93] on input "text" at bounding box center [810, 99] width 170 height 28
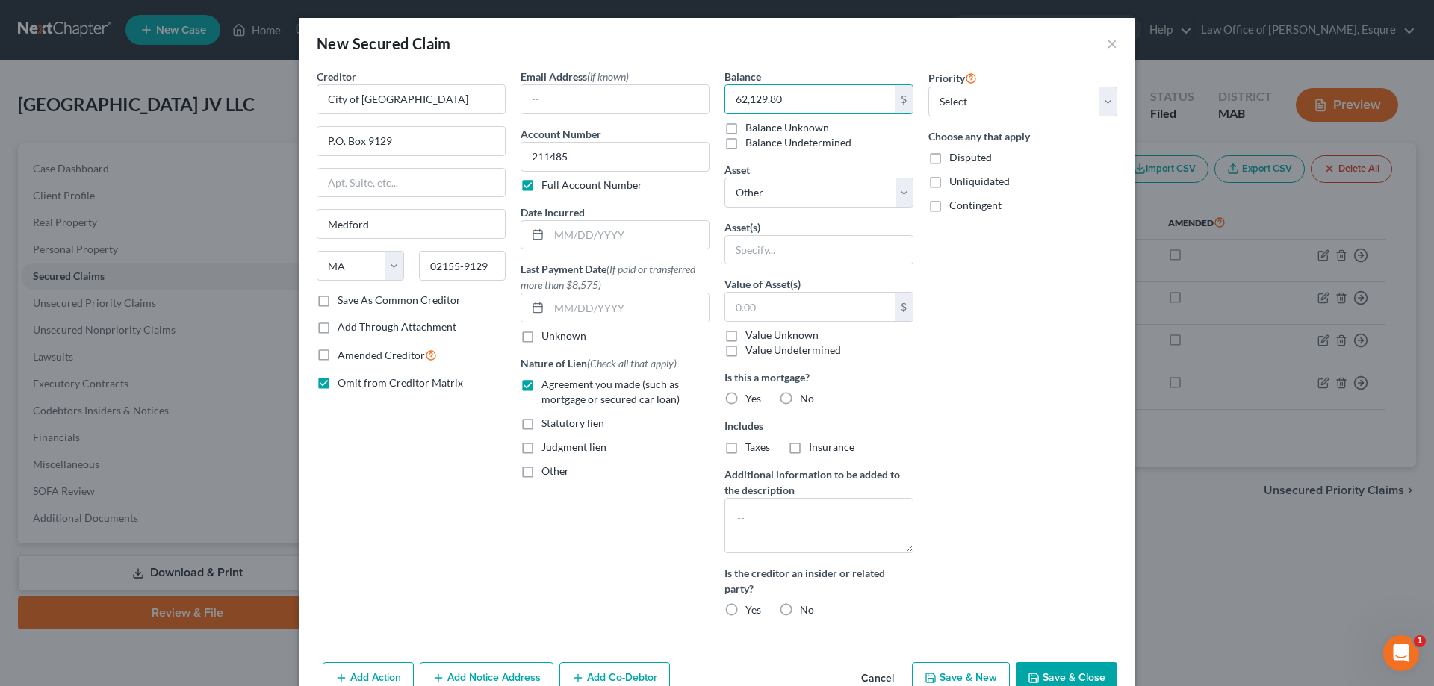
type input "62,129.80"
click at [800, 397] on label "No" at bounding box center [807, 398] width 14 height 15
click at [806, 397] on input "No" at bounding box center [811, 396] width 10 height 10
radio input "true"
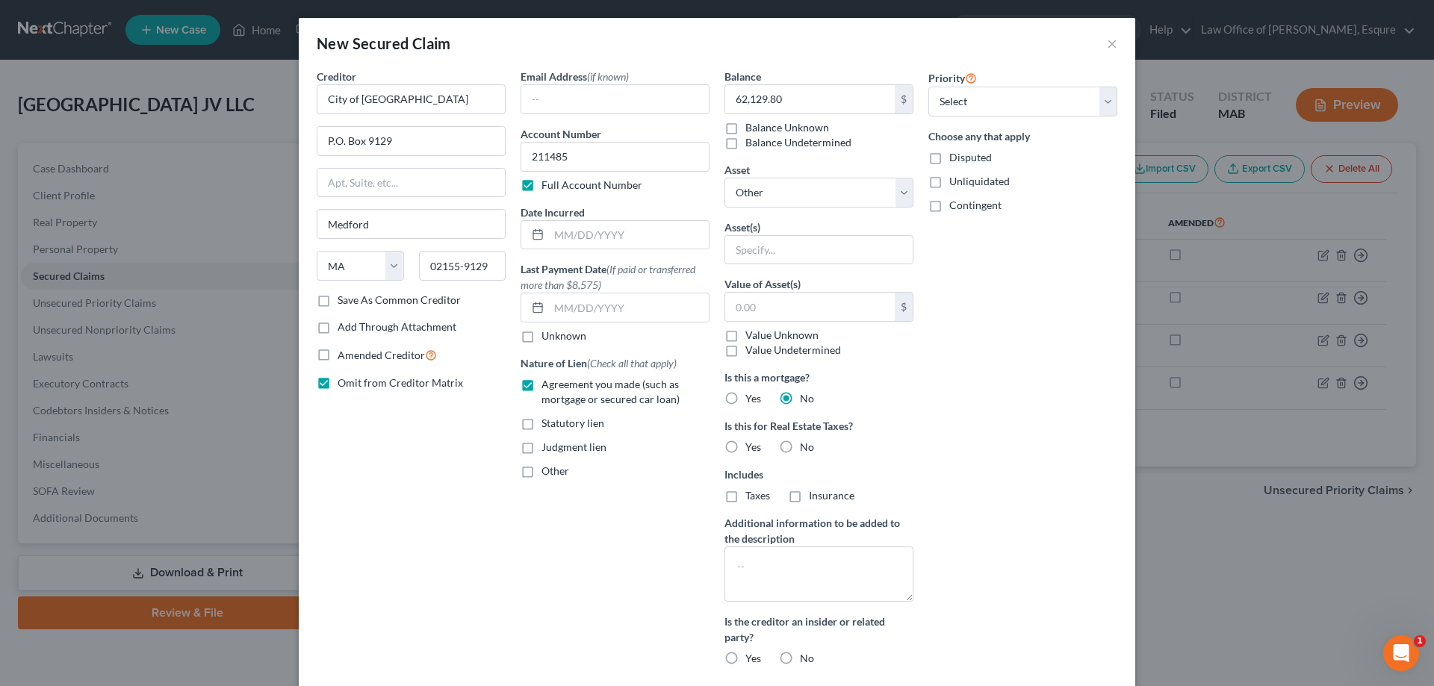
click at [745, 450] on label "Yes" at bounding box center [753, 447] width 16 height 15
click at [751, 450] on input "Yes" at bounding box center [756, 445] width 10 height 10
radio input "true"
click at [745, 562] on textarea at bounding box center [818, 574] width 189 height 55
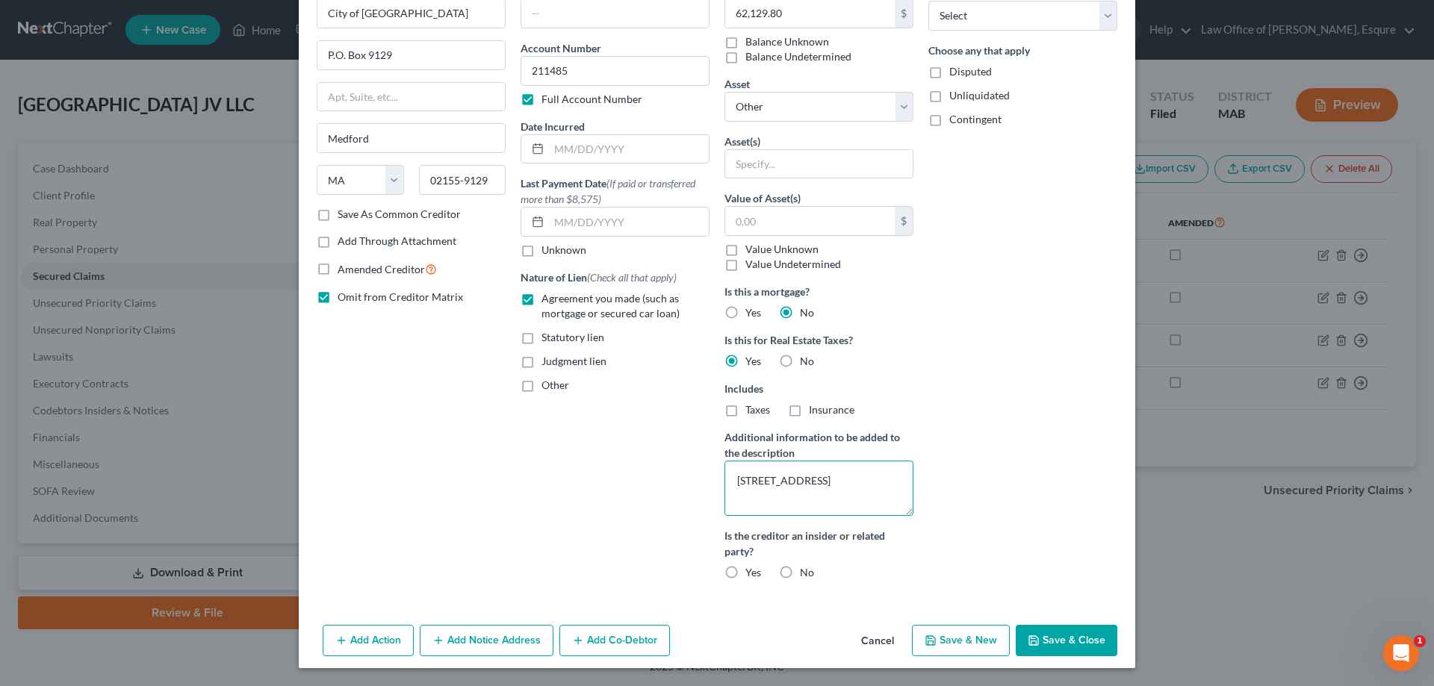
type textarea "4060 Mystic Valley Parkway Medford, MA"
click at [800, 573] on label "No" at bounding box center [807, 572] width 14 height 15
click at [806, 573] on input "No" at bounding box center [811, 570] width 10 height 10
radio input "true"
click at [1067, 638] on button "Save & Close" at bounding box center [1067, 640] width 102 height 31
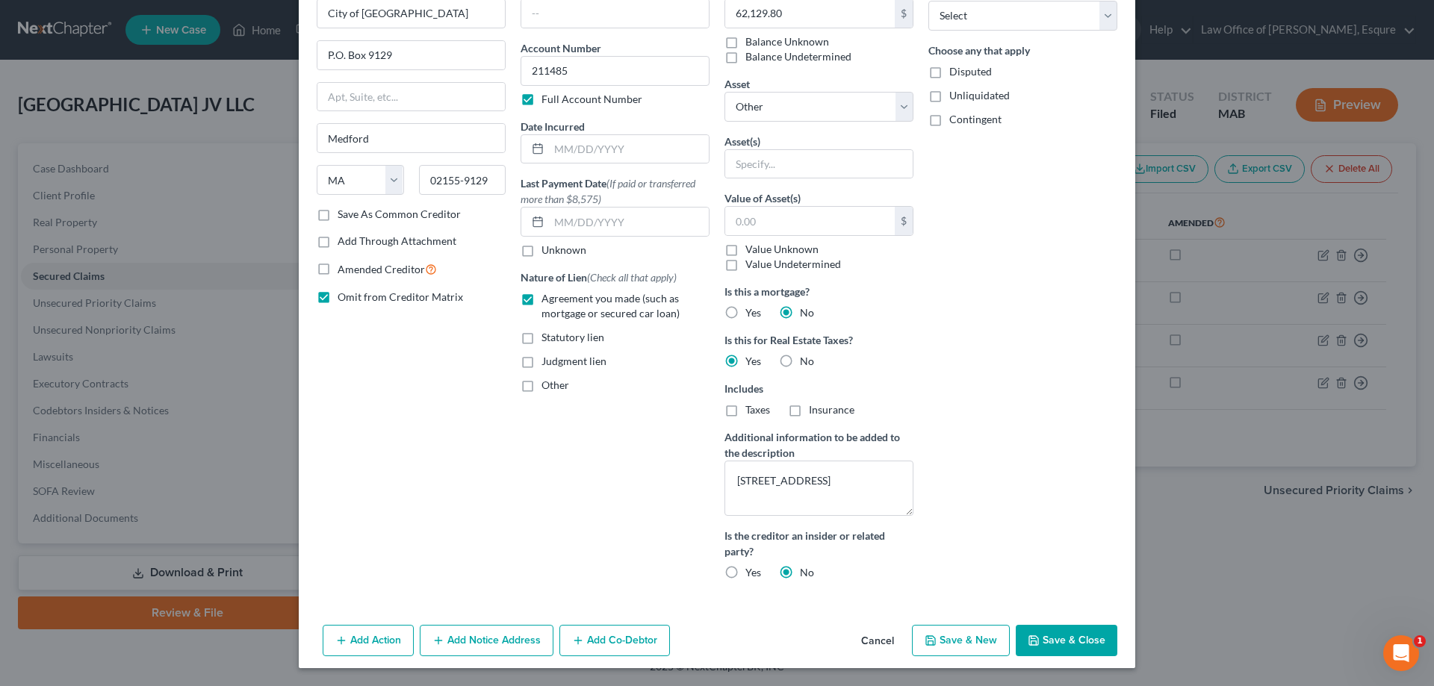
select select
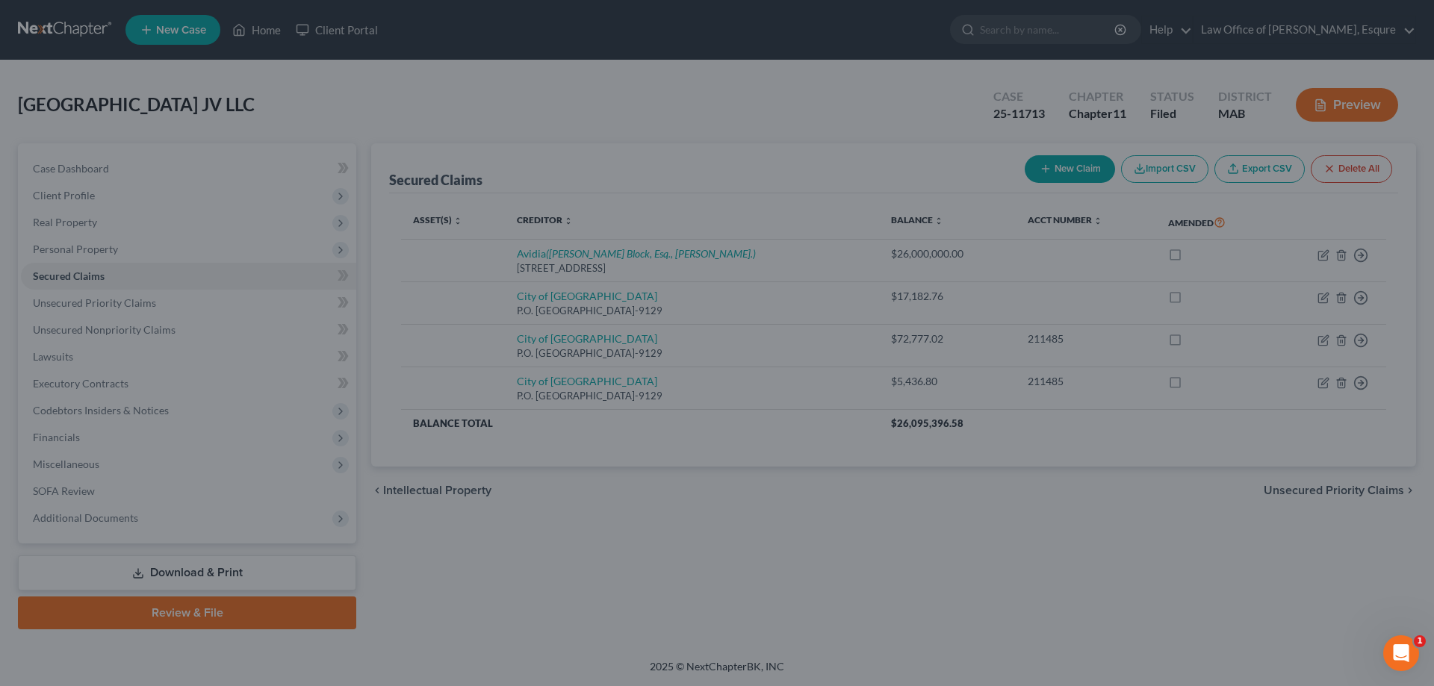
scroll to position [0, 0]
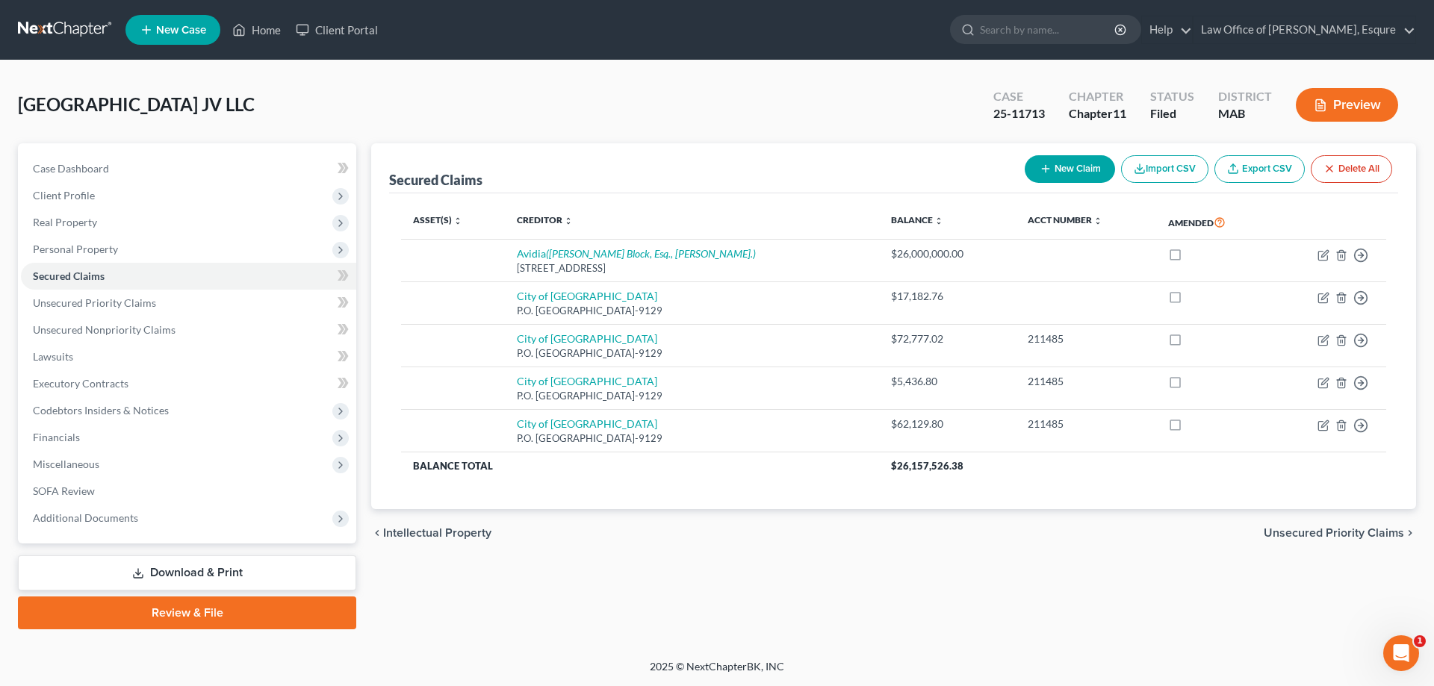
click at [1066, 166] on button "New Claim" at bounding box center [1069, 169] width 90 height 28
select select "0"
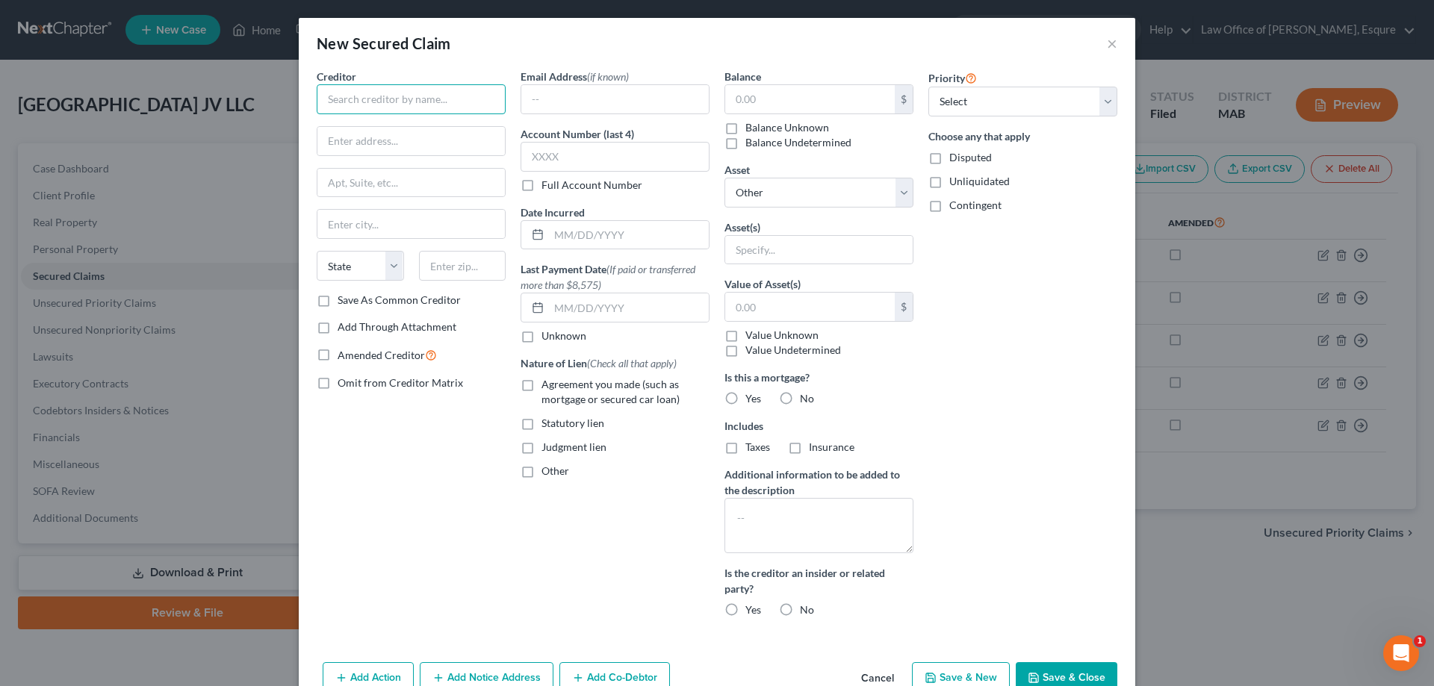
click at [374, 96] on input "text" at bounding box center [411, 99] width 189 height 30
type input "City of Medford"
type input "q"
type input "P.O. Box 9129"
type input "Medford"
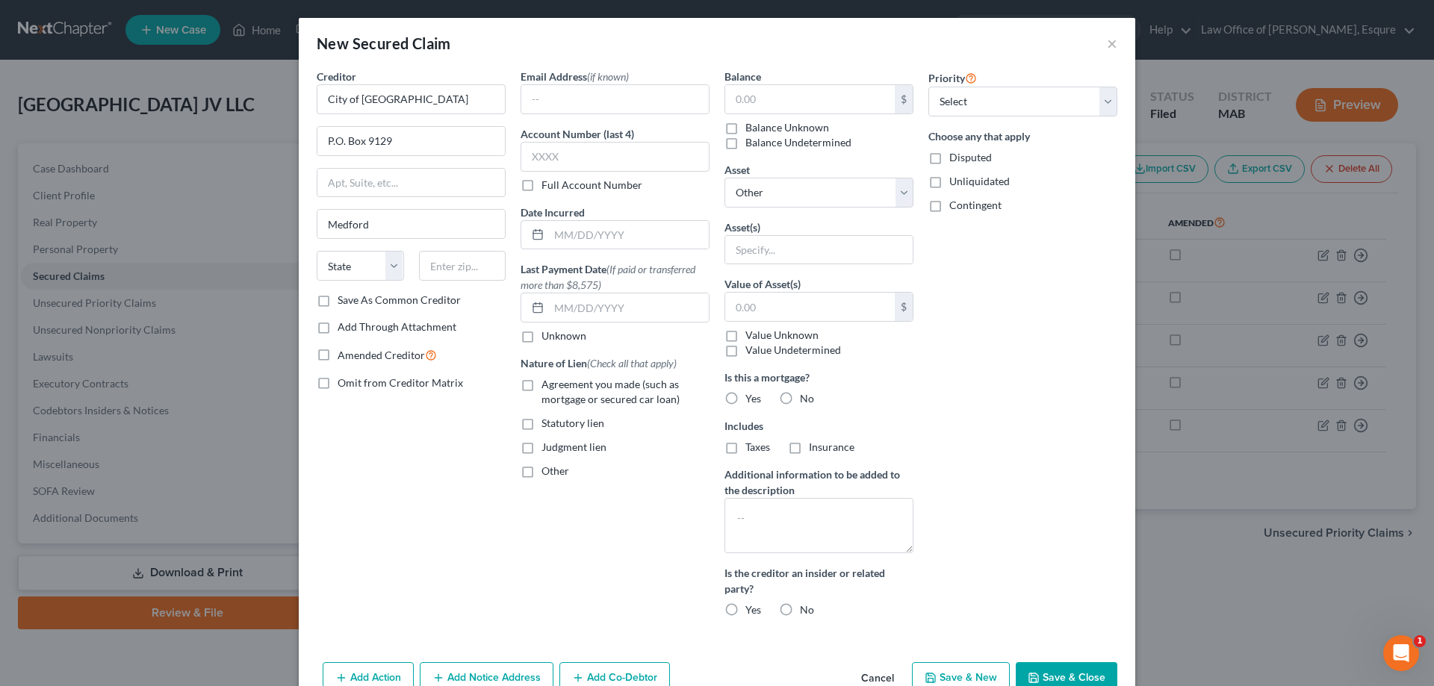
click at [338, 377] on label "Omit from Creditor Matrix" at bounding box center [400, 383] width 125 height 15
click at [343, 377] on input "Omit from Creditor Matrix" at bounding box center [348, 381] width 10 height 10
checkbox input "true"
click at [389, 268] on select "State AL AK AR AZ CA CO CT DE DC FL GA GU HI ID IL IN IA KS KY LA ME MD MA MI M…" at bounding box center [360, 266] width 87 height 30
select select "22"
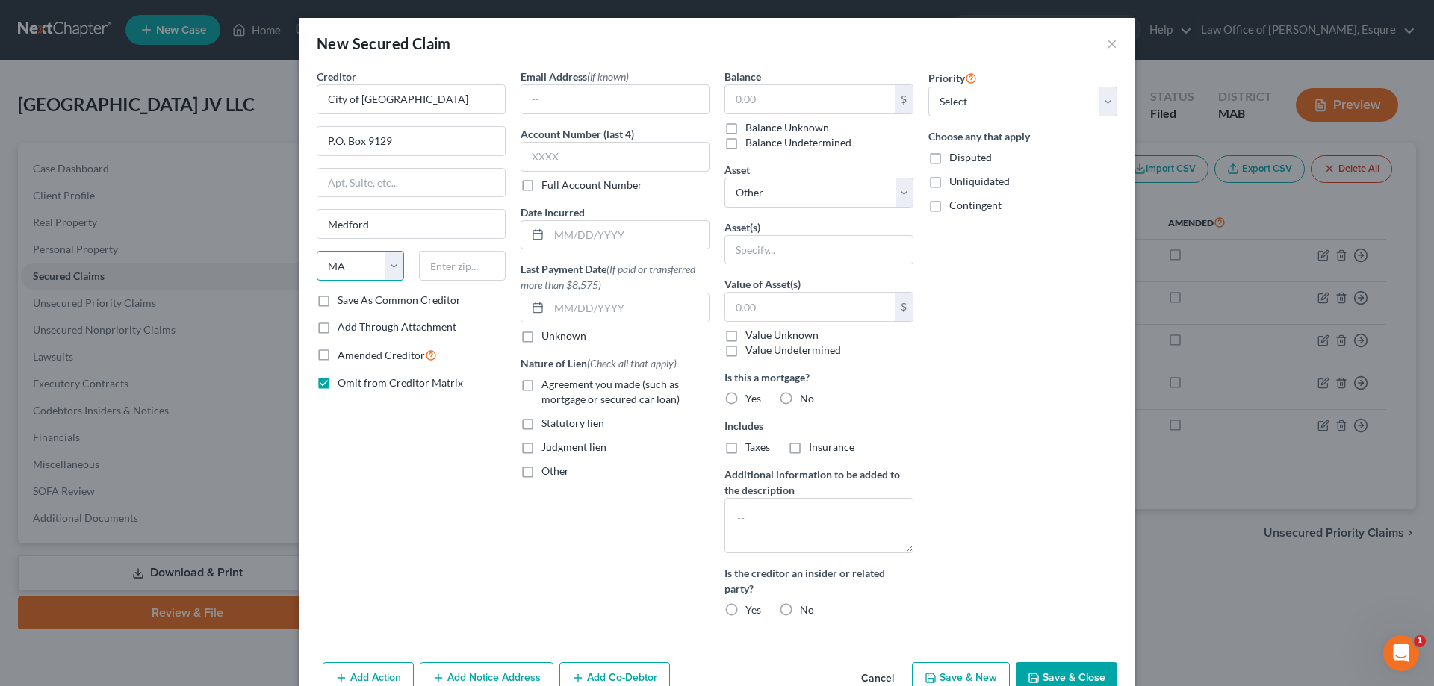
click at [317, 251] on select "State AL AK AR AZ CA CO CT DE DC FL GA GU HI ID IL IN IA KS KY LA ME MD MA MI M…" at bounding box center [360, 266] width 87 height 30
click at [436, 259] on input "text" at bounding box center [462, 266] width 87 height 30
type input "02155-9129"
click at [541, 187] on label "Full Account Number" at bounding box center [591, 185] width 101 height 15
click at [547, 187] on input "Full Account Number" at bounding box center [552, 183] width 10 height 10
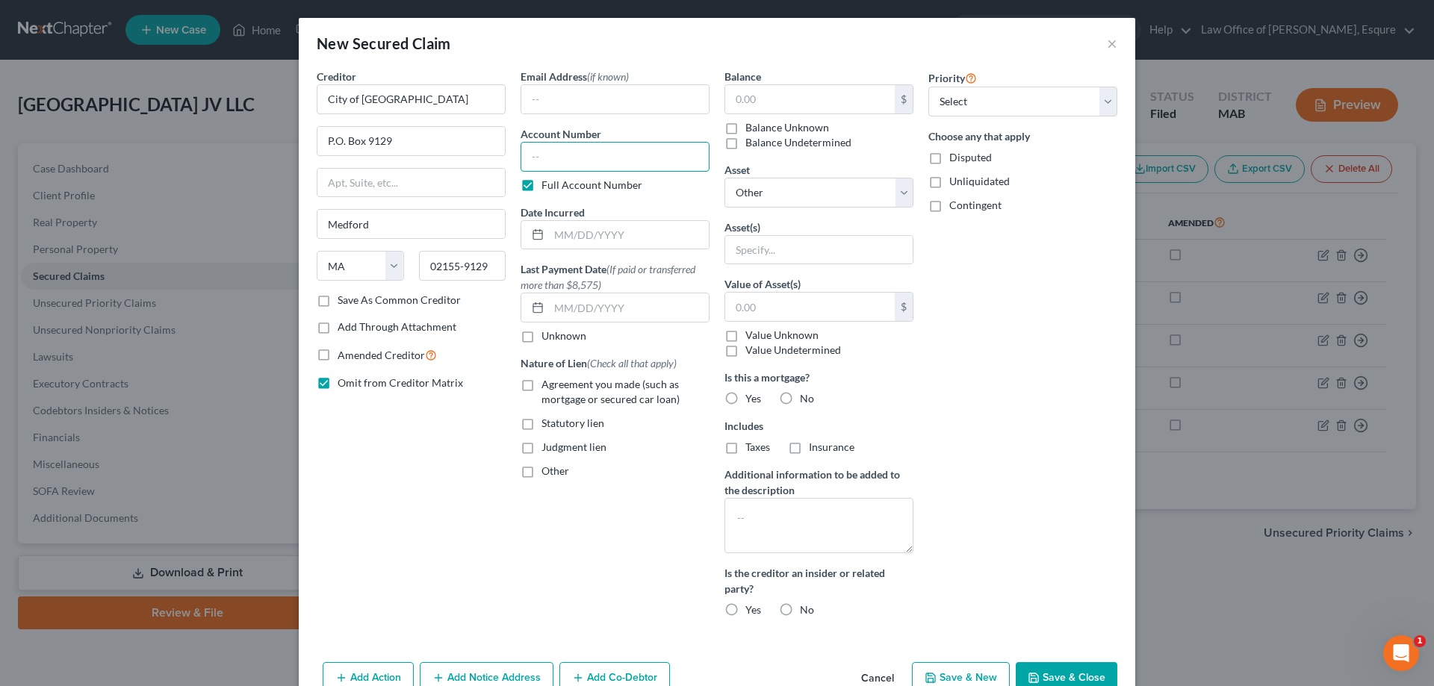
click at [536, 150] on input "text" at bounding box center [614, 157] width 189 height 30
type input "211485"
click at [541, 384] on label "Agreement you made (such as mortgage or secured car loan)" at bounding box center [625, 392] width 168 height 30
click at [547, 384] on input "Agreement you made (such as mortgage or secured car loan)" at bounding box center [552, 382] width 10 height 10
checkbox input "true"
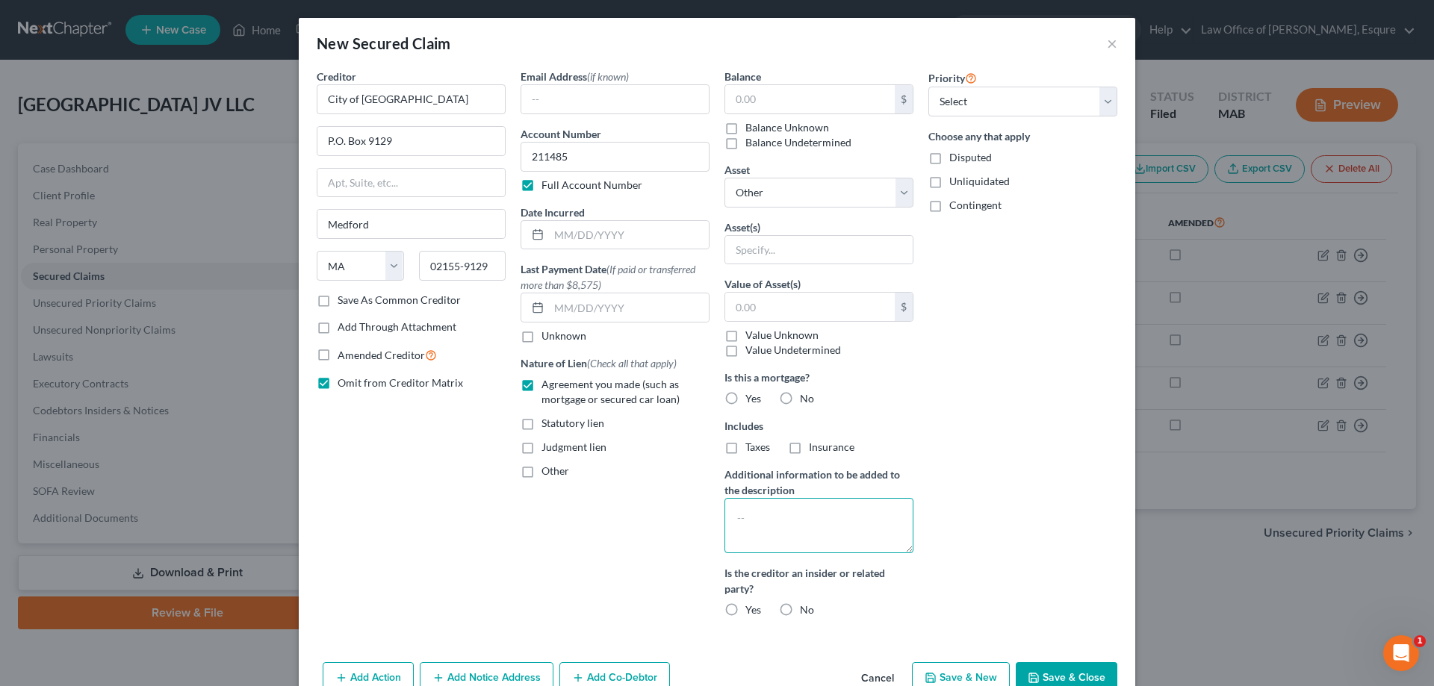
click at [752, 510] on textarea at bounding box center [818, 525] width 189 height 55
type textarea "4060 Mystic Valley Parkway Medford, MA"
click at [800, 606] on label "No" at bounding box center [807, 610] width 14 height 15
click at [806, 606] on input "No" at bounding box center [811, 608] width 10 height 10
radio input "true"
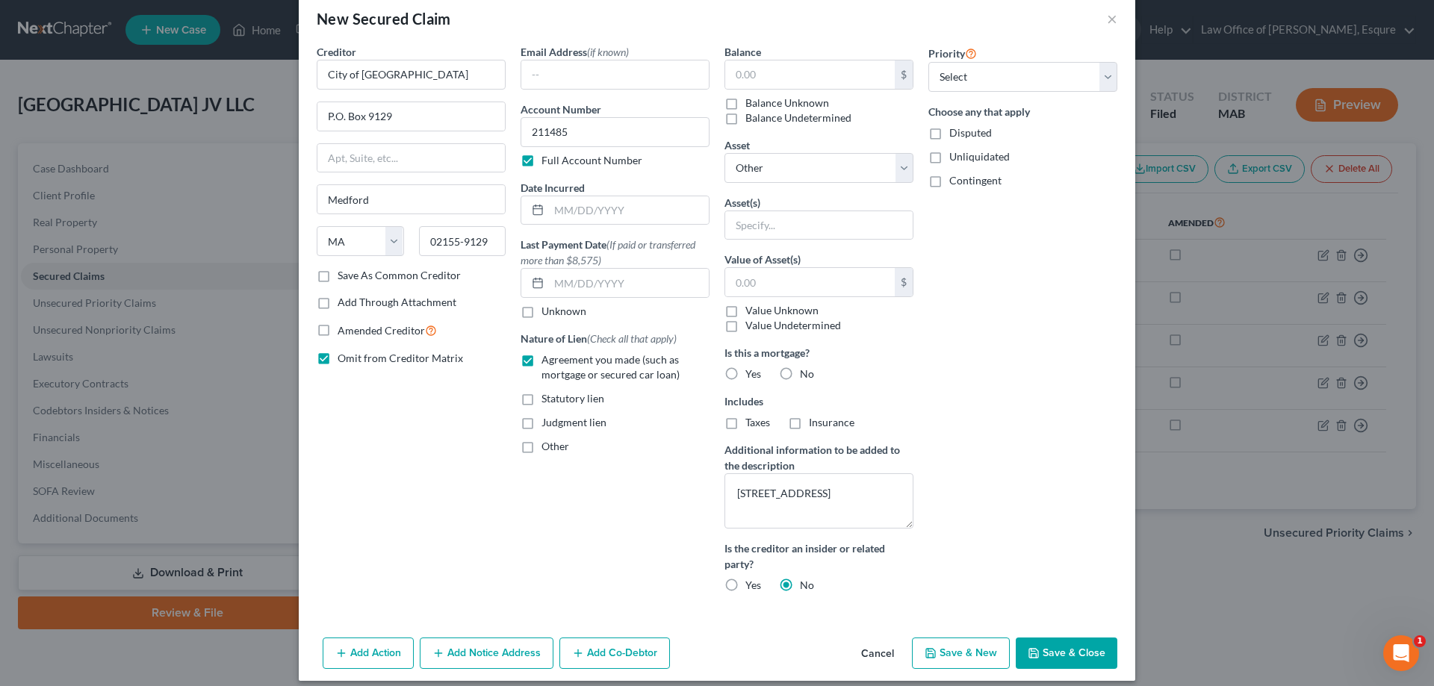
scroll to position [37, 0]
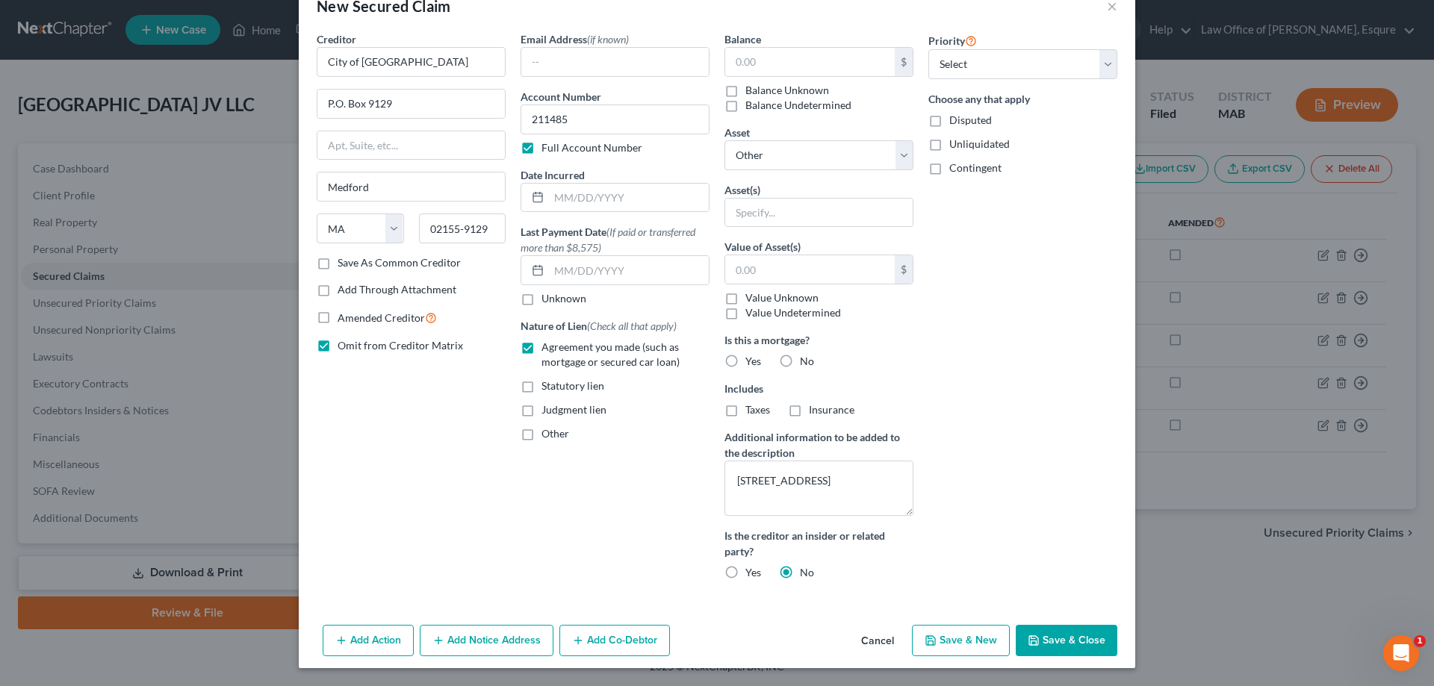
click at [1060, 640] on button "Save & Close" at bounding box center [1067, 640] width 102 height 31
select select
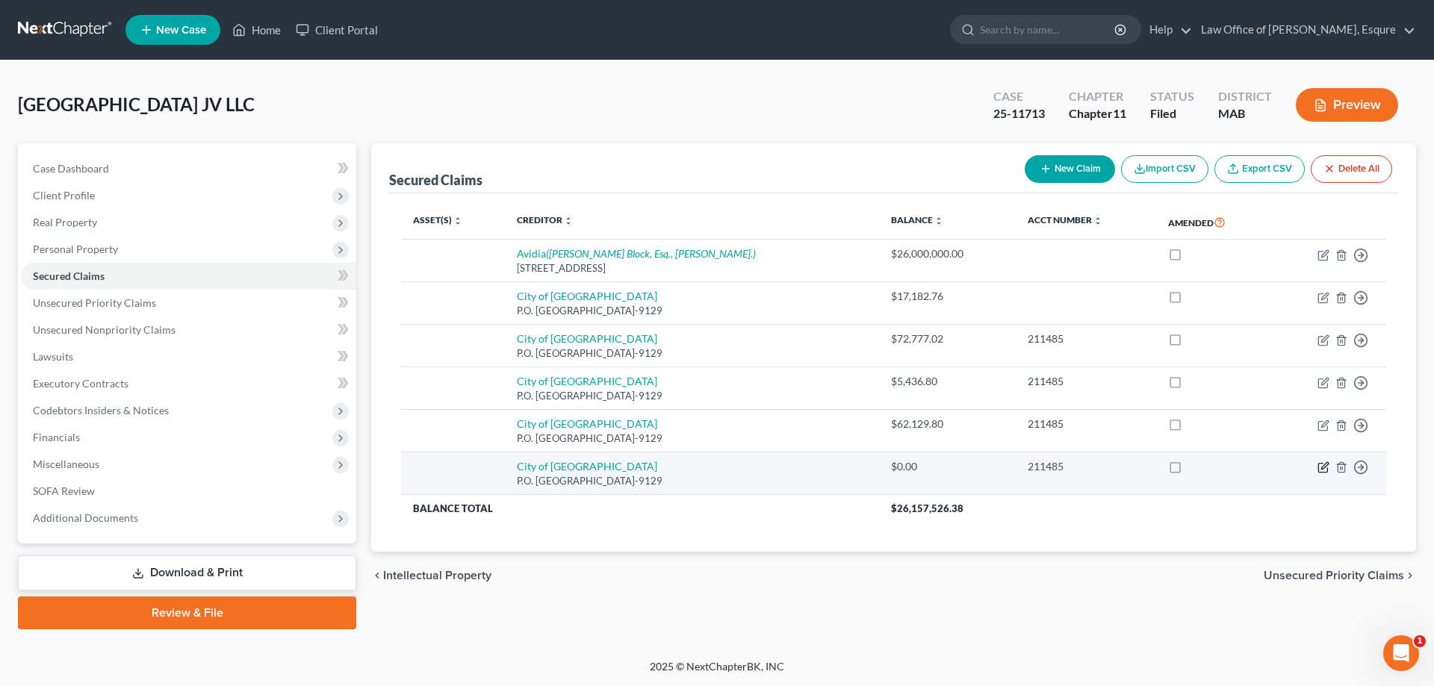
click at [1319, 466] on icon "button" at bounding box center [1322, 468] width 9 height 9
select select "22"
select select "0"
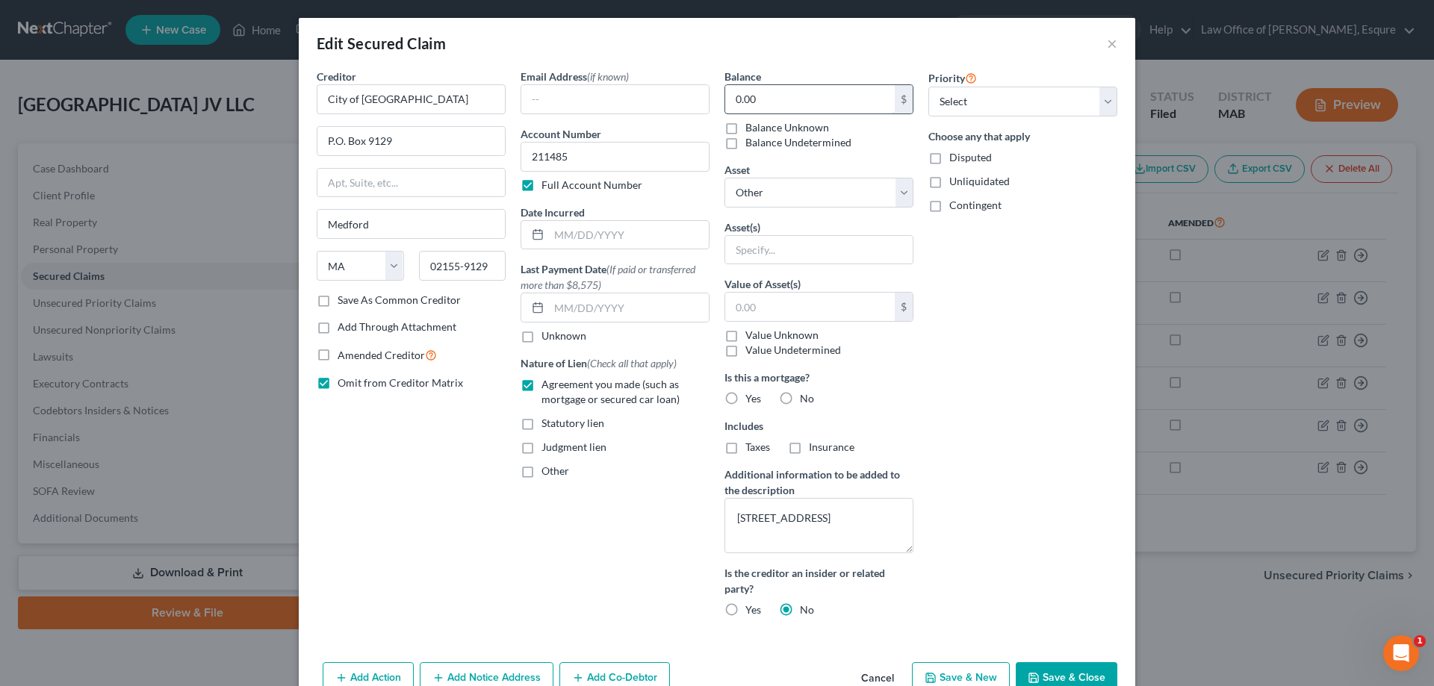
click at [738, 102] on input "0.00" at bounding box center [810, 99] width 170 height 28
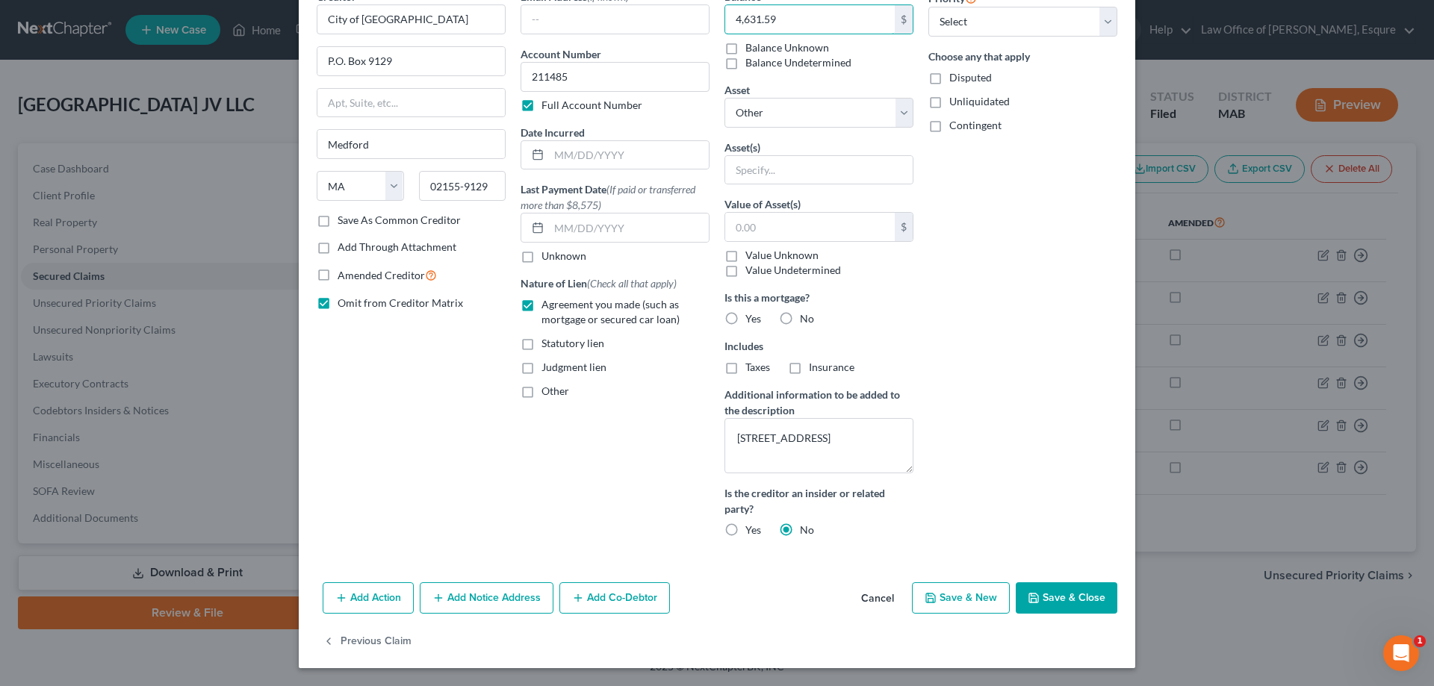
type input "4,631.59"
click at [1051, 597] on button "Save & Close" at bounding box center [1067, 597] width 102 height 31
select select
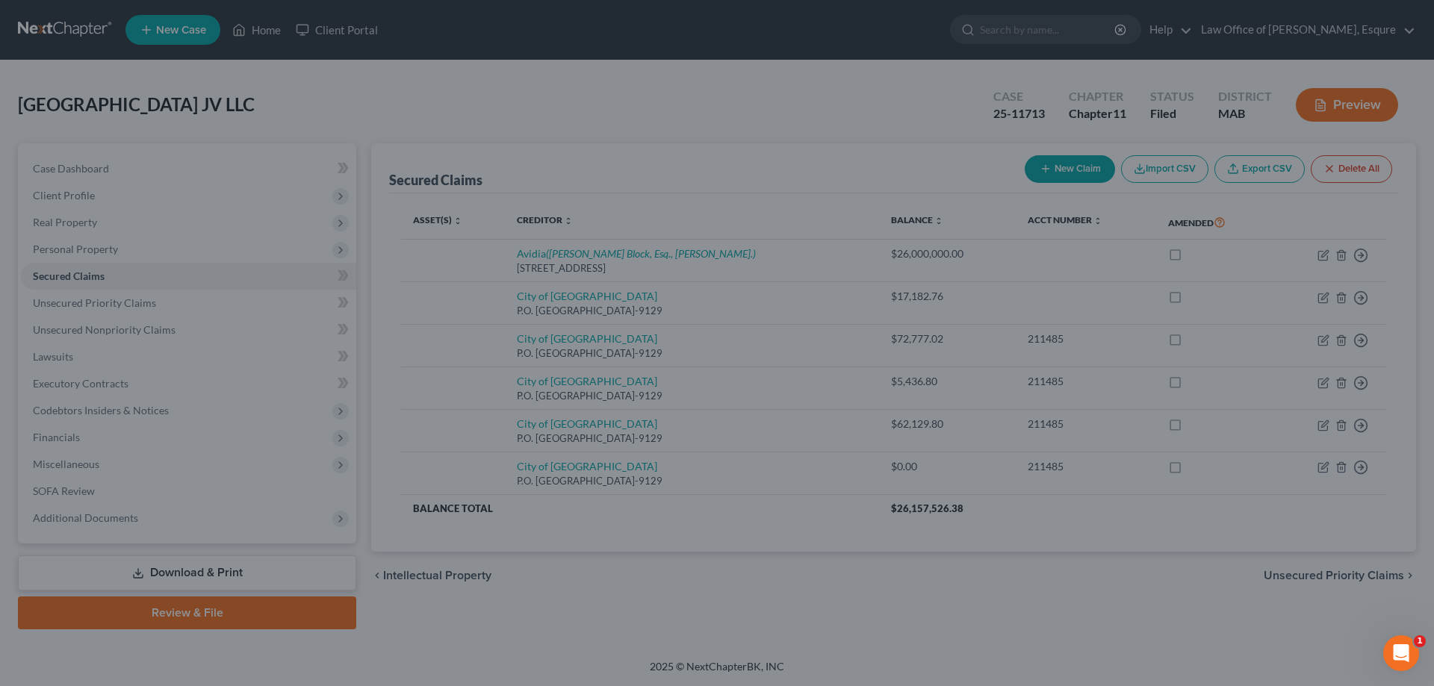
scroll to position [0, 0]
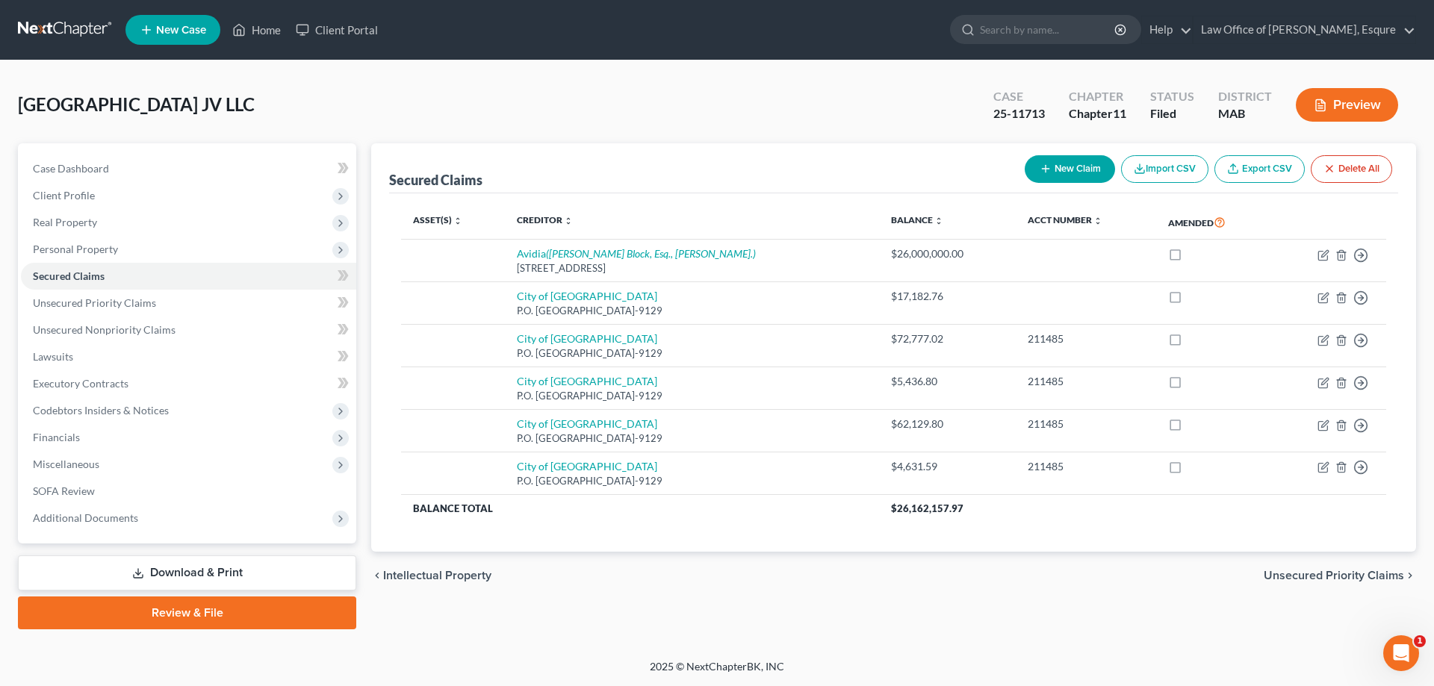
click at [1349, 102] on button "Preview" at bounding box center [1347, 105] width 102 height 34
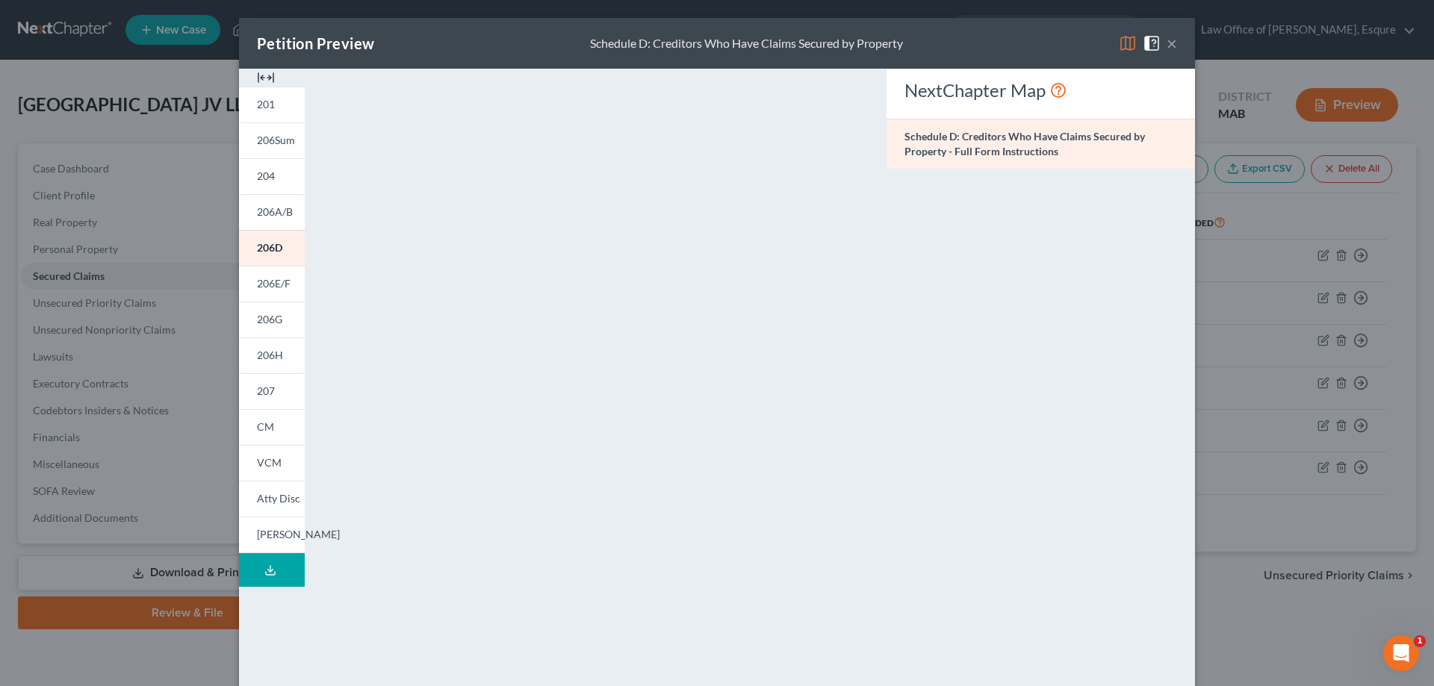
click at [1166, 42] on button "×" at bounding box center [1171, 43] width 10 height 18
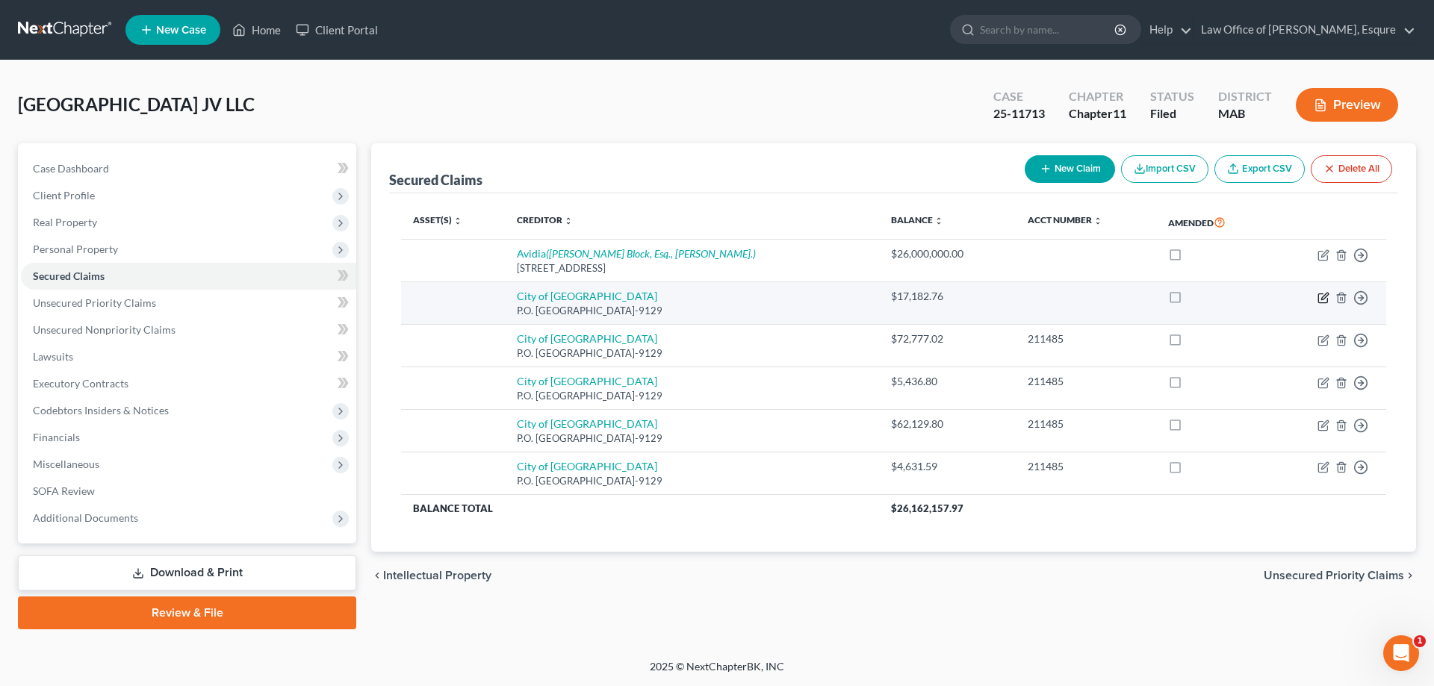
click at [1325, 293] on icon "button" at bounding box center [1323, 298] width 12 height 12
select select "22"
select select "0"
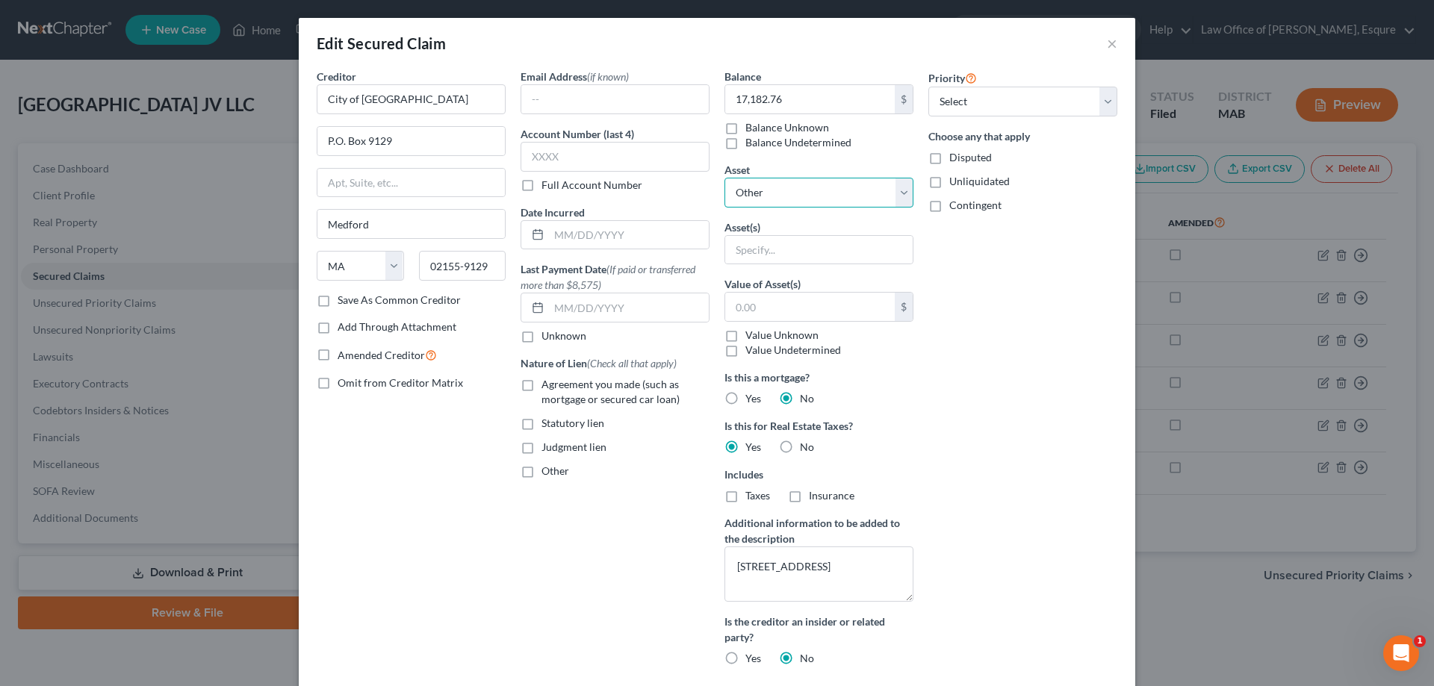
click at [899, 184] on select "Select Other Multiple Assets 4054 Mystic Valley Parkway, Medford, MA 02155 - $2…" at bounding box center [818, 193] width 189 height 30
click at [1273, 228] on div "Edit Secured Claim × Creditor * City of Medford P.O. Box 9129 Medford State AL …" at bounding box center [717, 343] width 1434 height 686
click at [541, 385] on label "Agreement you made (such as mortgage or secured car loan)" at bounding box center [625, 392] width 168 height 30
click at [547, 385] on input "Agreement you made (such as mortgage or secured car loan)" at bounding box center [552, 382] width 10 height 10
checkbox input "true"
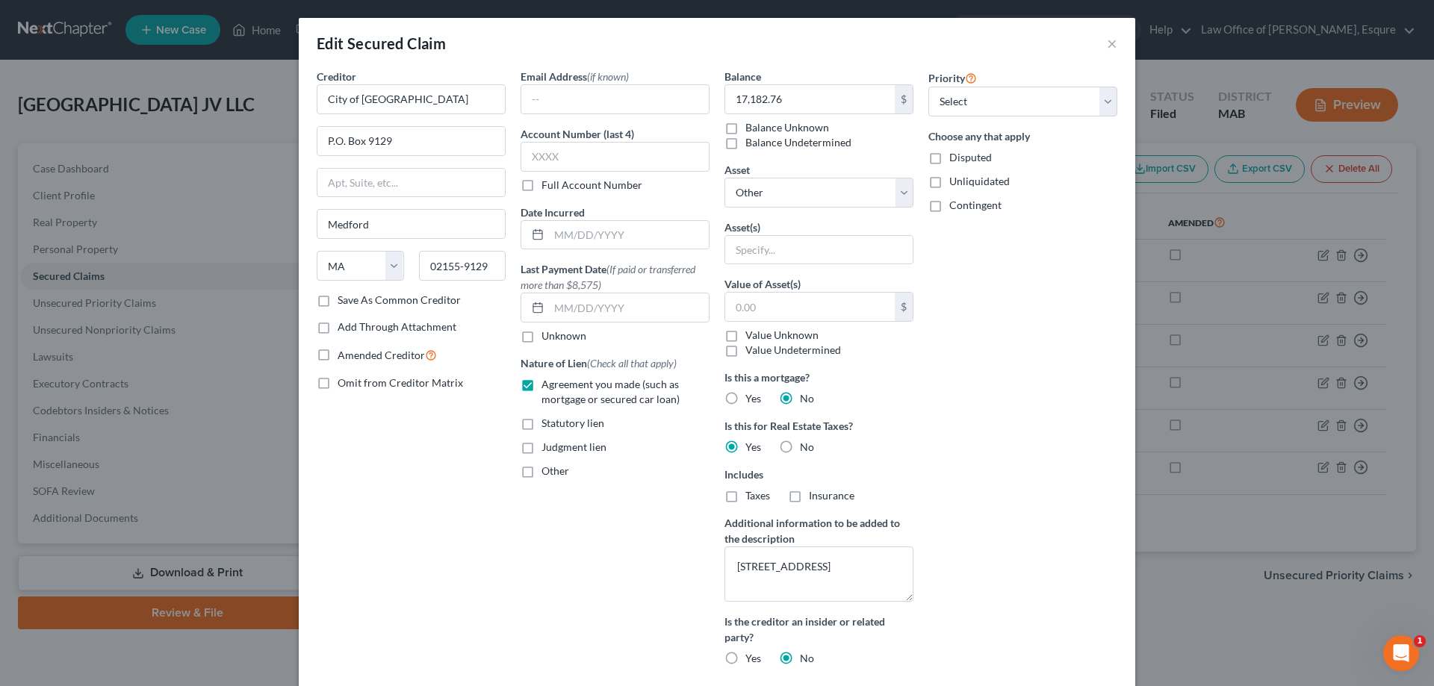
scroll to position [128, 0]
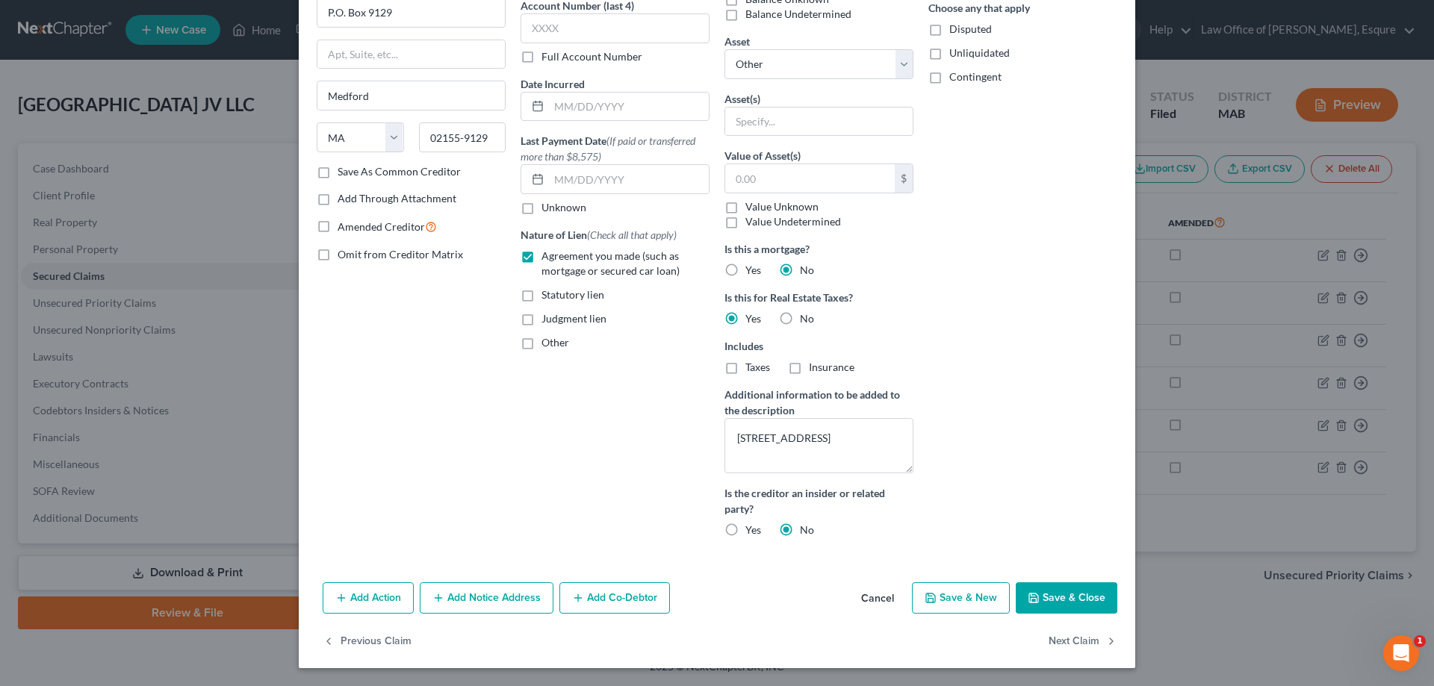
click at [1050, 596] on button "Save & Close" at bounding box center [1067, 597] width 102 height 31
select select
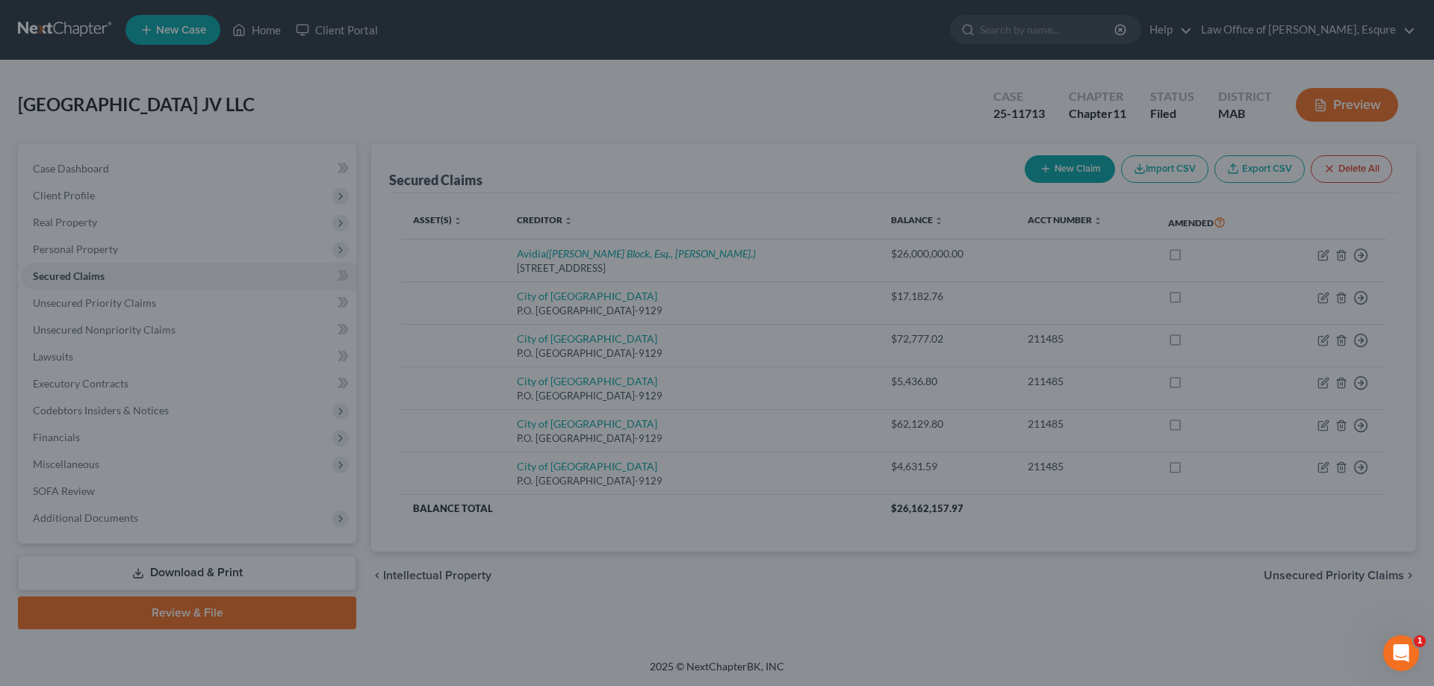
scroll to position [0, 0]
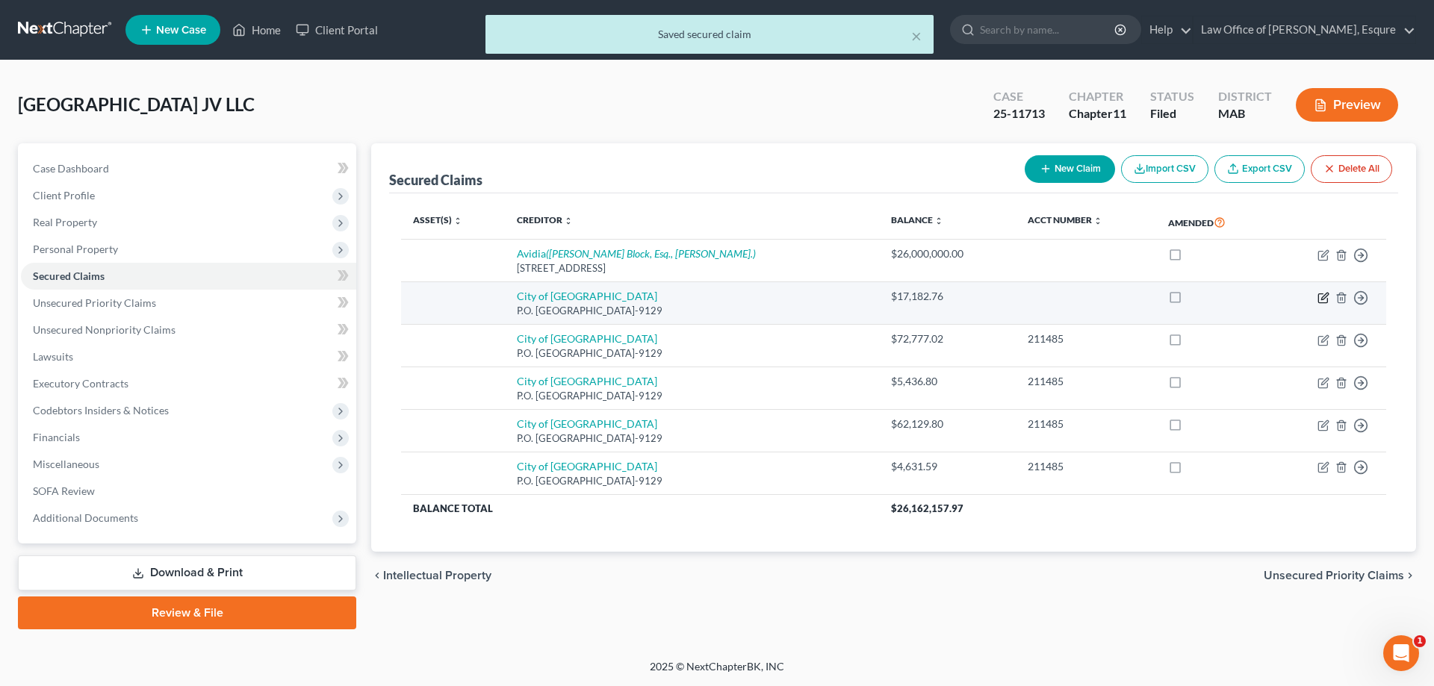
click at [1325, 294] on icon "button" at bounding box center [1324, 296] width 7 height 7
select select "22"
select select "0"
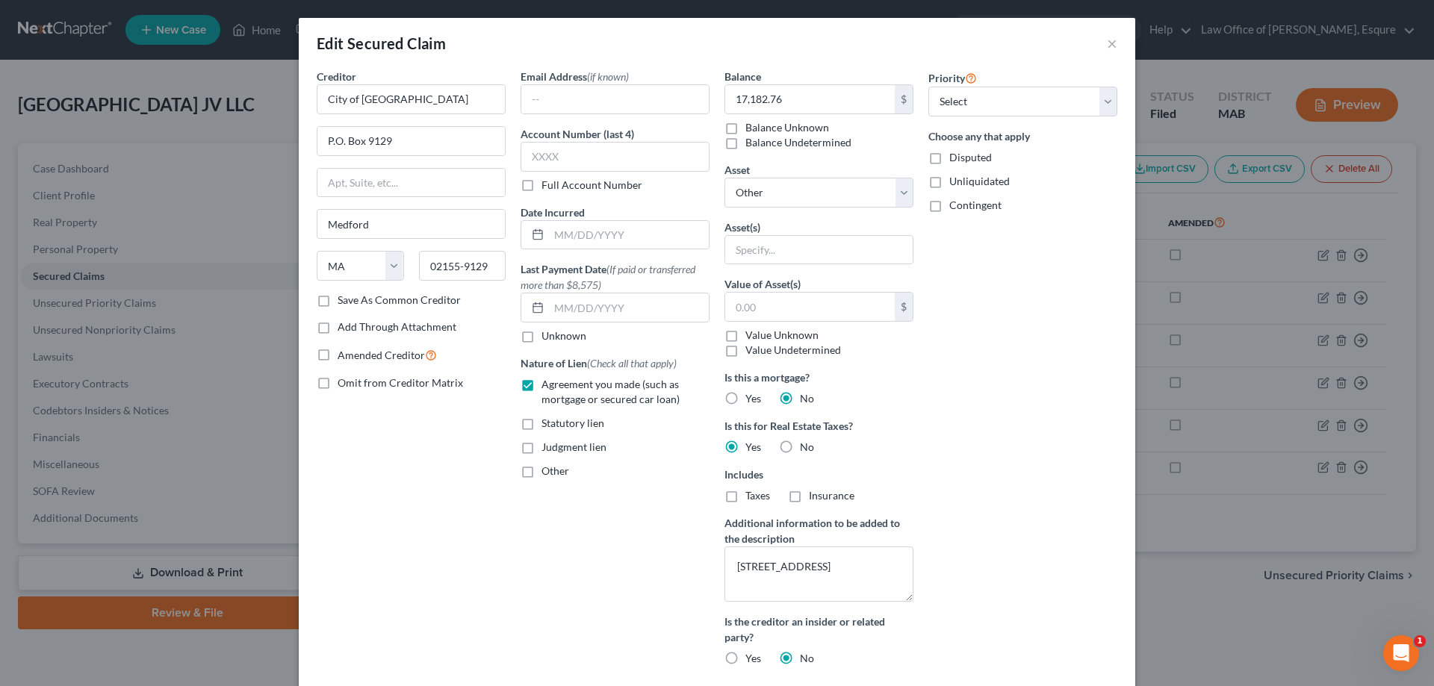
click at [541, 184] on label "Full Account Number" at bounding box center [591, 185] width 101 height 15
click at [547, 184] on input "Full Account Number" at bounding box center [552, 183] width 10 height 10
click at [526, 155] on input "text" at bounding box center [614, 157] width 189 height 30
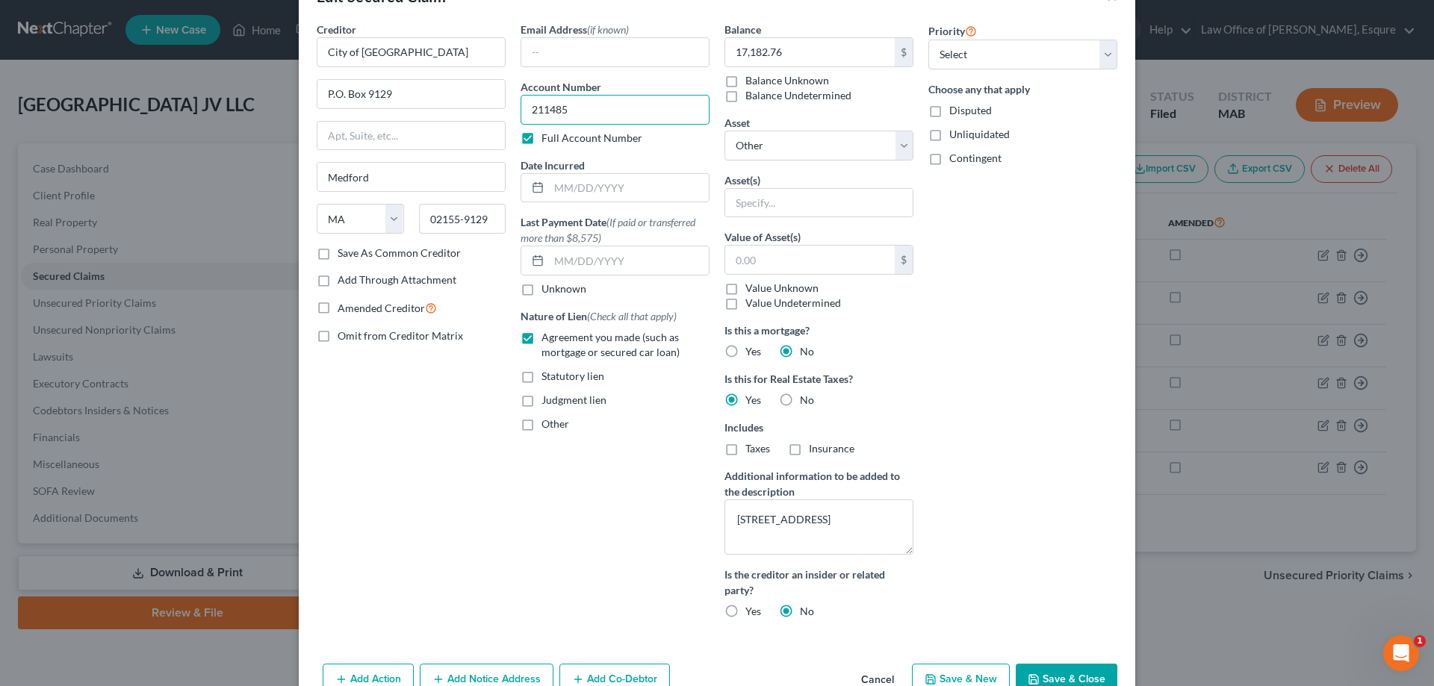
scroll to position [128, 0]
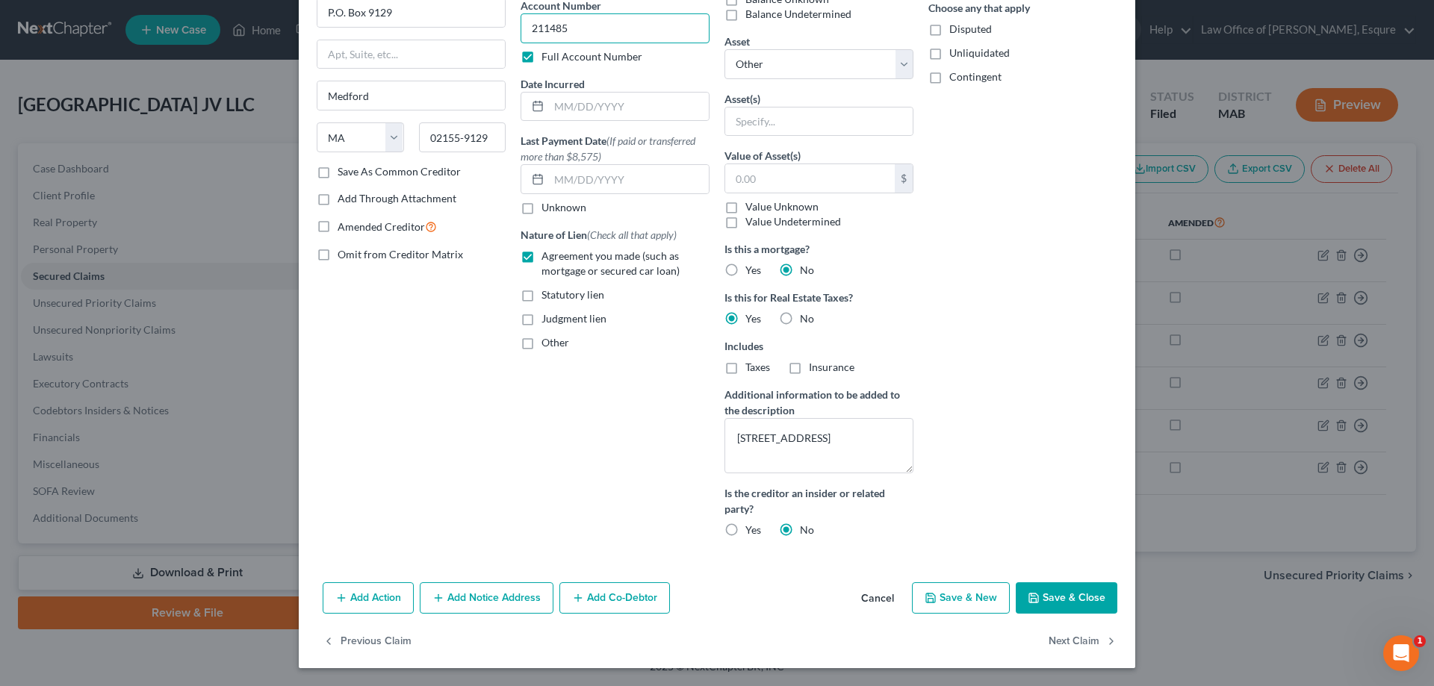
type input "211485"
click at [1063, 599] on button "Save & Close" at bounding box center [1067, 597] width 102 height 31
select select
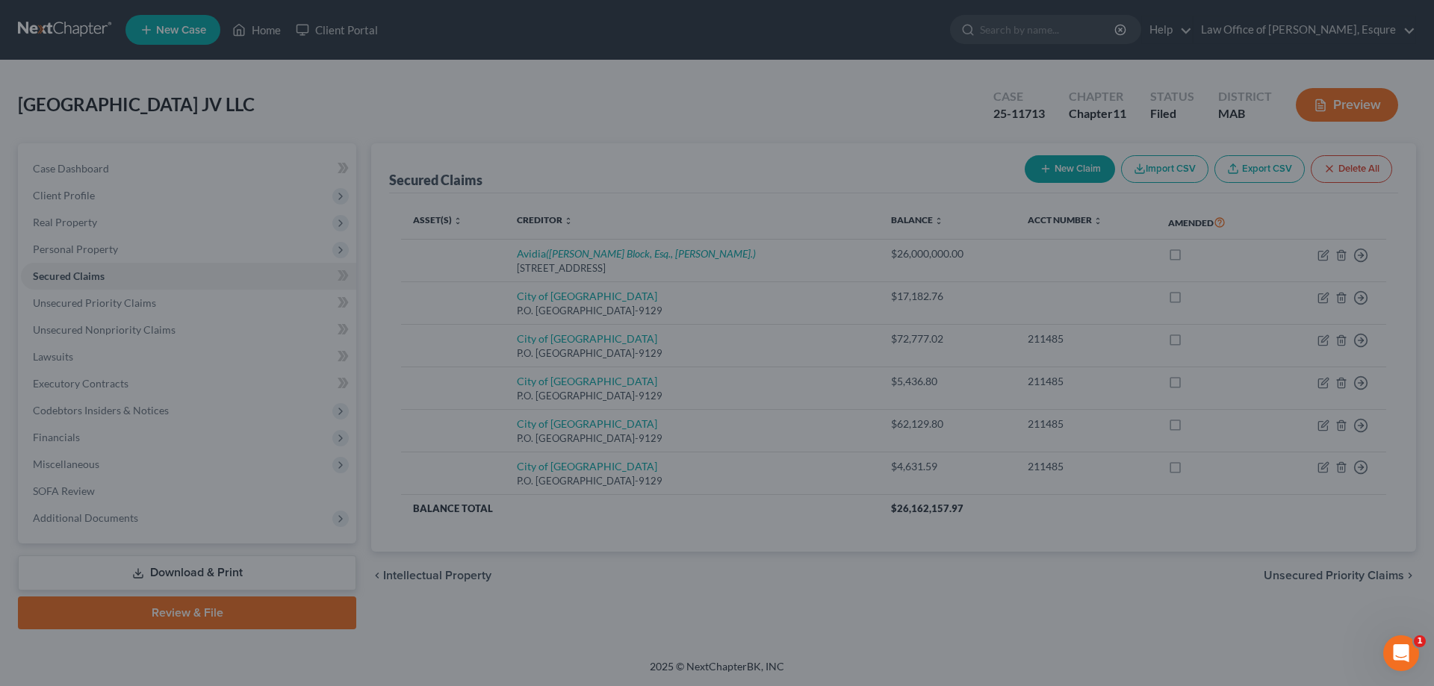
scroll to position [0, 0]
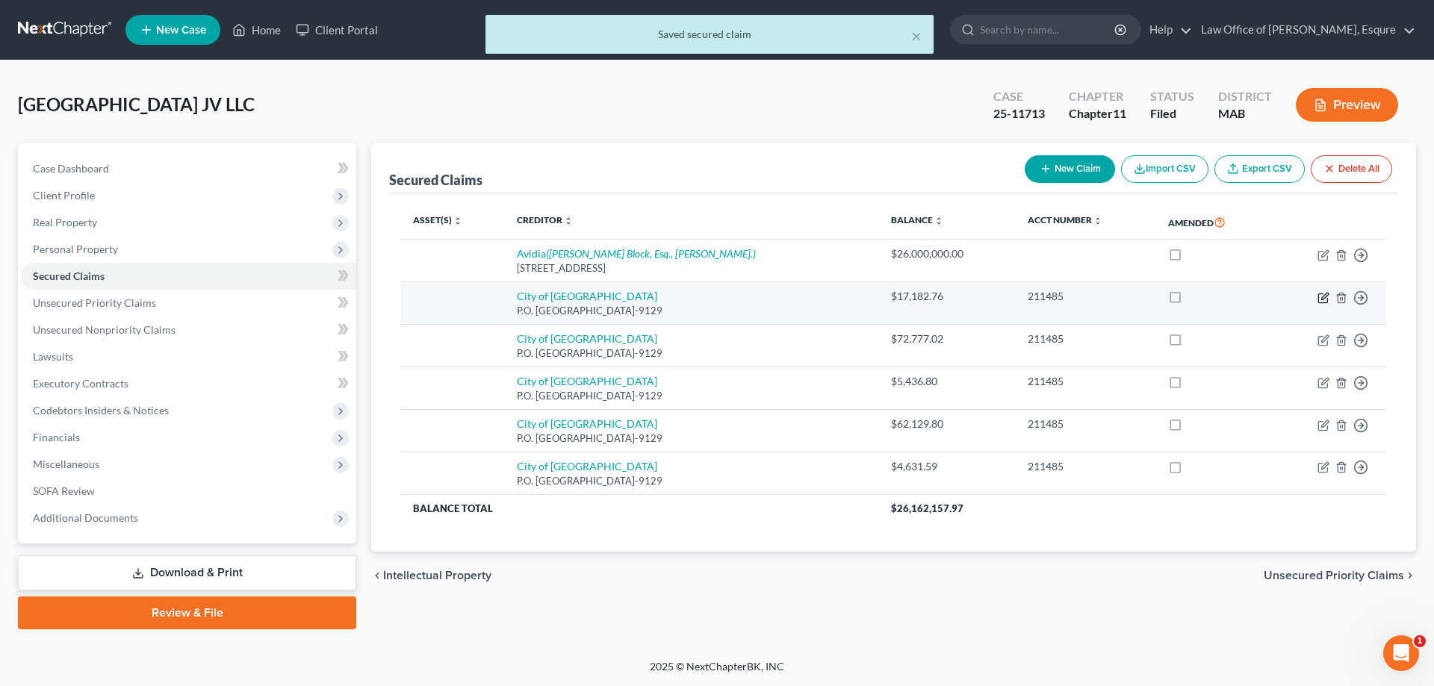
click at [1323, 295] on icon "button" at bounding box center [1323, 298] width 12 height 12
select select "22"
select select "0"
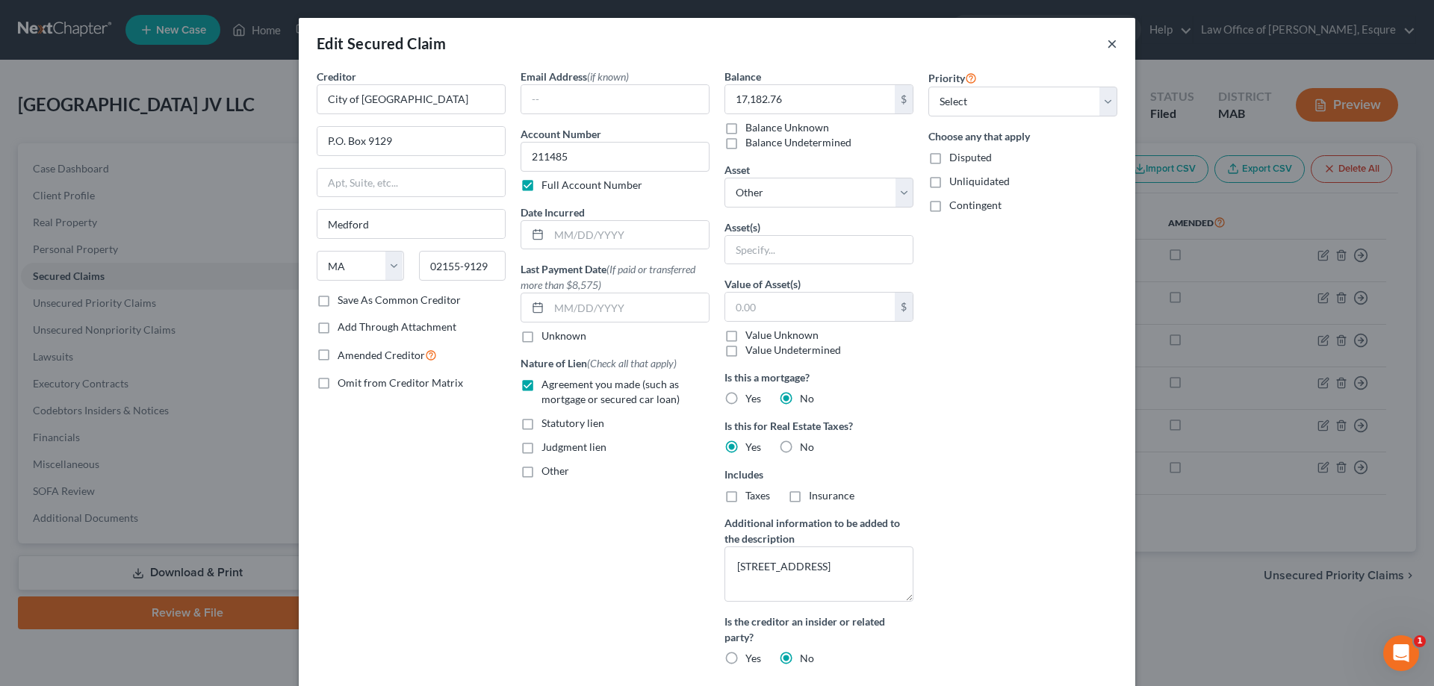
click at [1107, 42] on button "×" at bounding box center [1112, 43] width 10 height 18
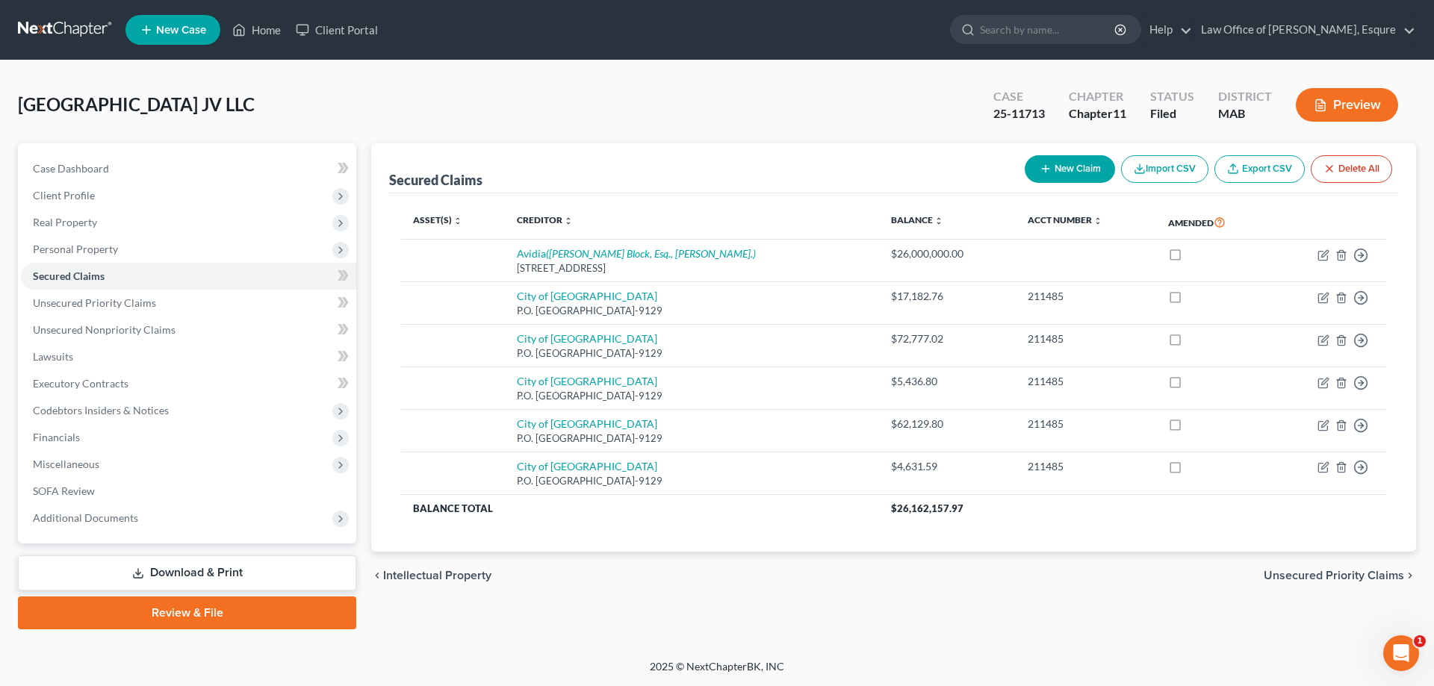
click at [1344, 104] on button "Preview" at bounding box center [1347, 105] width 102 height 34
click at [50, 217] on span "Real Property" at bounding box center [65, 222] width 64 height 13
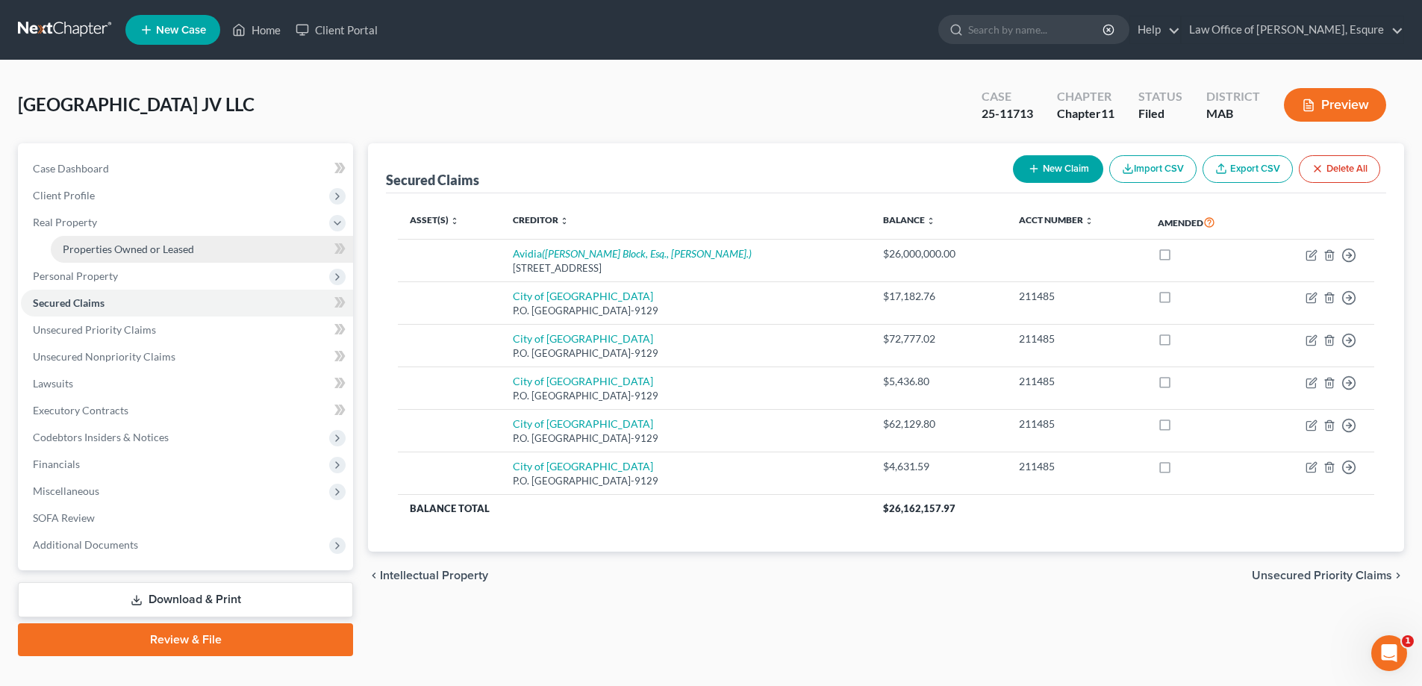
click at [116, 247] on span "Properties Owned or Leased" at bounding box center [128, 249] width 131 height 13
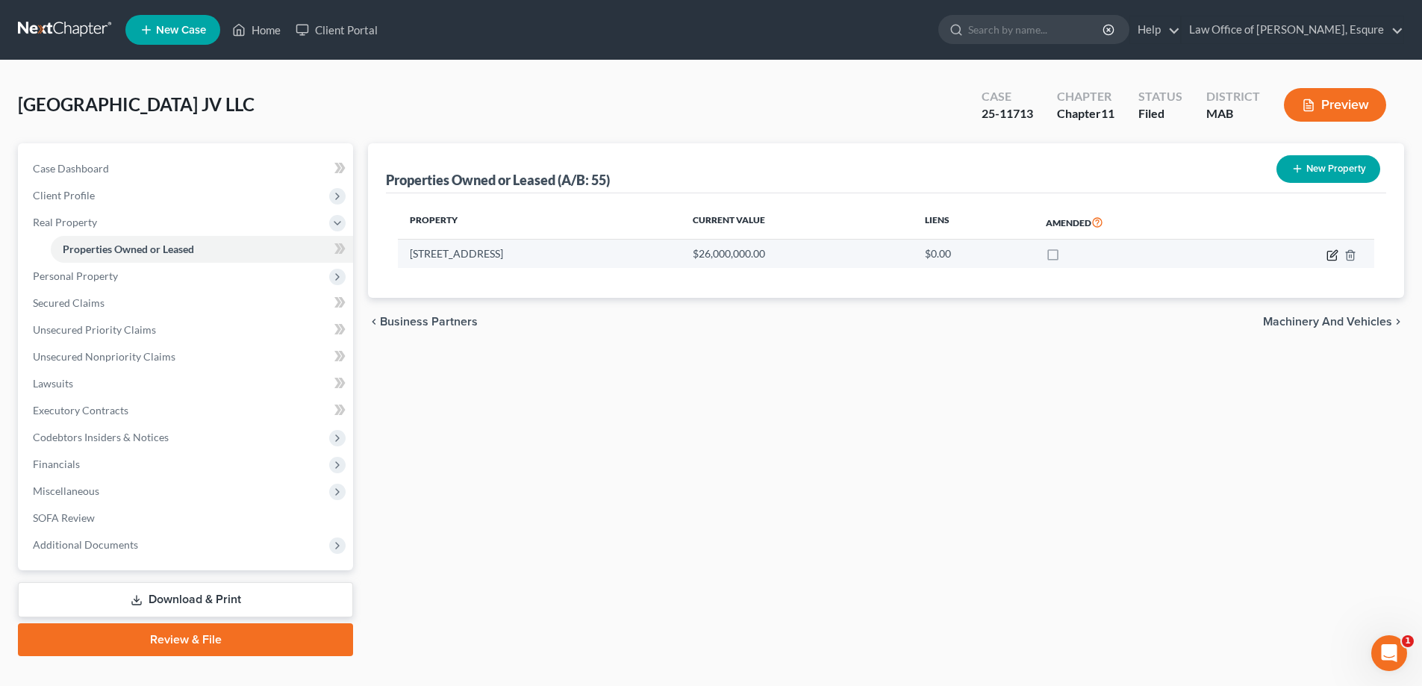
click at [1335, 252] on icon "button" at bounding box center [1333, 255] width 12 height 12
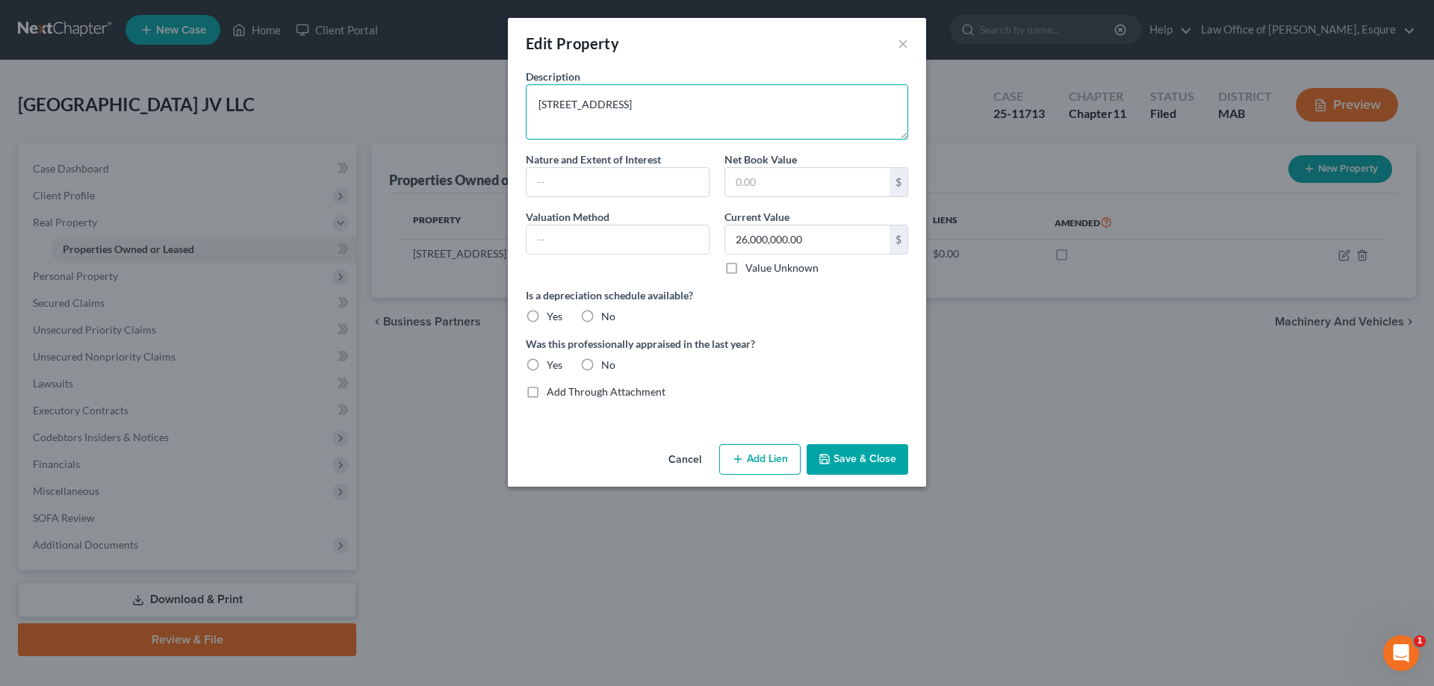
click at [561, 105] on textarea "4054 Mystic Valley Parkway, Medford, MA 02155" at bounding box center [717, 111] width 382 height 55
type textarea "4060 Mystic Valley Parkway, Medford, MA 02155"
click at [877, 460] on button "Save & Close" at bounding box center [857, 459] width 102 height 31
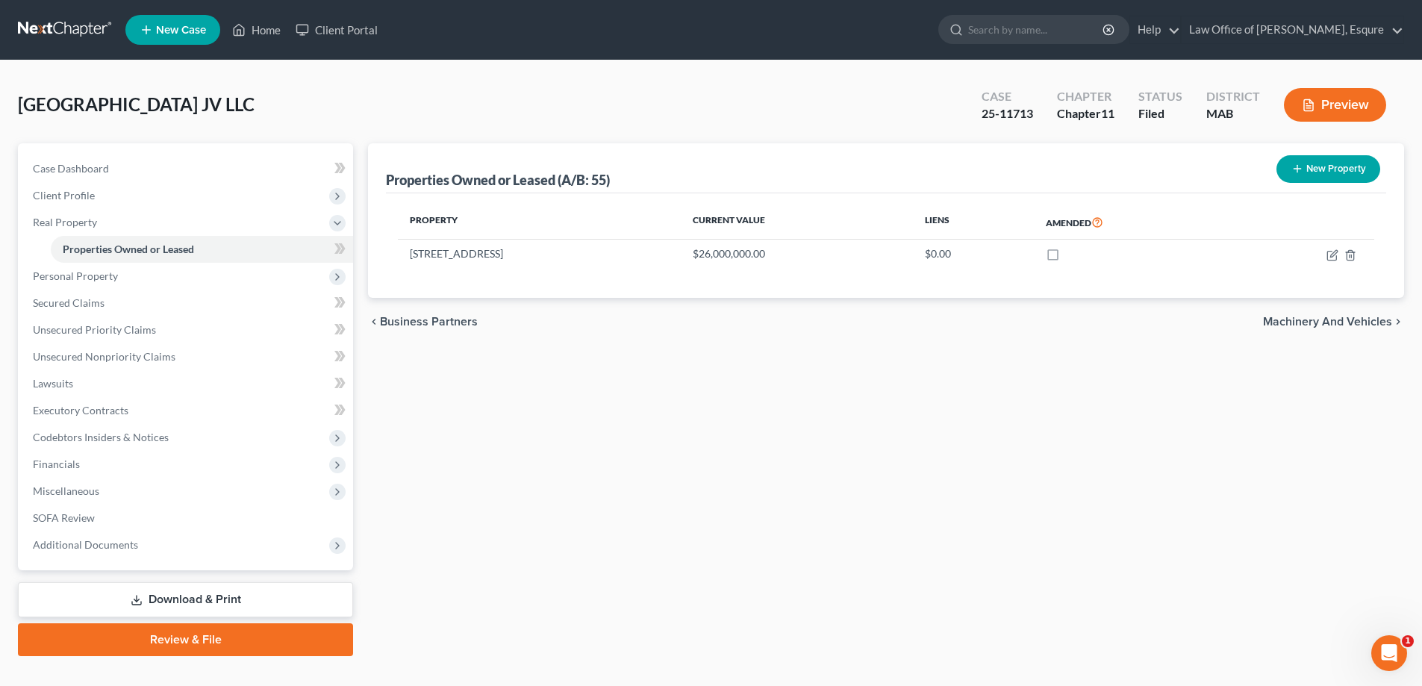
click at [1337, 100] on button "Preview" at bounding box center [1335, 105] width 102 height 34
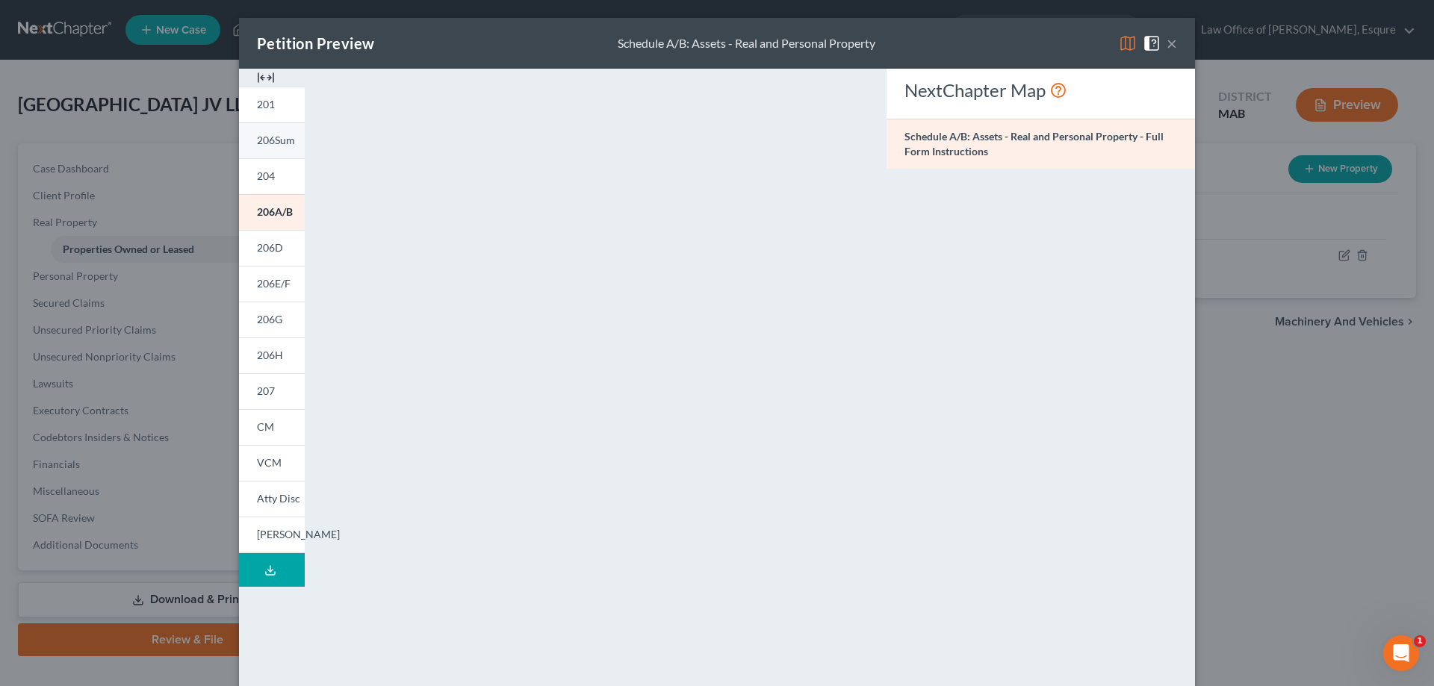
click at [266, 143] on span "206Sum" at bounding box center [276, 140] width 38 height 13
click at [1166, 40] on button "×" at bounding box center [1171, 43] width 10 height 18
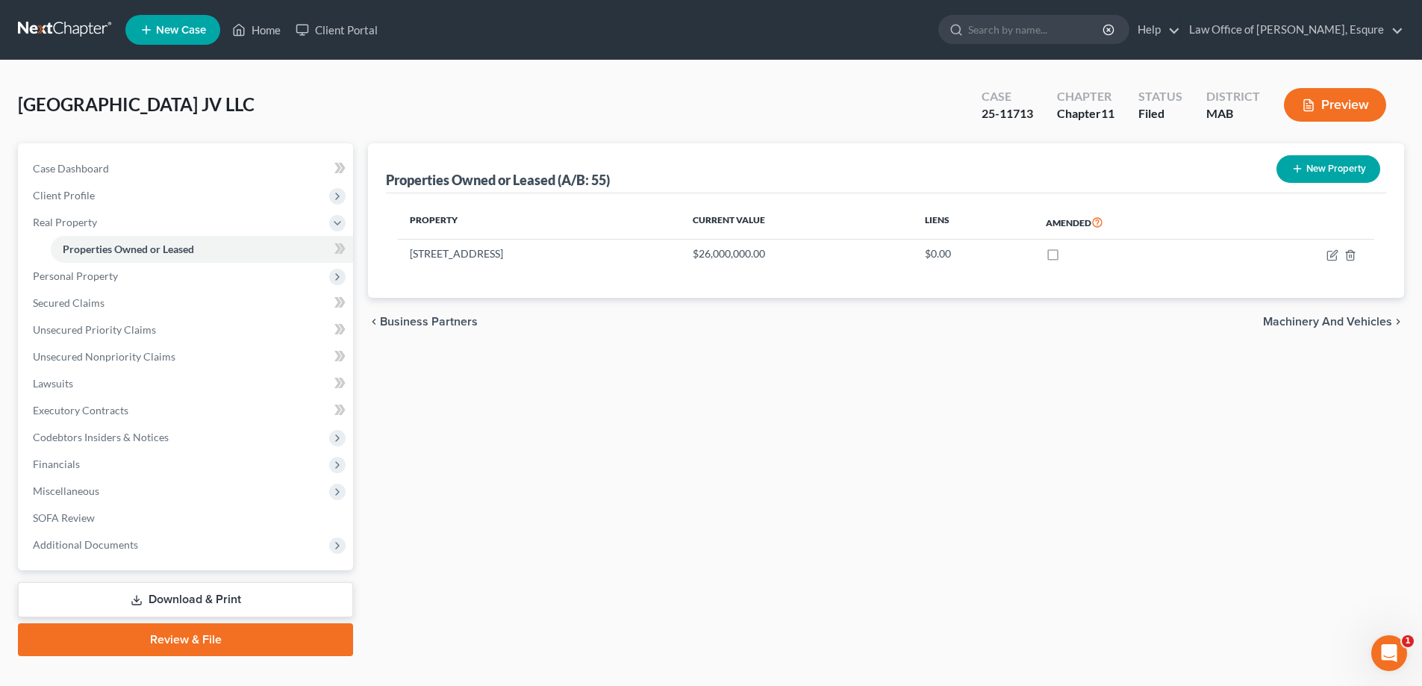
click at [1343, 104] on button "Preview" at bounding box center [1335, 105] width 102 height 34
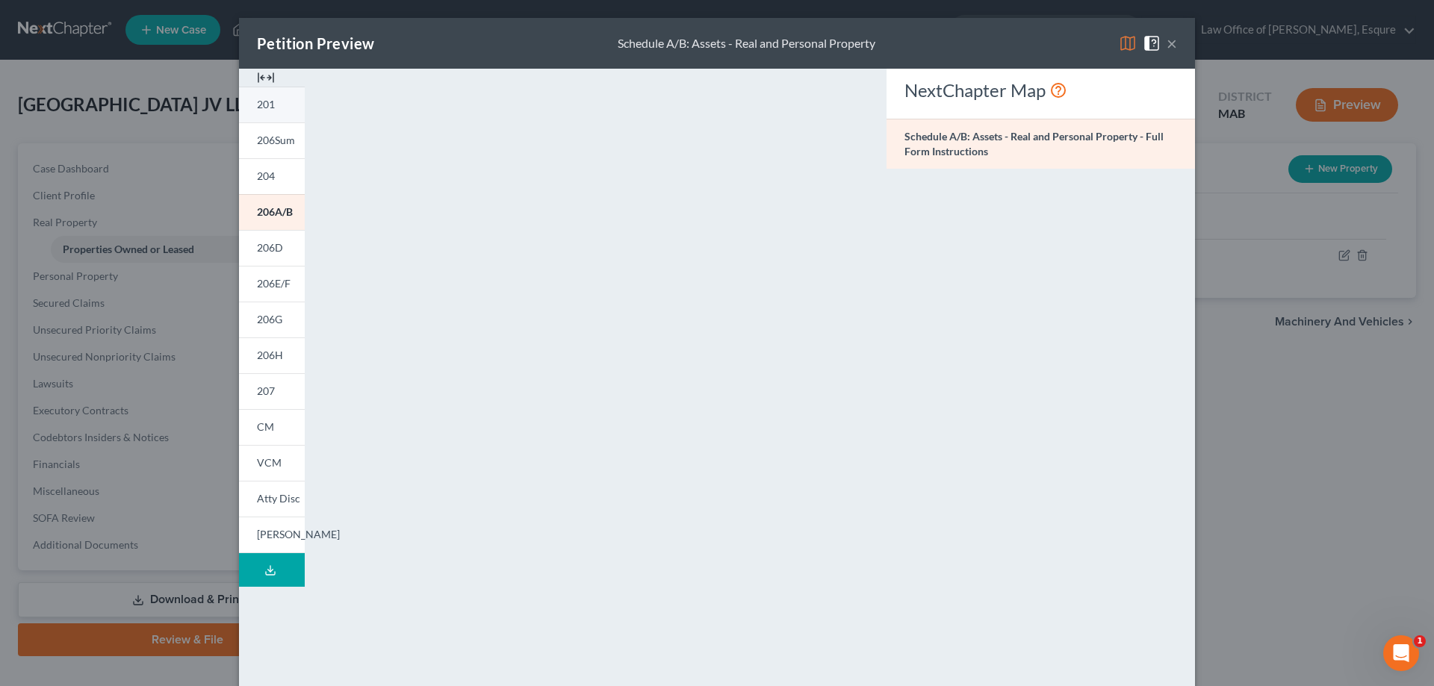
click at [264, 102] on span "201" at bounding box center [266, 104] width 18 height 13
click at [266, 177] on span "204" at bounding box center [266, 176] width 18 height 13
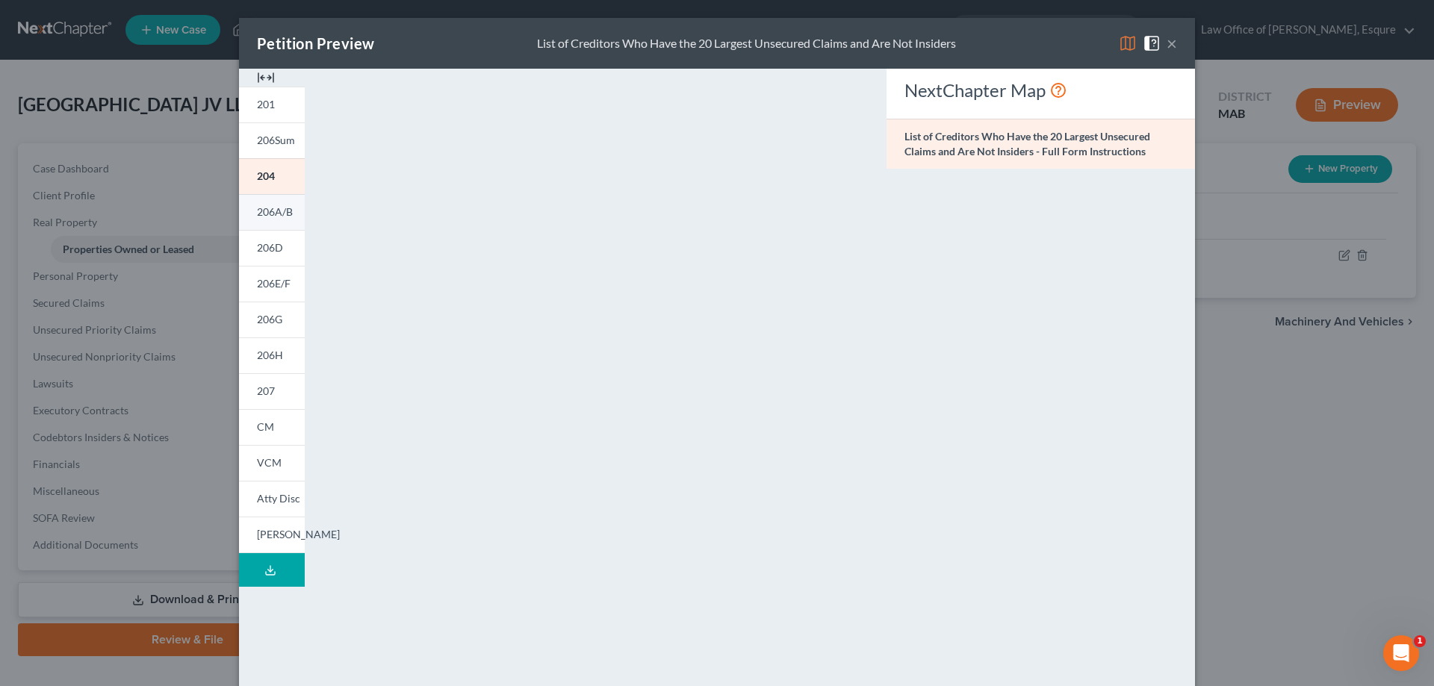
click at [268, 213] on span "206A/B" at bounding box center [275, 211] width 36 height 13
click at [262, 250] on span "206D" at bounding box center [270, 247] width 26 height 13
click at [1171, 42] on button "×" at bounding box center [1171, 43] width 10 height 18
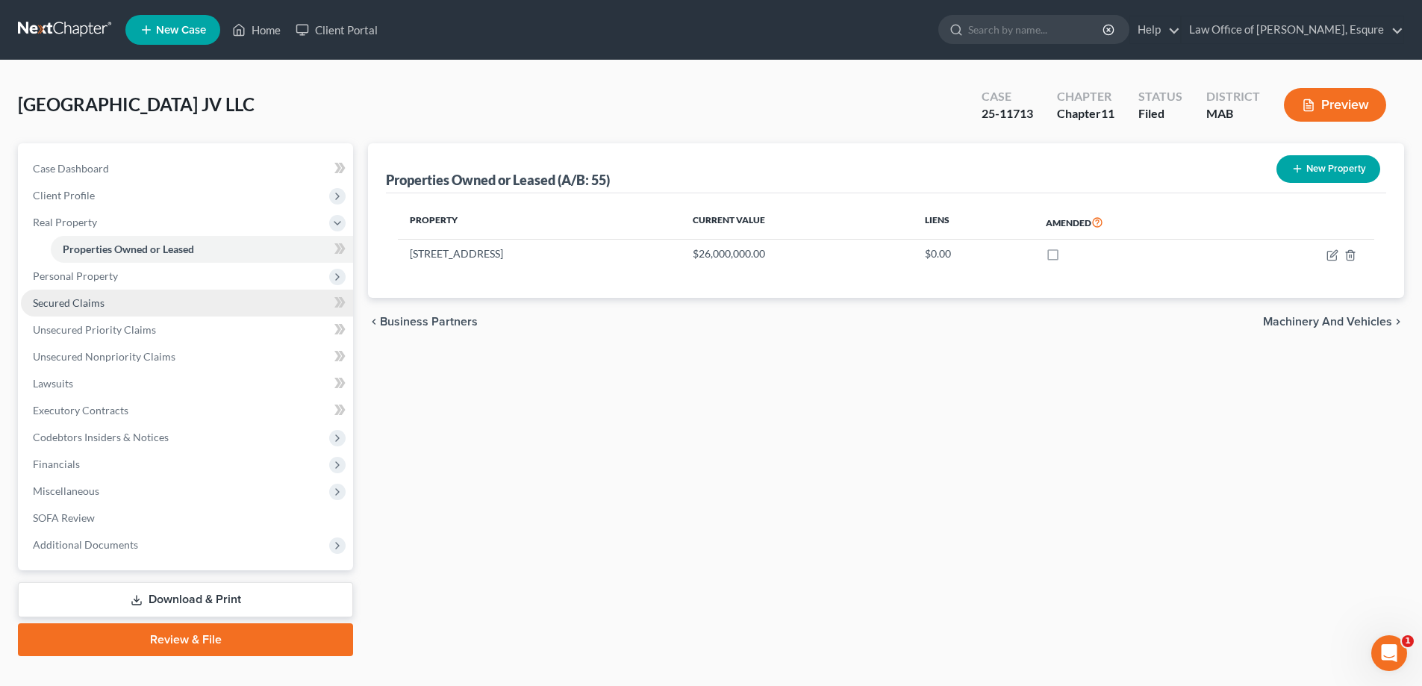
click at [86, 304] on span "Secured Claims" at bounding box center [69, 302] width 72 height 13
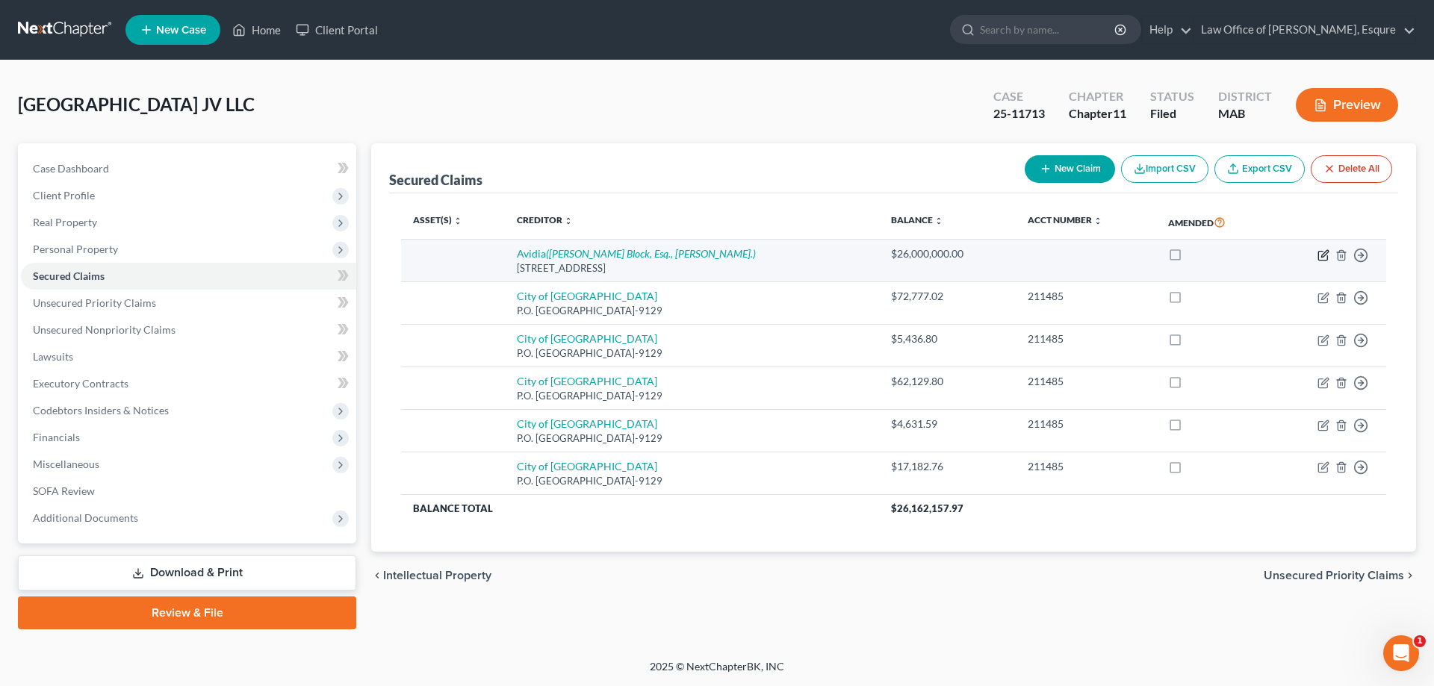
click at [1323, 254] on icon "button" at bounding box center [1324, 253] width 7 height 7
select select "22"
select select "0"
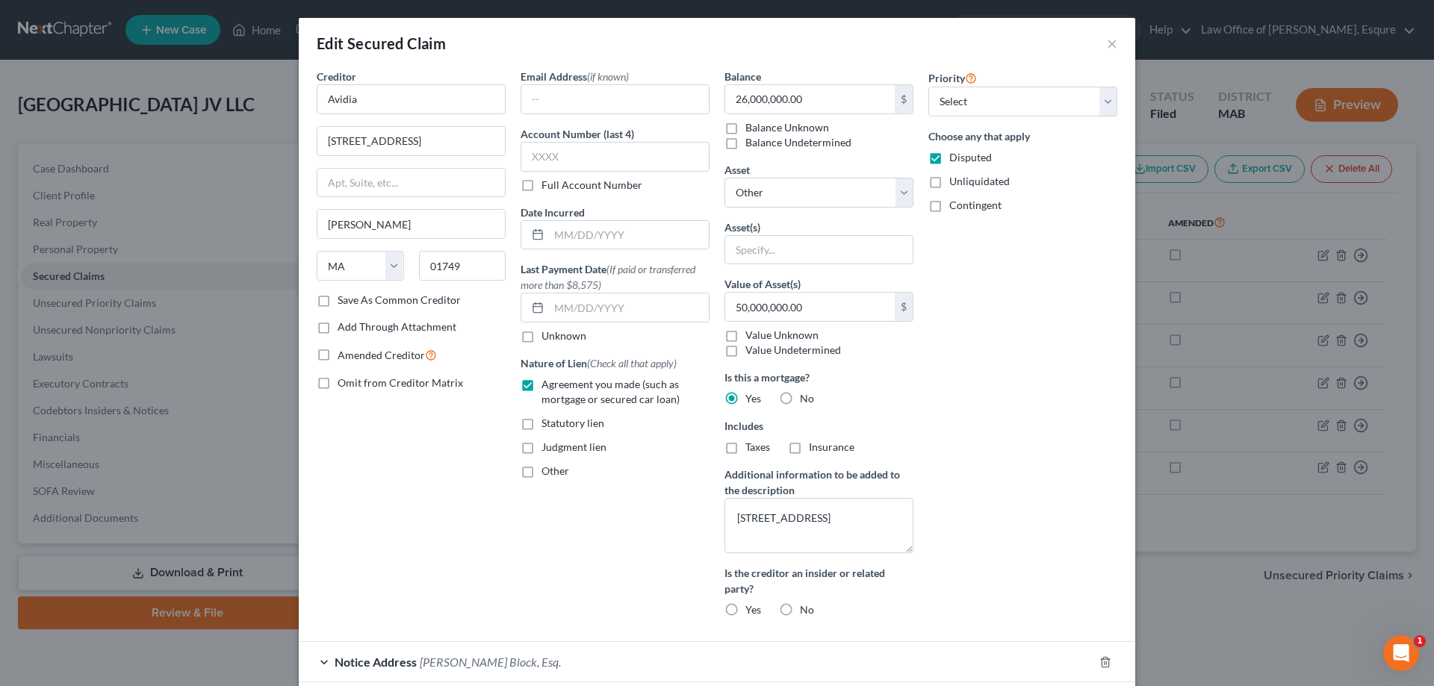
click at [541, 384] on label "Agreement you made (such as mortgage or secured car loan)" at bounding box center [625, 392] width 168 height 30
click at [547, 384] on input "Agreement you made (such as mortgage or secured car loan)" at bounding box center [552, 382] width 10 height 10
checkbox input "false"
click at [753, 517] on textarea "4054 Mystic Valley Parkway, Medford, MA" at bounding box center [818, 525] width 189 height 55
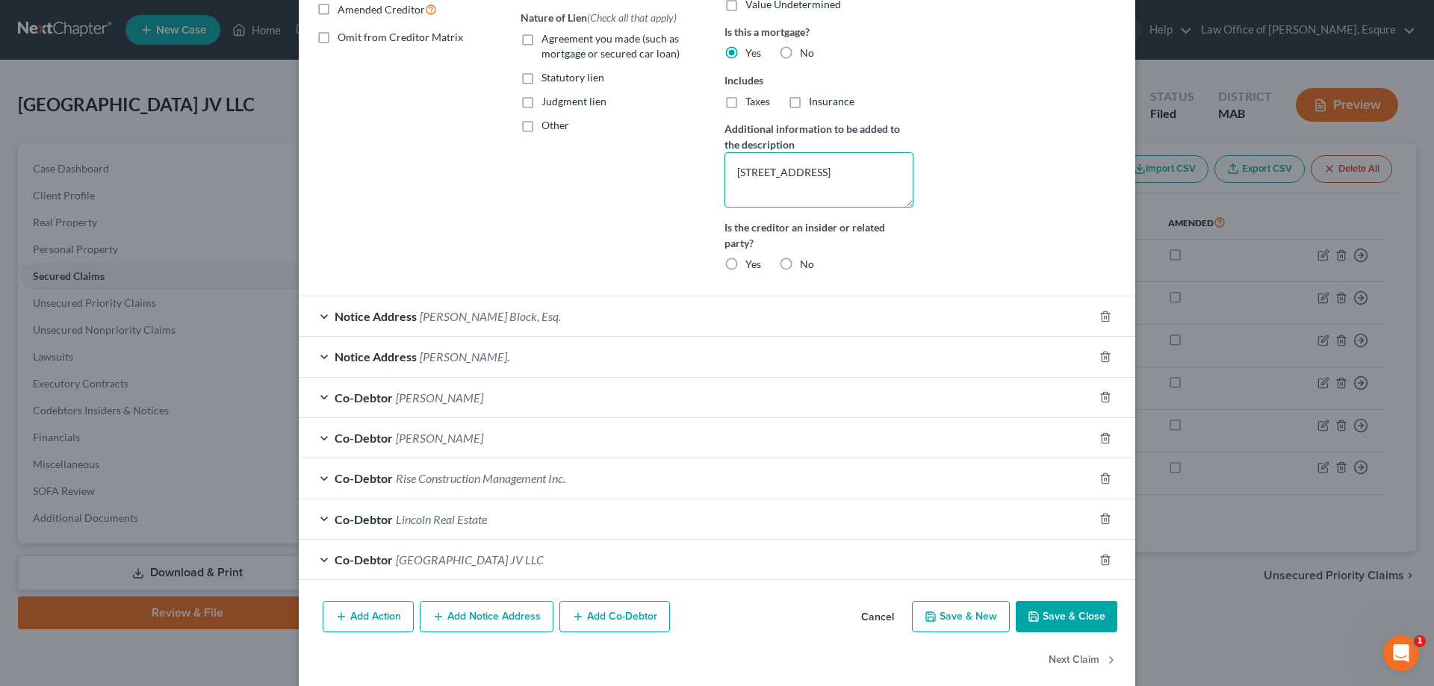
scroll to position [365, 0]
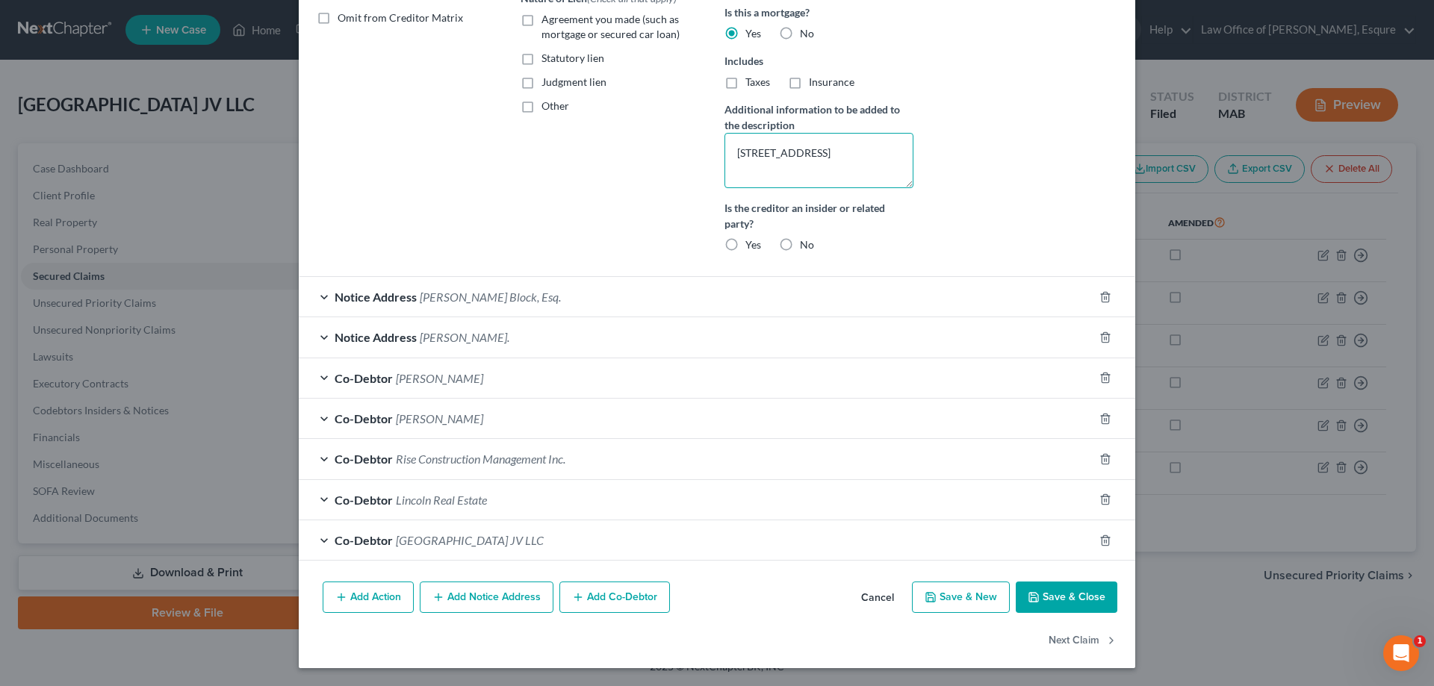
type textarea "4060 Mystic Valley Parkway, Medford, MA"
click at [1081, 594] on button "Save & Close" at bounding box center [1067, 597] width 102 height 31
select select
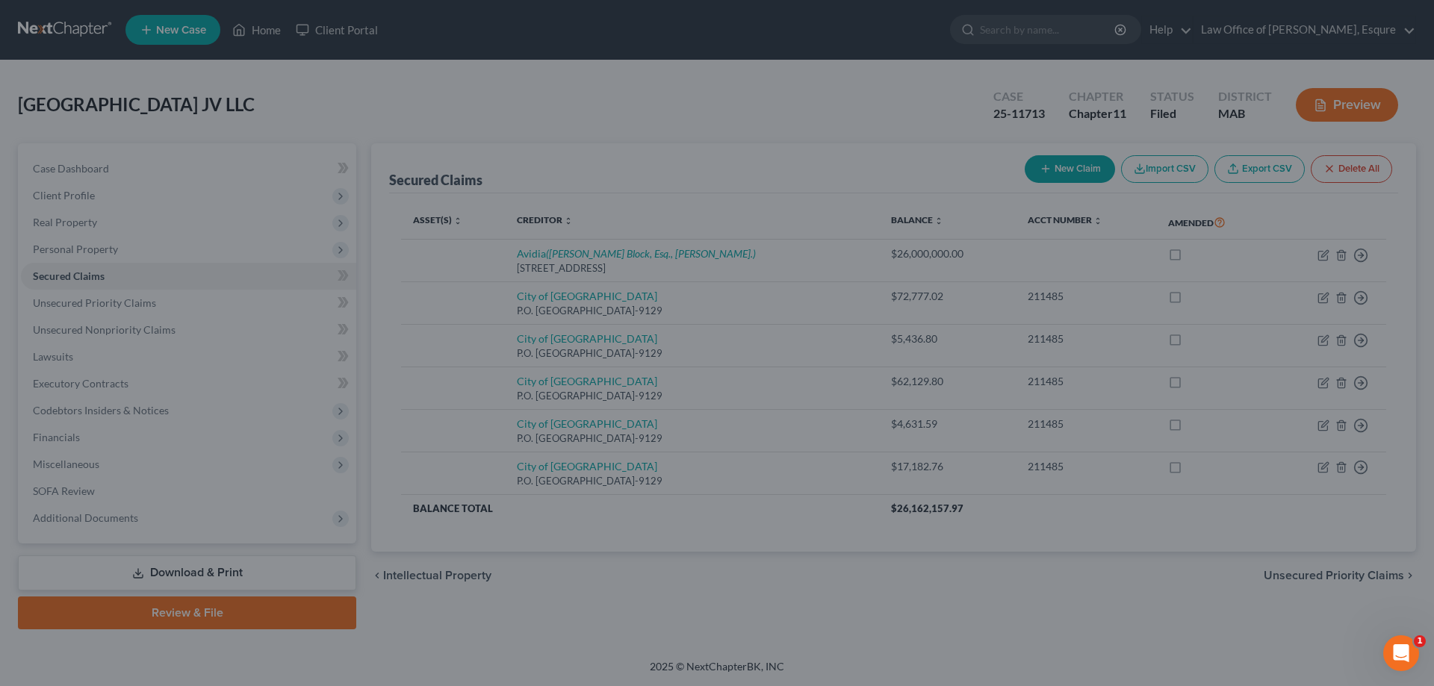
scroll to position [226, 0]
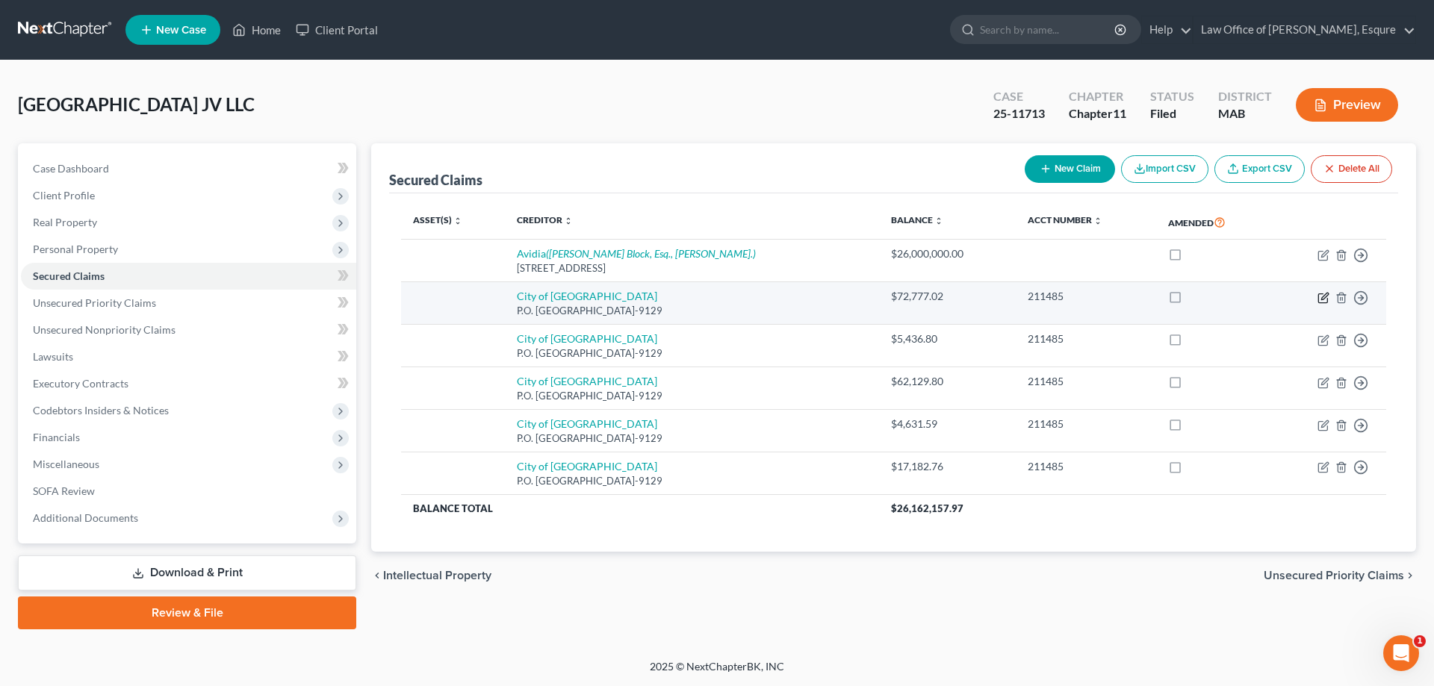
click at [1325, 293] on icon "button" at bounding box center [1323, 298] width 12 height 12
select select "22"
select select "0"
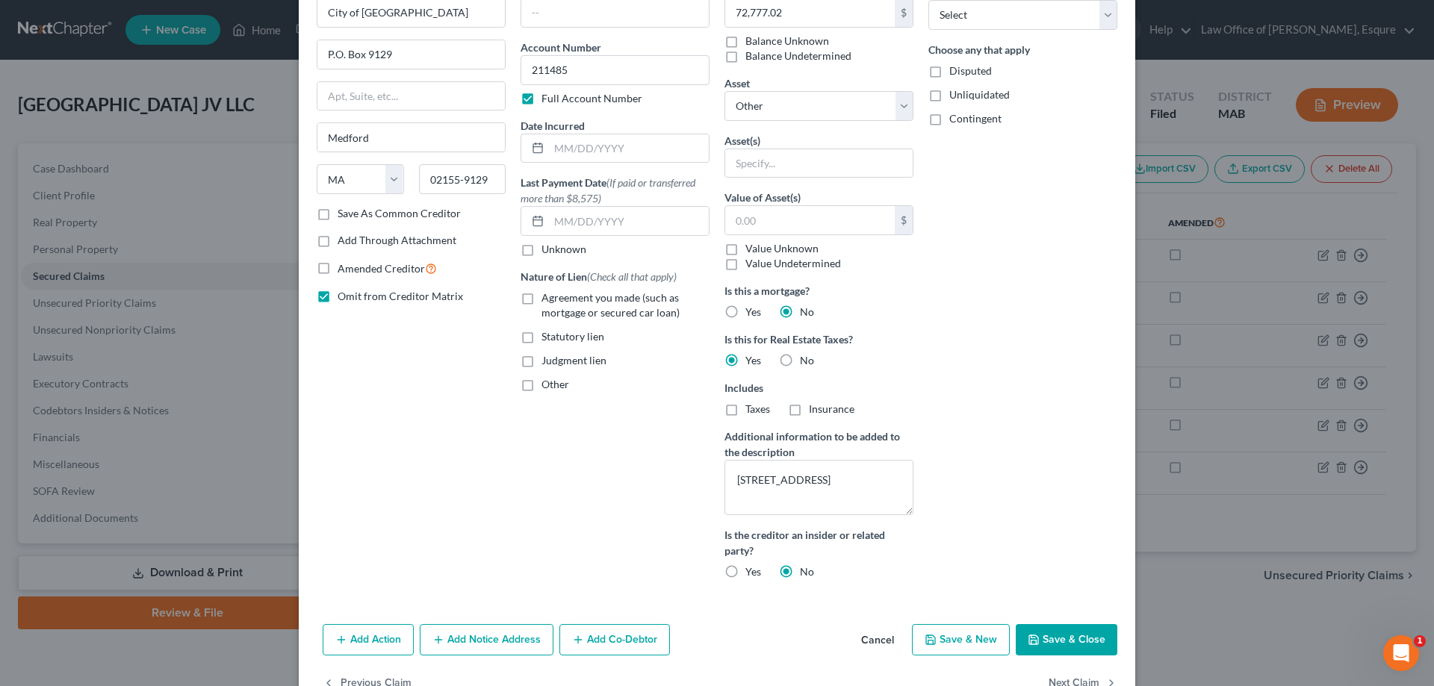
scroll to position [128, 0]
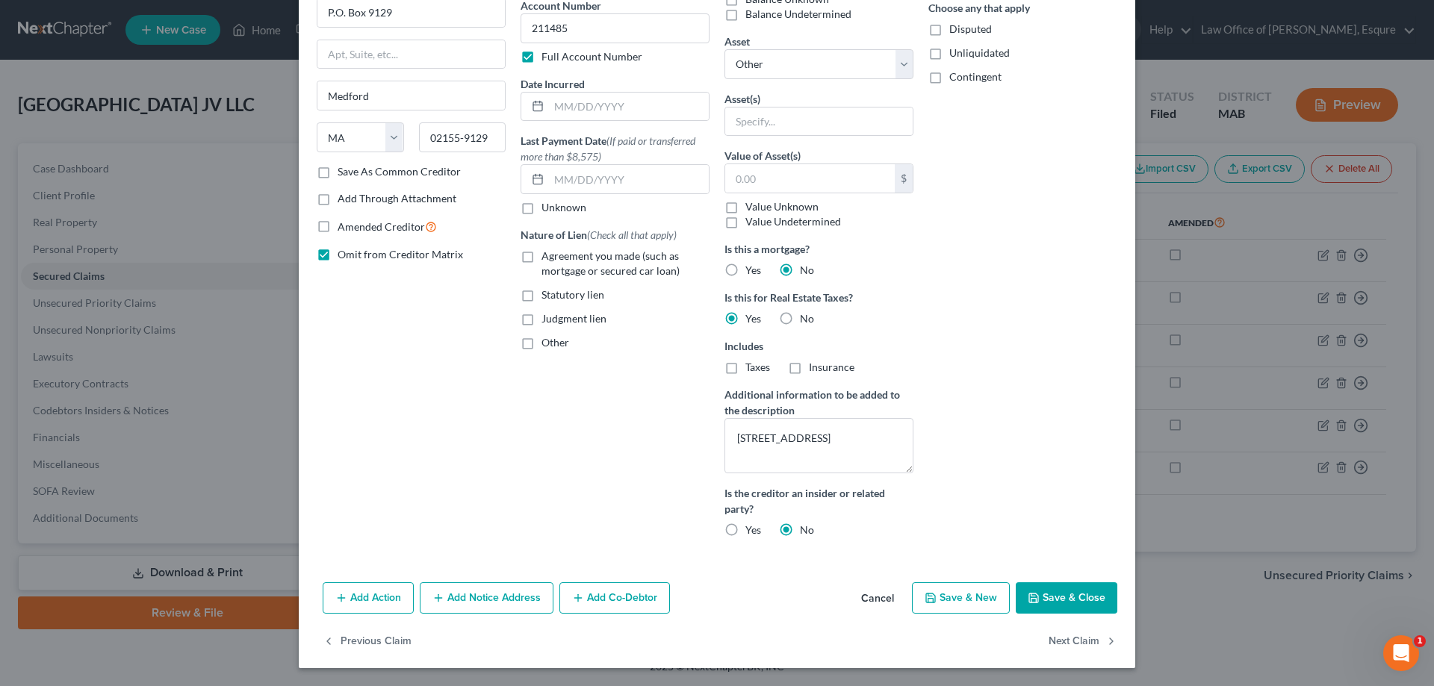
click at [1045, 600] on button "Save & Close" at bounding box center [1067, 597] width 102 height 31
select select
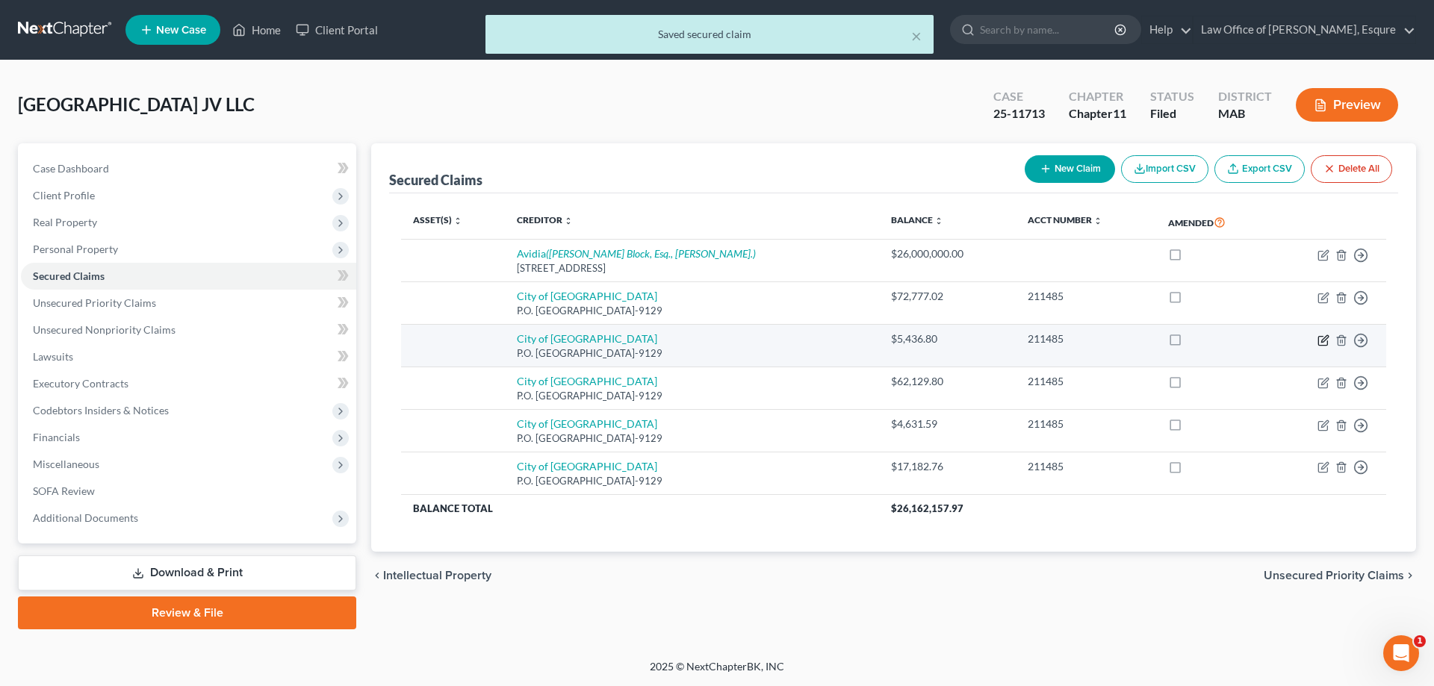
click at [1322, 338] on icon "button" at bounding box center [1323, 341] width 12 height 12
select select "22"
select select "0"
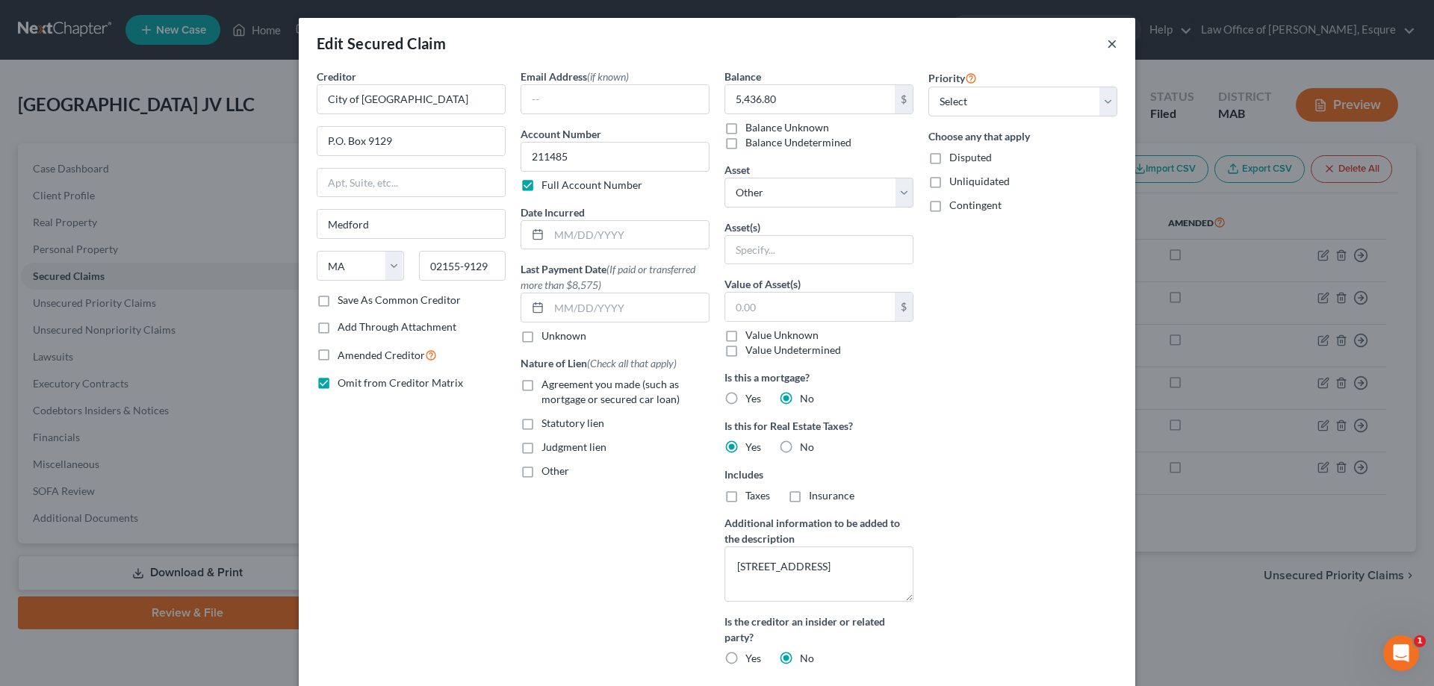
click at [1107, 43] on button "×" at bounding box center [1112, 43] width 10 height 18
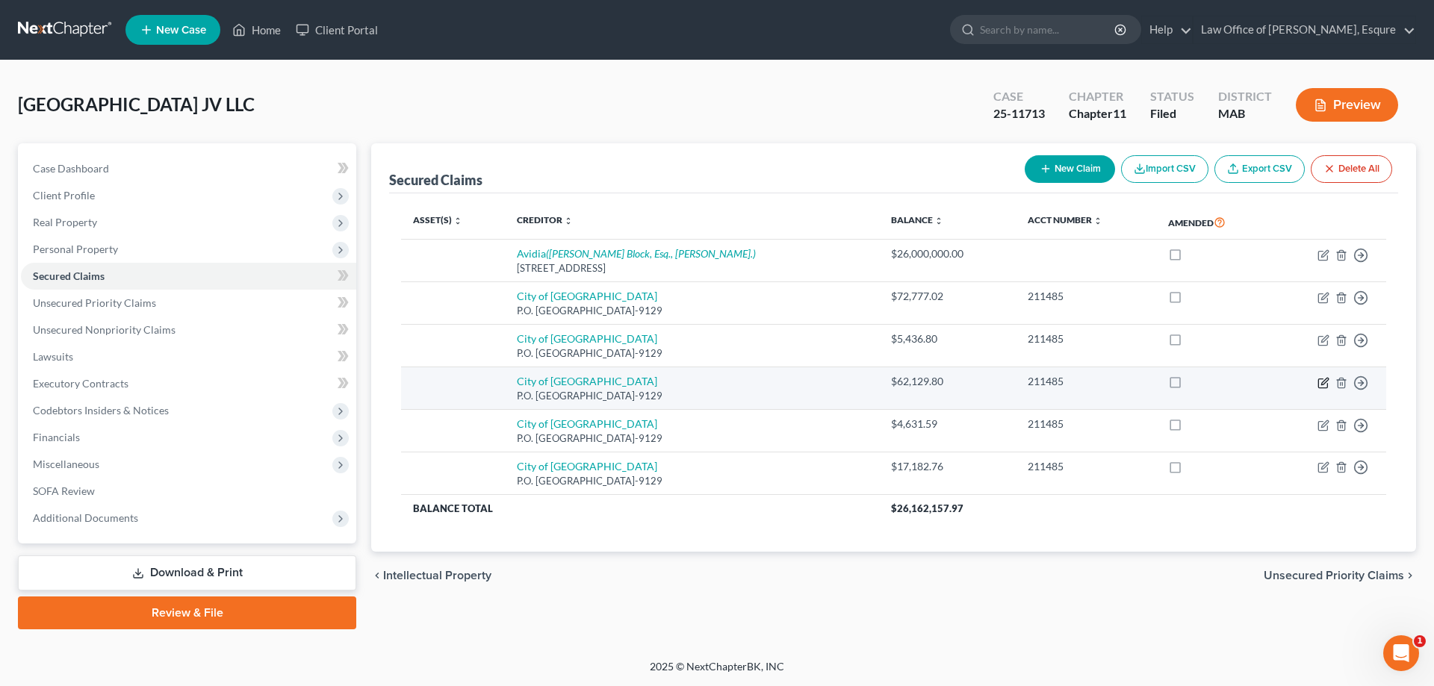
click at [1325, 380] on icon "button" at bounding box center [1323, 383] width 12 height 12
select select "22"
select select "0"
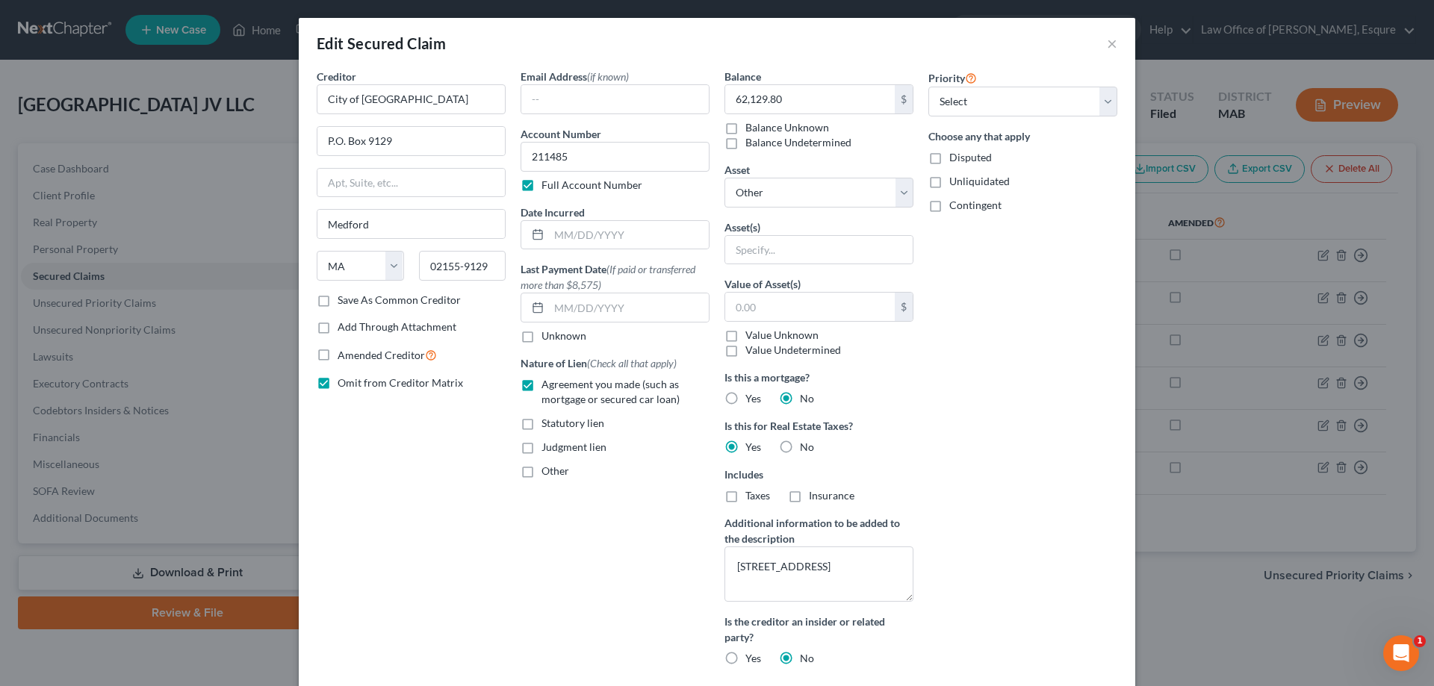
click at [541, 382] on label "Agreement you made (such as mortgage or secured car loan)" at bounding box center [625, 392] width 168 height 30
click at [547, 382] on input "Agreement you made (such as mortgage or secured car loan)" at bounding box center [552, 382] width 10 height 10
checkbox input "false"
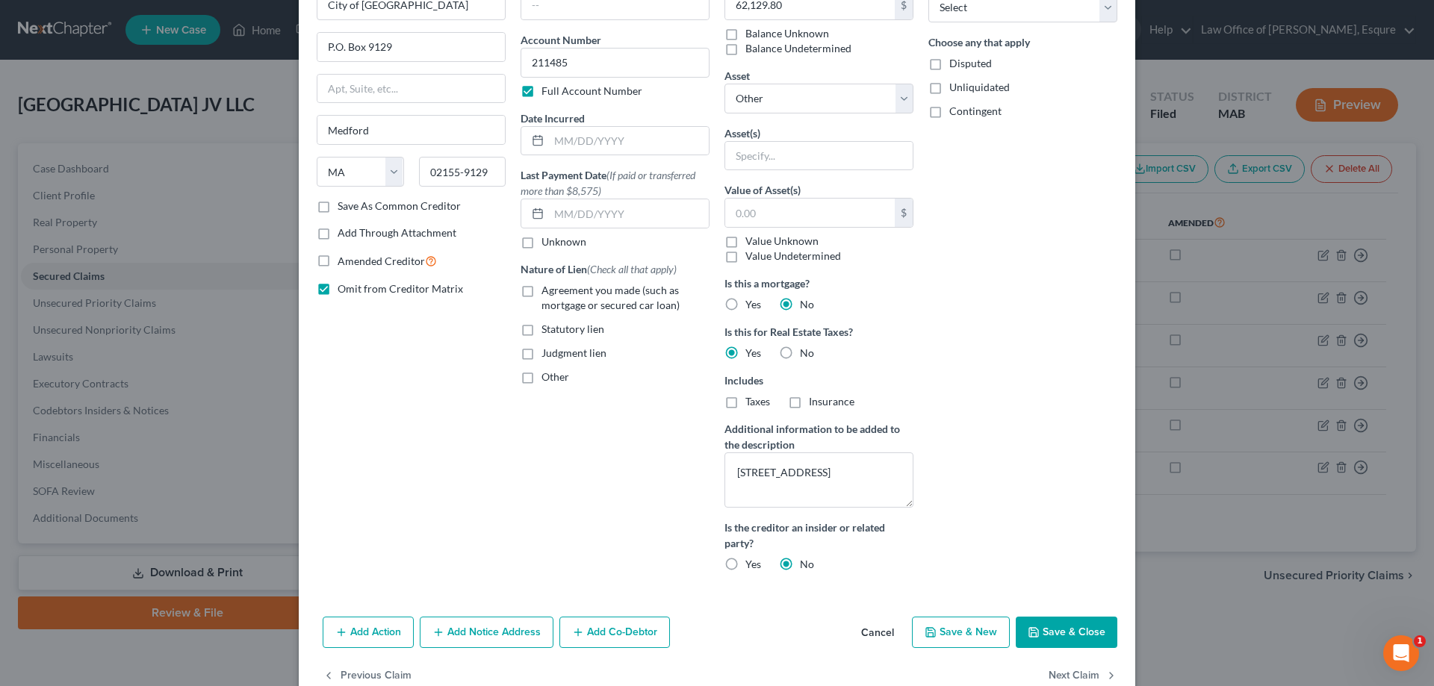
scroll to position [128, 0]
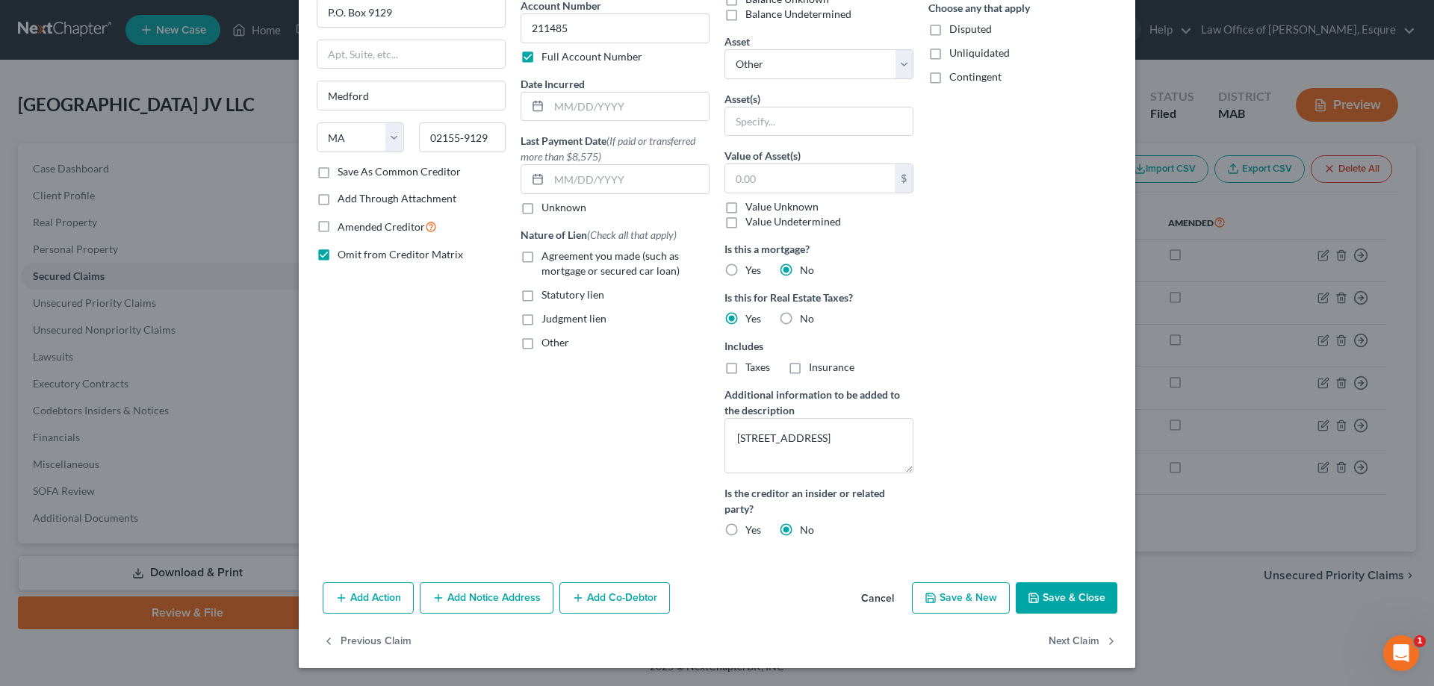
click at [1074, 596] on button "Save & Close" at bounding box center [1067, 597] width 102 height 31
select select
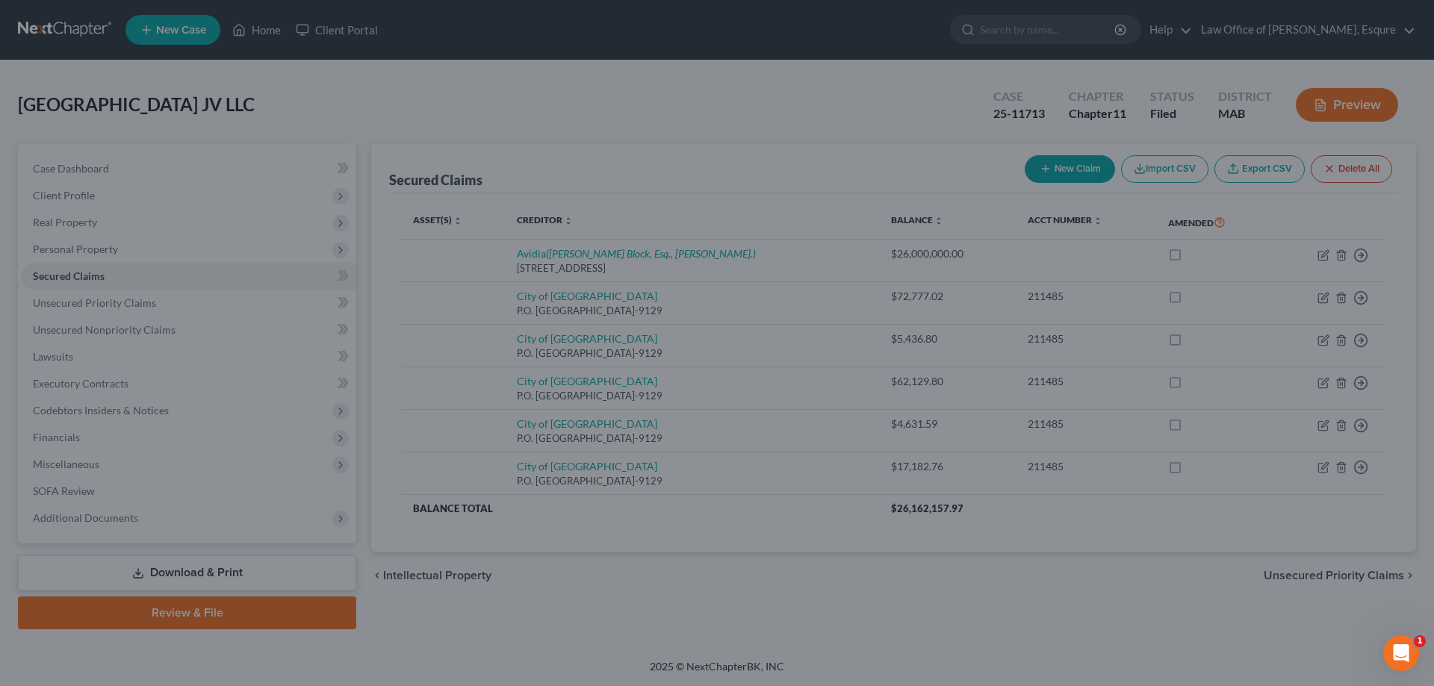
scroll to position [0, 0]
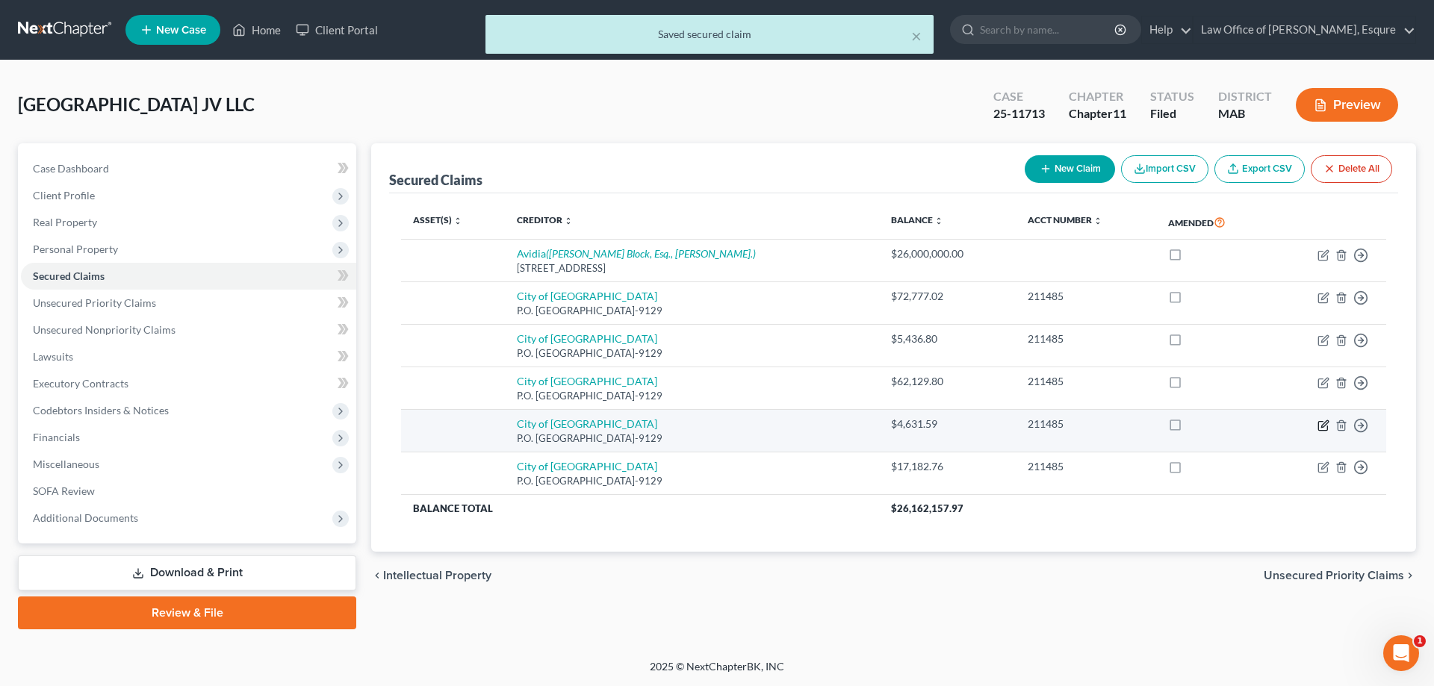
click at [1322, 423] on icon "button" at bounding box center [1323, 426] width 12 height 12
select select "22"
select select "0"
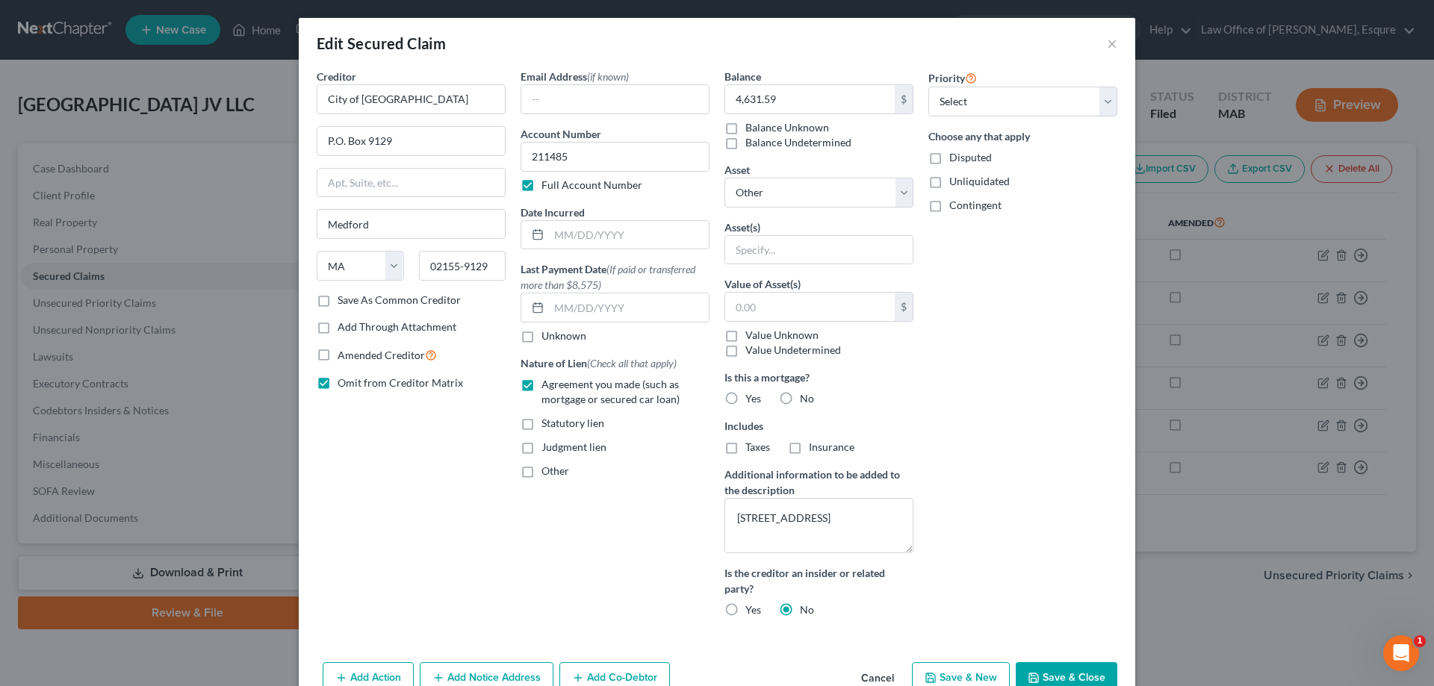
click at [541, 382] on label "Agreement you made (such as mortgage or secured car loan)" at bounding box center [625, 392] width 168 height 30
click at [547, 382] on input "Agreement you made (such as mortgage or secured car loan)" at bounding box center [552, 382] width 10 height 10
checkbox input "false"
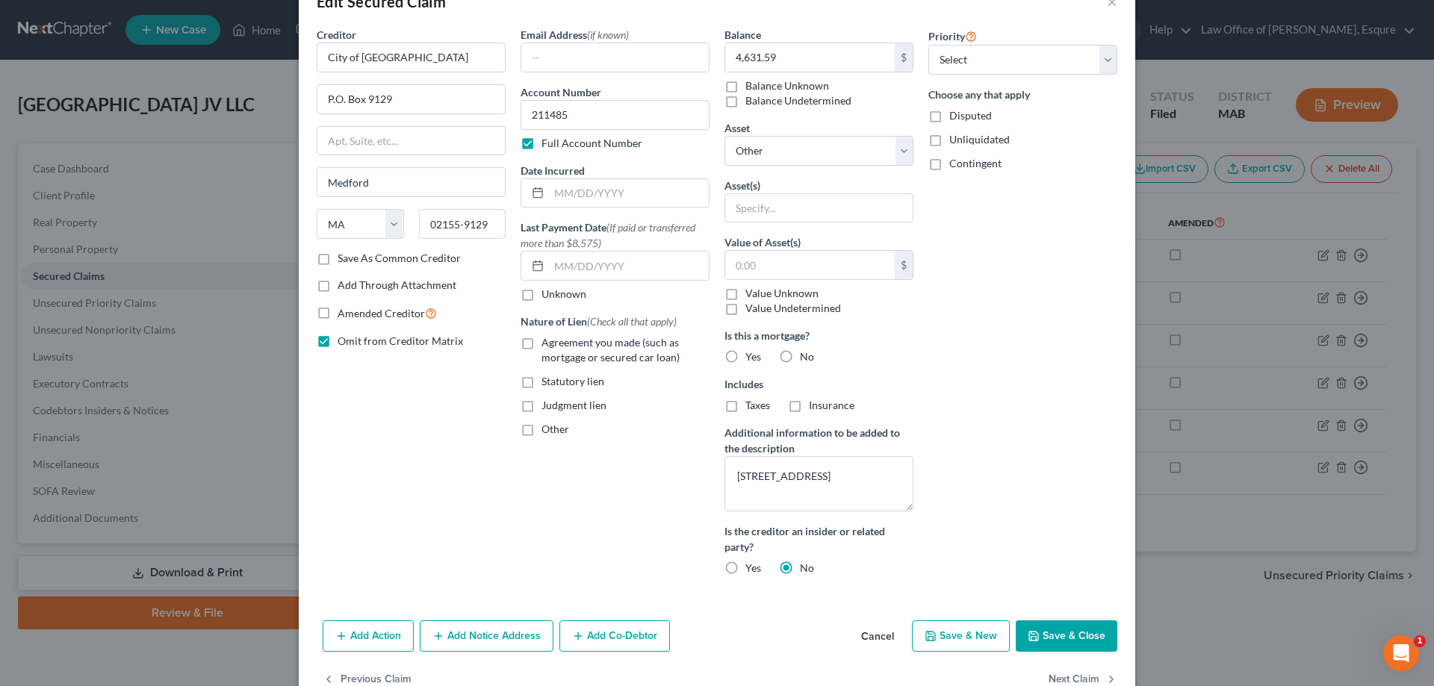
scroll to position [80, 0]
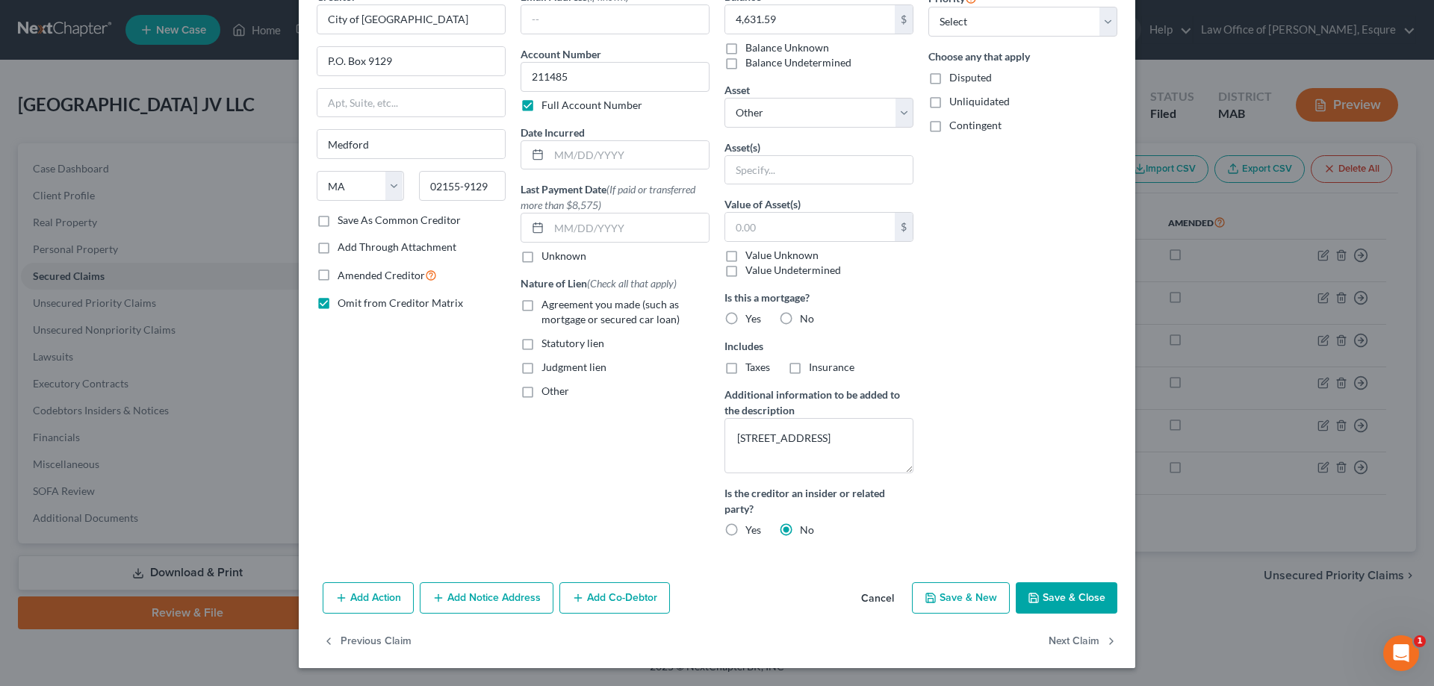
click at [1074, 598] on button "Save & Close" at bounding box center [1067, 597] width 102 height 31
select select
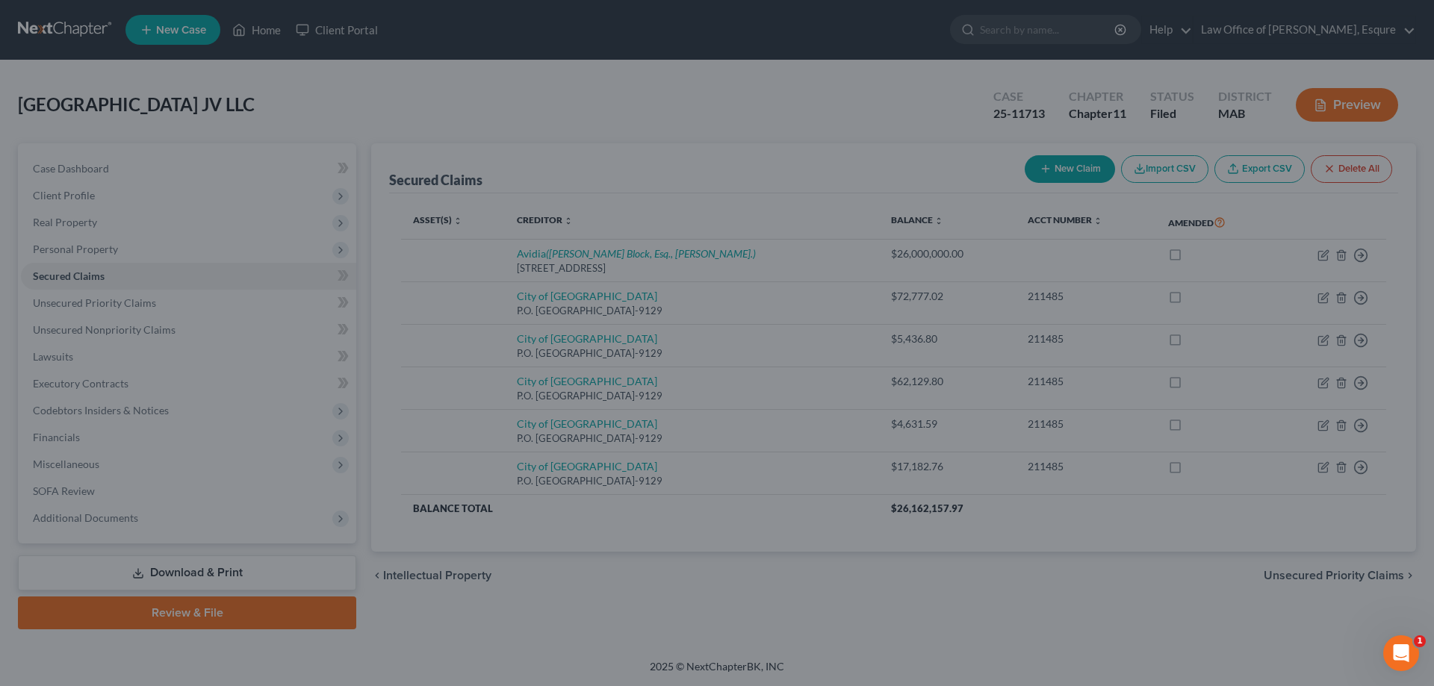
scroll to position [0, 0]
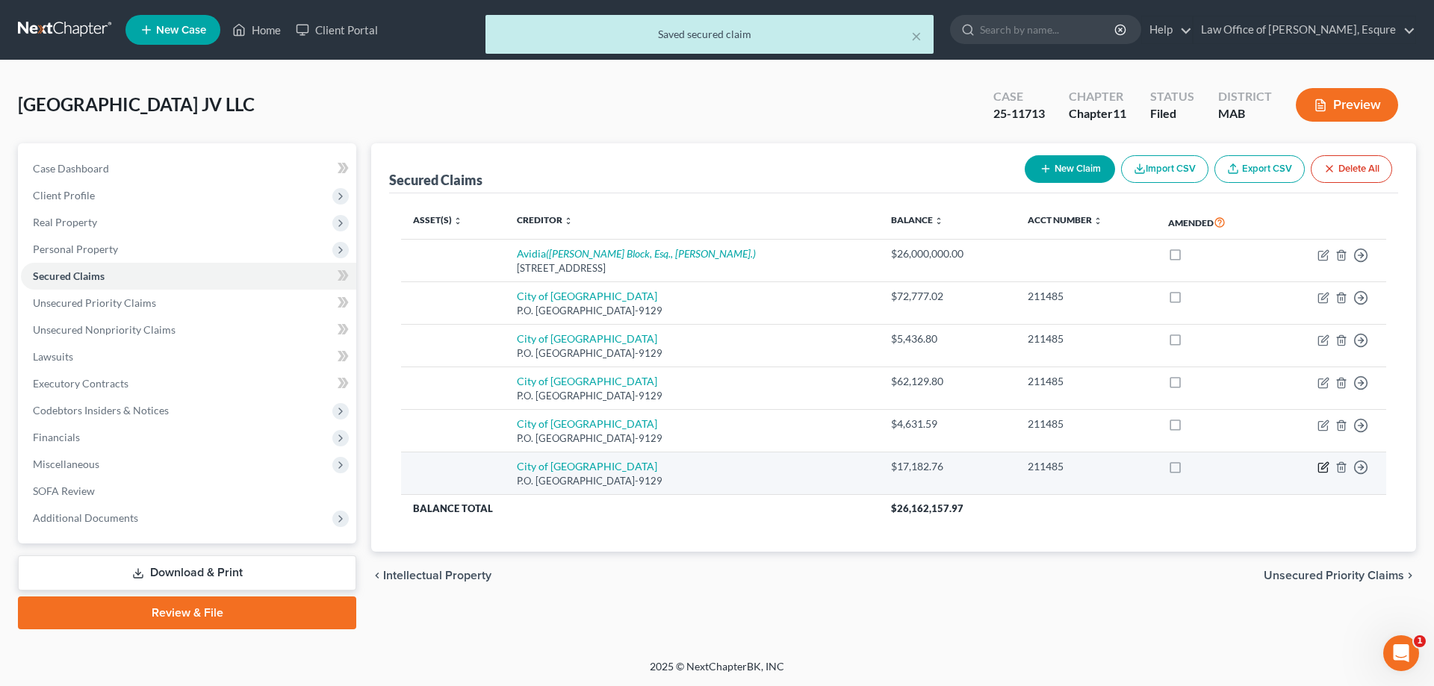
click at [1324, 464] on icon "button" at bounding box center [1323, 467] width 12 height 12
select select "22"
select select "0"
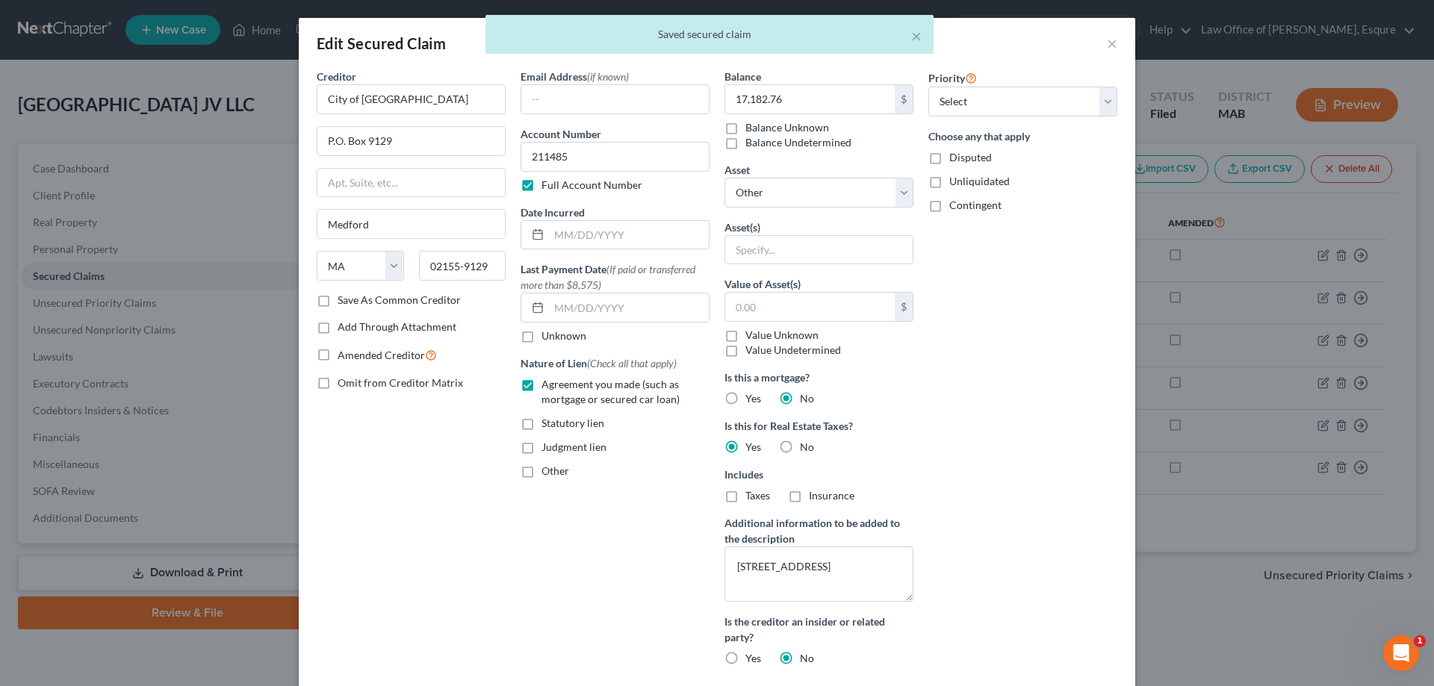
click at [541, 379] on label "Agreement you made (such as mortgage or secured car loan)" at bounding box center [625, 392] width 168 height 30
click at [547, 379] on input "Agreement you made (such as mortgage or secured car loan)" at bounding box center [552, 382] width 10 height 10
checkbox input "false"
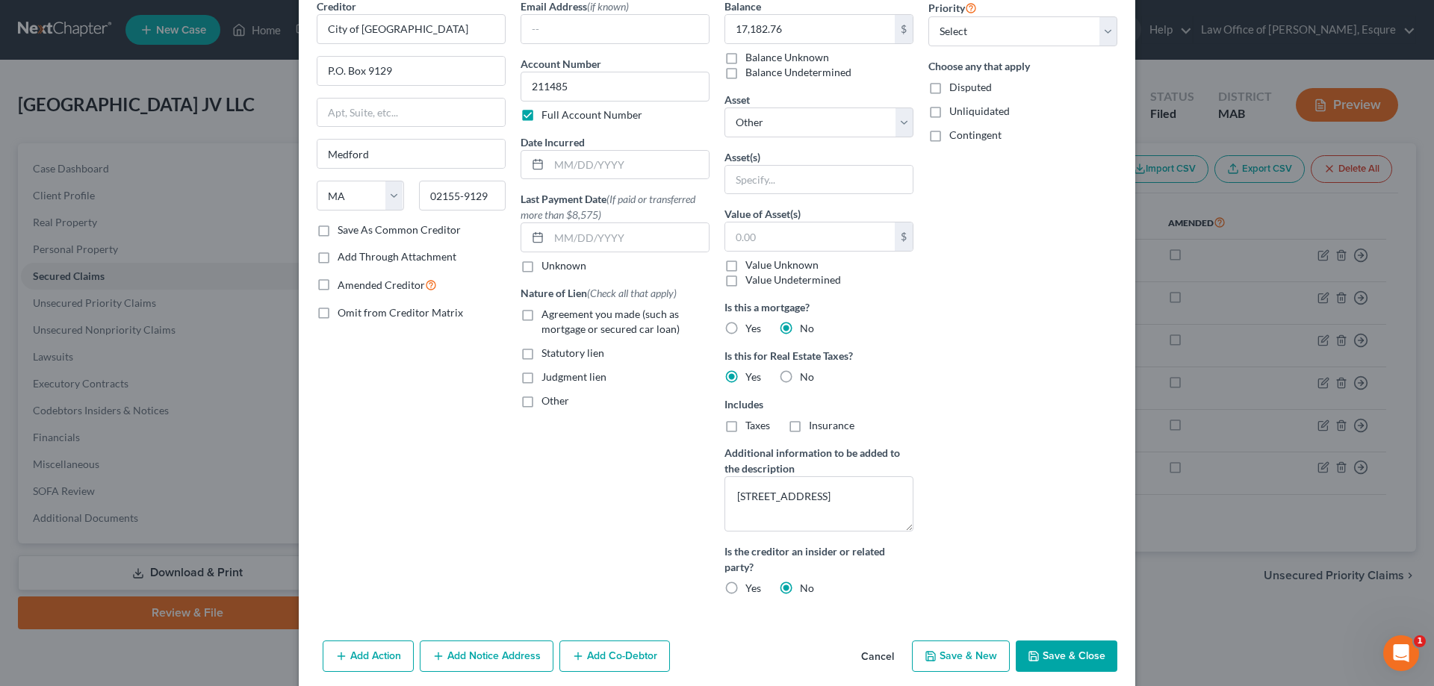
scroll to position [128, 0]
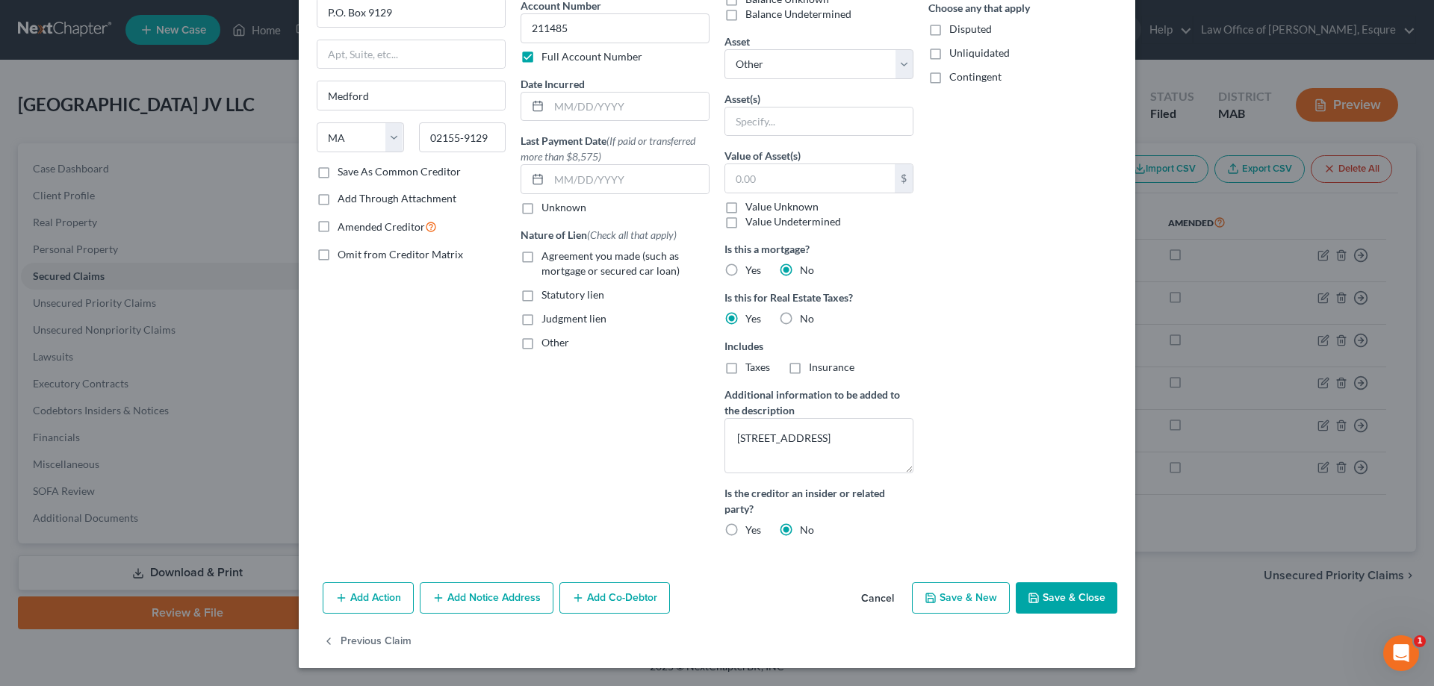
click at [1064, 597] on button "Save & Close" at bounding box center [1067, 597] width 102 height 31
select select
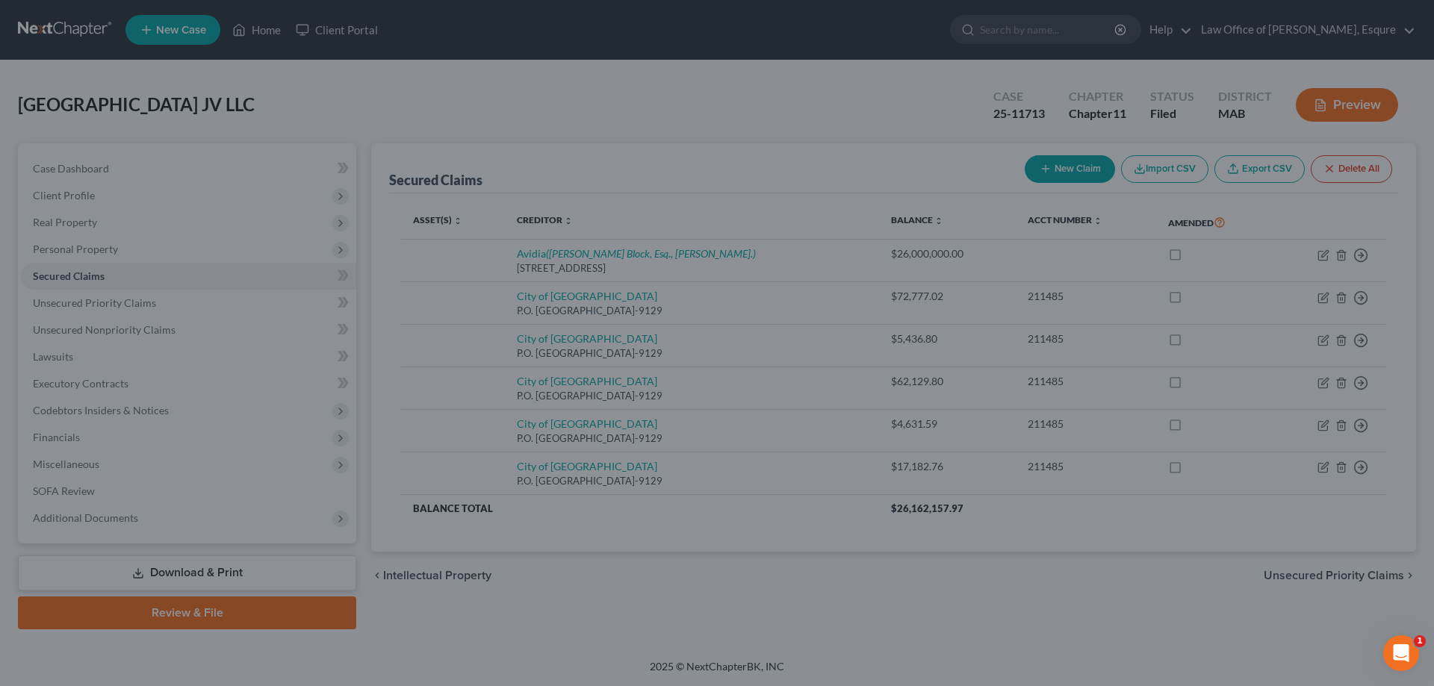
scroll to position [0, 0]
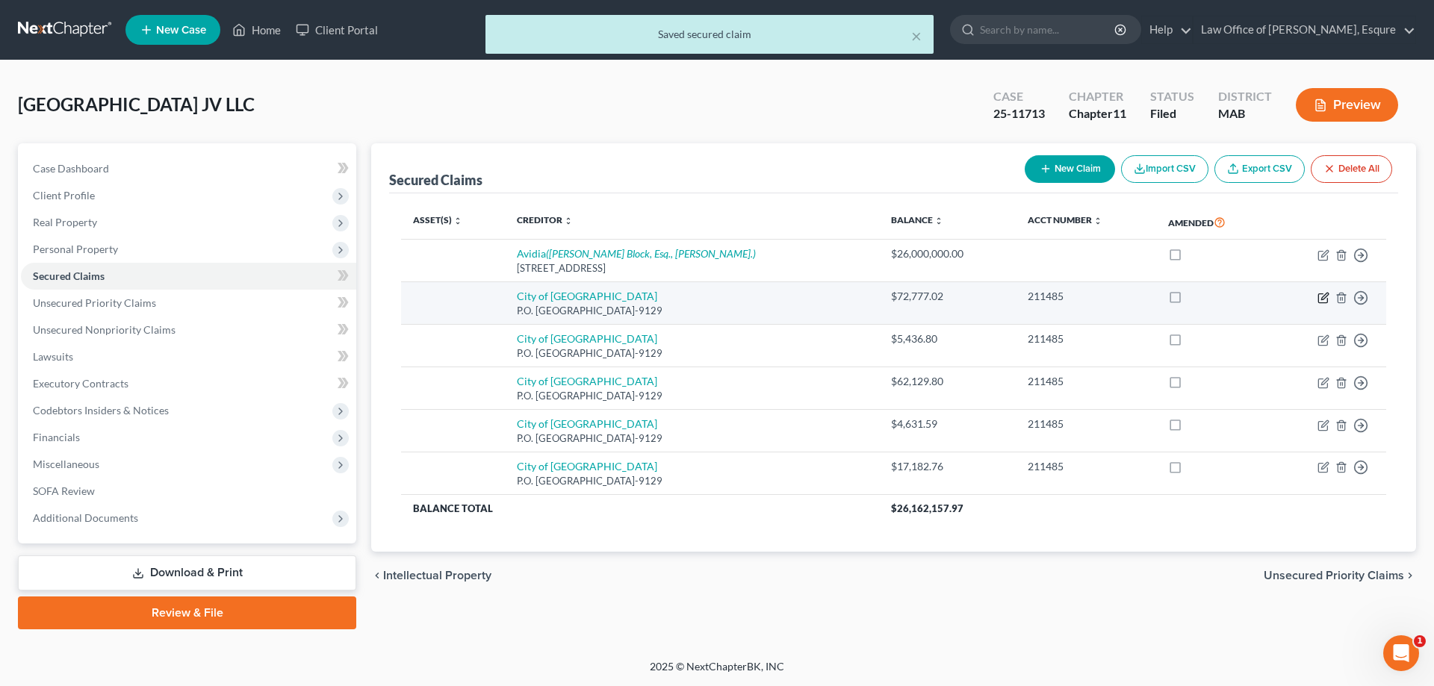
click at [1323, 297] on icon "button" at bounding box center [1323, 298] width 12 height 12
select select "22"
select select "0"
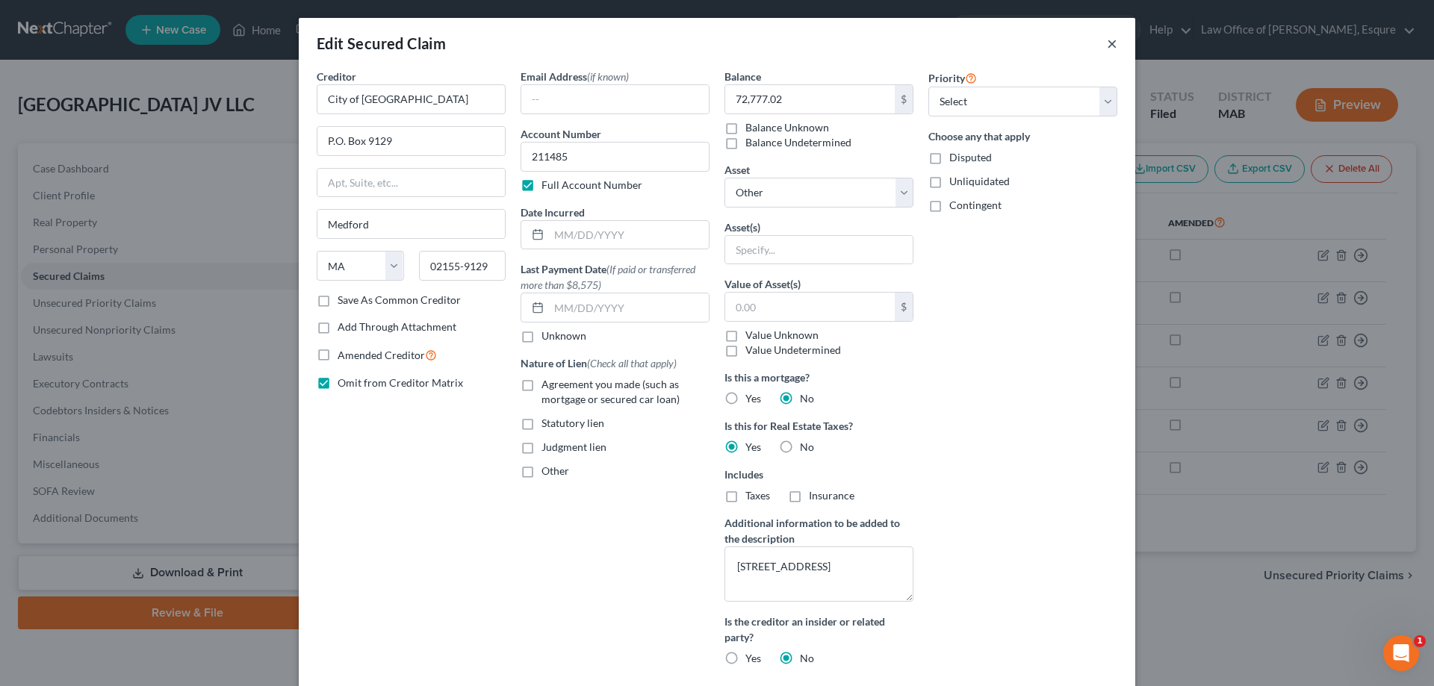
click at [1109, 41] on button "×" at bounding box center [1112, 43] width 10 height 18
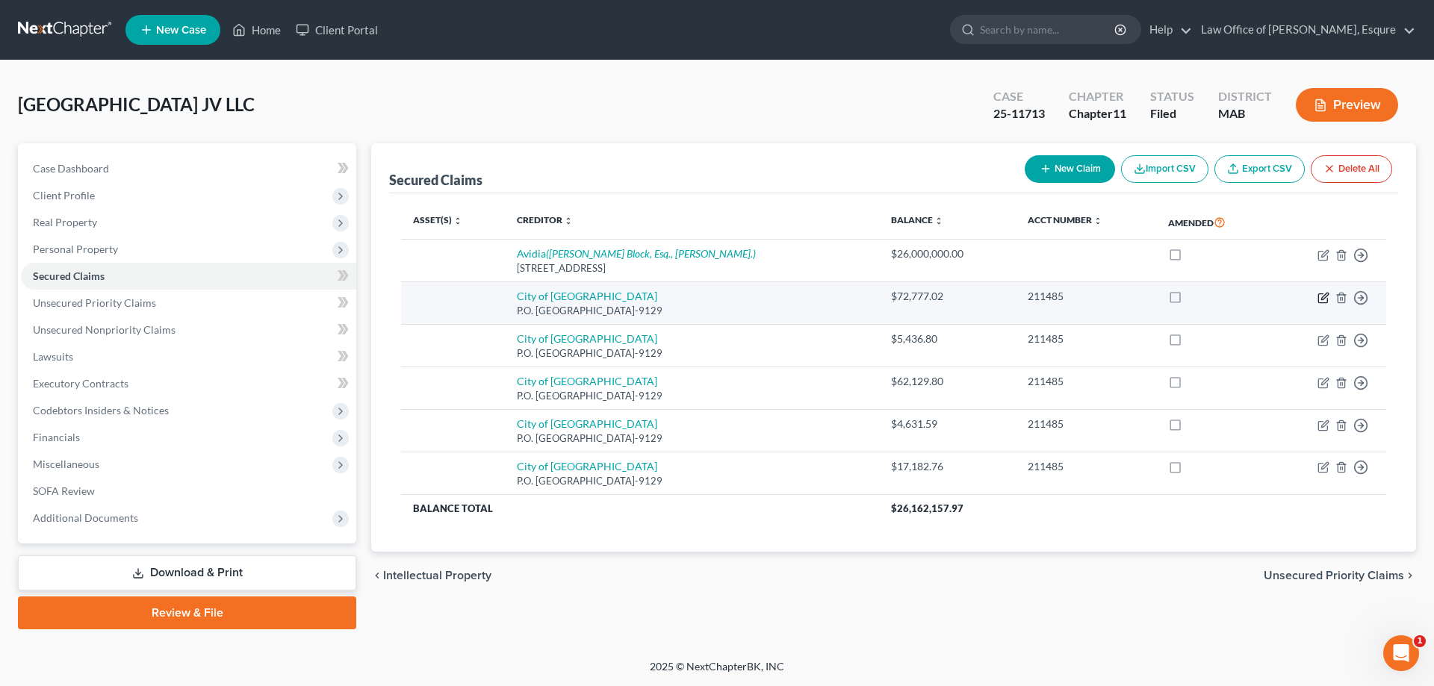
click at [1322, 298] on icon "button" at bounding box center [1323, 298] width 12 height 12
select select "22"
select select "0"
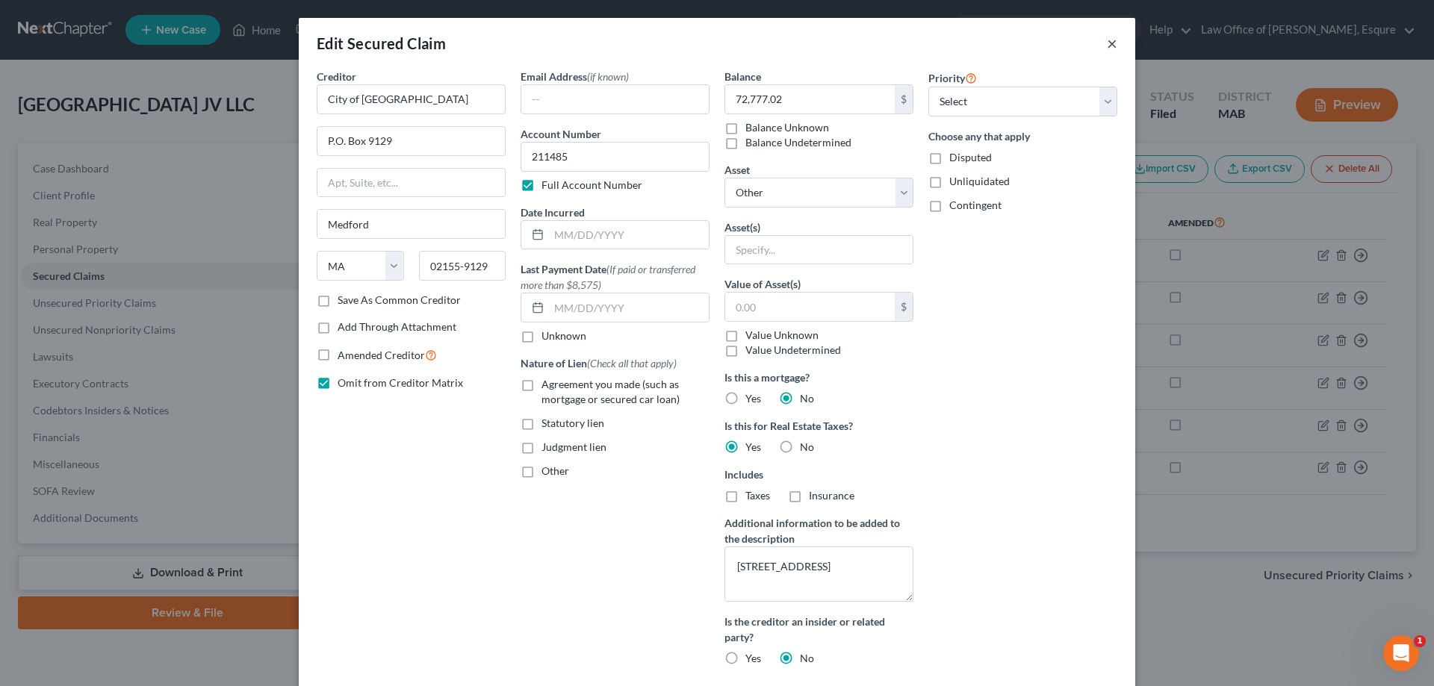
click at [1107, 43] on button "×" at bounding box center [1112, 43] width 10 height 18
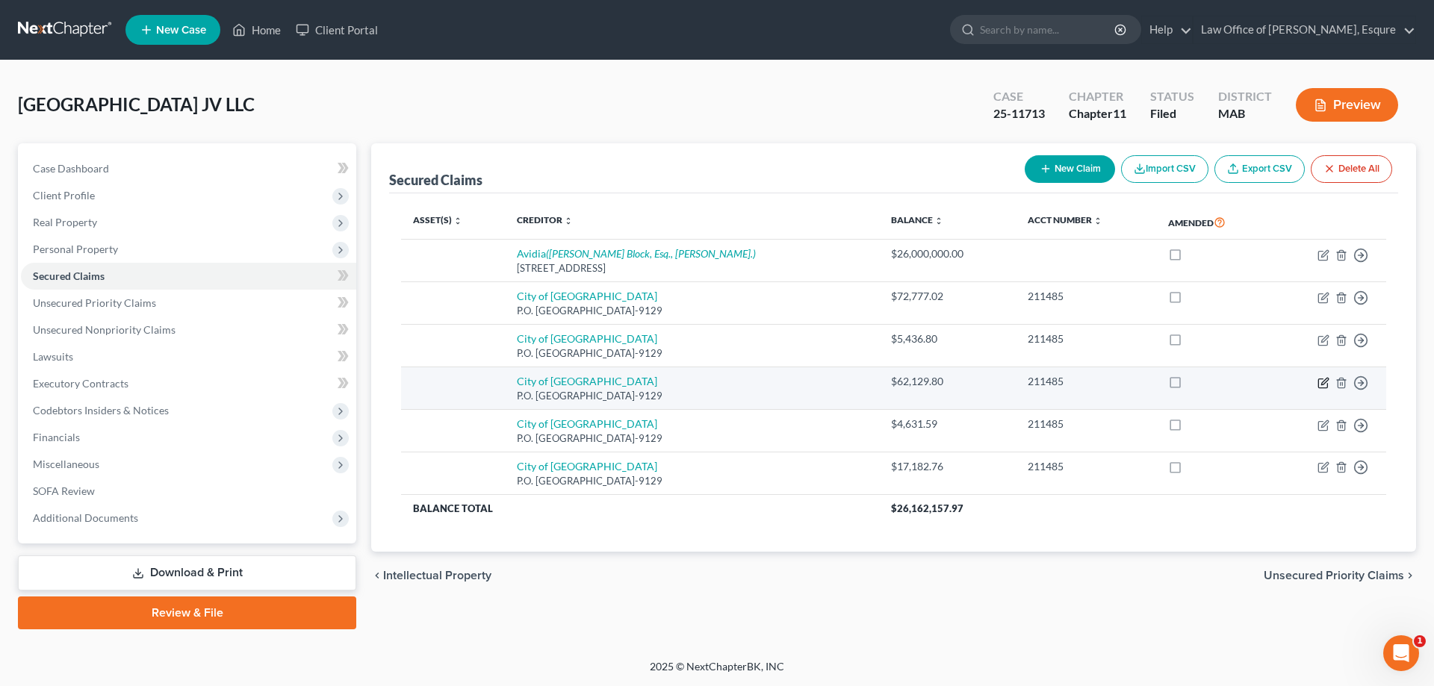
click at [1325, 383] on icon "button" at bounding box center [1324, 381] width 7 height 7
select select "22"
select select "0"
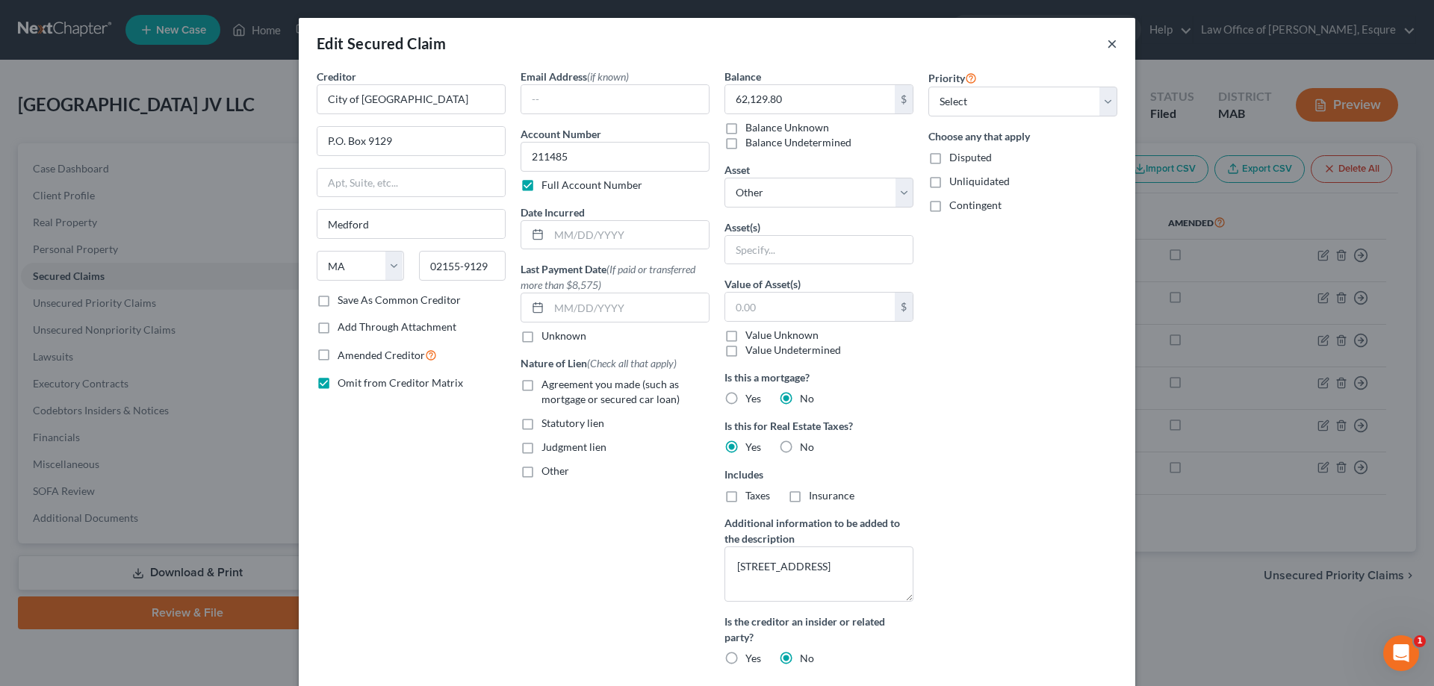
click at [1107, 41] on button "×" at bounding box center [1112, 43] width 10 height 18
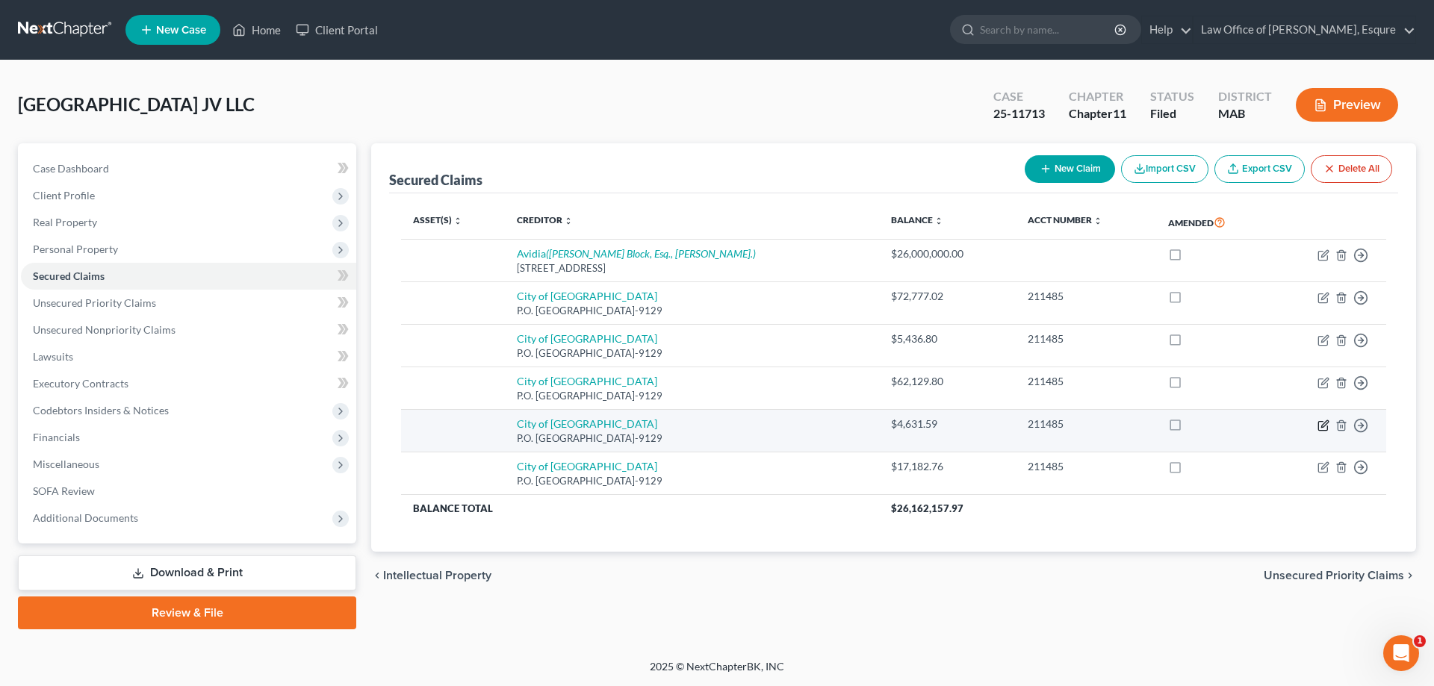
click at [1324, 426] on icon "button" at bounding box center [1324, 423] width 7 height 7
select select "22"
select select "0"
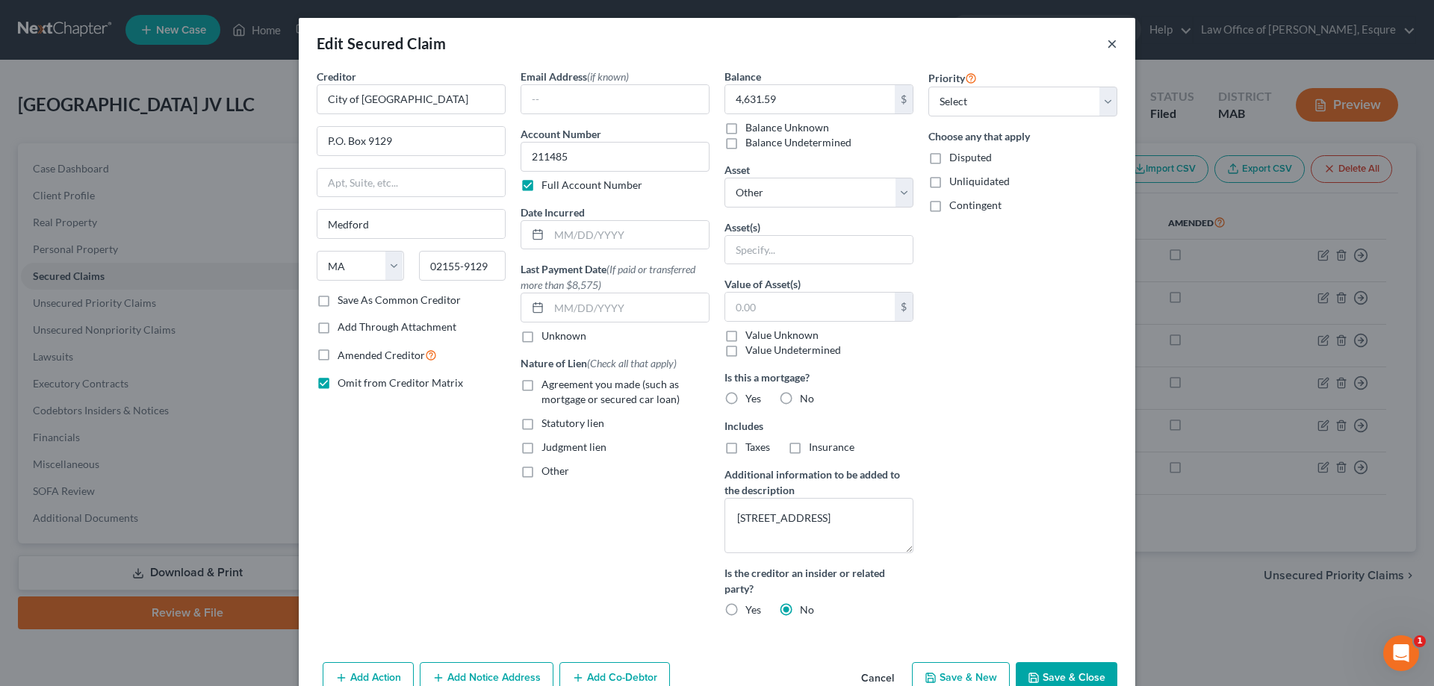
click at [1108, 44] on button "×" at bounding box center [1112, 43] width 10 height 18
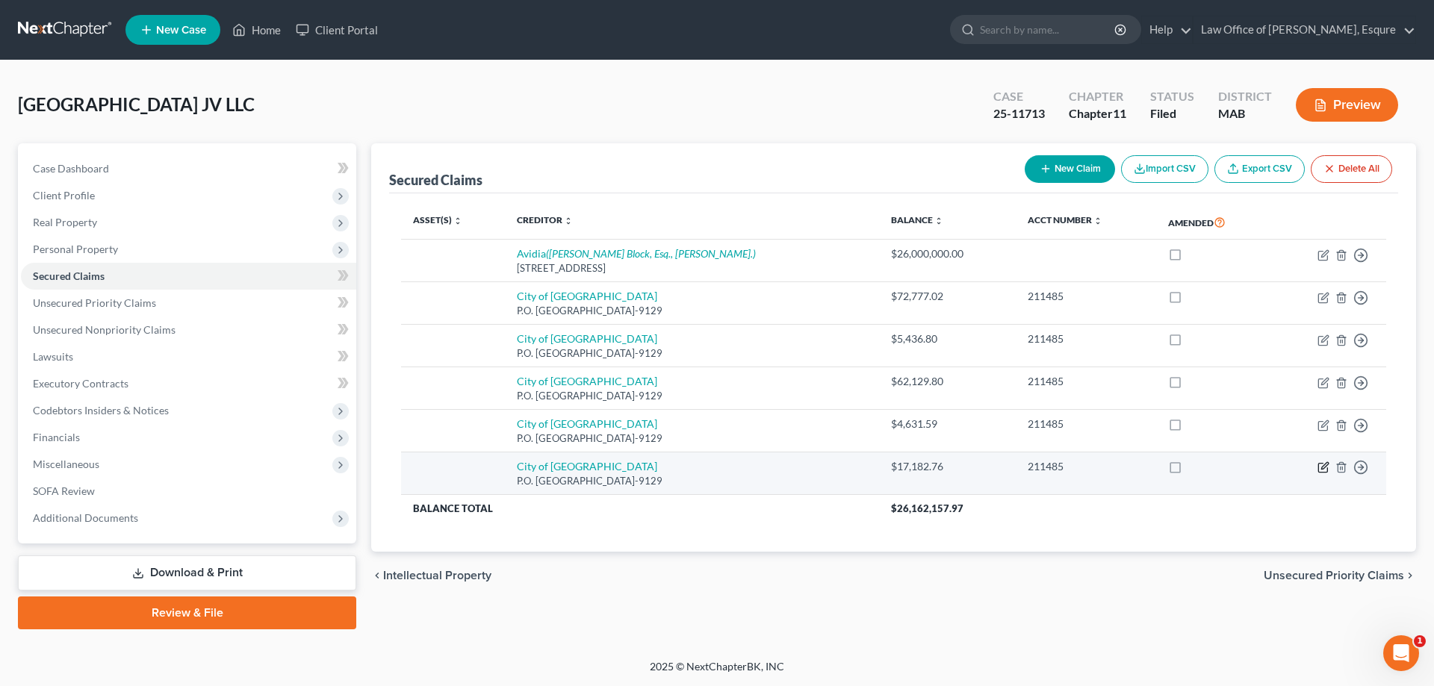
click at [1318, 466] on icon "button" at bounding box center [1322, 468] width 9 height 9
select select "22"
select select "0"
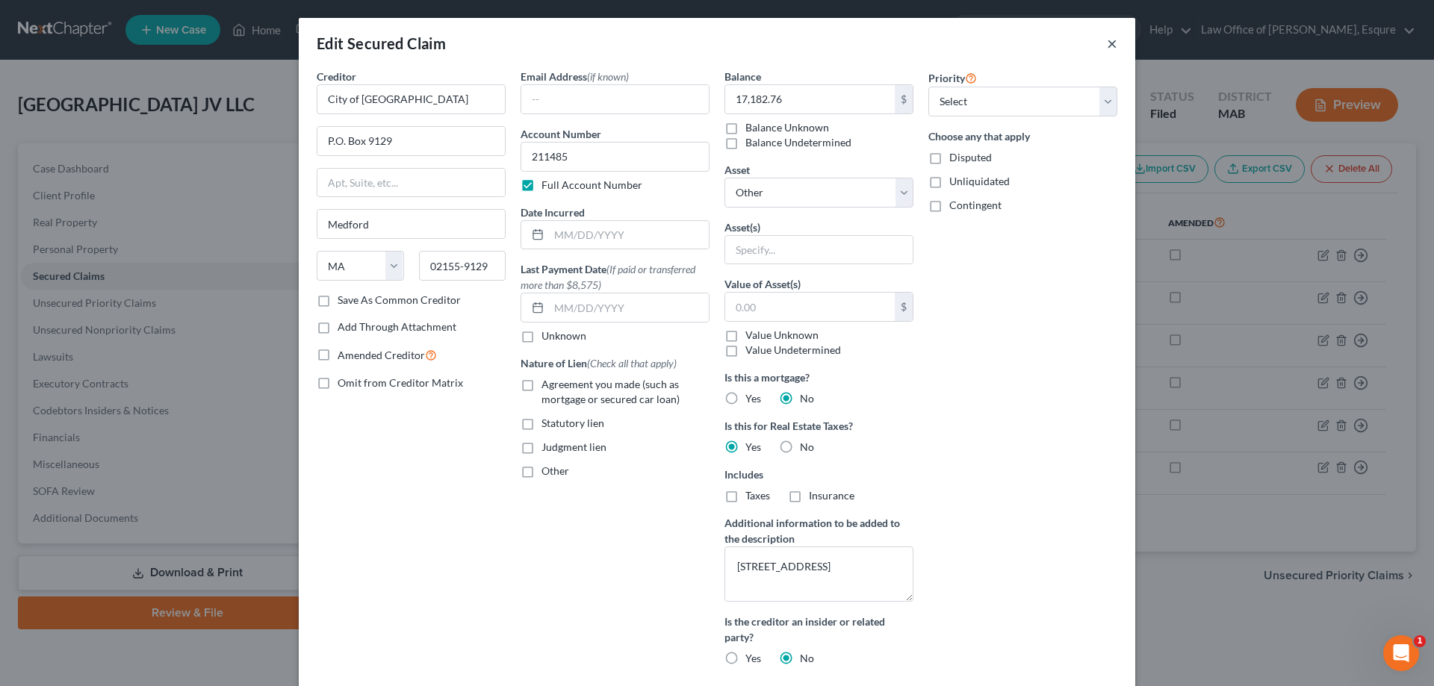
click at [1107, 39] on button "×" at bounding box center [1112, 43] width 10 height 18
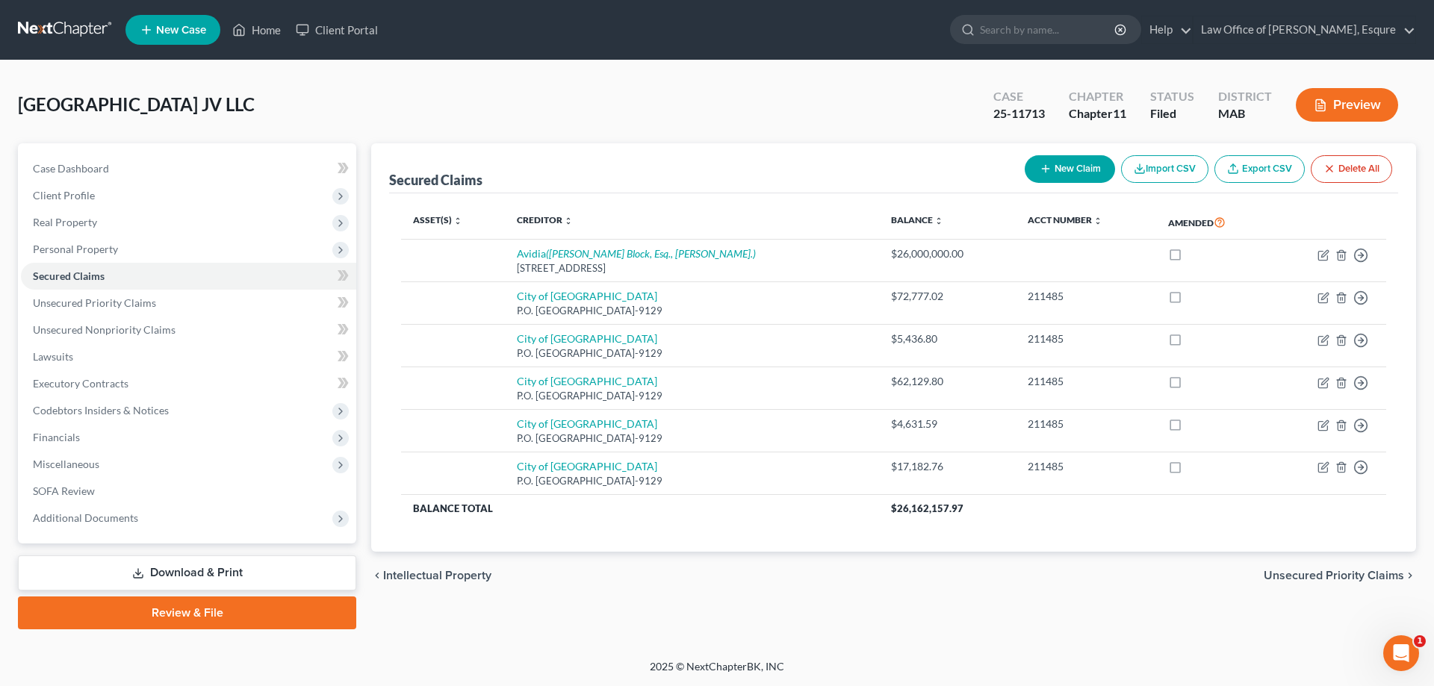
click at [1342, 104] on button "Preview" at bounding box center [1347, 105] width 102 height 34
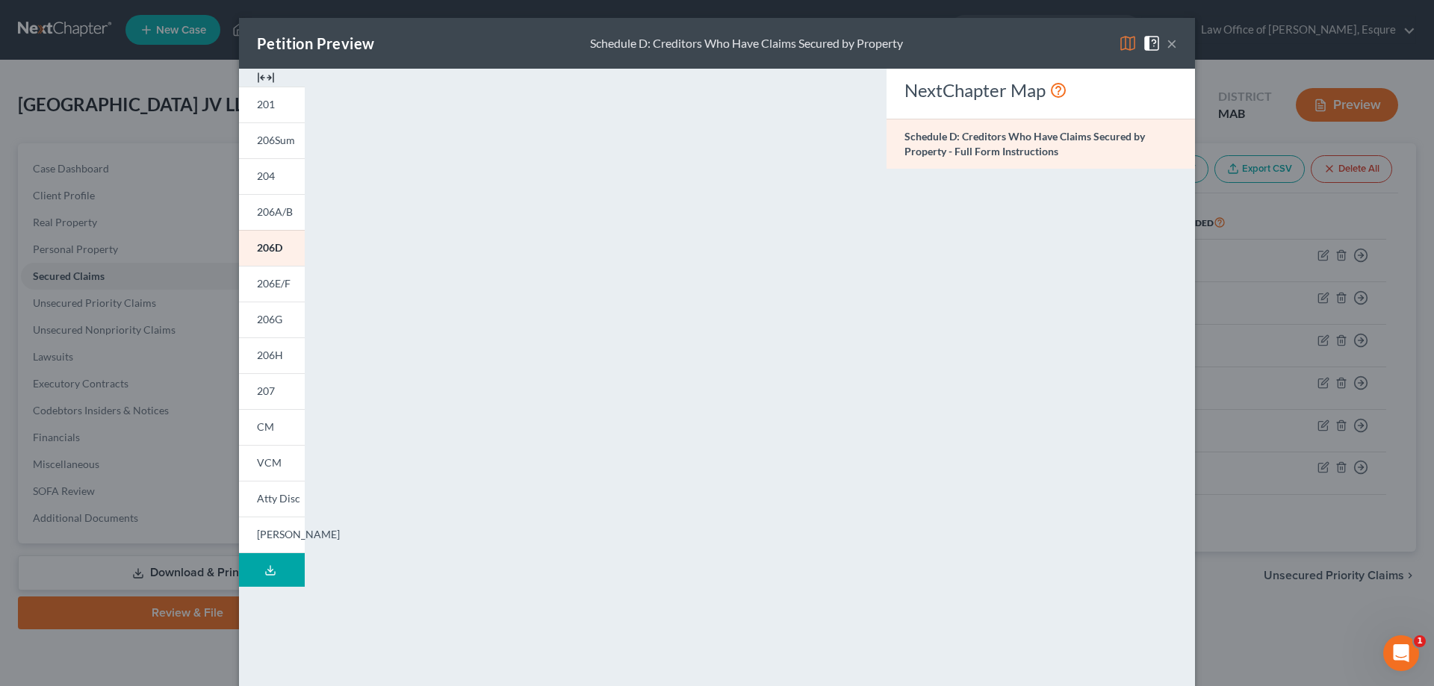
click at [1166, 40] on button "×" at bounding box center [1171, 43] width 10 height 18
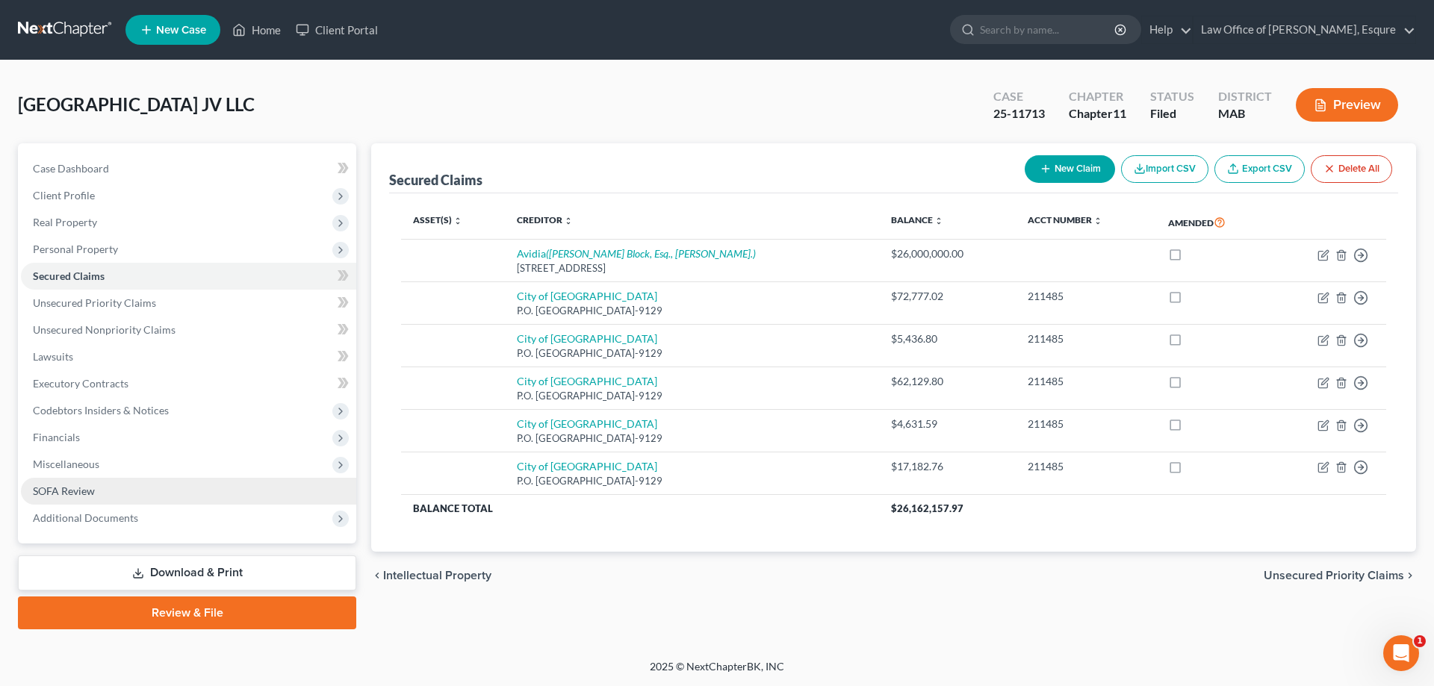
click at [86, 488] on span "SOFA Review" at bounding box center [64, 491] width 62 height 13
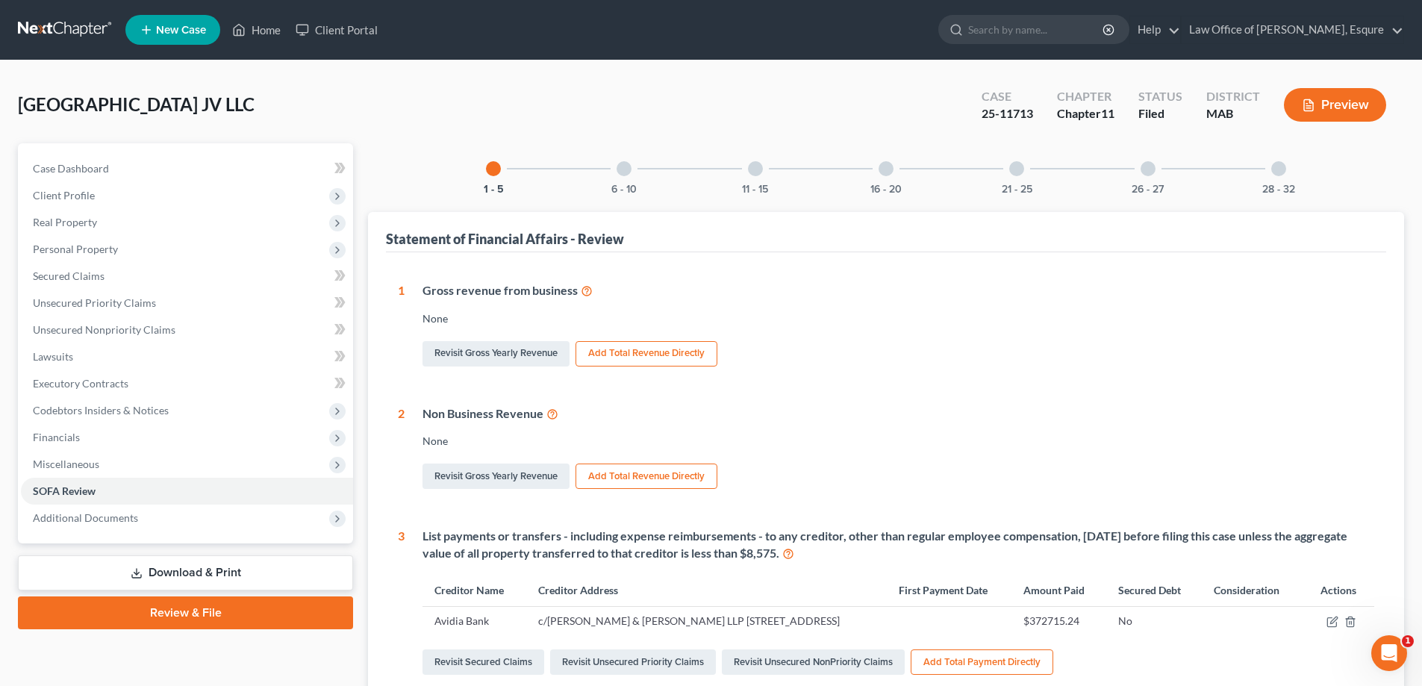
click at [620, 166] on div at bounding box center [624, 168] width 15 height 15
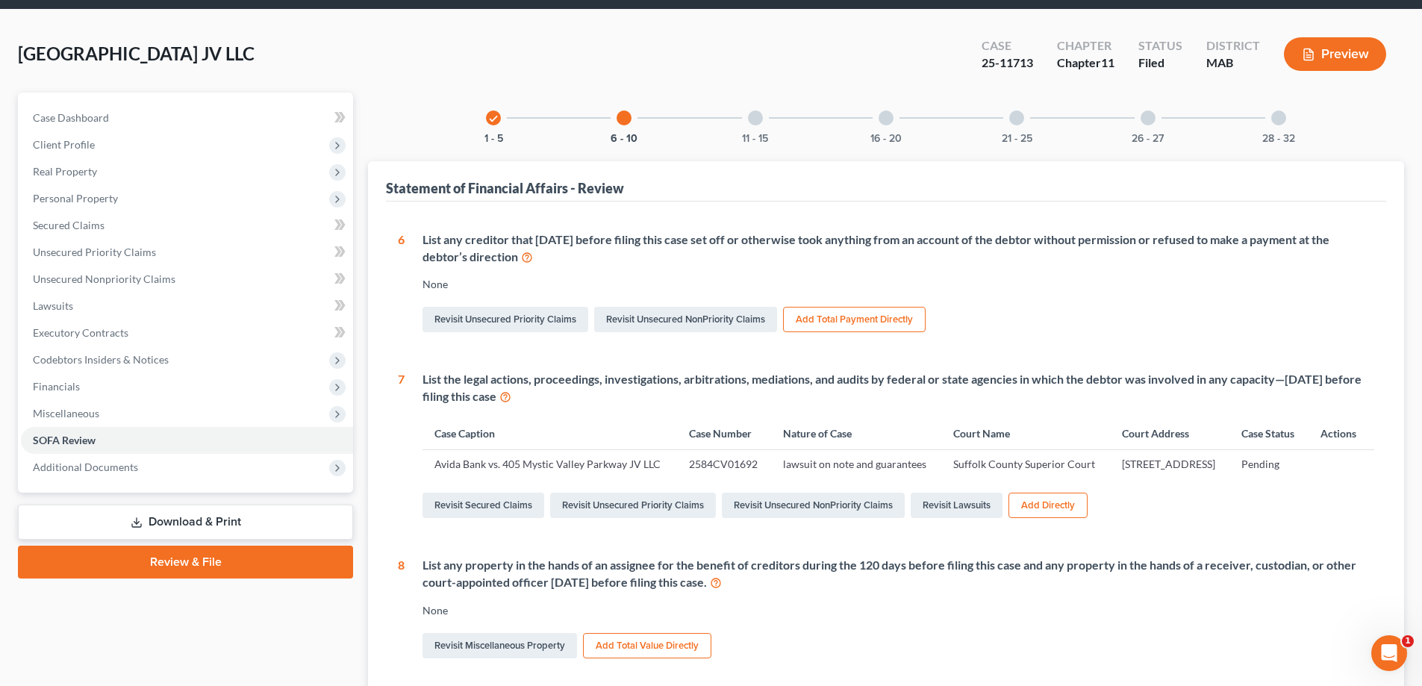
scroll to position [149, 0]
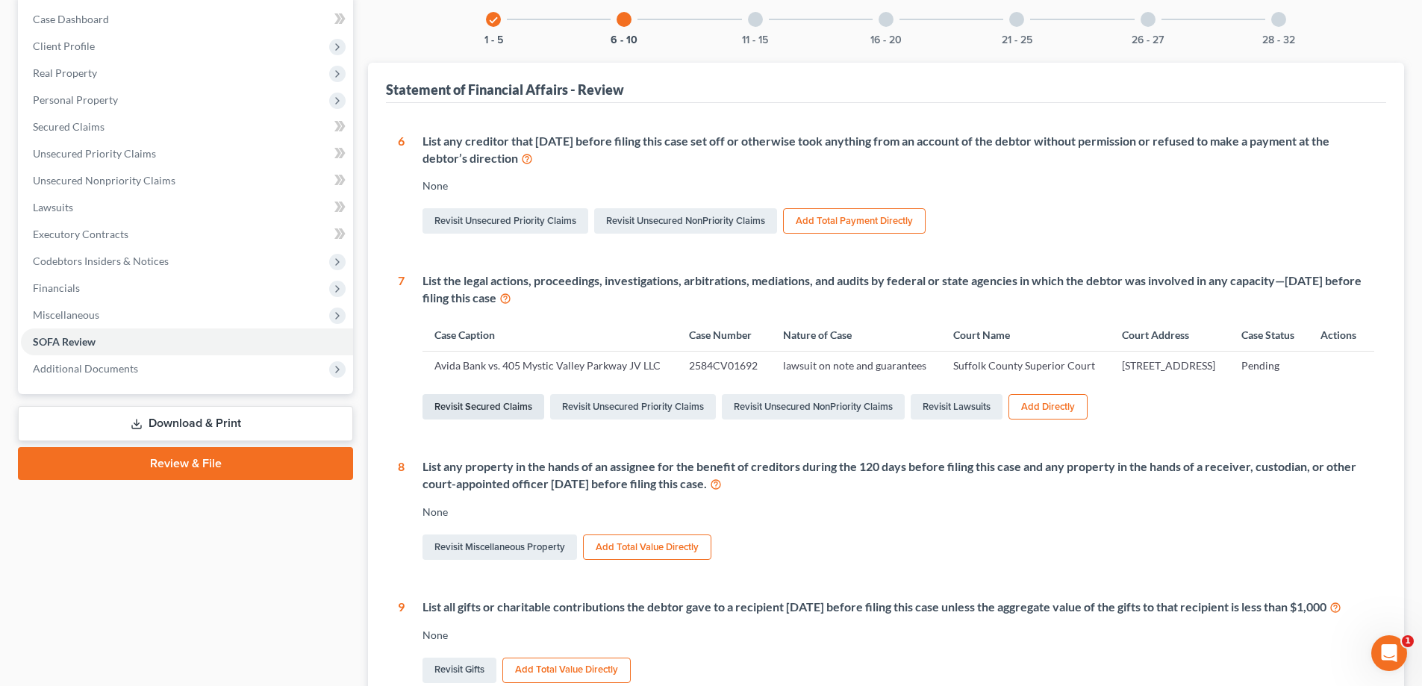
click at [462, 420] on link "Revisit Secured Claims" at bounding box center [484, 406] width 122 height 25
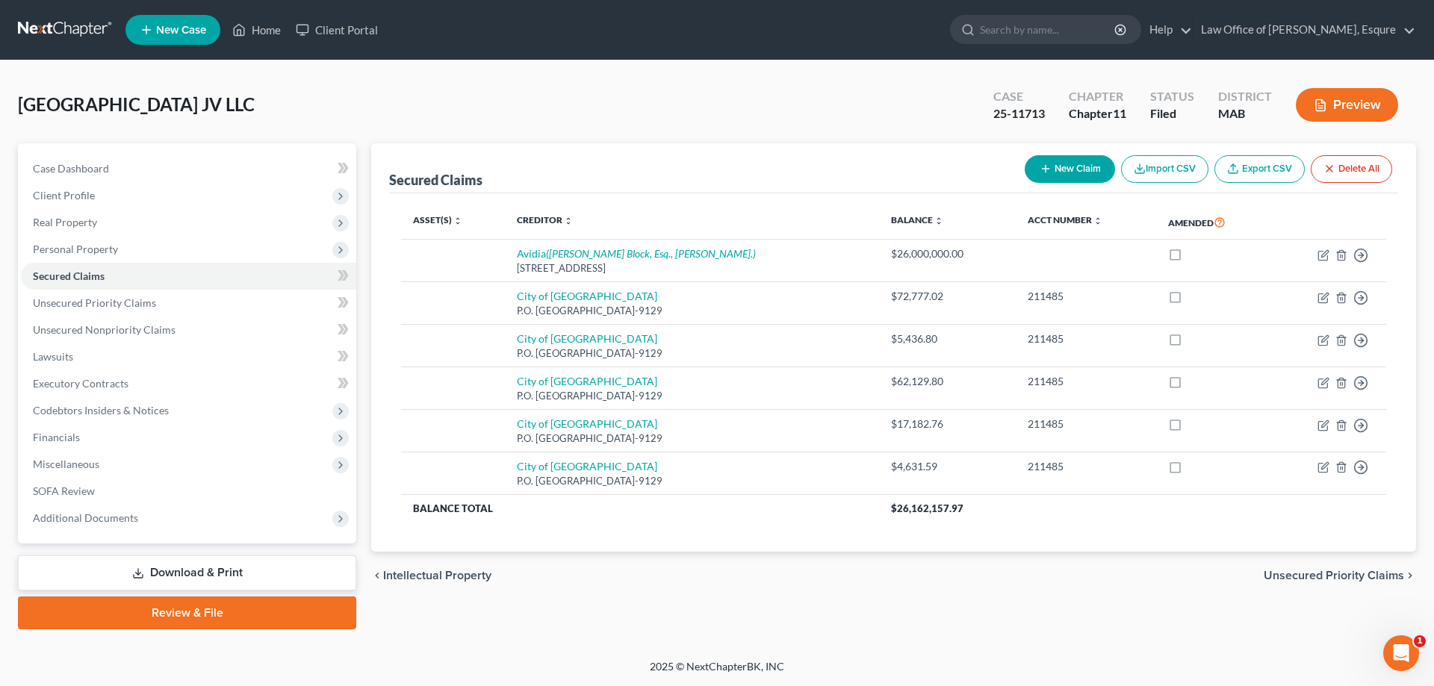
click at [1214, 621] on div "Secured Claims New Claim Import CSV Export CSV Delete All Asset(s) expand_more …" at bounding box center [894, 386] width 1060 height 486
click at [84, 273] on span "Secured Claims" at bounding box center [69, 276] width 72 height 13
click at [1325, 253] on icon "button" at bounding box center [1323, 255] width 12 height 12
select select "22"
select select "0"
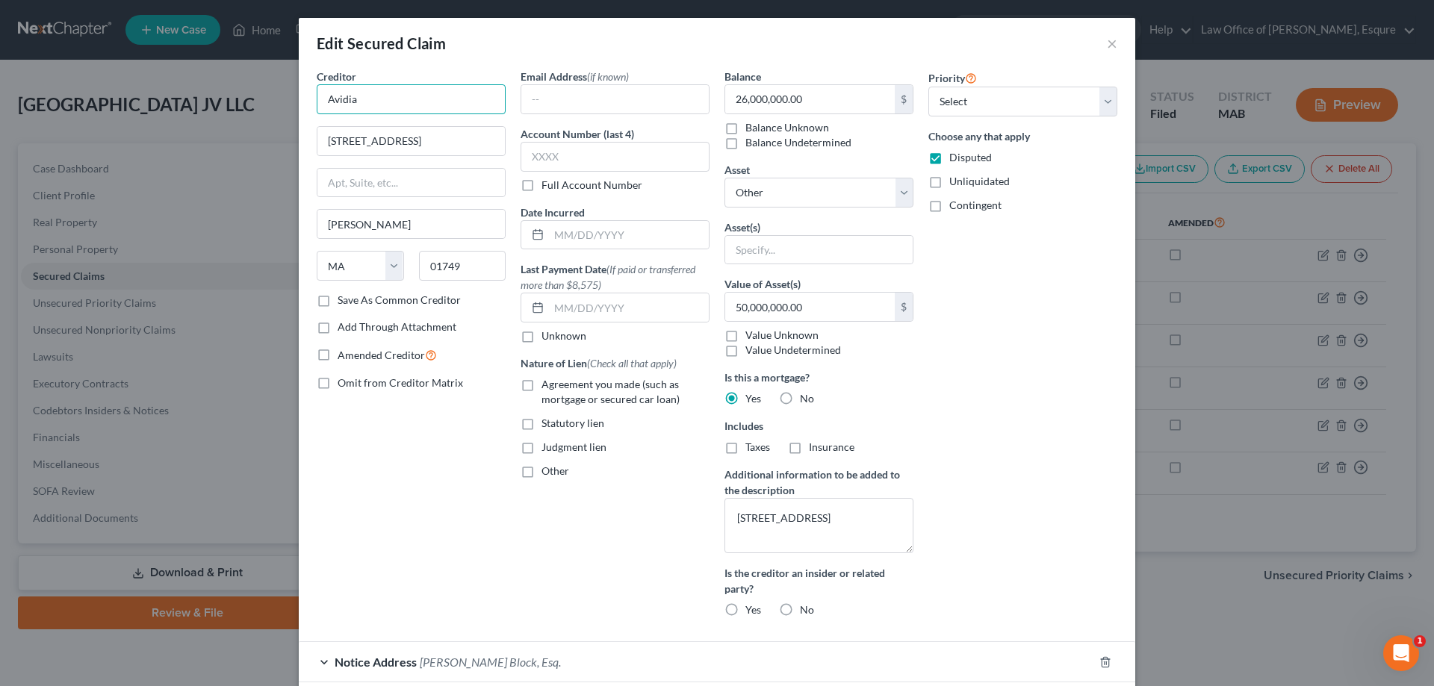
click at [379, 102] on input "Avidia" at bounding box center [411, 99] width 189 height 30
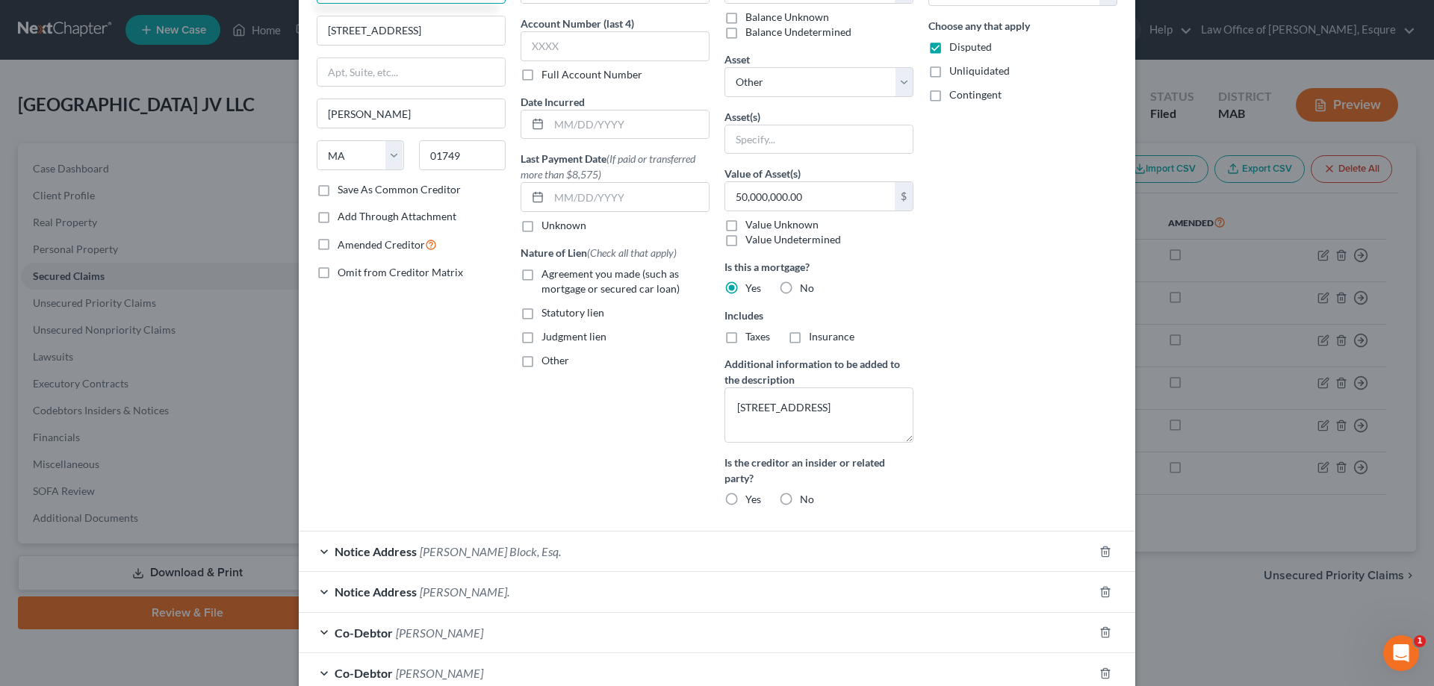
scroll to position [299, 0]
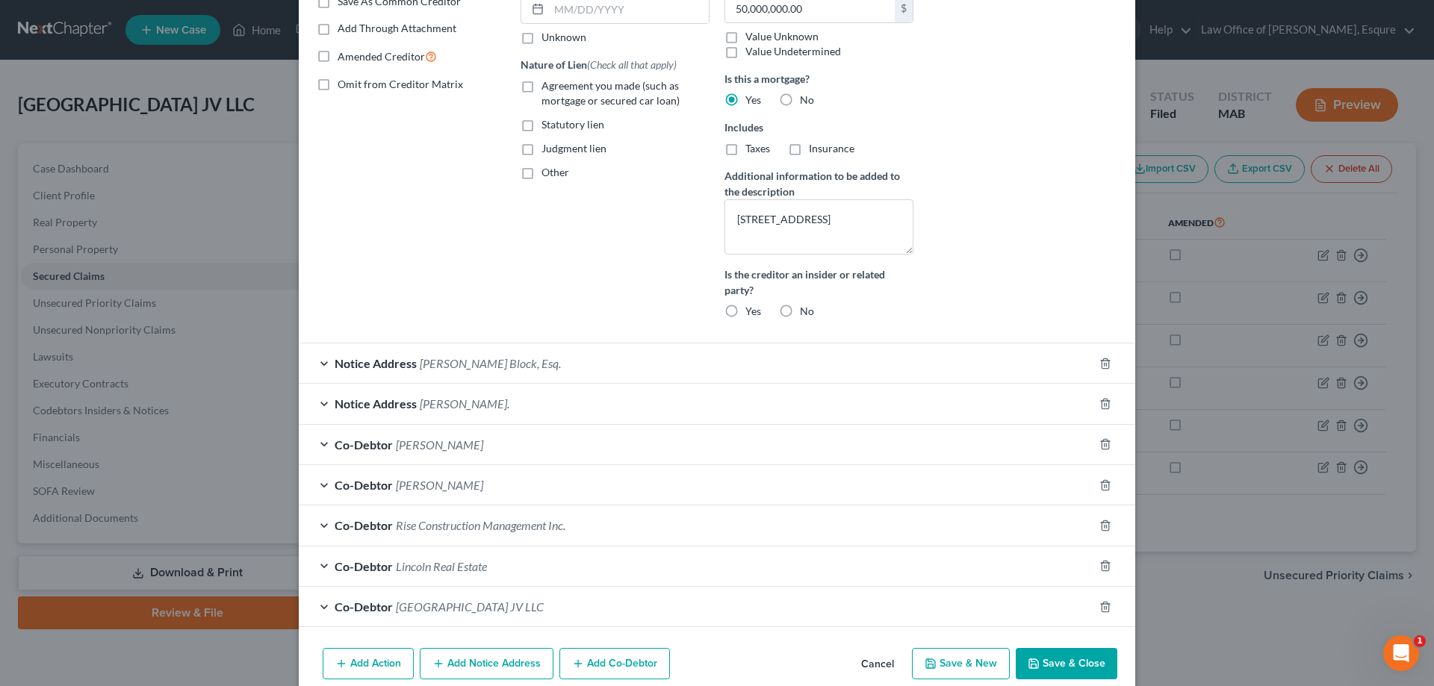
type input "Avidia Bank"
click at [1065, 666] on button "Save & Close" at bounding box center [1067, 663] width 102 height 31
select select
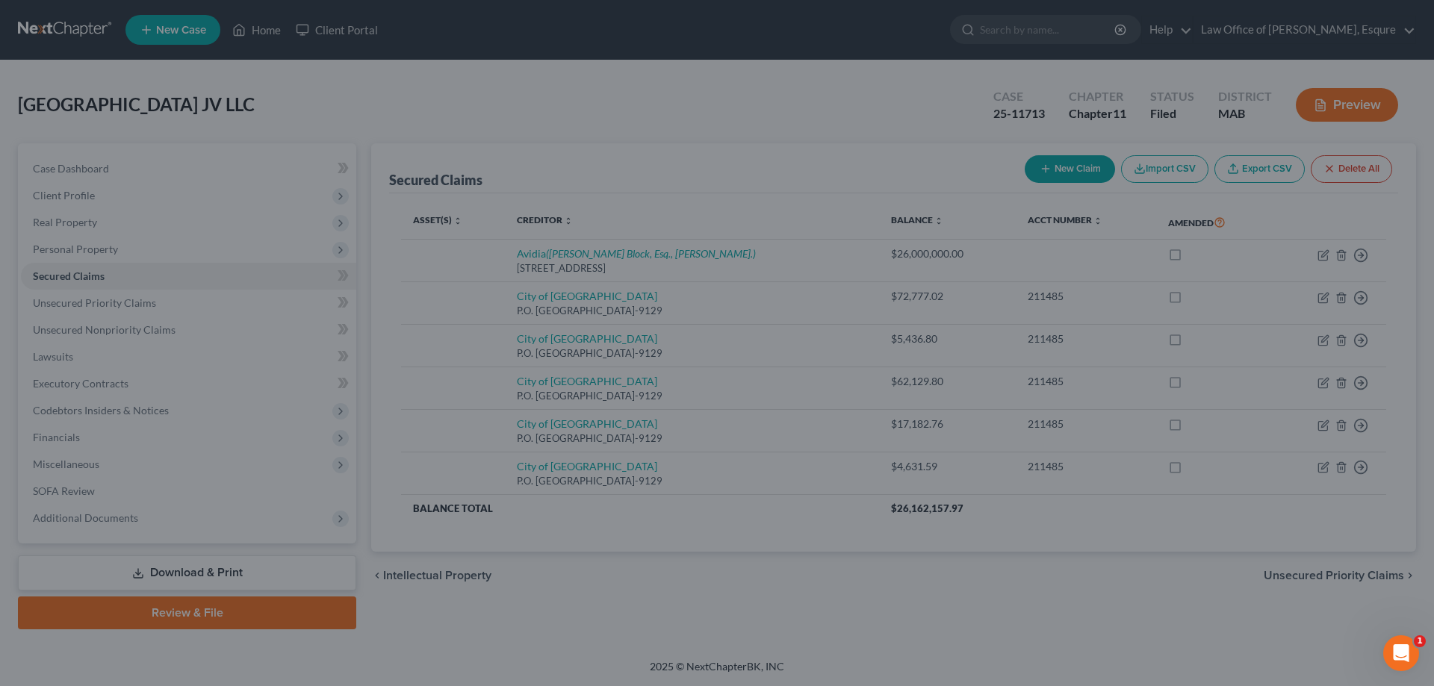
scroll to position [226, 0]
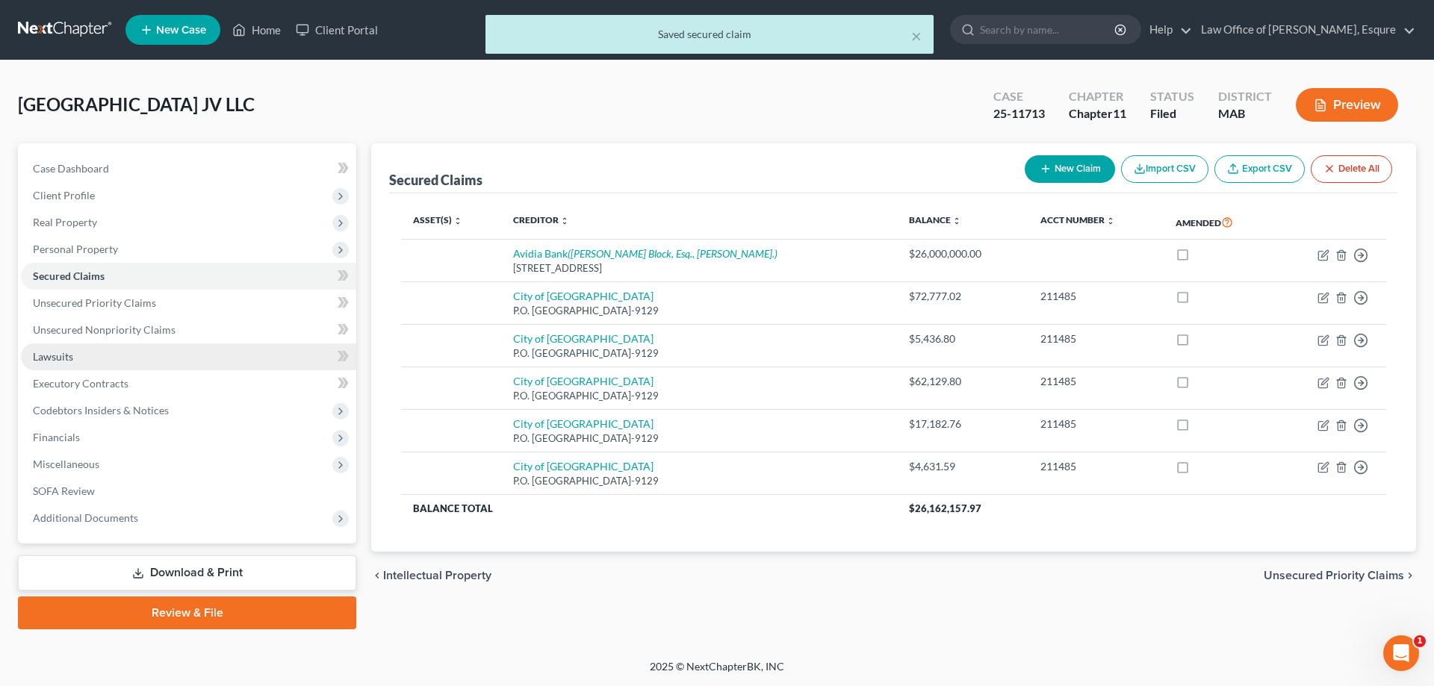
click at [48, 360] on span "Lawsuits" at bounding box center [53, 356] width 40 height 13
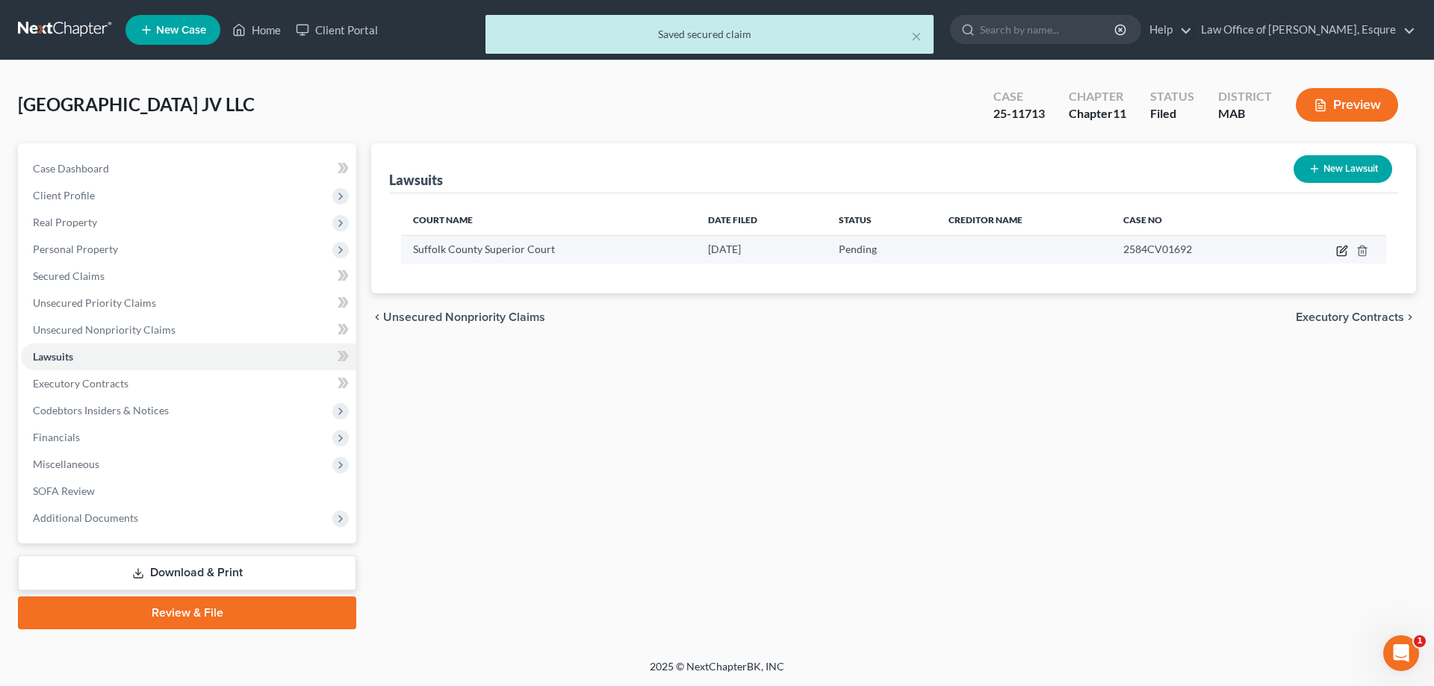
click at [1339, 246] on icon "button" at bounding box center [1342, 251] width 12 height 12
select select "22"
select select "0"
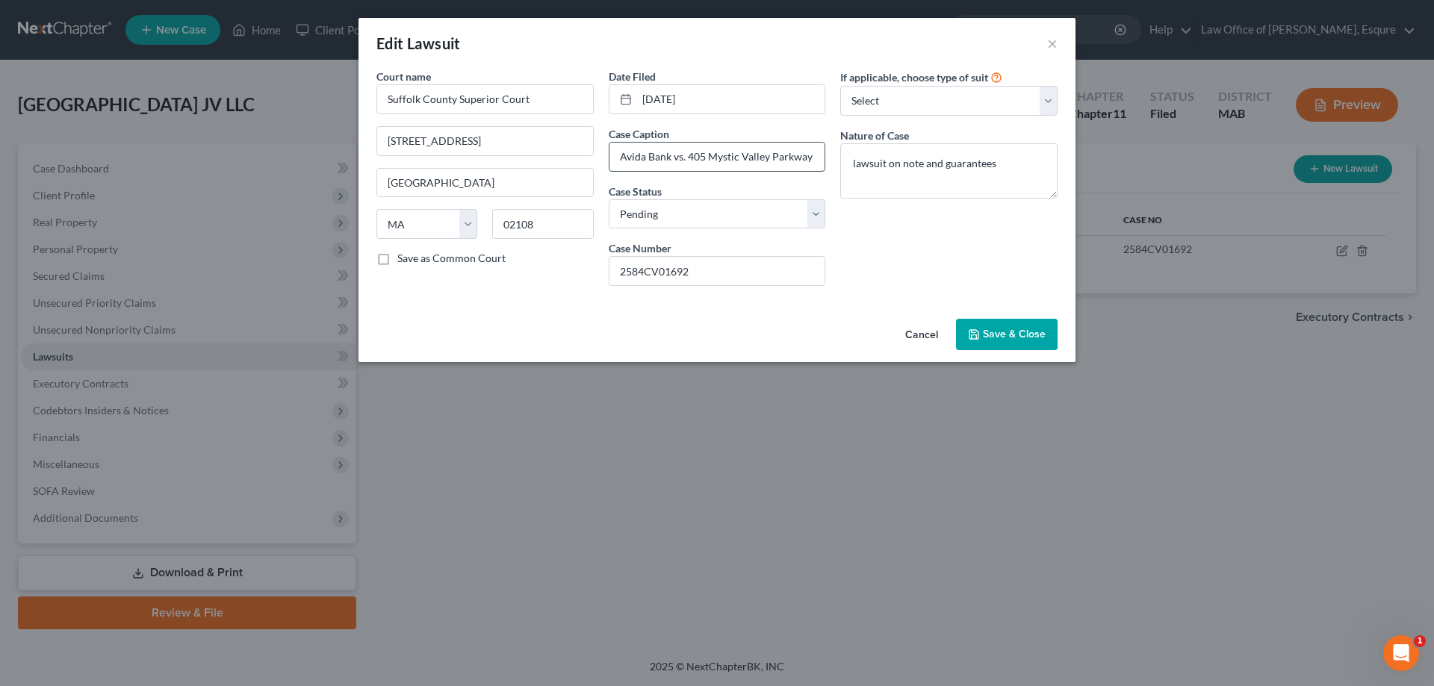
click at [638, 152] on input "Avida Bank vs. 405 Mystic Valley Parkway JV LLC" at bounding box center [717, 157] width 216 height 28
type input "Avidia Bank vs. 405 Mystic Valley Parkway JV LLC"
click at [1020, 331] on span "Save & Close" at bounding box center [1014, 334] width 63 height 13
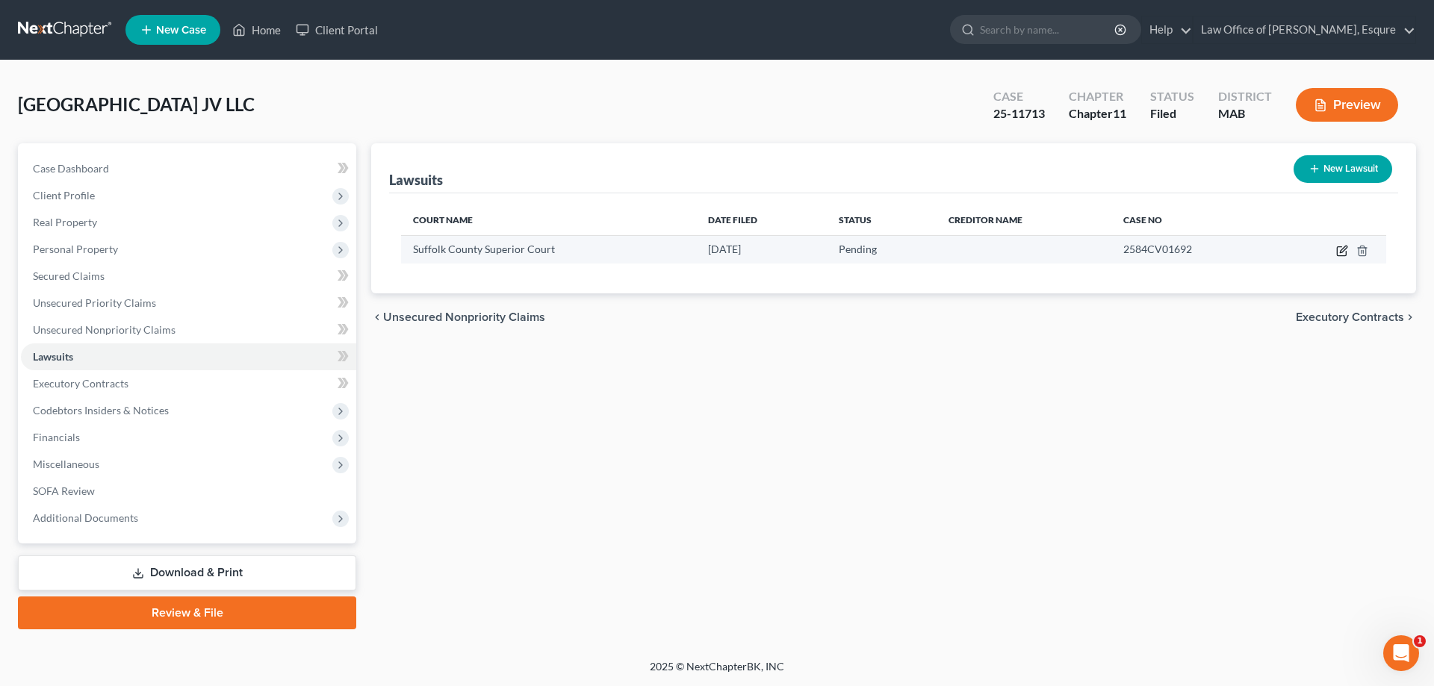
click at [1344, 251] on icon "button" at bounding box center [1343, 249] width 7 height 7
select select "22"
select select "0"
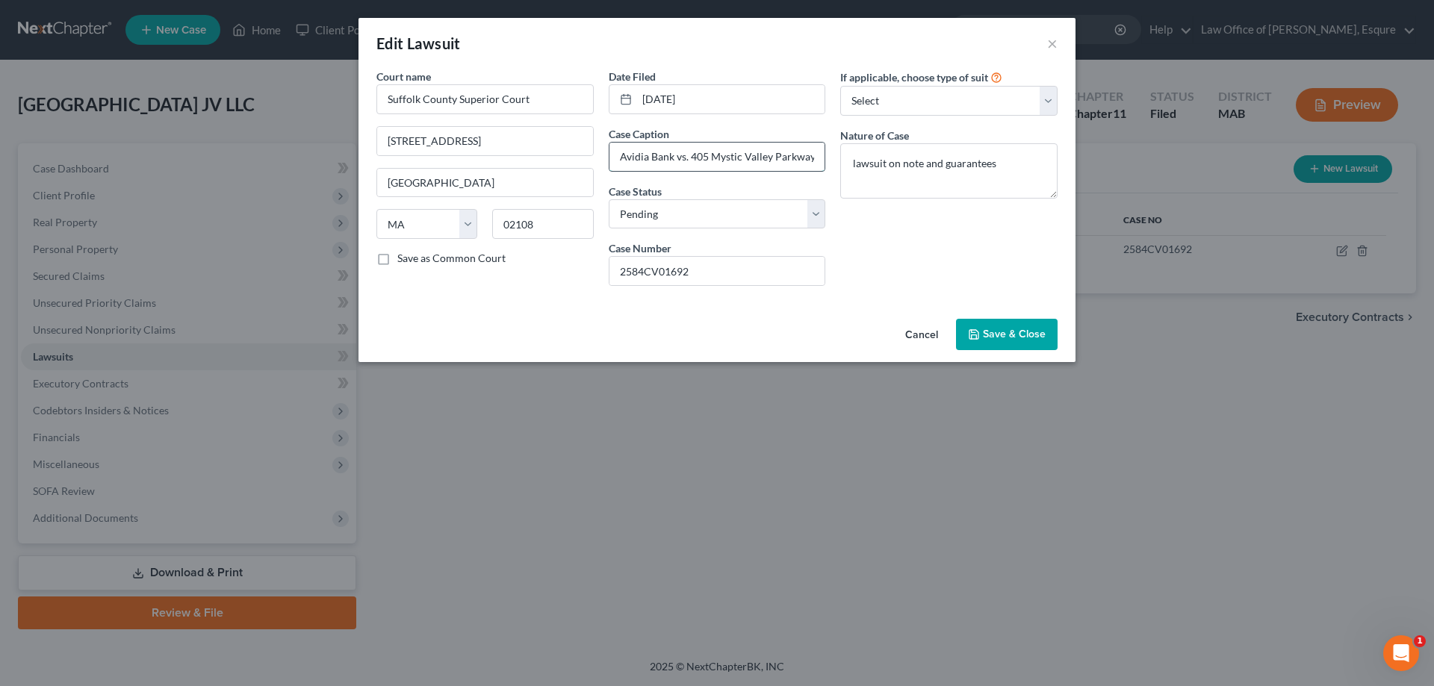
click at [706, 155] on input "Avidia Bank vs. 405 Mystic Valley Parkway JV LLC" at bounding box center [717, 157] width 216 height 28
type input "Avidia Bank vs. 4060 [GEOGRAPHIC_DATA] JV LLC"
click at [1004, 329] on span "Save & Close" at bounding box center [1014, 334] width 63 height 13
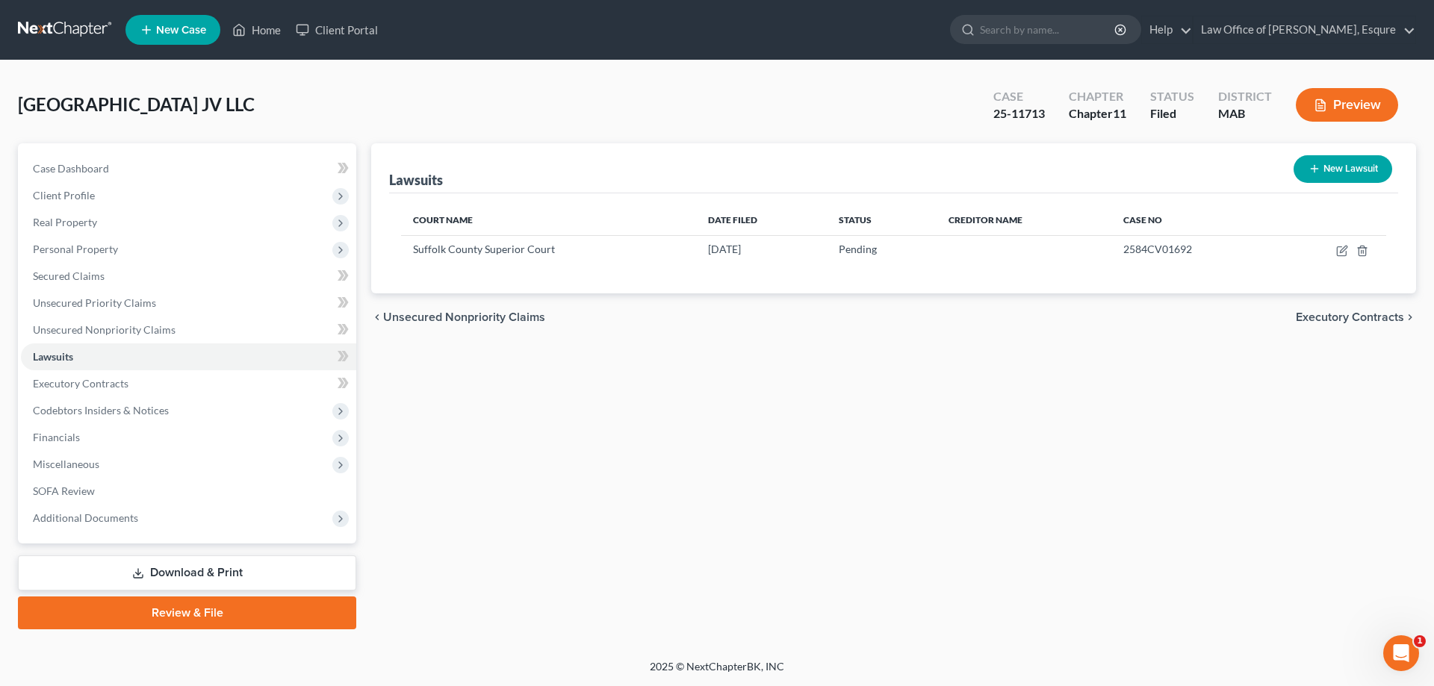
click at [1355, 105] on button "Preview" at bounding box center [1347, 105] width 102 height 34
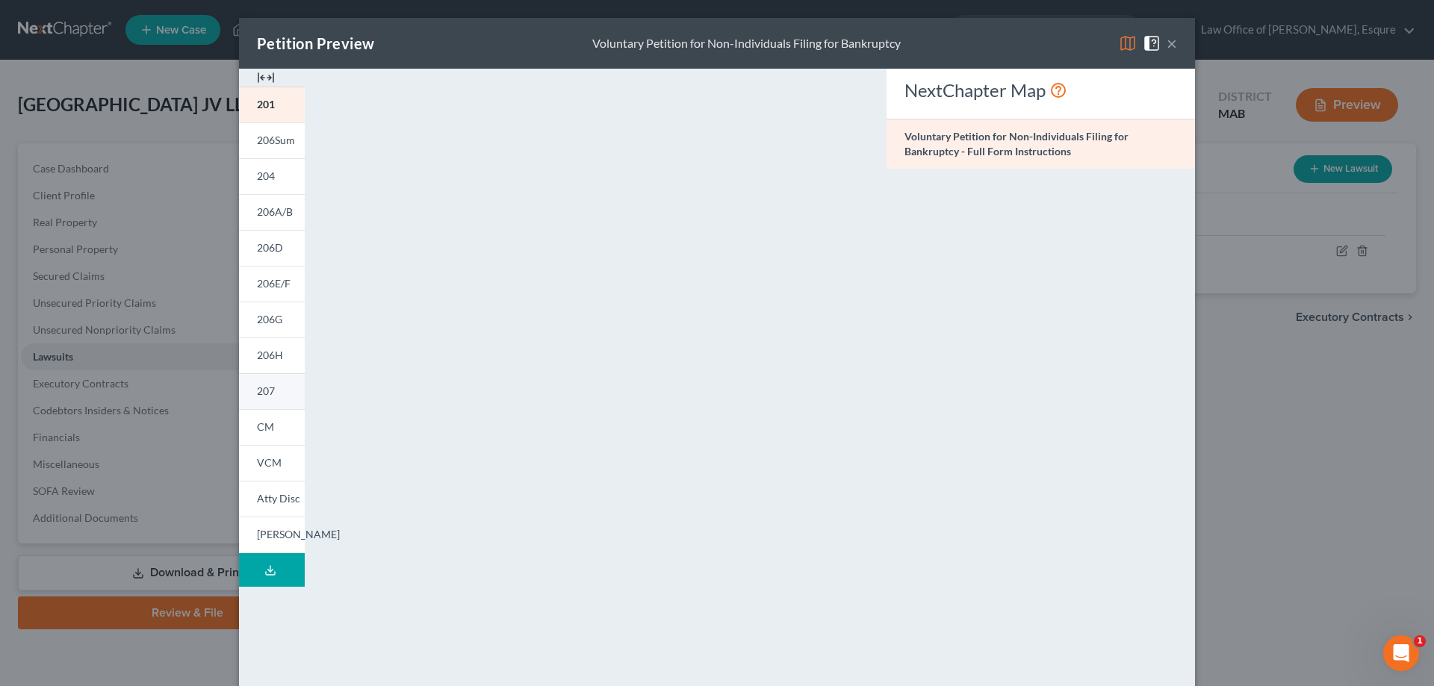
click at [257, 395] on span "207" at bounding box center [266, 391] width 18 height 13
click at [259, 430] on span "CM" at bounding box center [265, 426] width 17 height 13
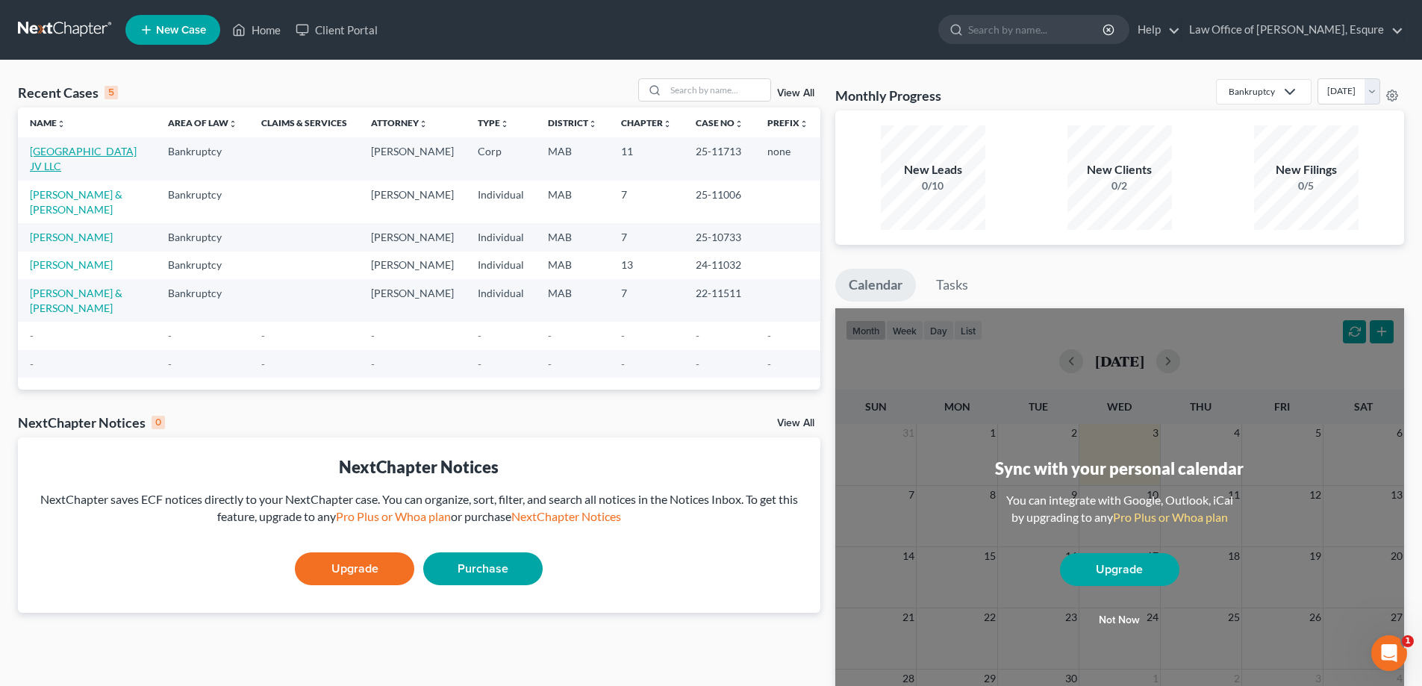
click at [65, 155] on link "[GEOGRAPHIC_DATA] JV LLC" at bounding box center [83, 159] width 107 height 28
select select "6"
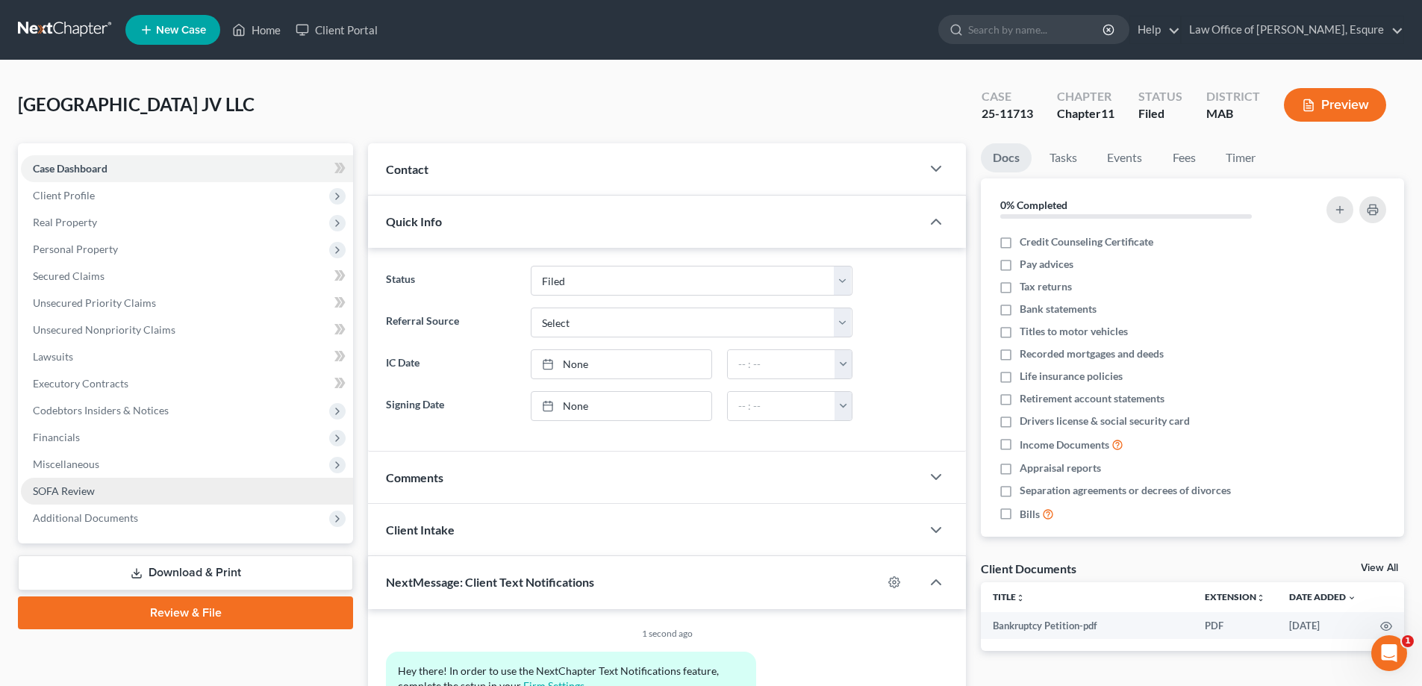
click at [57, 491] on span "SOFA Review" at bounding box center [64, 491] width 62 height 13
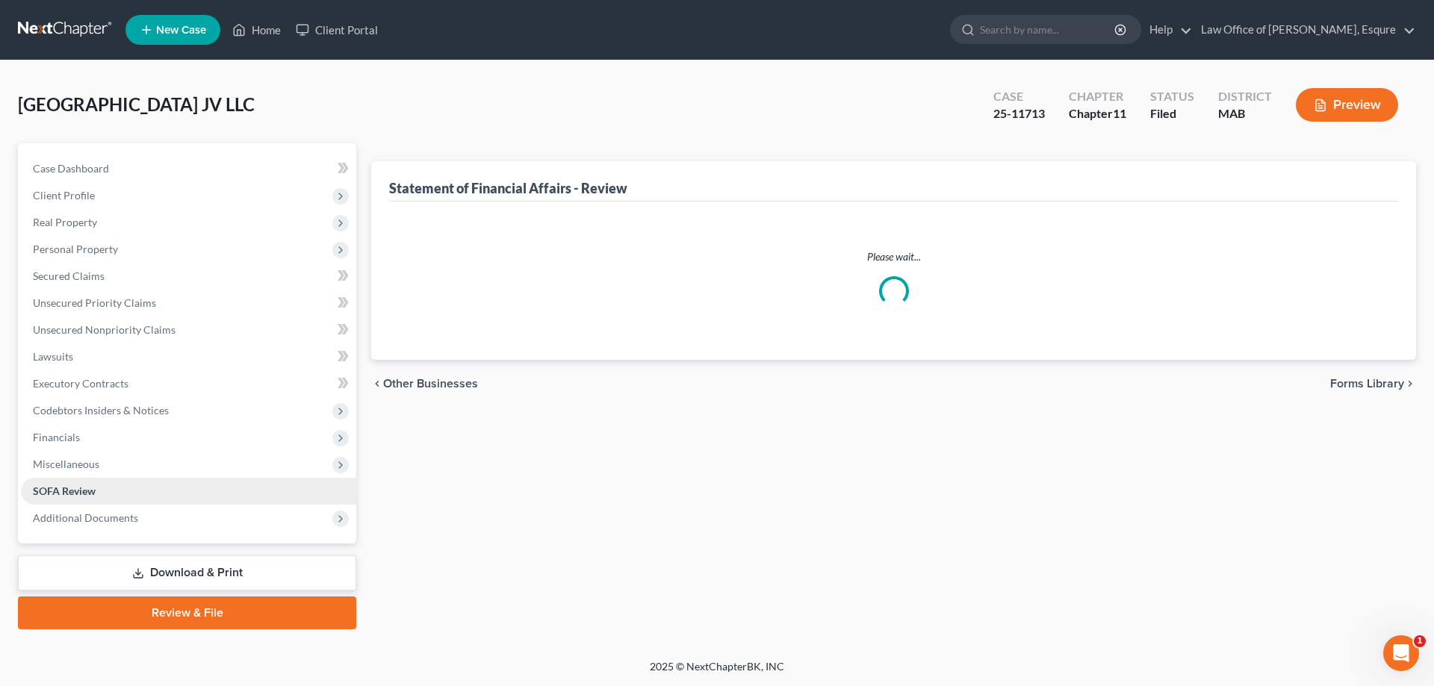
click at [57, 491] on span "SOFA Review" at bounding box center [64, 491] width 63 height 13
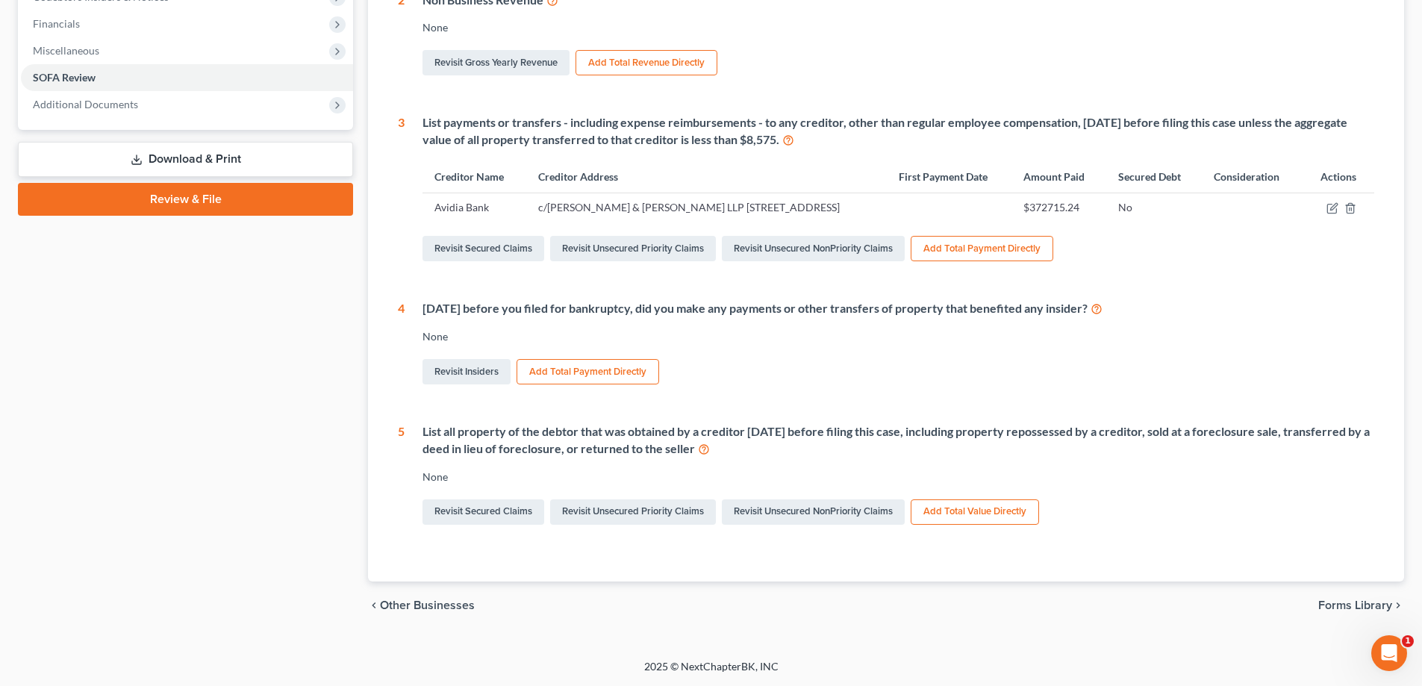
scroll to position [145, 0]
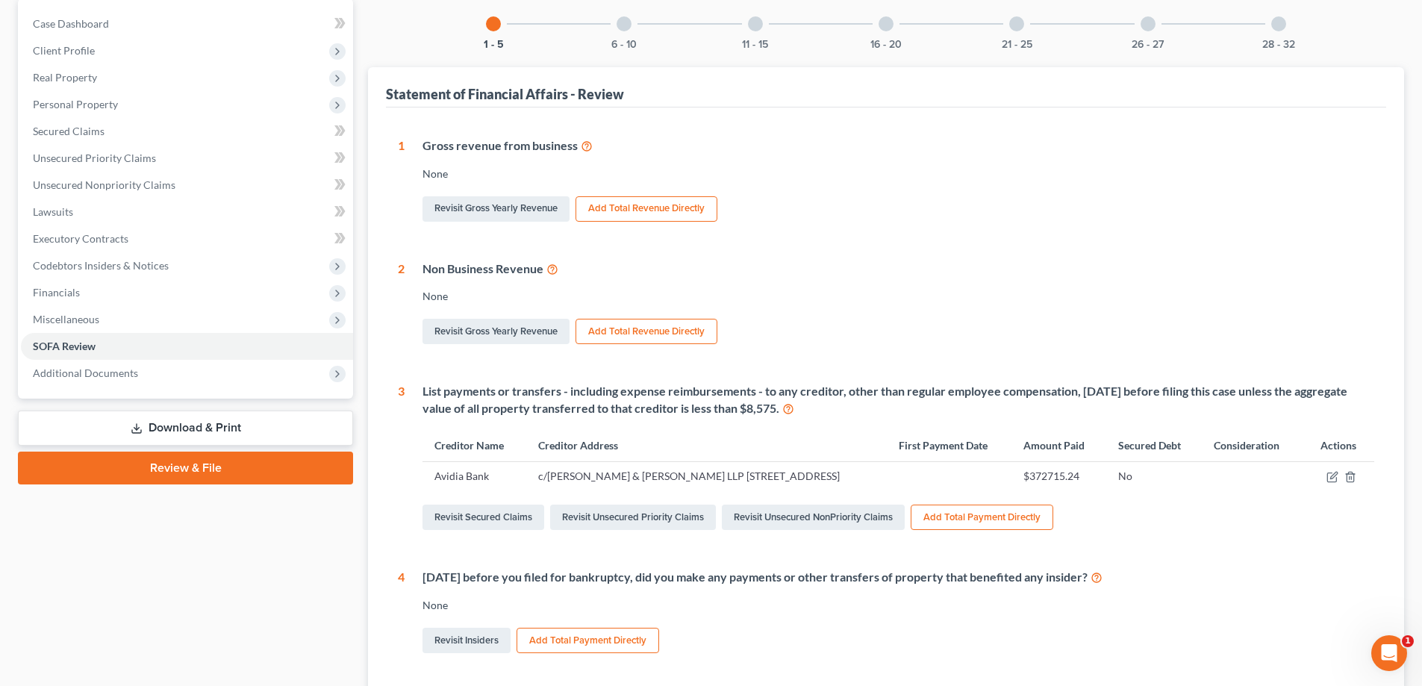
click at [623, 25] on div at bounding box center [624, 23] width 15 height 15
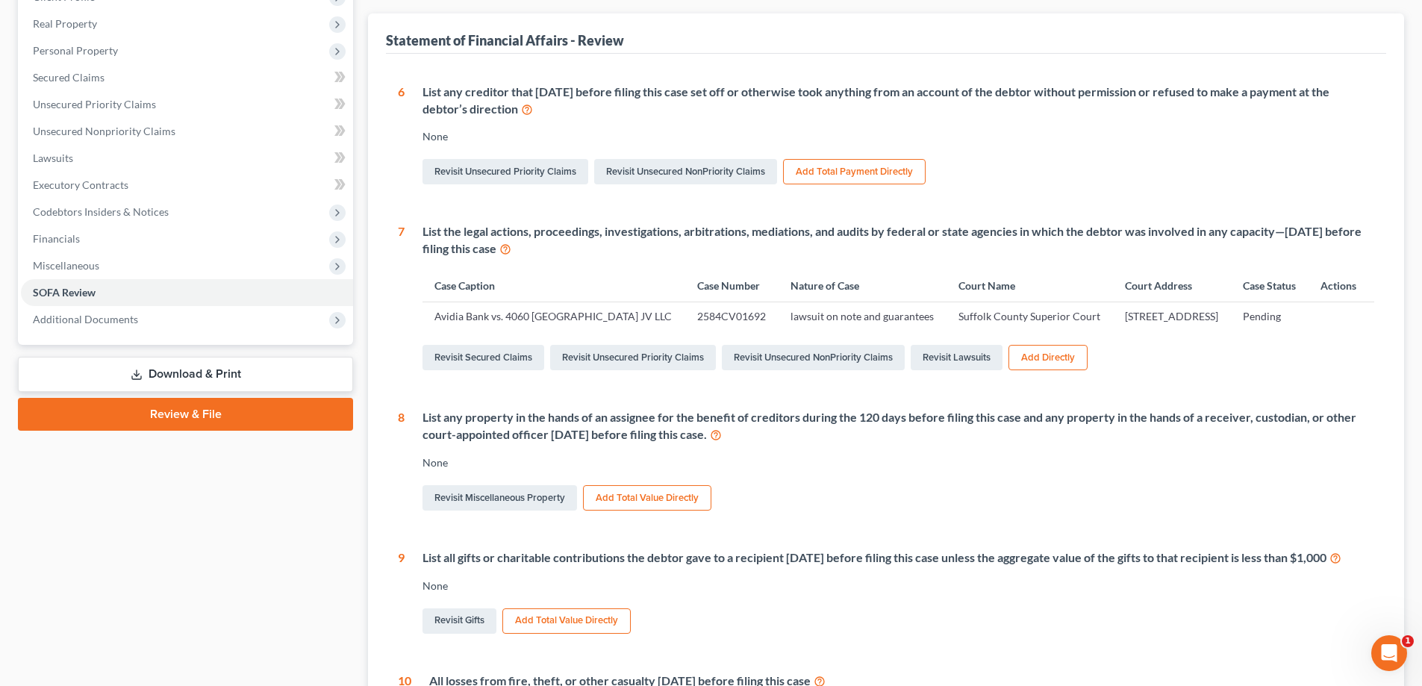
scroll to position [30, 0]
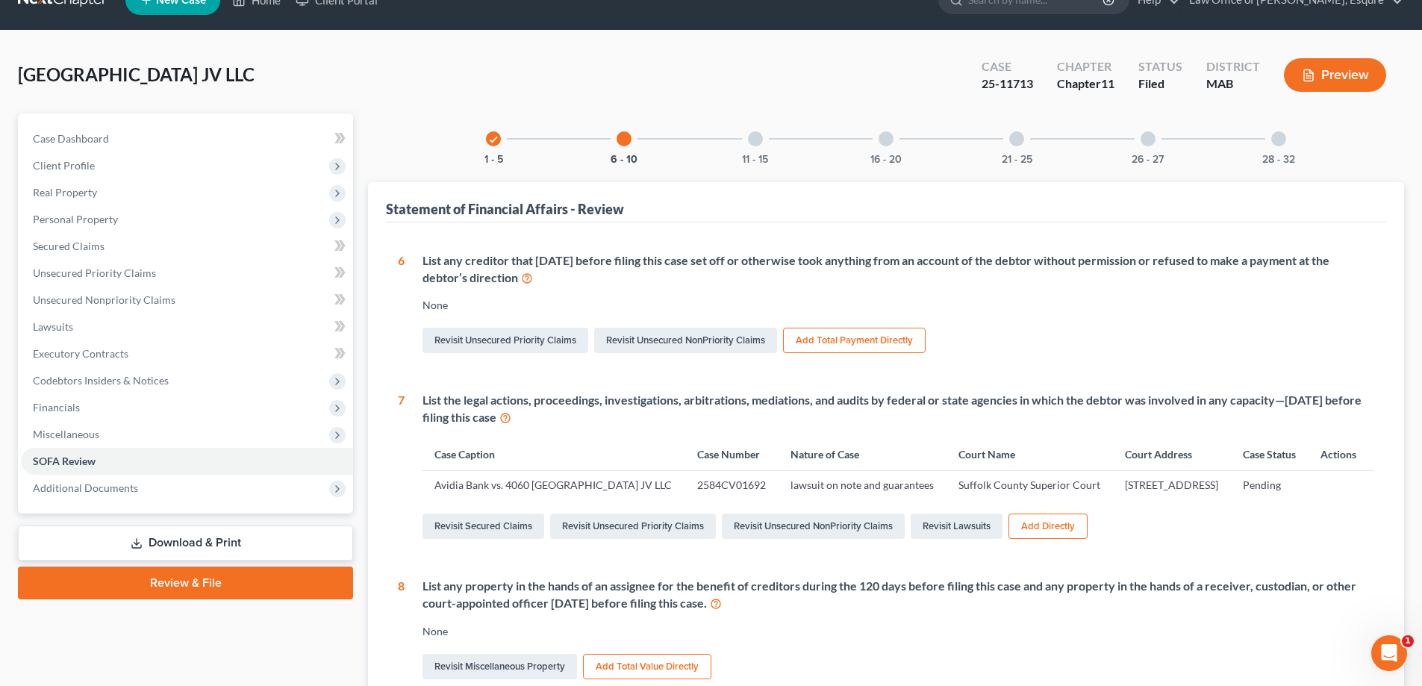
click at [756, 135] on div at bounding box center [755, 138] width 15 height 15
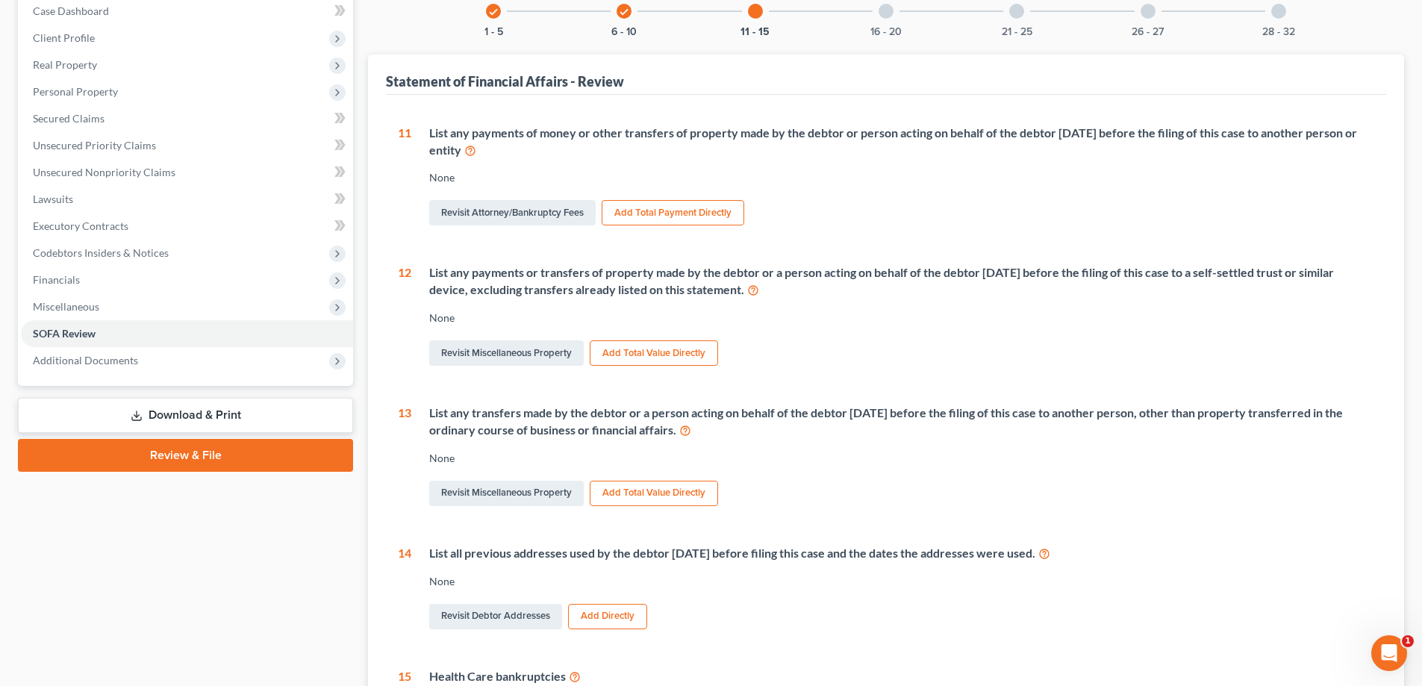
scroll to position [0, 0]
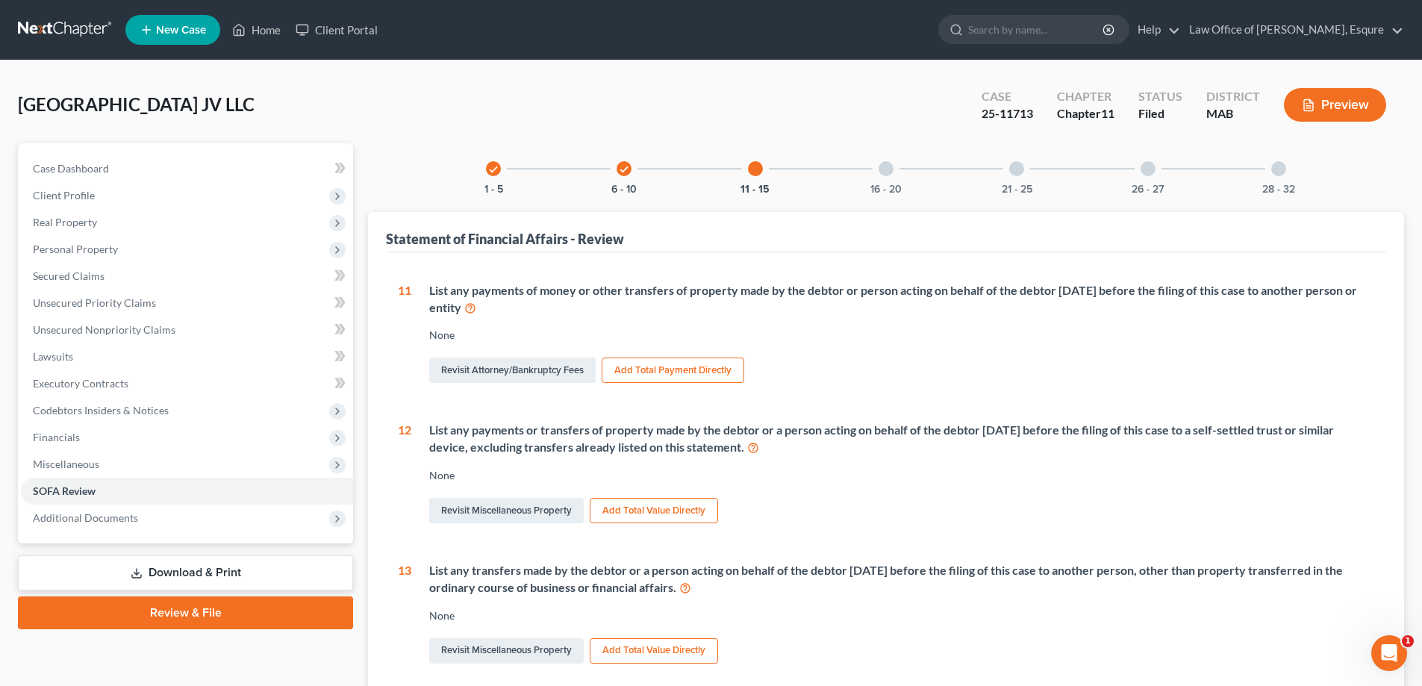
click at [889, 168] on div at bounding box center [886, 168] width 15 height 15
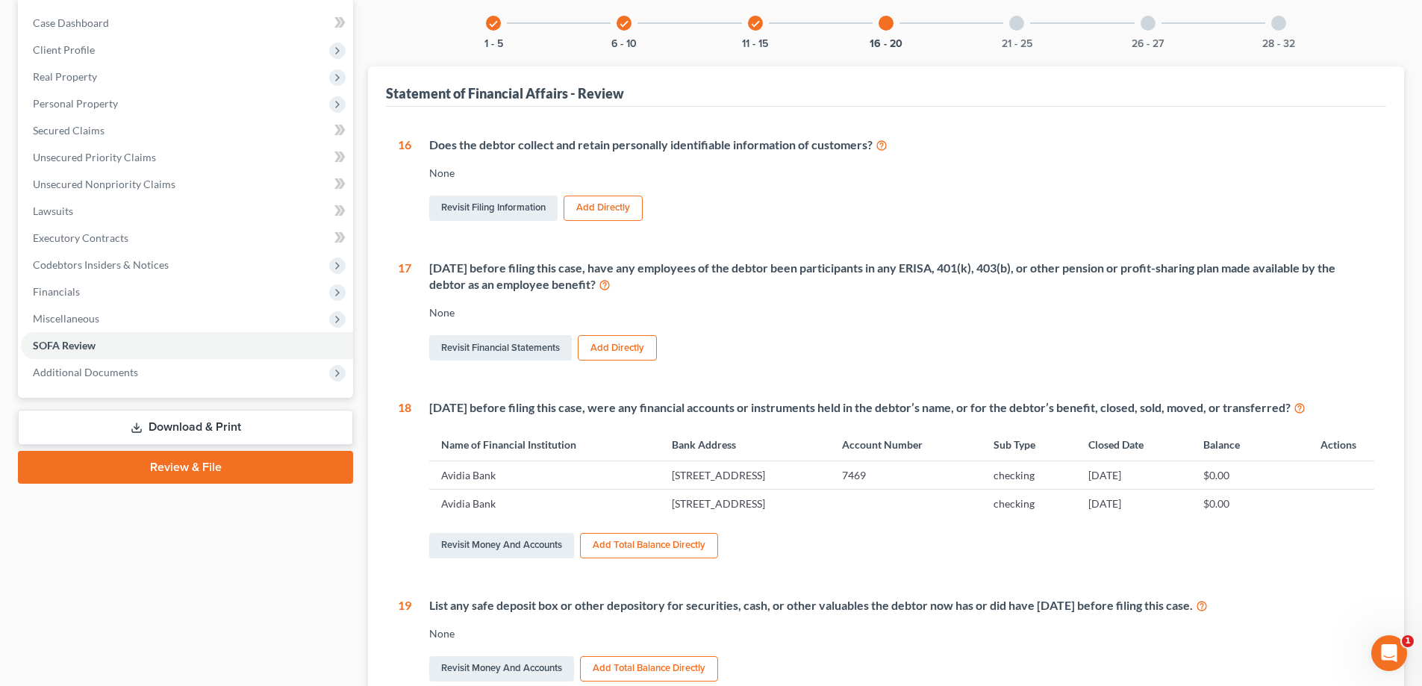
scroll to position [299, 0]
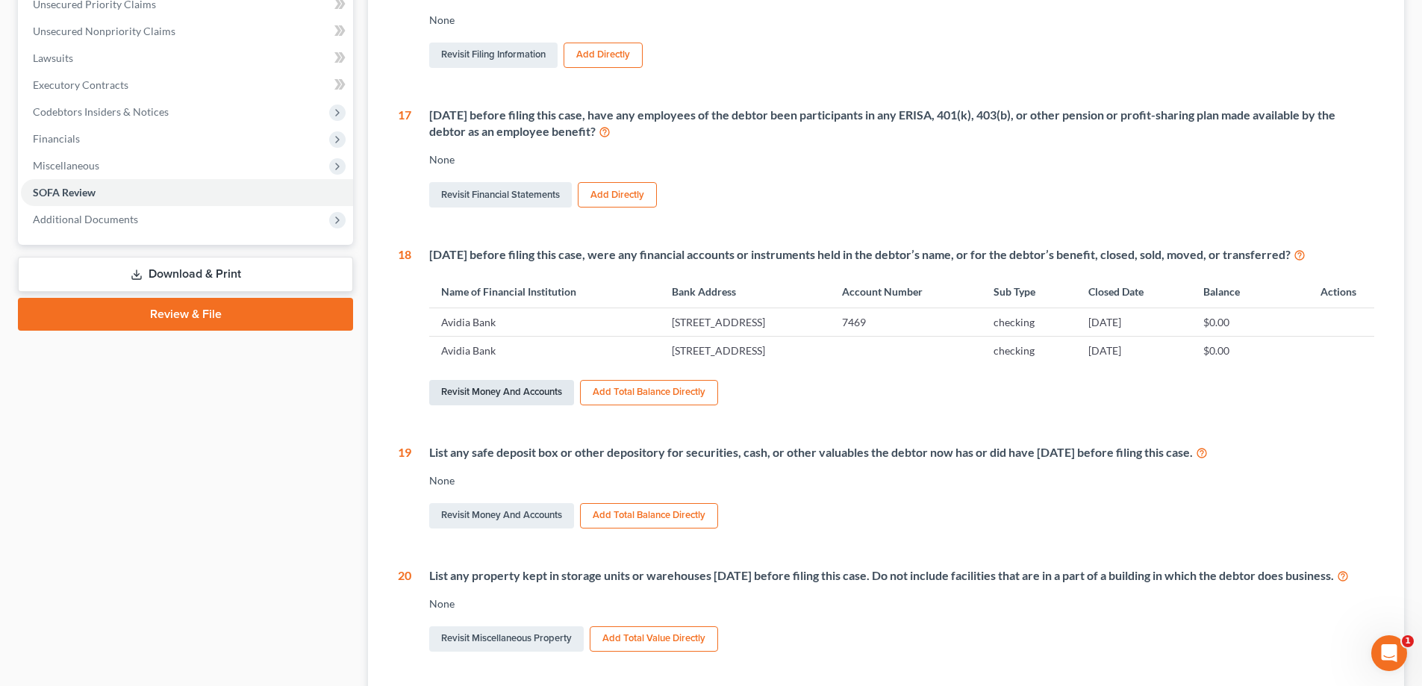
click at [520, 393] on link "Revisit Money and Accounts" at bounding box center [501, 392] width 145 height 25
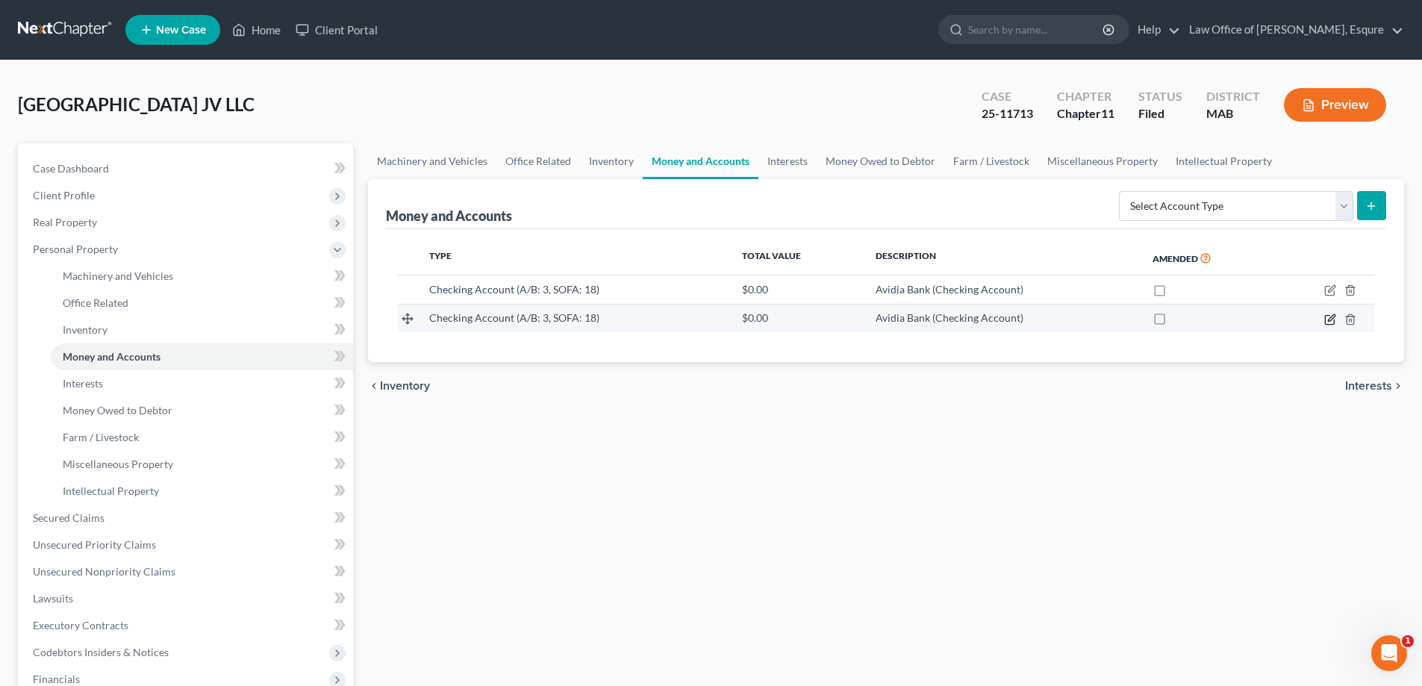
click at [1334, 316] on icon "button" at bounding box center [1331, 320] width 12 height 12
select select "22"
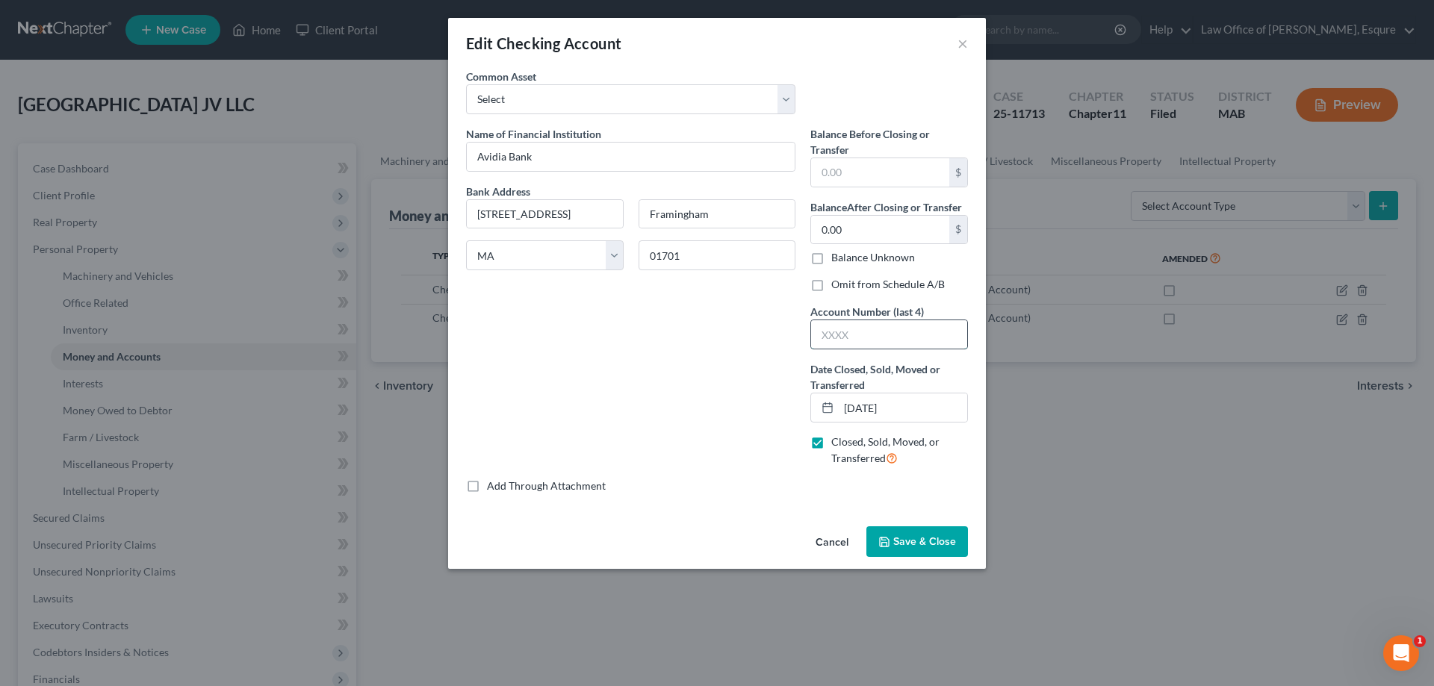
click at [862, 332] on input "text" at bounding box center [889, 334] width 156 height 28
type input "9328"
click at [919, 543] on span "Save & Close" at bounding box center [924, 541] width 63 height 13
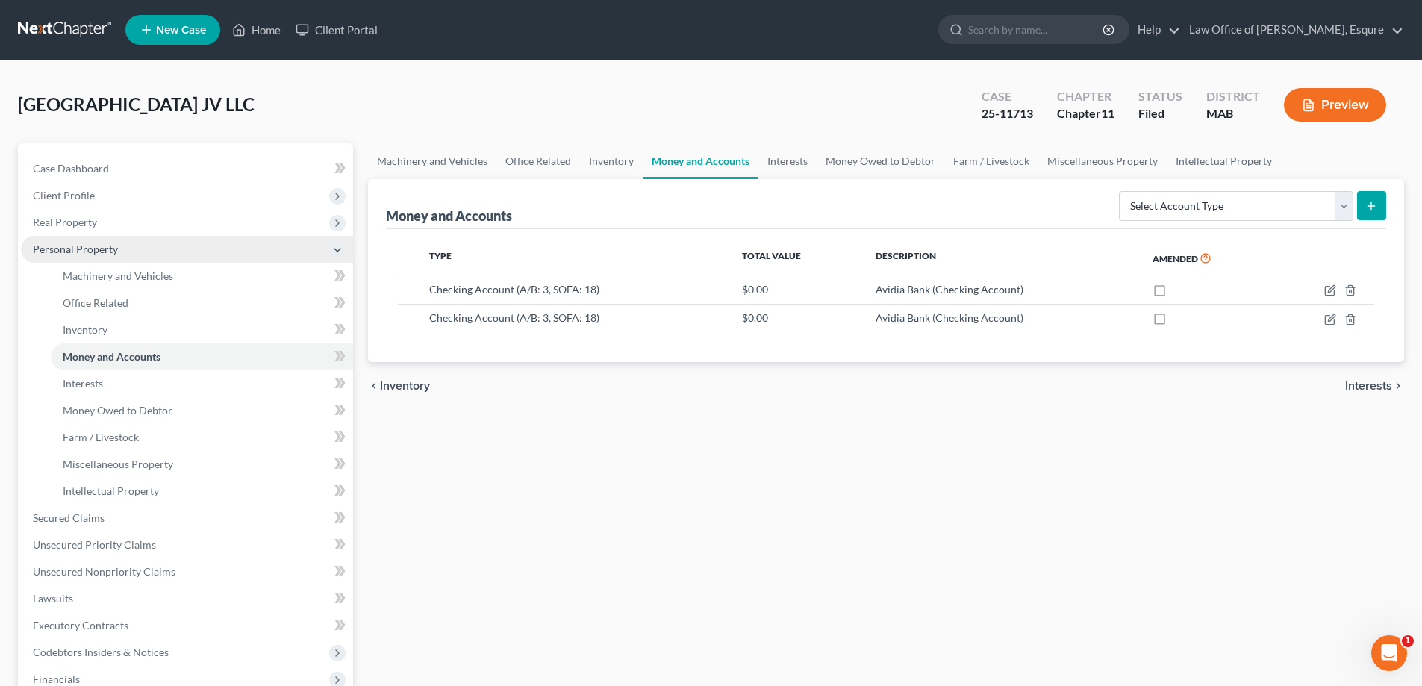
click at [71, 246] on span "Personal Property" at bounding box center [75, 249] width 85 height 13
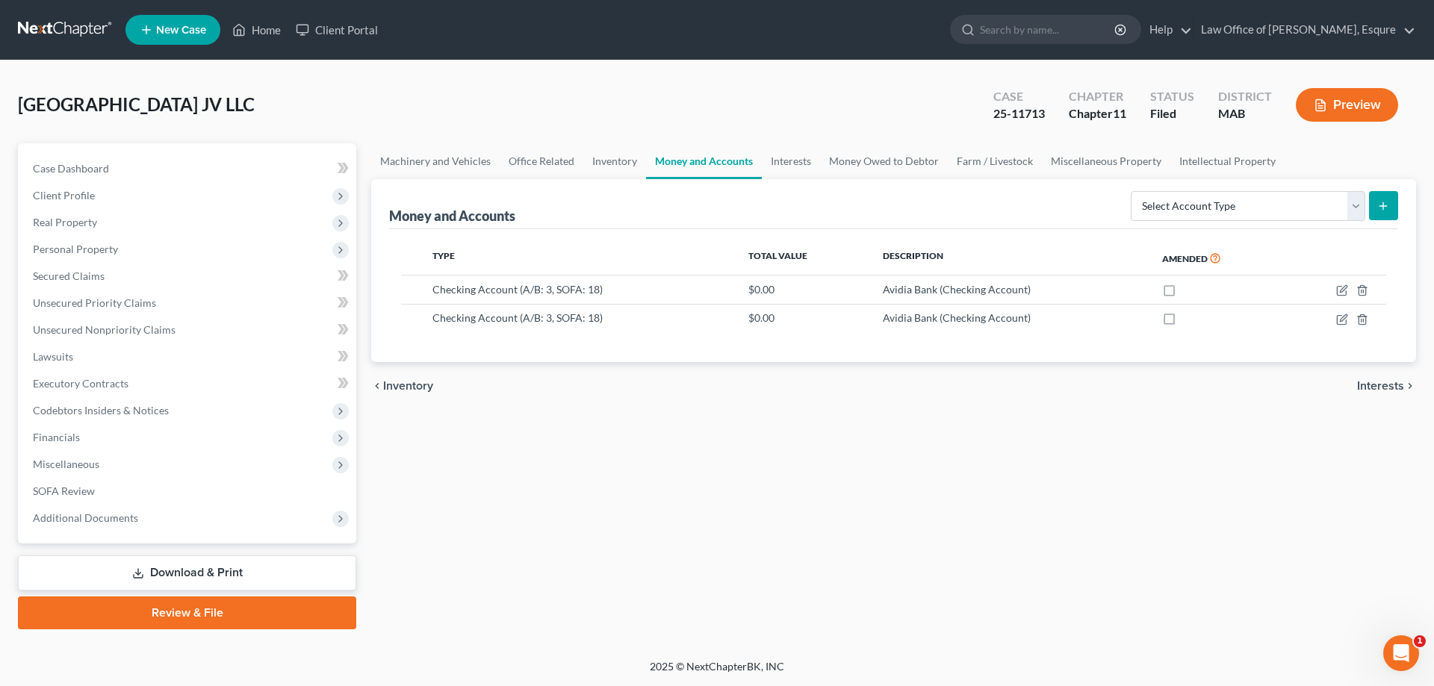
click at [1358, 100] on button "Preview" at bounding box center [1347, 105] width 102 height 34
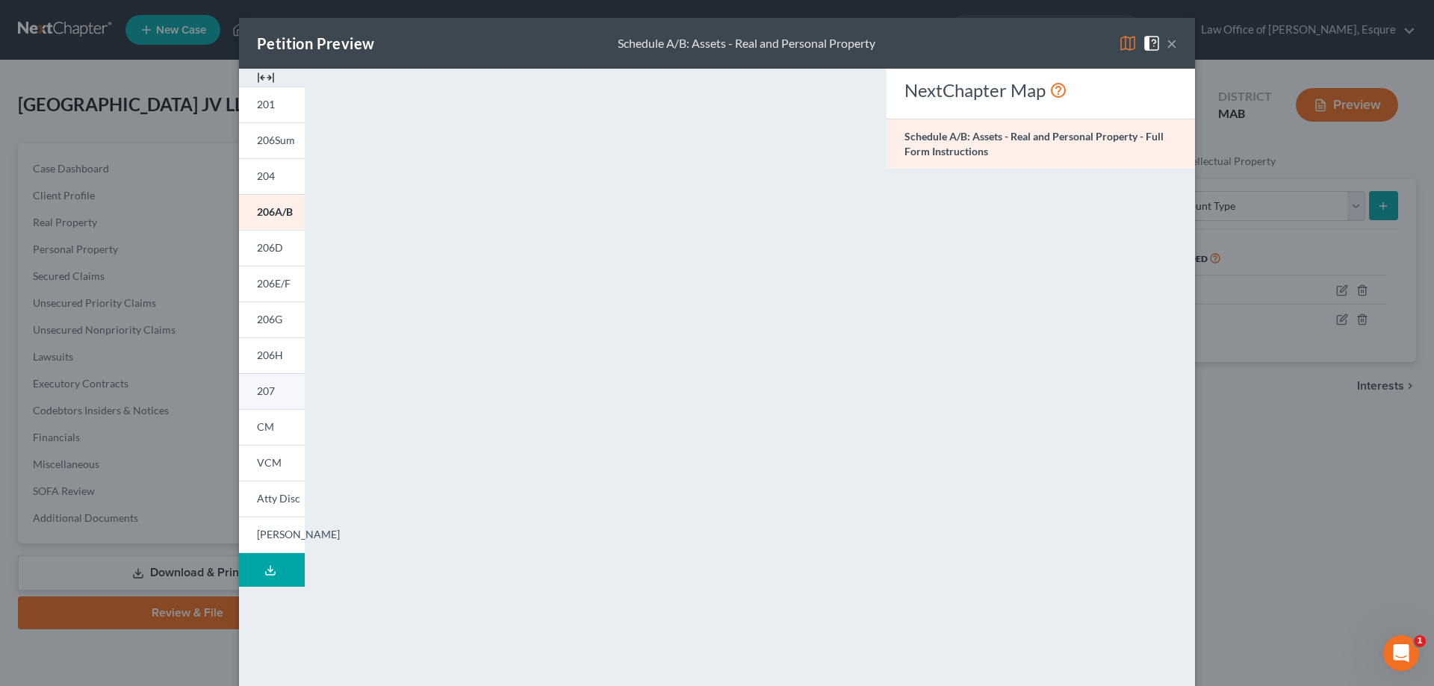
click at [261, 389] on span "207" at bounding box center [266, 391] width 18 height 13
